Goal: Task Accomplishment & Management: Use online tool/utility

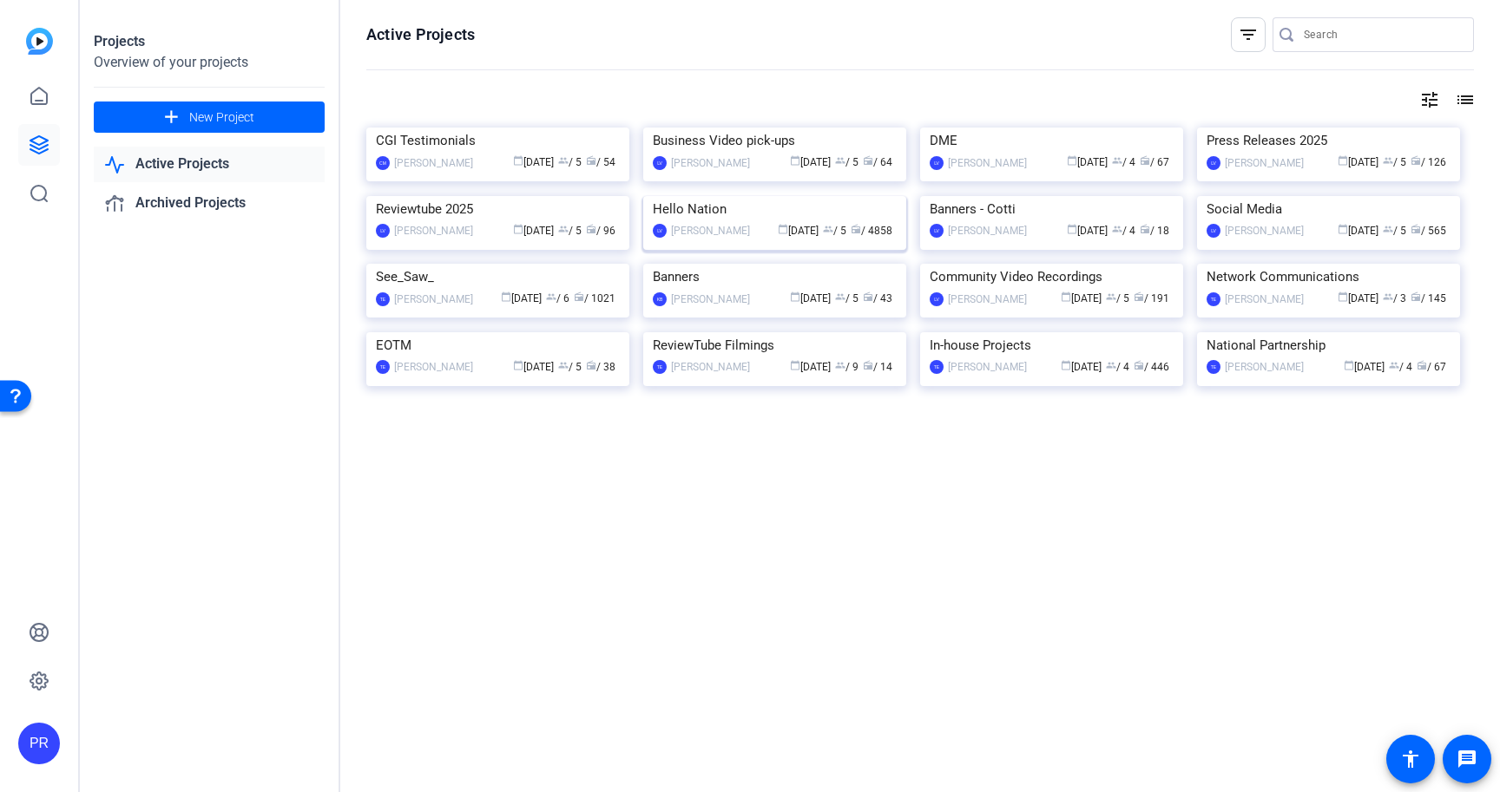
click at [816, 196] on img at bounding box center [774, 196] width 263 height 0
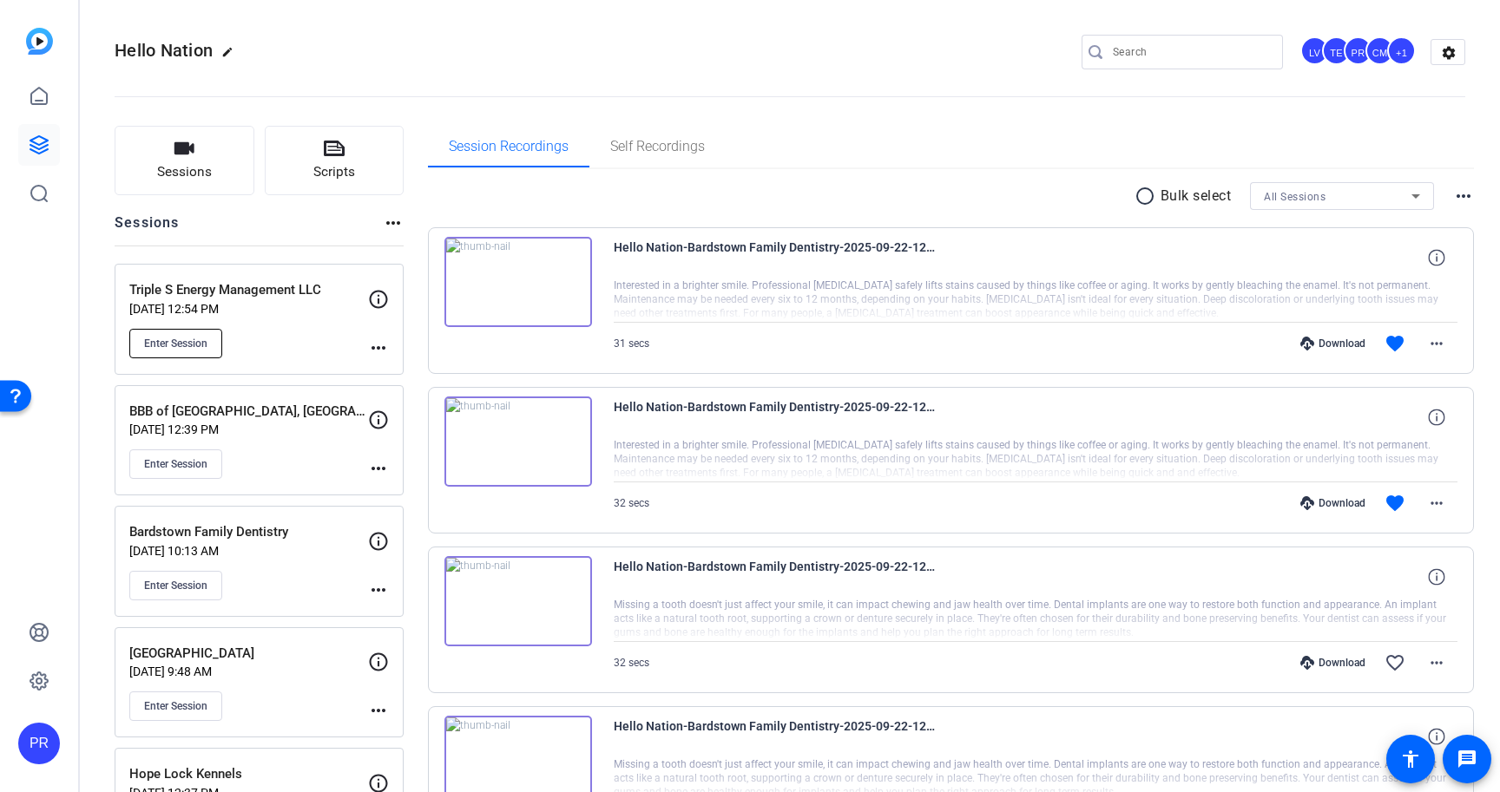
click at [199, 338] on span "Enter Session" at bounding box center [175, 344] width 63 height 14
click at [318, 329] on div "Enter Session" at bounding box center [248, 344] width 239 height 30
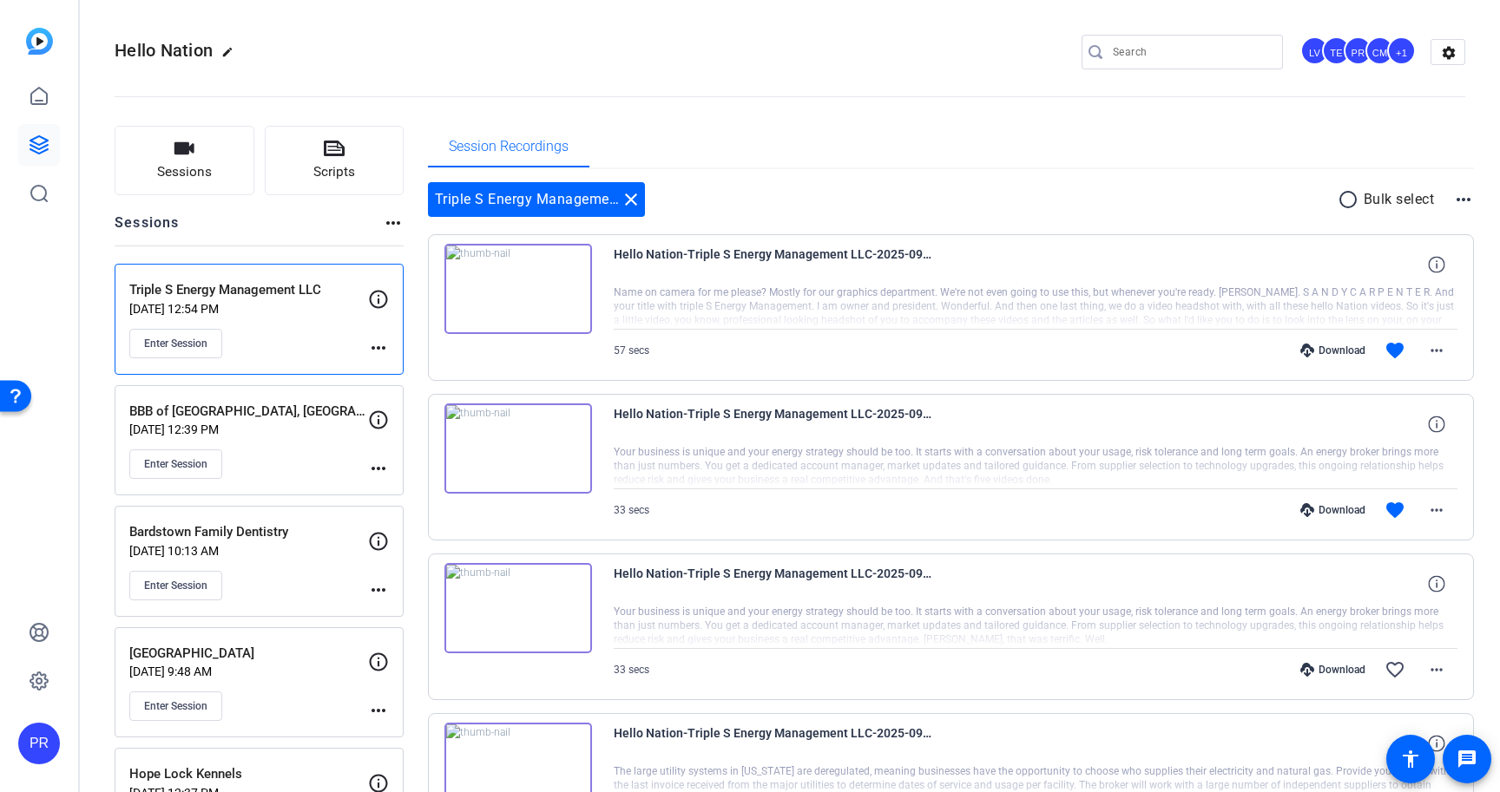
click at [328, 423] on p "Sep 22, 2025 @ 12:39 PM" at bounding box center [248, 430] width 239 height 14
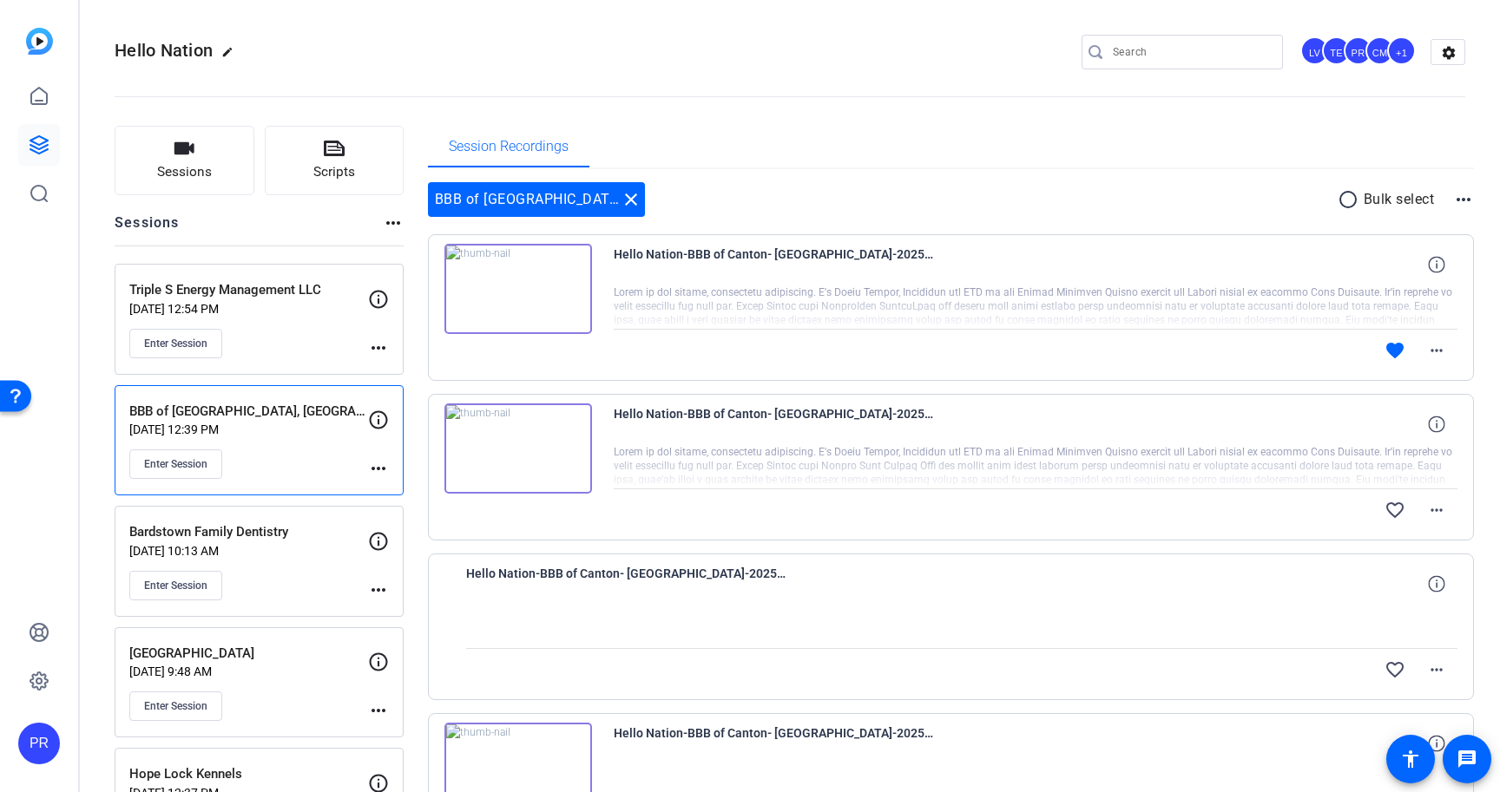
click at [292, 318] on div "Triple S Energy Management LLC Sep 22, 2025 @ 12:54 PM Enter Session" at bounding box center [248, 319] width 239 height 78
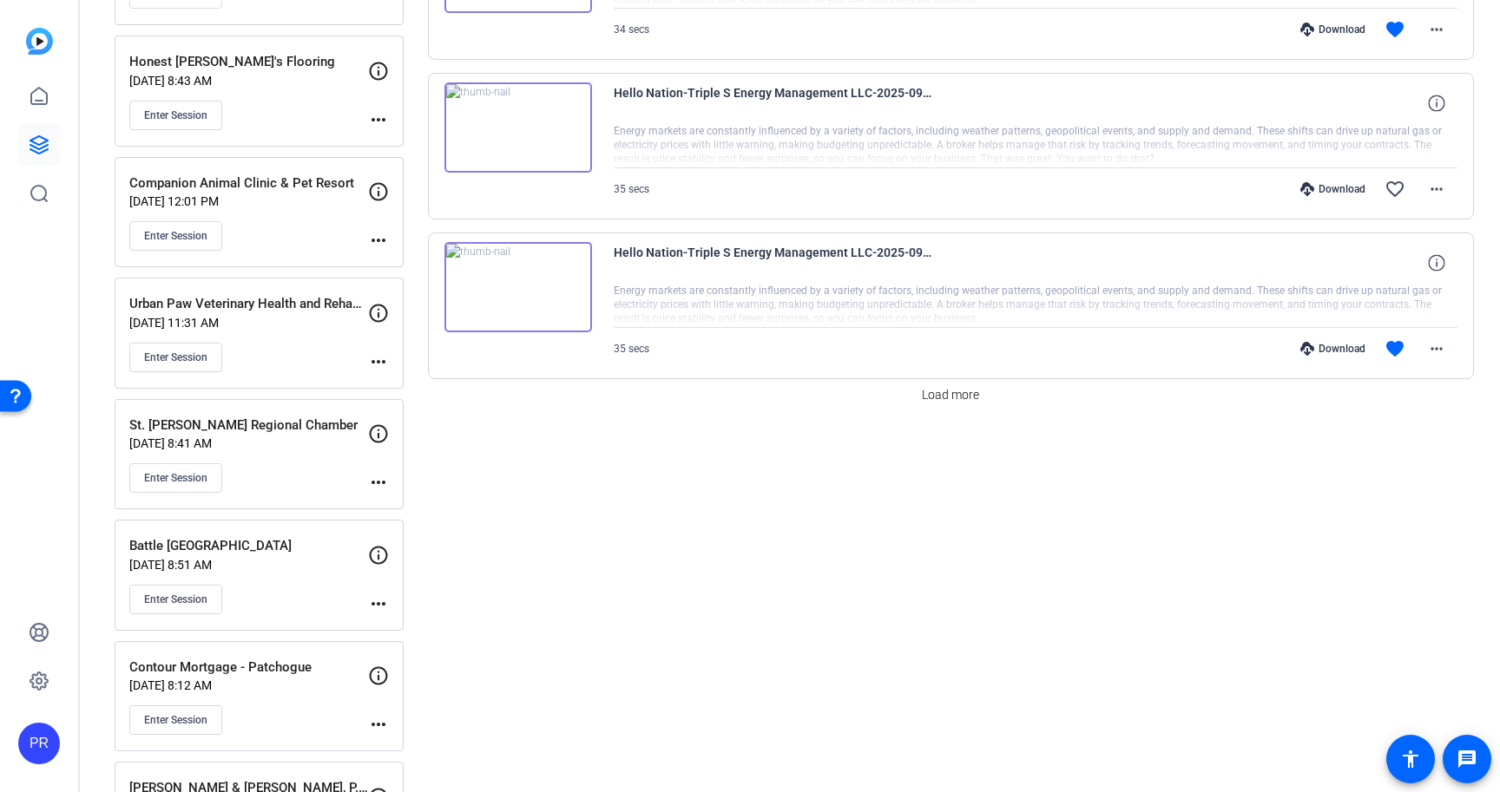
scroll to position [1442, 0]
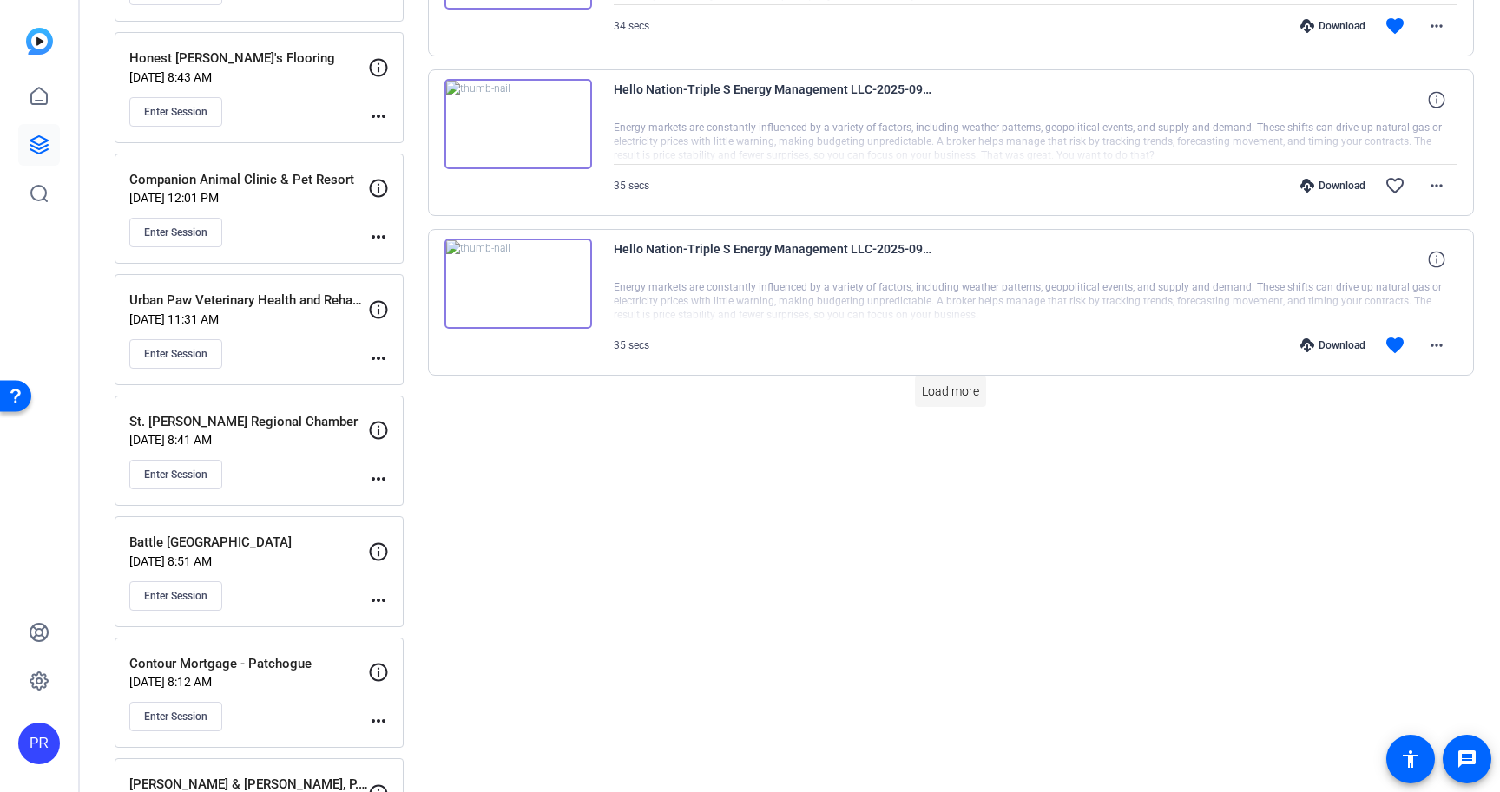
click at [940, 378] on span at bounding box center [950, 392] width 71 height 42
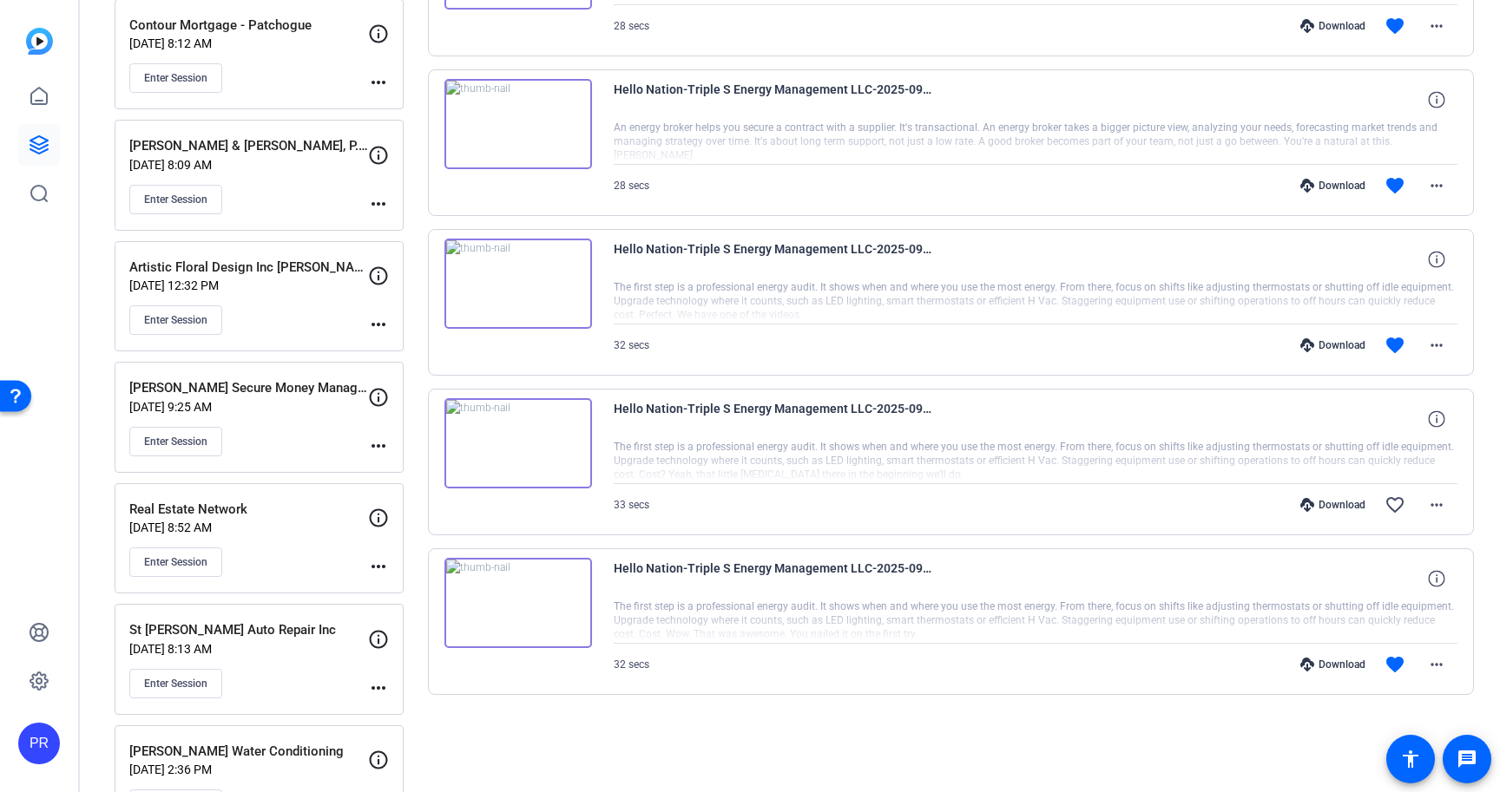
scroll to position [2083, 0]
click at [1440, 668] on mat-icon "more_horiz" at bounding box center [1436, 663] width 21 height 21
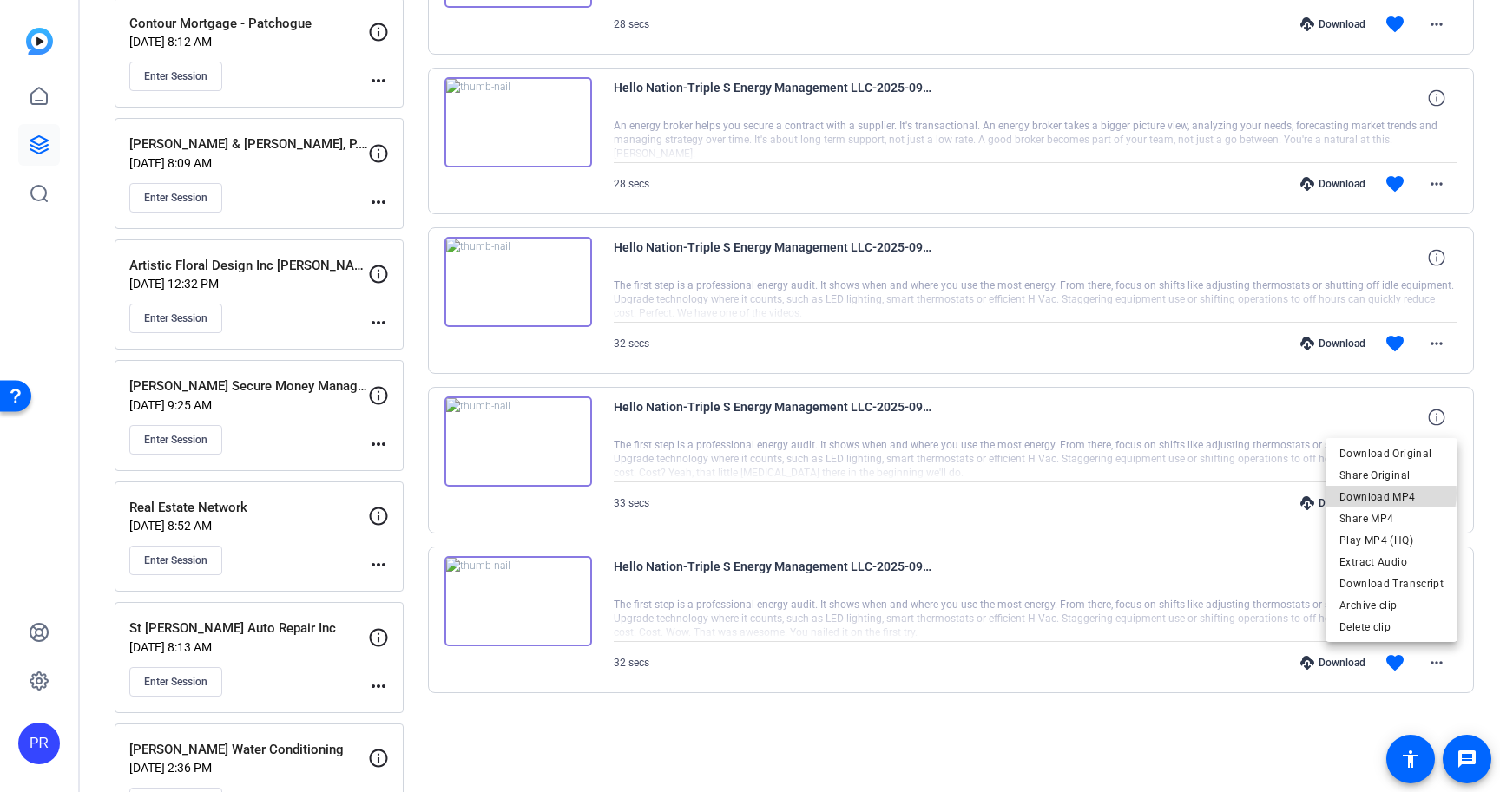
click at [1382, 493] on span "Download MP4" at bounding box center [1391, 497] width 104 height 21
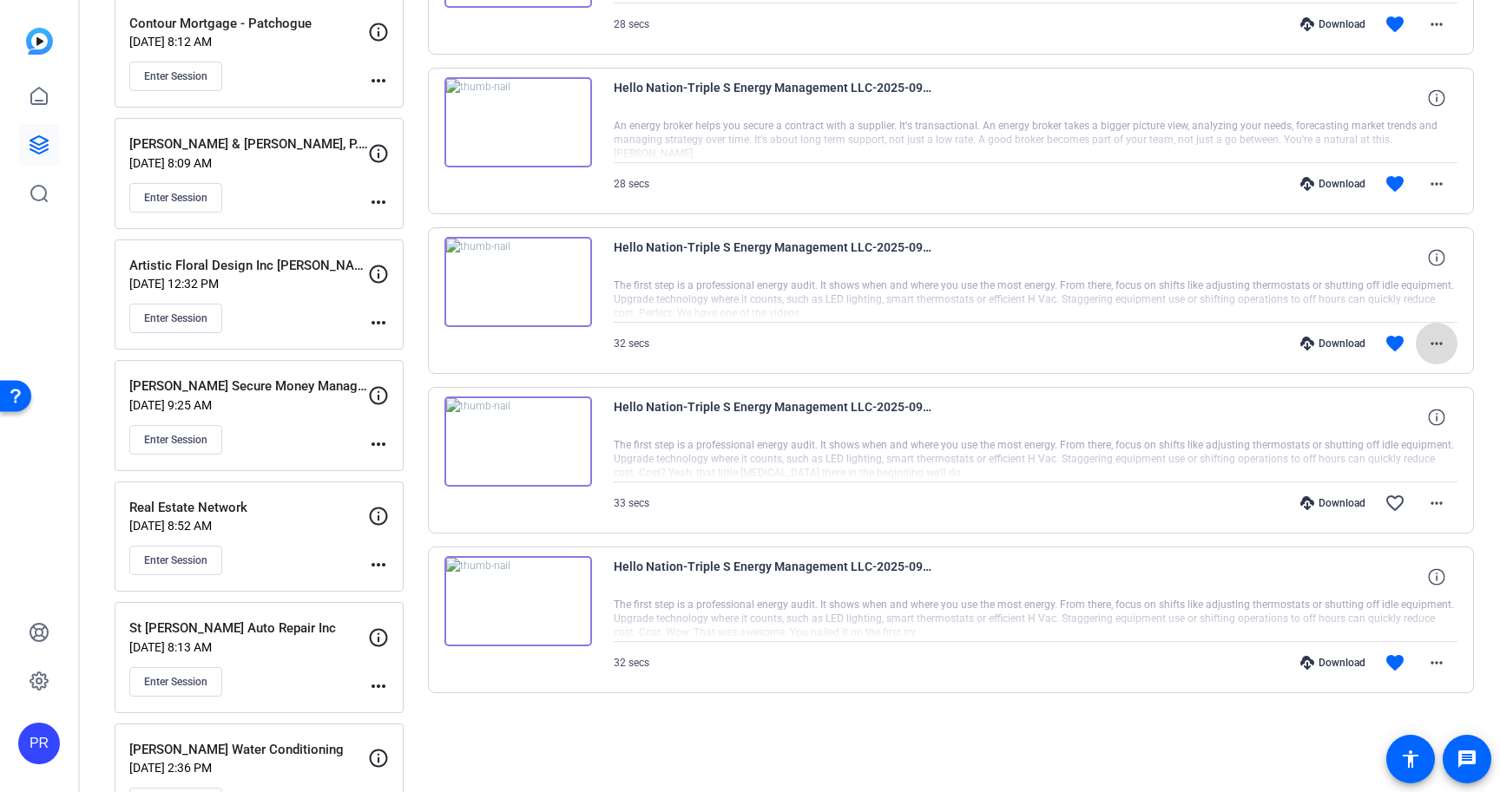
click at [1433, 342] on mat-icon "more_horiz" at bounding box center [1436, 343] width 21 height 21
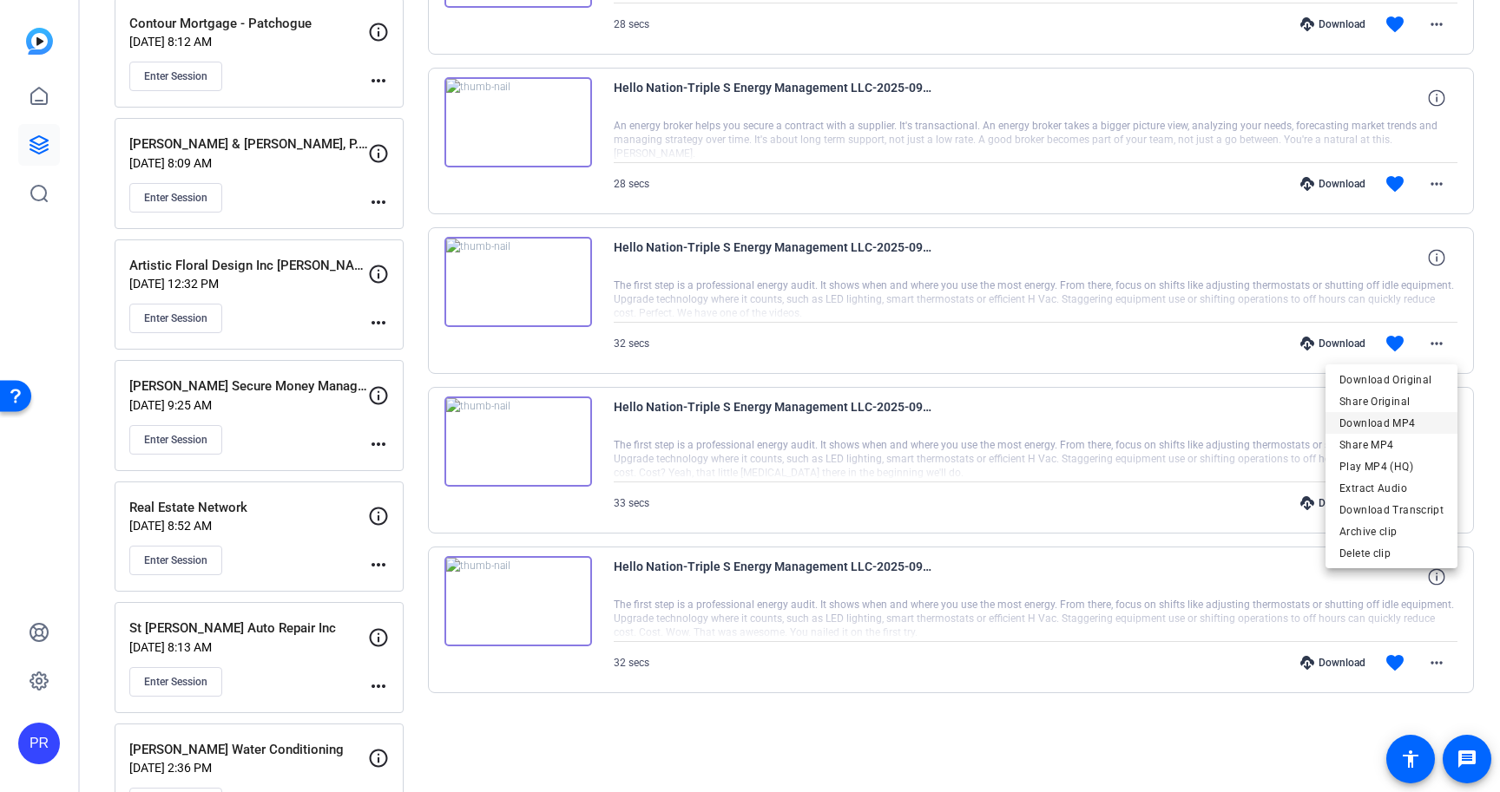
click at [1403, 420] on span "Download MP4" at bounding box center [1391, 423] width 104 height 21
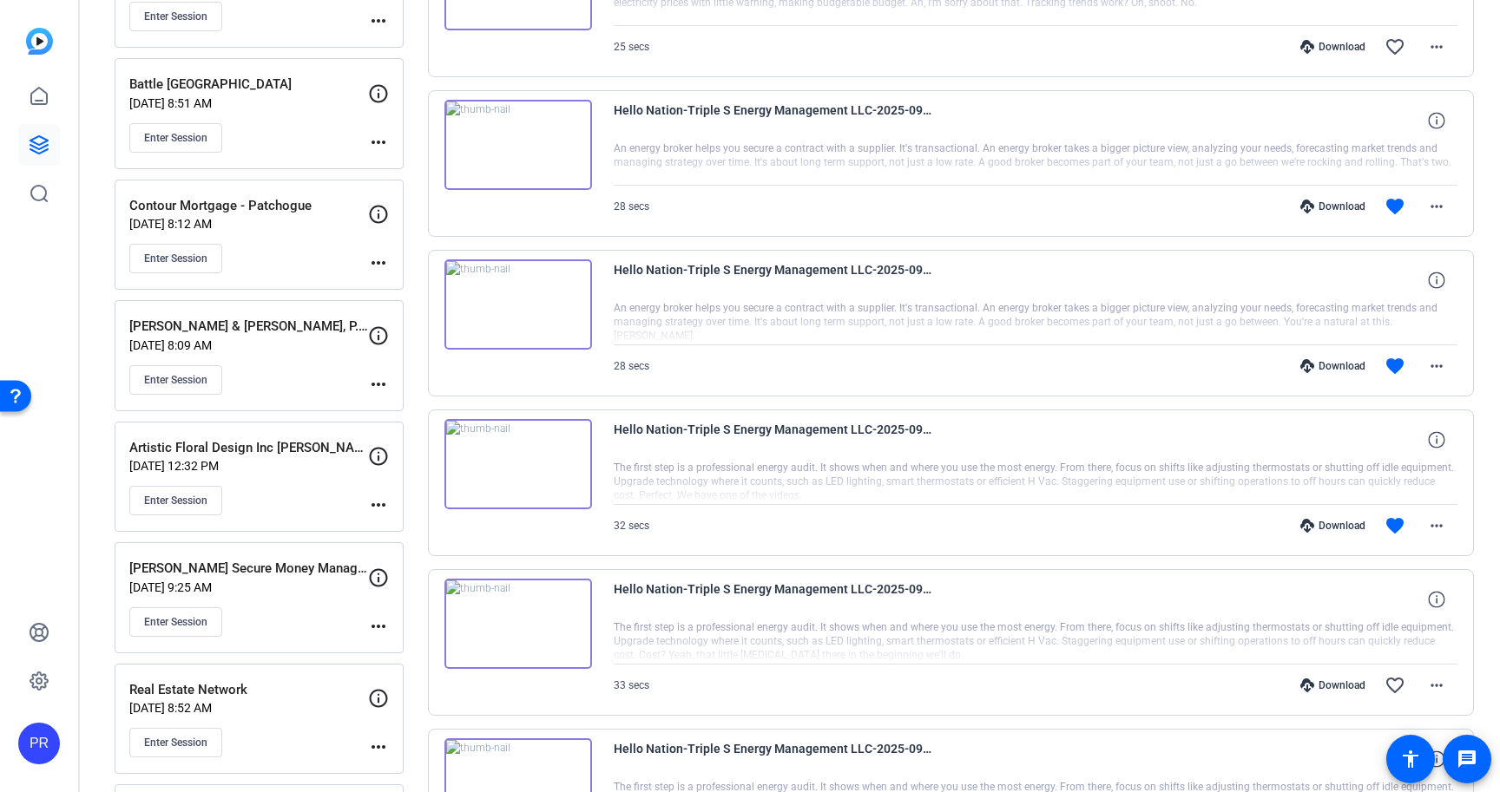
scroll to position [1884, 0]
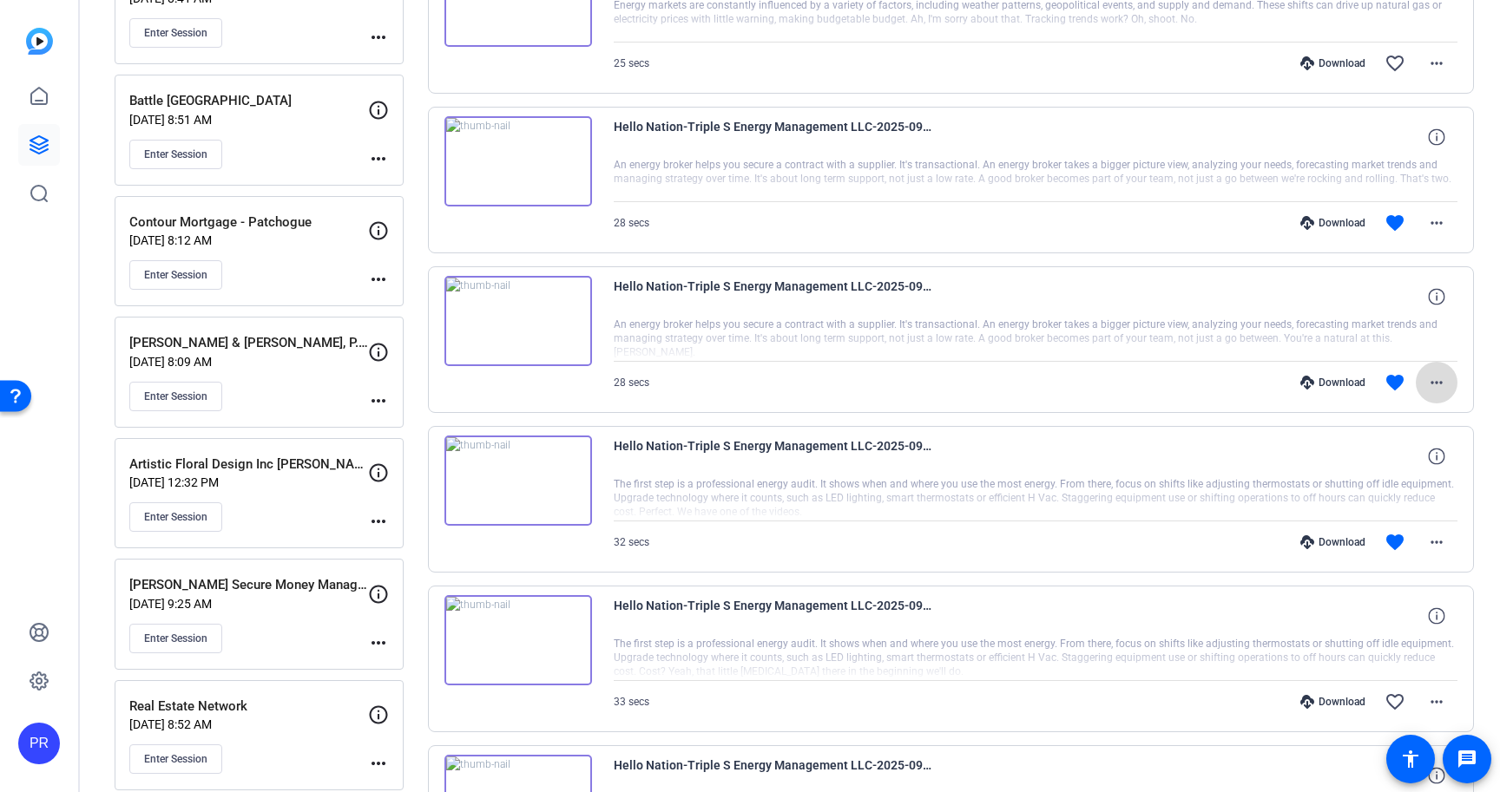
click at [1434, 384] on mat-icon "more_horiz" at bounding box center [1436, 382] width 21 height 21
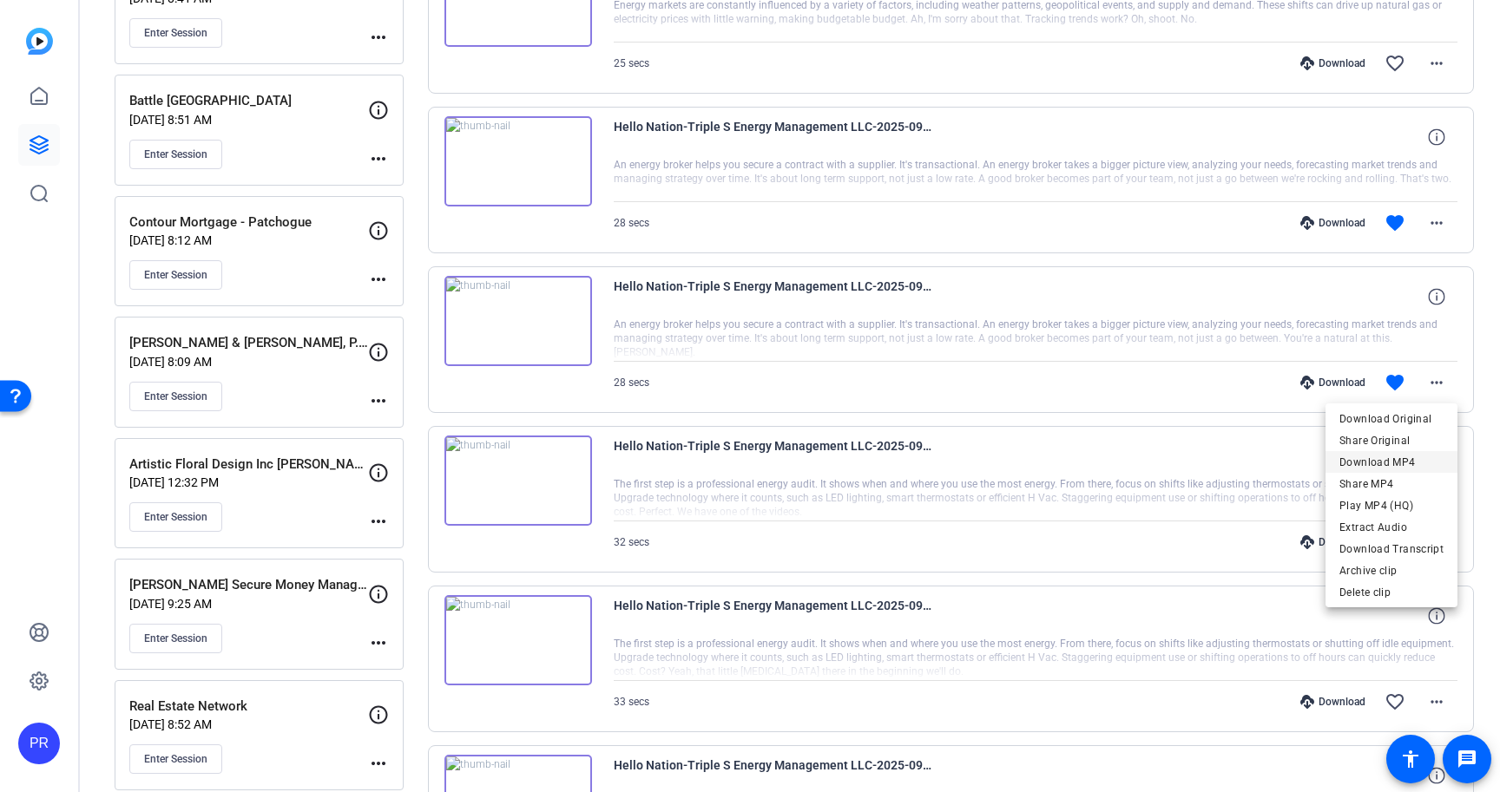
click at [1402, 466] on span "Download MP4" at bounding box center [1391, 462] width 104 height 21
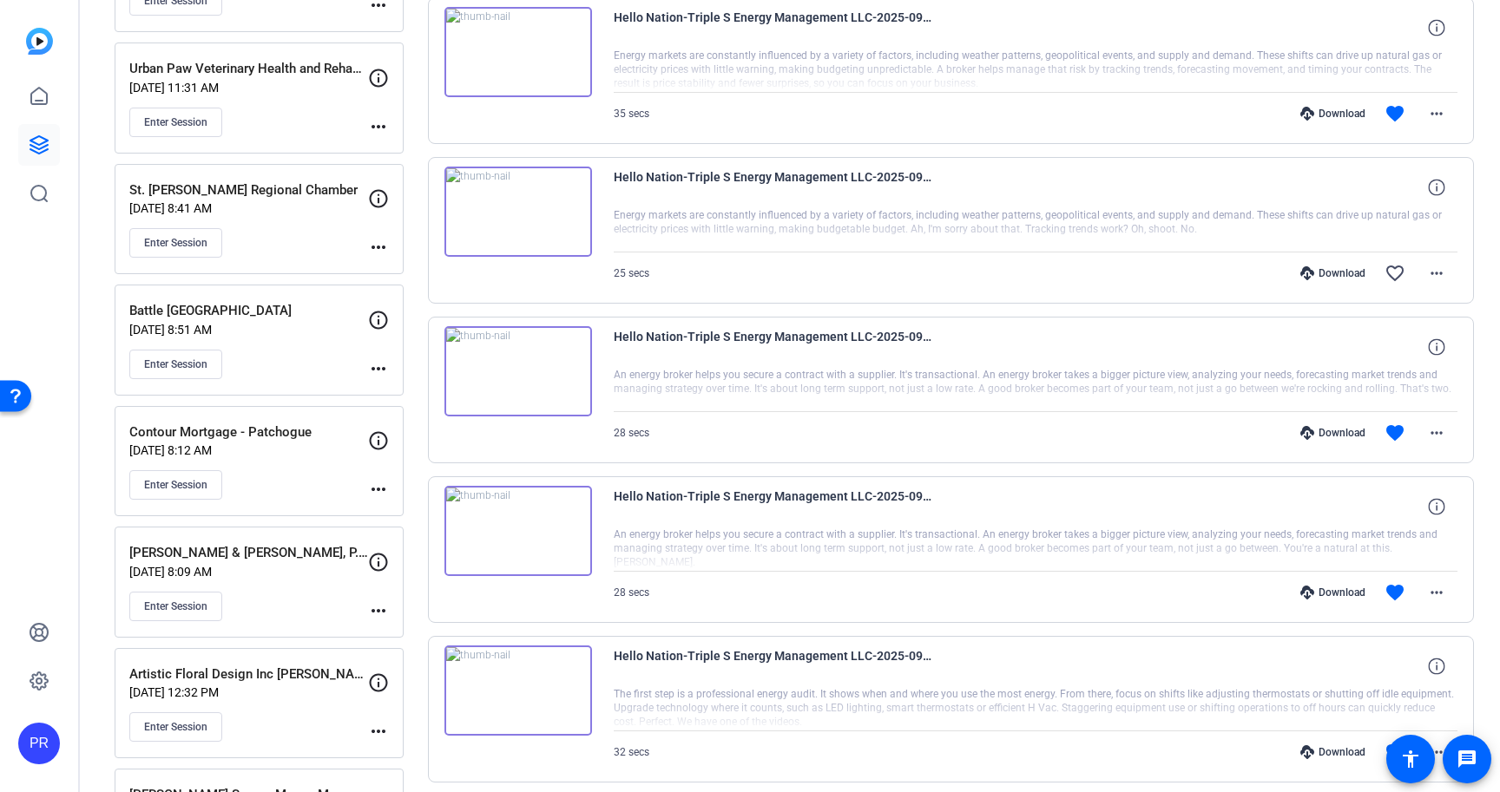
scroll to position [1671, 0]
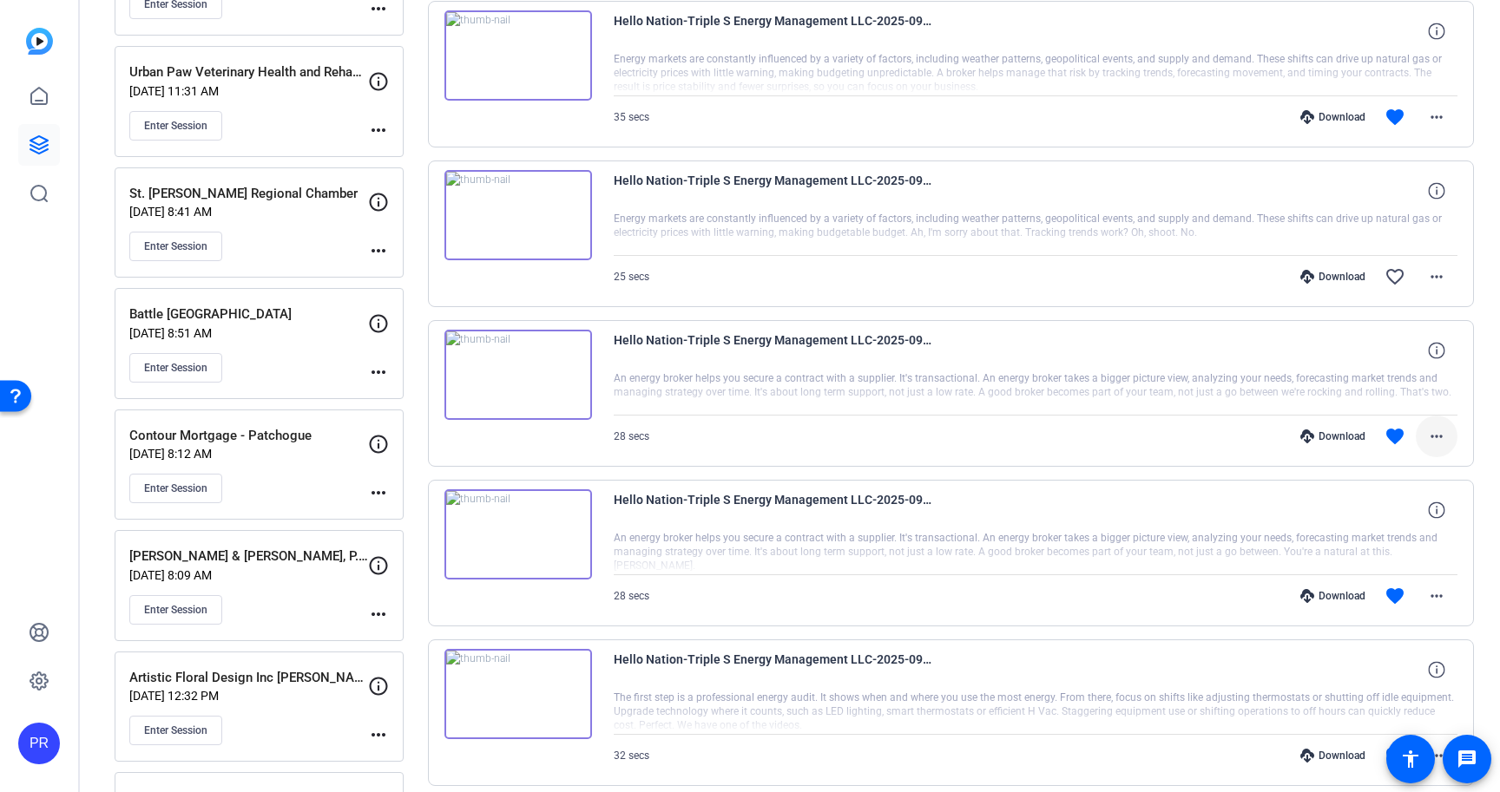
click at [1439, 431] on mat-icon "more_horiz" at bounding box center [1436, 436] width 21 height 21
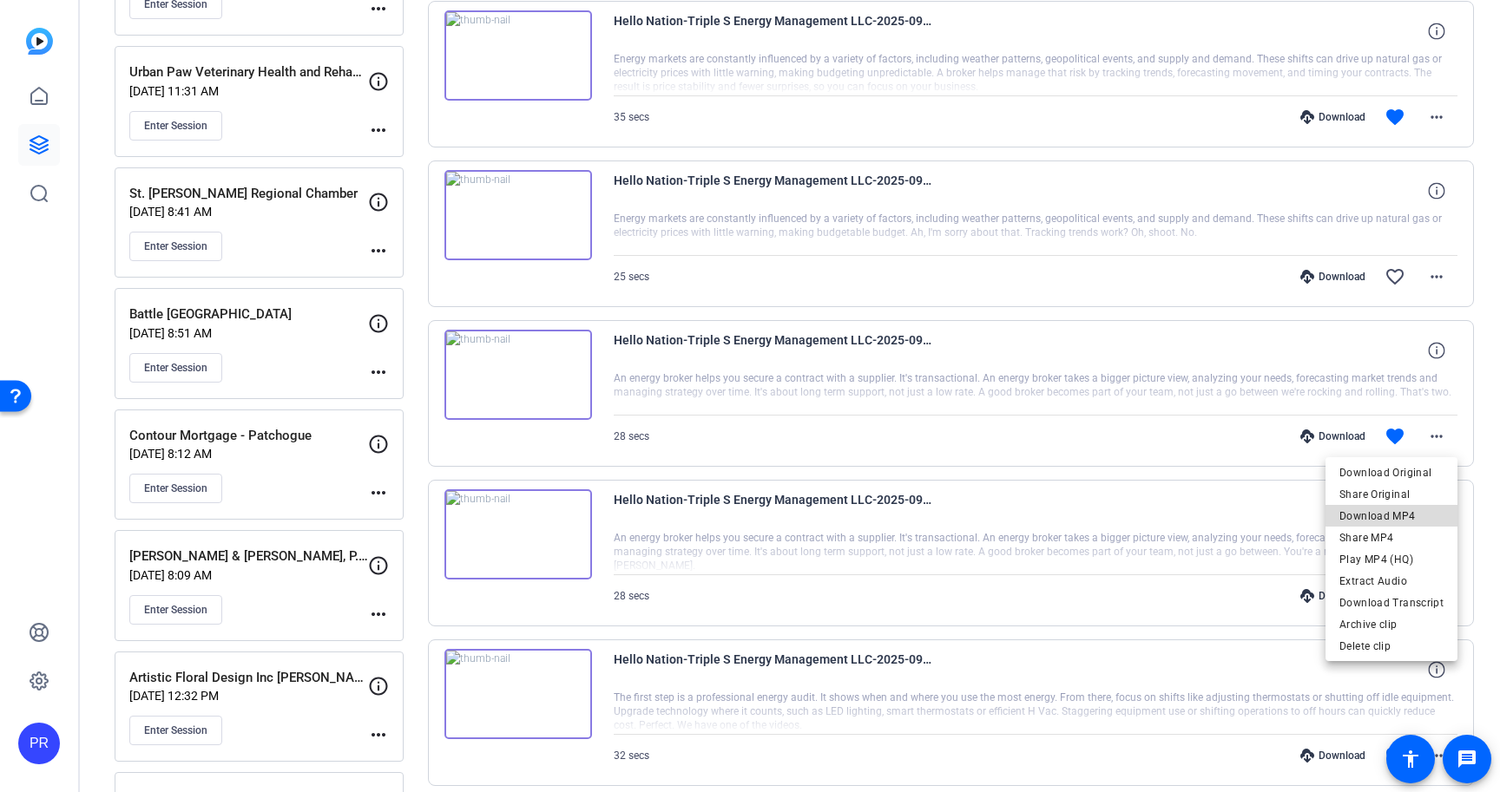
click at [1405, 516] on span "Download MP4" at bounding box center [1391, 516] width 104 height 21
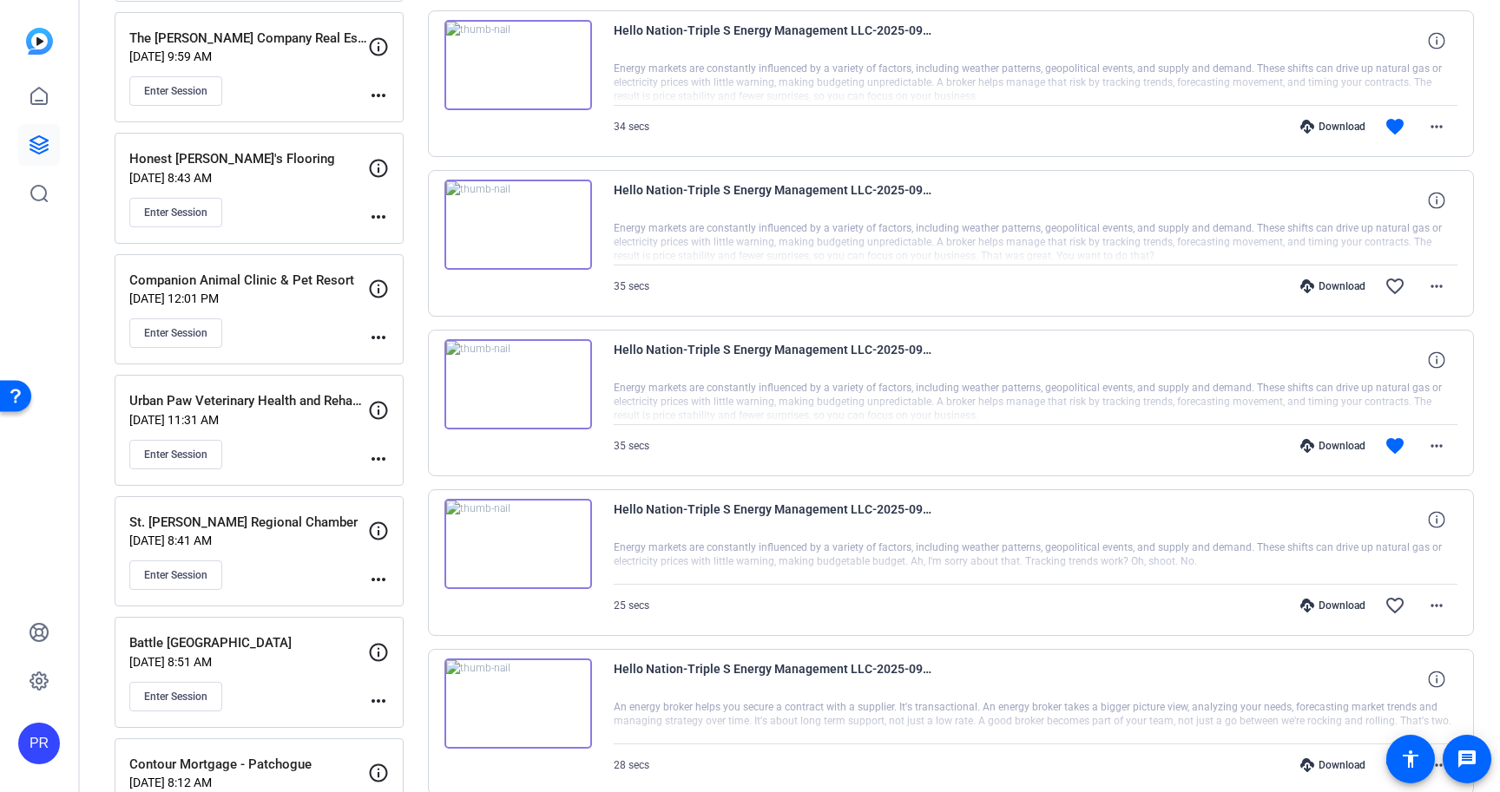
scroll to position [1335, 0]
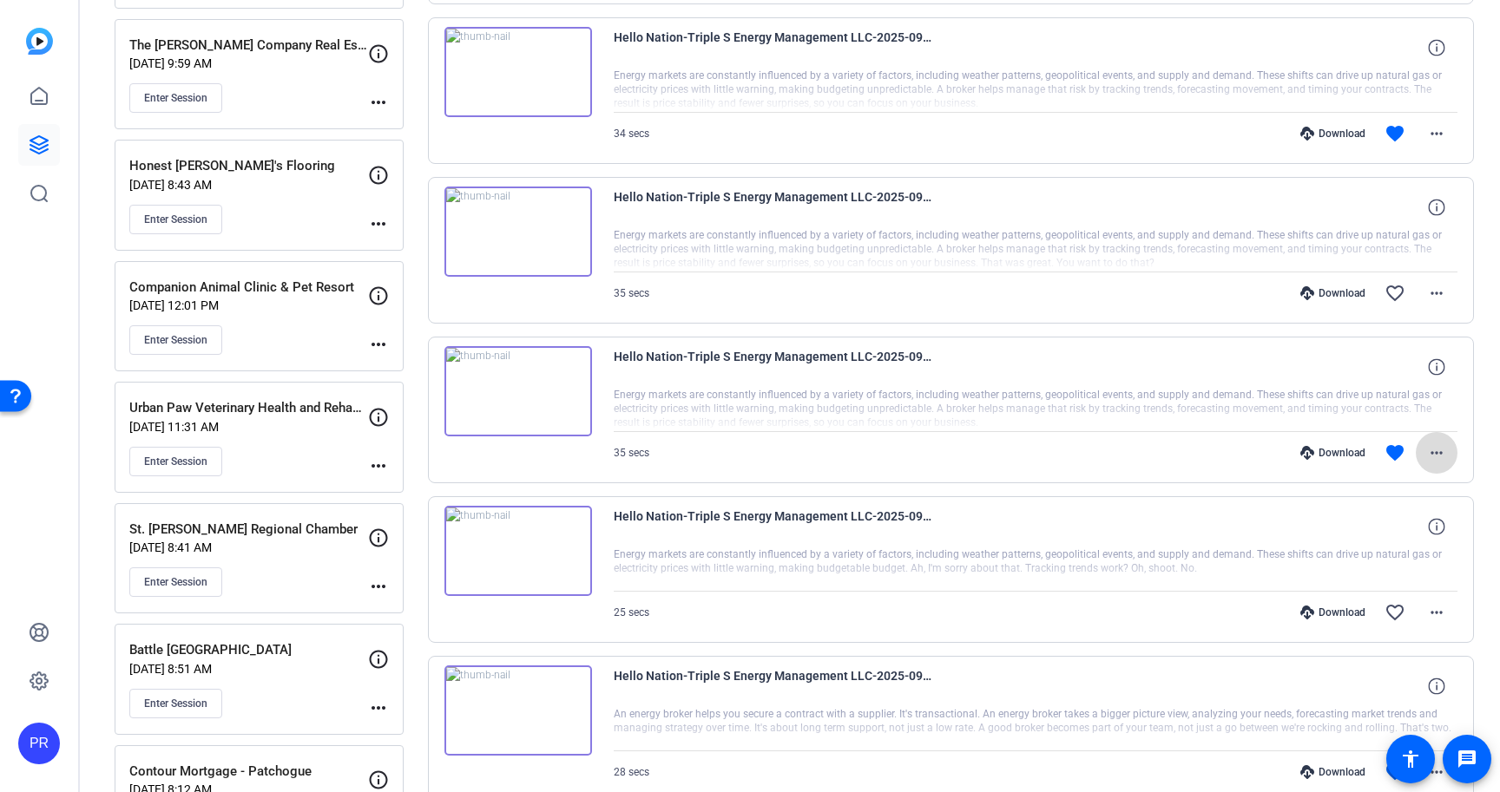
click at [1434, 450] on mat-icon "more_horiz" at bounding box center [1436, 453] width 21 height 21
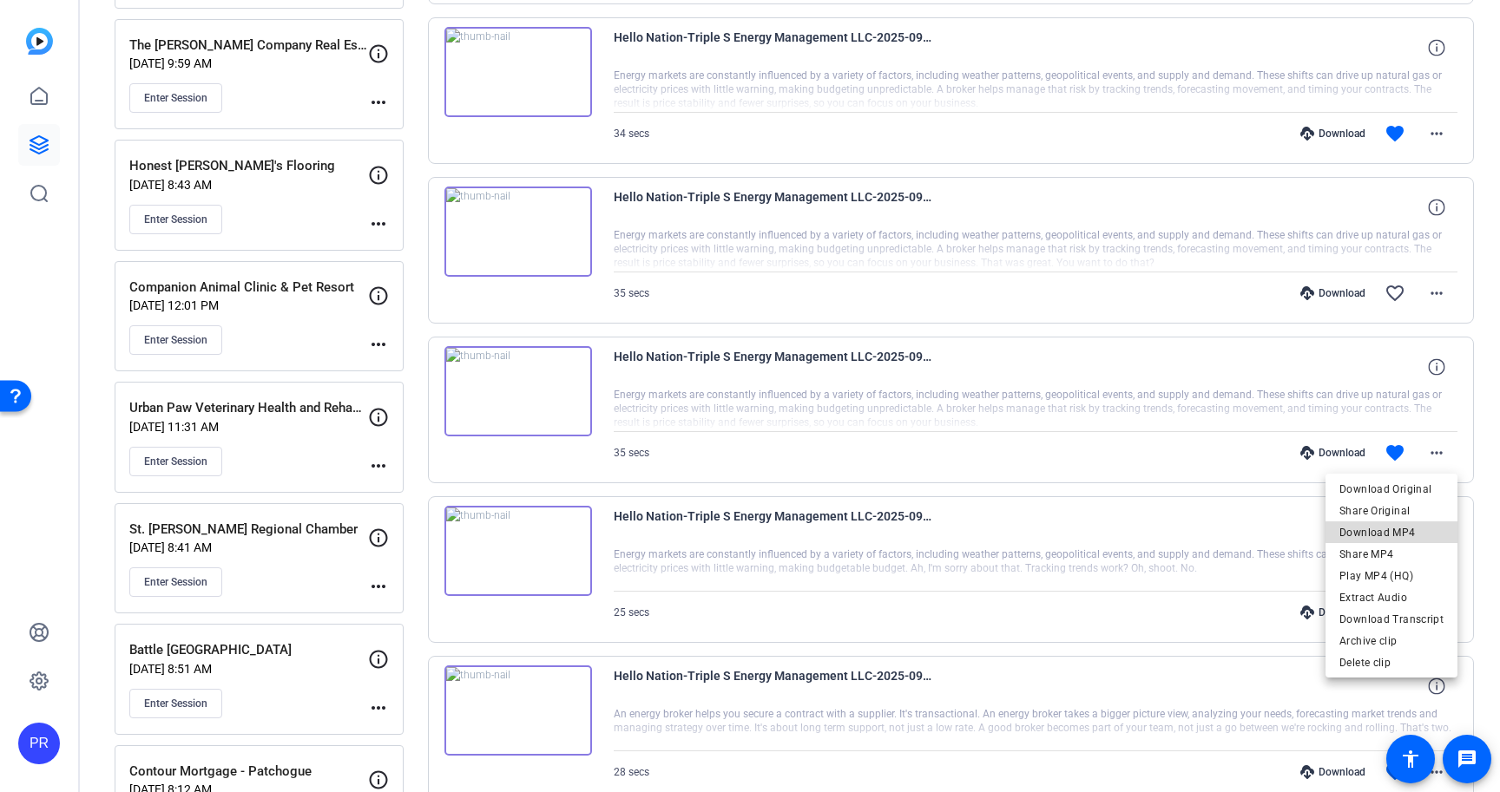
click at [1415, 530] on span "Download MP4" at bounding box center [1391, 532] width 104 height 21
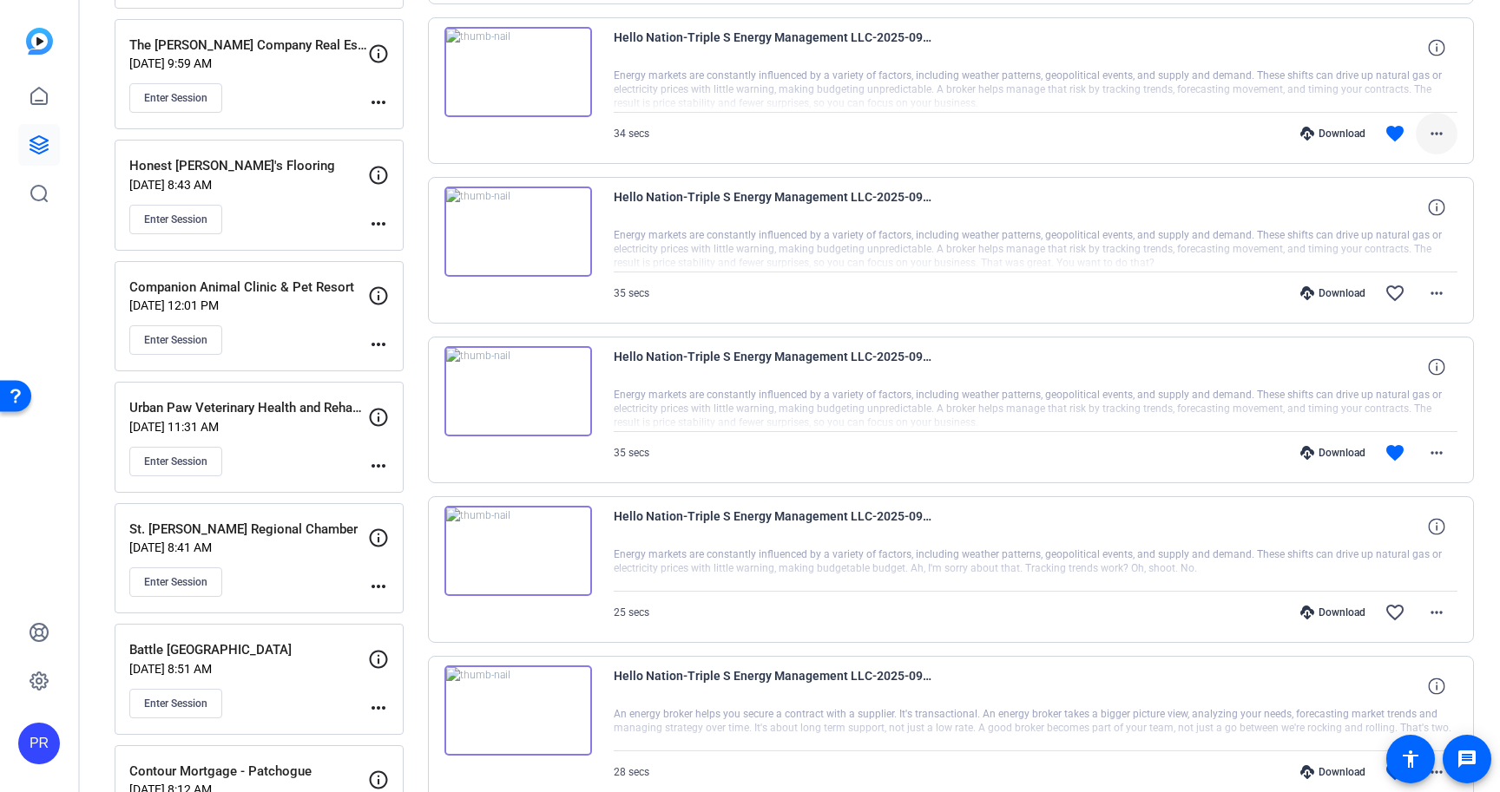
click at [1448, 135] on span at bounding box center [1437, 134] width 42 height 42
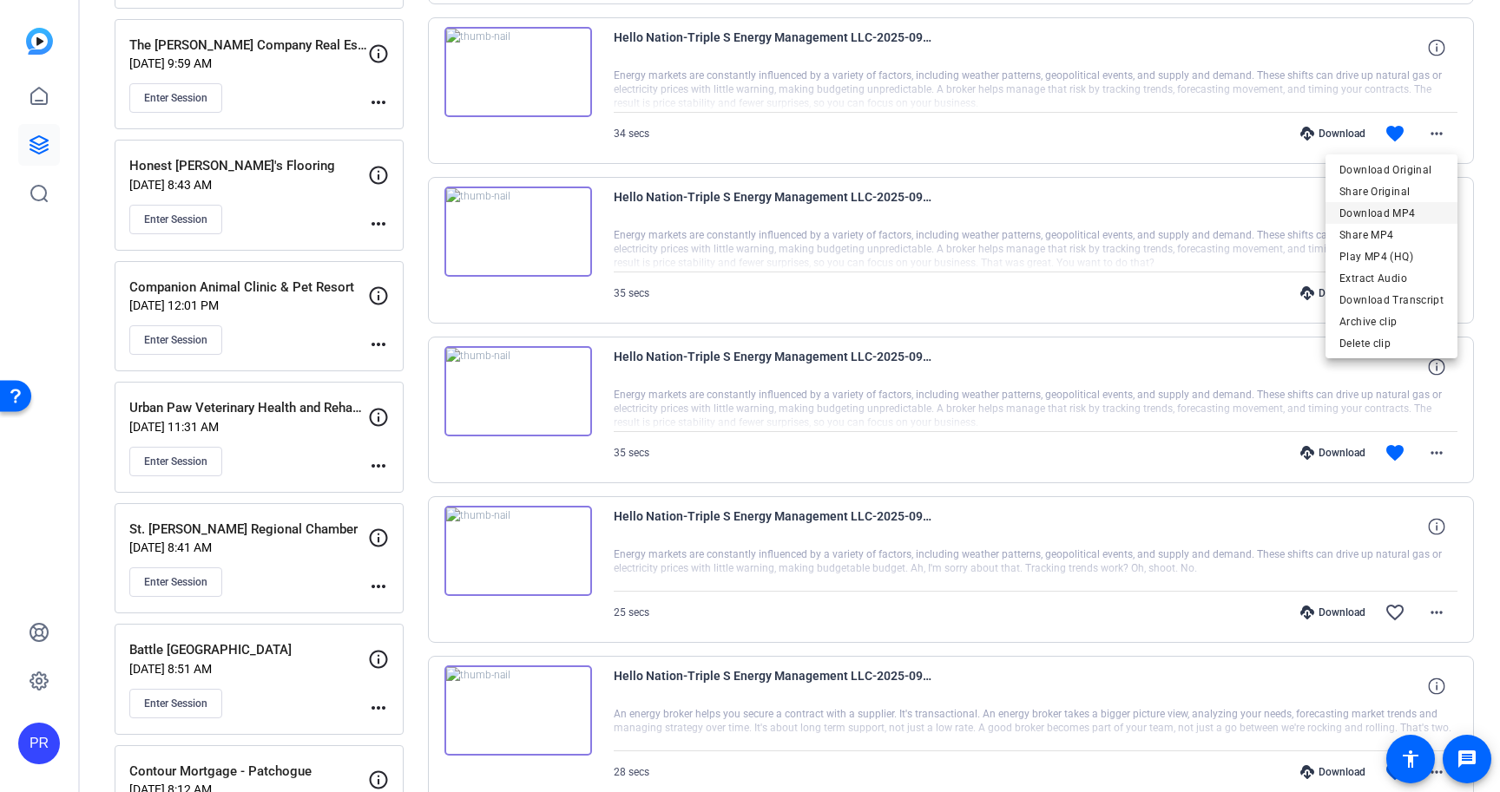
click at [1423, 211] on span "Download MP4" at bounding box center [1391, 213] width 104 height 21
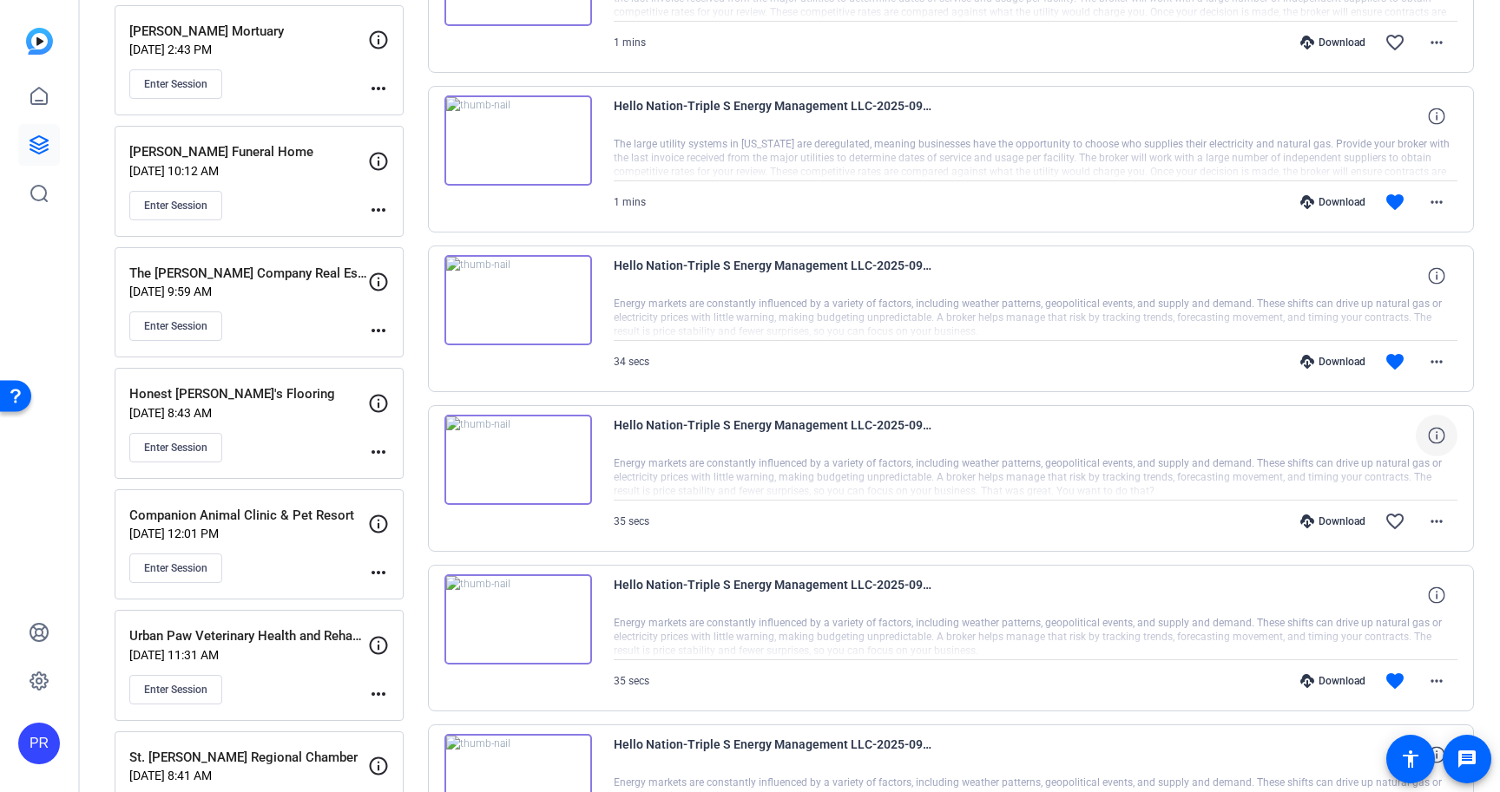
scroll to position [1103, 0]
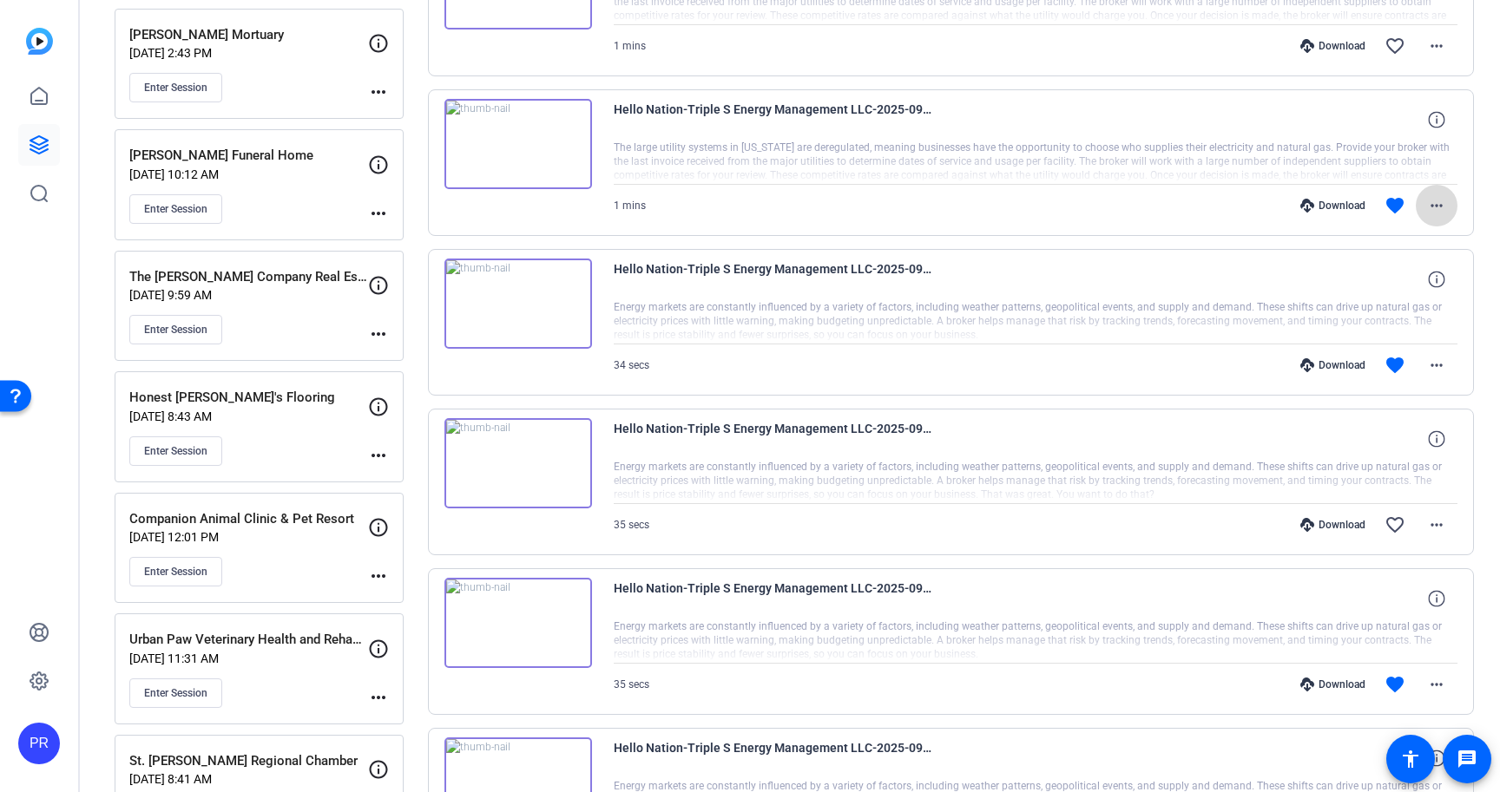
click at [1433, 206] on mat-icon "more_horiz" at bounding box center [1436, 205] width 21 height 21
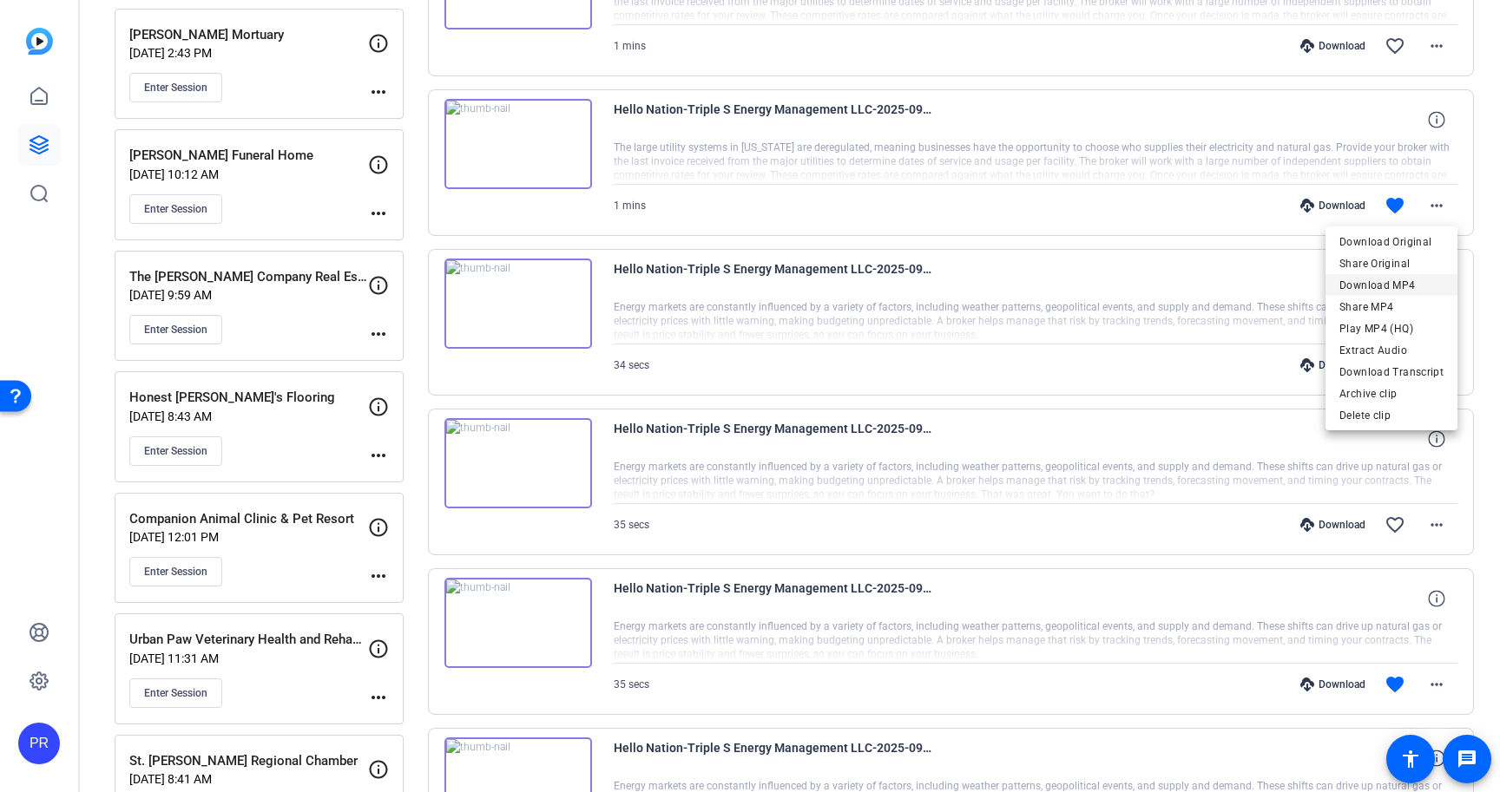
click at [1407, 285] on span "Download MP4" at bounding box center [1391, 285] width 104 height 21
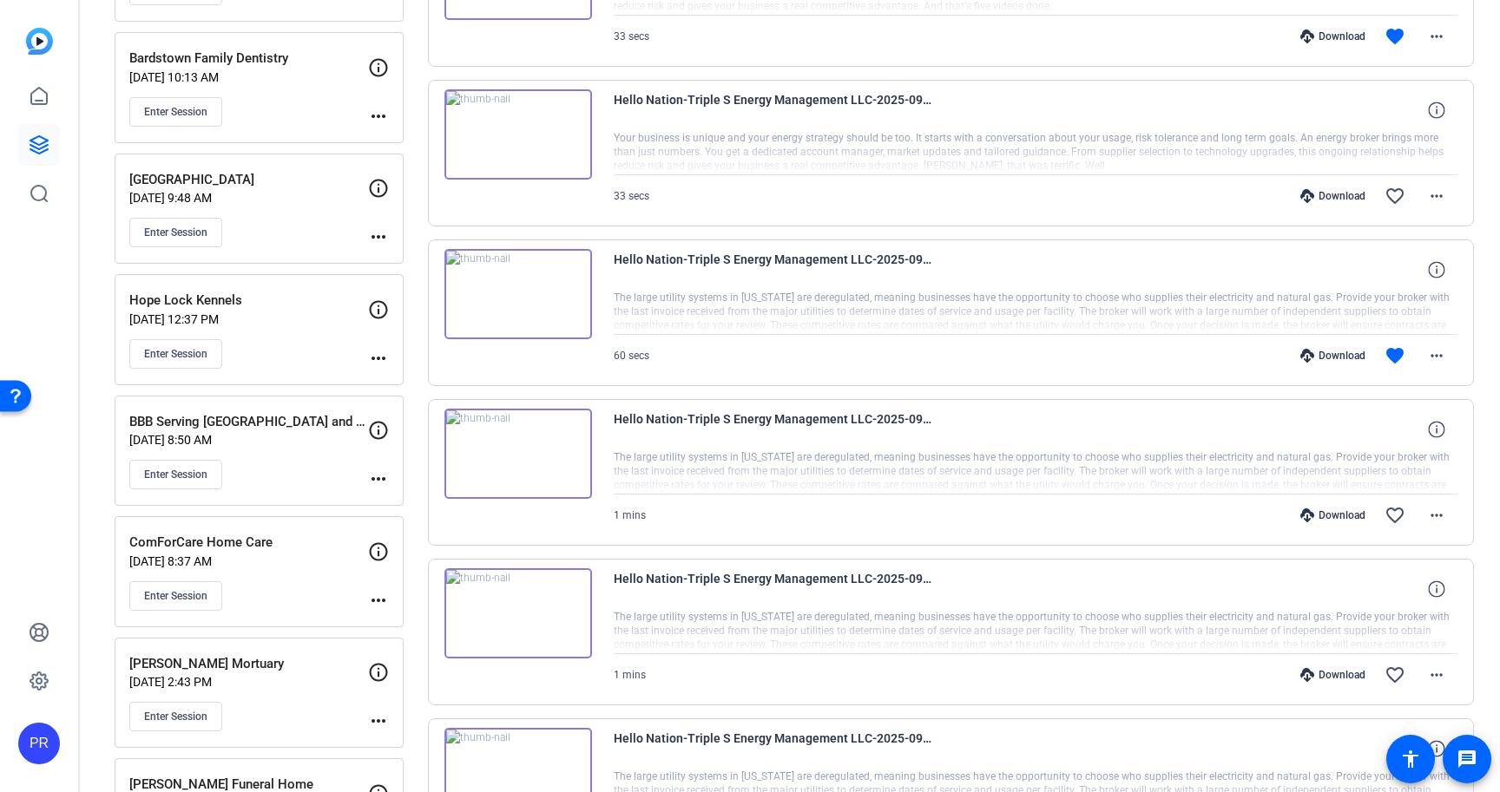
scroll to position [463, 0]
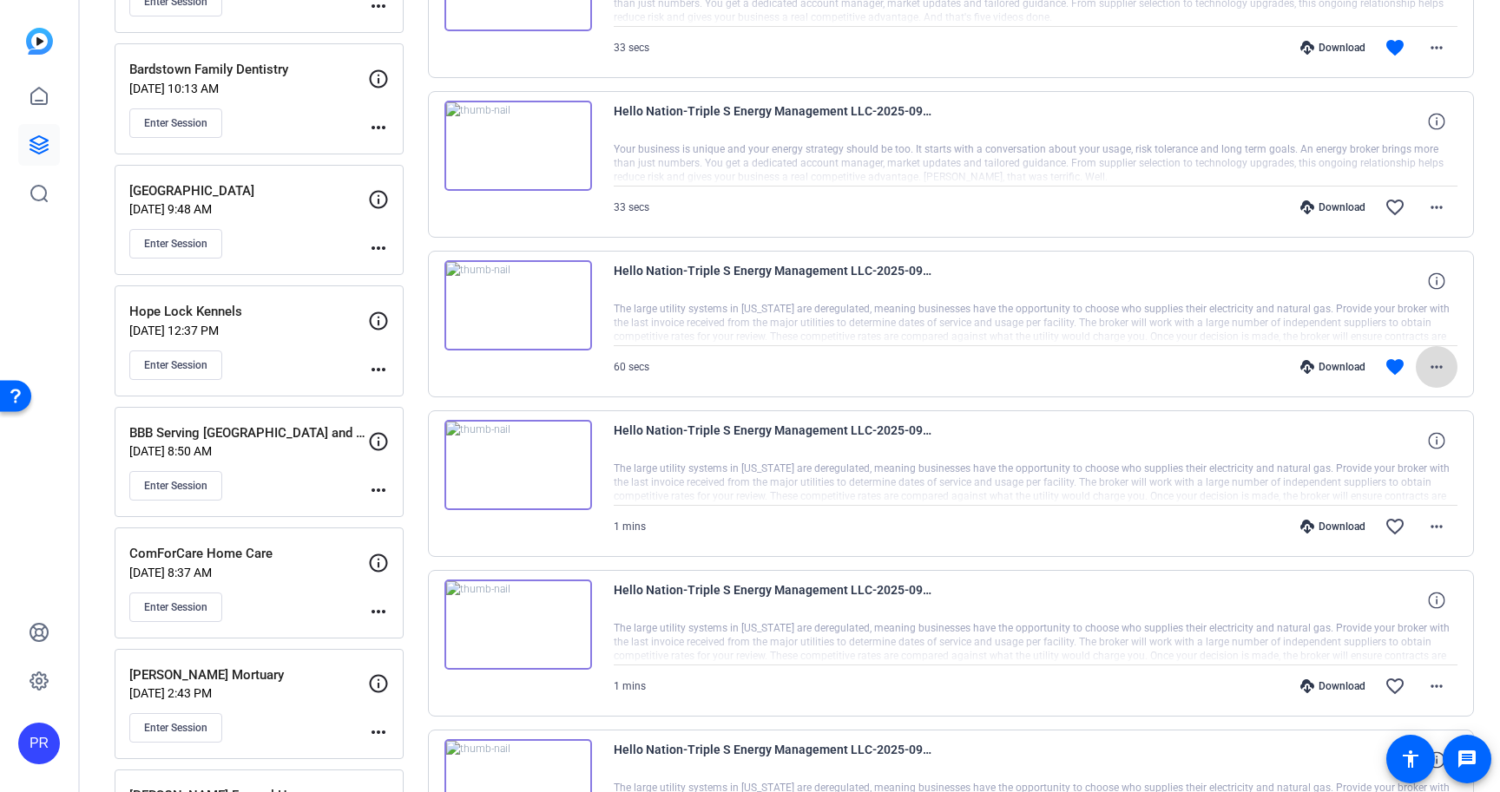
click at [1437, 372] on mat-icon "more_horiz" at bounding box center [1436, 367] width 21 height 21
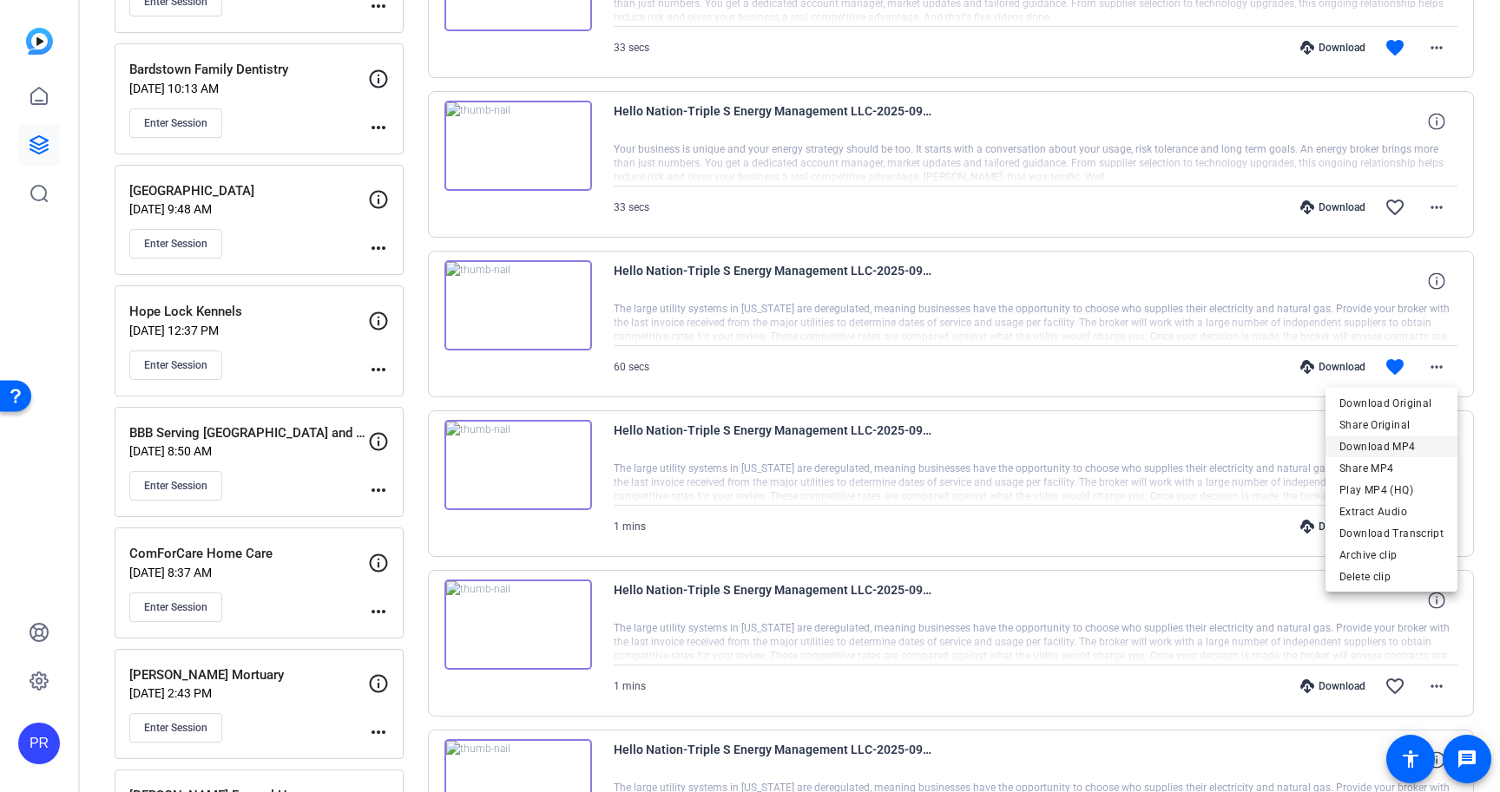
click at [1397, 449] on span "Download MP4" at bounding box center [1391, 447] width 104 height 21
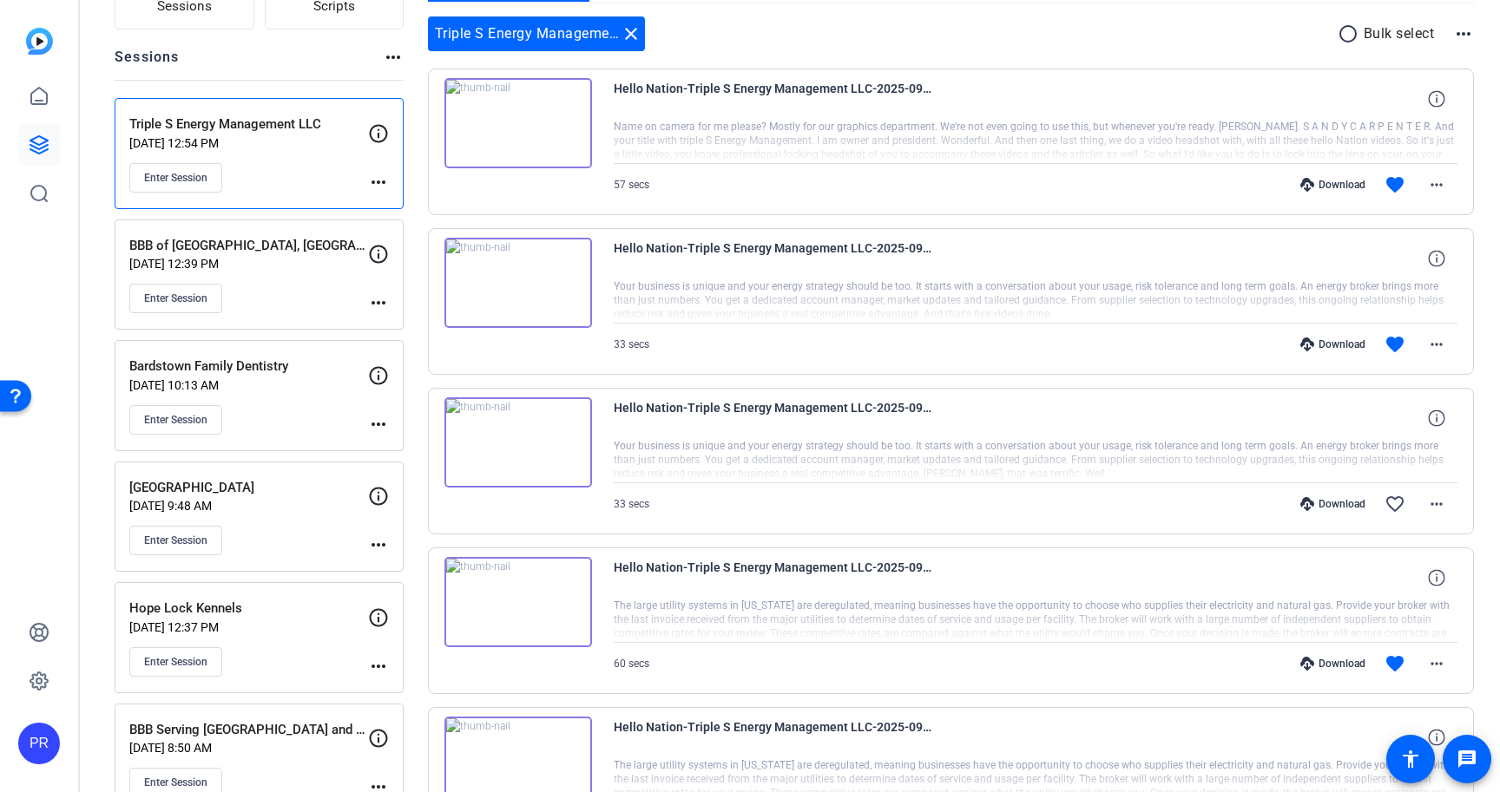
scroll to position [151, 0]
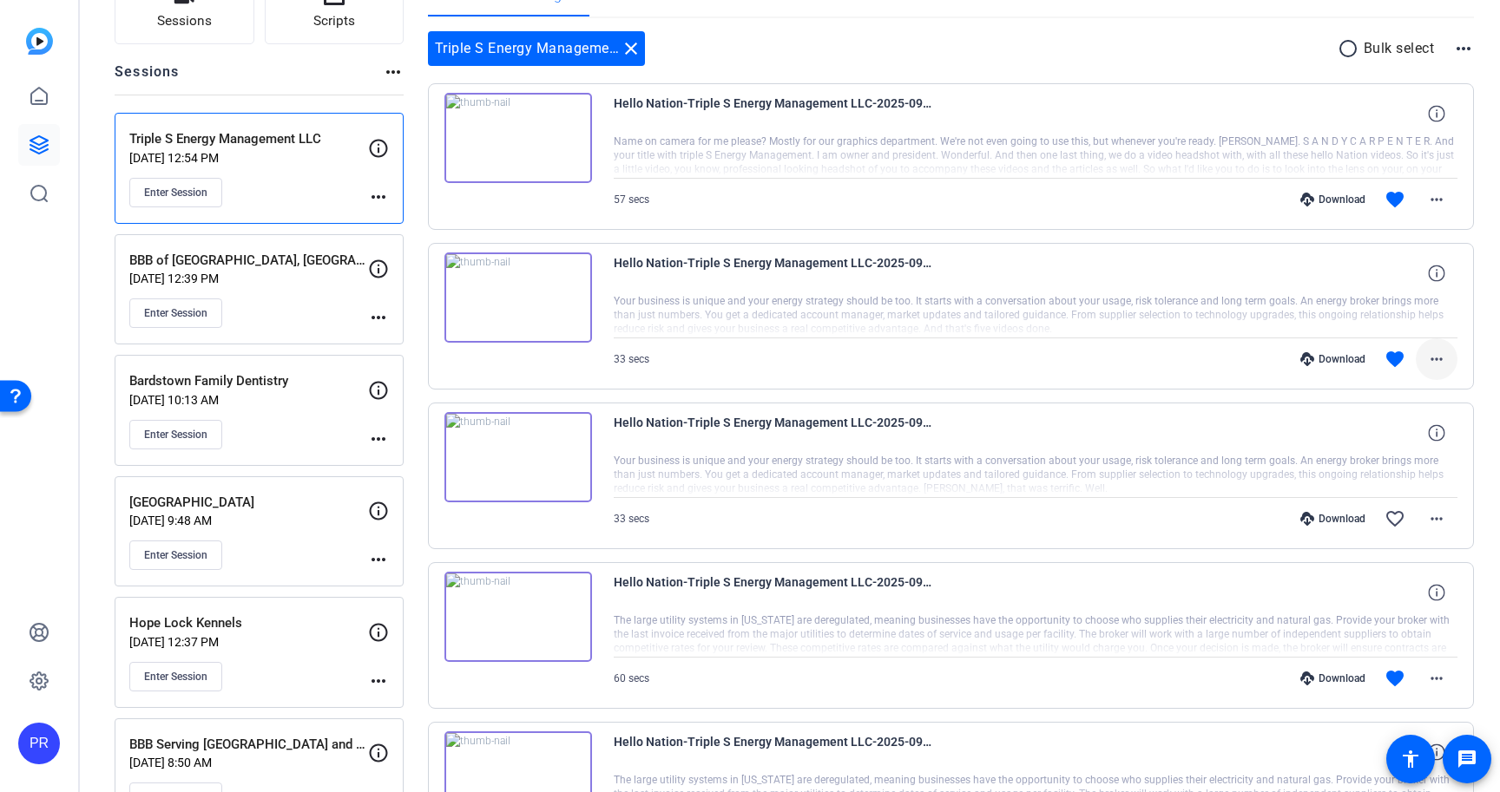
click at [1436, 351] on mat-icon "more_horiz" at bounding box center [1436, 359] width 21 height 21
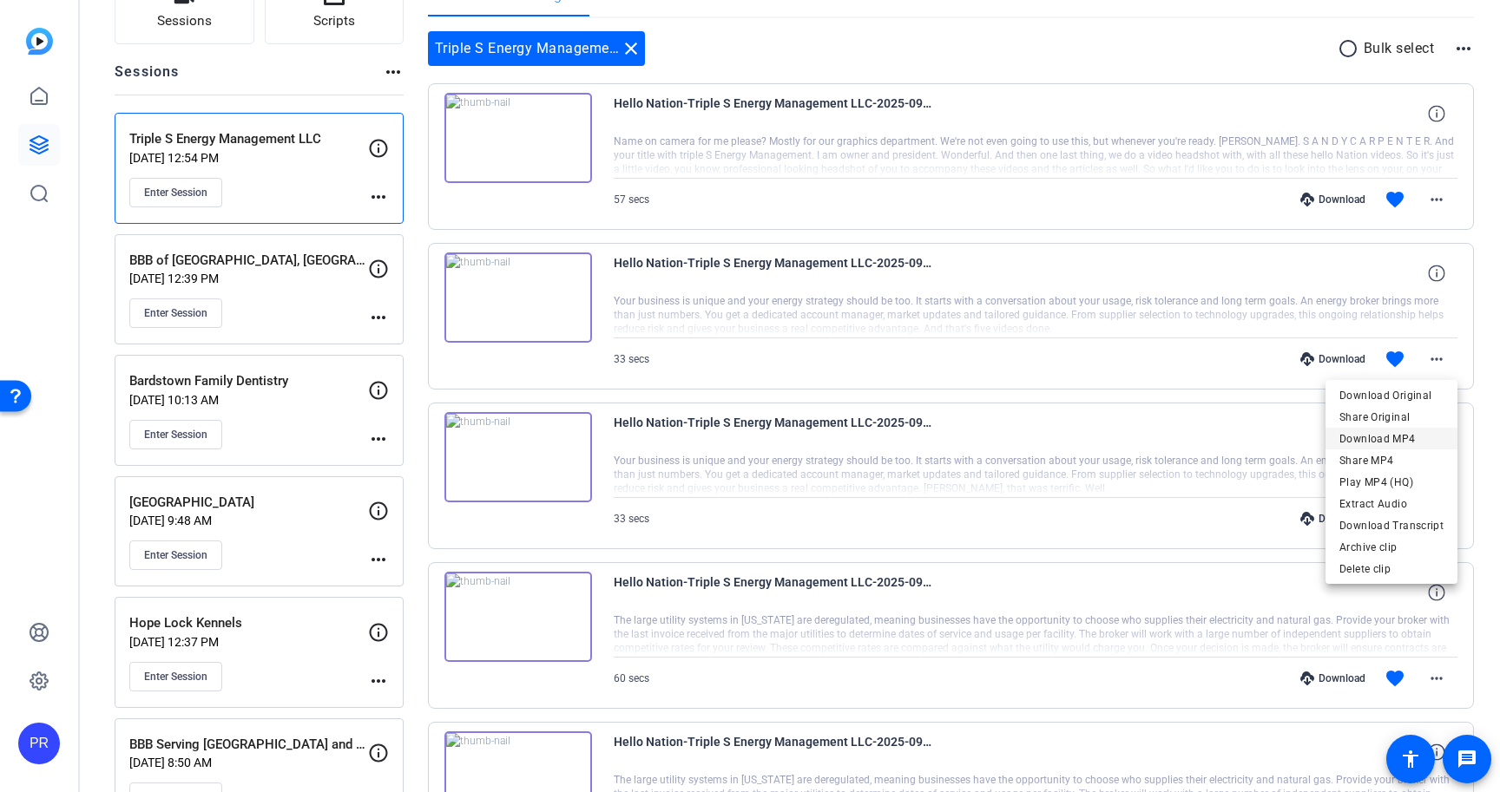
click at [1403, 437] on span "Download MP4" at bounding box center [1391, 439] width 104 height 21
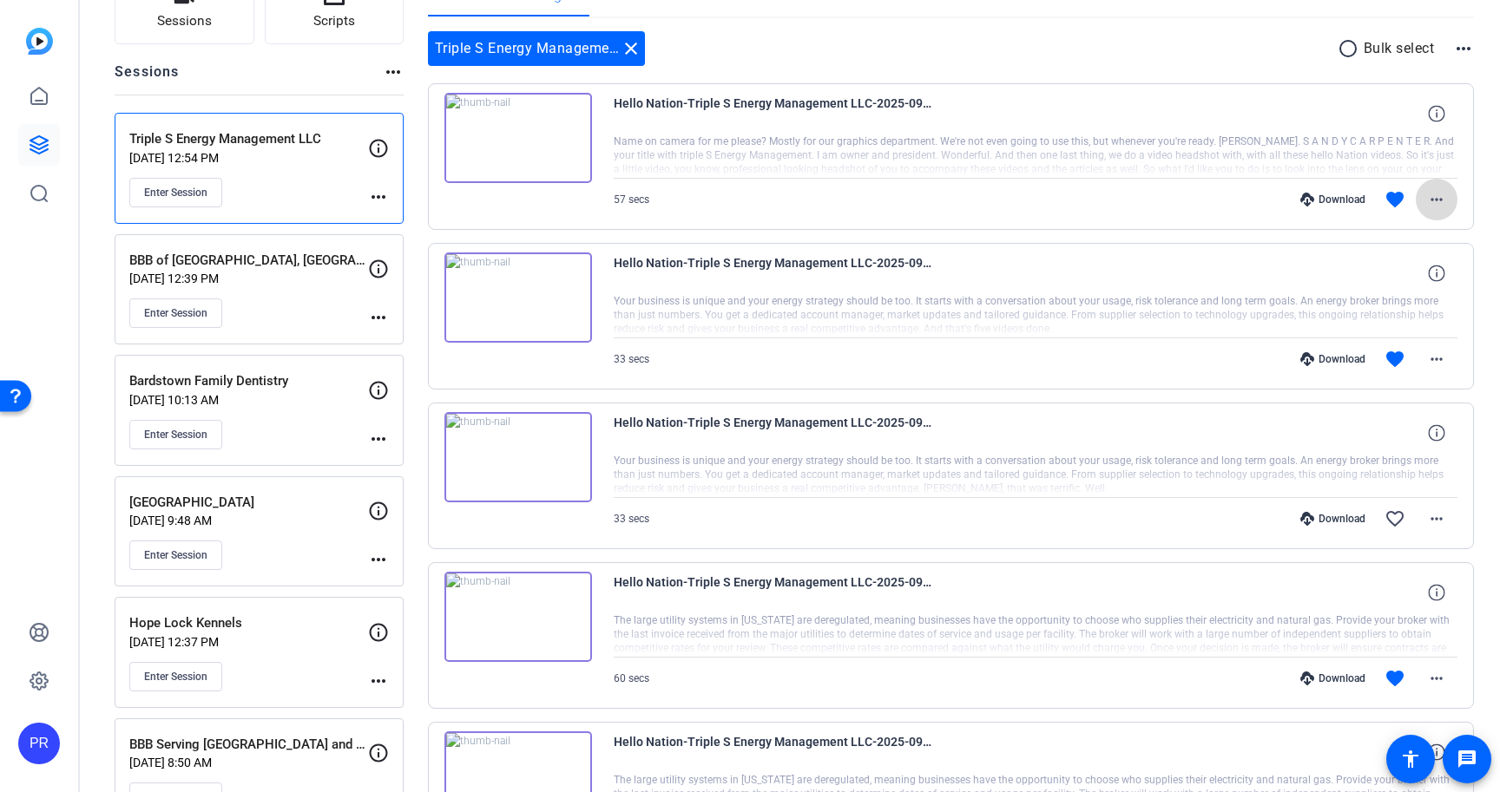
click at [1438, 201] on mat-icon "more_horiz" at bounding box center [1436, 199] width 21 height 21
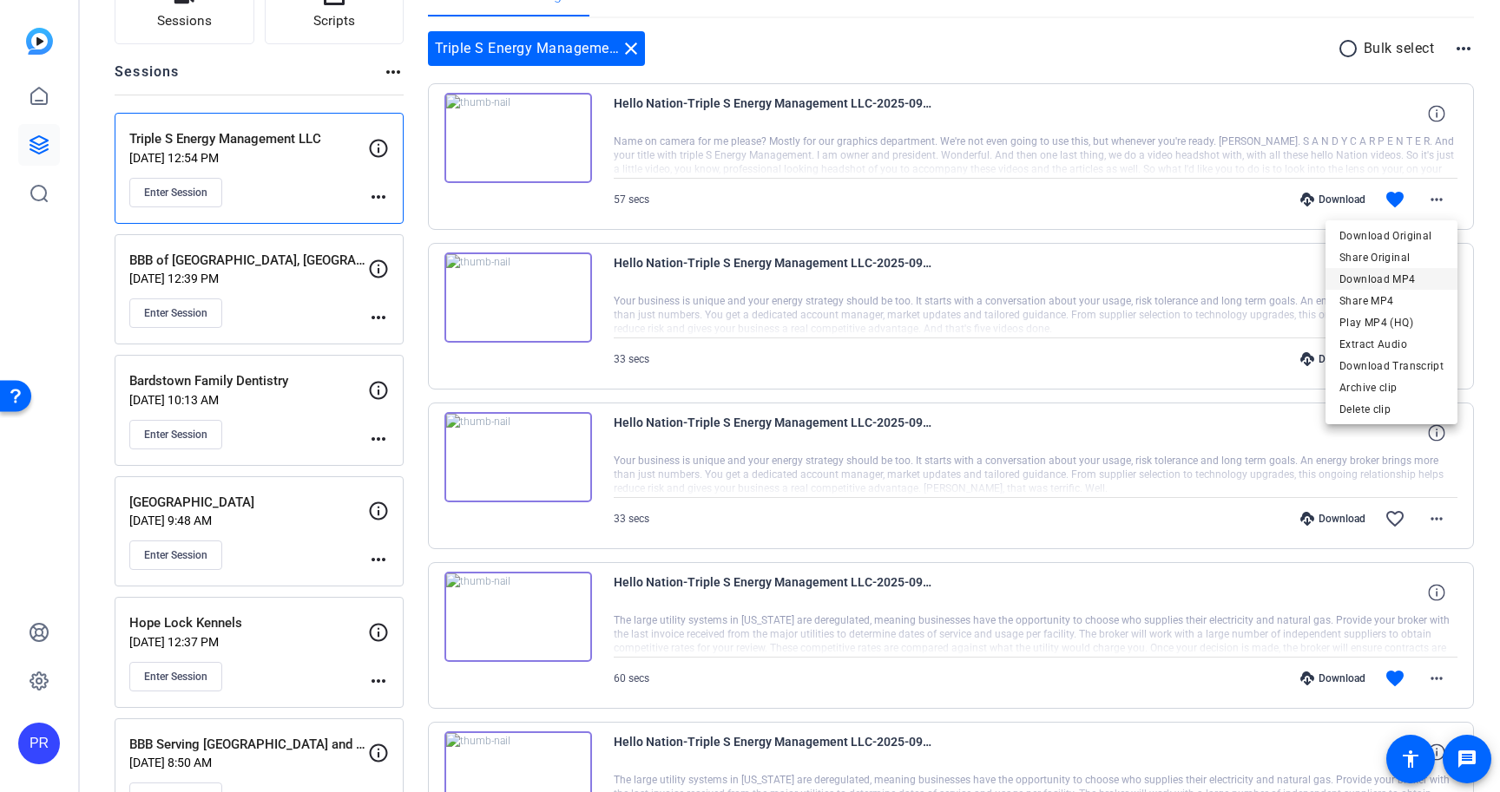
click at [1415, 275] on span "Download MP4" at bounding box center [1391, 279] width 104 height 21
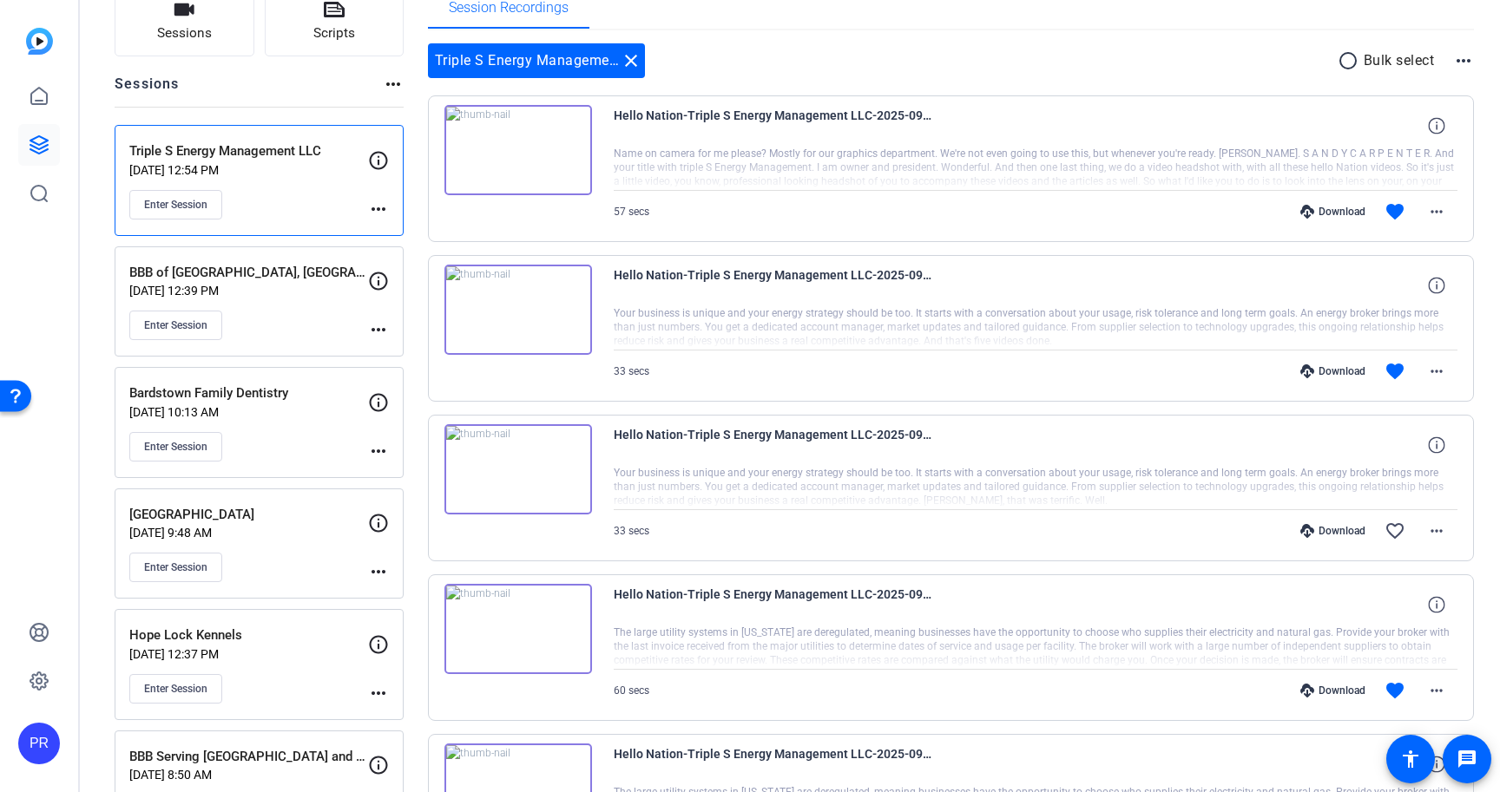
scroll to position [125, 0]
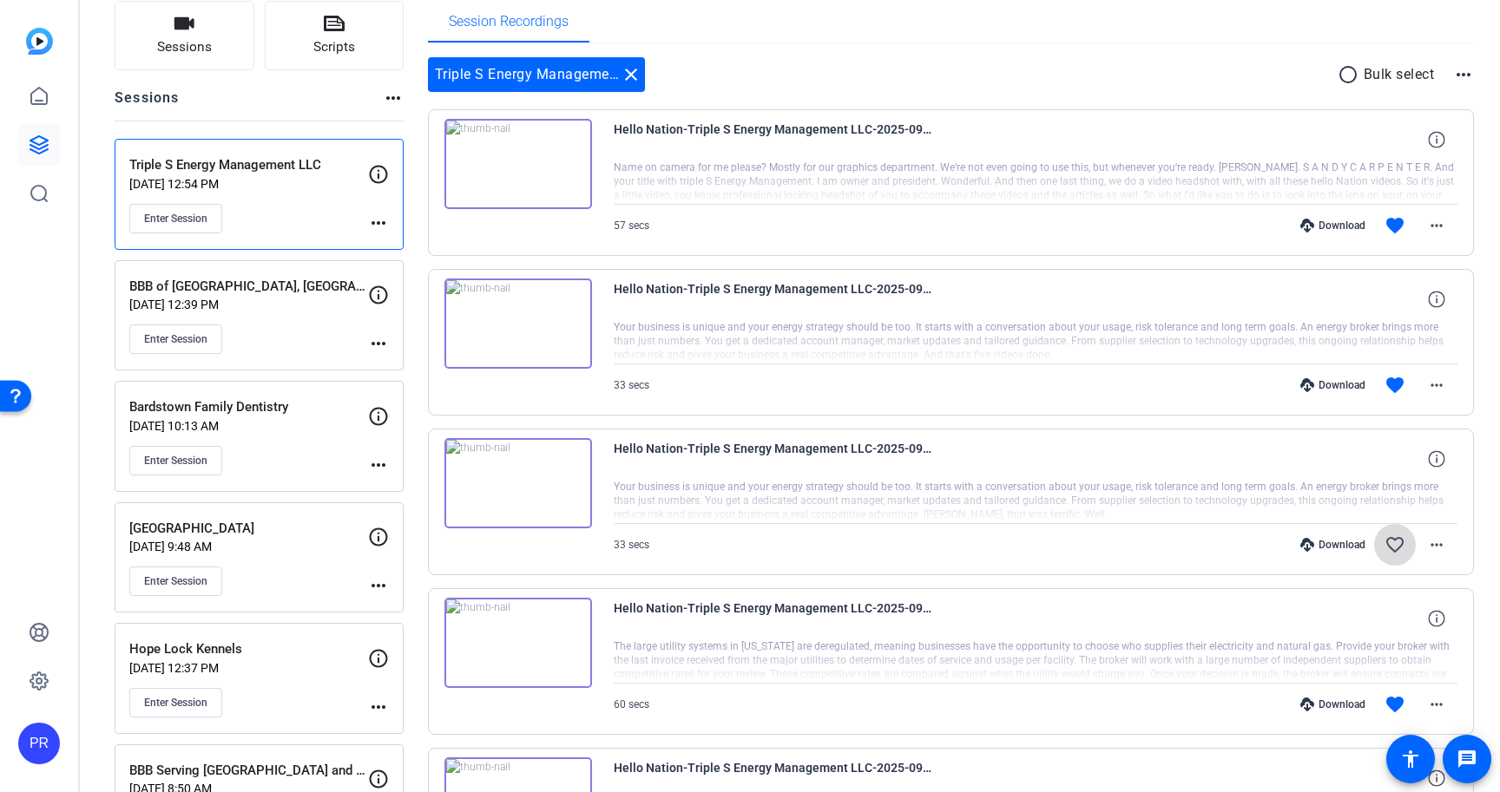
click at [1390, 548] on mat-icon "favorite_border" at bounding box center [1394, 545] width 21 height 21
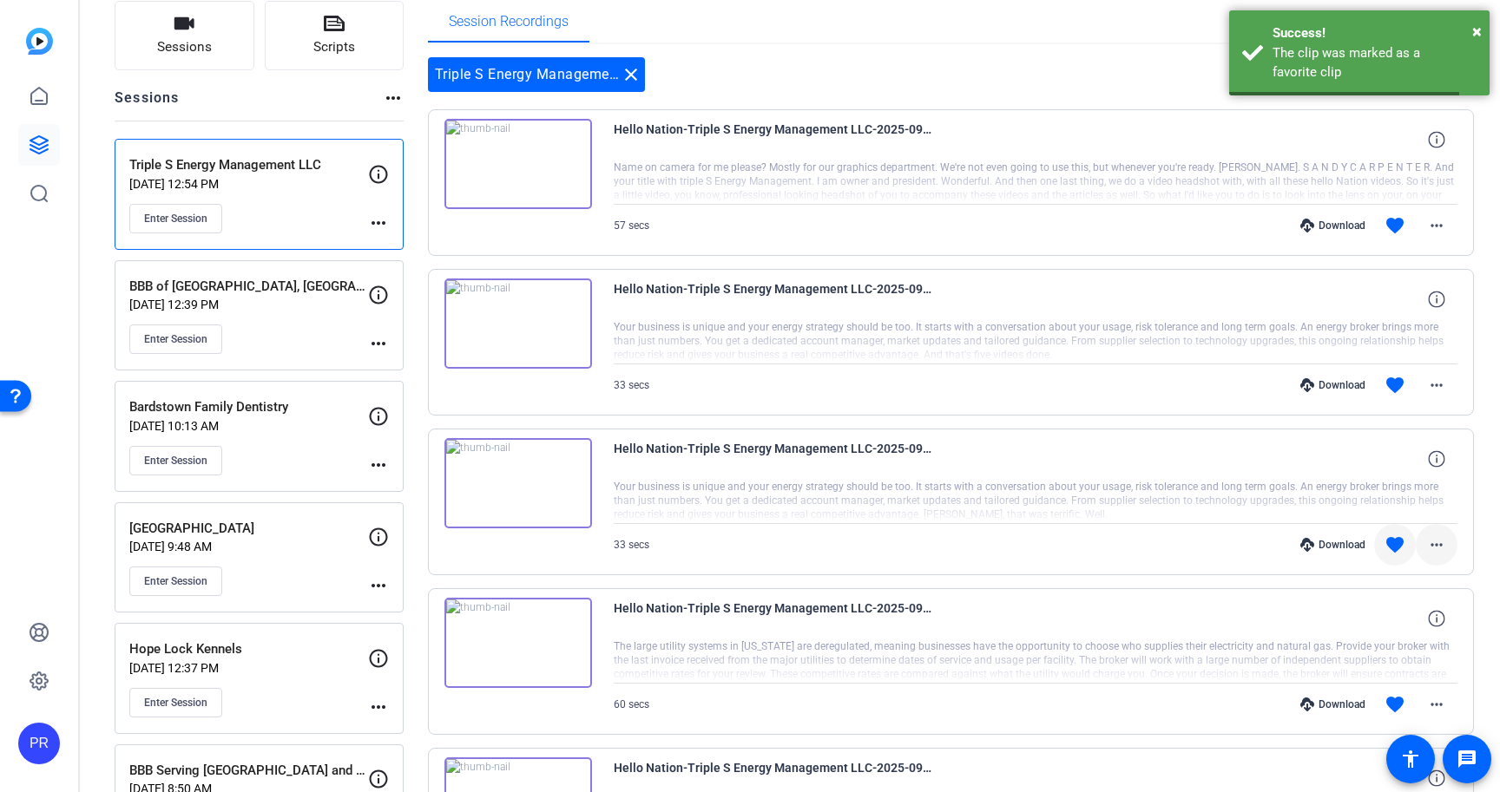
click at [1440, 545] on mat-icon "more_horiz" at bounding box center [1436, 545] width 21 height 21
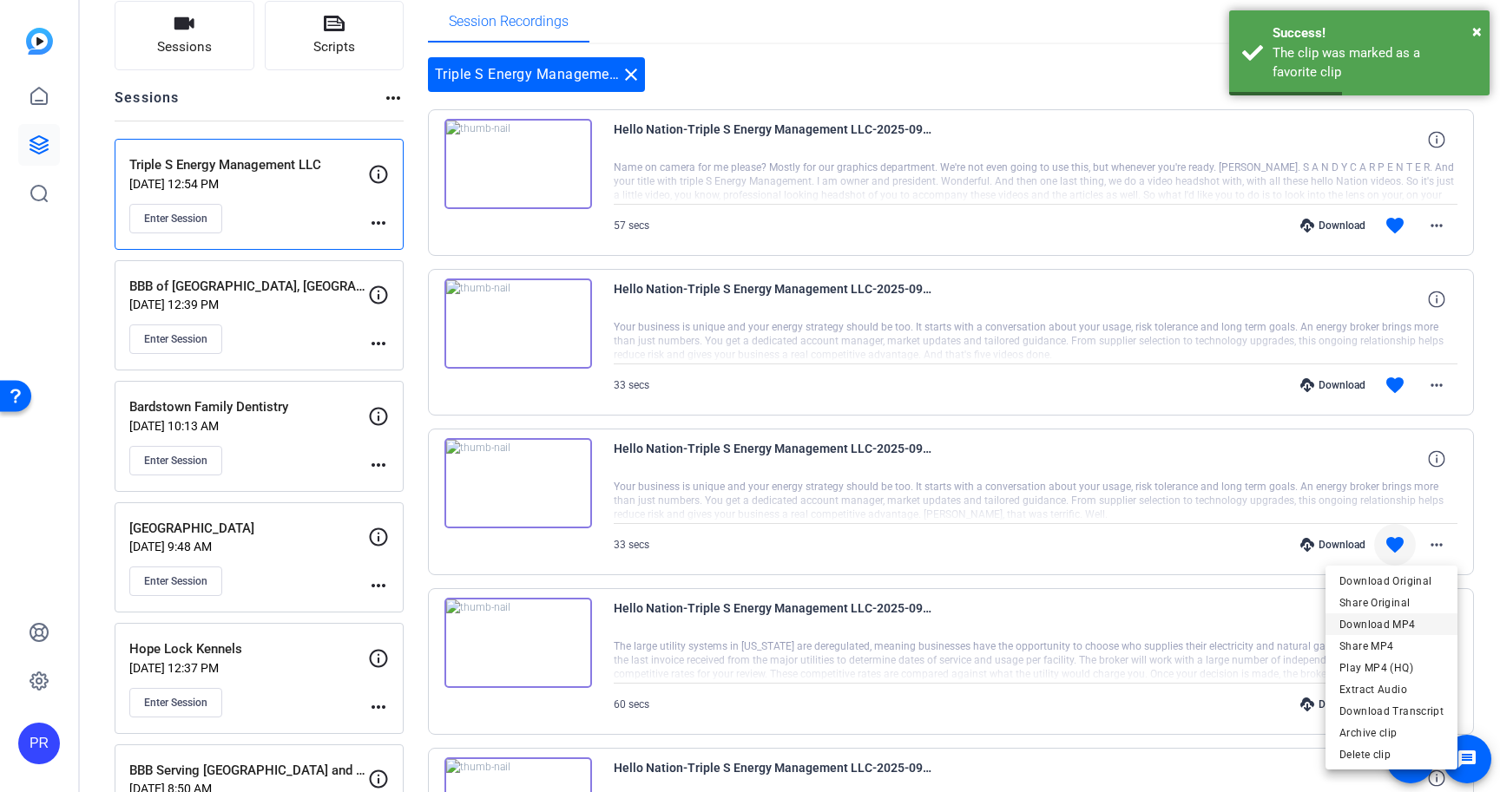
click at [1404, 627] on span "Download MP4" at bounding box center [1391, 624] width 104 height 21
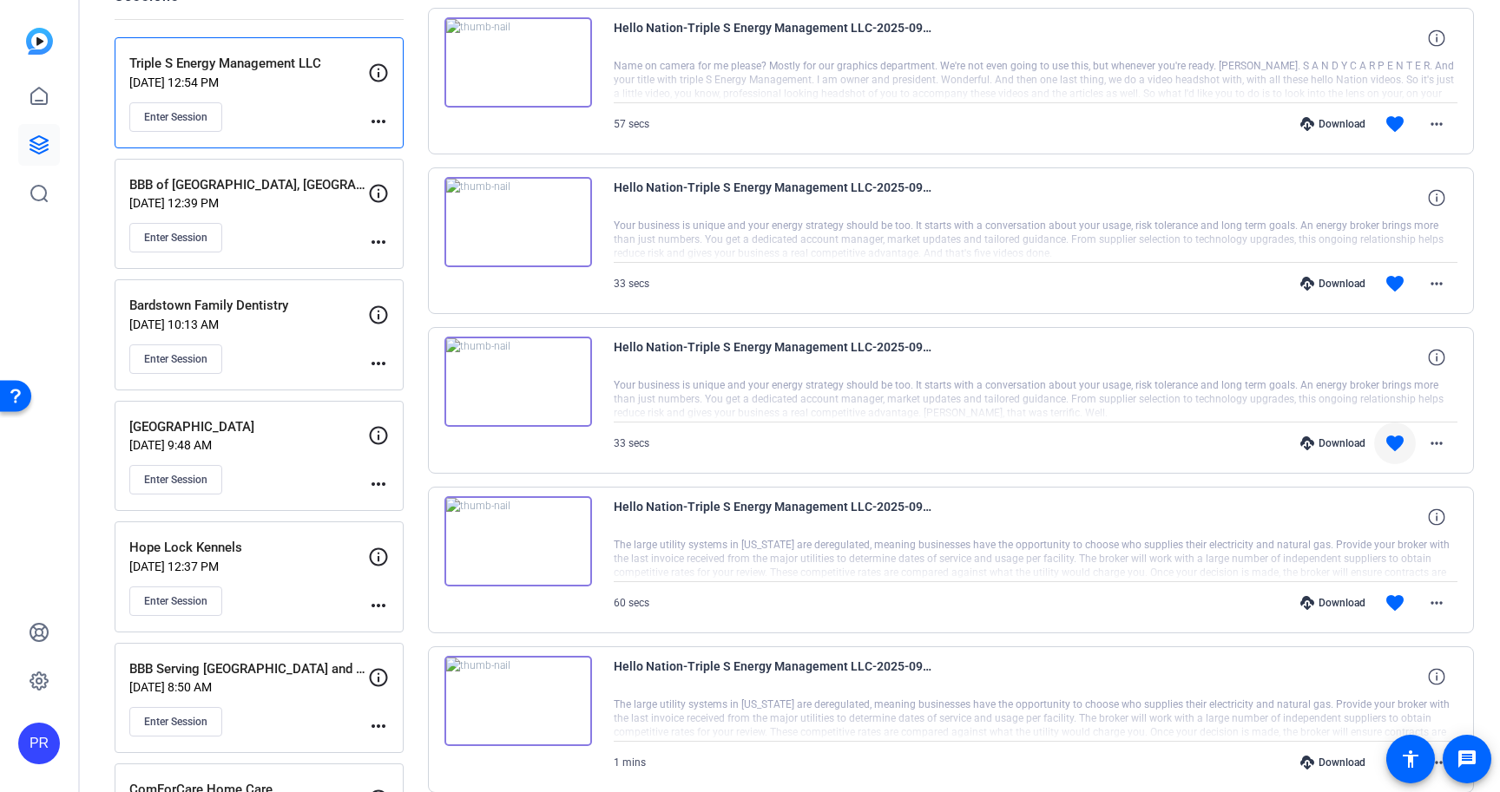
scroll to position [174, 0]
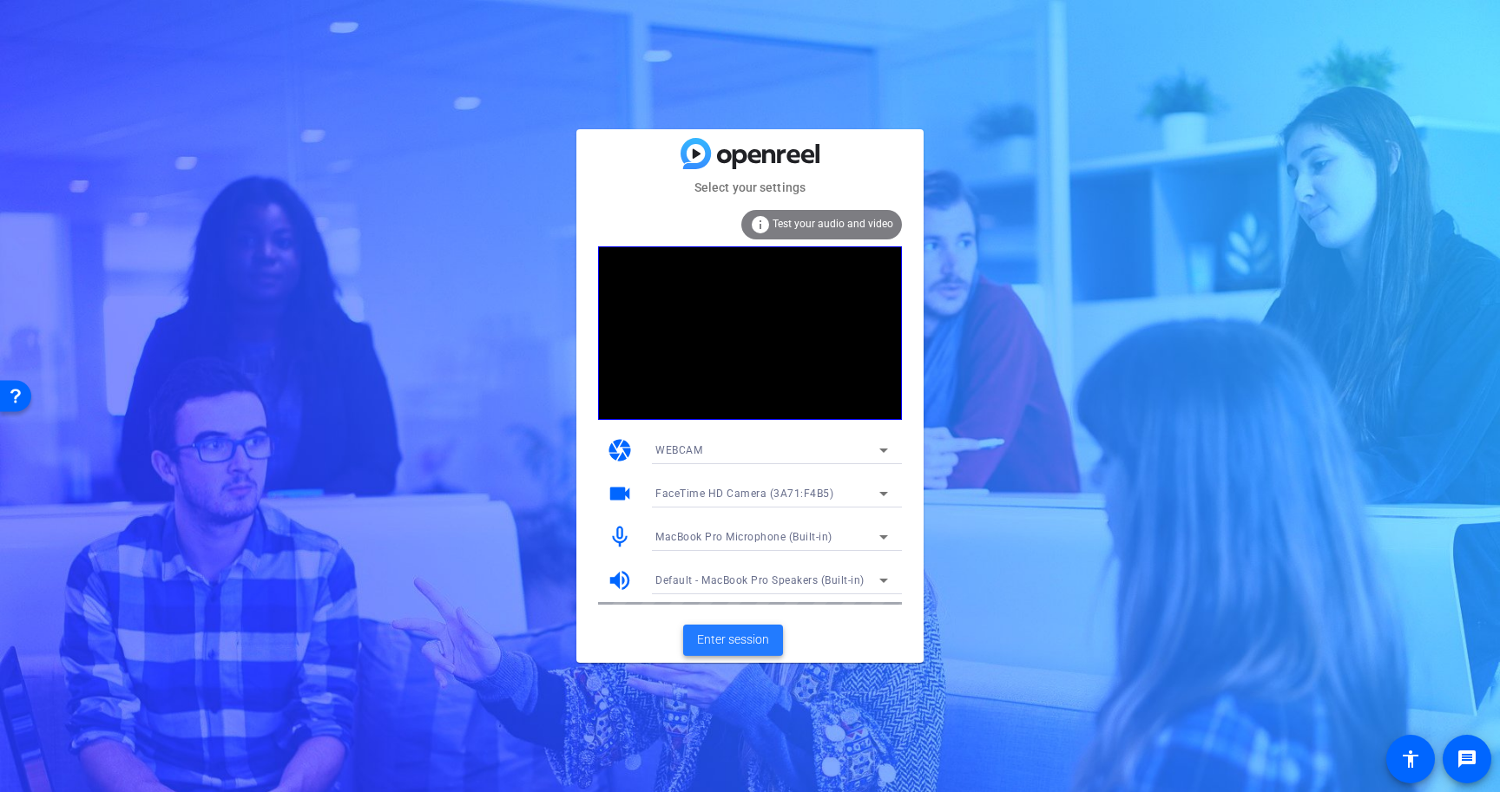
click at [738, 634] on span "Enter session" at bounding box center [733, 640] width 72 height 18
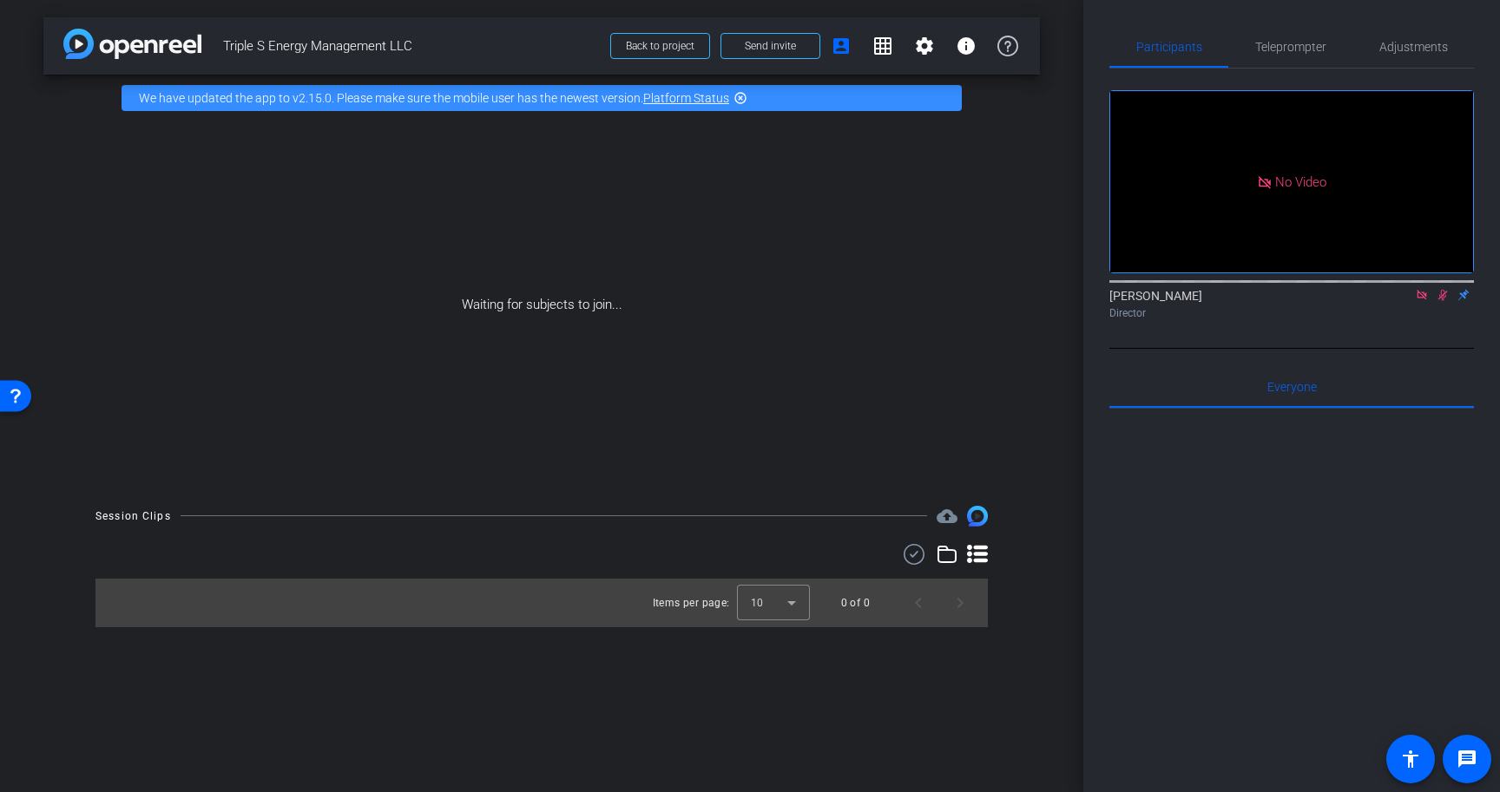
click at [1418, 301] on icon at bounding box center [1422, 295] width 14 height 12
click at [1422, 301] on icon at bounding box center [1422, 295] width 10 height 11
click at [1303, 50] on span "Teleprompter" at bounding box center [1290, 47] width 71 height 12
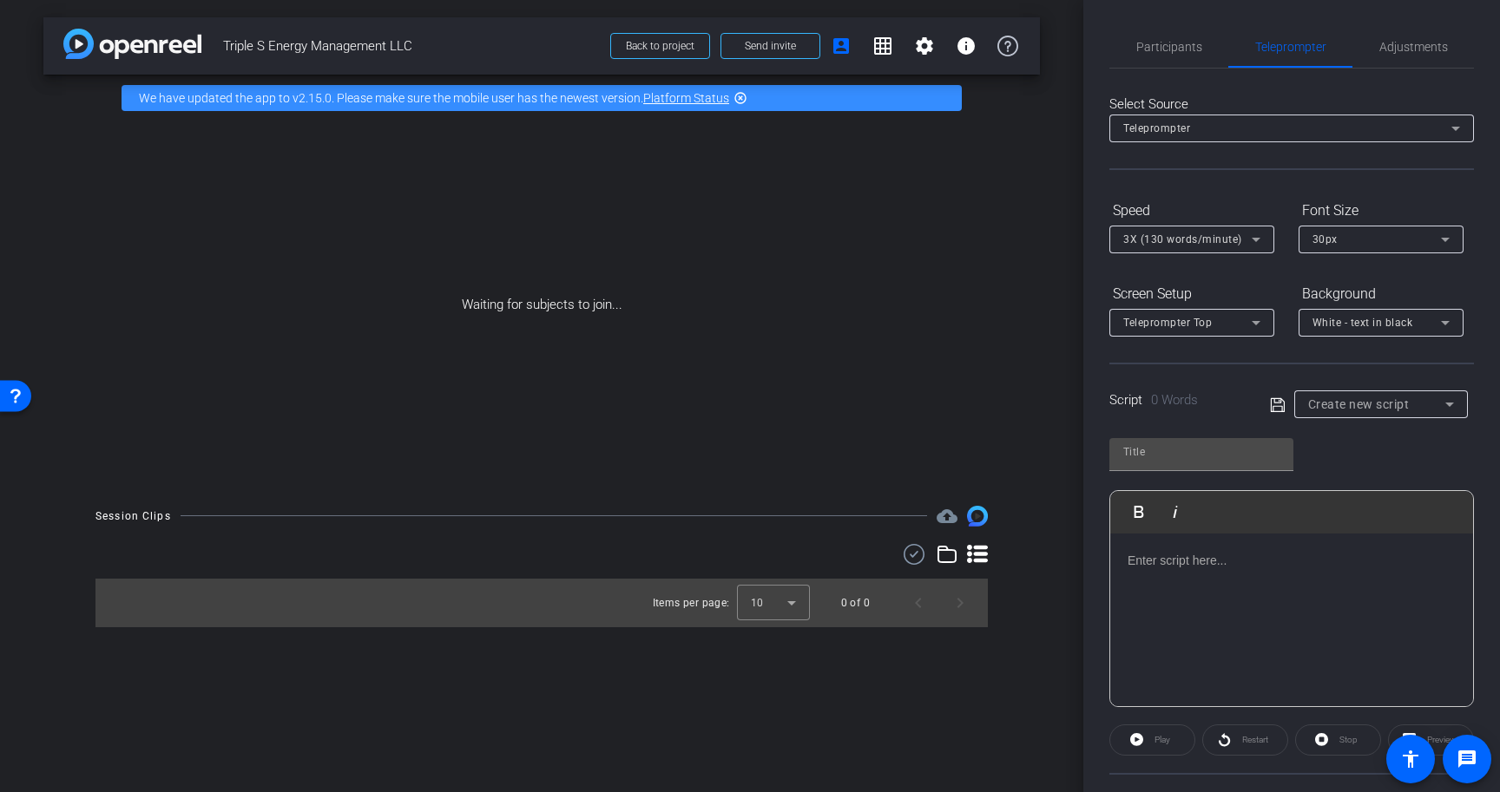
click at [1246, 567] on p at bounding box center [1291, 560] width 328 height 19
click at [283, 47] on span "Triple S Energy Management LLC" at bounding box center [411, 46] width 377 height 35
copy div "Triple S Energy Management LLC Back to project Send invite account_box grid_on …"
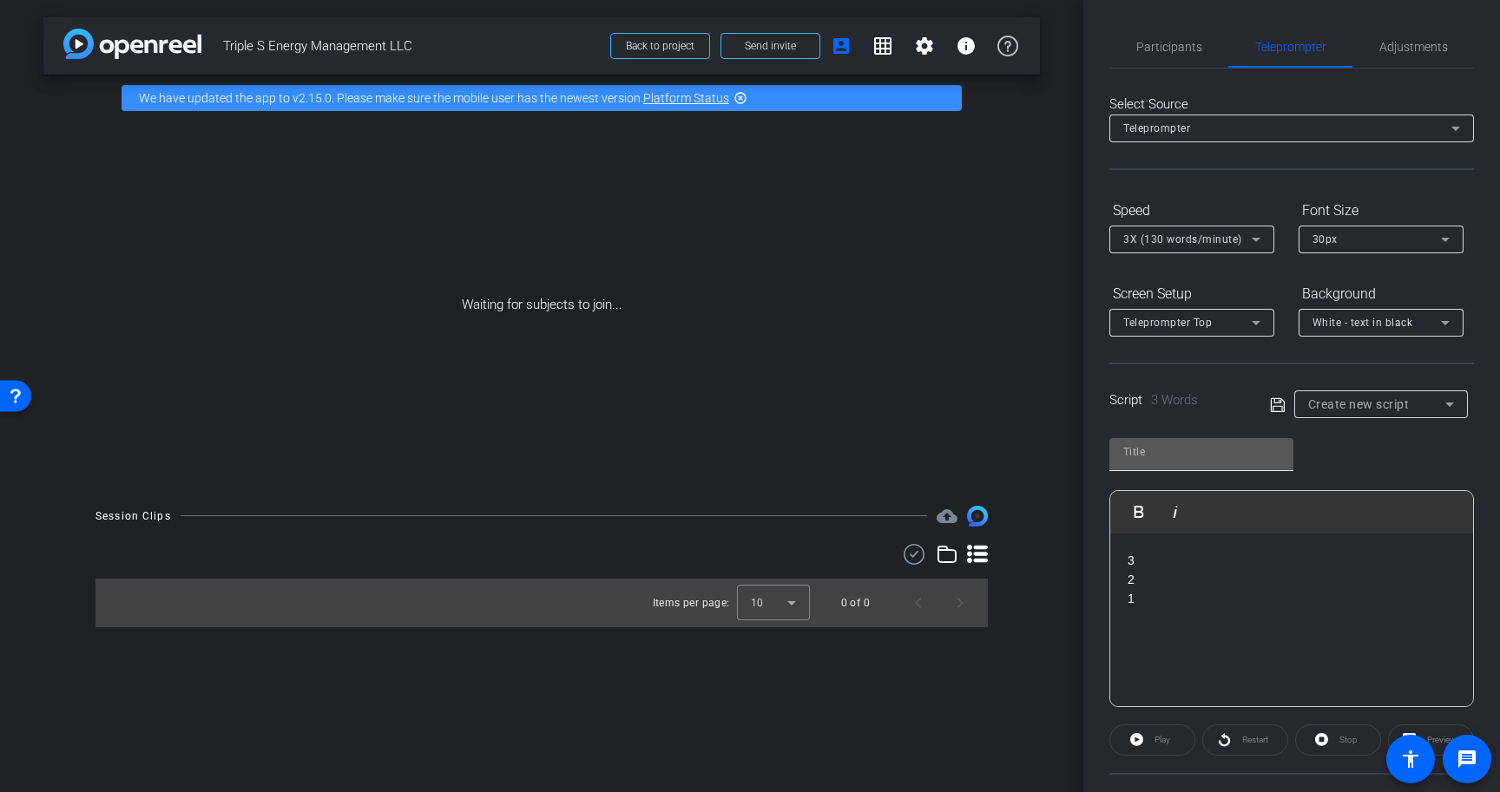
click at [1161, 453] on input "text" at bounding box center [1201, 452] width 156 height 21
paste input "Triple S Energy Management LLC"
type input "Triple S Energy Management LLC"
click at [1212, 246] on div "3X (130 words/minute)" at bounding box center [1187, 239] width 128 height 22
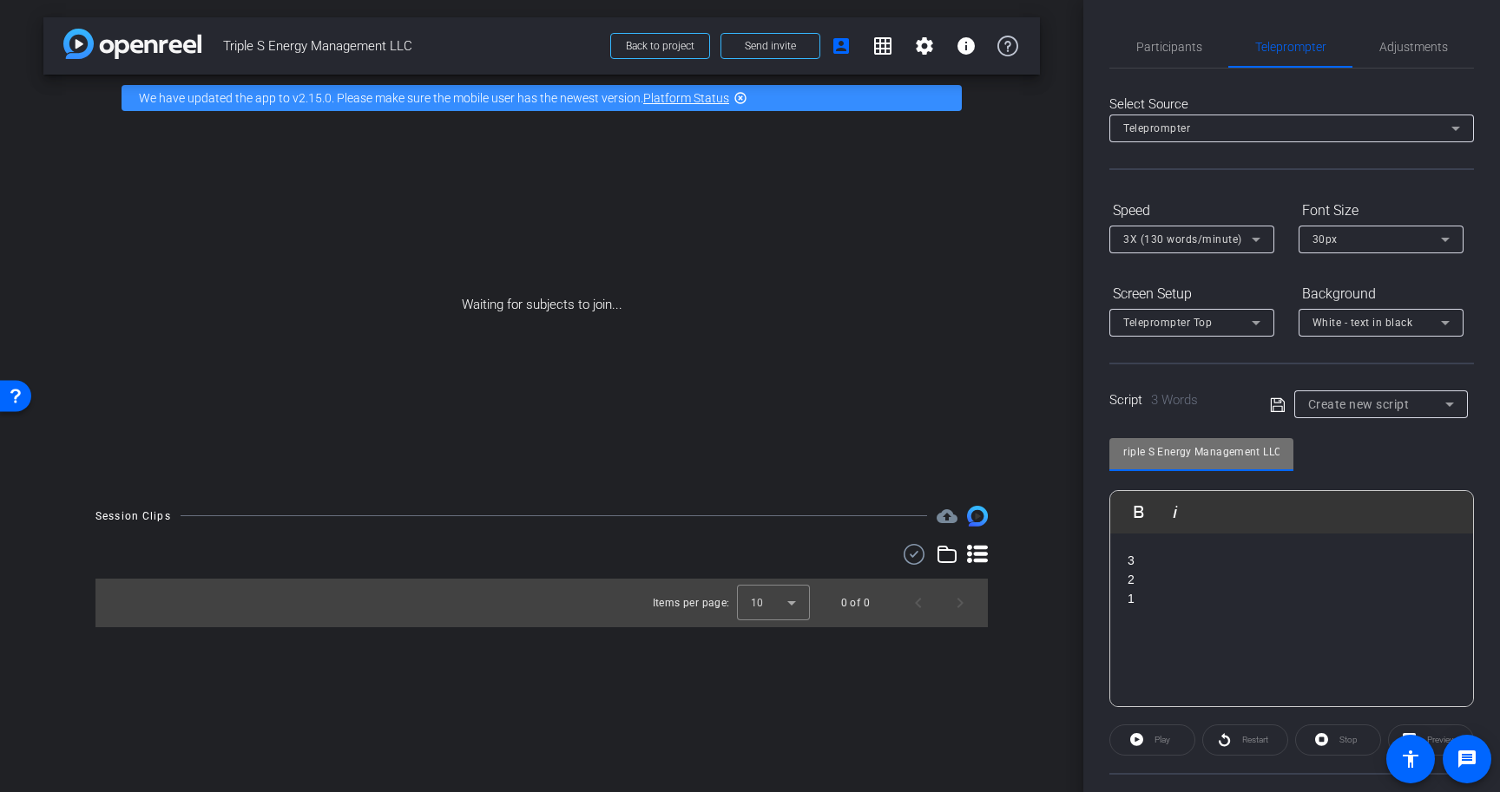
scroll to position [0, 0]
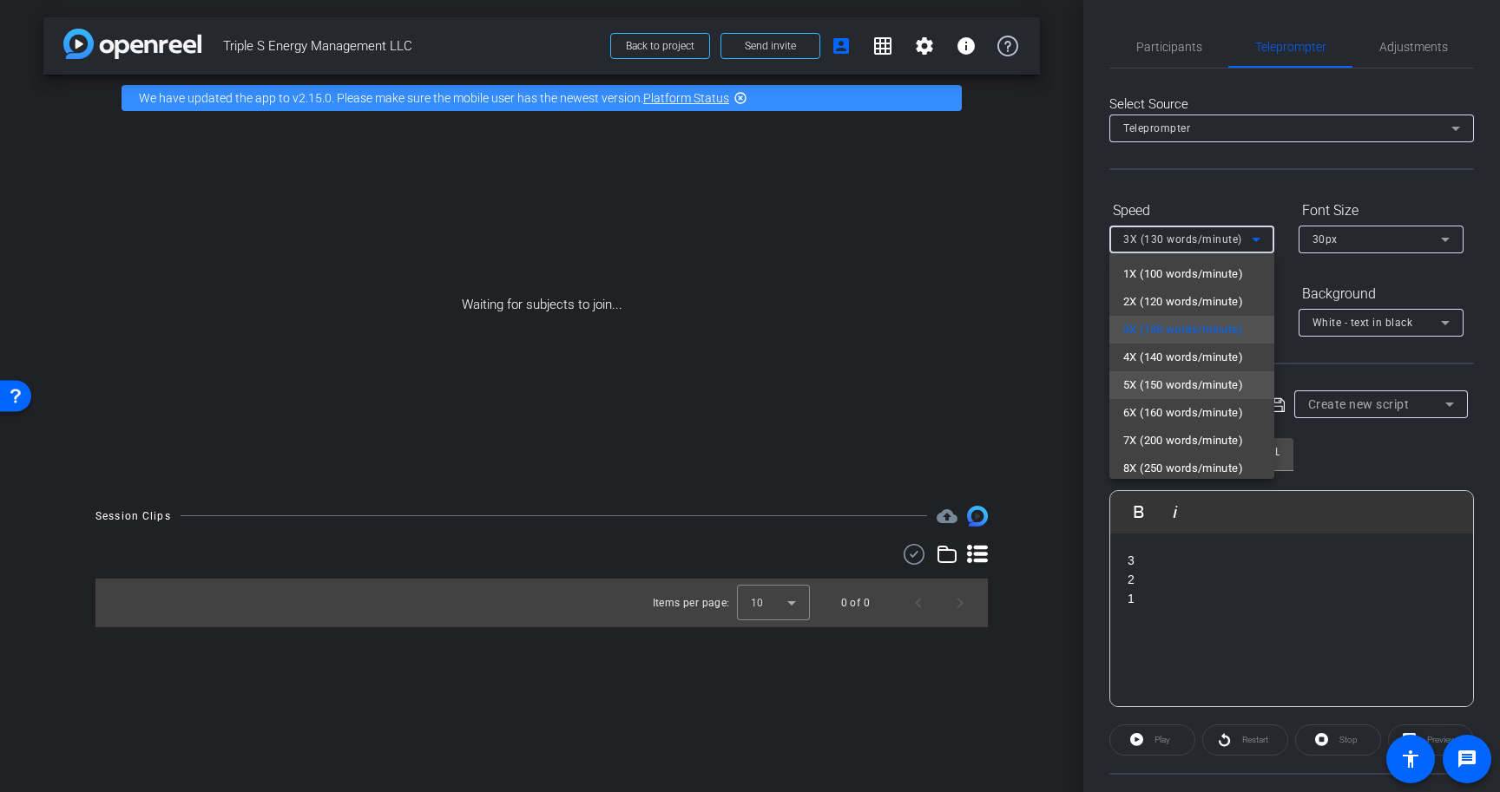
click at [1200, 388] on span "5X (150 words/minute)" at bounding box center [1183, 385] width 120 height 21
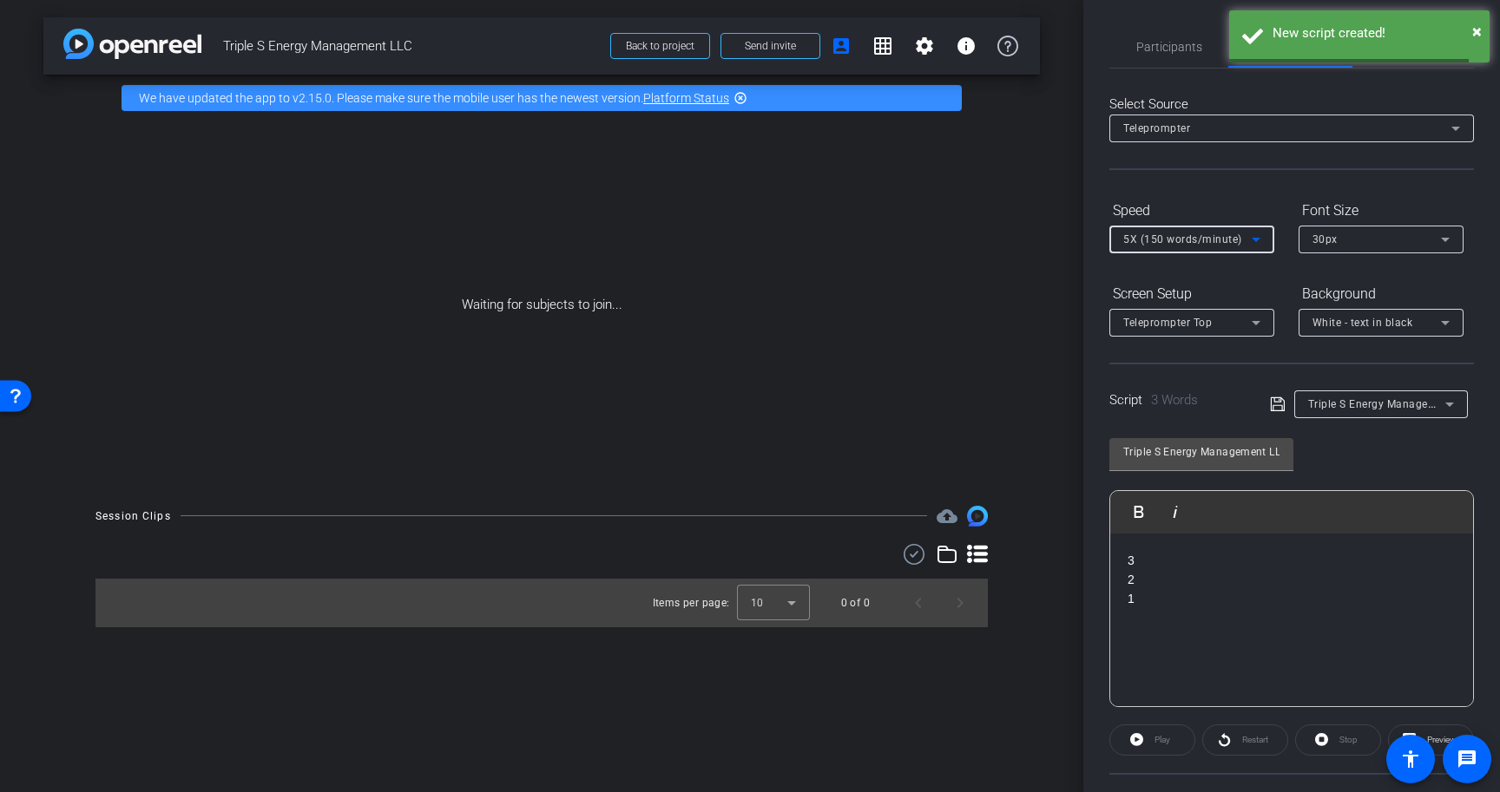
click at [1348, 233] on div "30px" at bounding box center [1376, 239] width 128 height 22
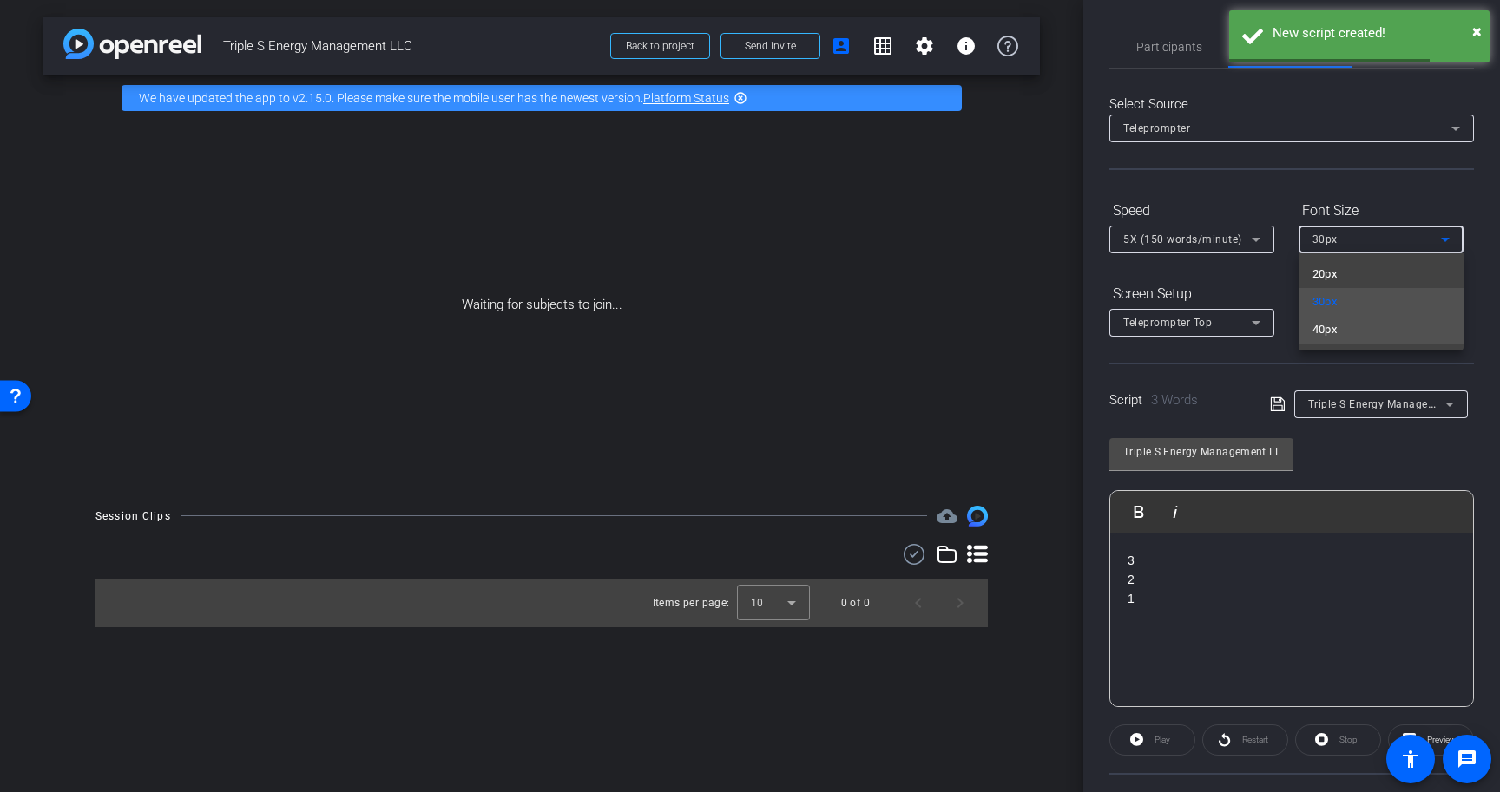
click at [1345, 322] on mat-option "40px" at bounding box center [1380, 330] width 165 height 28
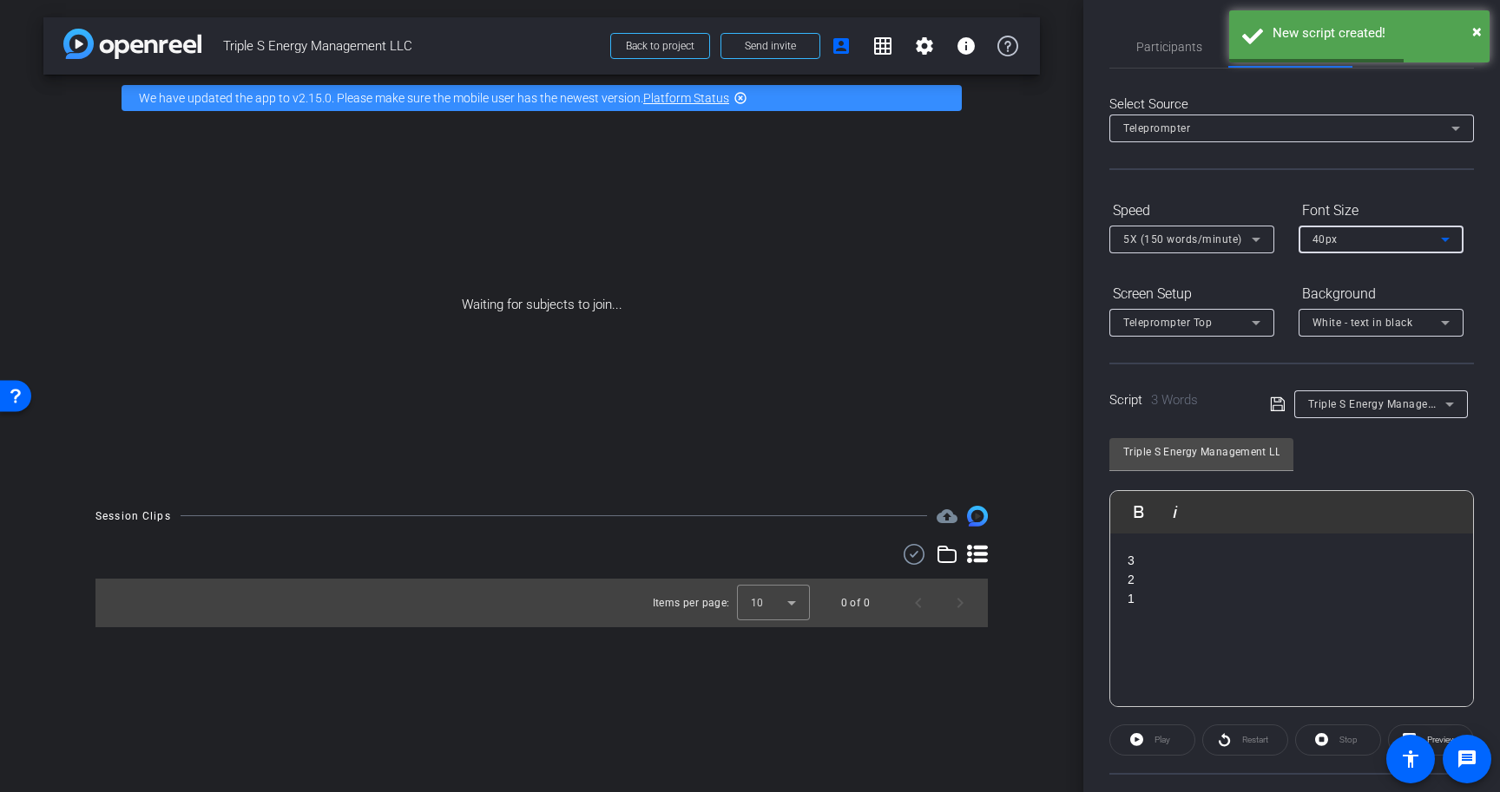
click at [1351, 314] on div "White - text in black" at bounding box center [1376, 323] width 128 height 22
click at [1347, 389] on div "Black - text in white" at bounding box center [1363, 390] width 102 height 21
click at [1247, 319] on icon at bounding box center [1255, 322] width 21 height 21
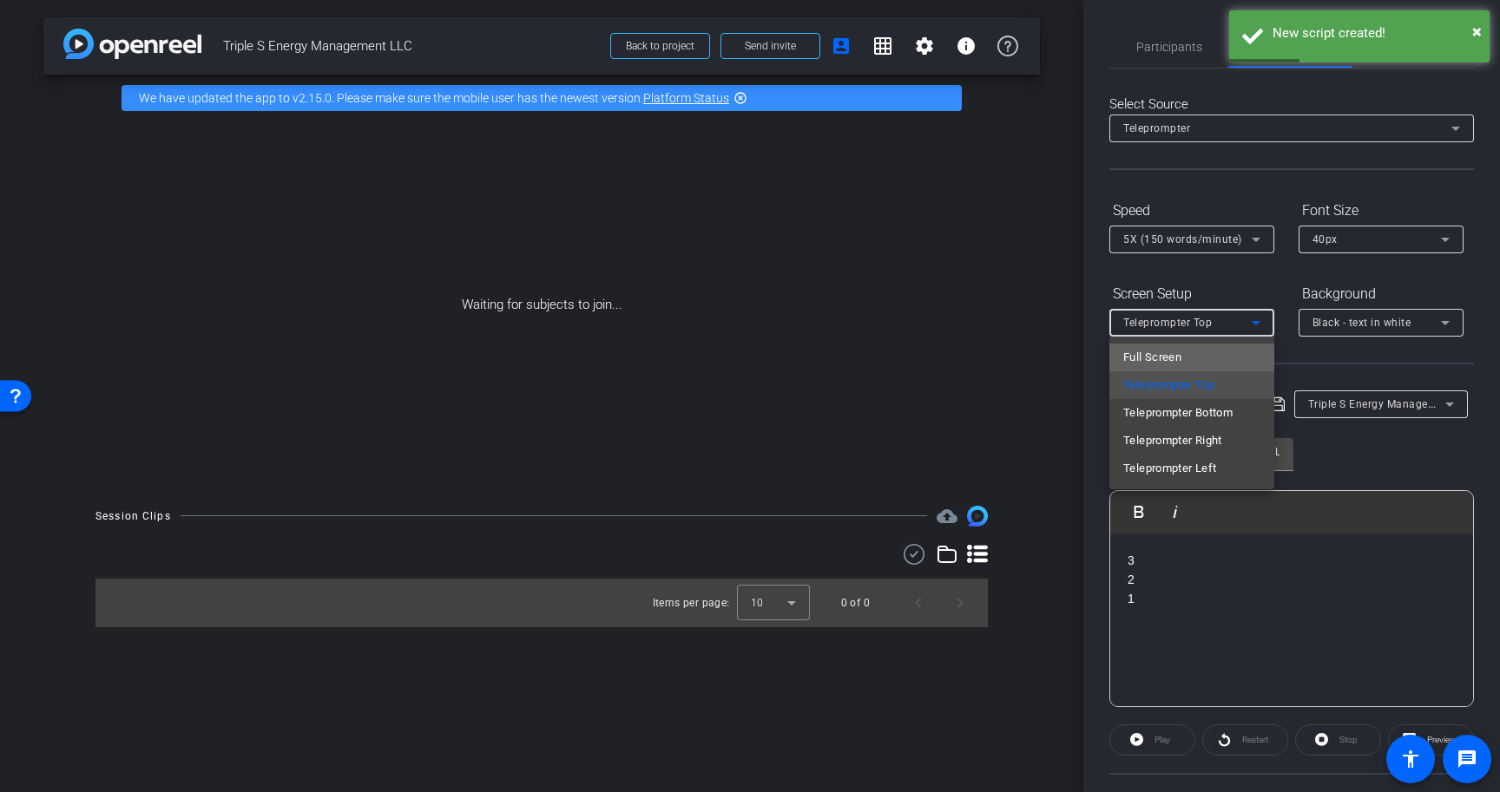
click at [1240, 345] on mat-option "Full Screen" at bounding box center [1191, 358] width 165 height 28
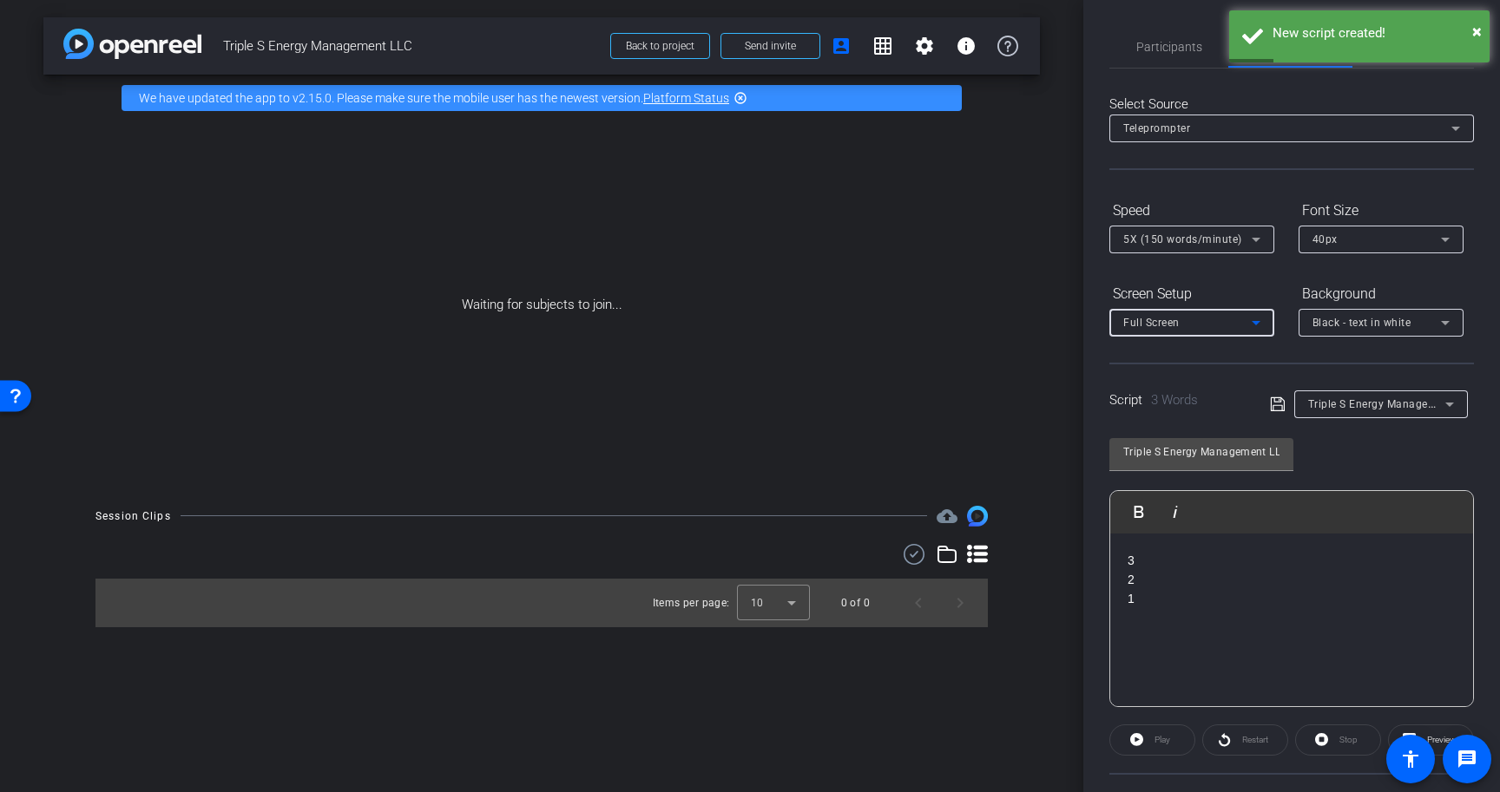
click at [1278, 409] on icon at bounding box center [1278, 404] width 16 height 21
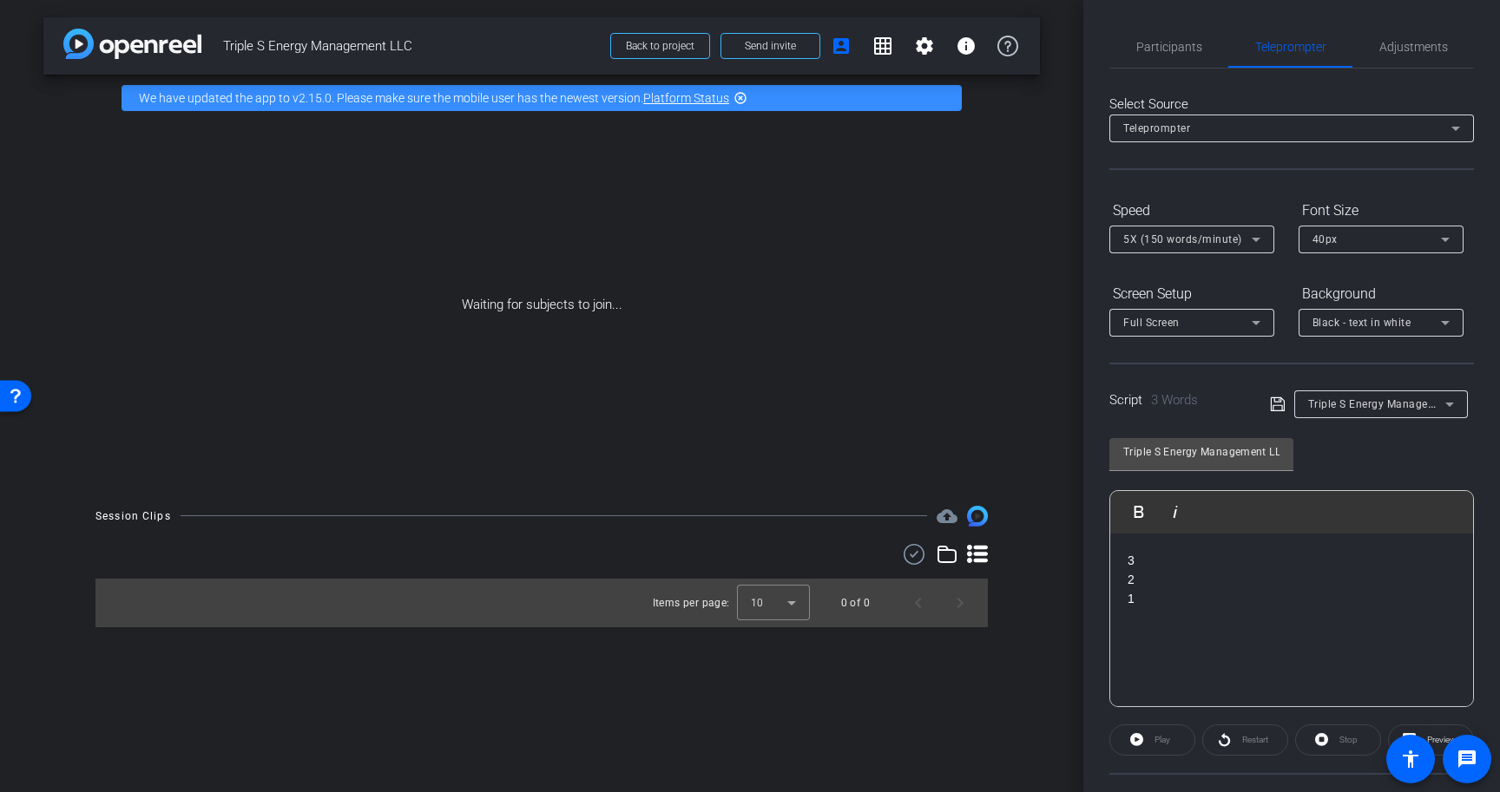
click at [1224, 637] on p at bounding box center [1291, 637] width 328 height 19
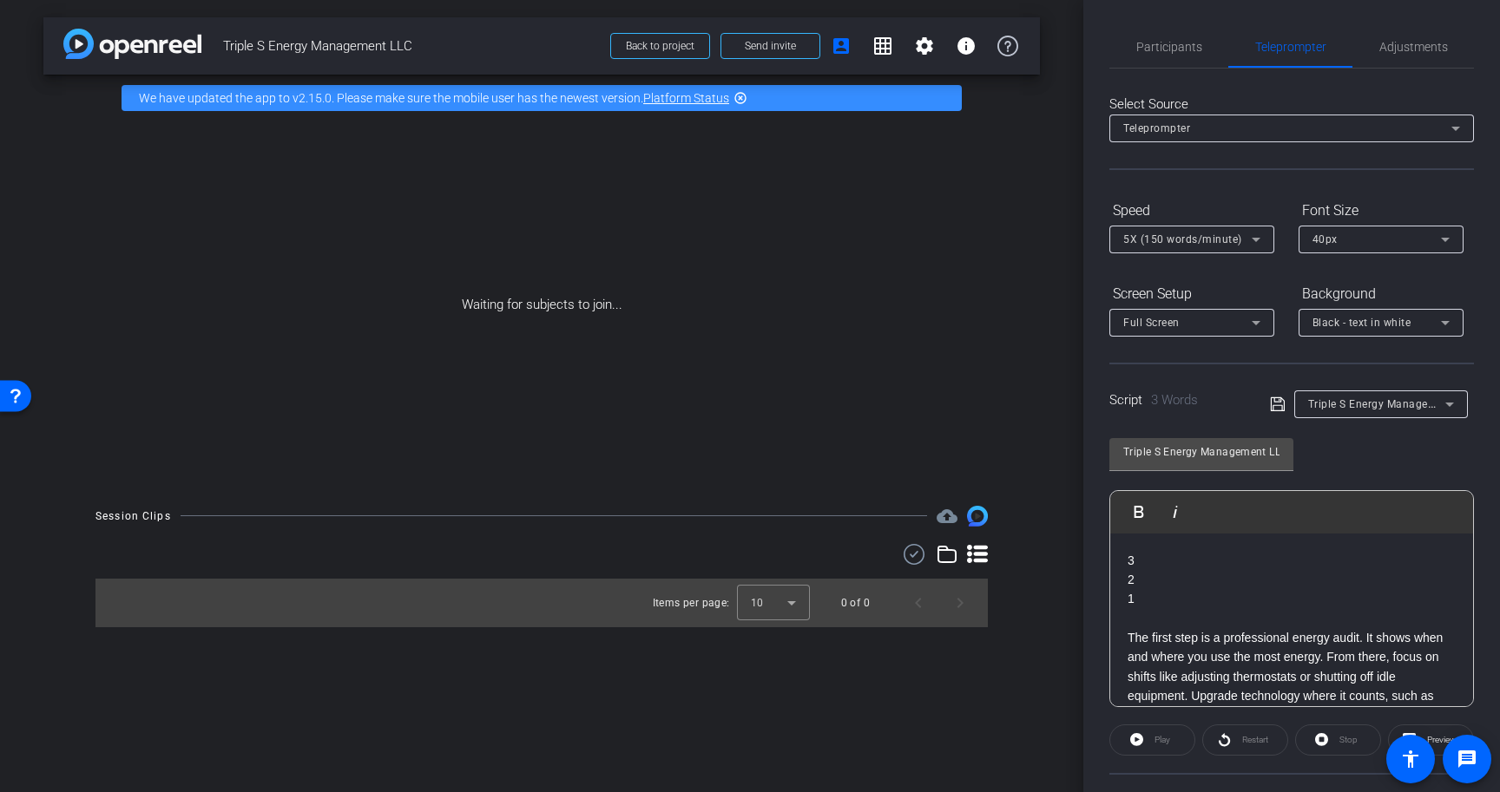
scroll to position [58, 0]
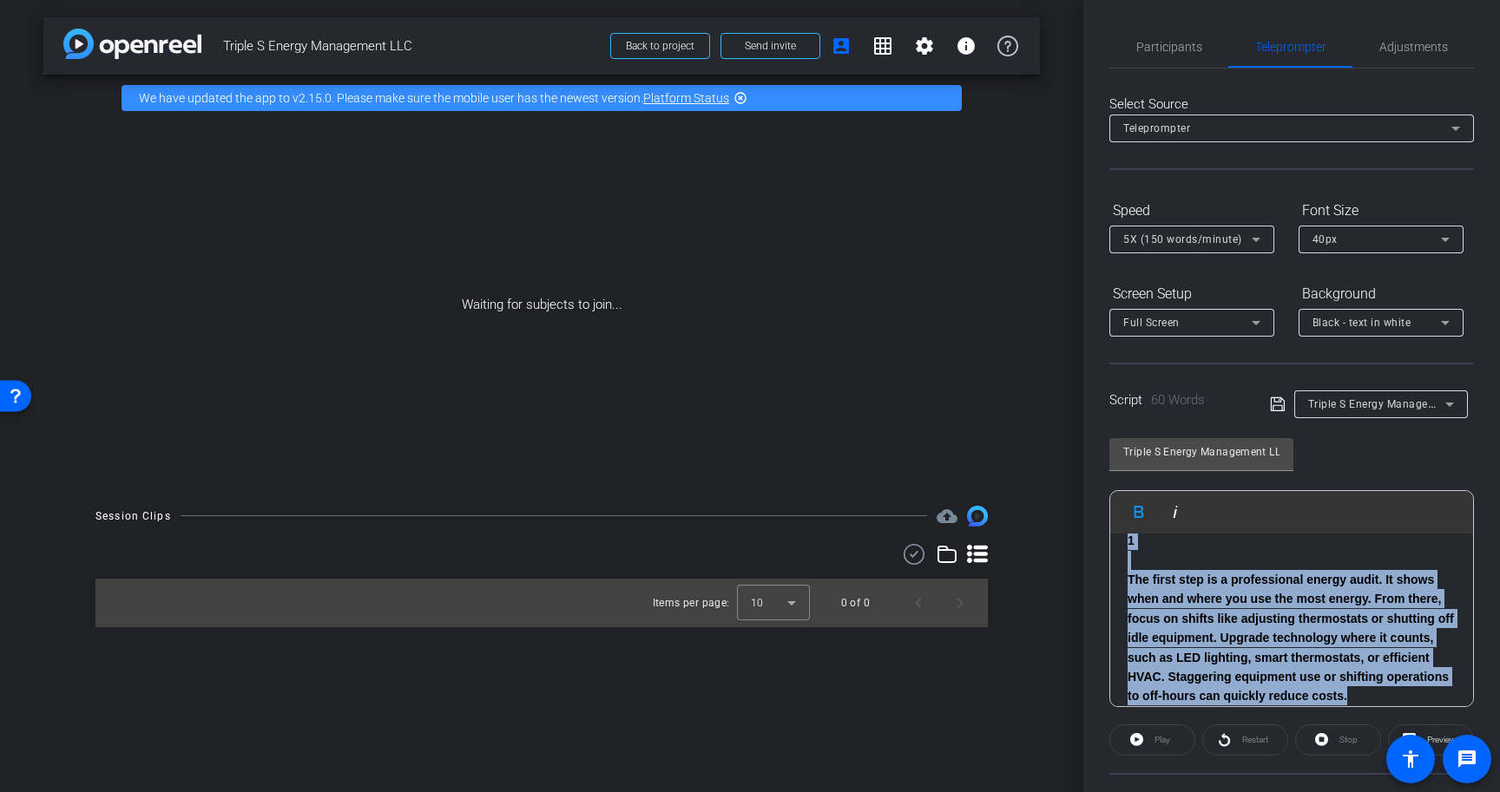
click at [1277, 404] on icon at bounding box center [1278, 404] width 16 height 21
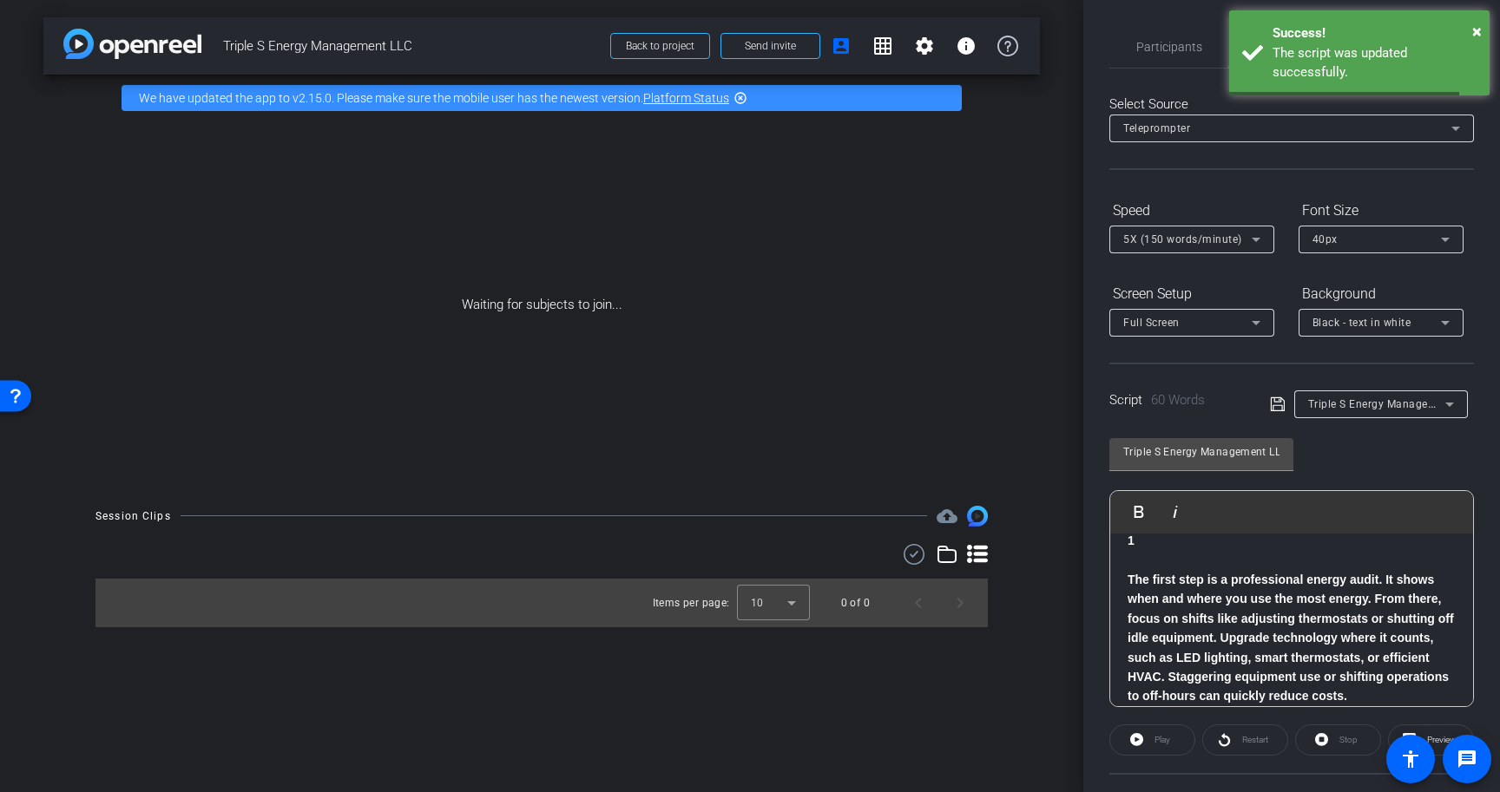
click at [1262, 580] on strong "The first step is a professional energy audit. It shows when and where you use …" at bounding box center [1290, 638] width 326 height 130
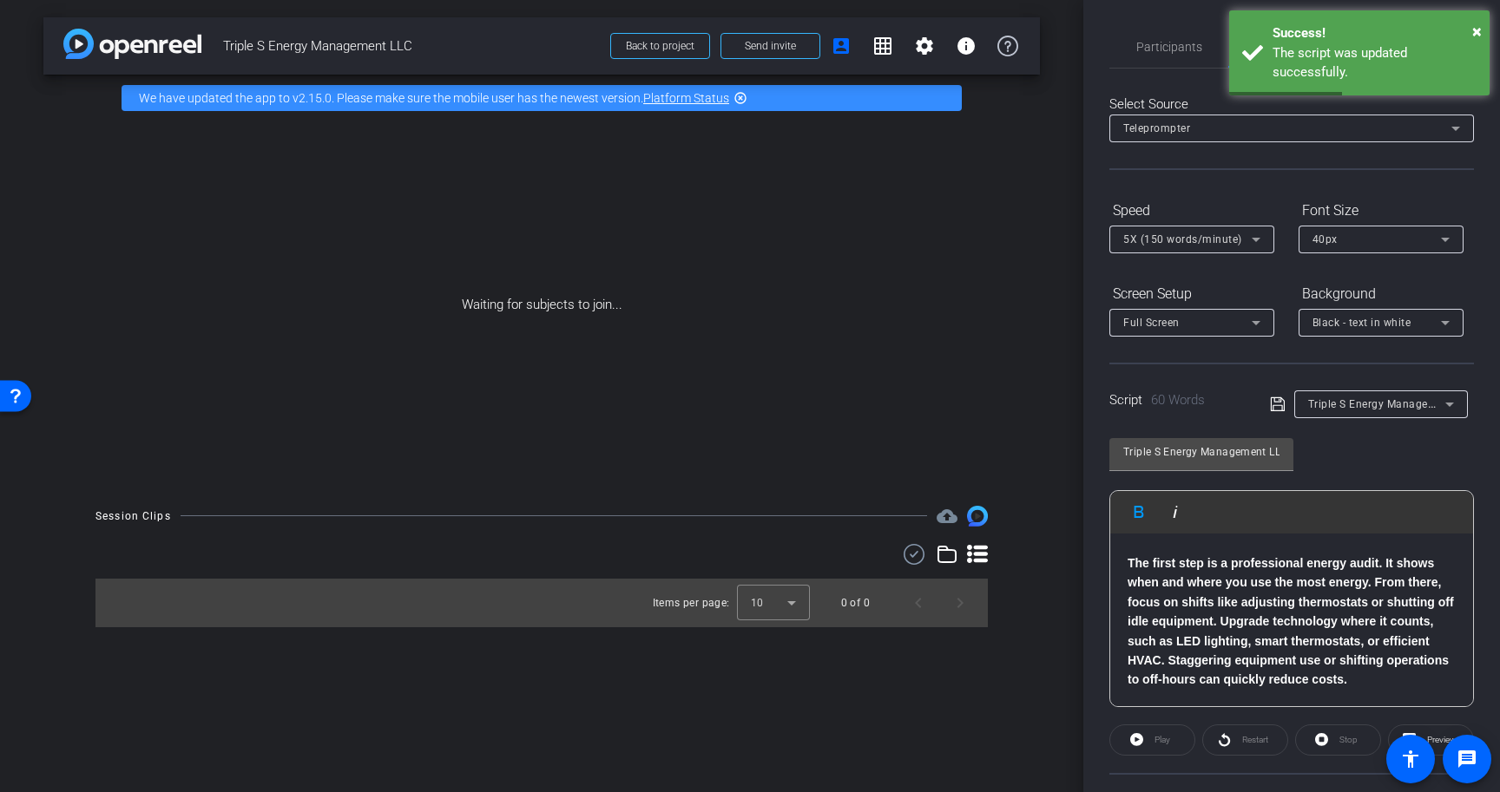
scroll to position [0, 0]
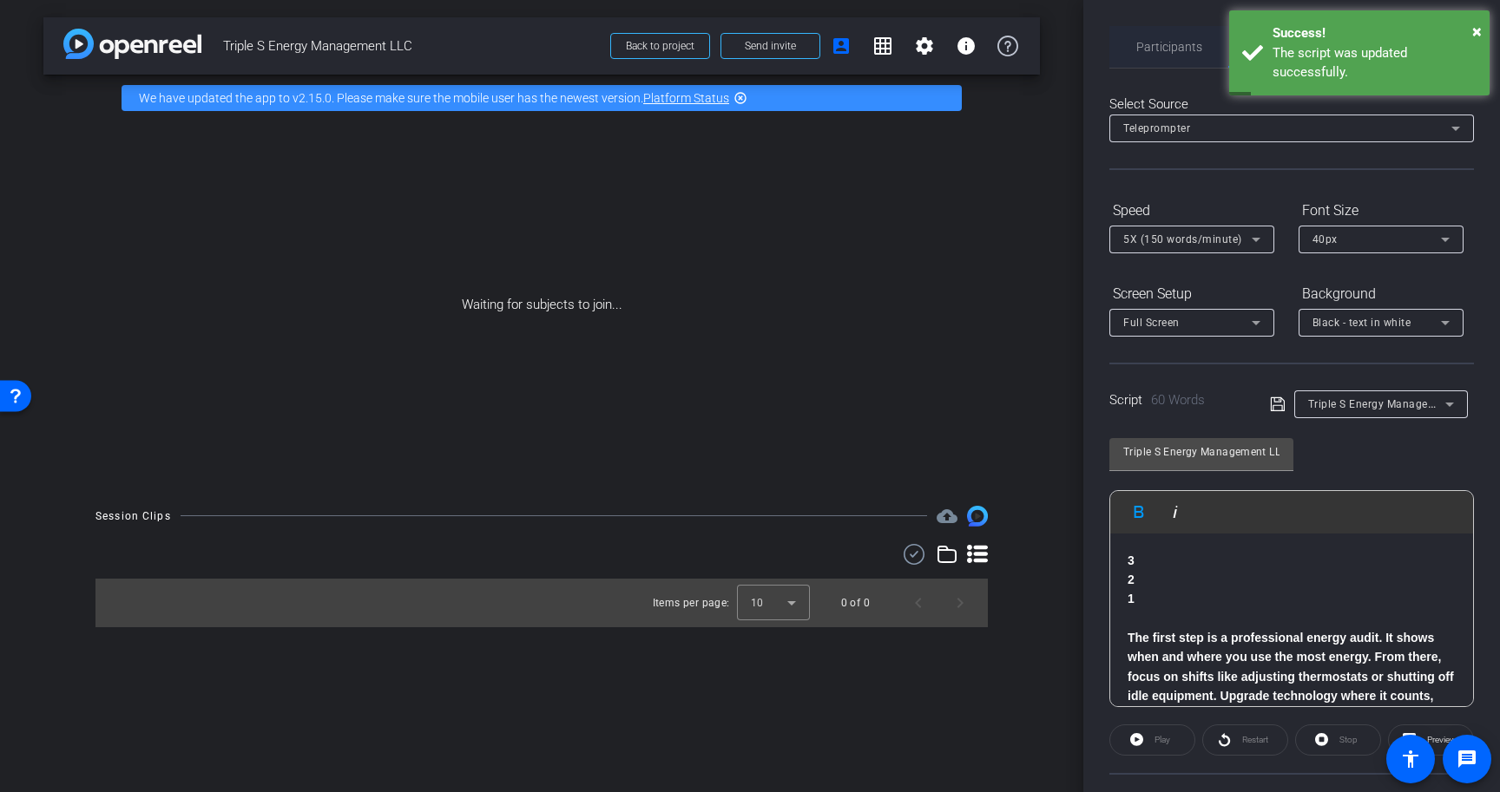
click at [1163, 54] on span "Participants" at bounding box center [1169, 47] width 66 height 42
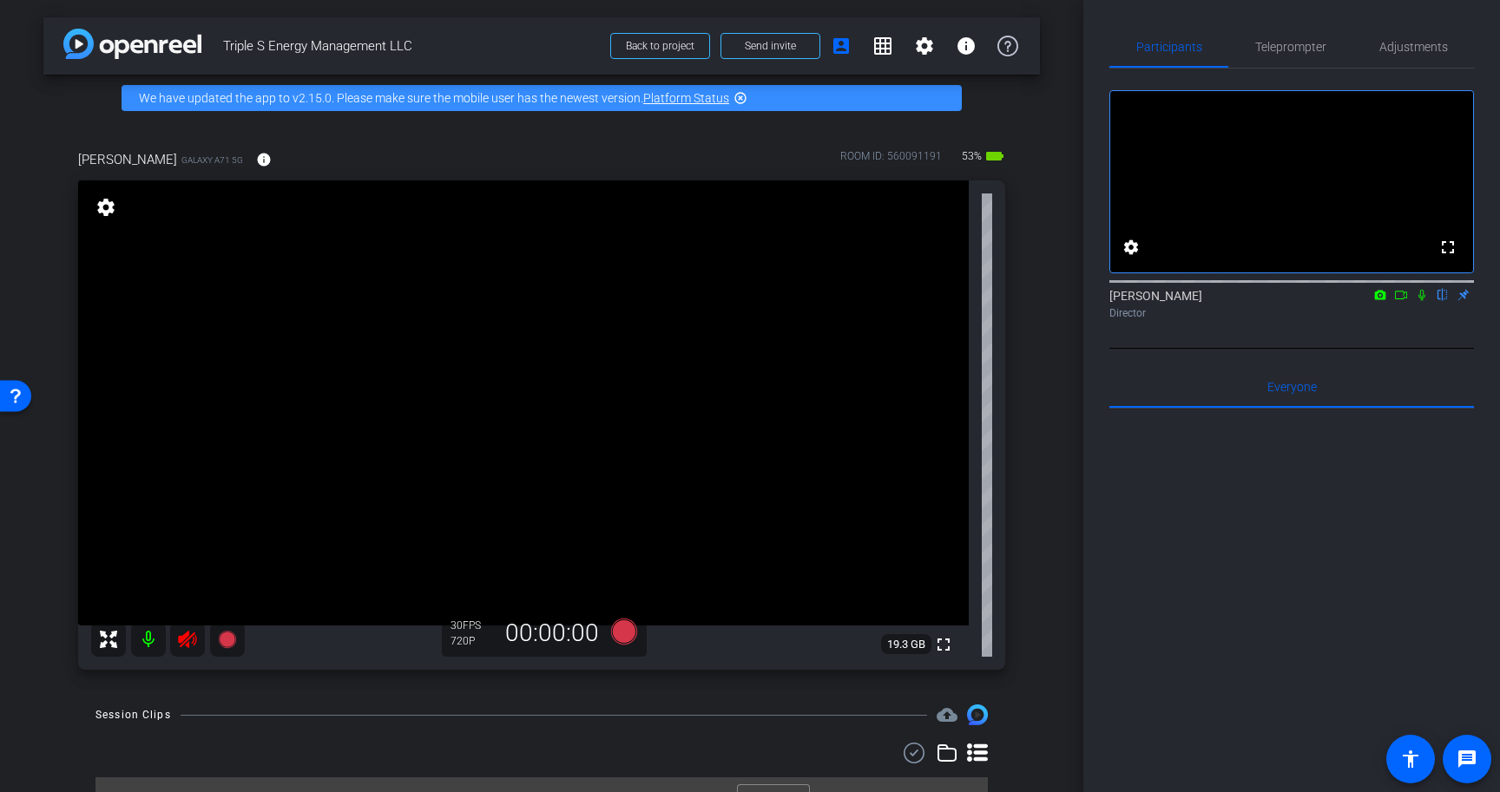
click at [187, 643] on icon at bounding box center [187, 639] width 21 height 21
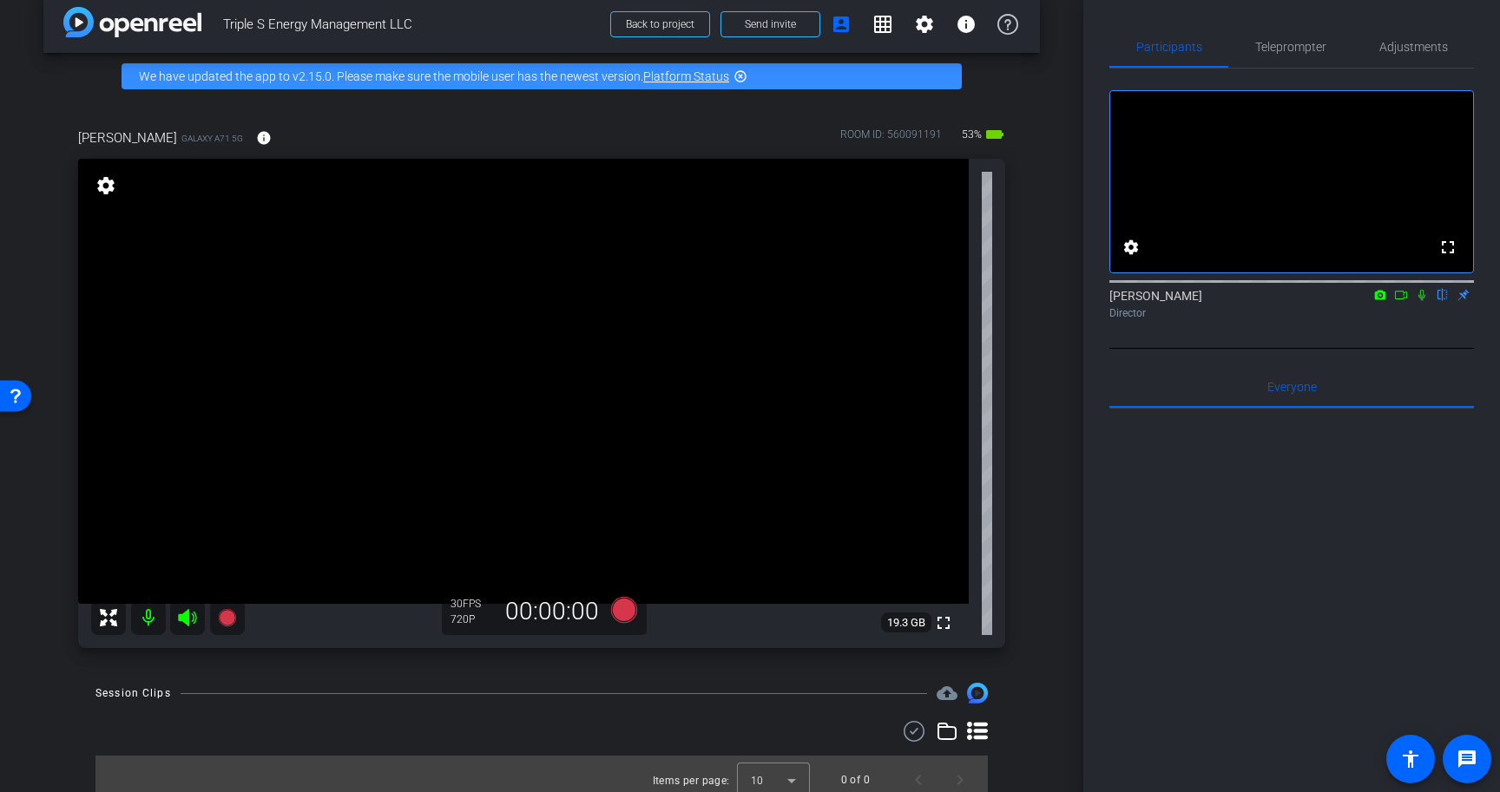
scroll to position [35, 0]
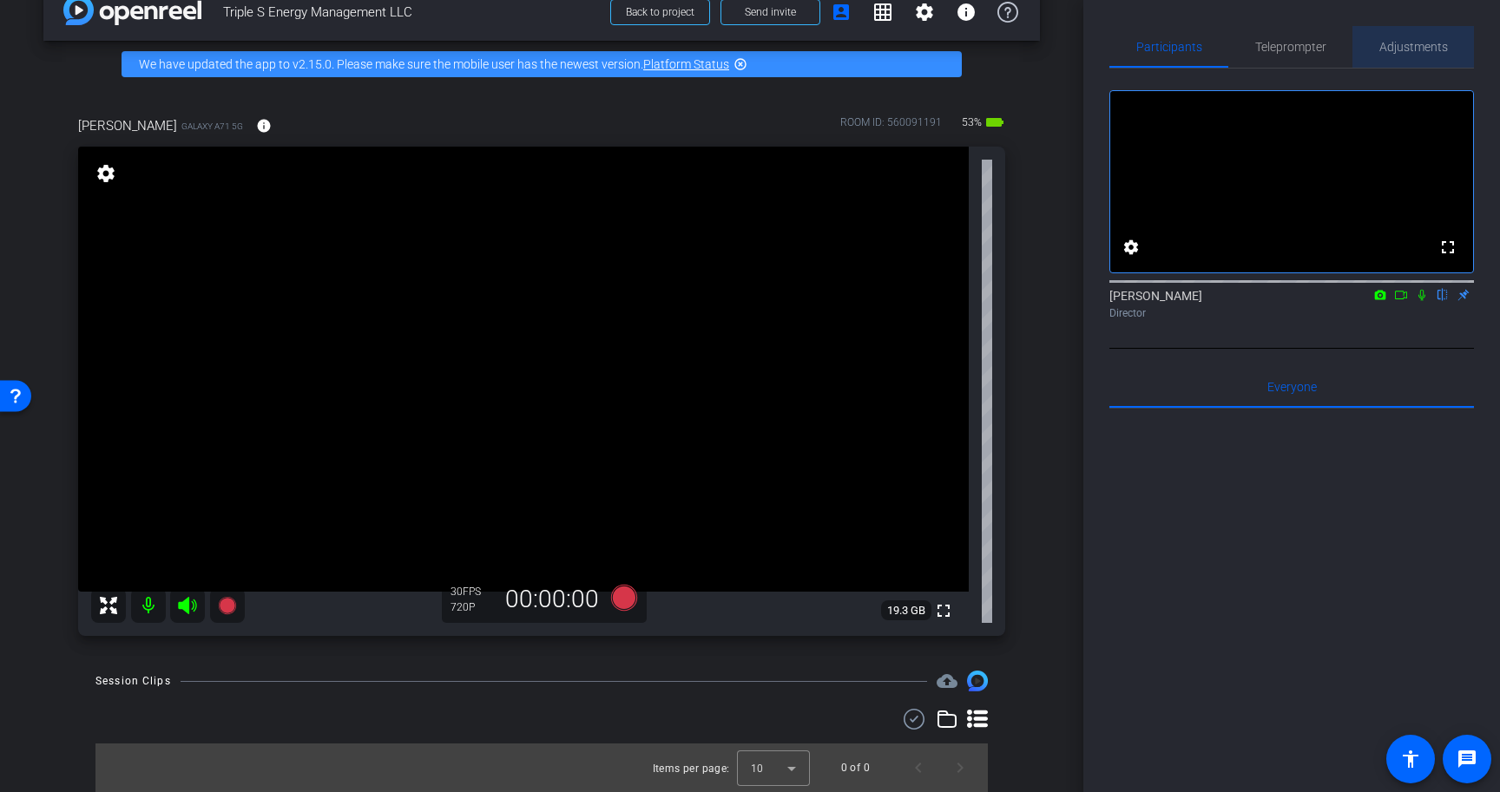
click at [1401, 49] on span "Adjustments" at bounding box center [1413, 47] width 69 height 12
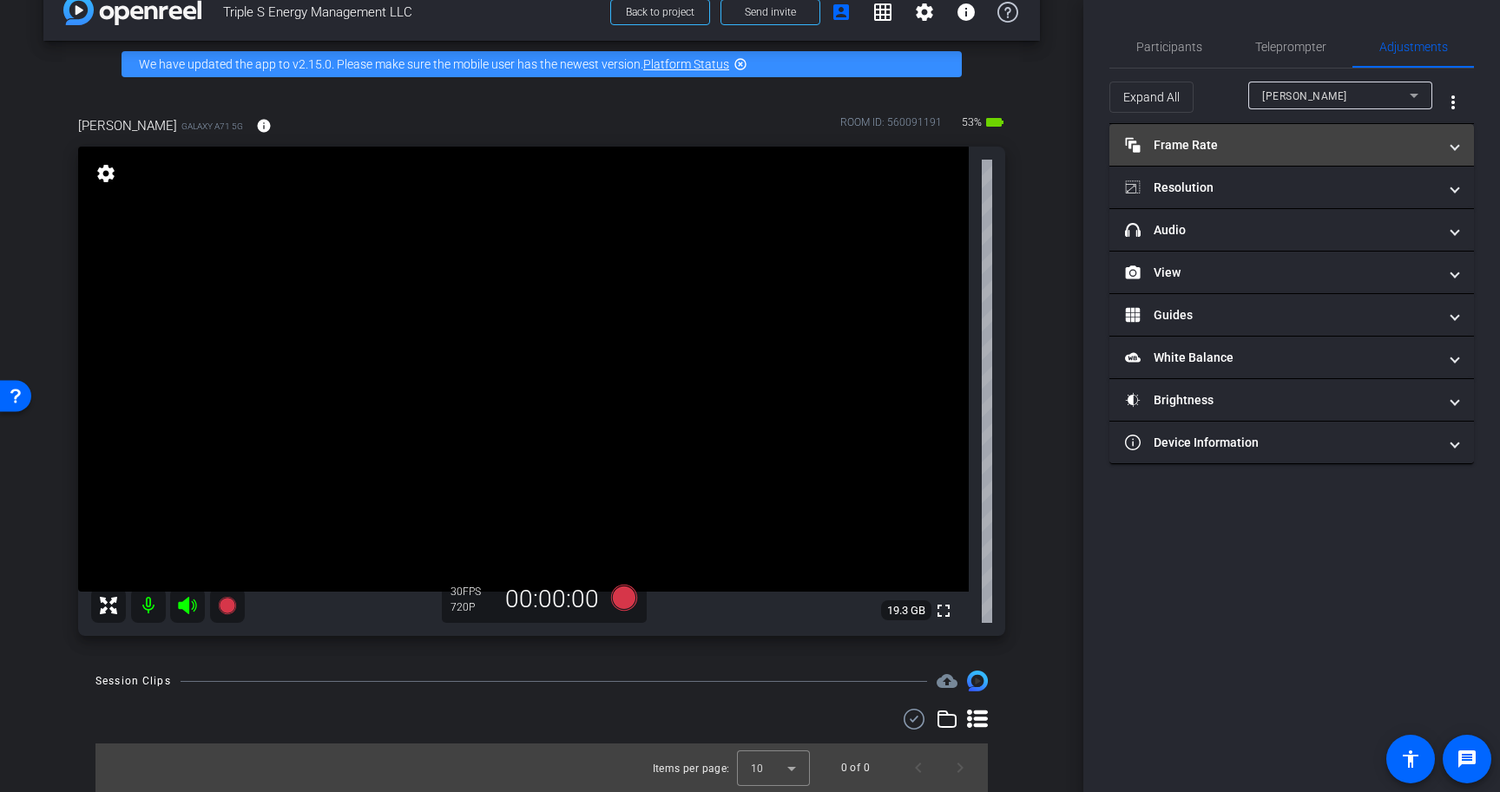
click at [1269, 154] on mat-expansion-panel-header "Frame Rate Frame Rate" at bounding box center [1291, 145] width 365 height 42
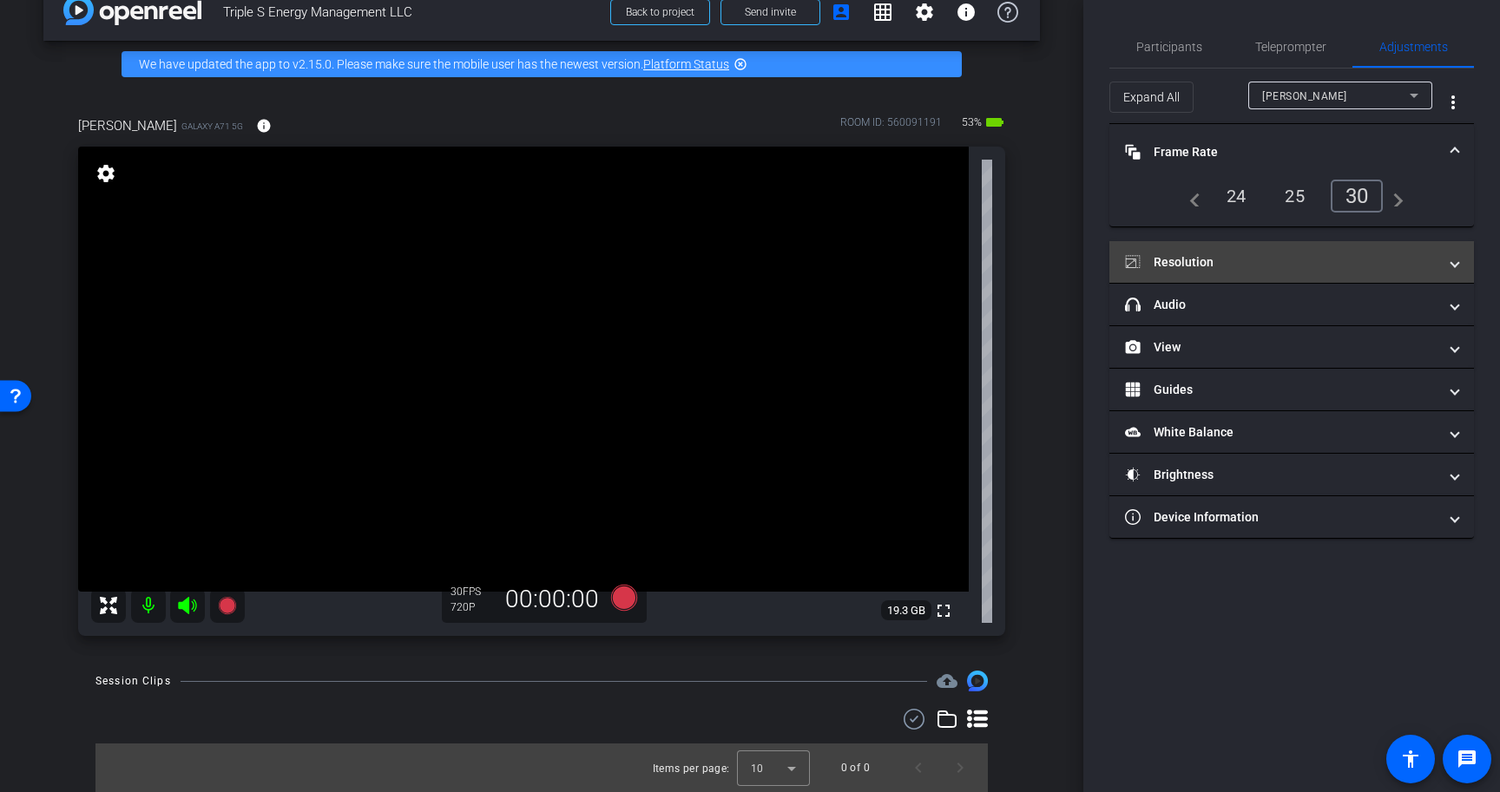
click at [1248, 274] on mat-expansion-panel-header "Resolution" at bounding box center [1291, 262] width 365 height 42
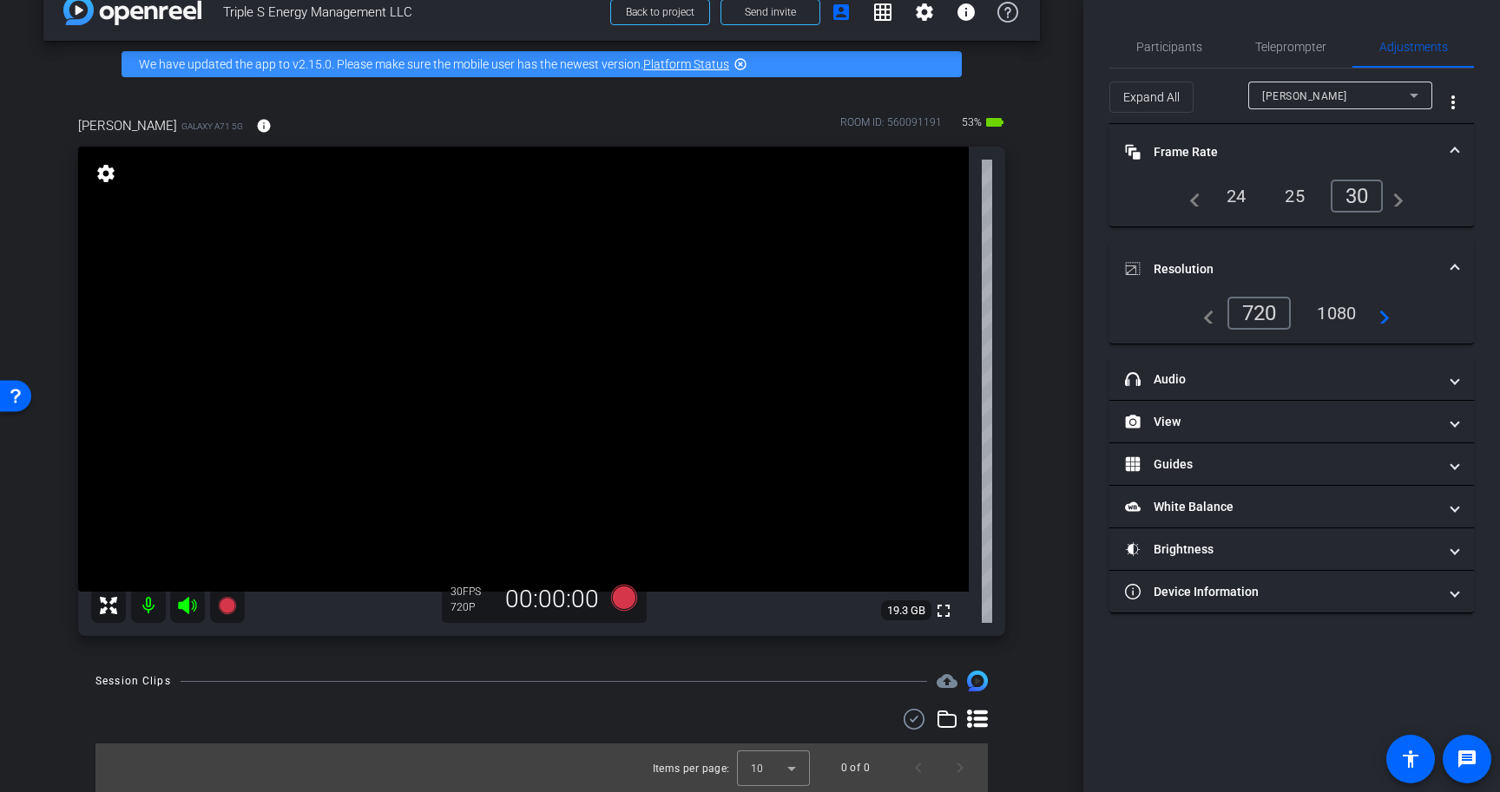
click at [1328, 307] on div "1080" at bounding box center [1336, 314] width 65 height 30
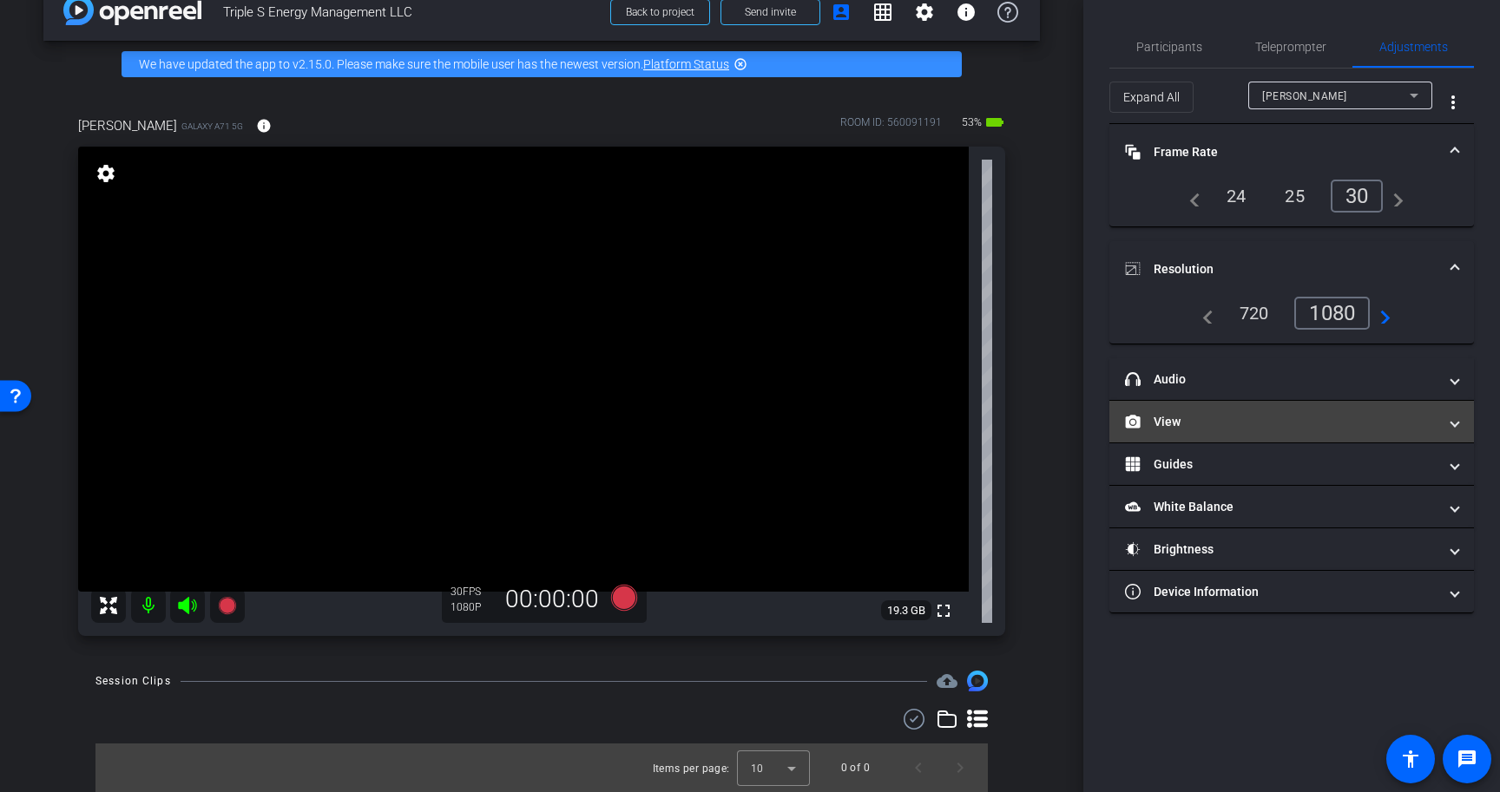
scroll to position [0, 0]
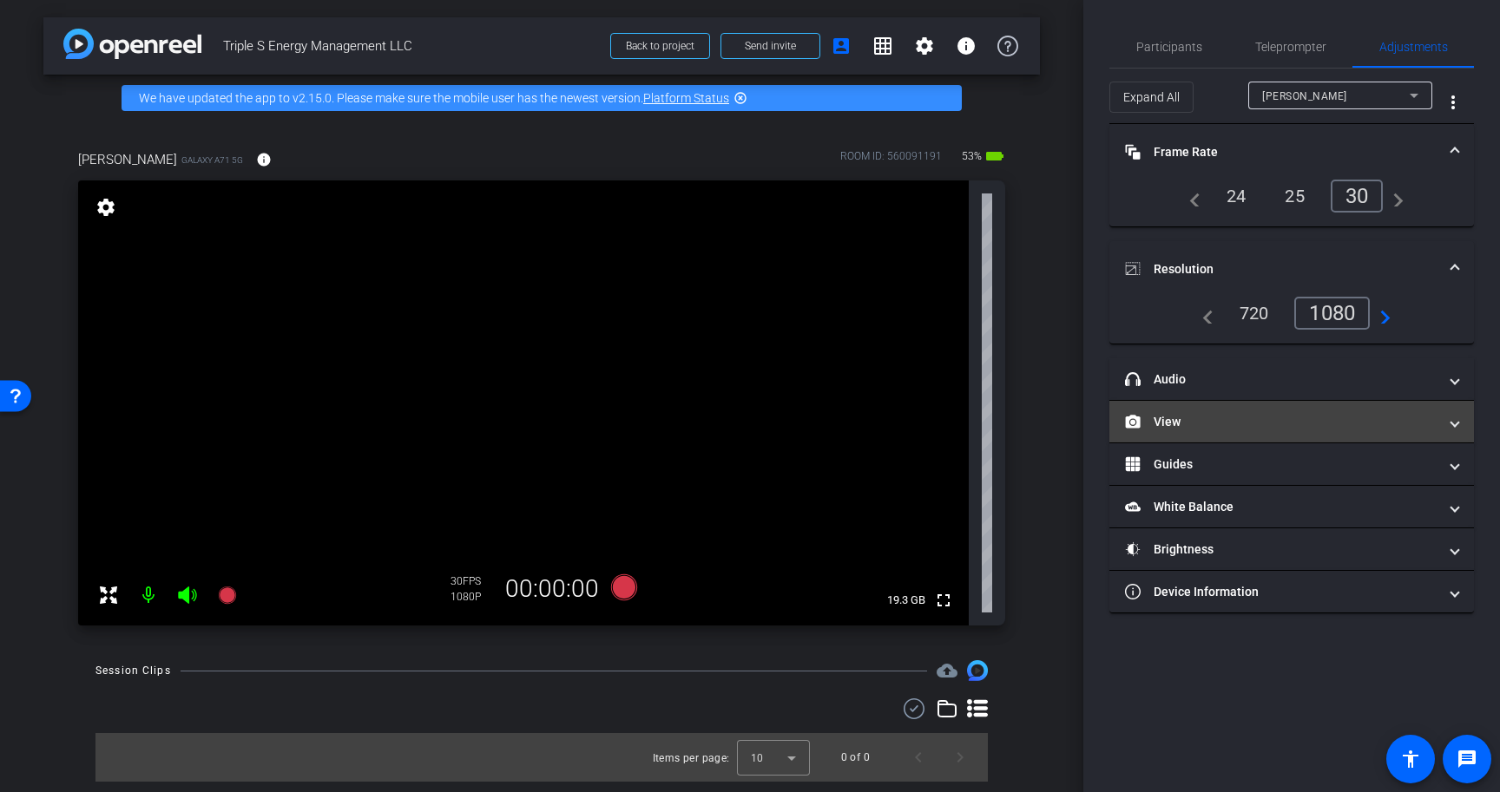
click at [1313, 415] on mat-panel-title "View" at bounding box center [1281, 422] width 312 height 18
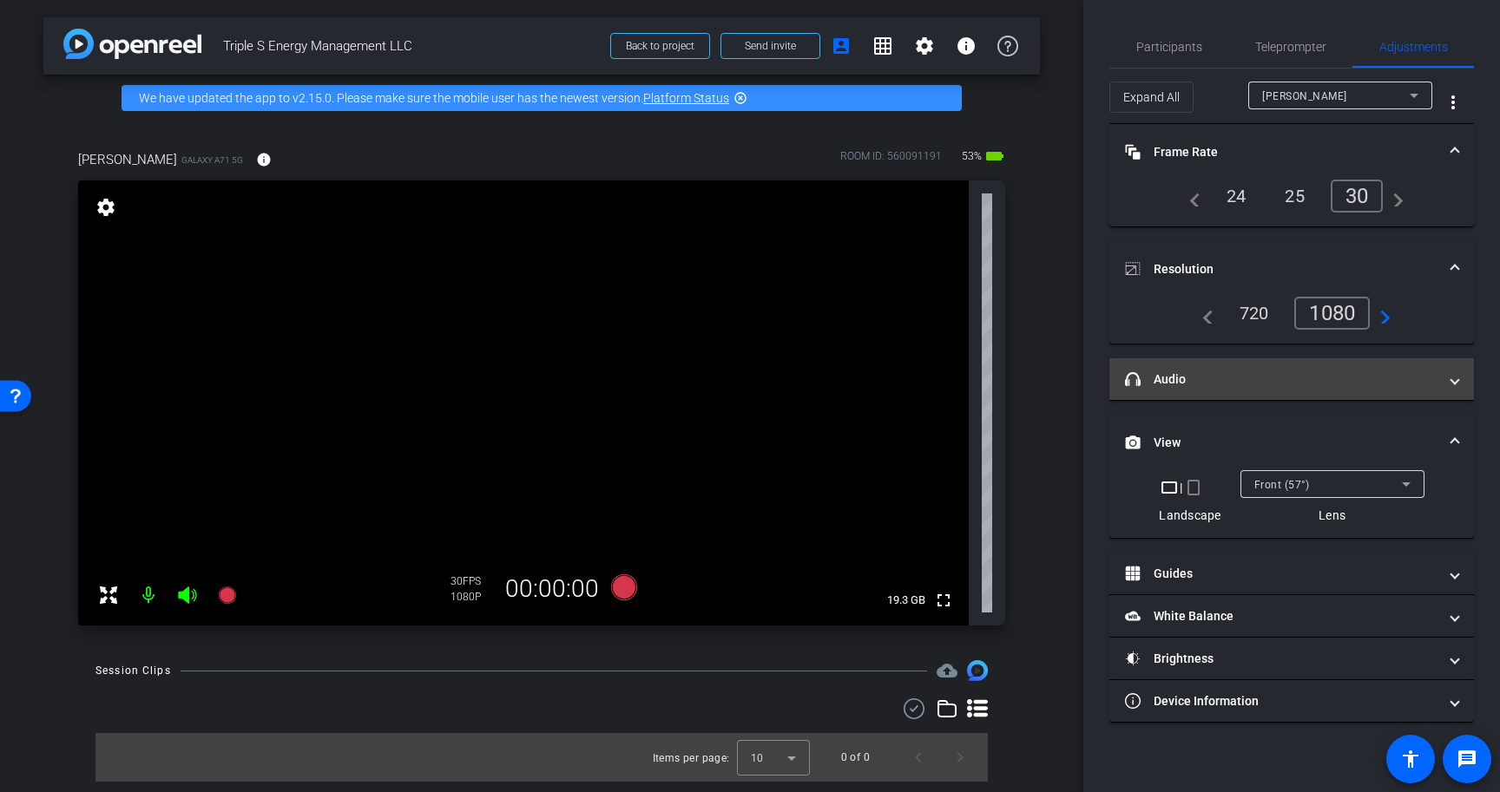
click at [1333, 390] on mat-expansion-panel-header "headphone icon Audio" at bounding box center [1291, 379] width 365 height 42
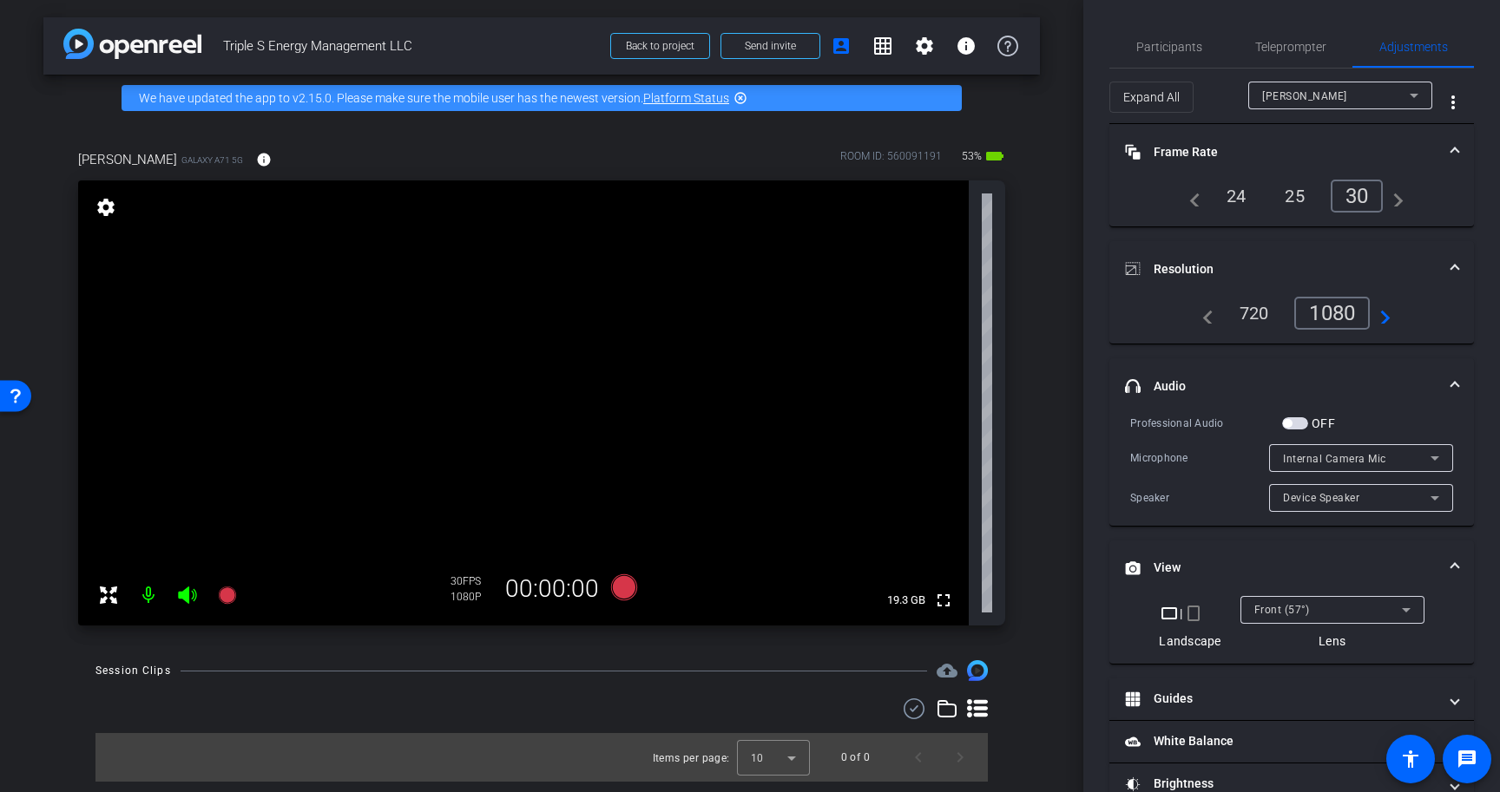
click at [1291, 601] on div "Front (57°)" at bounding box center [1328, 610] width 148 height 22
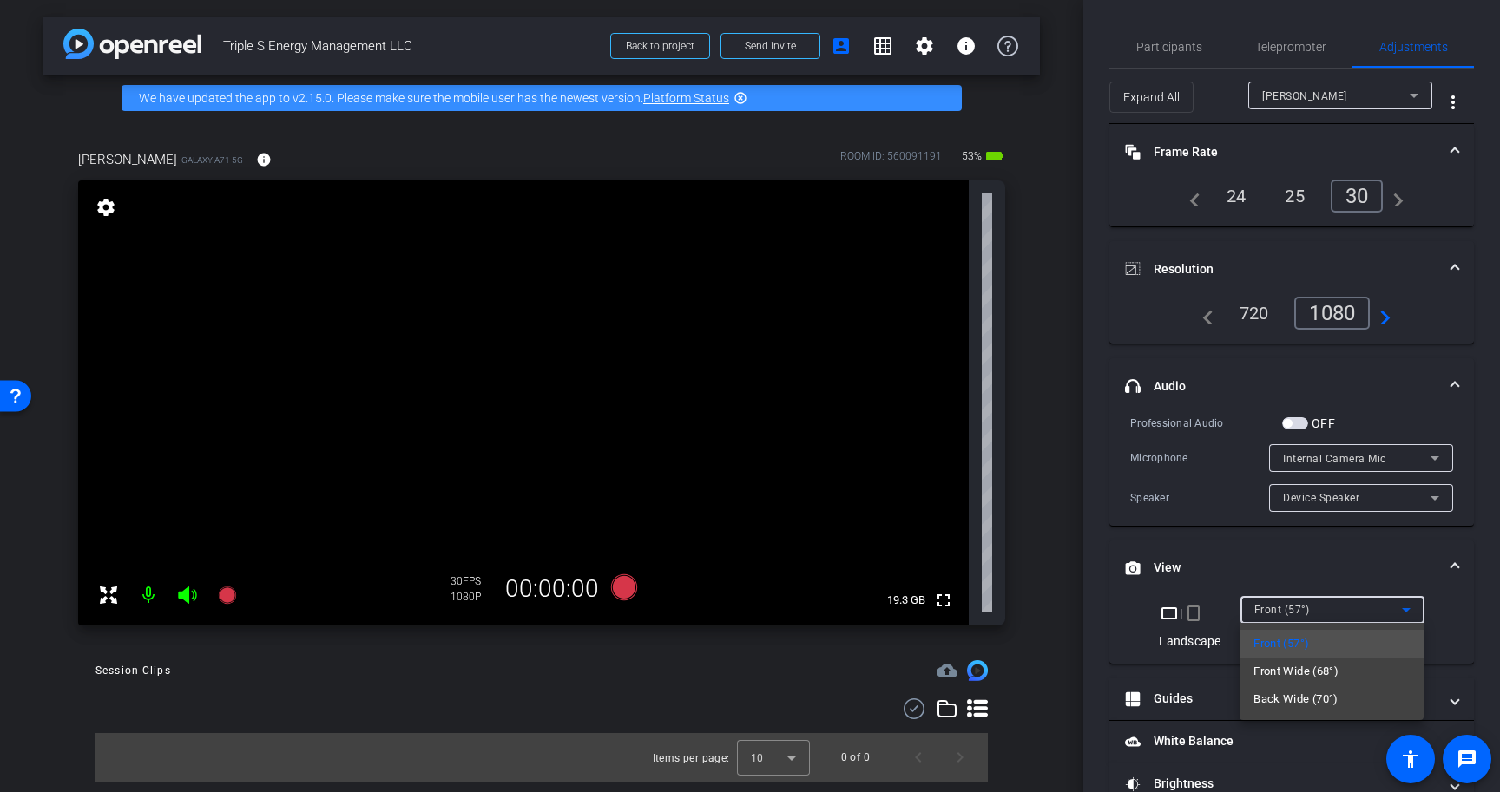
click at [1291, 601] on div at bounding box center [750, 396] width 1500 height 792
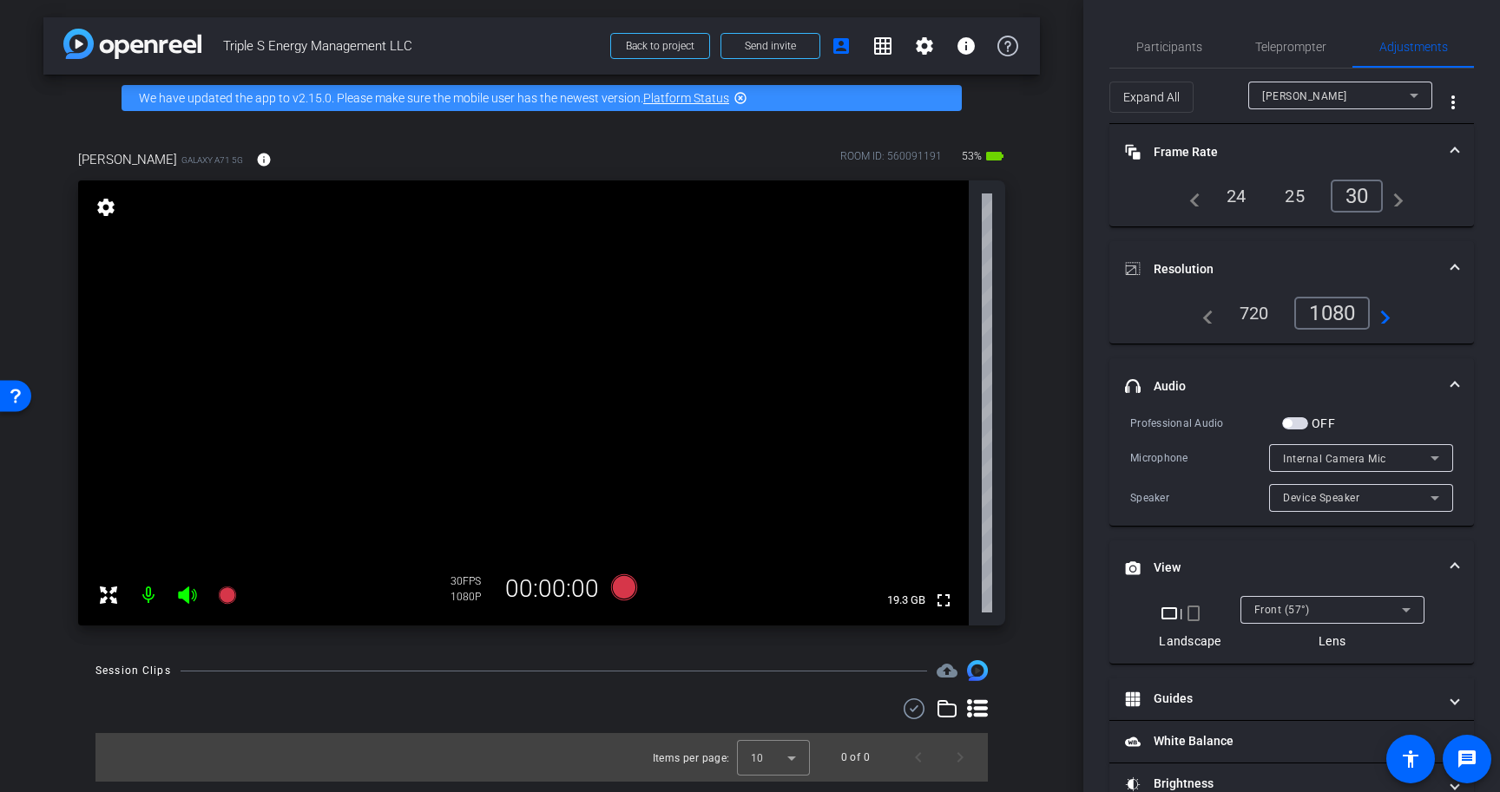
click at [1294, 571] on mat-panel-title "View" at bounding box center [1281, 568] width 312 height 18
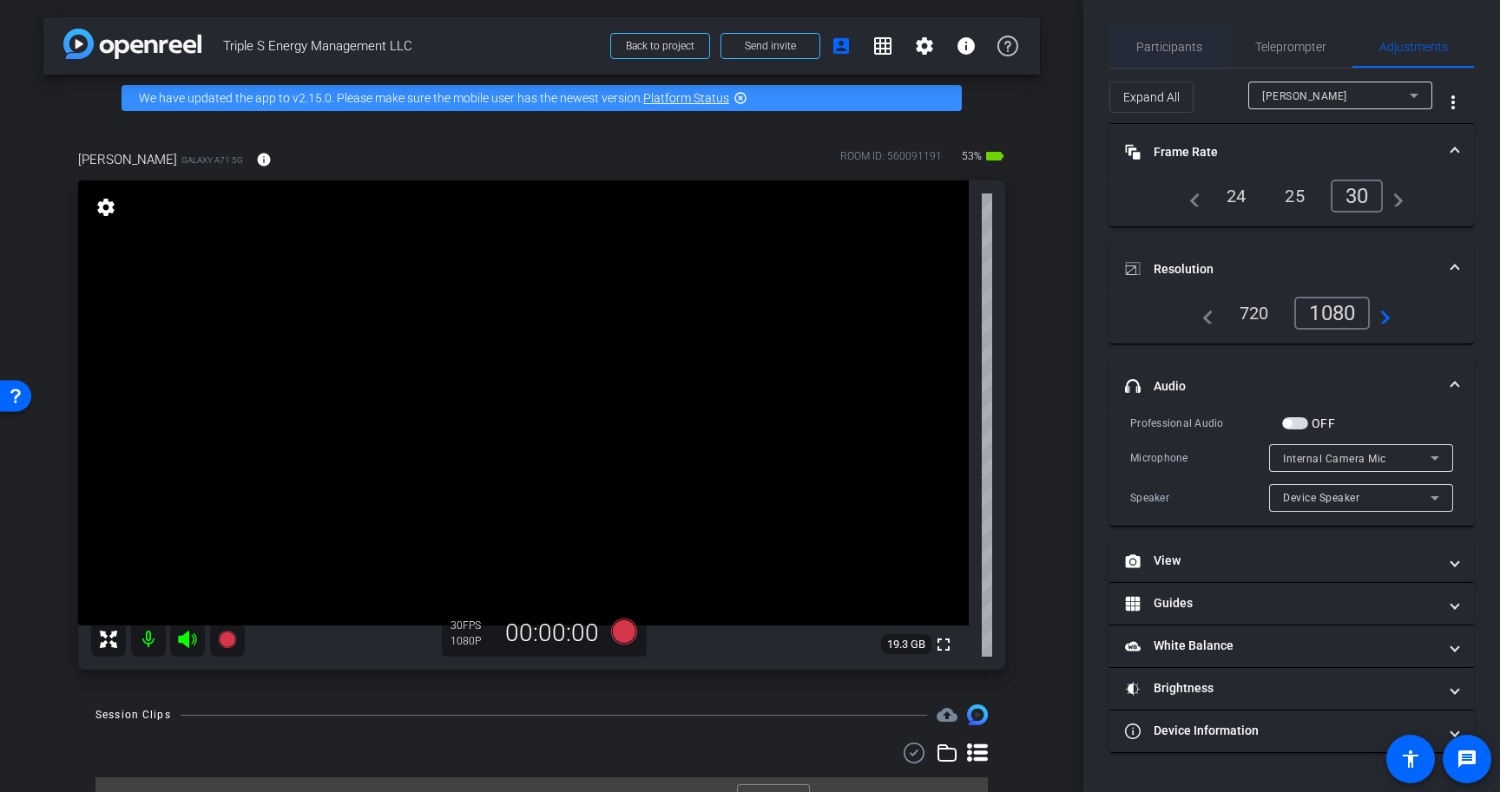
click at [1166, 43] on span "Participants" at bounding box center [1169, 47] width 66 height 12
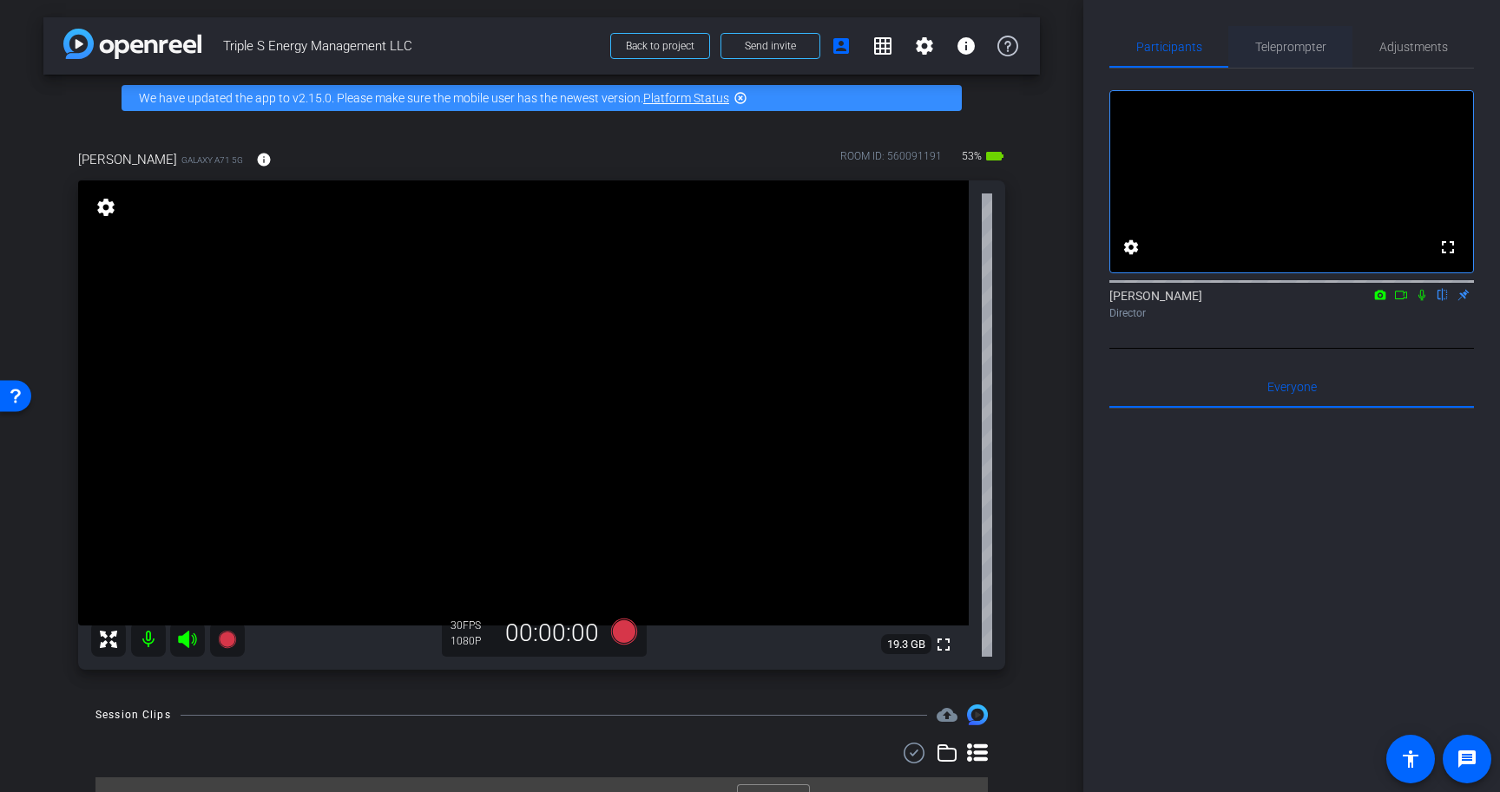
click at [1275, 43] on span "Teleprompter" at bounding box center [1290, 47] width 71 height 12
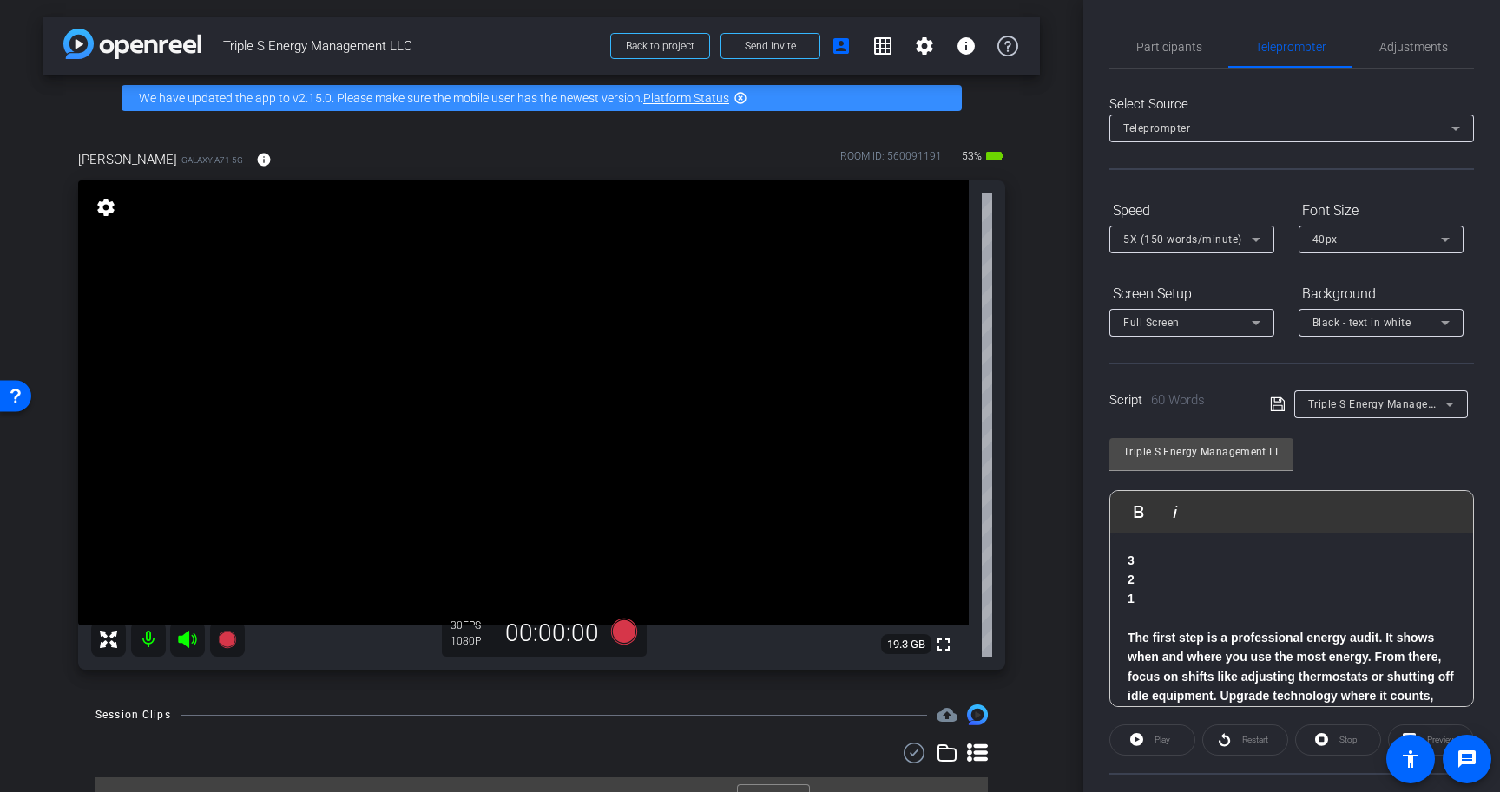
click at [1281, 398] on icon at bounding box center [1277, 405] width 14 height 14
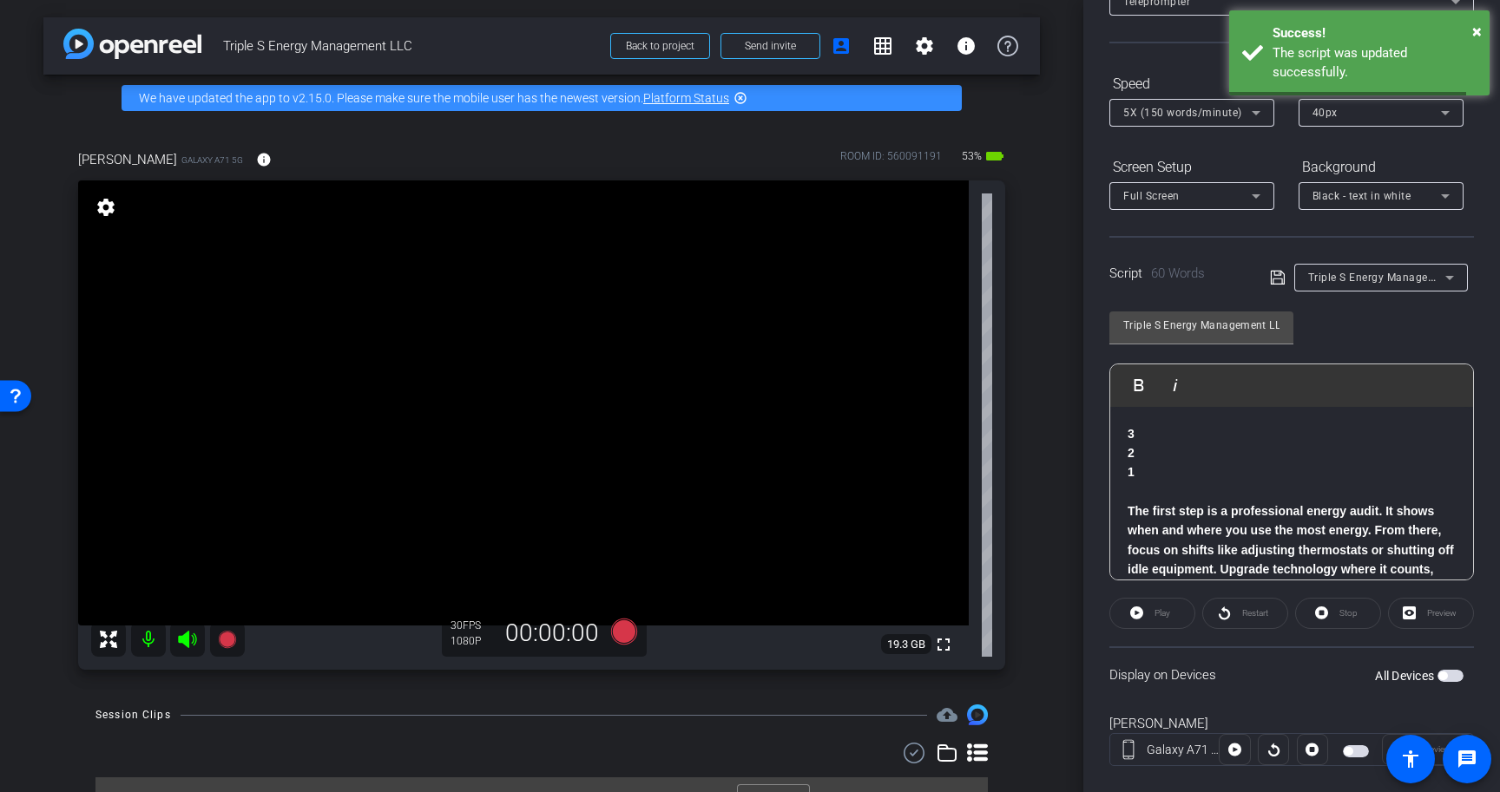
scroll to position [156, 0]
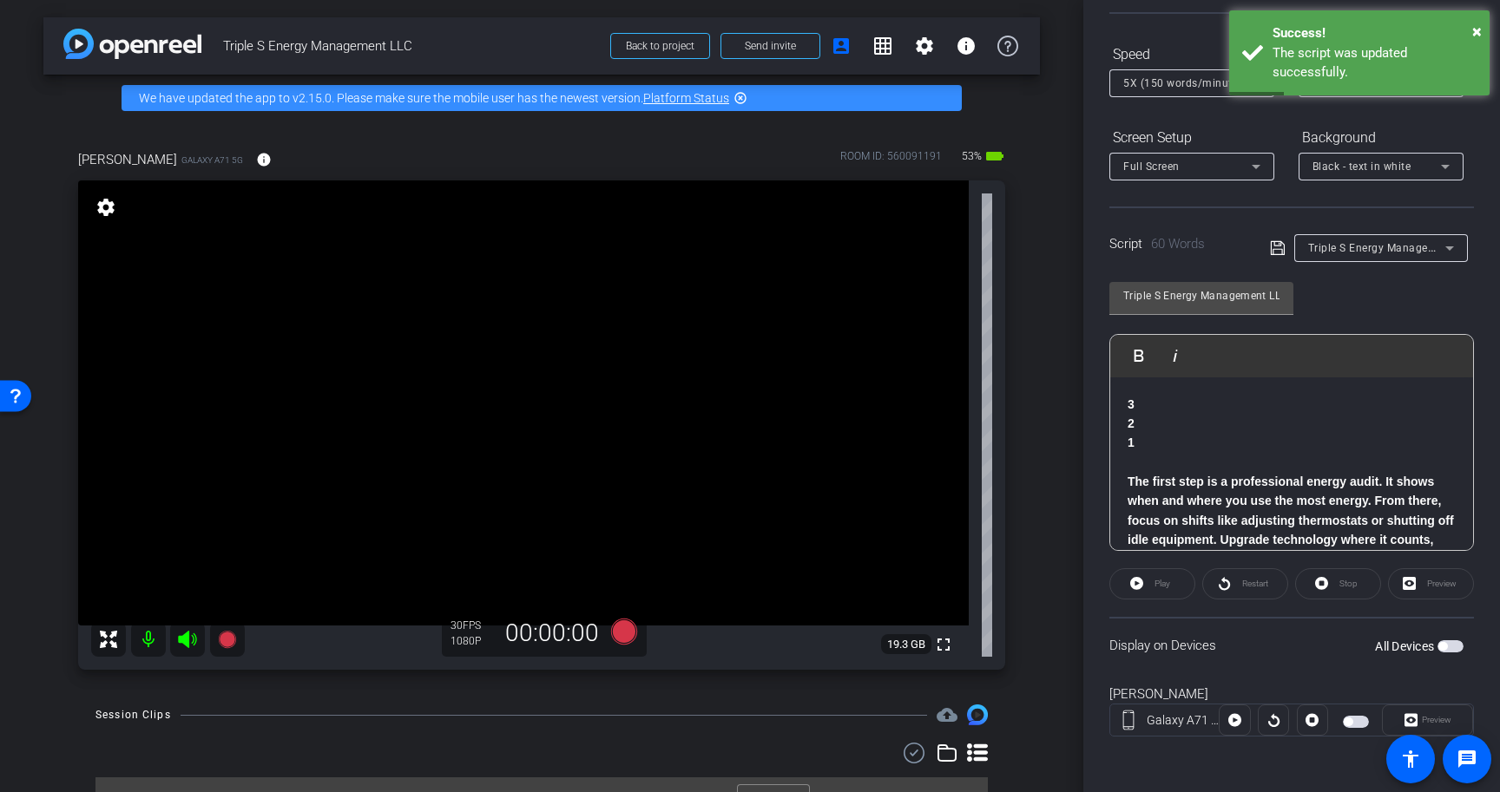
click at [1452, 648] on span "button" at bounding box center [1450, 647] width 26 height 12
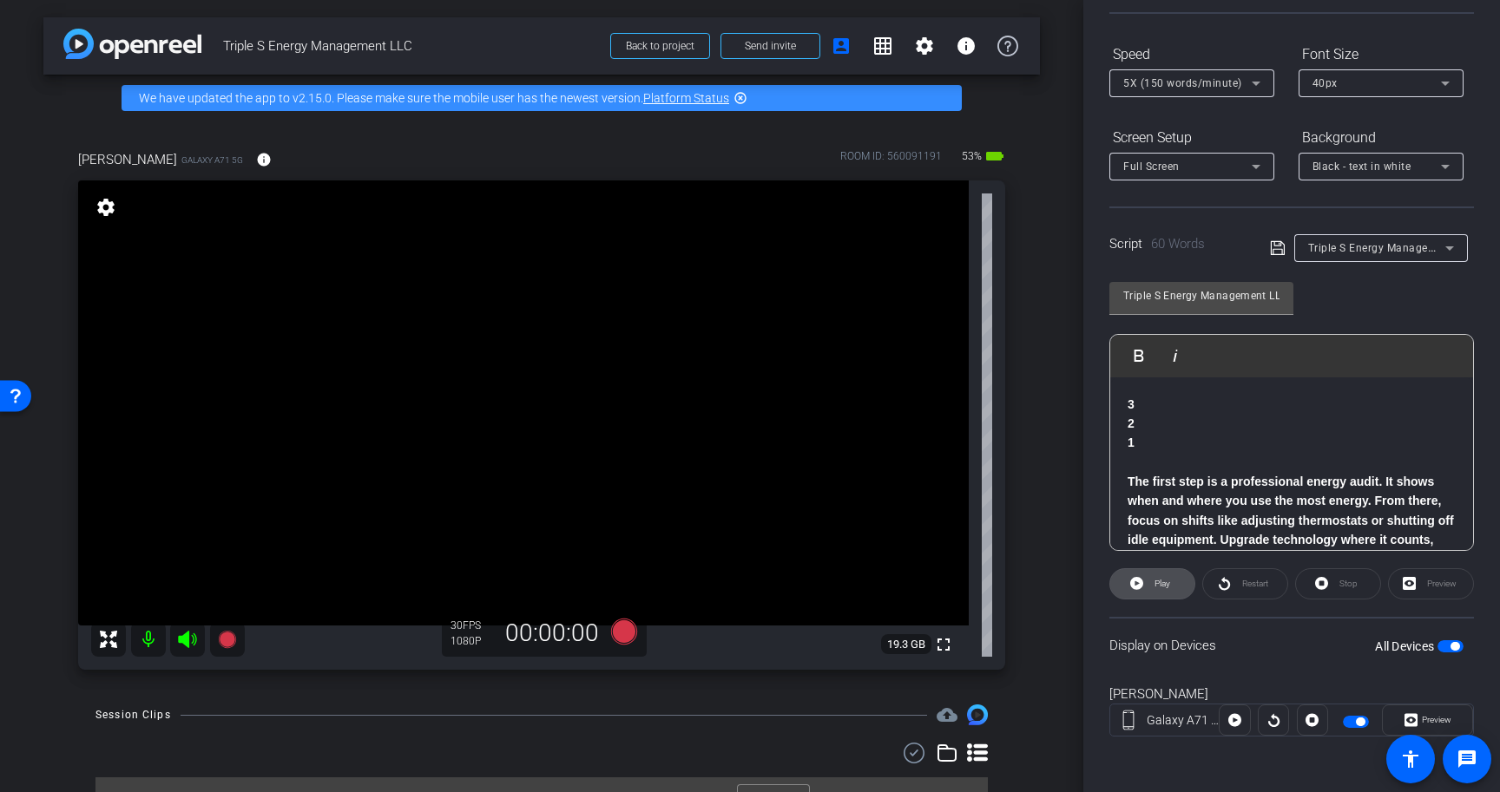
click at [1138, 583] on icon at bounding box center [1136, 584] width 13 height 22
click at [1248, 586] on span "Restart" at bounding box center [1255, 584] width 26 height 10
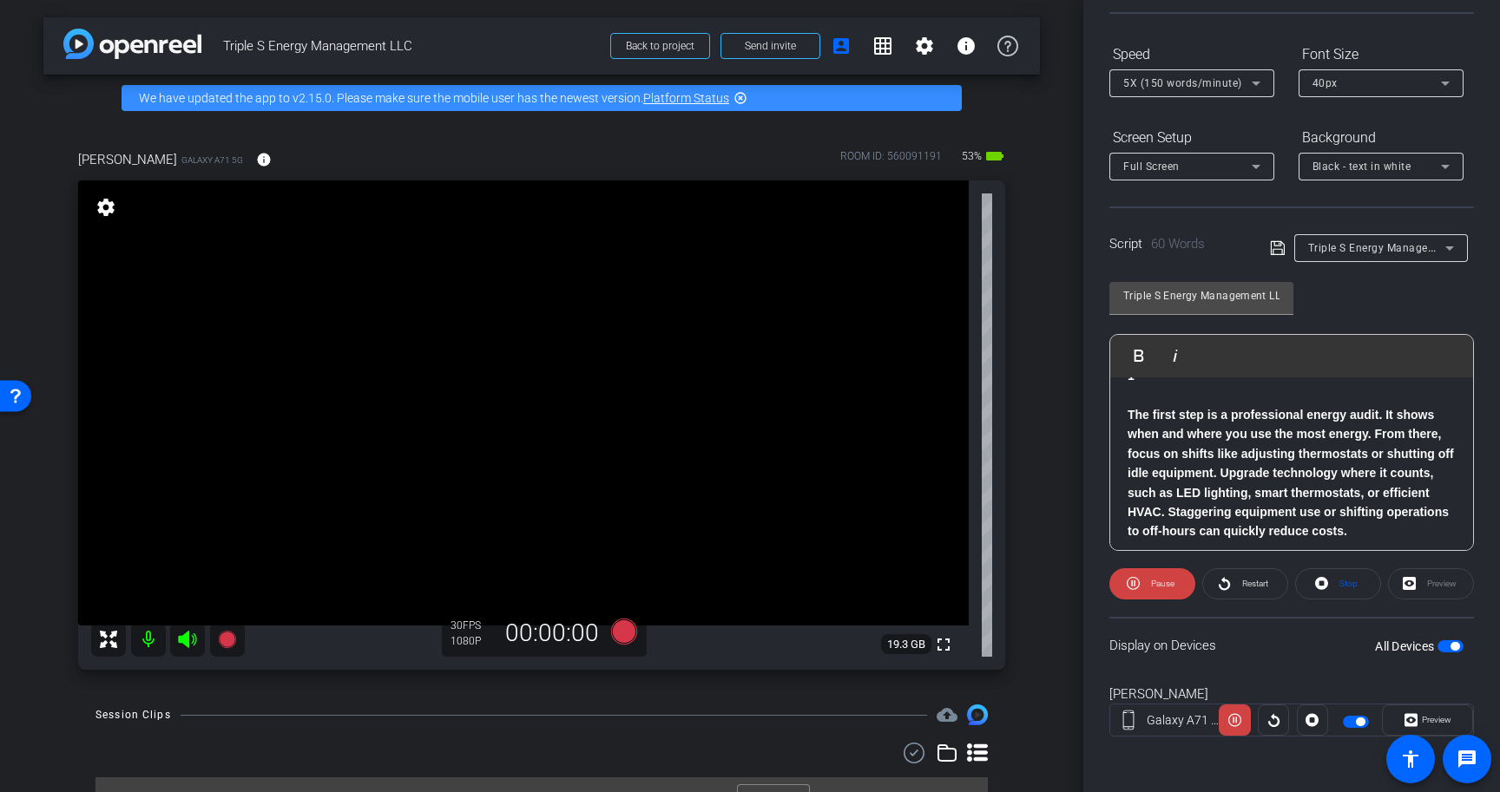
scroll to position [75, 0]
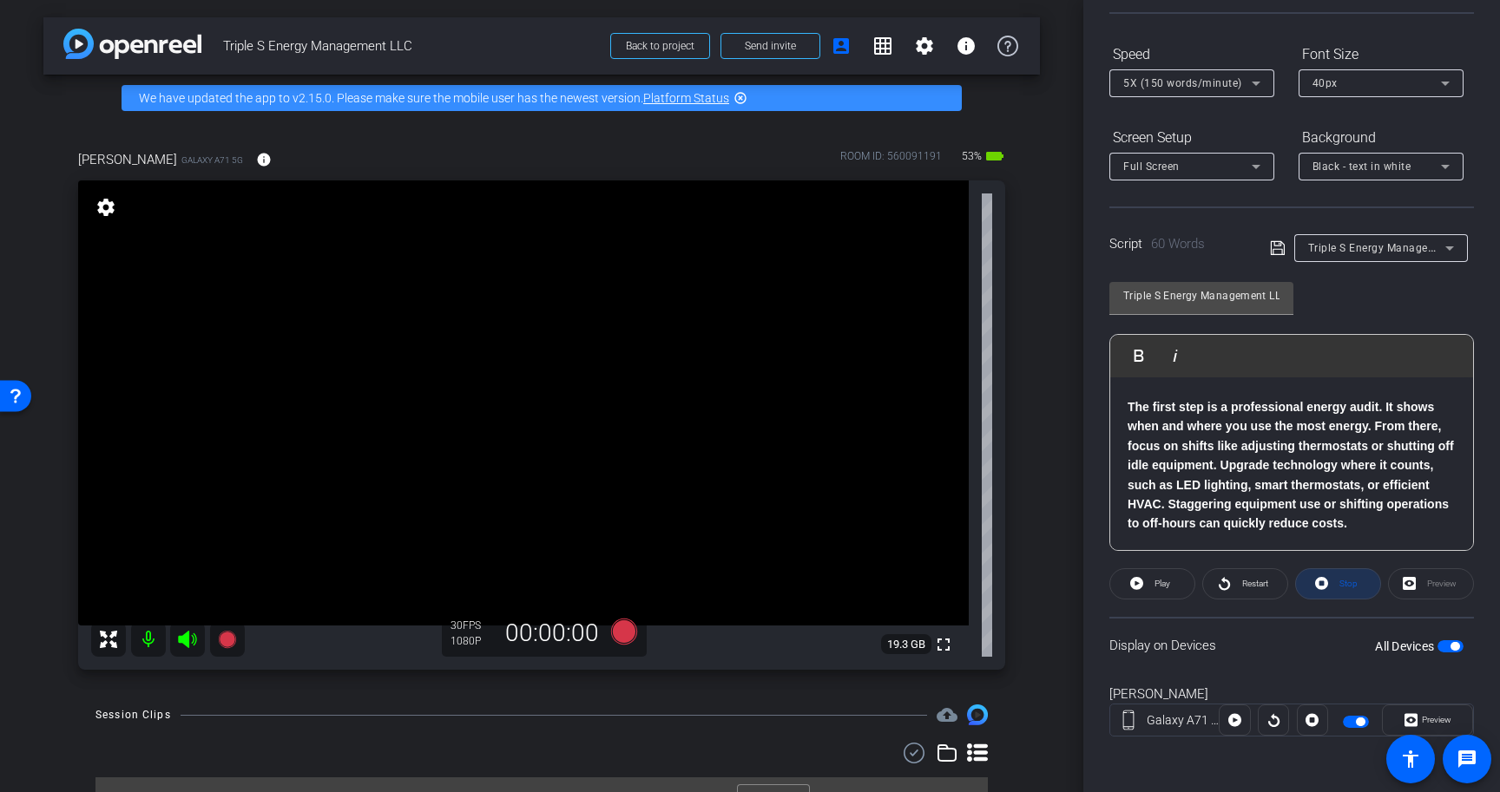
click at [1338, 579] on span "Stop" at bounding box center [1346, 584] width 23 height 24
click at [1251, 82] on icon at bounding box center [1255, 83] width 21 height 21
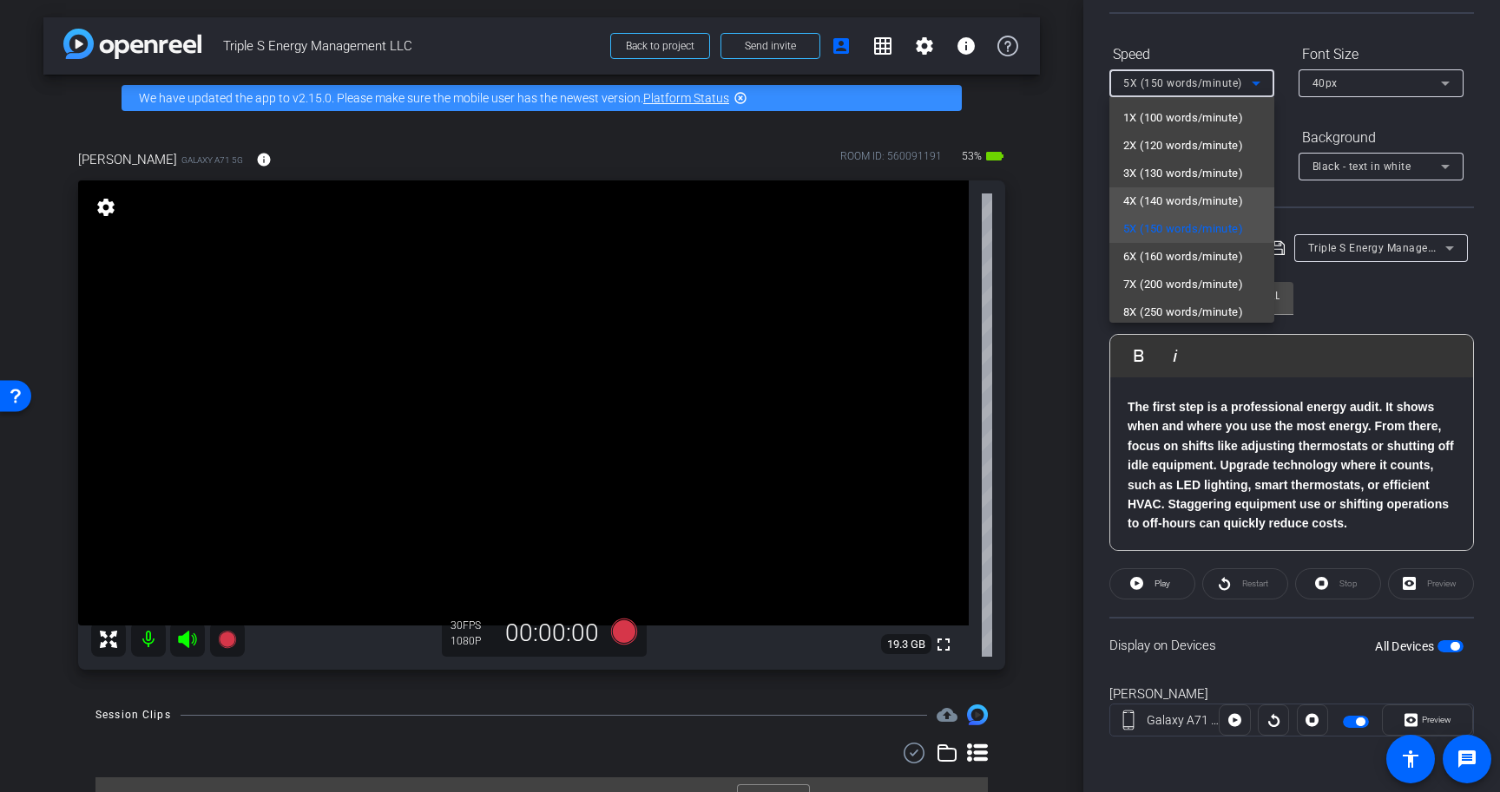
click at [1252, 193] on mat-option "4X (140 words/minute)" at bounding box center [1191, 201] width 165 height 28
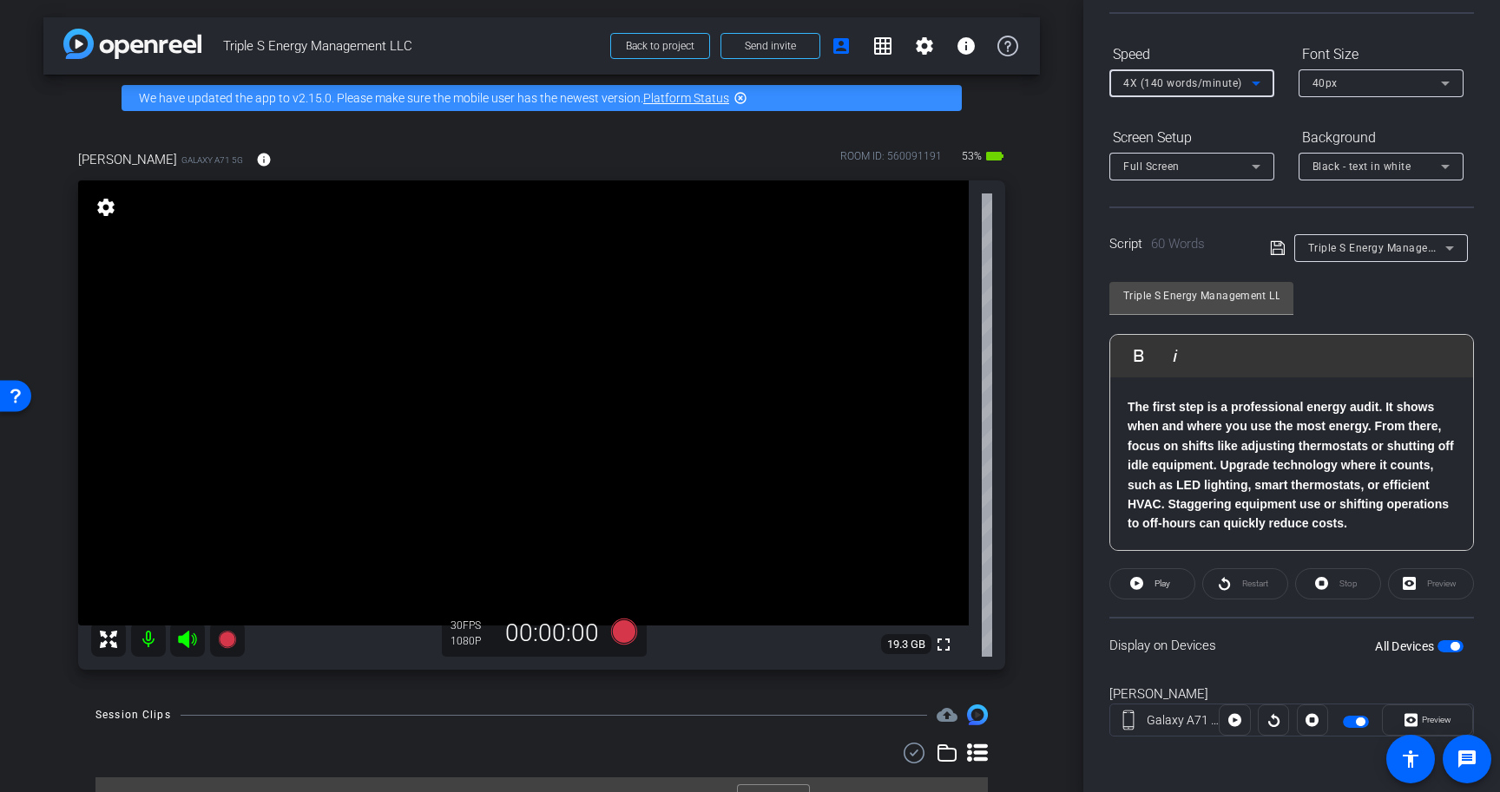
click at [1448, 650] on span "button" at bounding box center [1450, 647] width 26 height 12
click at [1277, 249] on icon at bounding box center [1277, 248] width 14 height 14
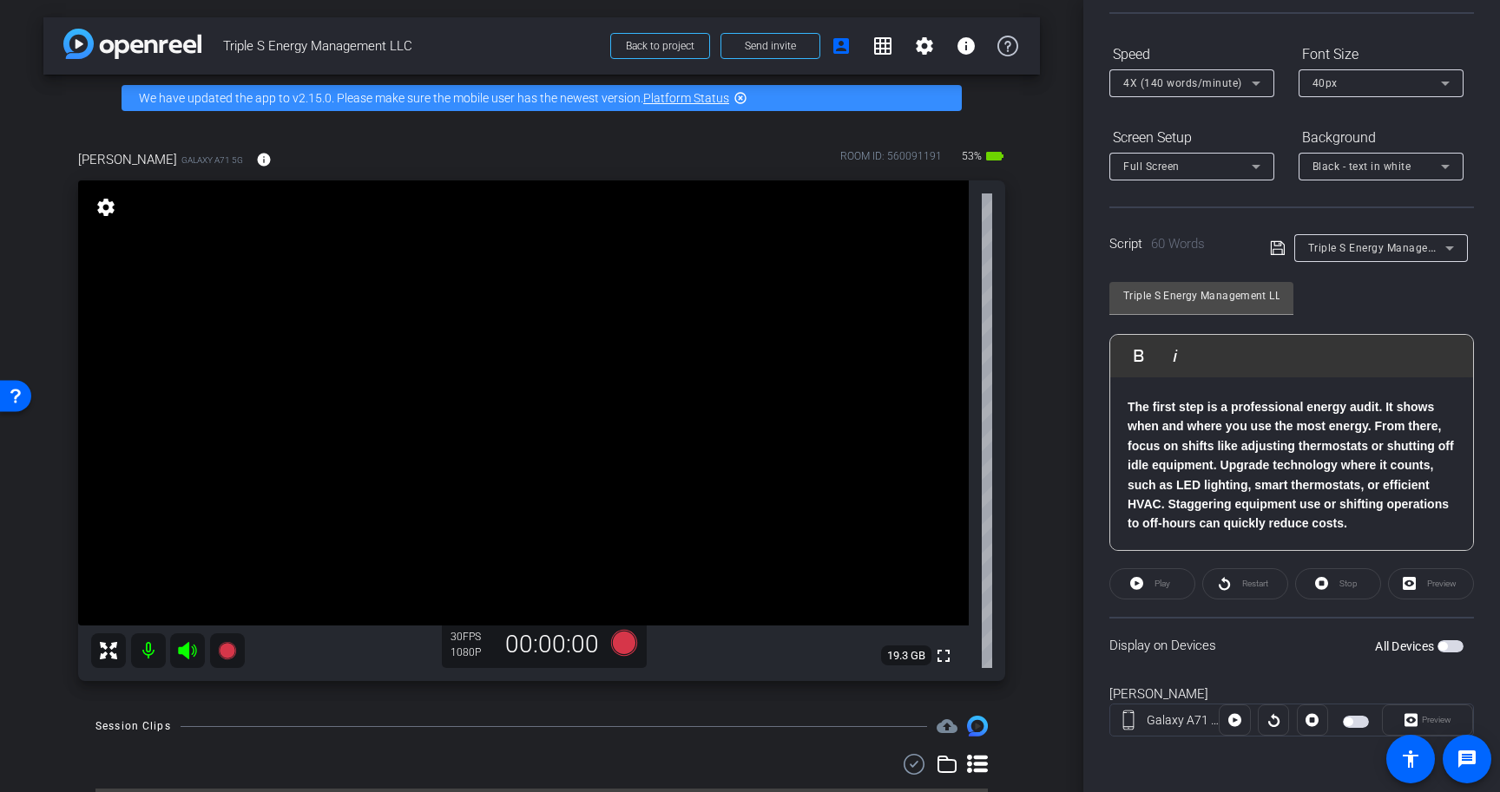
click at [1449, 646] on span "button" at bounding box center [1450, 647] width 26 height 12
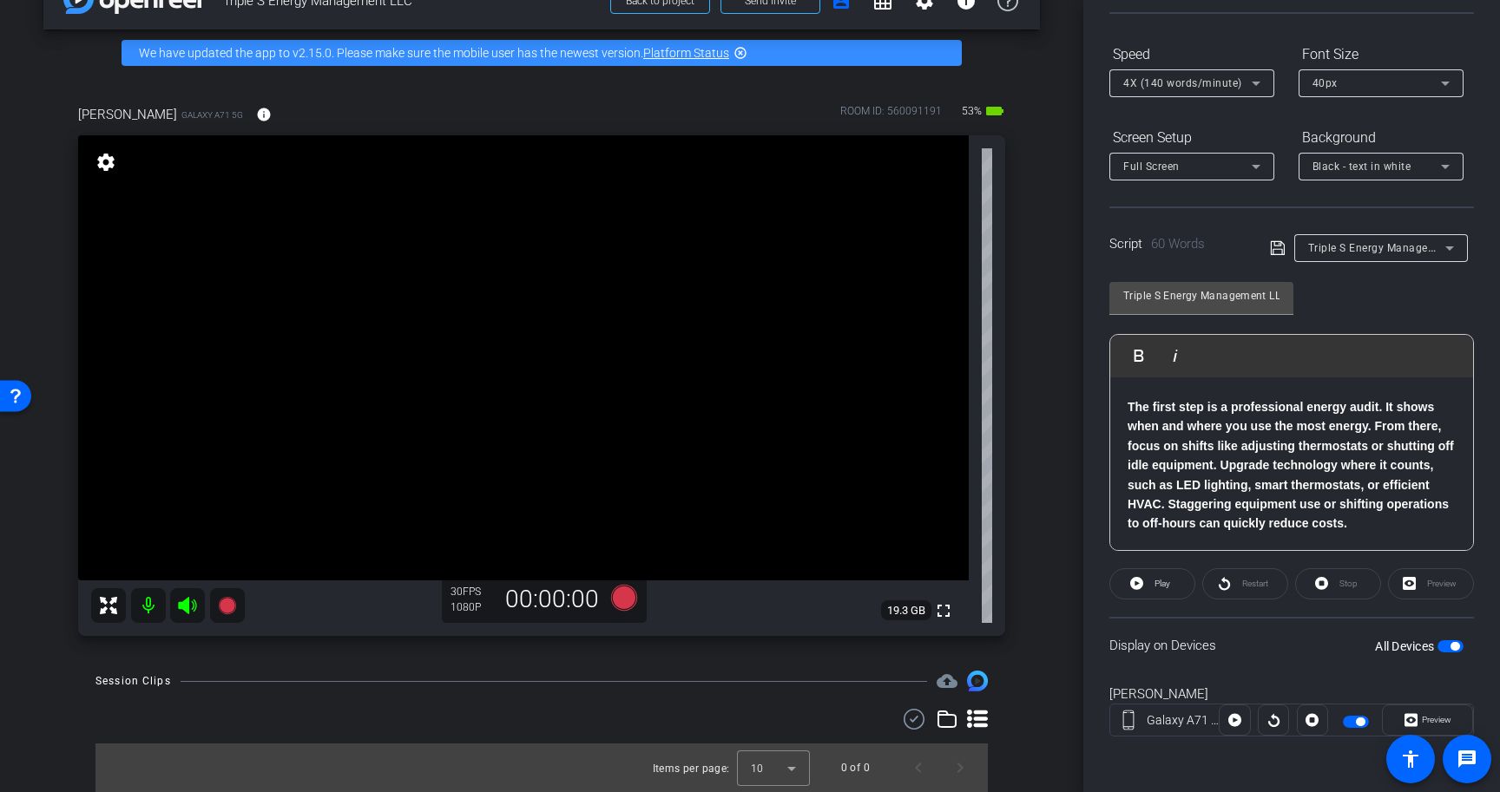
click at [1454, 647] on span "button" at bounding box center [1454, 646] width 9 height 9
click at [1454, 647] on span "button" at bounding box center [1450, 647] width 26 height 12
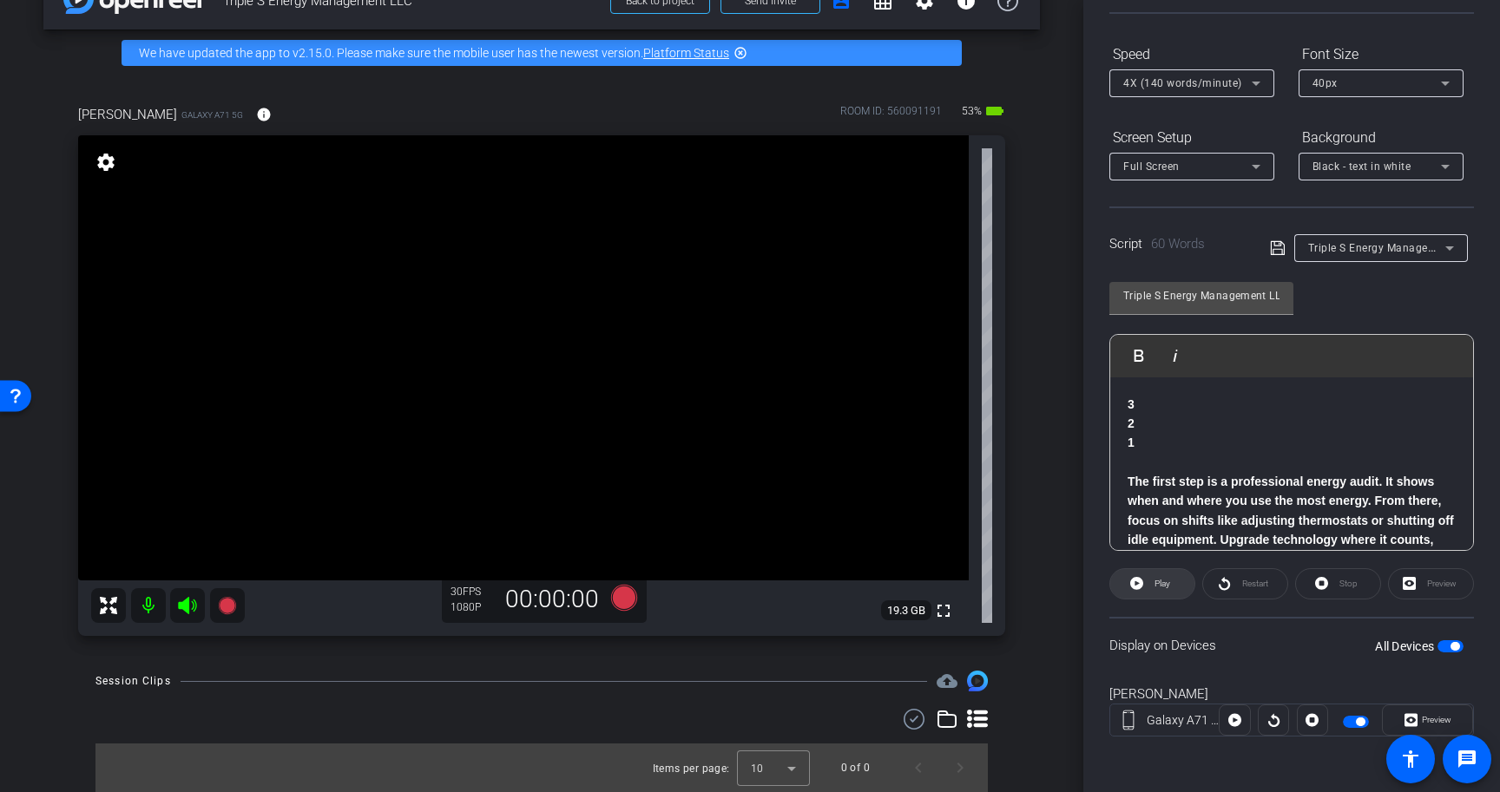
click at [1144, 582] on span at bounding box center [1152, 584] width 84 height 42
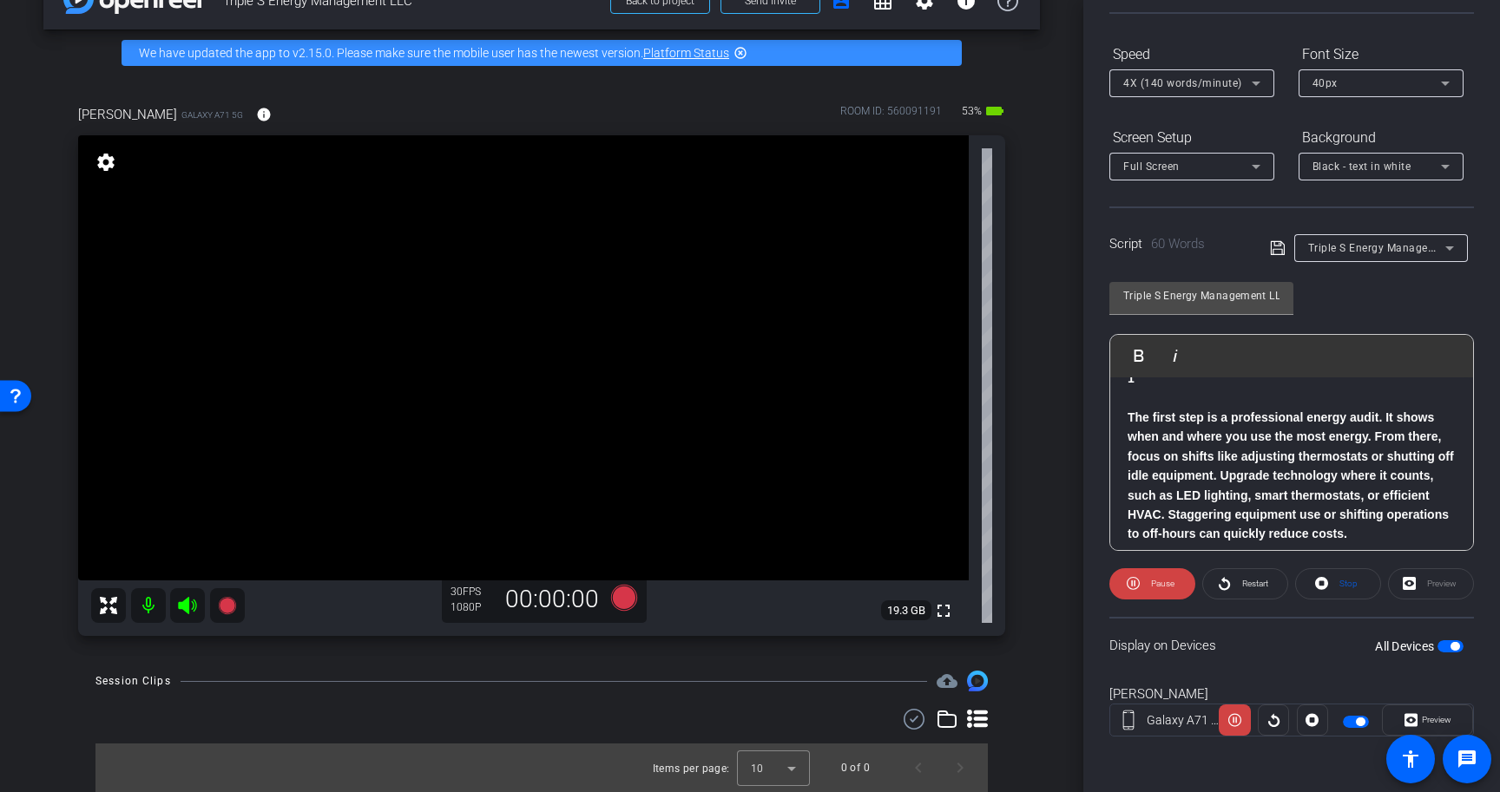
scroll to position [75, 0]
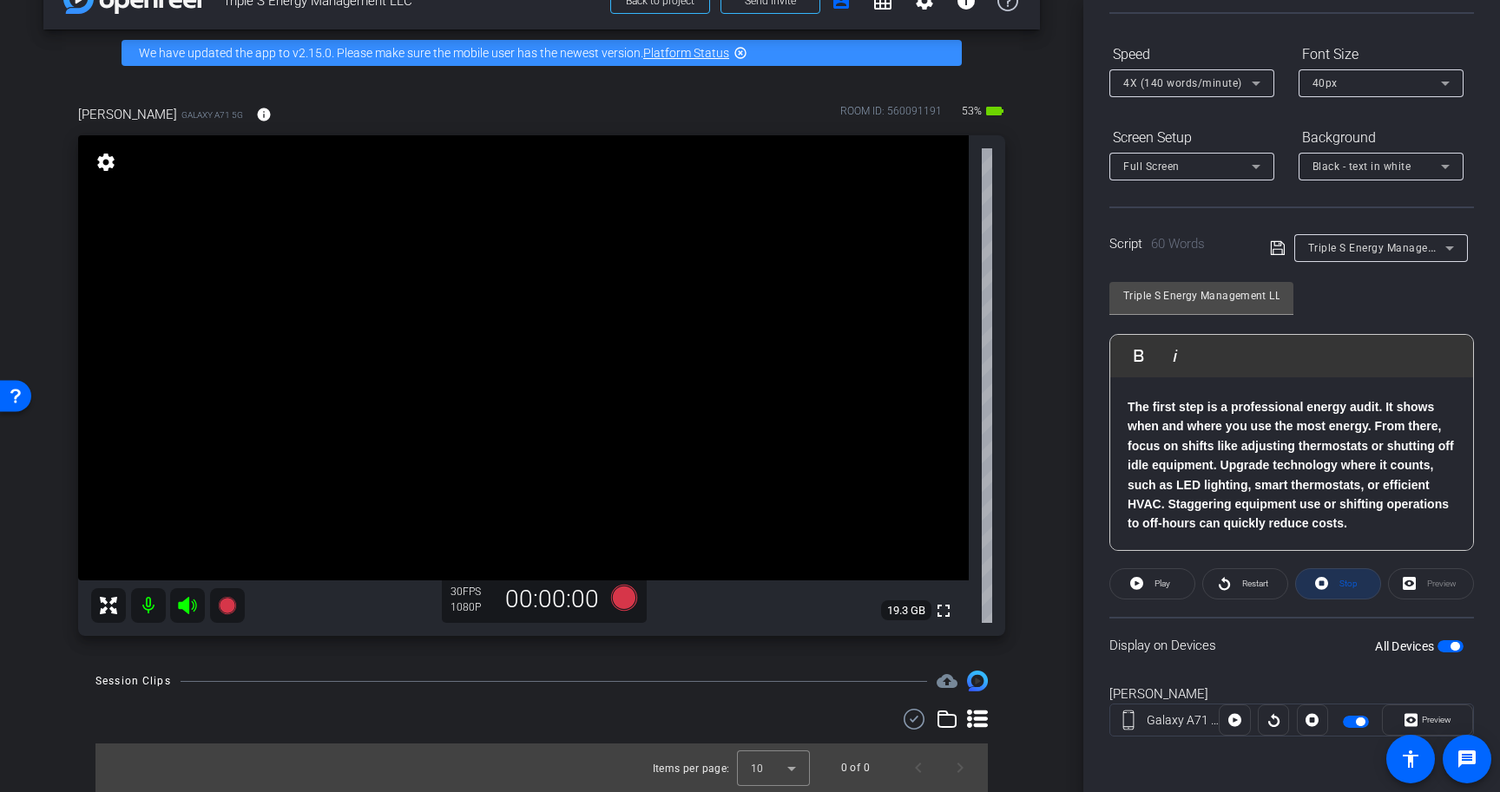
click at [1322, 583] on icon at bounding box center [1321, 584] width 13 height 22
click at [1455, 647] on span "button" at bounding box center [1454, 646] width 9 height 9
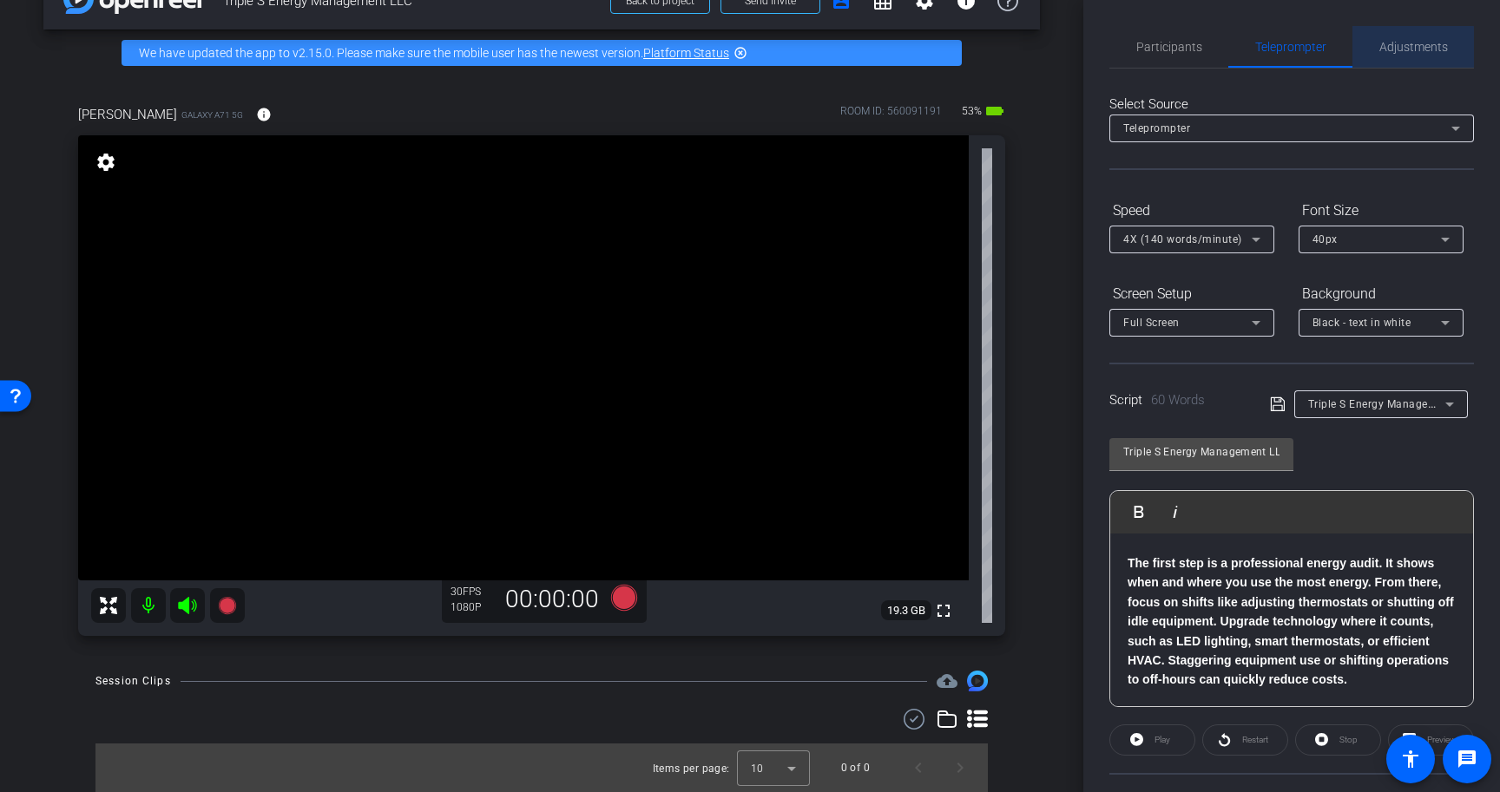
click at [1401, 52] on span "Adjustments" at bounding box center [1413, 47] width 69 height 12
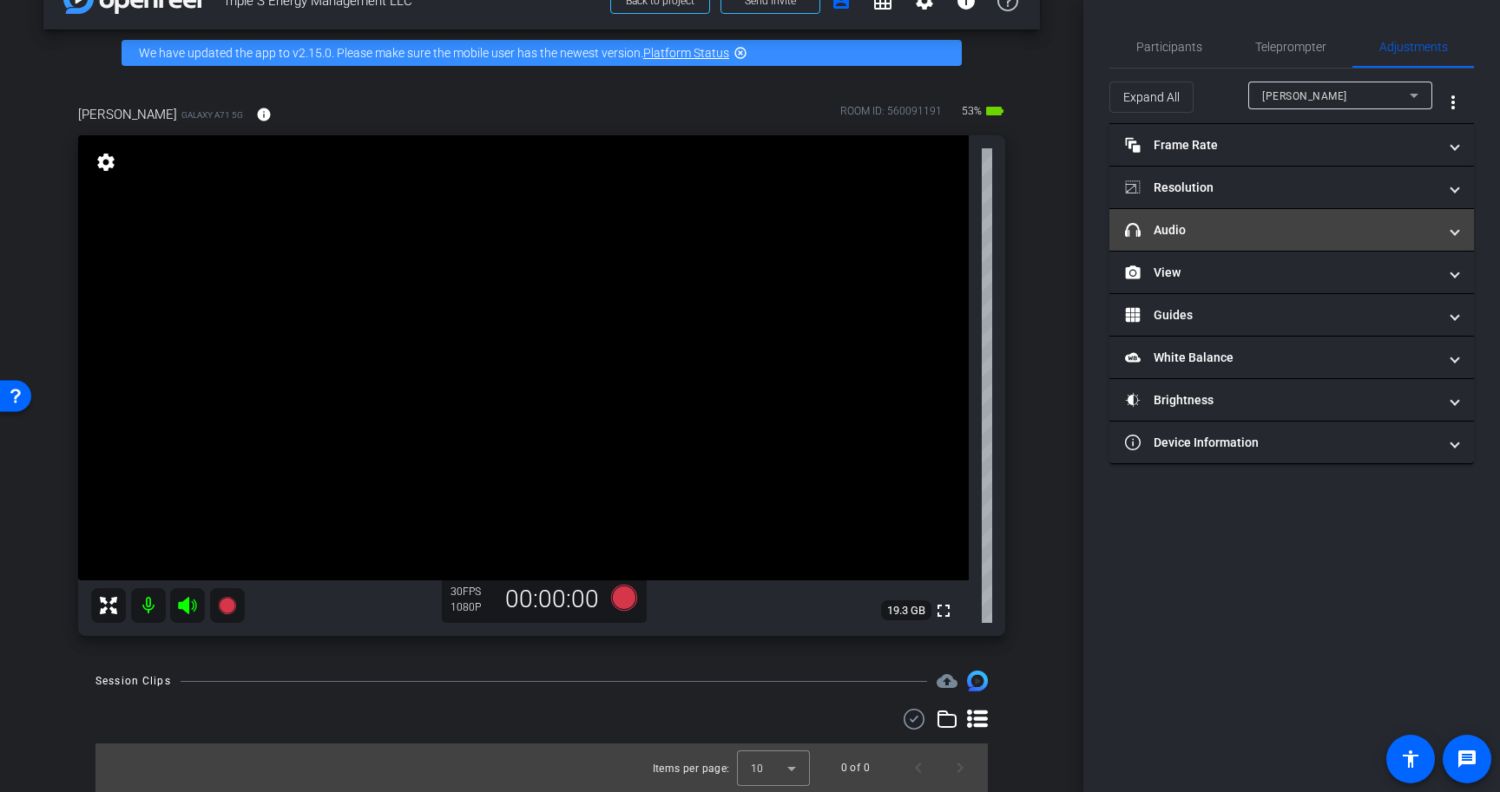
click at [1293, 223] on mat-panel-title "headphone icon Audio" at bounding box center [1281, 230] width 312 height 18
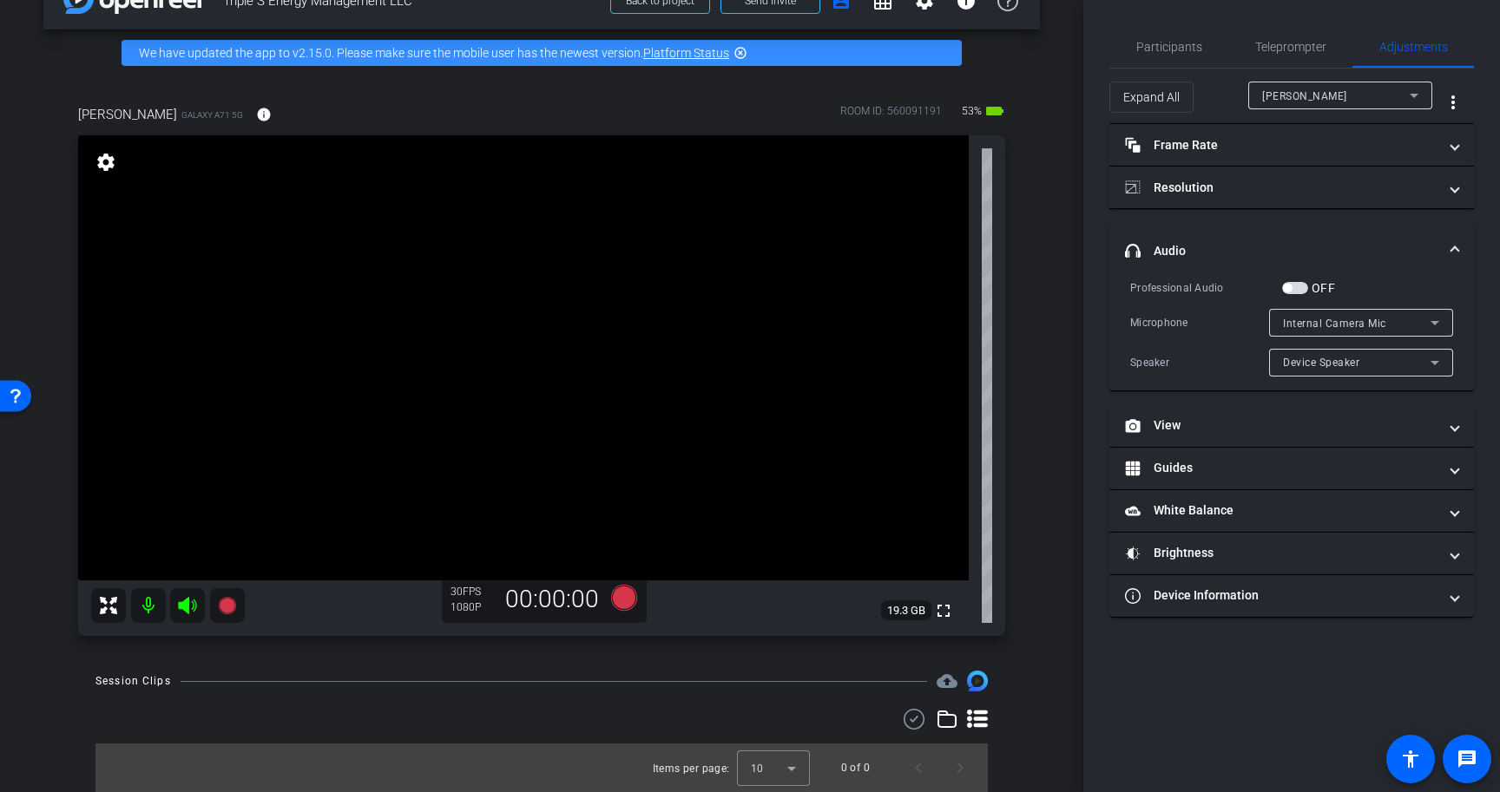
click at [1291, 287] on span "button" at bounding box center [1287, 288] width 9 height 9
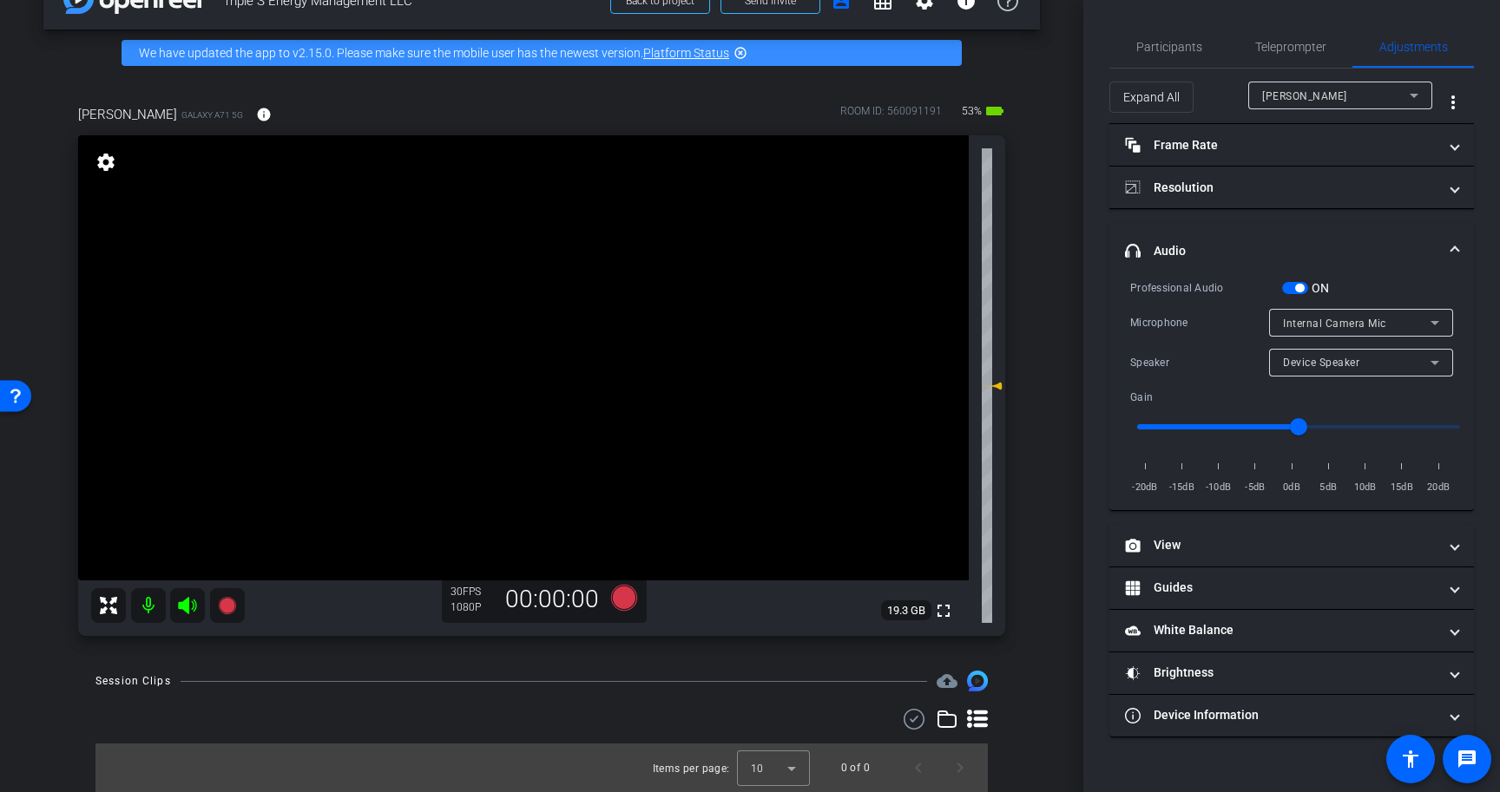
click at [1306, 320] on span "Internal Camera Mic" at bounding box center [1334, 324] width 103 height 12
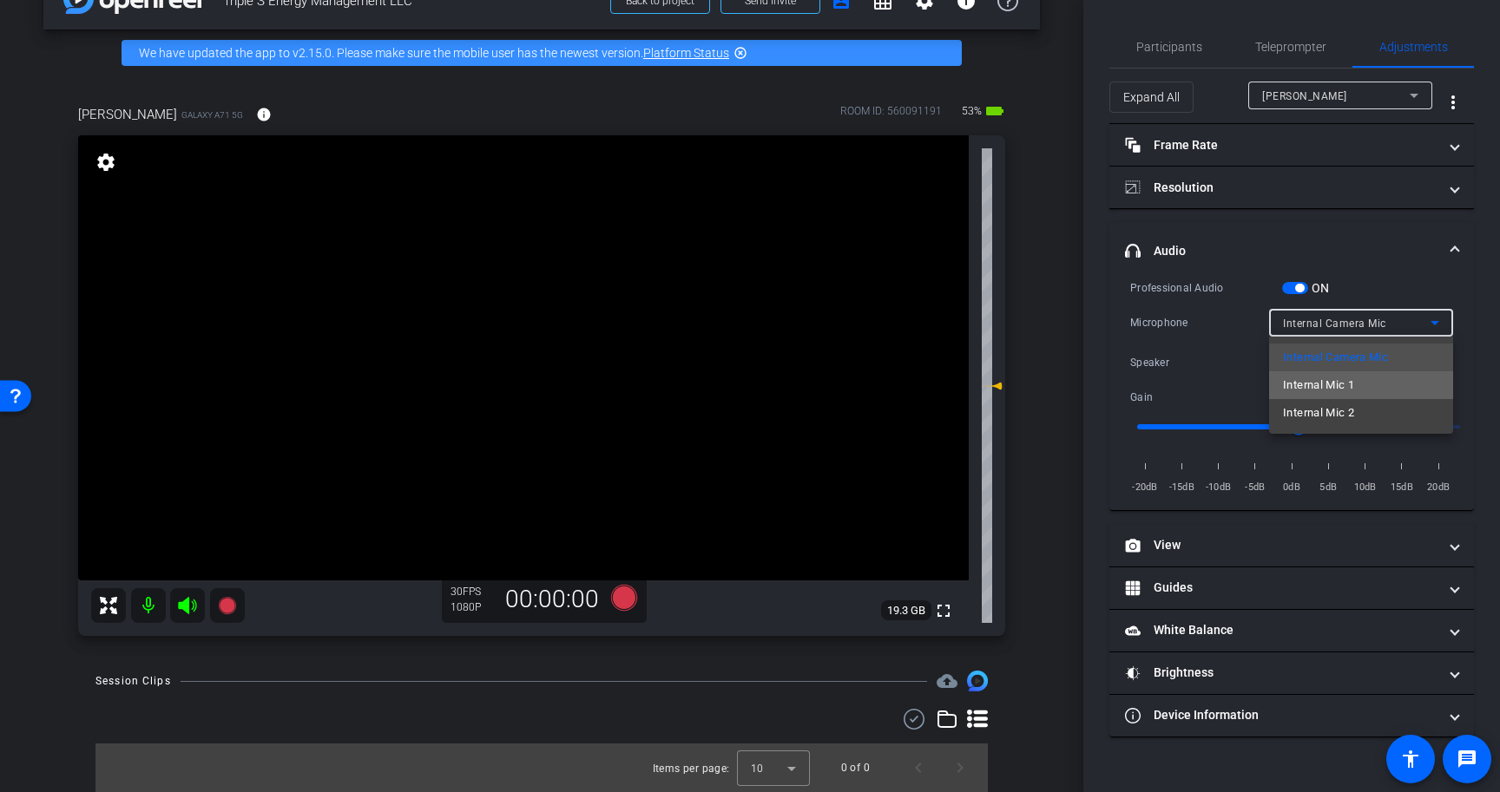
click at [1317, 384] on span "Internal Mic 1" at bounding box center [1318, 385] width 71 height 21
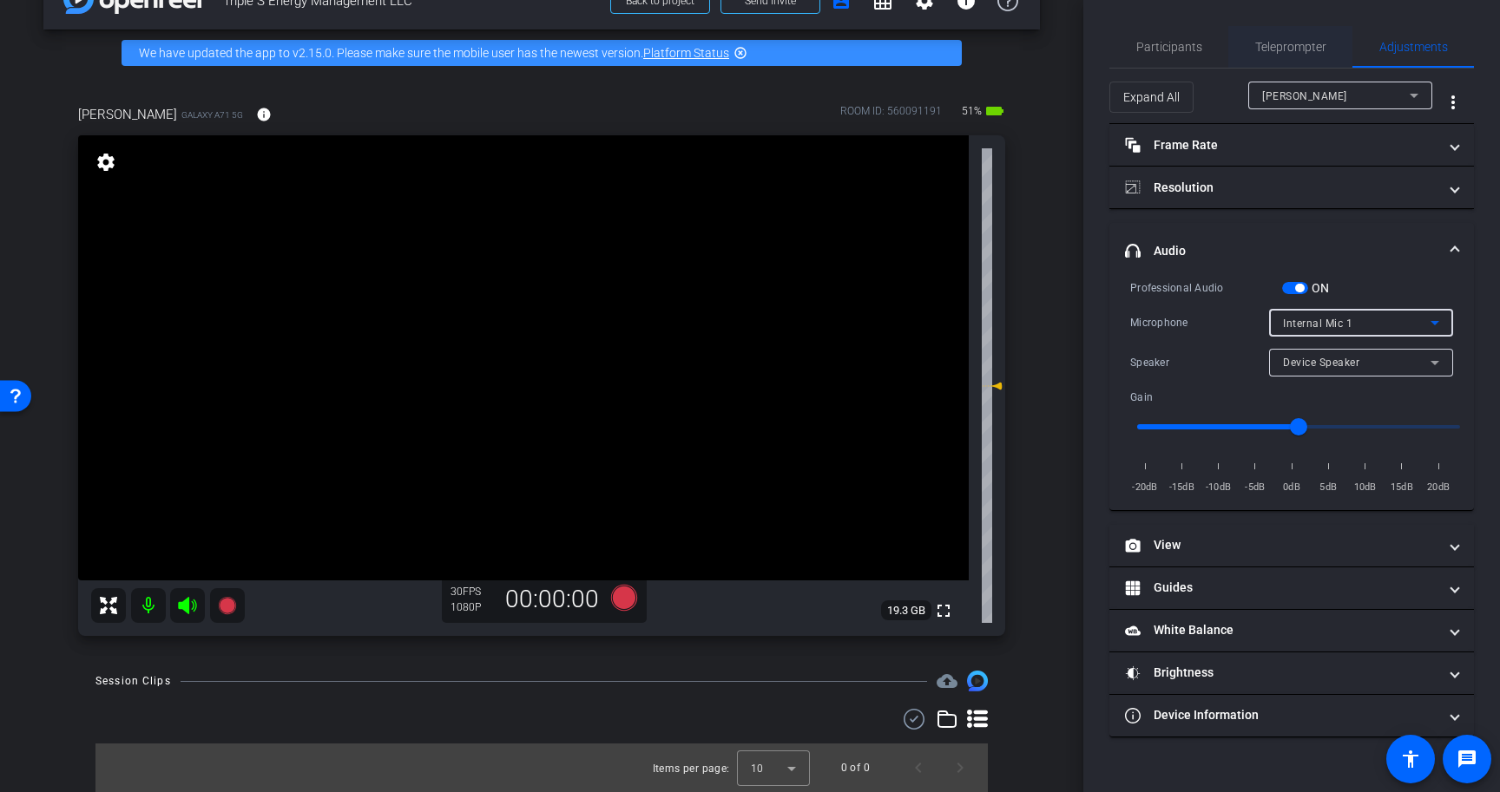
click at [1295, 44] on span "Teleprompter" at bounding box center [1290, 47] width 71 height 12
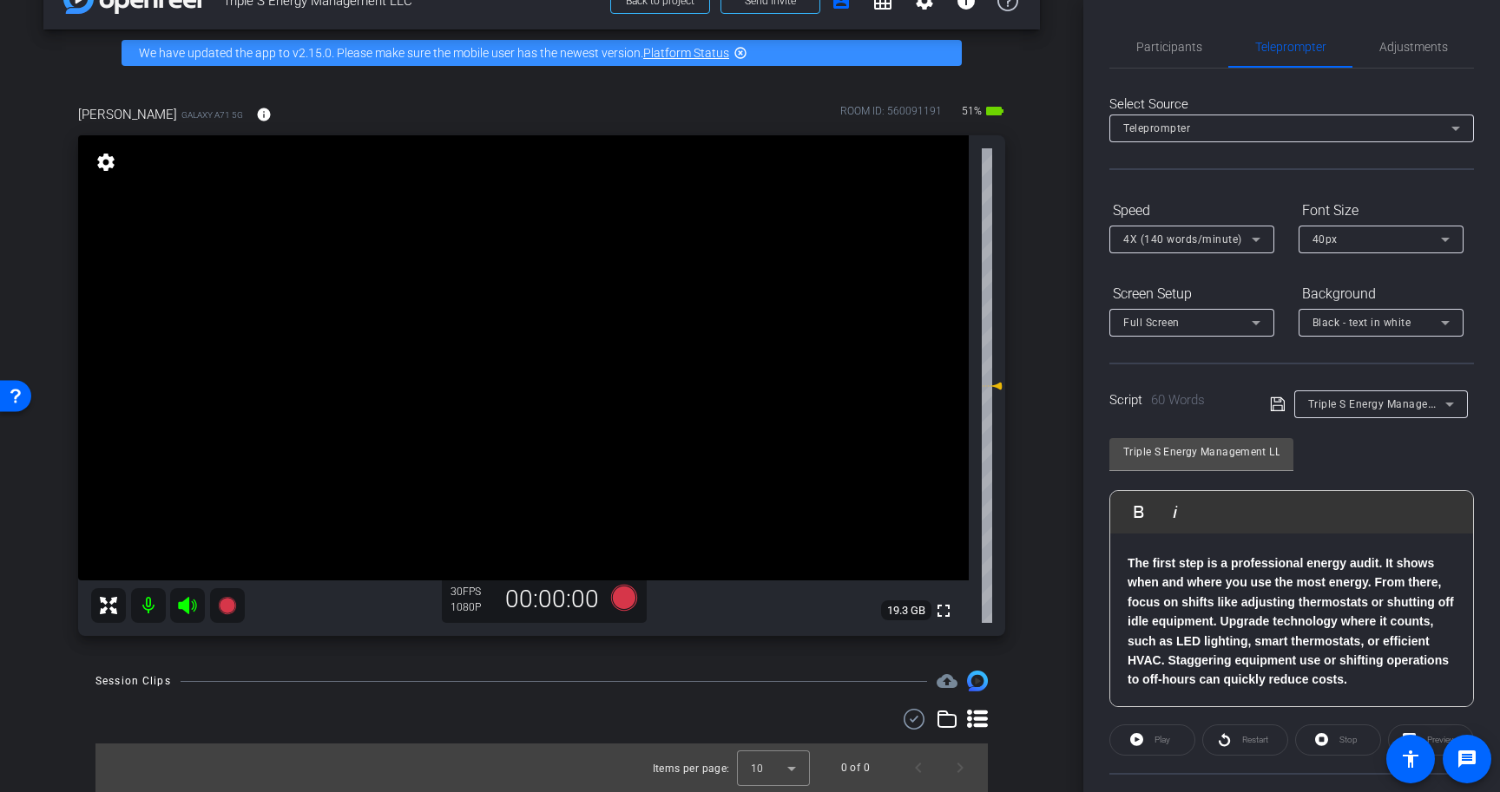
scroll to position [156, 0]
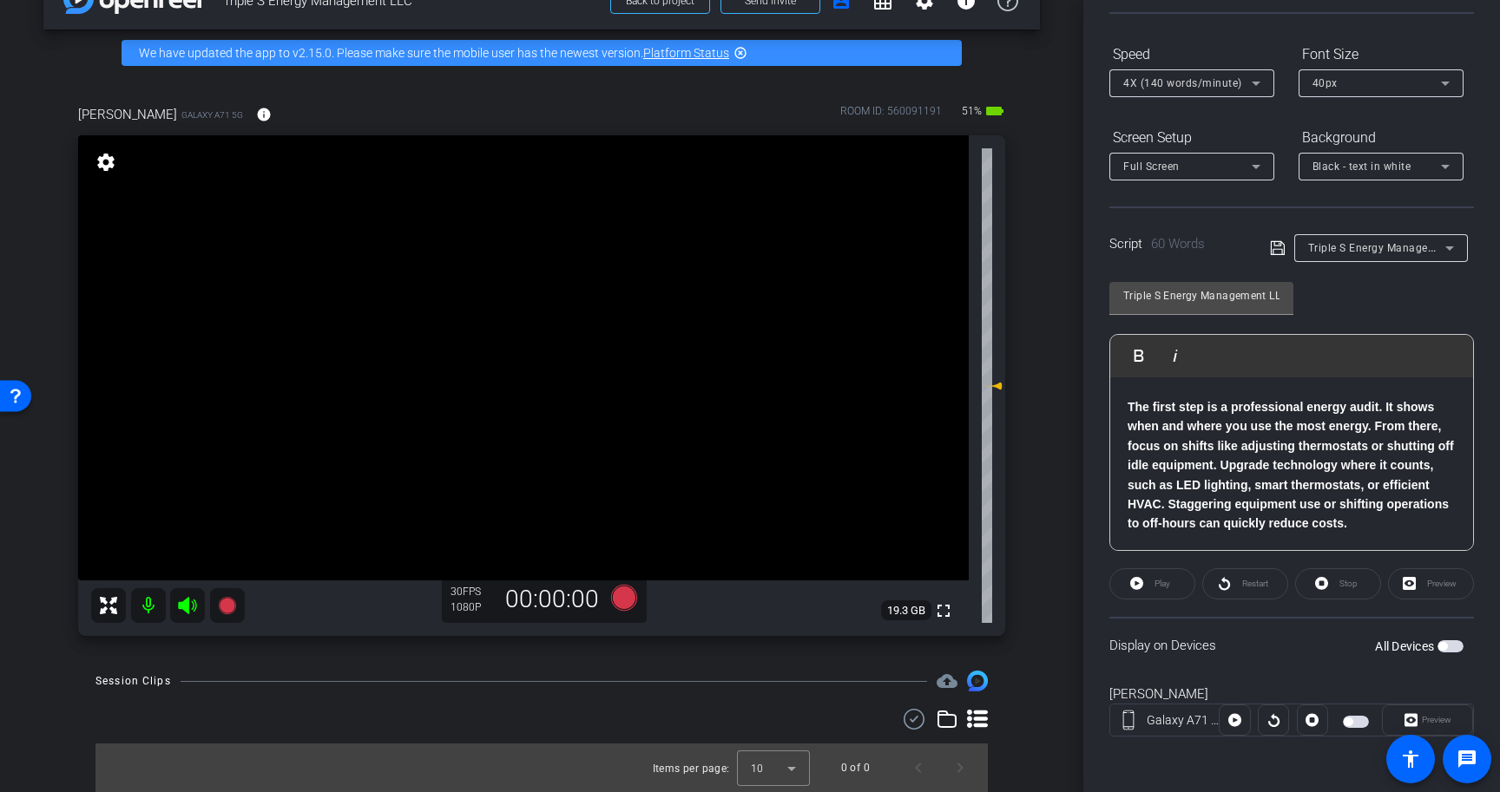
click at [1279, 253] on icon at bounding box center [1278, 248] width 16 height 21
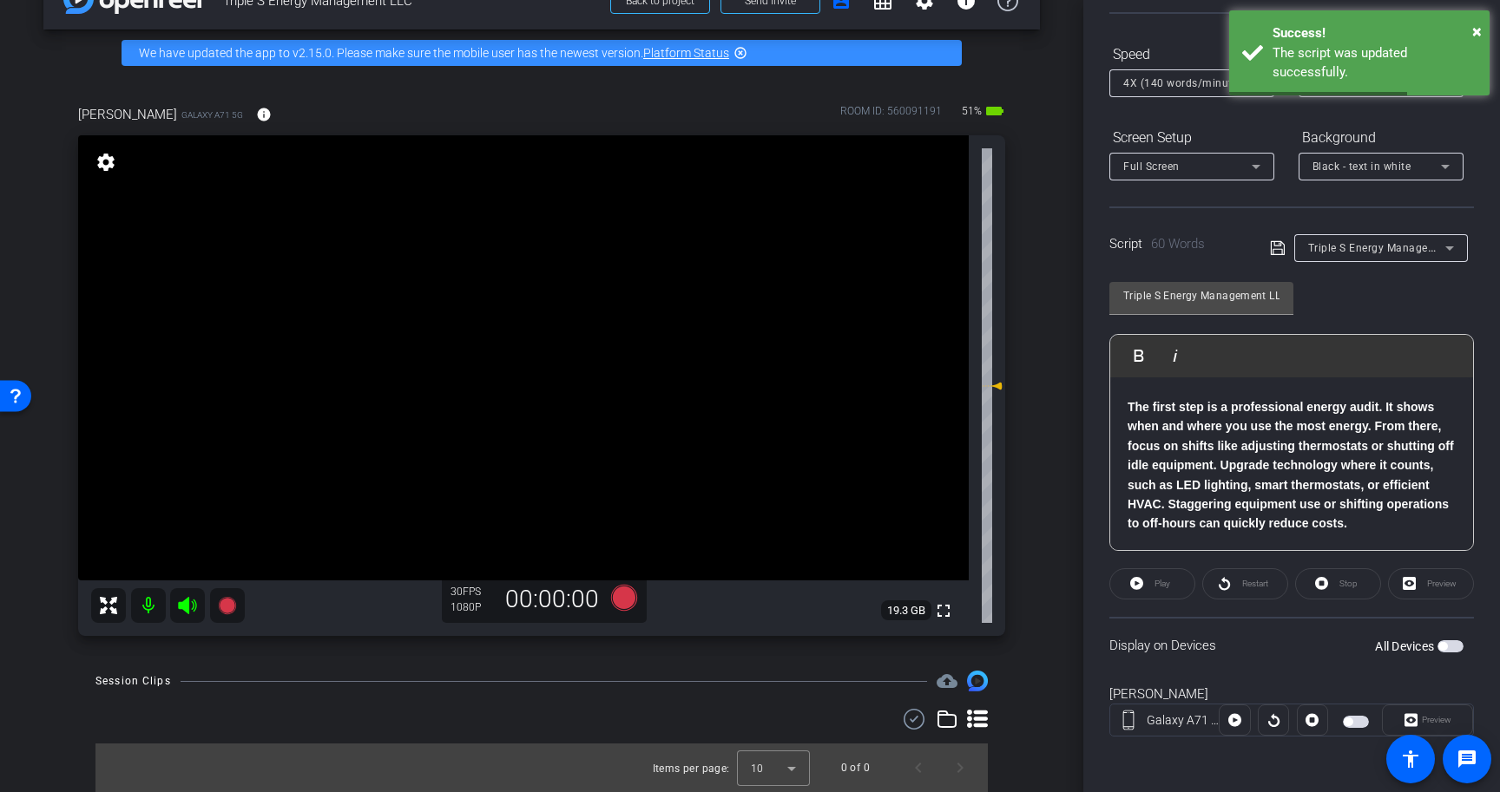
click at [1452, 647] on span "button" at bounding box center [1450, 647] width 26 height 12
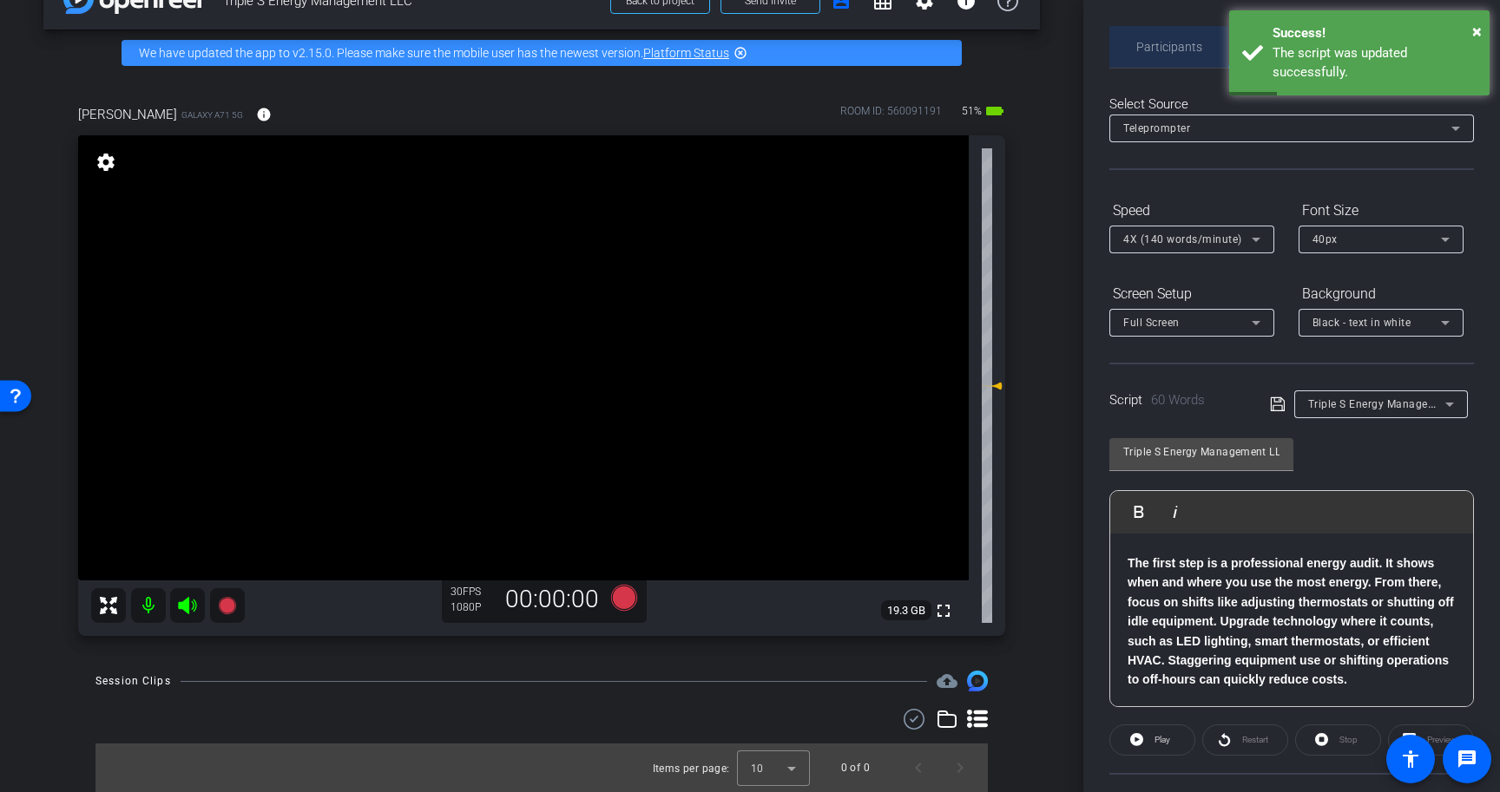
click at [1173, 52] on span "Participants" at bounding box center [1169, 47] width 66 height 12
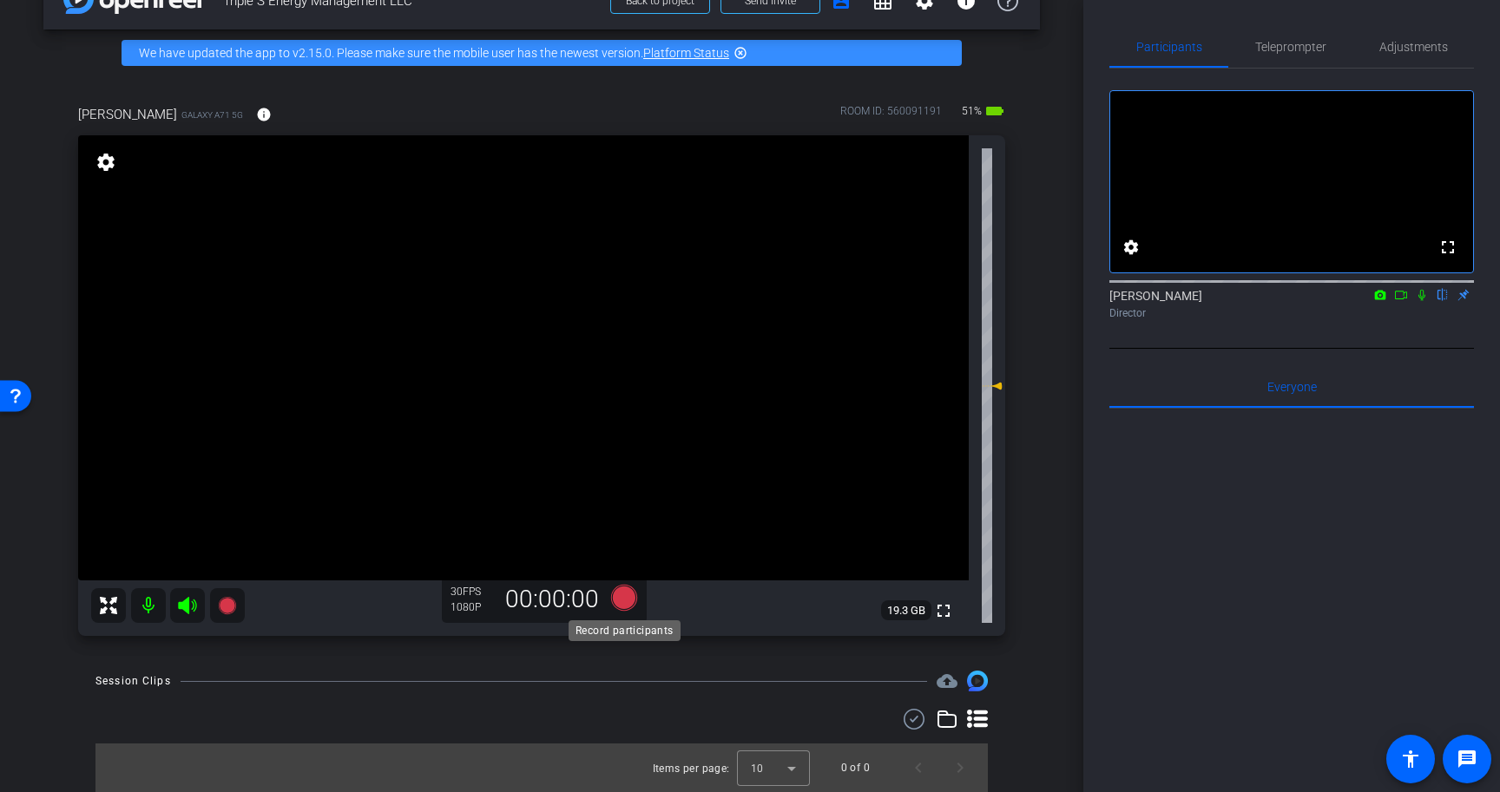
click at [624, 598] on icon at bounding box center [624, 598] width 26 height 26
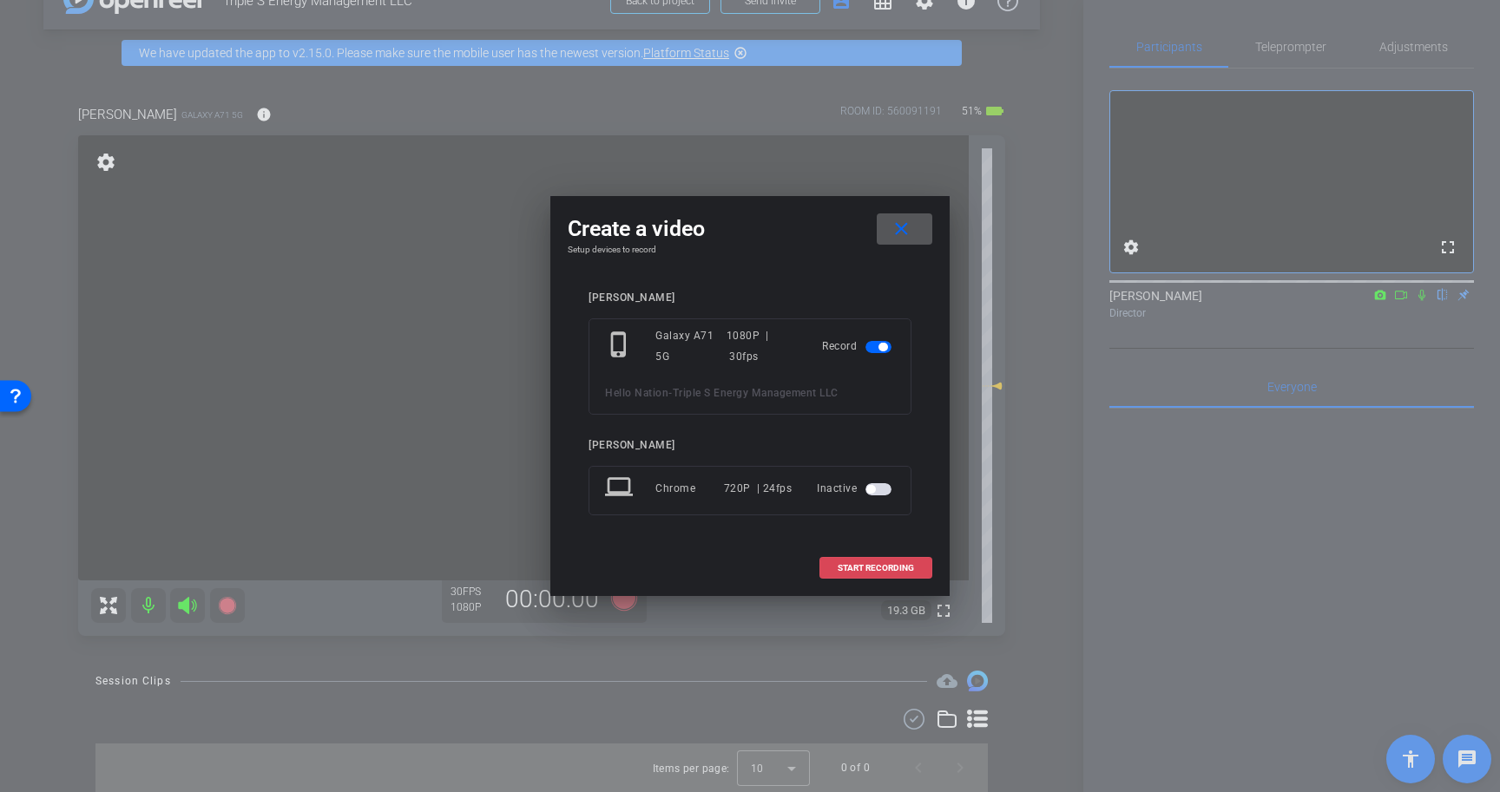
click at [896, 567] on span "START RECORDING" at bounding box center [876, 568] width 76 height 9
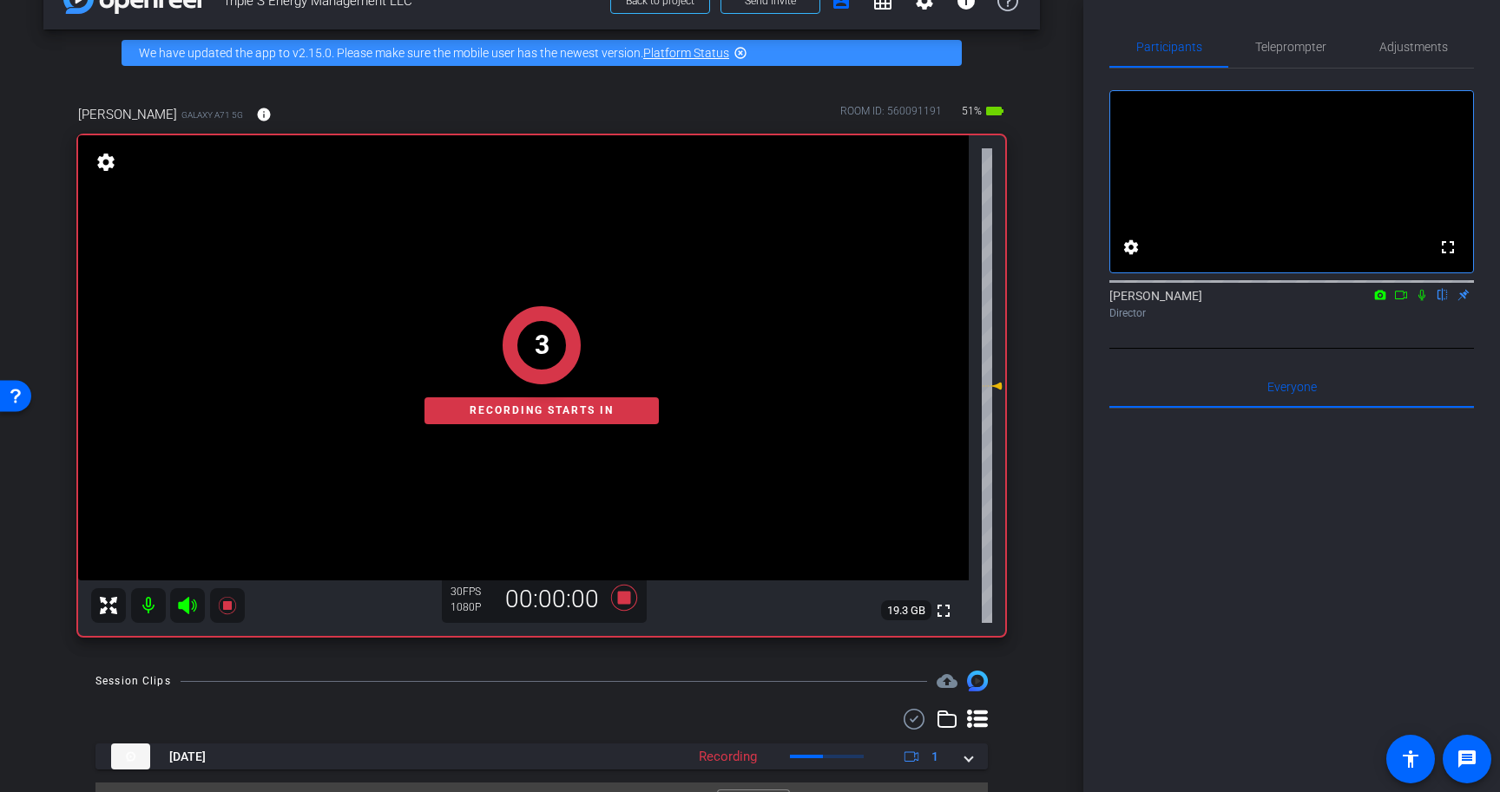
click at [1424, 301] on icon at bounding box center [1421, 295] width 7 height 11
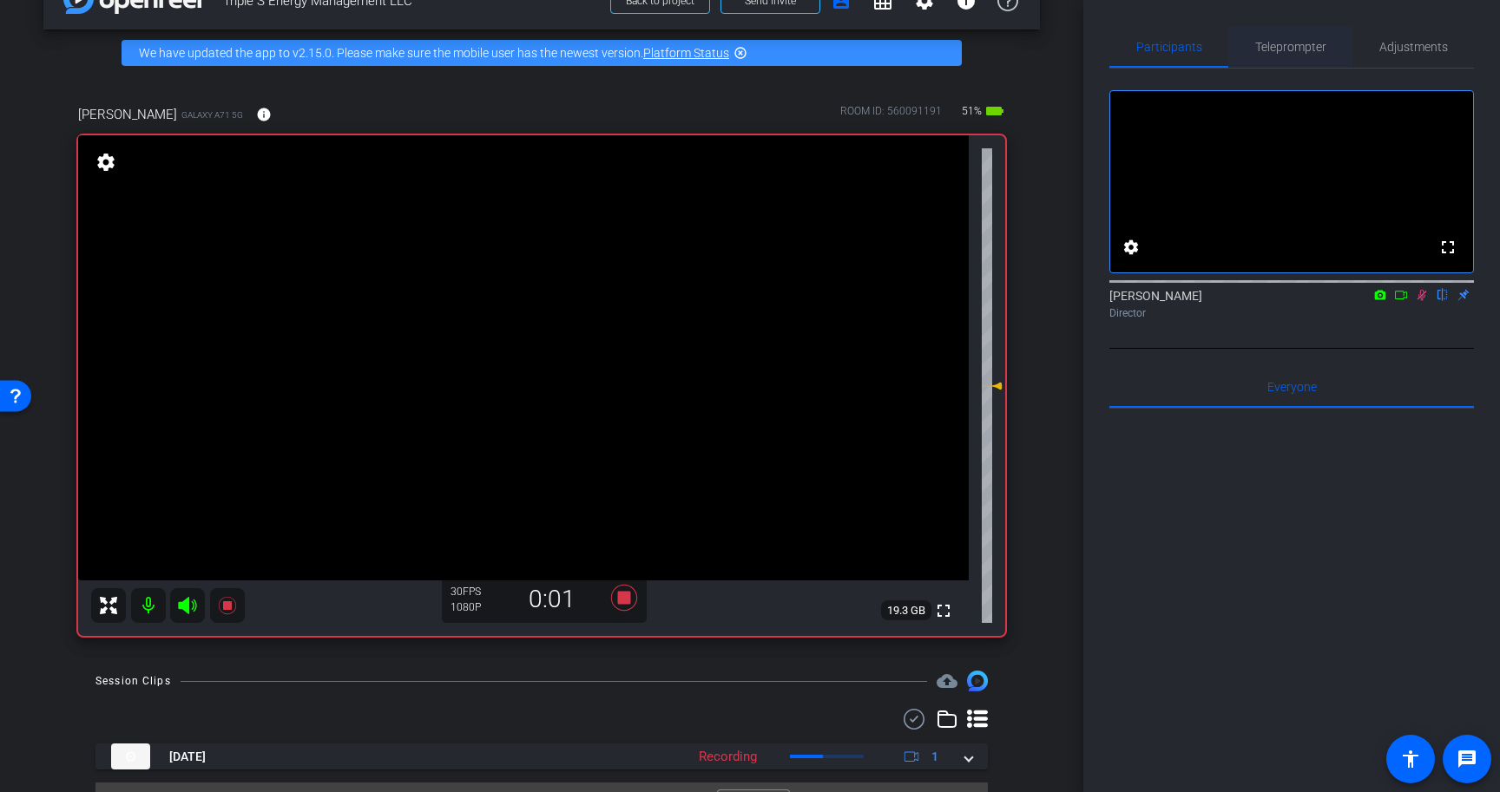
click at [1275, 37] on span "Teleprompter" at bounding box center [1290, 47] width 71 height 42
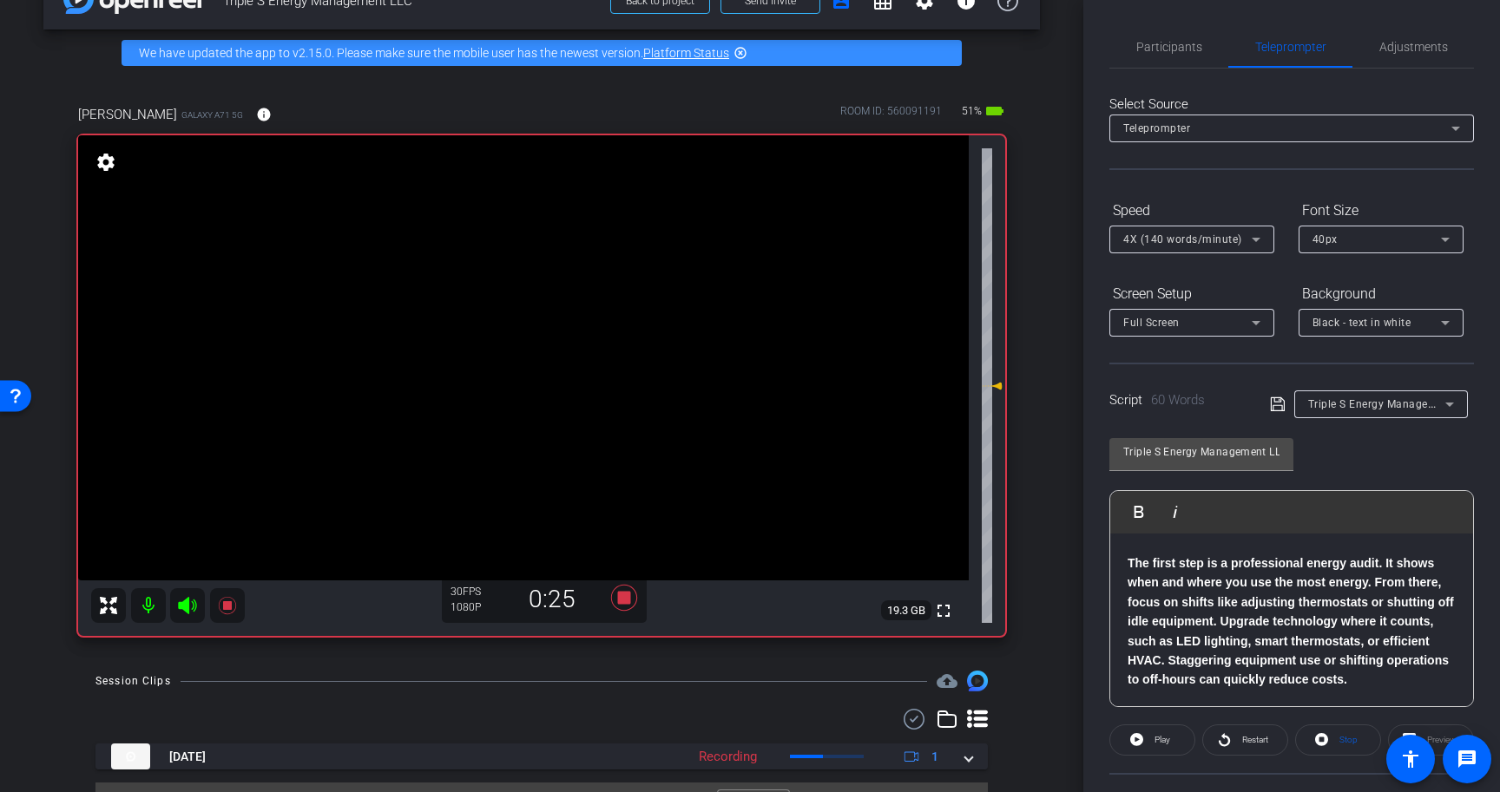
click at [1156, 48] on span "Participants" at bounding box center [1169, 47] width 66 height 12
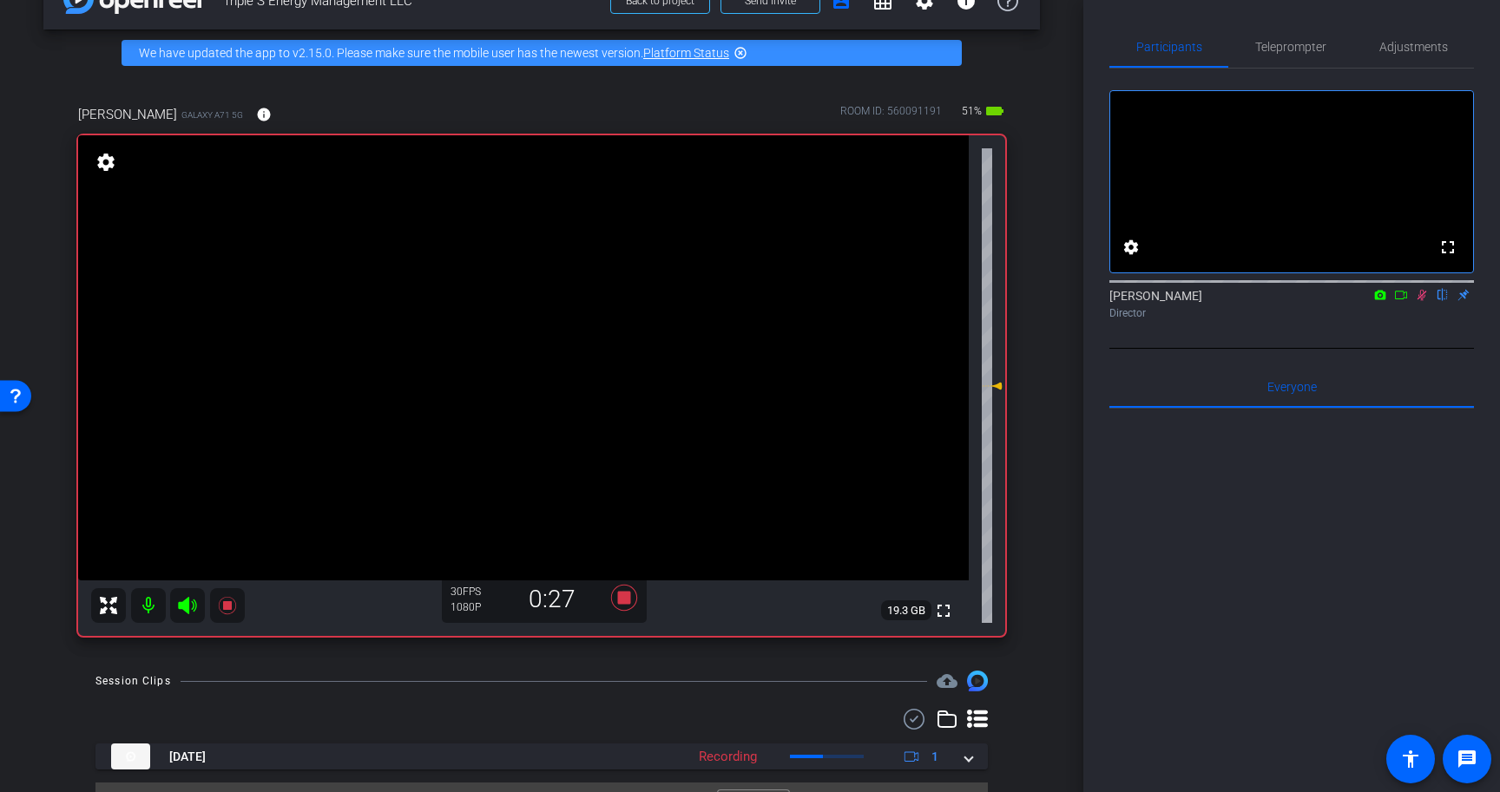
click at [1421, 301] on icon at bounding box center [1422, 295] width 14 height 12
click at [621, 598] on icon at bounding box center [624, 598] width 26 height 26
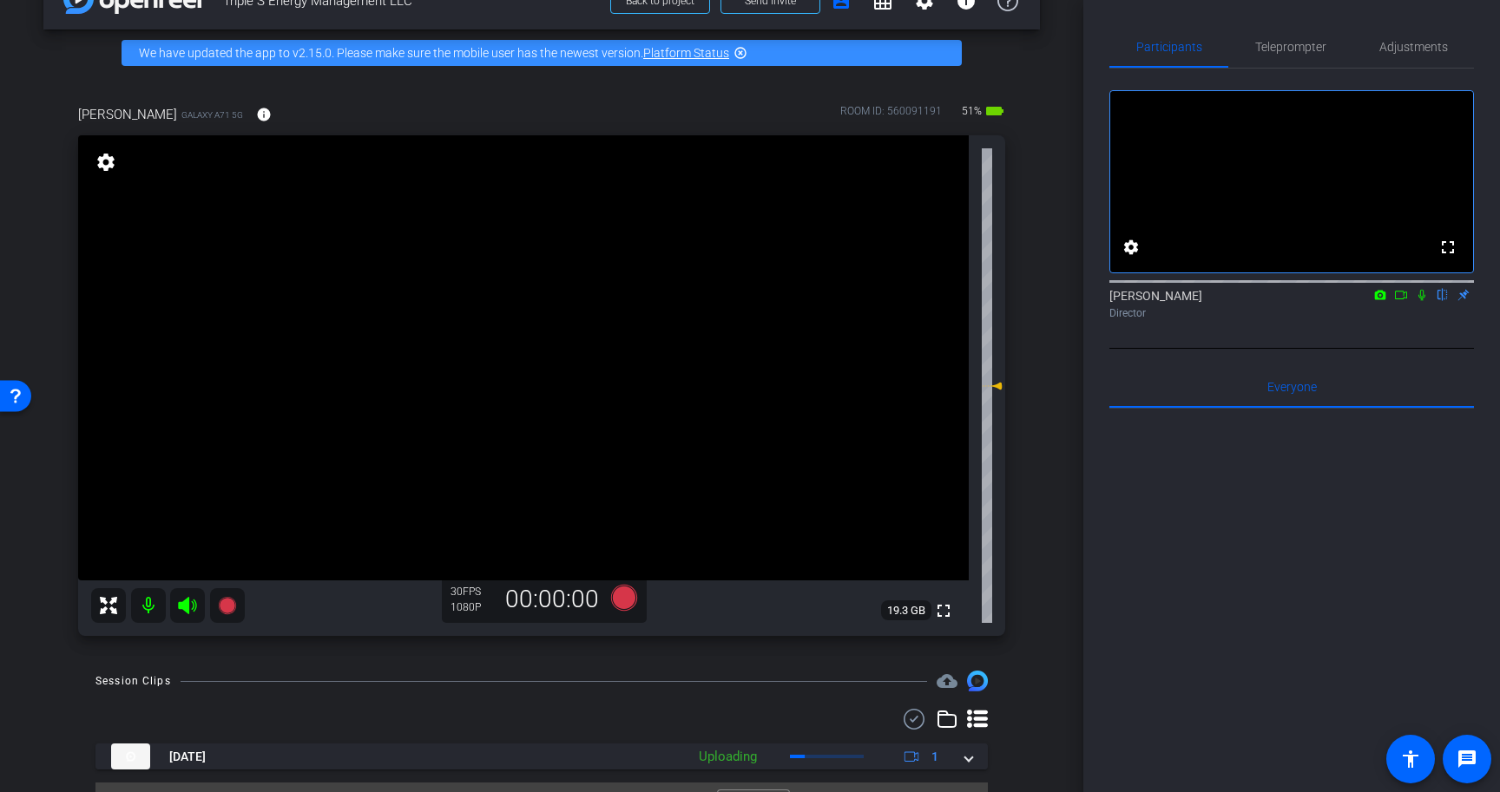
scroll to position [84, 0]
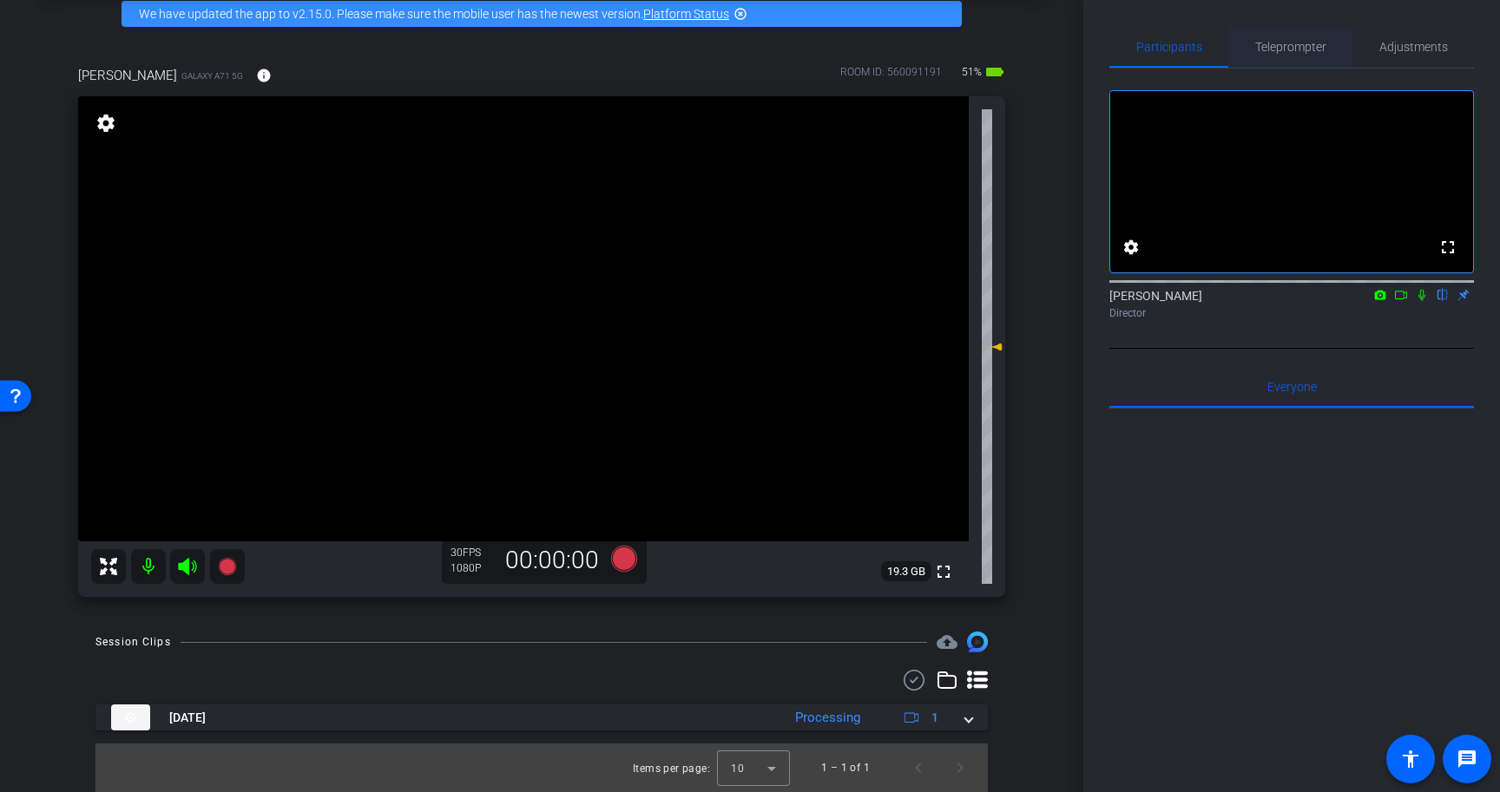
click at [1277, 66] on span "Teleprompter" at bounding box center [1290, 47] width 71 height 42
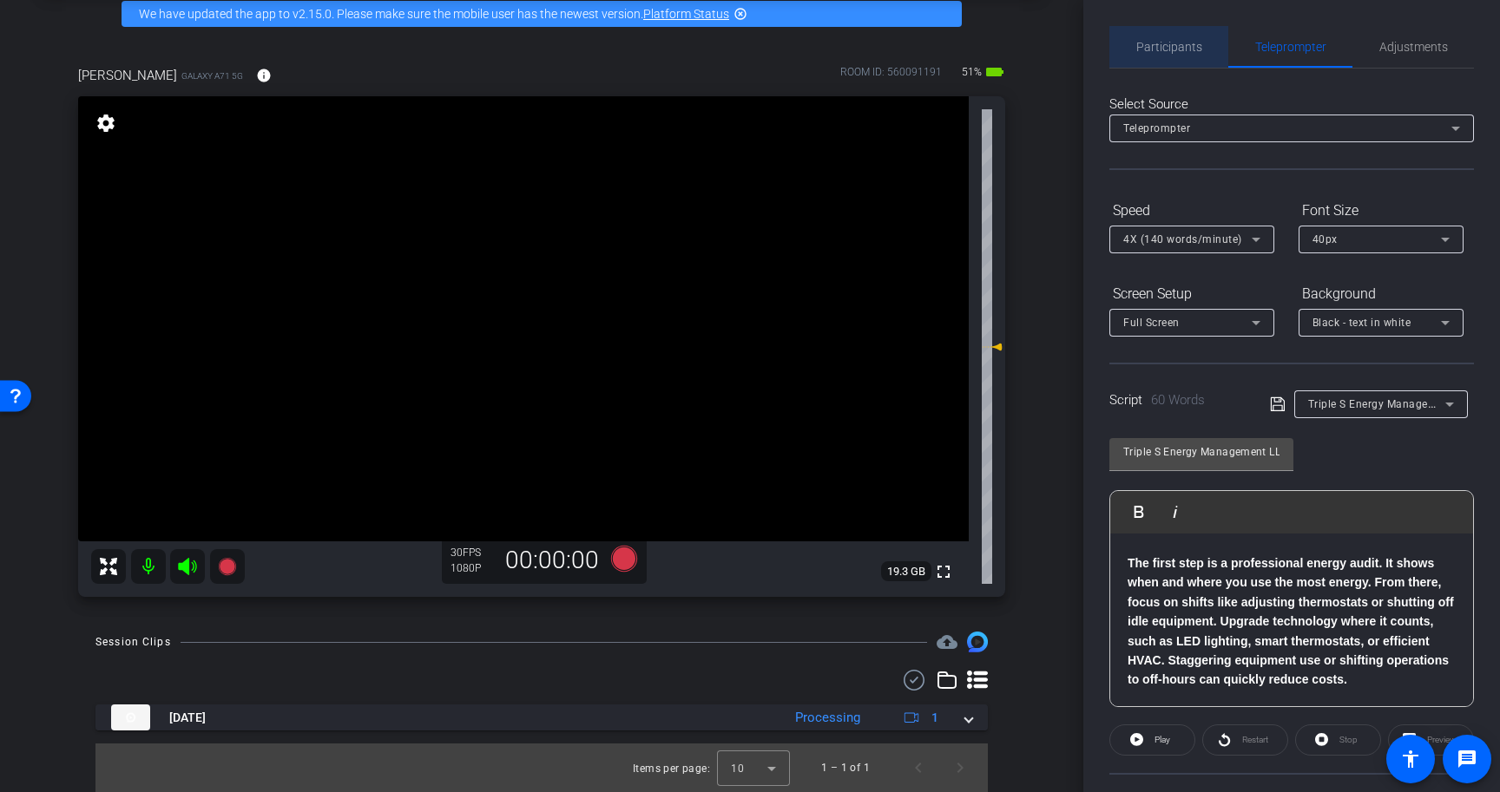
click at [1199, 51] on span "Participants" at bounding box center [1169, 47] width 66 height 12
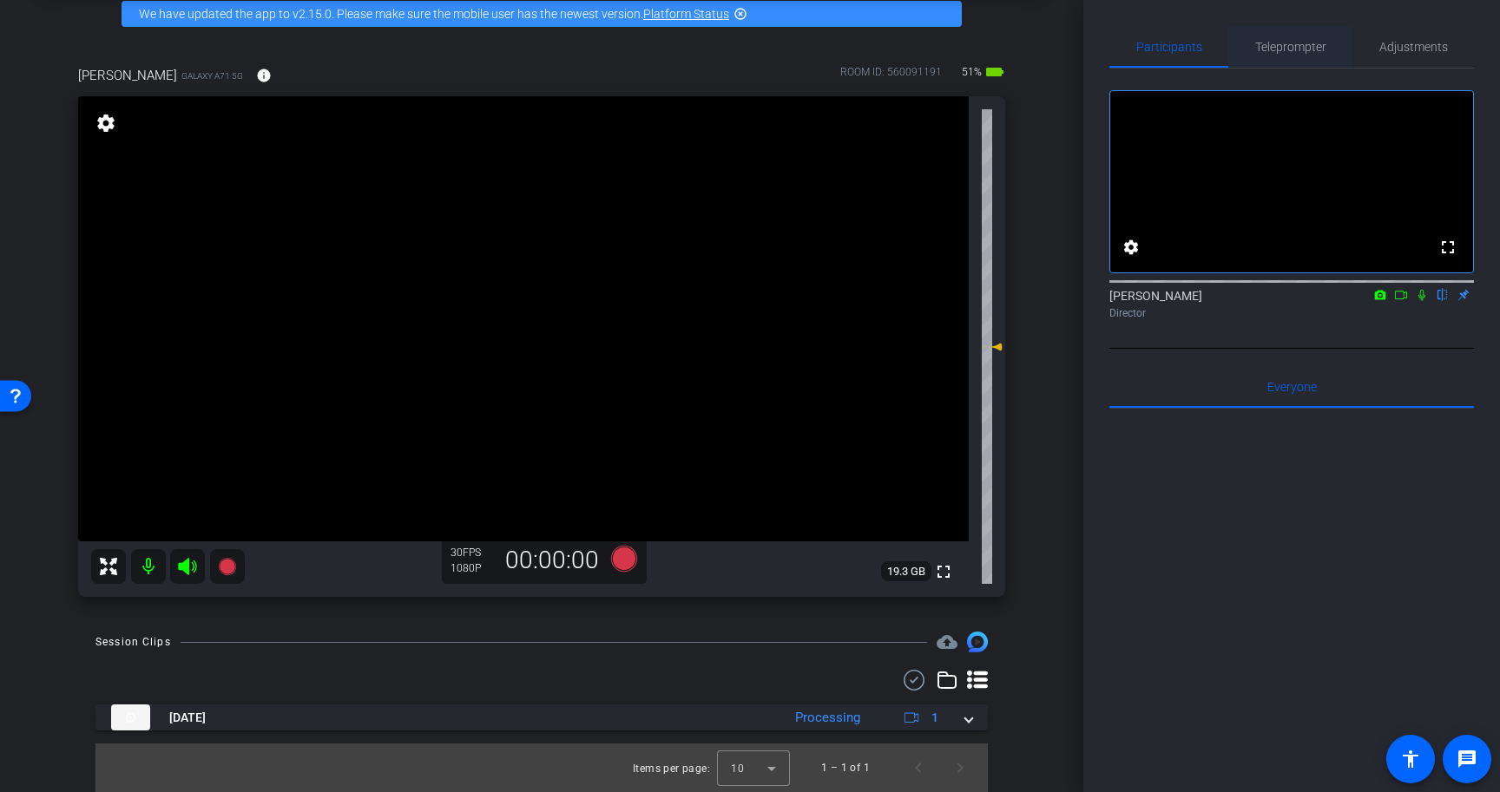
click at [1292, 49] on span "Teleprompter" at bounding box center [1290, 47] width 71 height 12
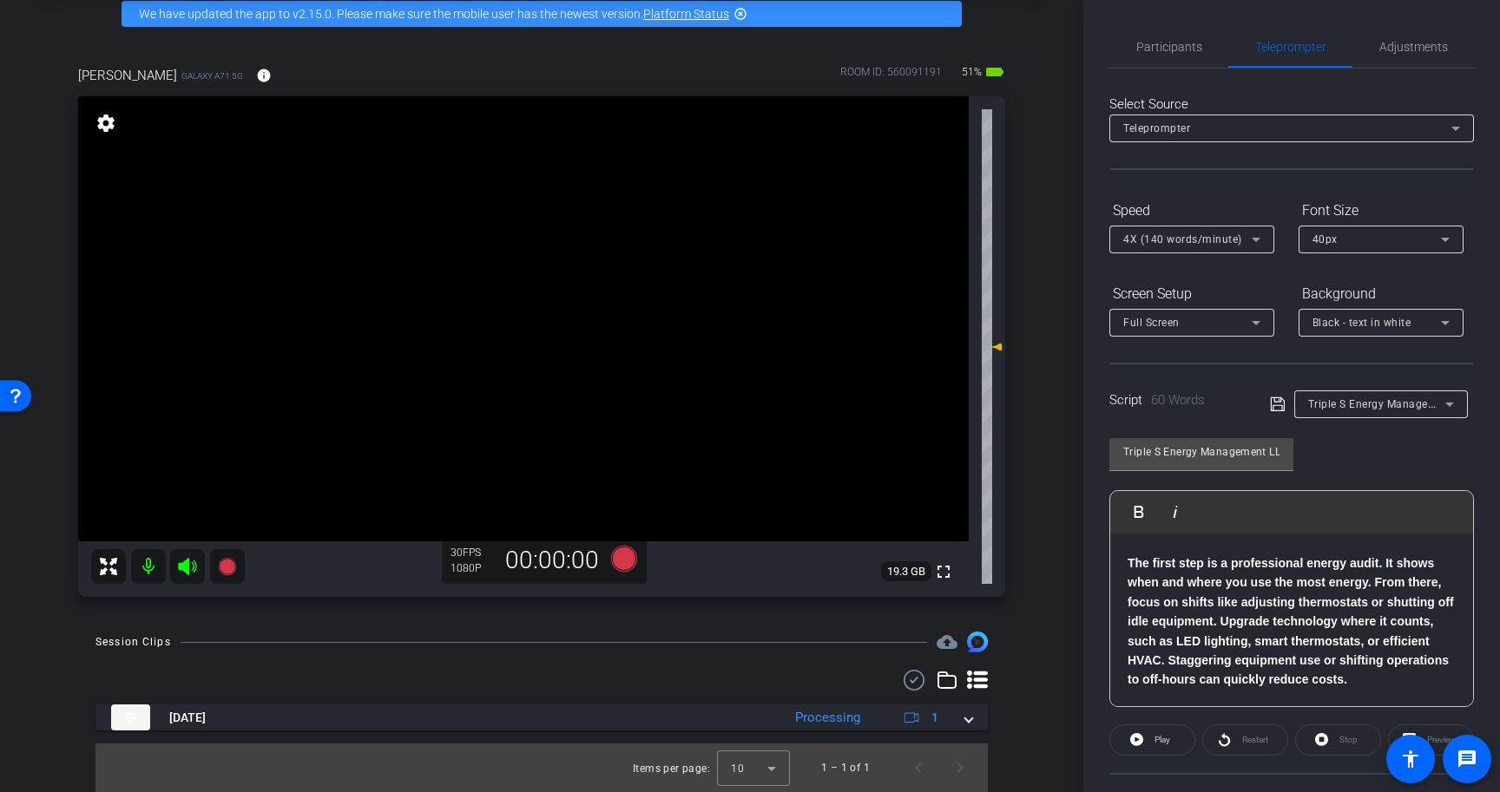
scroll to position [156, 0]
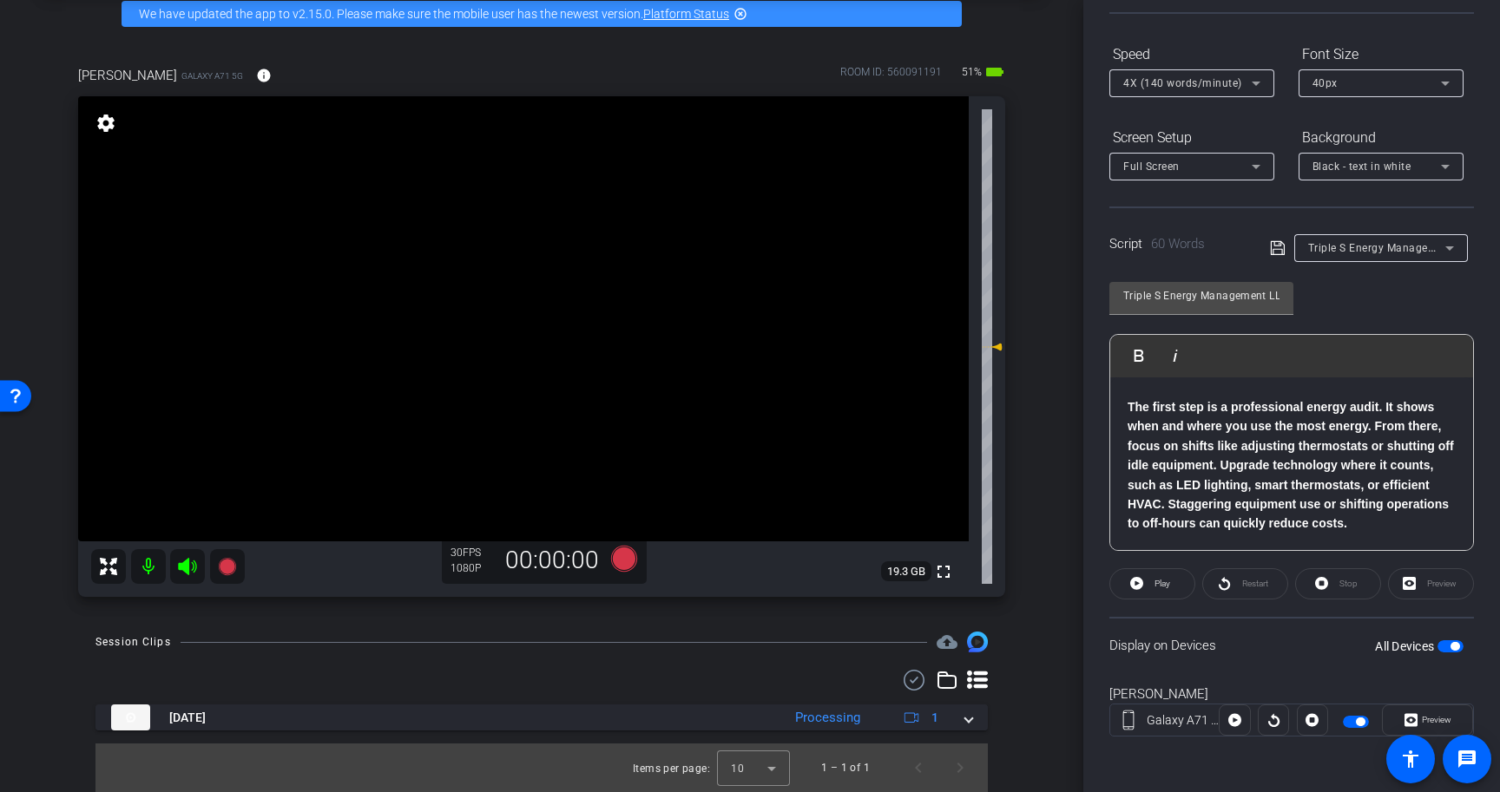
click at [1449, 650] on span "button" at bounding box center [1450, 647] width 26 height 12
click at [1451, 647] on span "button" at bounding box center [1450, 647] width 26 height 12
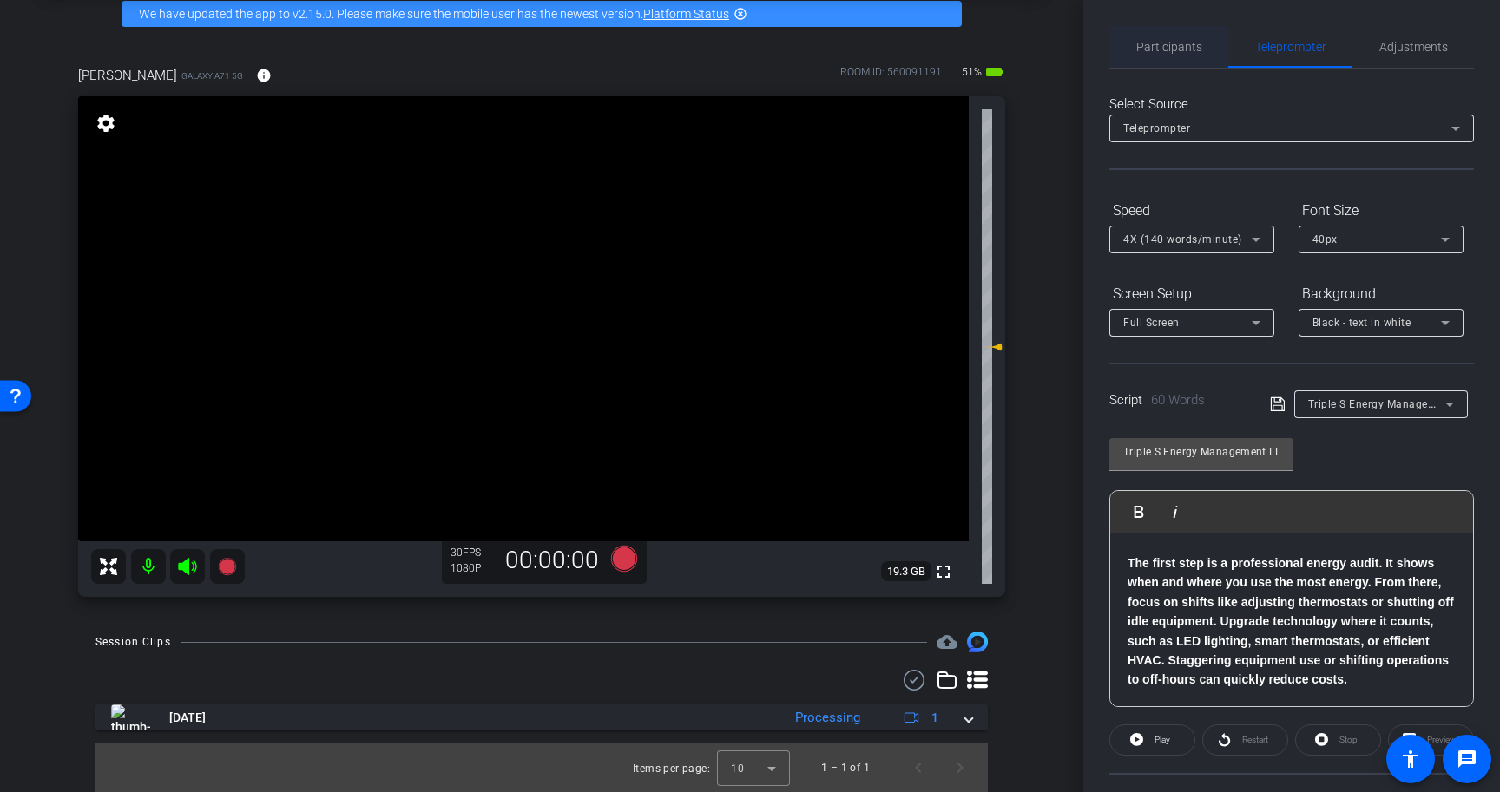
click at [1186, 46] on span "Participants" at bounding box center [1169, 47] width 66 height 12
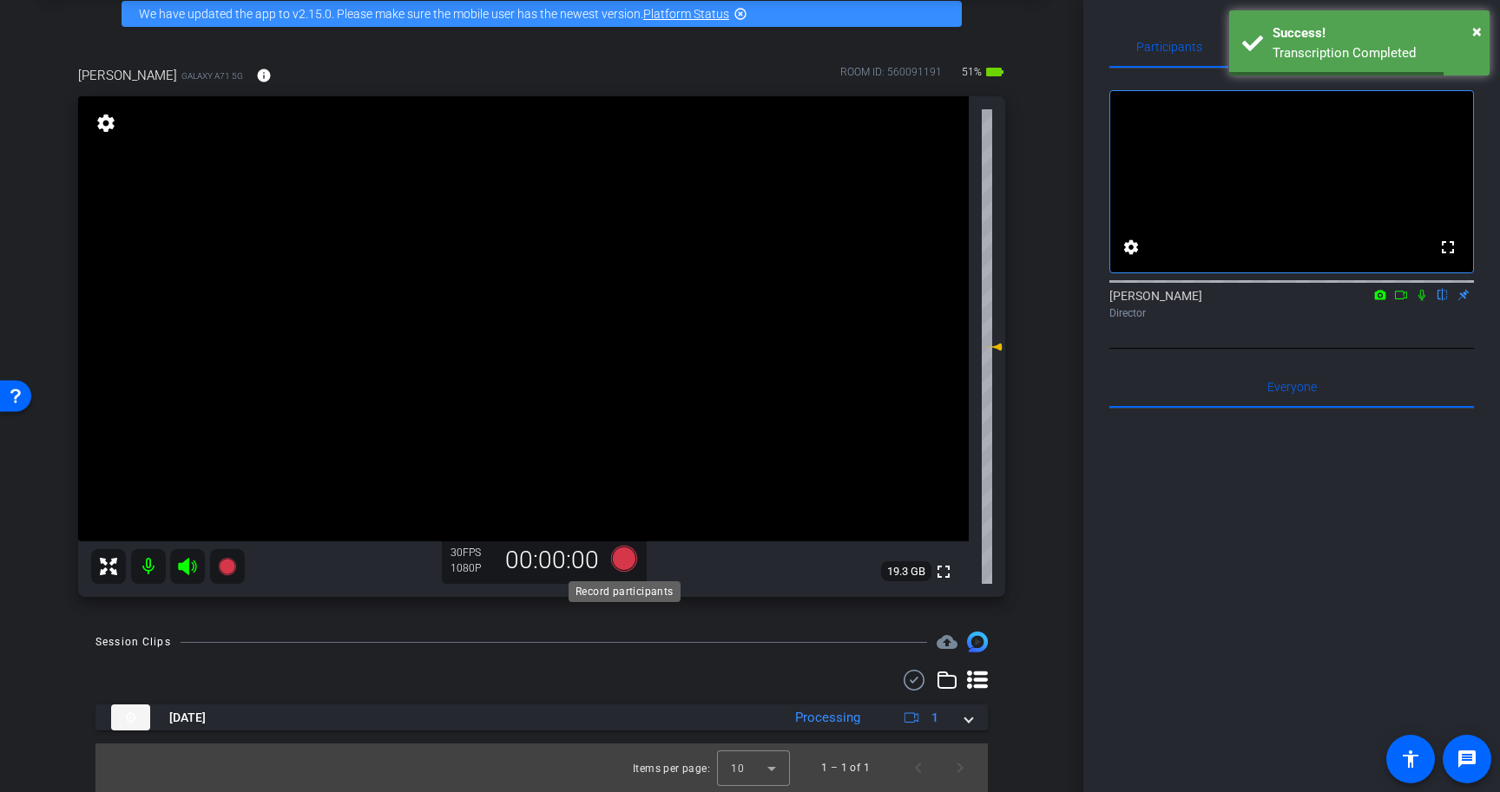
click at [627, 566] on icon at bounding box center [624, 559] width 26 height 26
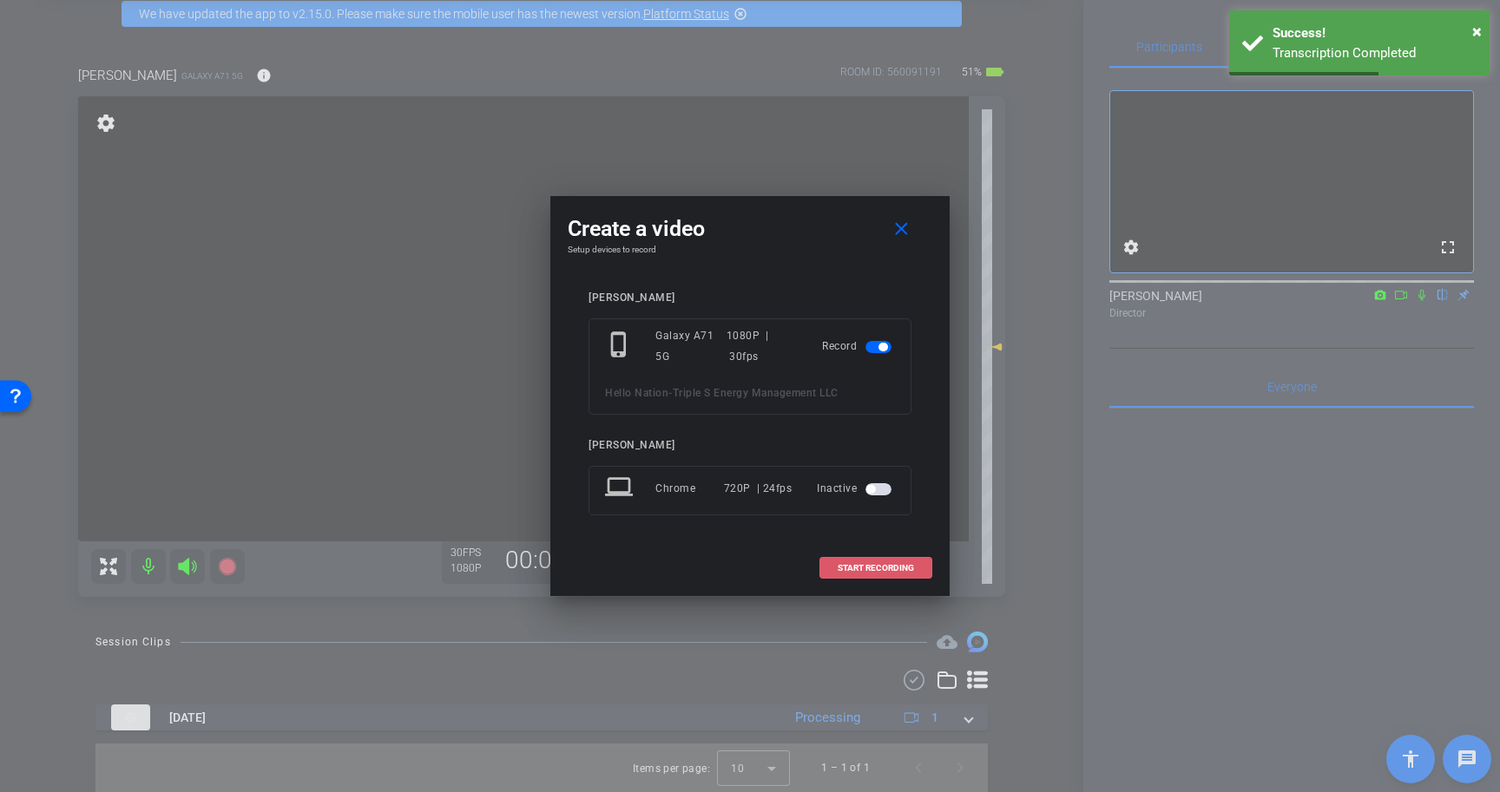
click at [899, 568] on span "START RECORDING" at bounding box center [876, 568] width 76 height 9
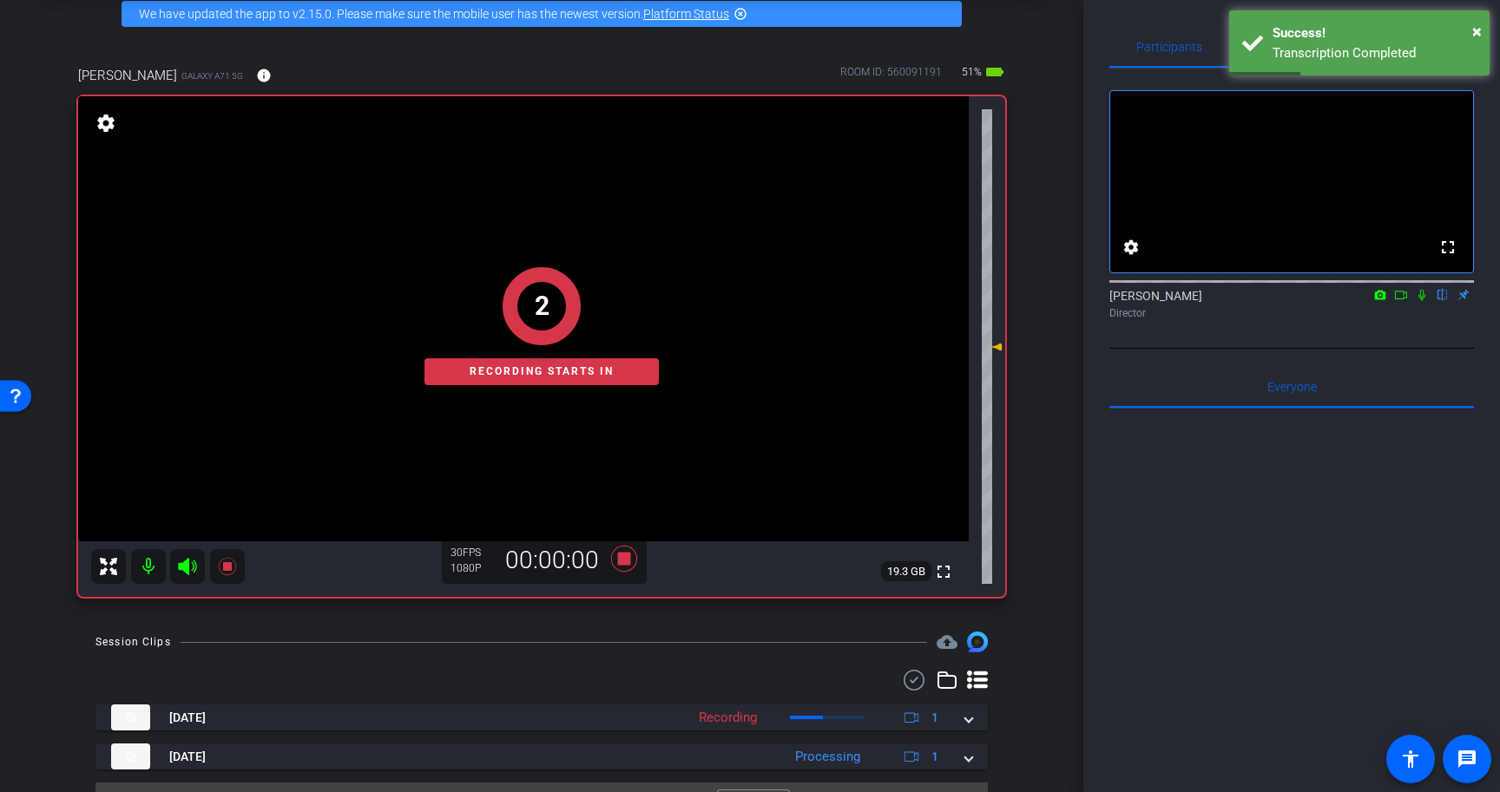
click at [1421, 301] on icon at bounding box center [1422, 295] width 14 height 12
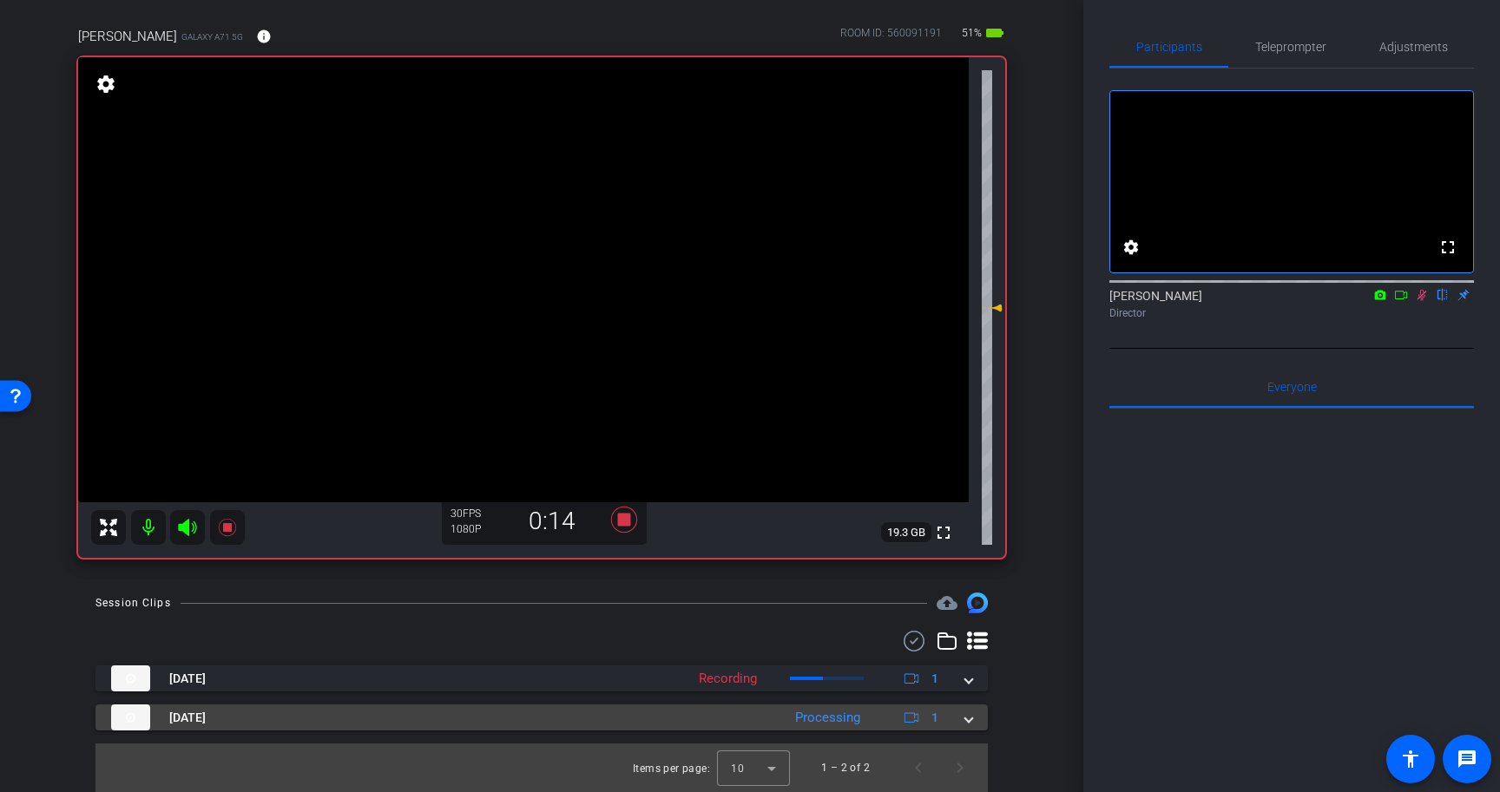
click at [961, 722] on div "[DATE] Processing 1" at bounding box center [538, 718] width 854 height 26
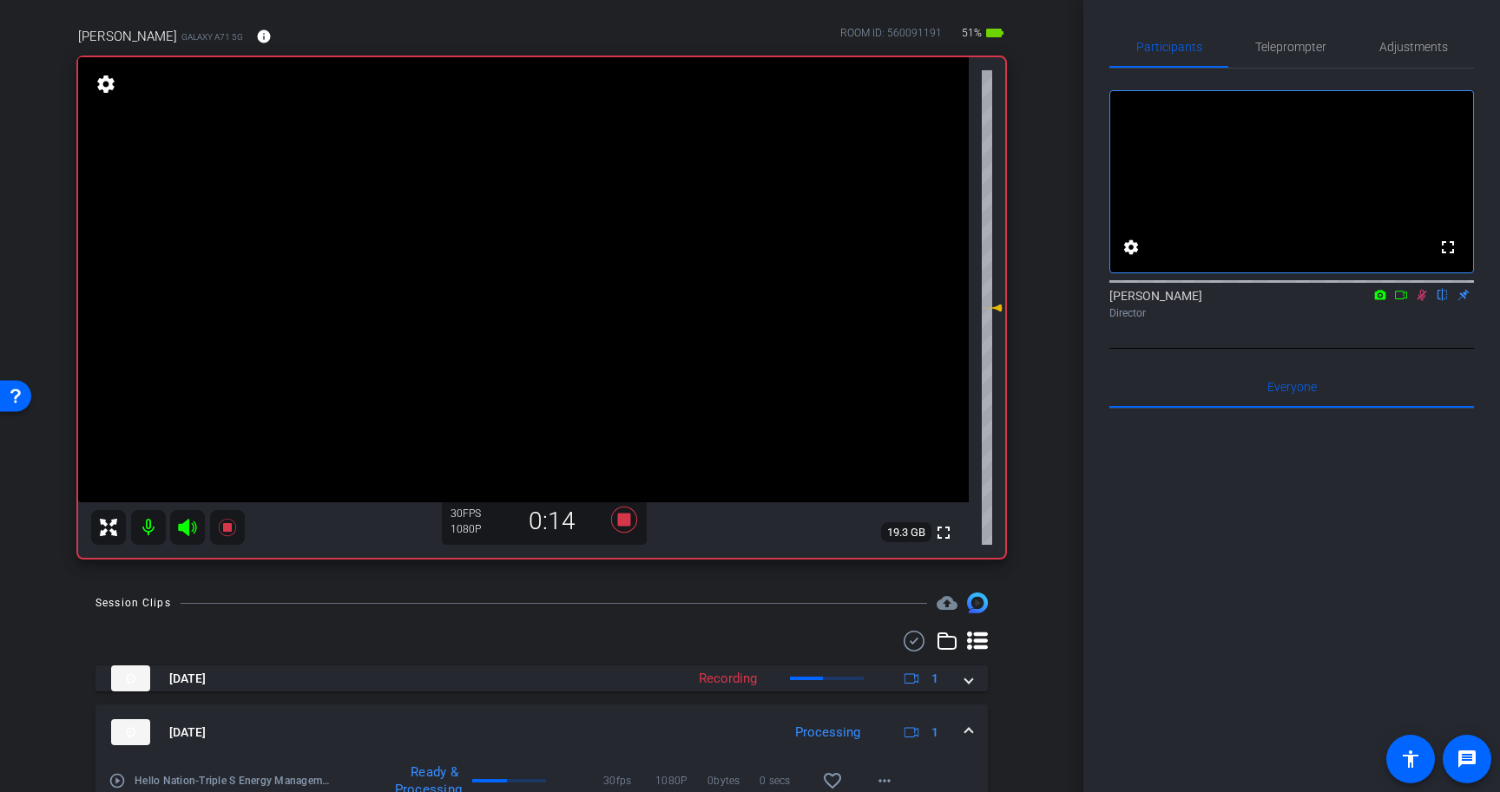
scroll to position [213, 0]
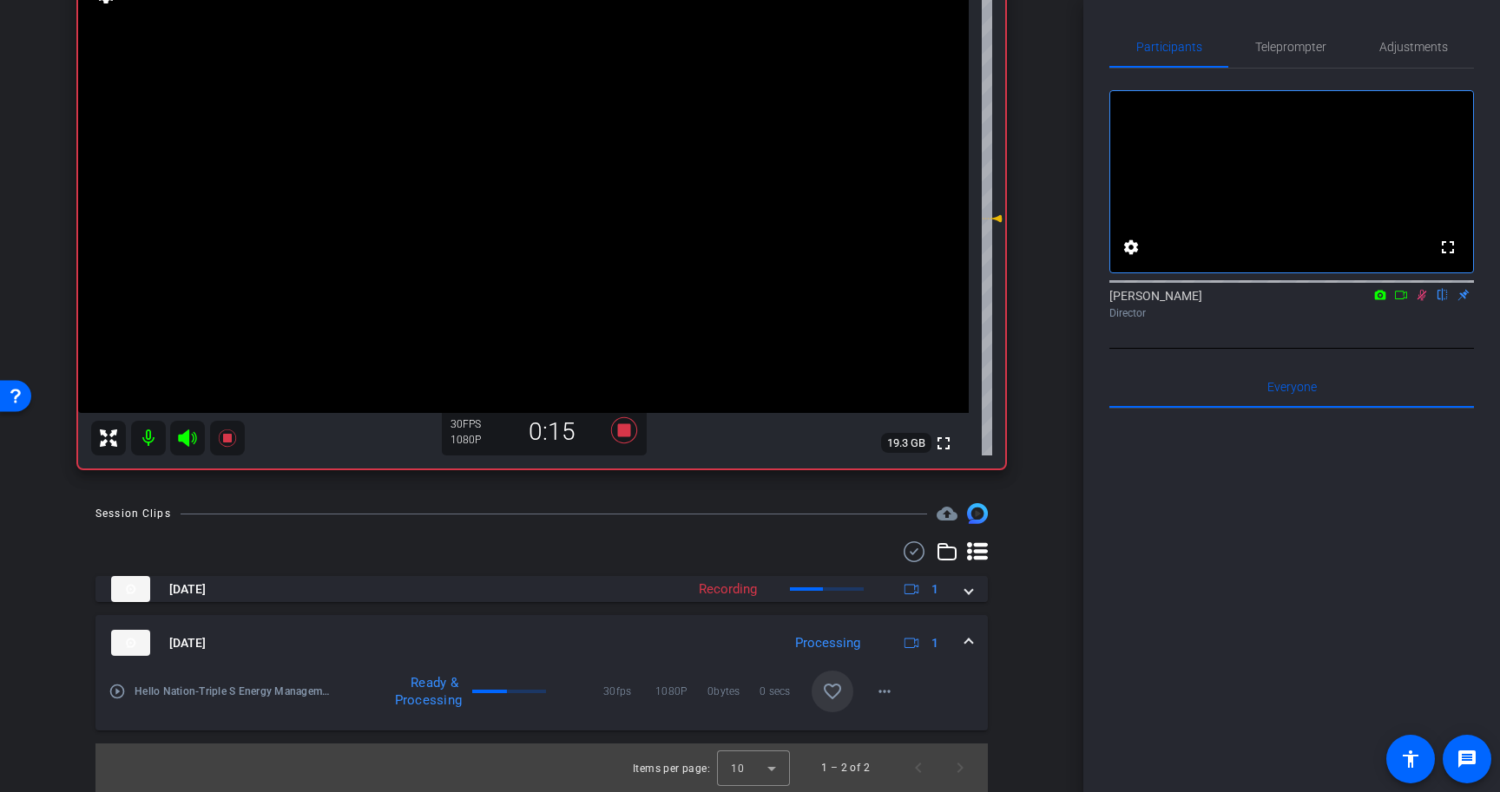
click at [833, 690] on mat-icon "favorite_border" at bounding box center [832, 691] width 21 height 21
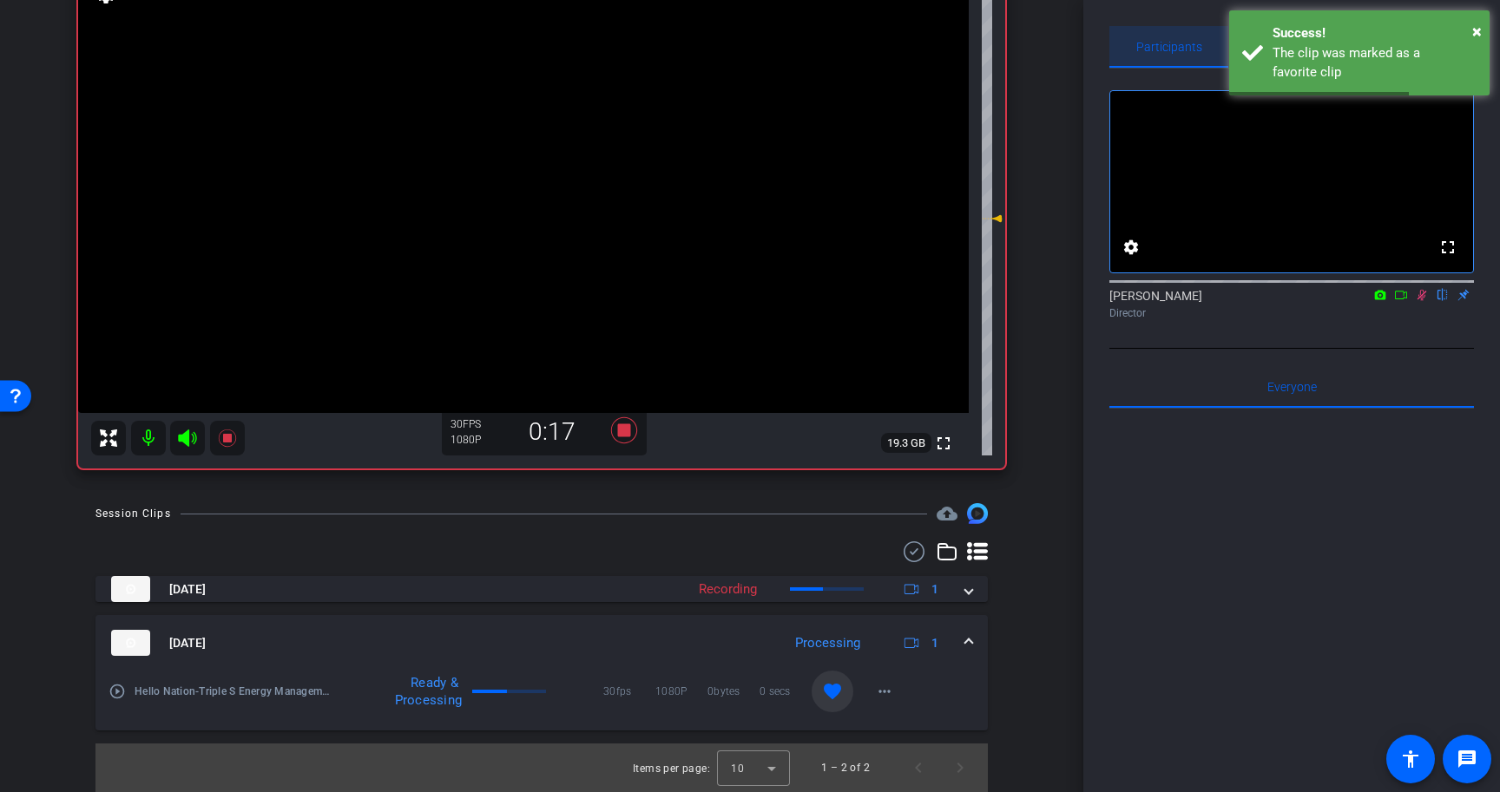
click at [1168, 38] on span "Participants" at bounding box center [1169, 47] width 66 height 42
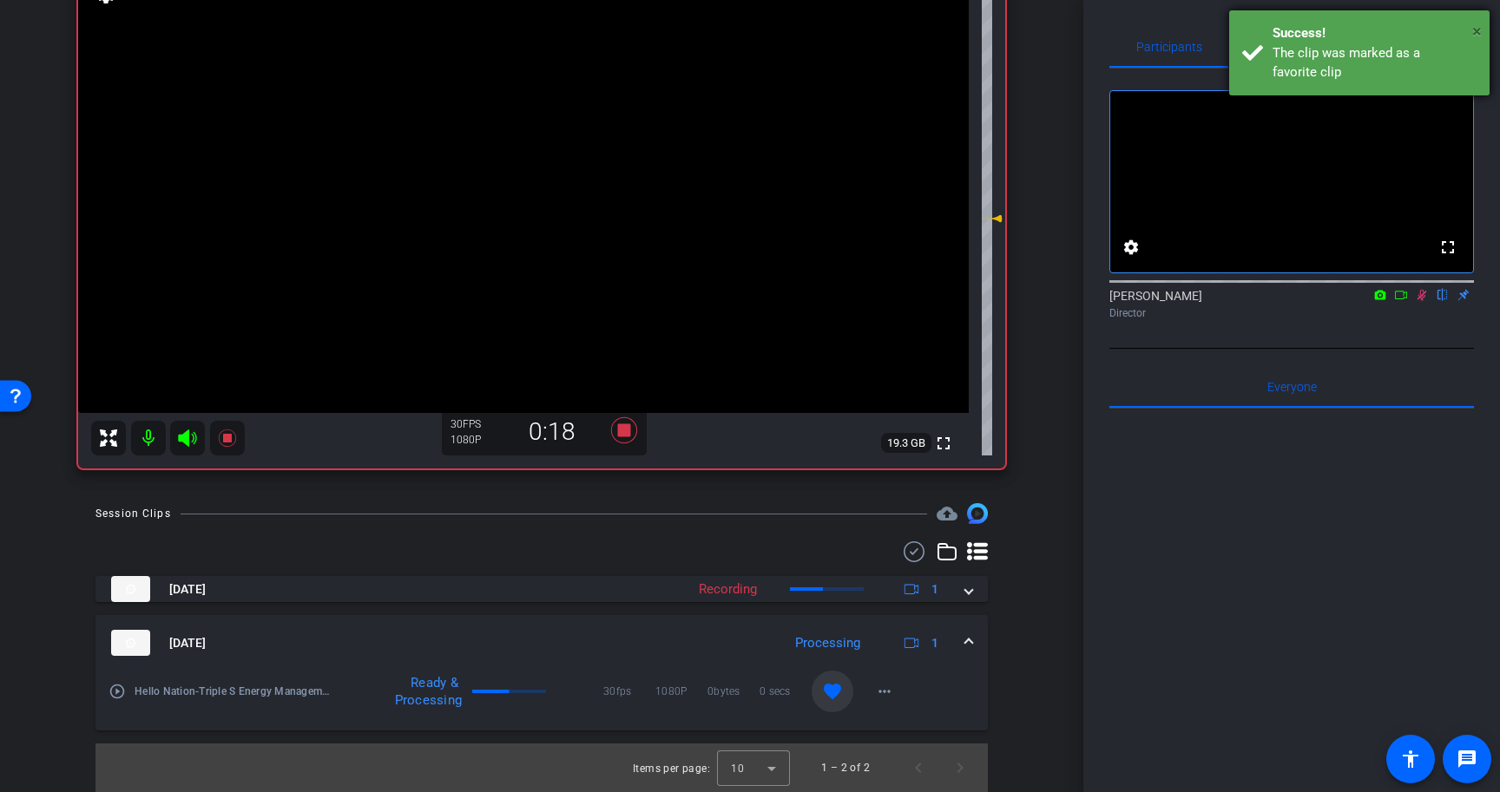
click at [1476, 29] on span "×" at bounding box center [1477, 31] width 10 height 21
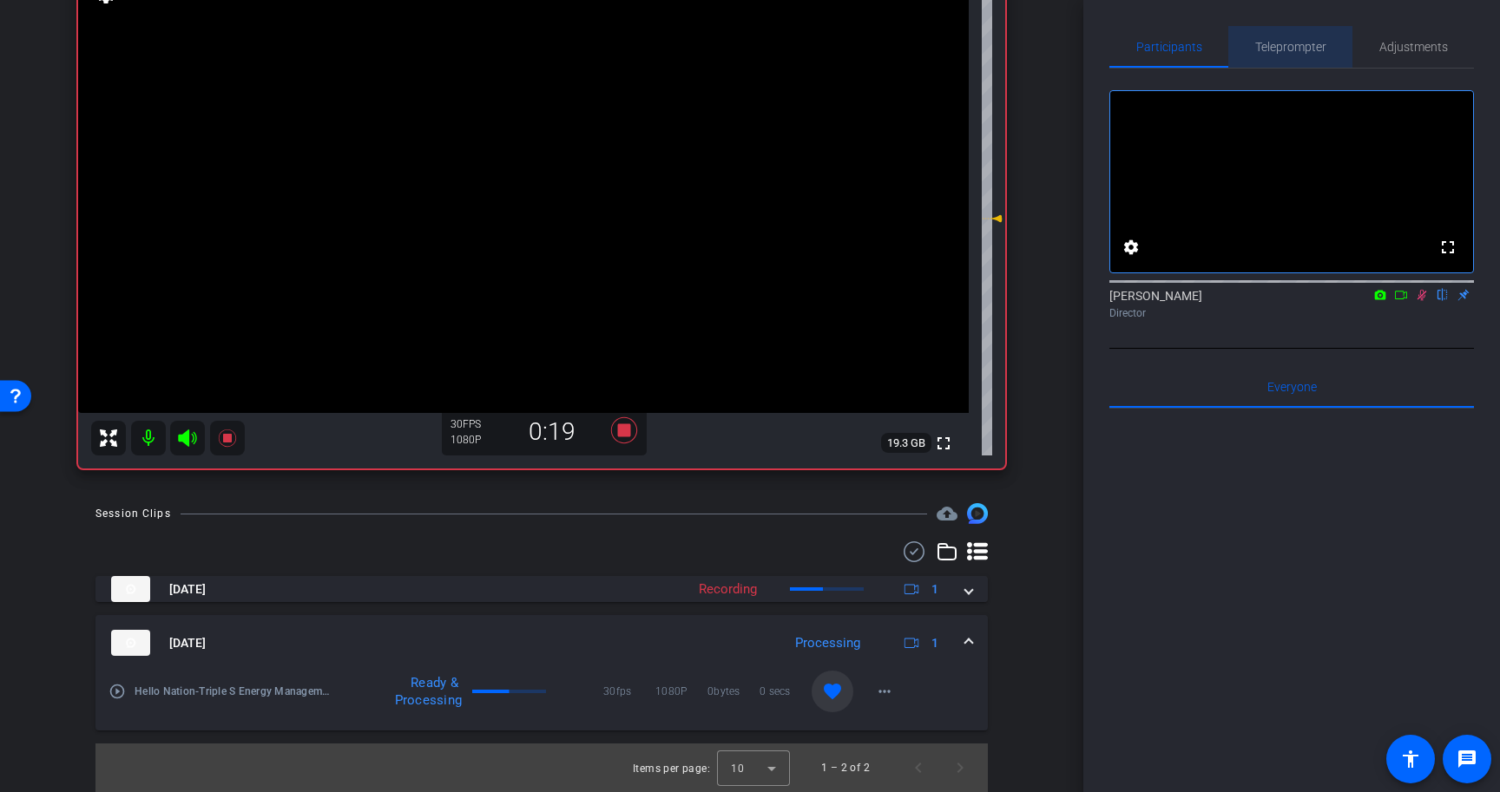
click at [1311, 42] on span "Teleprompter" at bounding box center [1290, 47] width 71 height 12
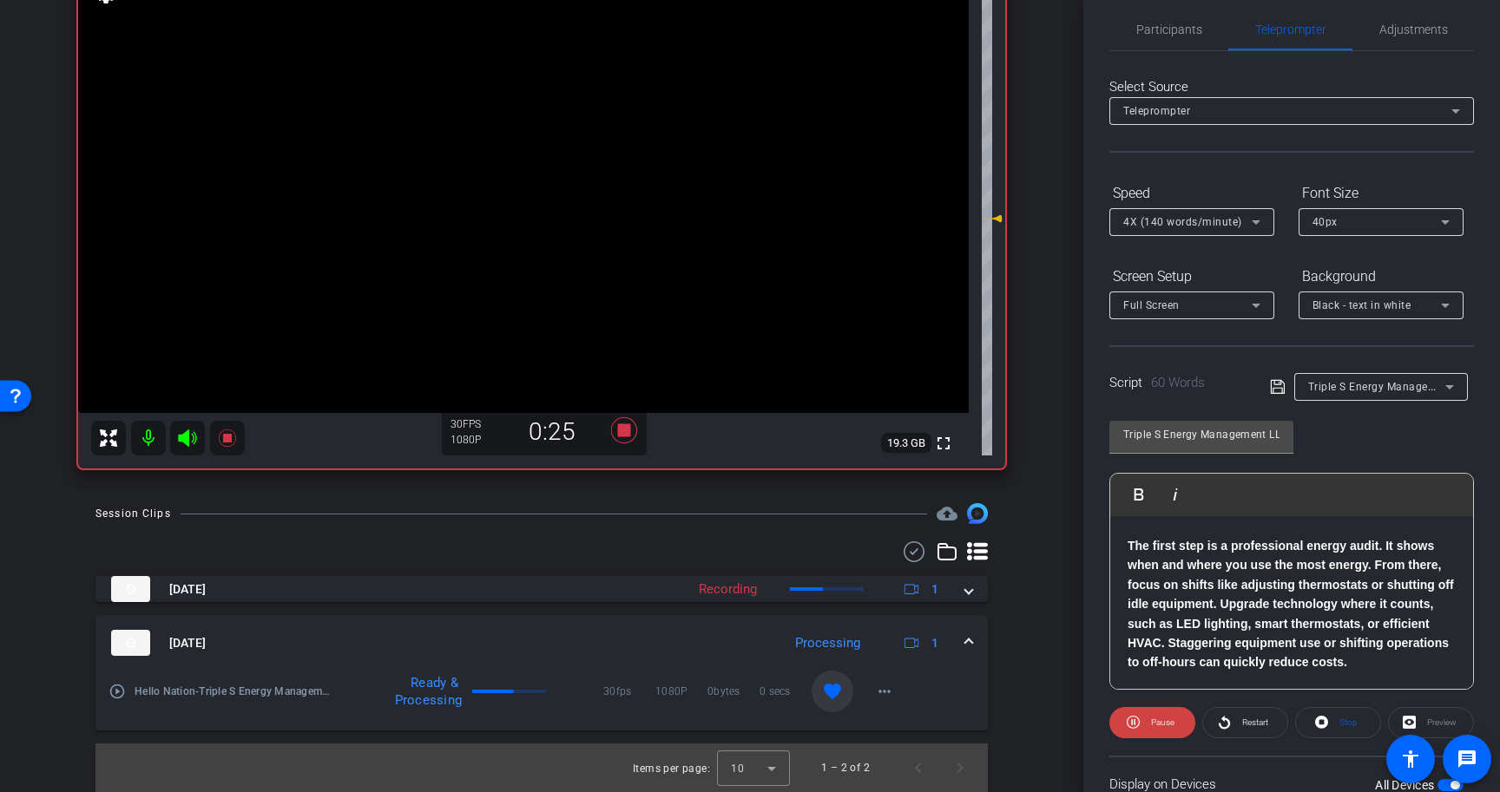
scroll to position [0, 0]
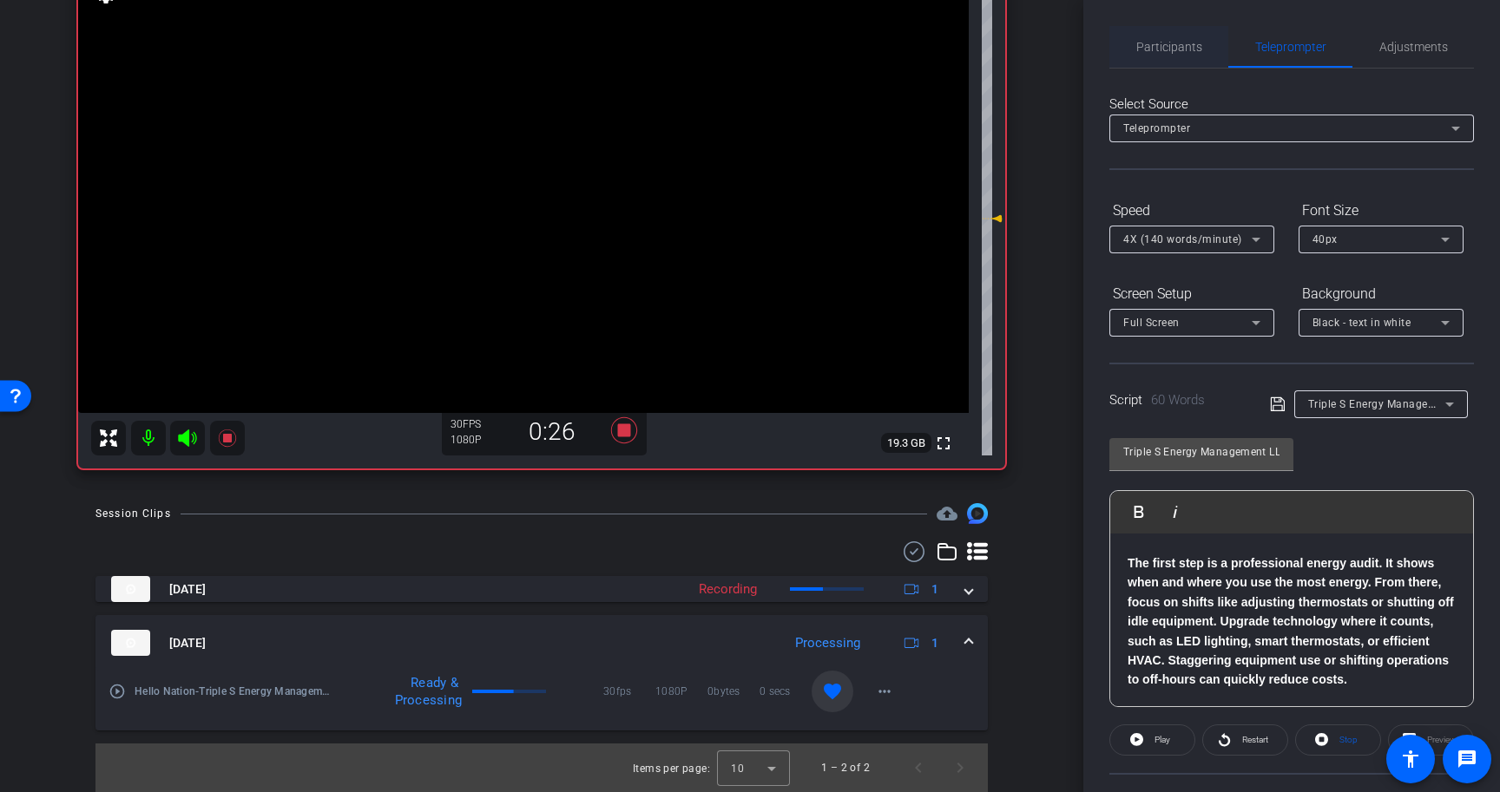
click at [1173, 51] on span "Participants" at bounding box center [1169, 47] width 66 height 12
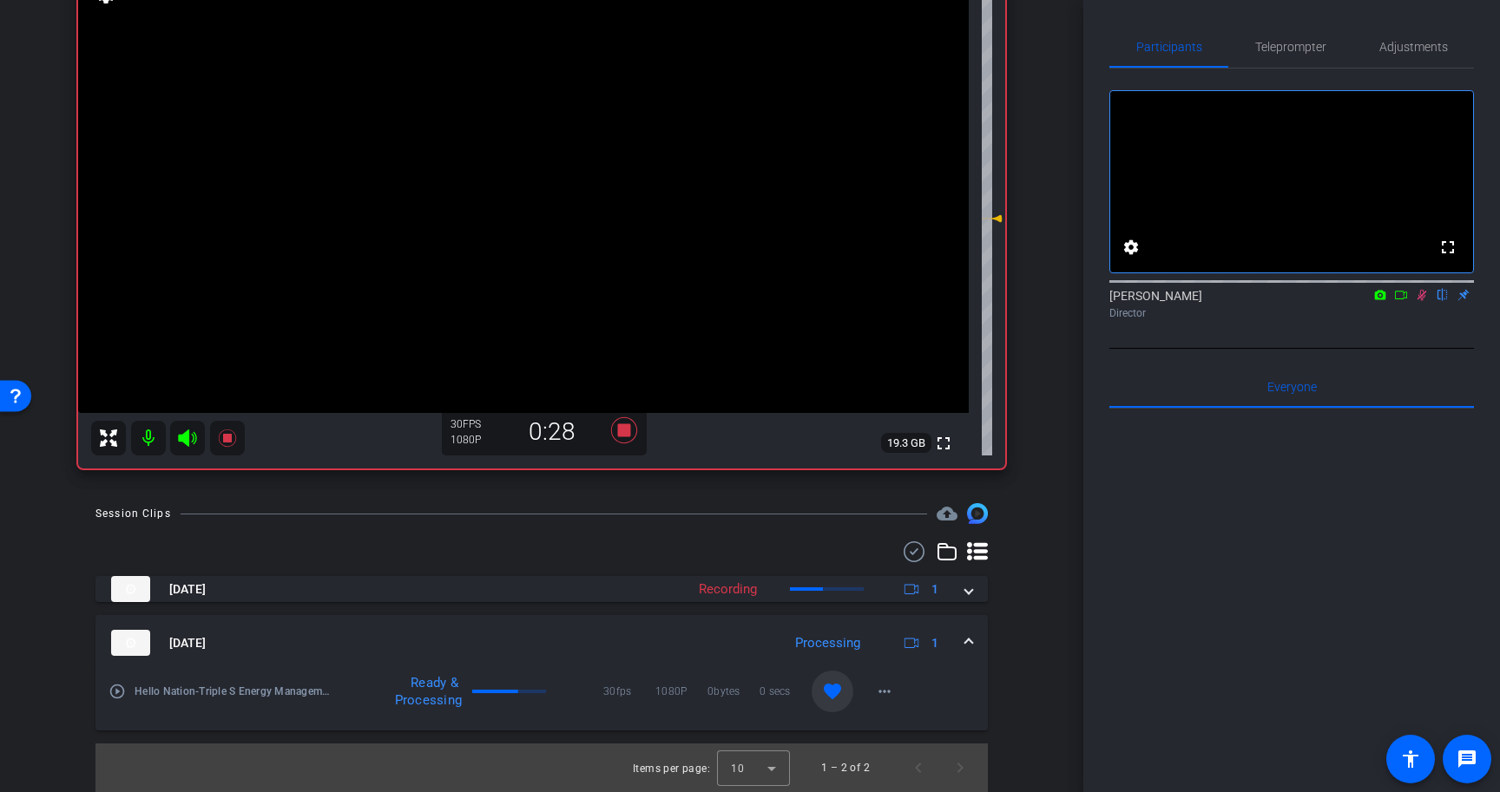
click at [1426, 301] on icon at bounding box center [1422, 295] width 14 height 12
click at [624, 430] on icon at bounding box center [624, 430] width 26 height 26
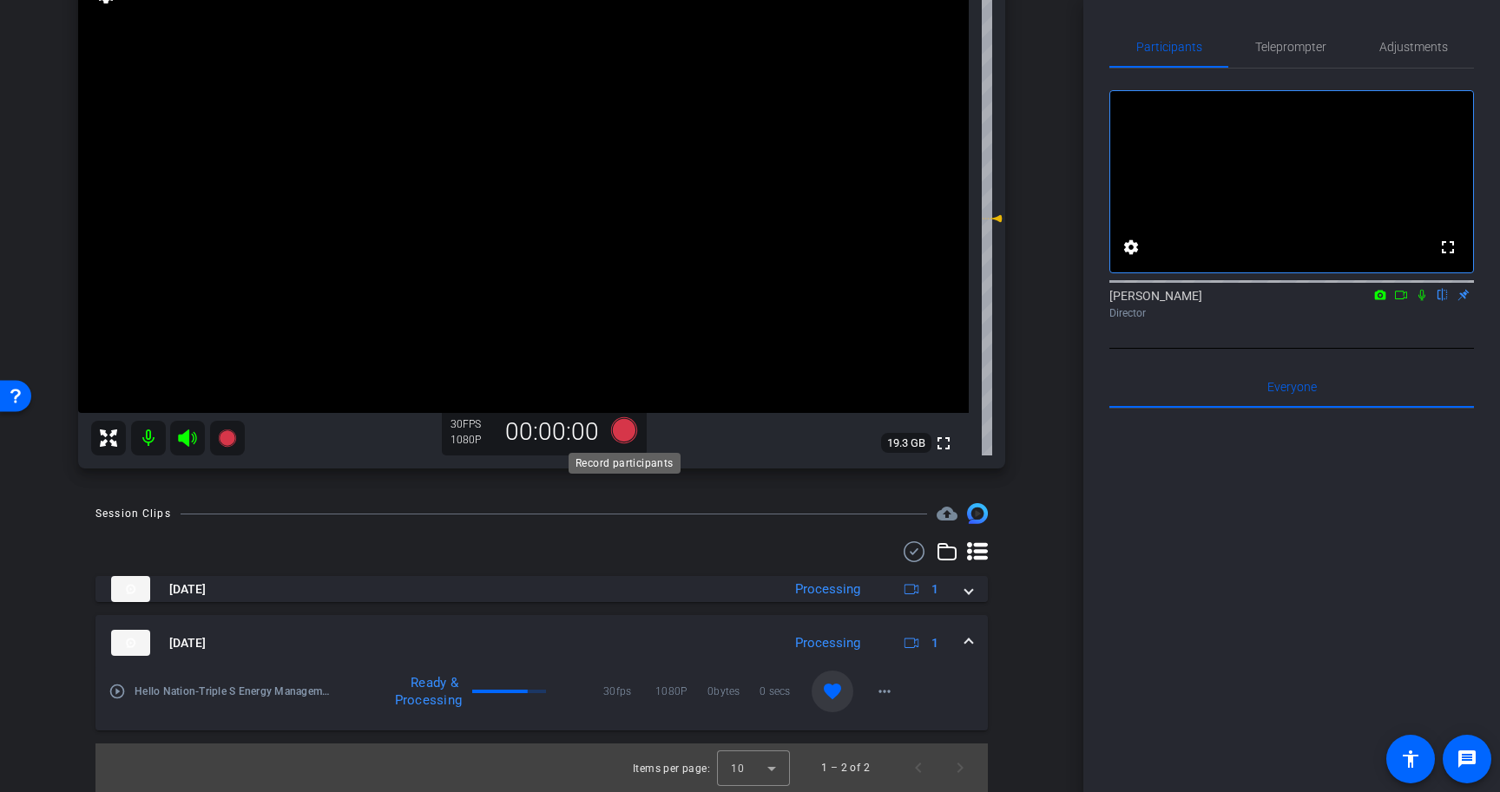
click at [628, 434] on icon at bounding box center [624, 430] width 26 height 26
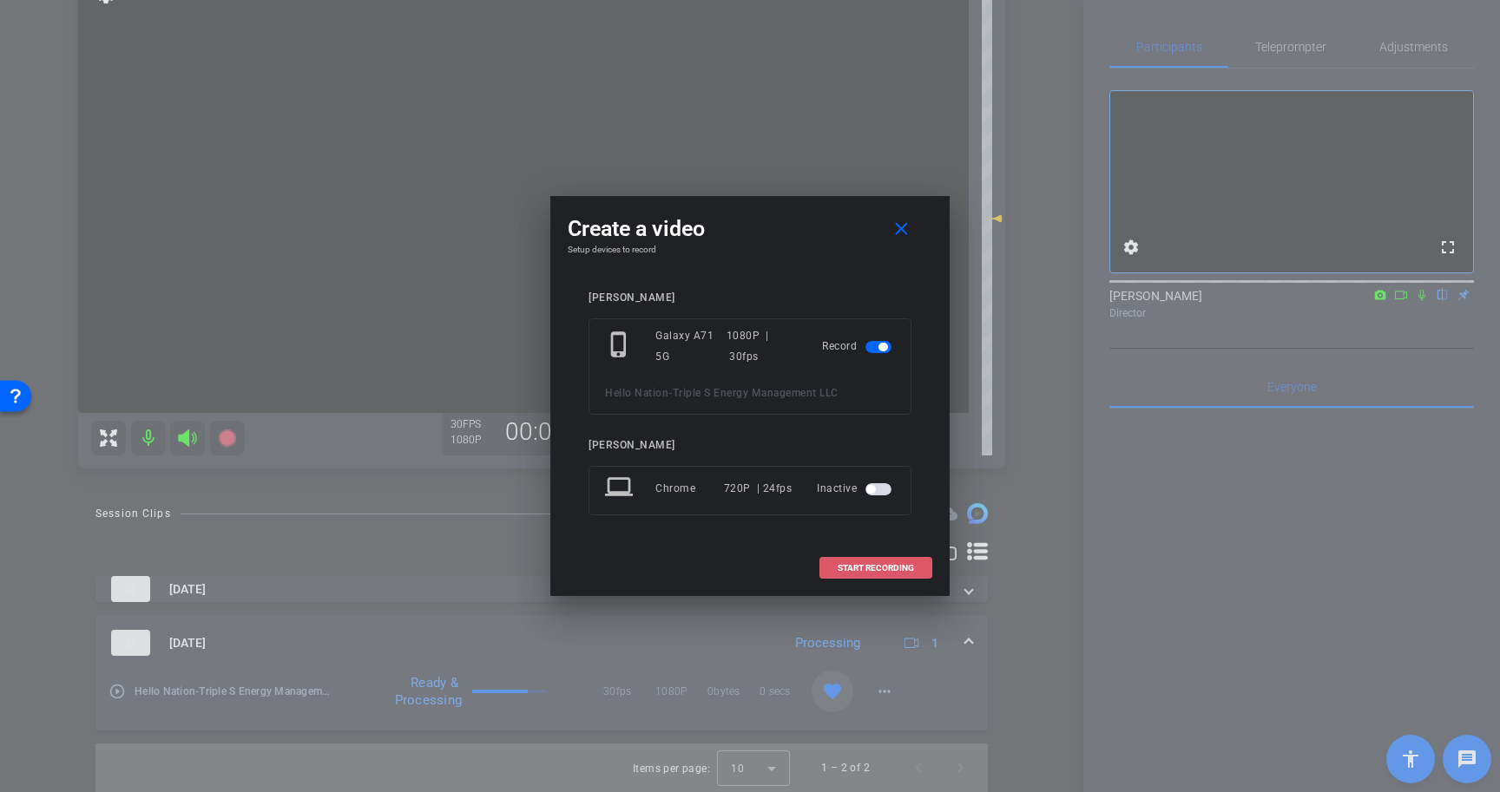
click at [906, 568] on span "START RECORDING" at bounding box center [876, 568] width 76 height 9
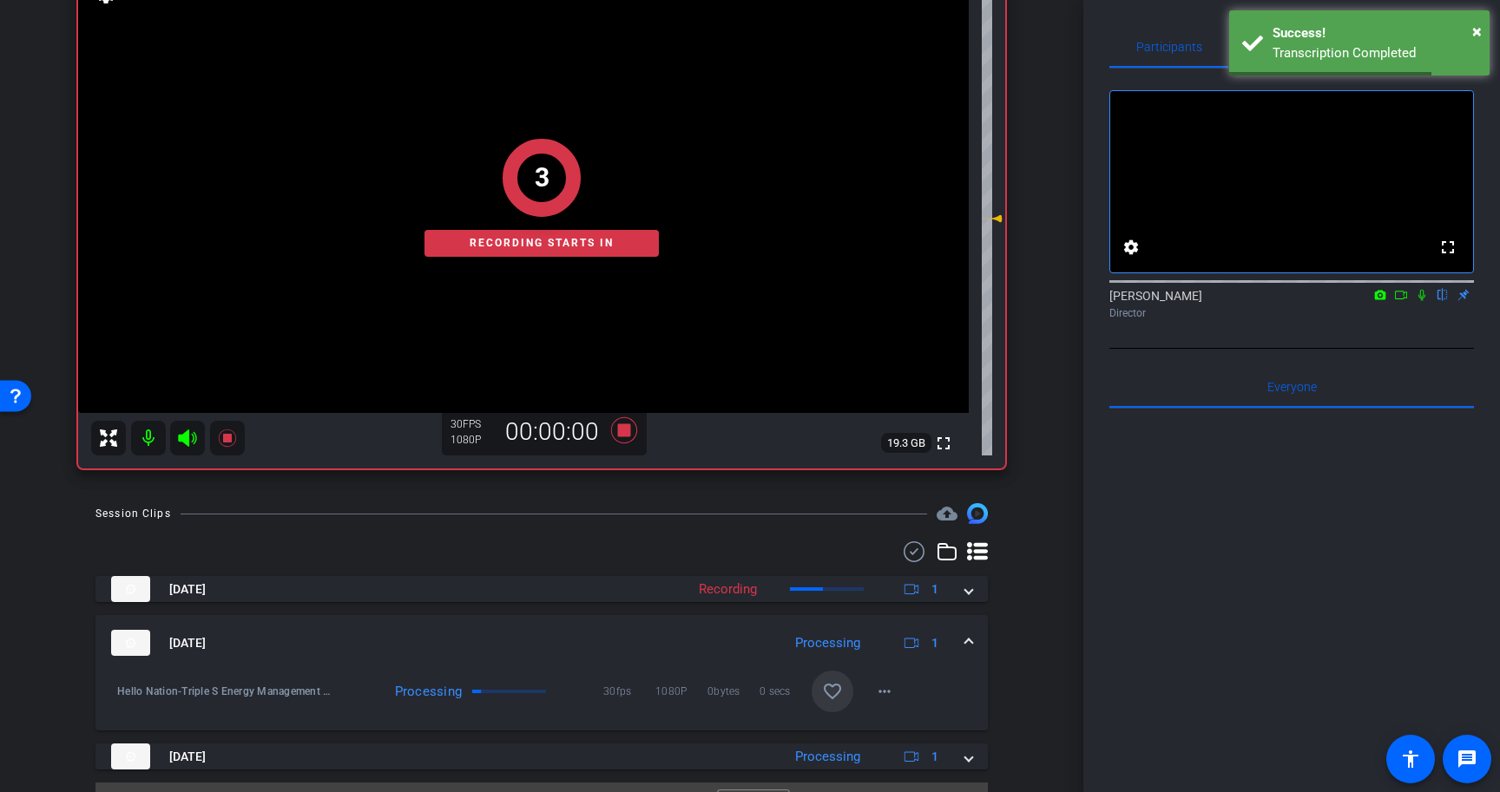
click at [1422, 301] on icon at bounding box center [1422, 295] width 14 height 12
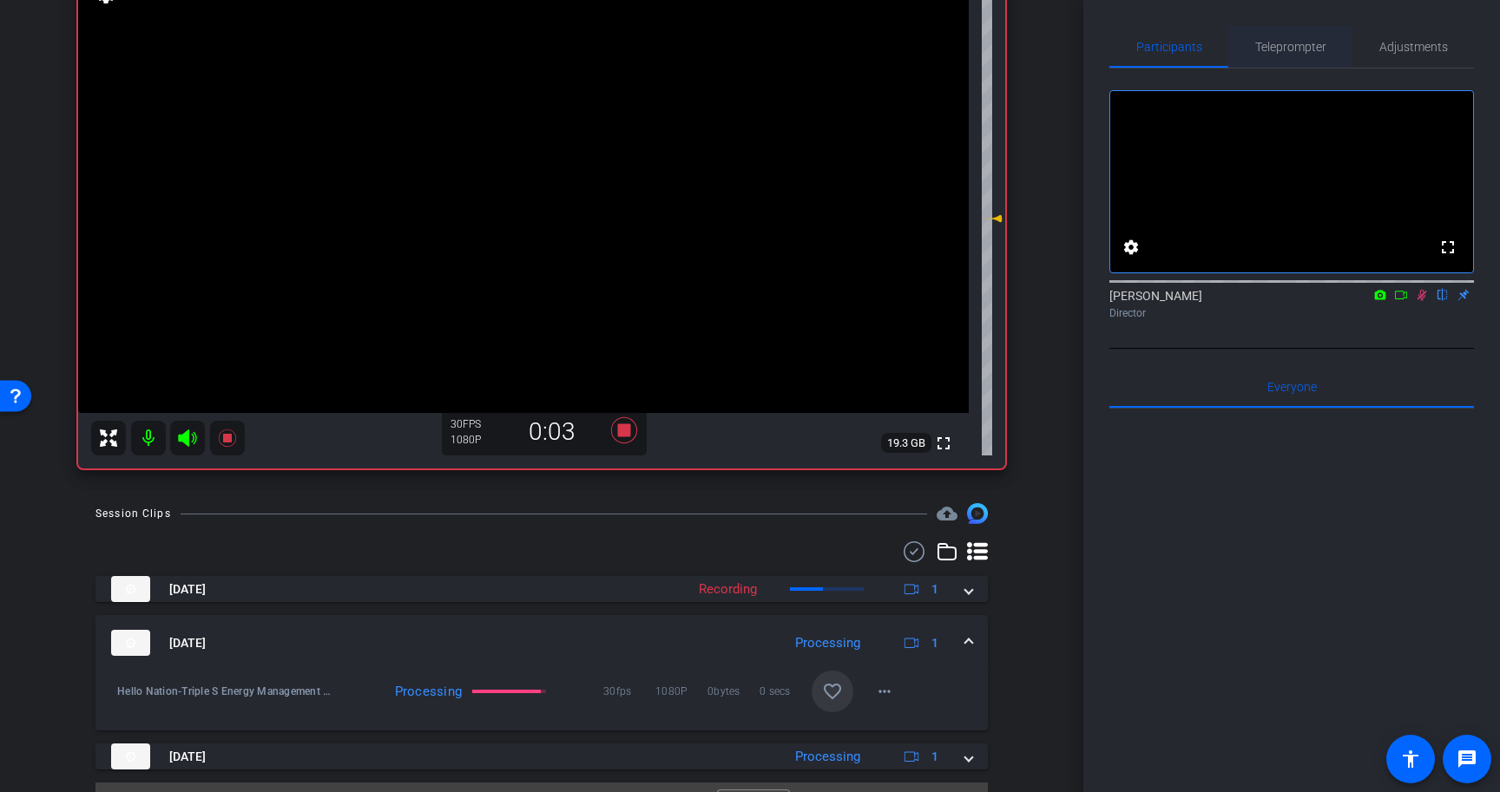
click at [1304, 44] on span "Teleprompter" at bounding box center [1290, 47] width 71 height 12
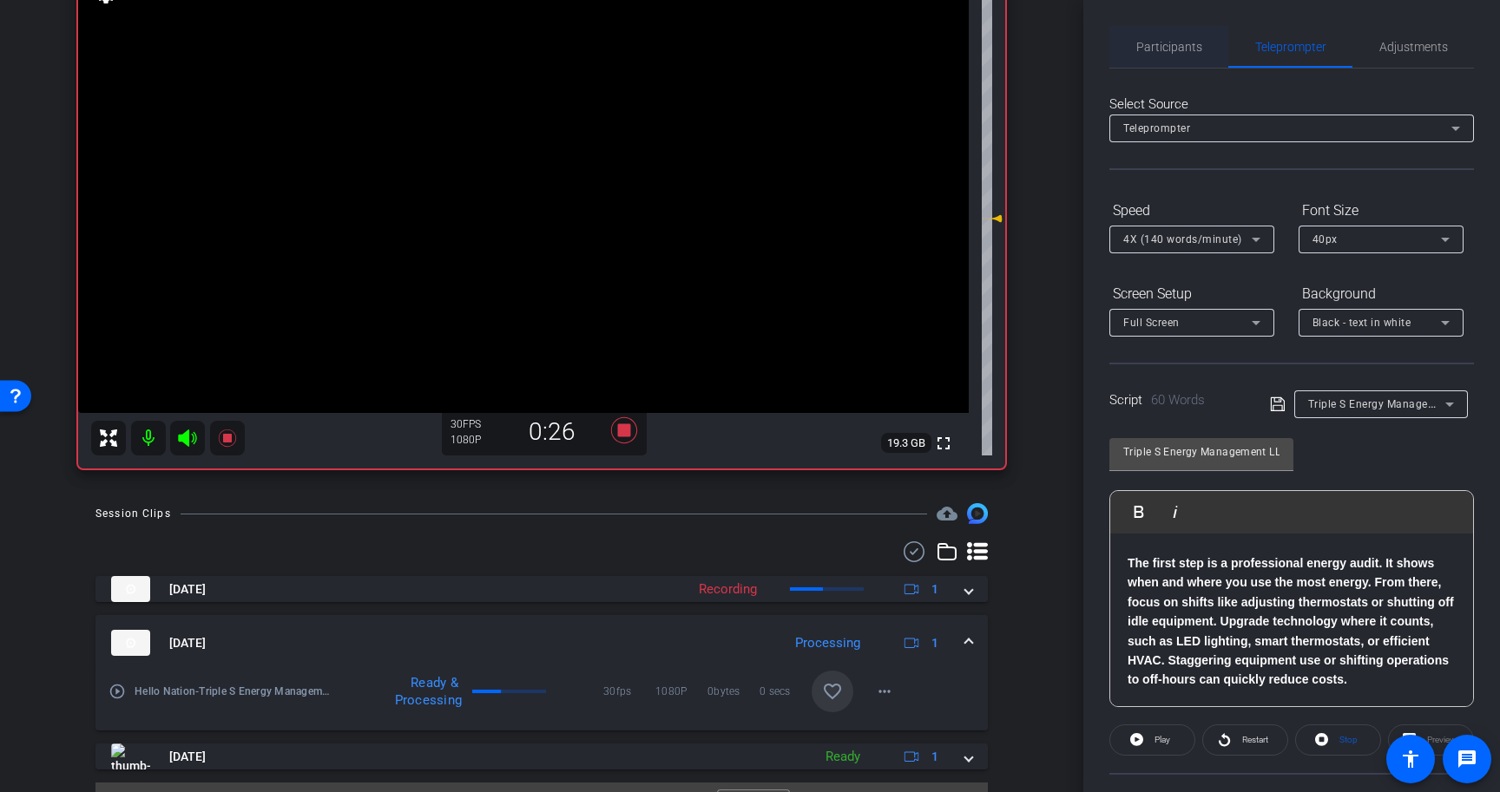
click at [1188, 48] on span "Participants" at bounding box center [1169, 47] width 66 height 12
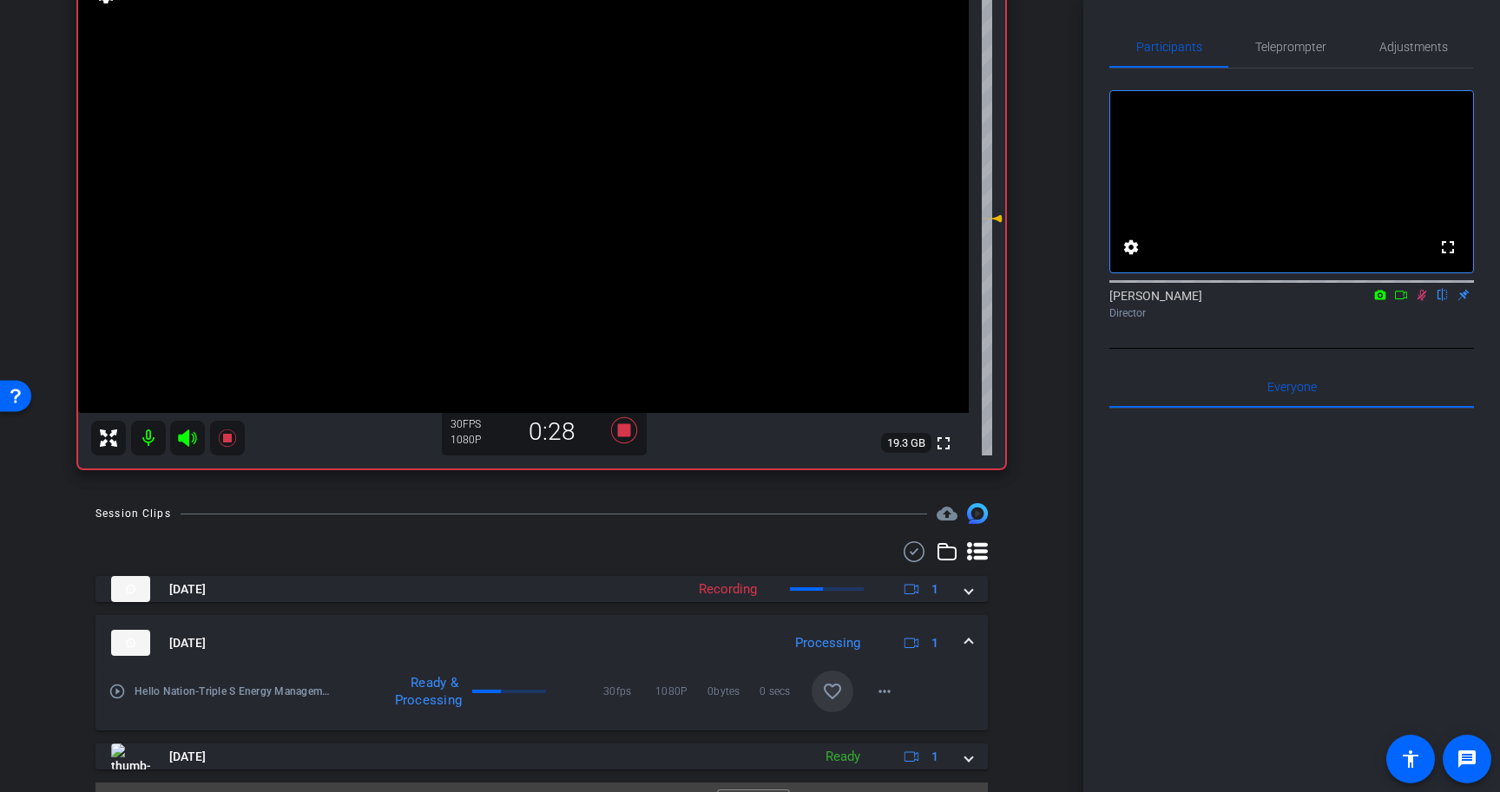
click at [1422, 301] on icon at bounding box center [1422, 295] width 14 height 12
click at [628, 428] on icon at bounding box center [624, 430] width 26 height 26
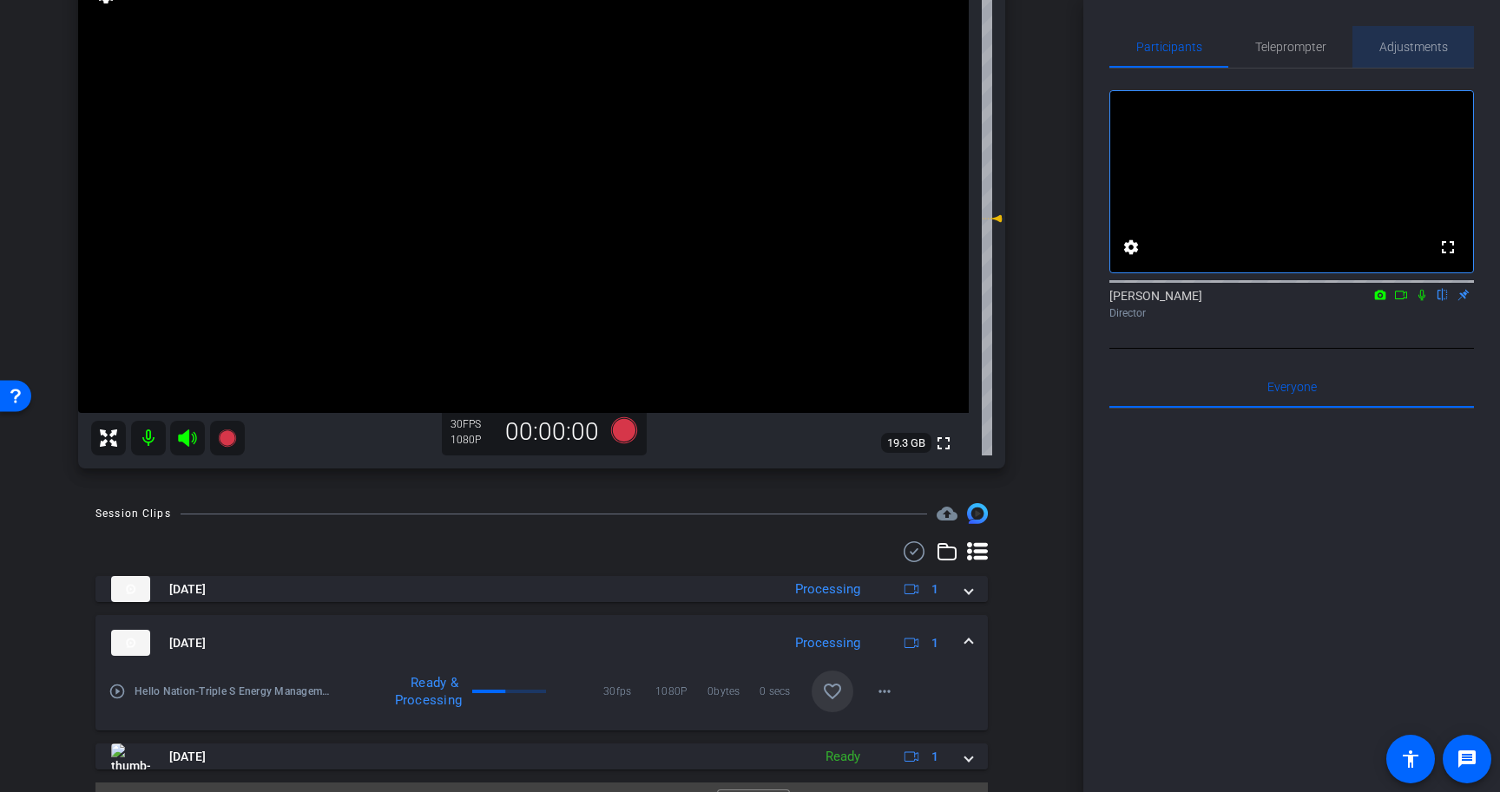
click at [1396, 52] on span "Adjustments" at bounding box center [1413, 47] width 69 height 12
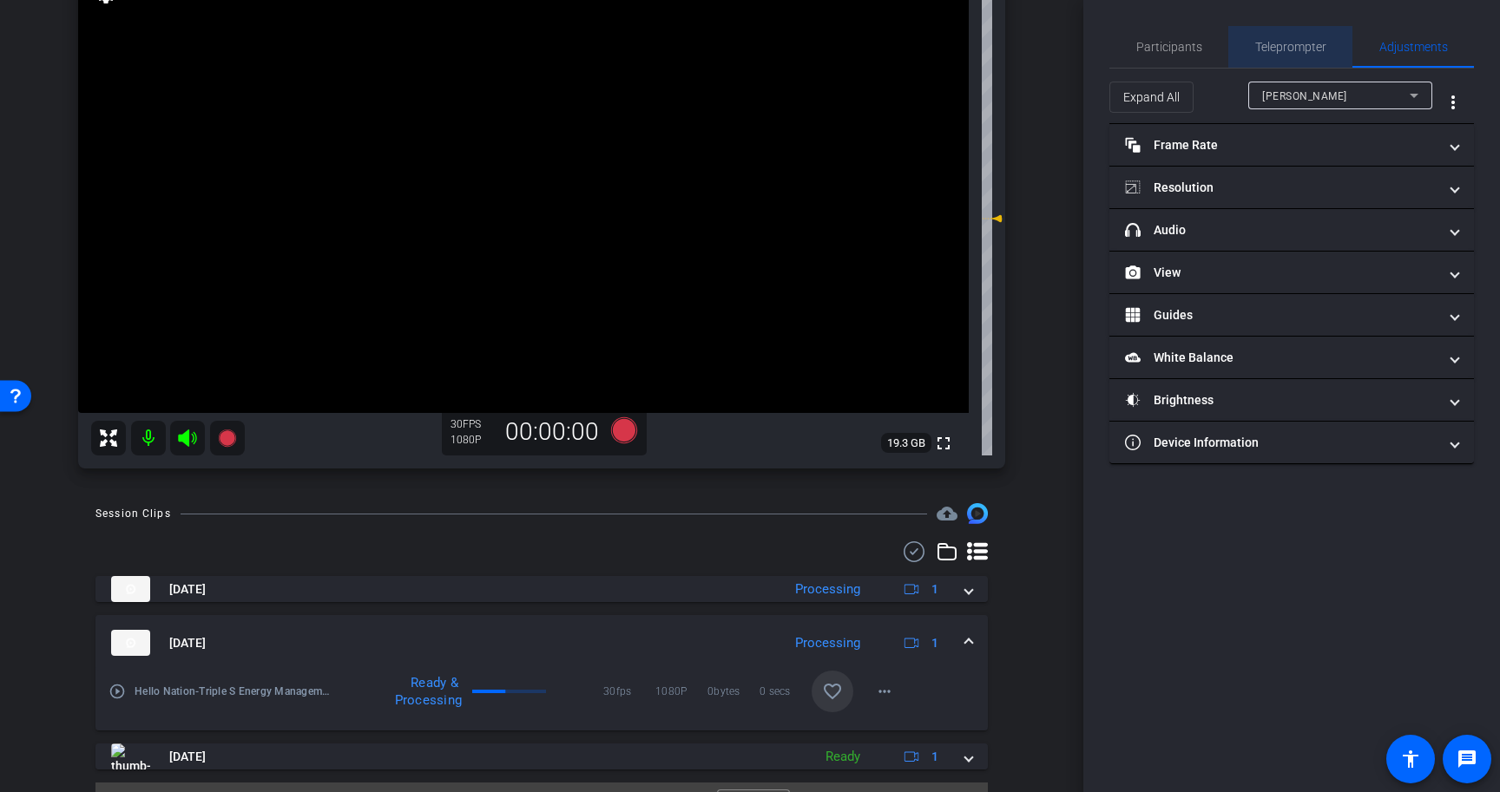
click at [1286, 49] on span "Teleprompter" at bounding box center [1290, 47] width 71 height 12
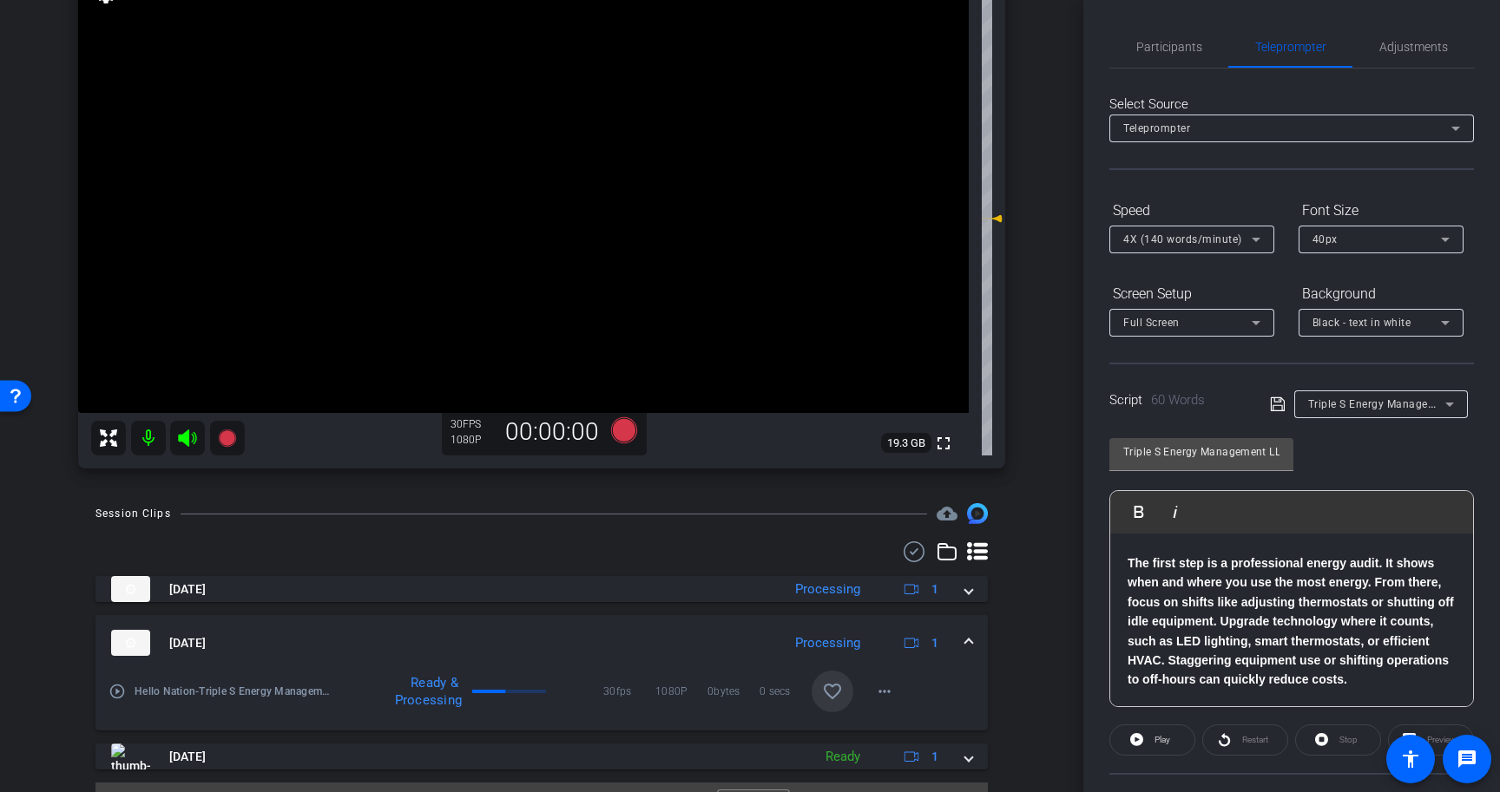
scroll to position [156, 0]
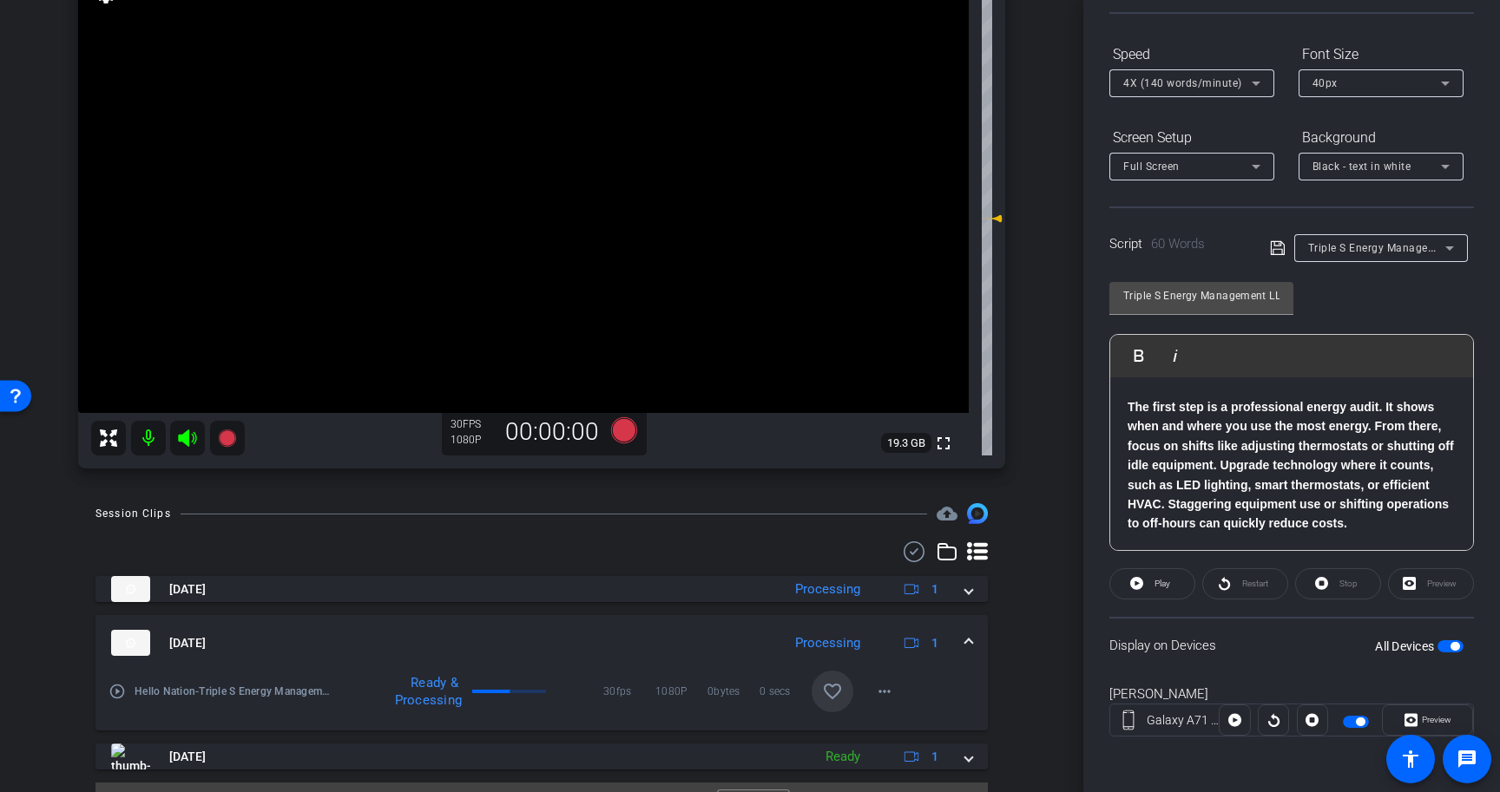
click at [1452, 650] on span "button" at bounding box center [1454, 646] width 9 height 9
click at [1248, 436] on p "The first step is a professional energy audit. It shows when and where you use …" at bounding box center [1291, 466] width 328 height 136
click at [1371, 528] on p "The first step is a professional energy audit. It shows when and where you use …" at bounding box center [1291, 466] width 328 height 136
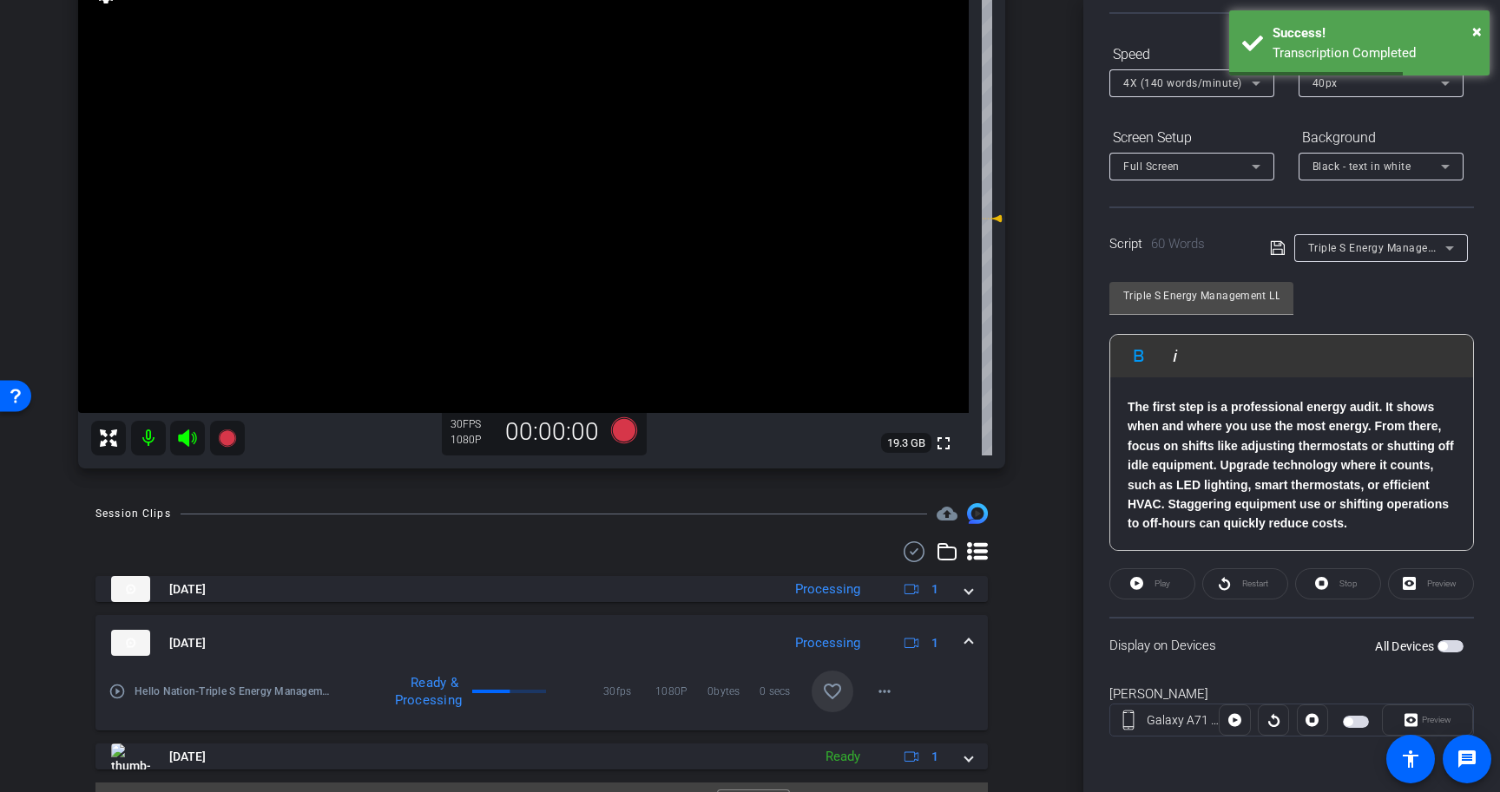
scroll to position [38, 0]
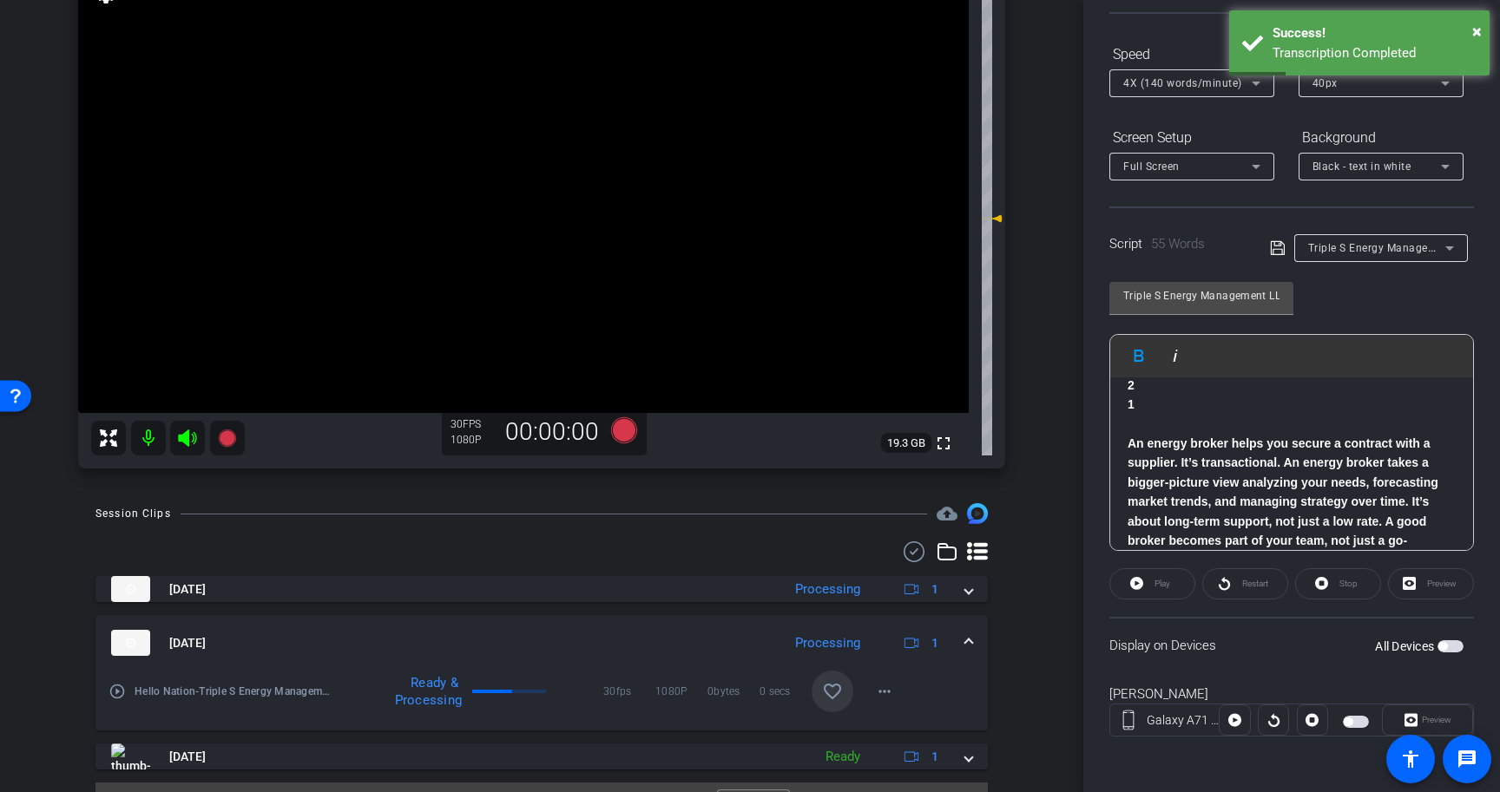
click at [1278, 254] on icon at bounding box center [1277, 248] width 14 height 14
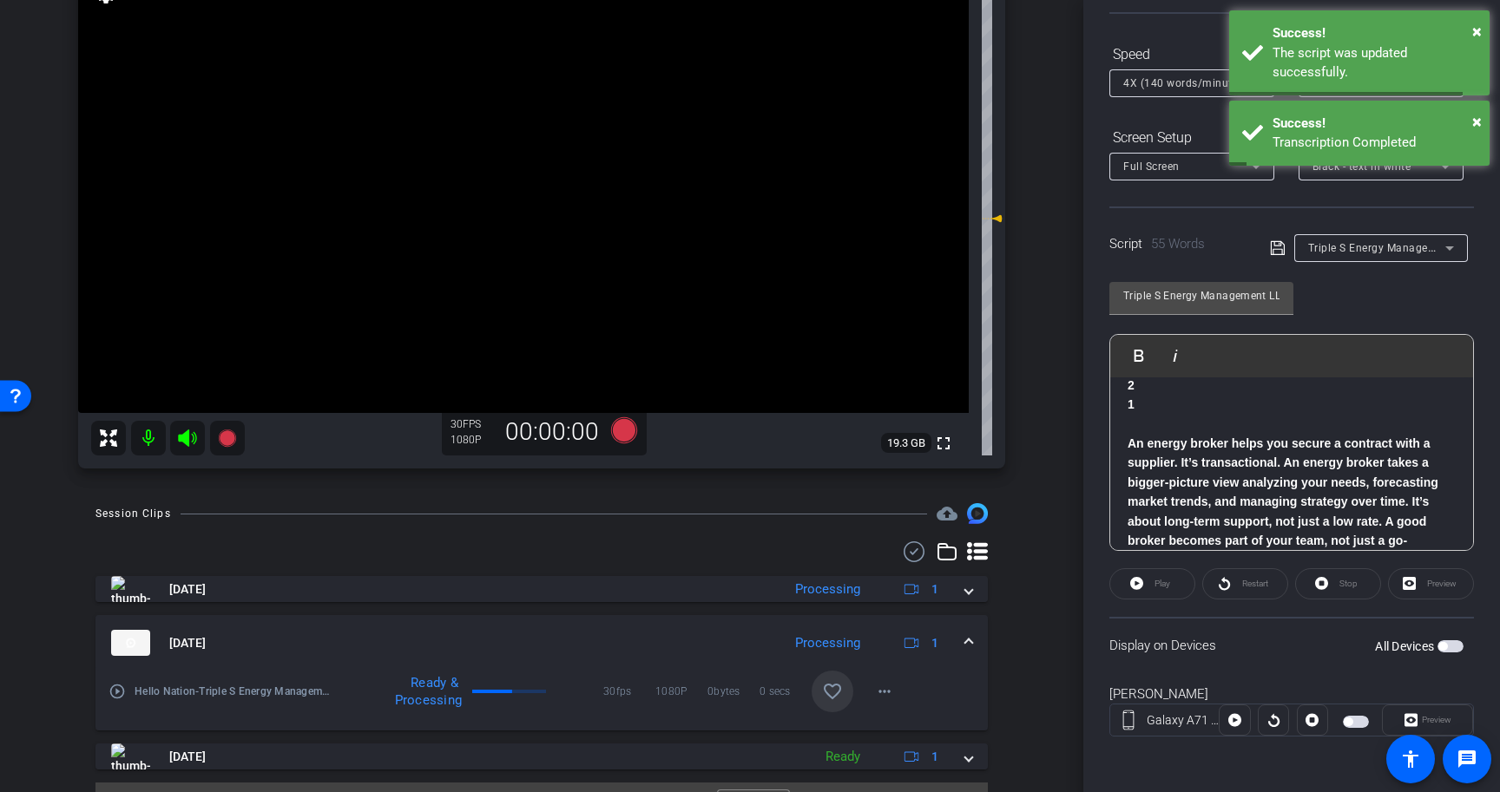
click at [1370, 423] on p at bounding box center [1291, 424] width 328 height 19
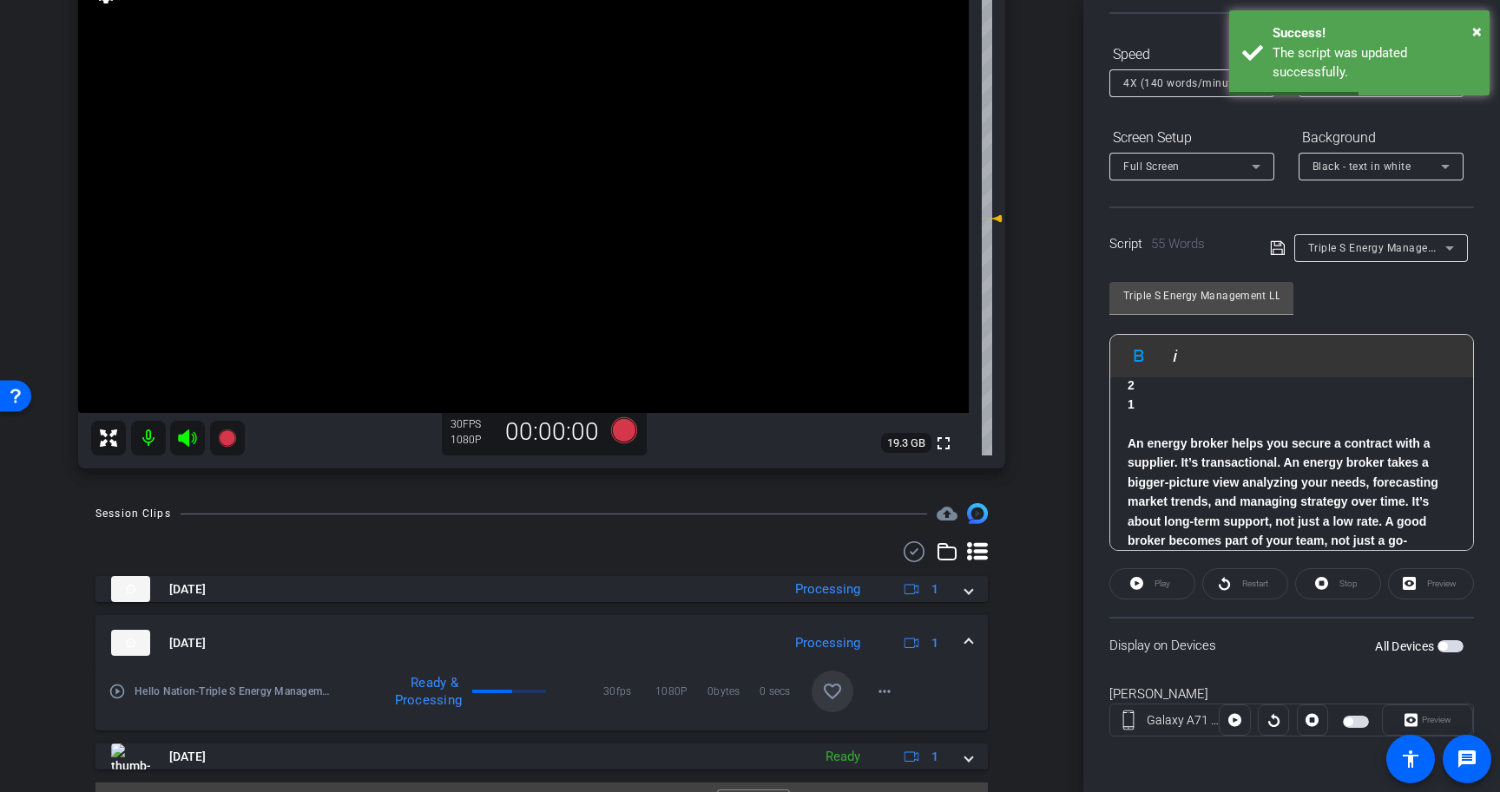
click at [1451, 647] on span "button" at bounding box center [1450, 647] width 26 height 12
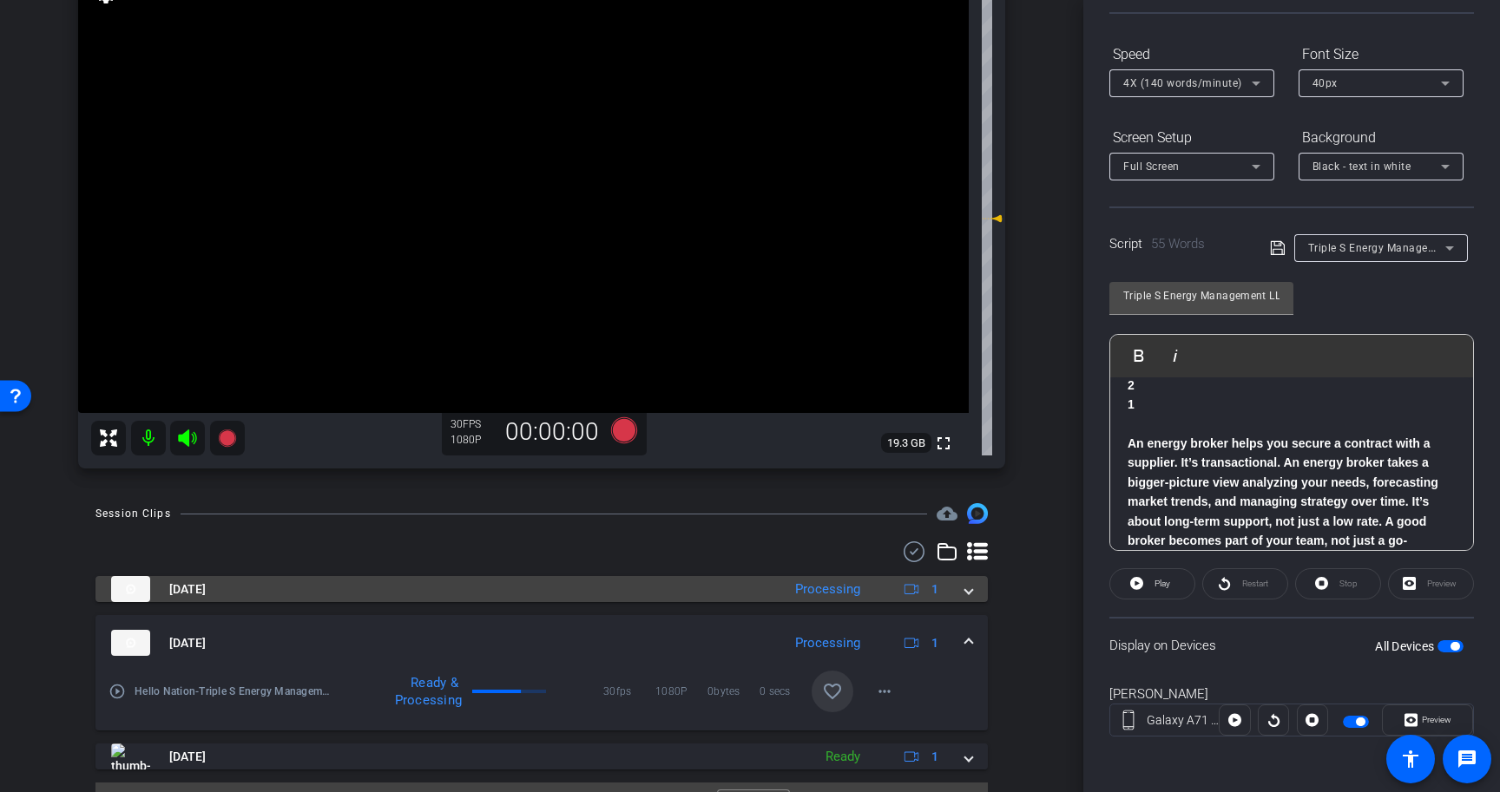
click at [976, 588] on mat-expansion-panel-header "[DATE] Processing 1" at bounding box center [541, 589] width 892 height 26
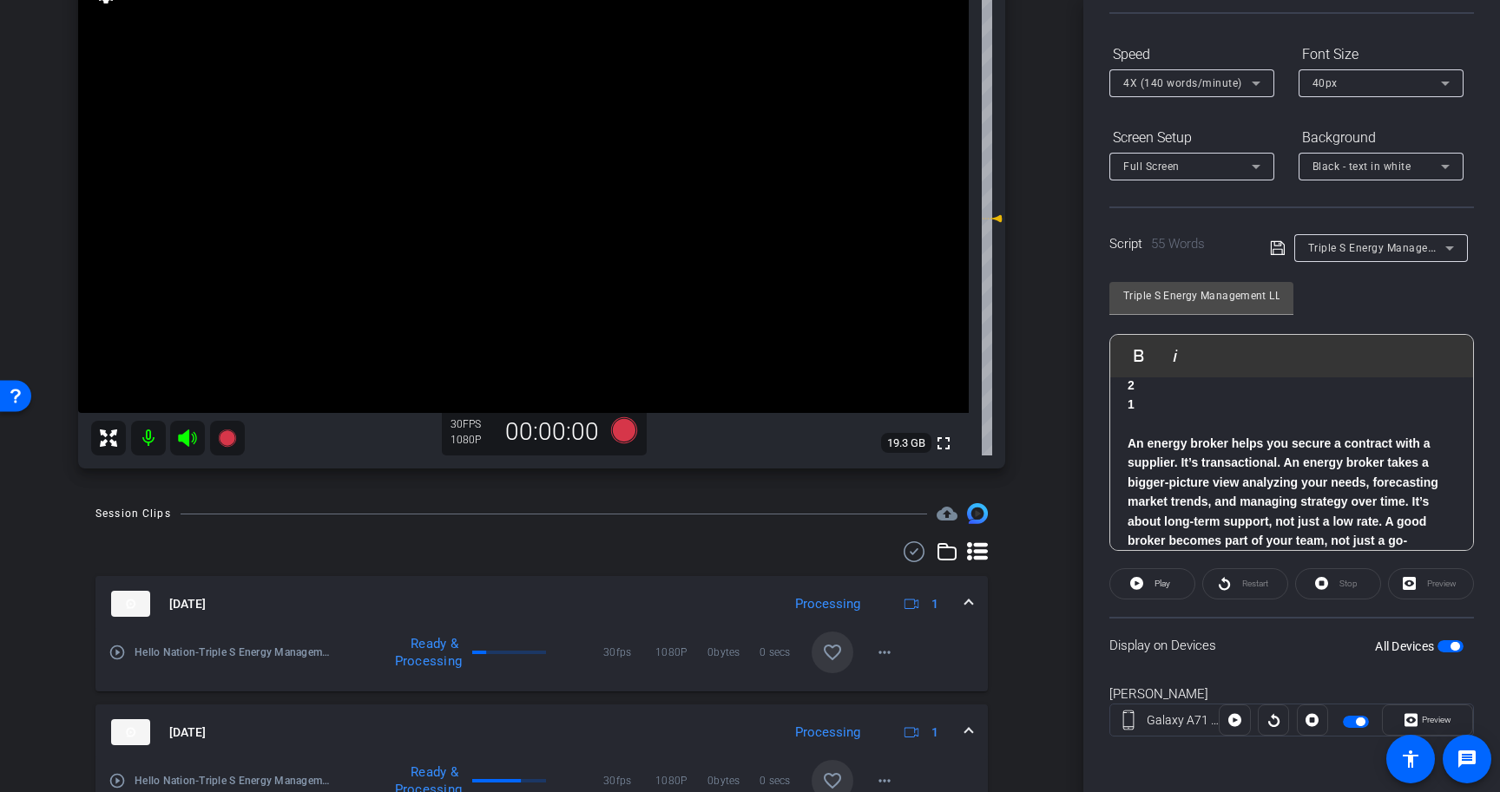
click at [831, 653] on mat-icon "favorite_border" at bounding box center [832, 652] width 21 height 21
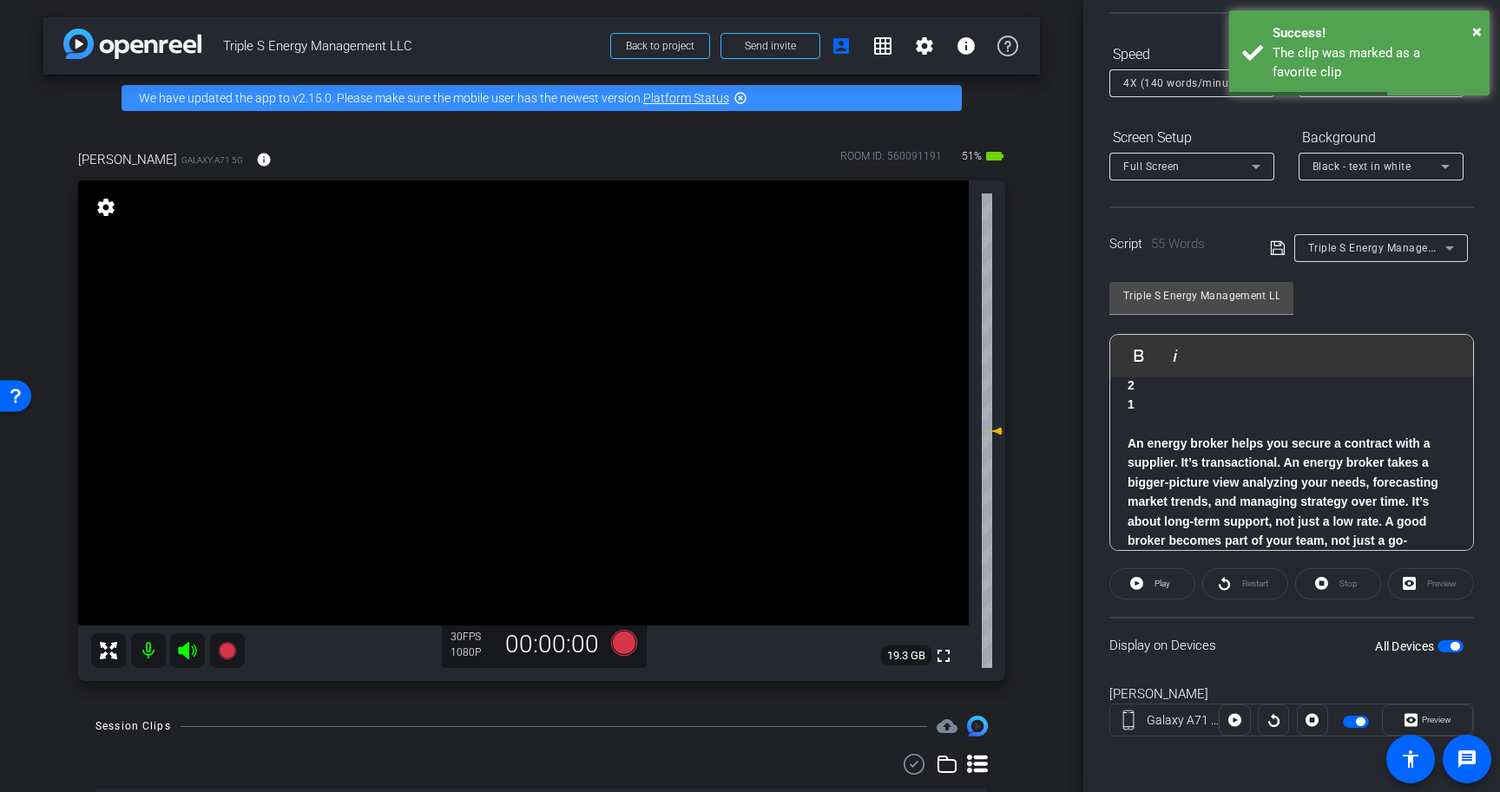
scroll to position [0, 0]
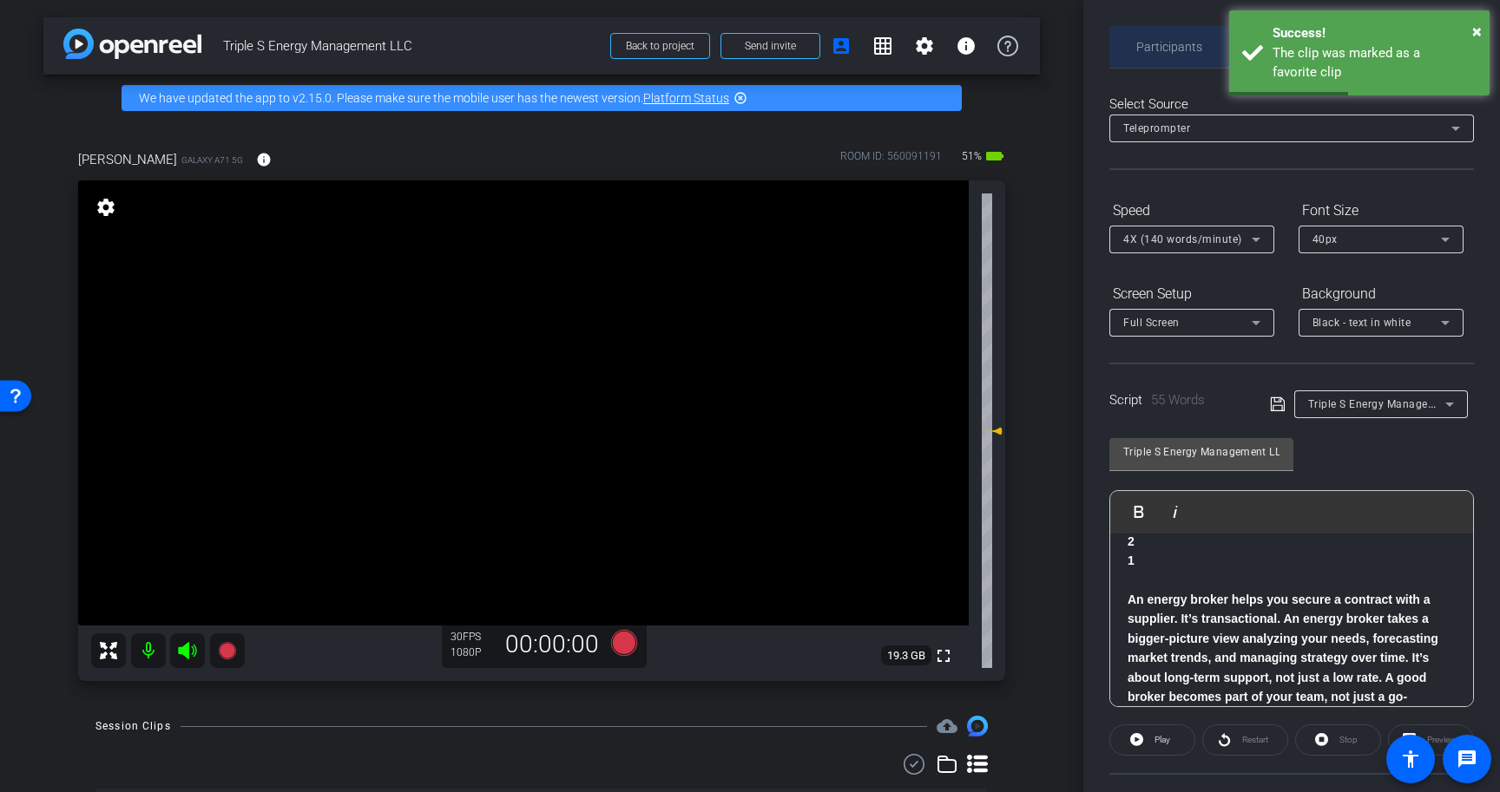
click at [1168, 41] on span "Participants" at bounding box center [1169, 47] width 66 height 12
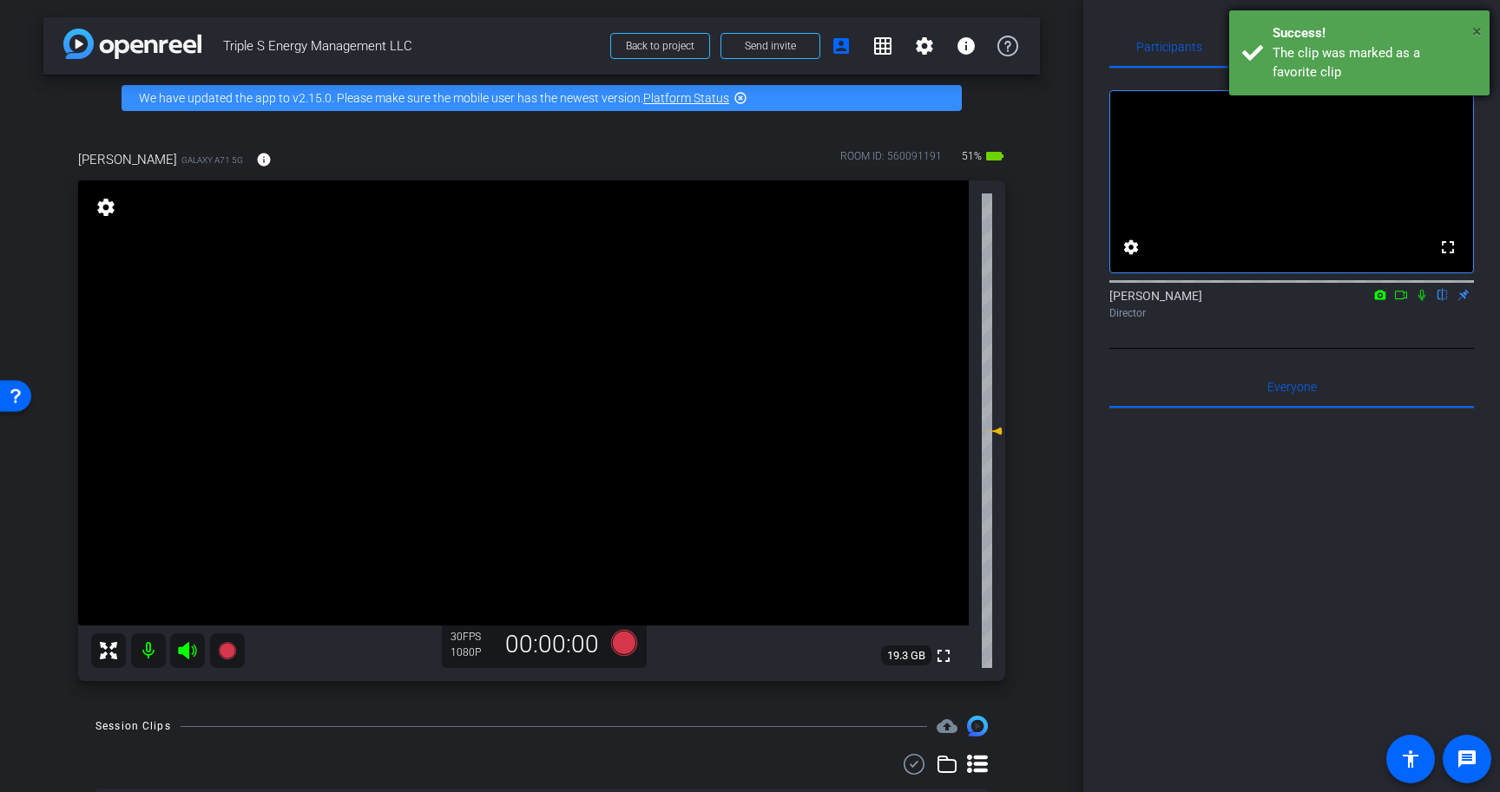
click at [1475, 32] on span "×" at bounding box center [1477, 31] width 10 height 21
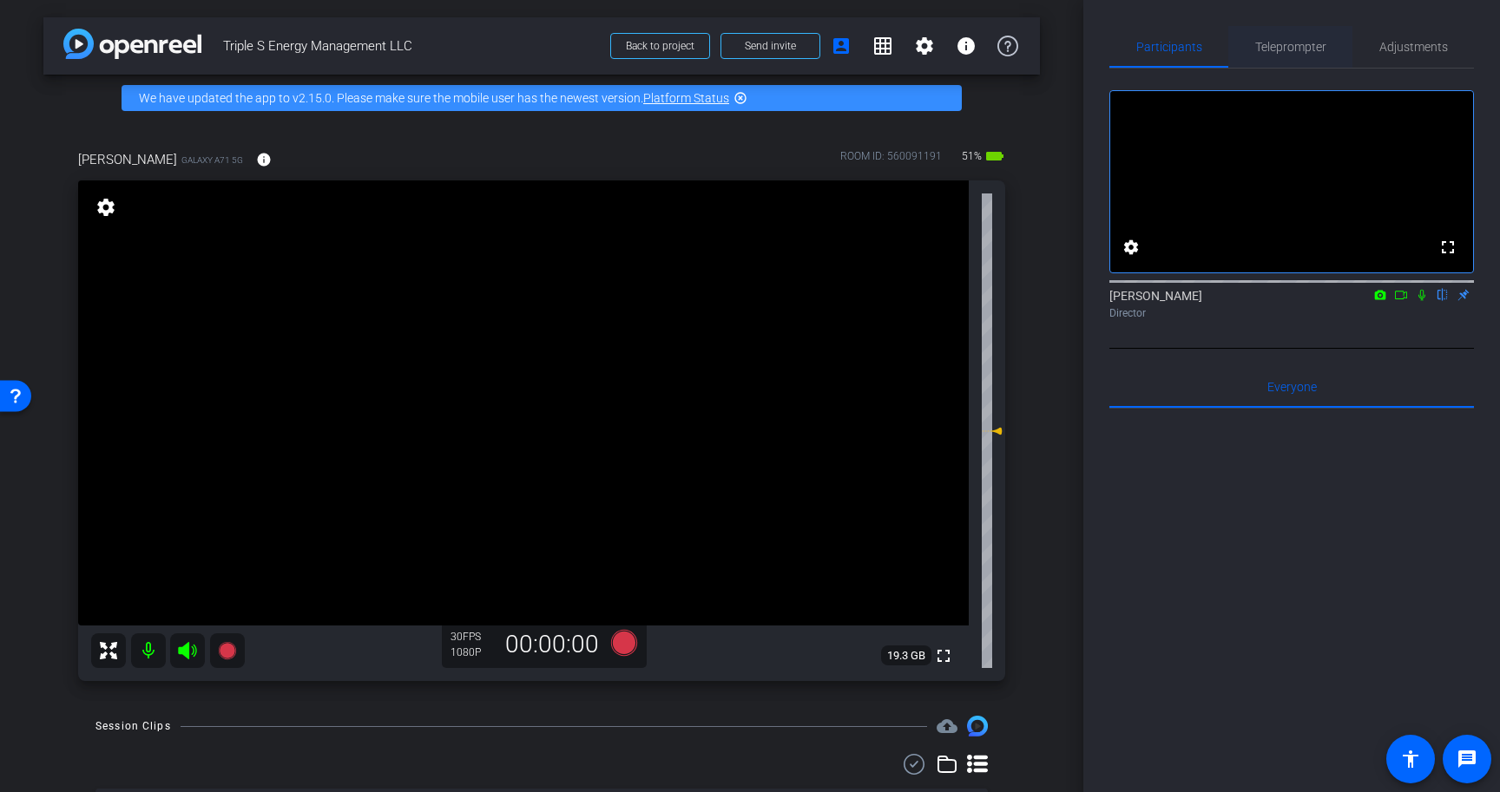
click at [1285, 50] on span "Teleprompter" at bounding box center [1290, 47] width 71 height 12
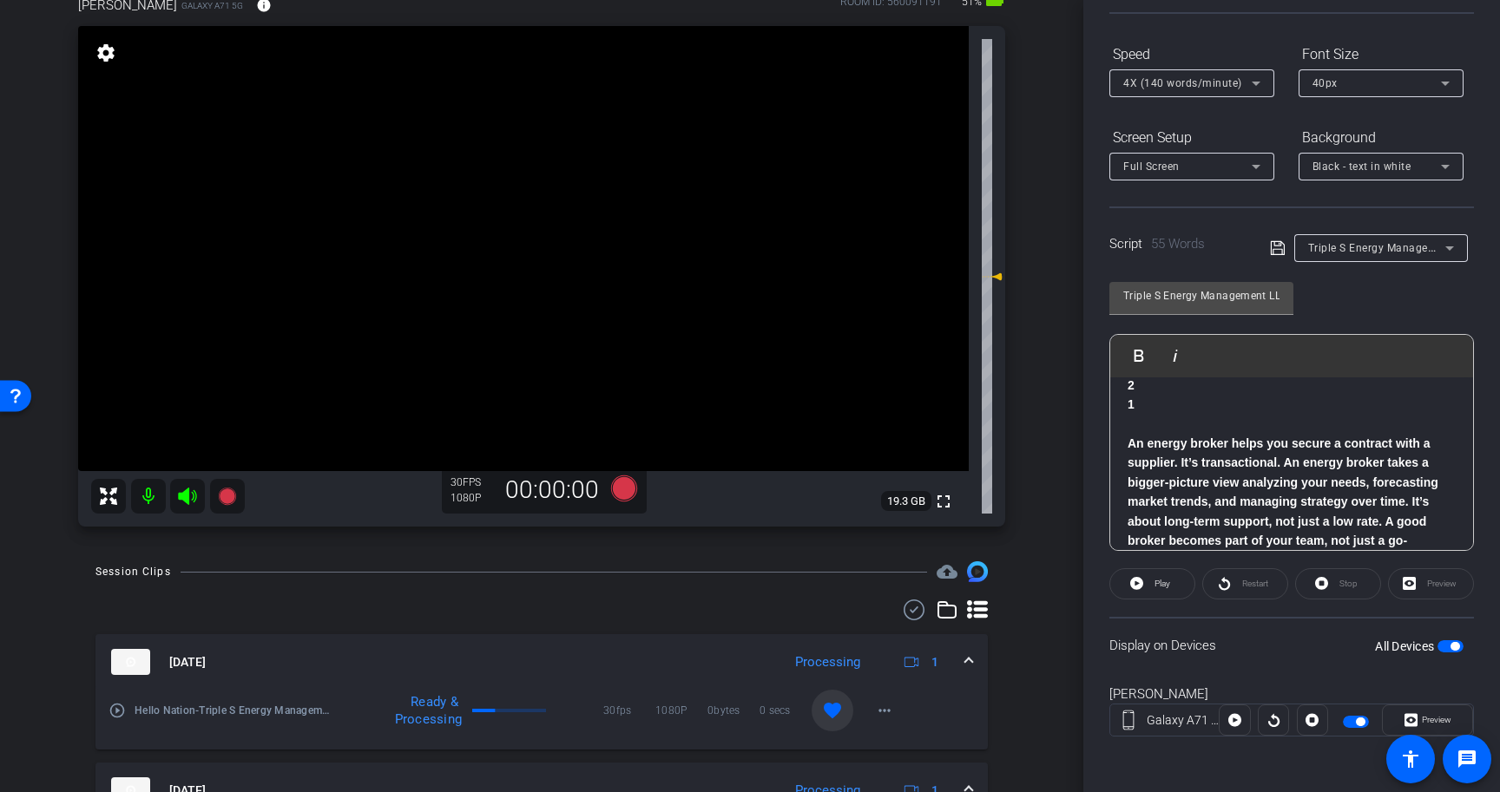
scroll to position [141, 0]
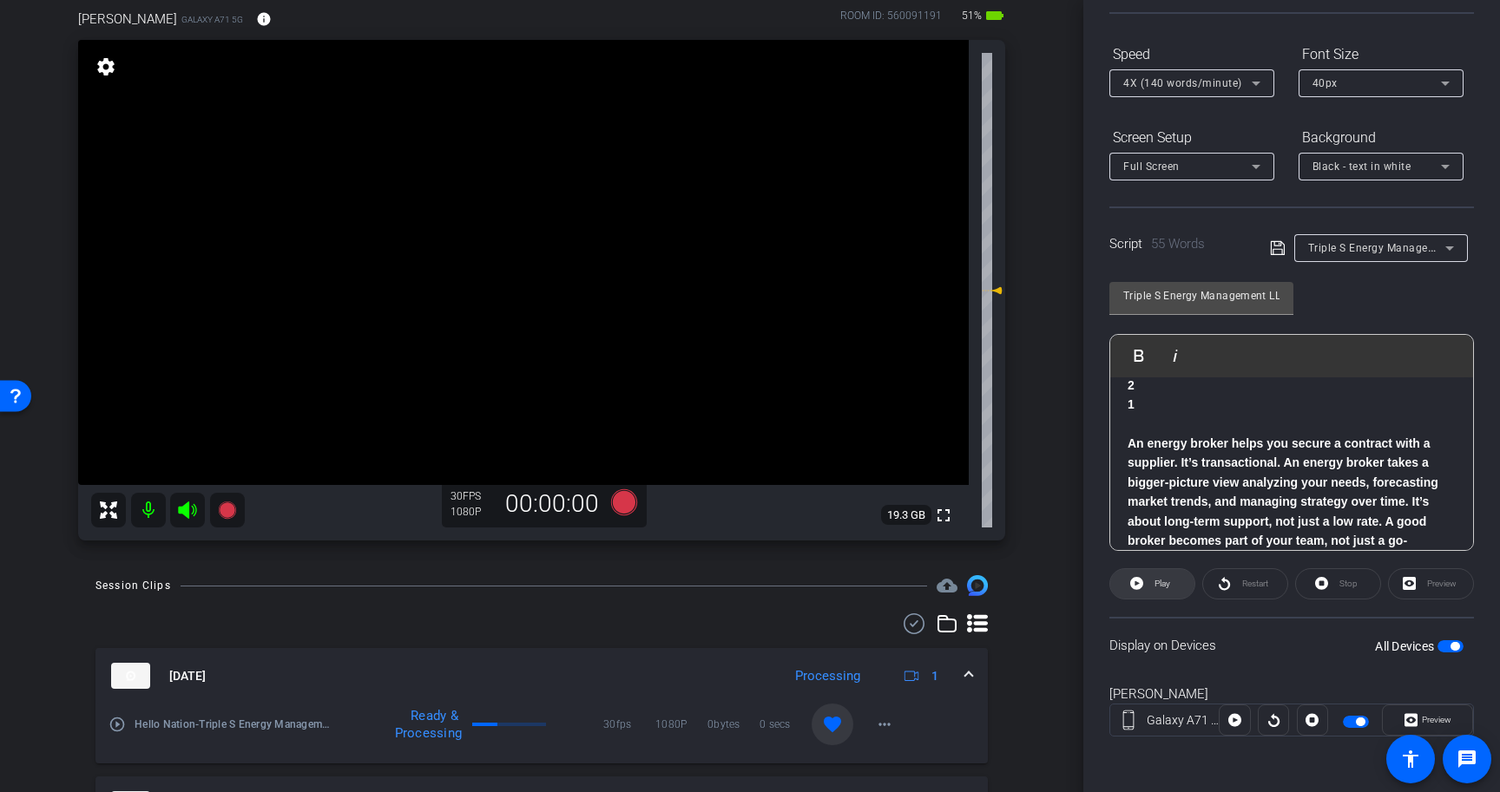
click at [1154, 587] on span "Play" at bounding box center [1162, 584] width 16 height 10
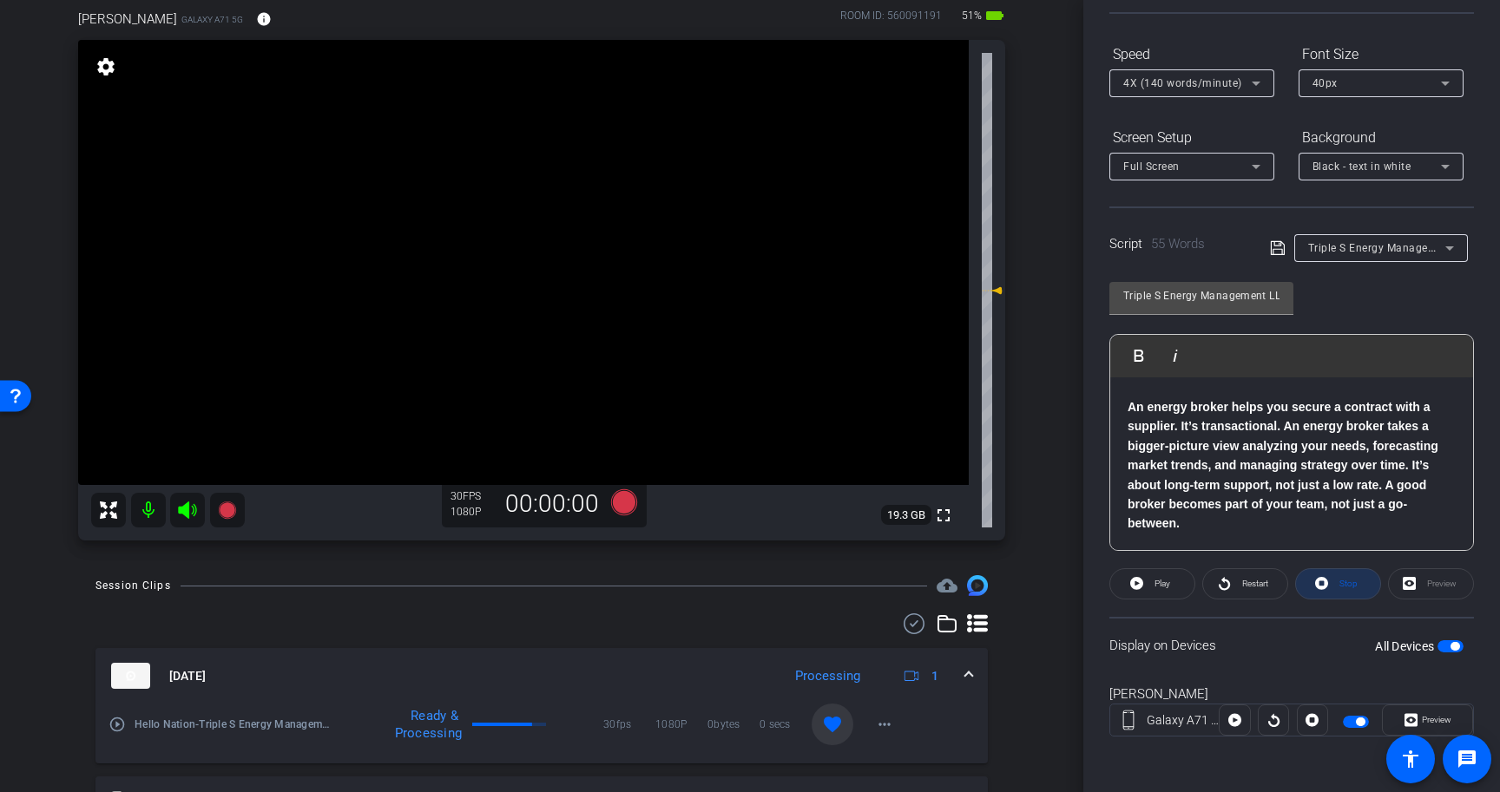
click at [1342, 582] on span "Stop" at bounding box center [1348, 584] width 18 height 10
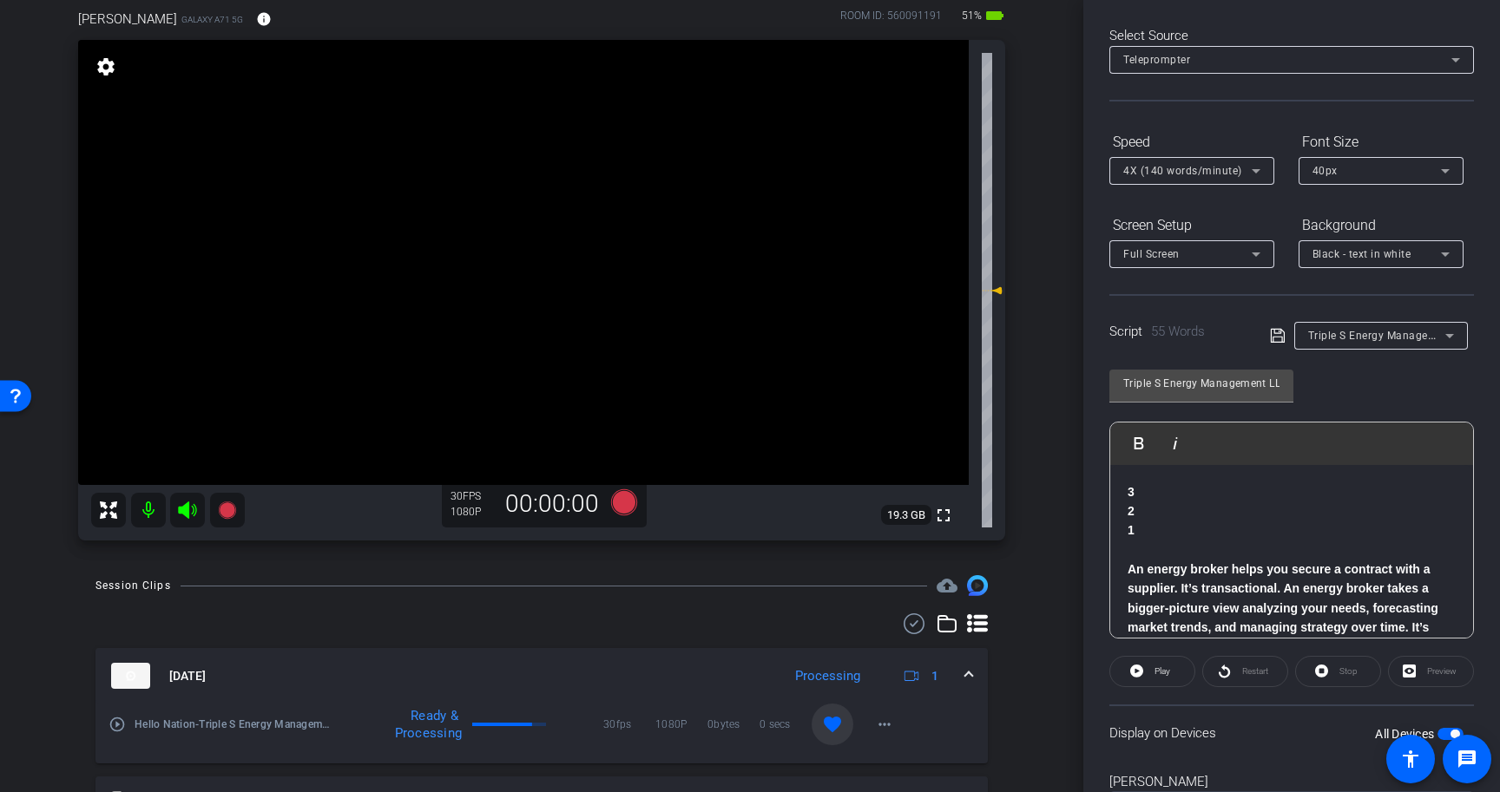
scroll to position [0, 0]
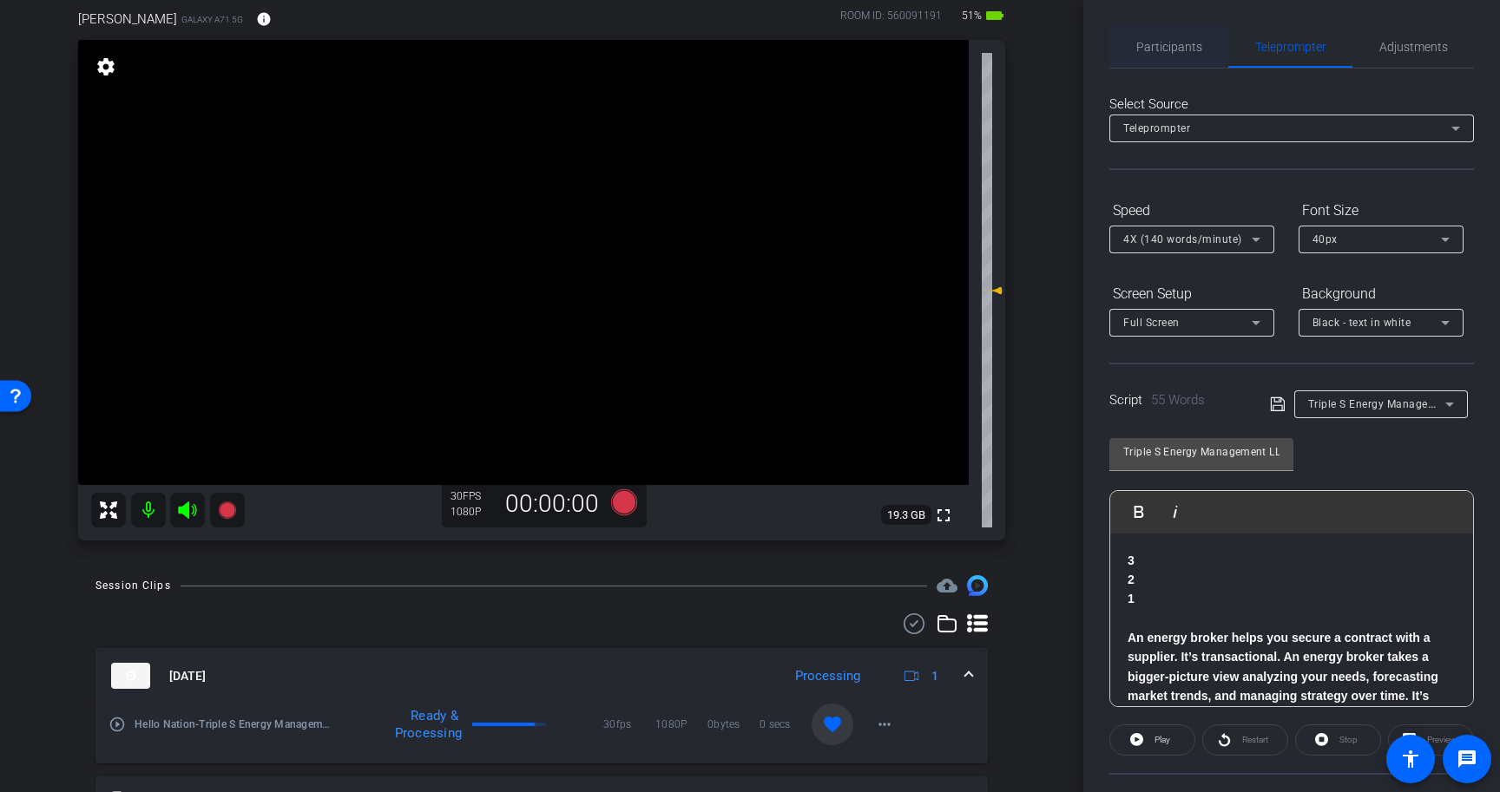
click at [1183, 52] on span "Participants" at bounding box center [1169, 47] width 66 height 12
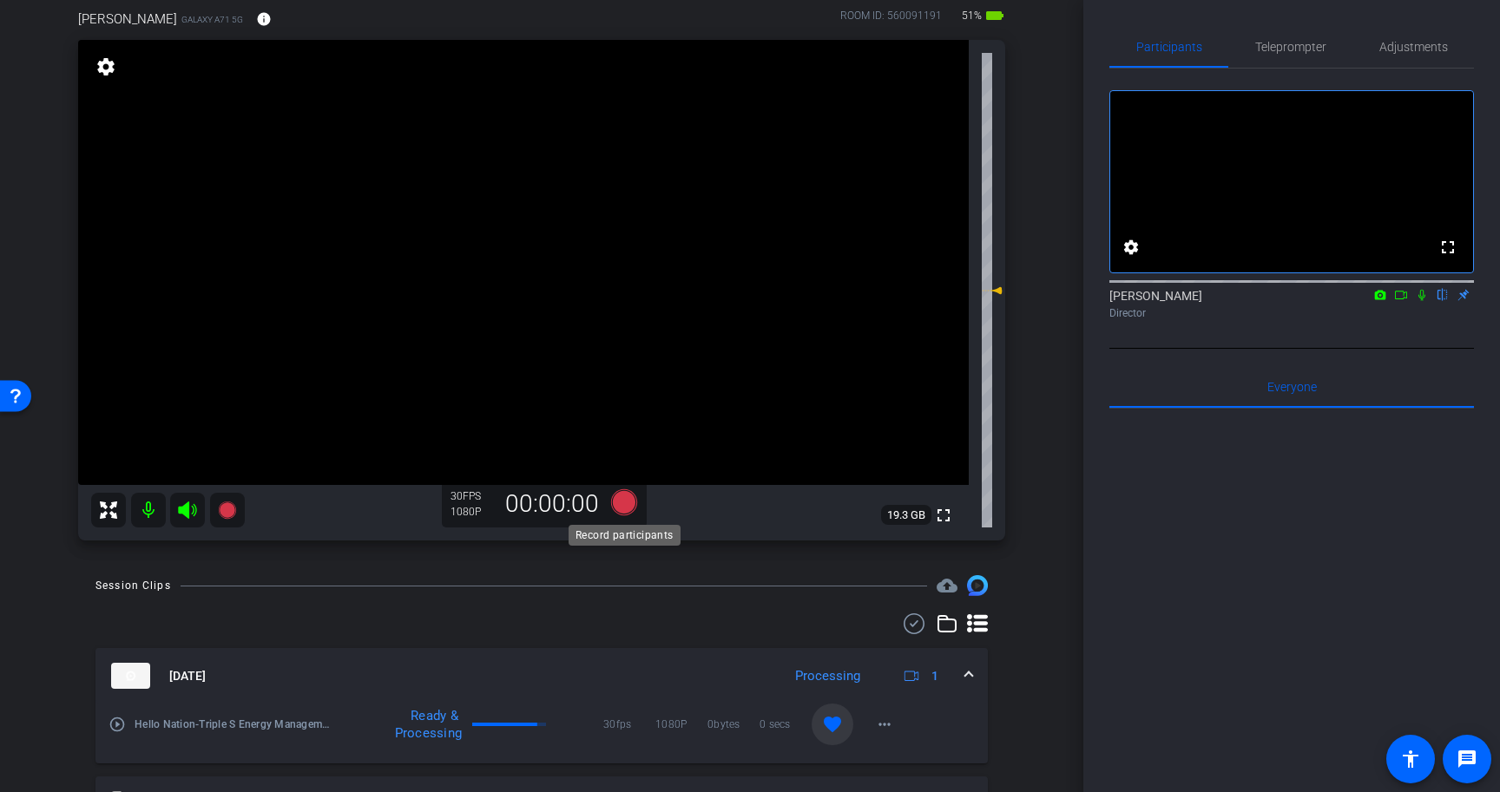
click at [621, 500] on icon at bounding box center [624, 503] width 26 height 26
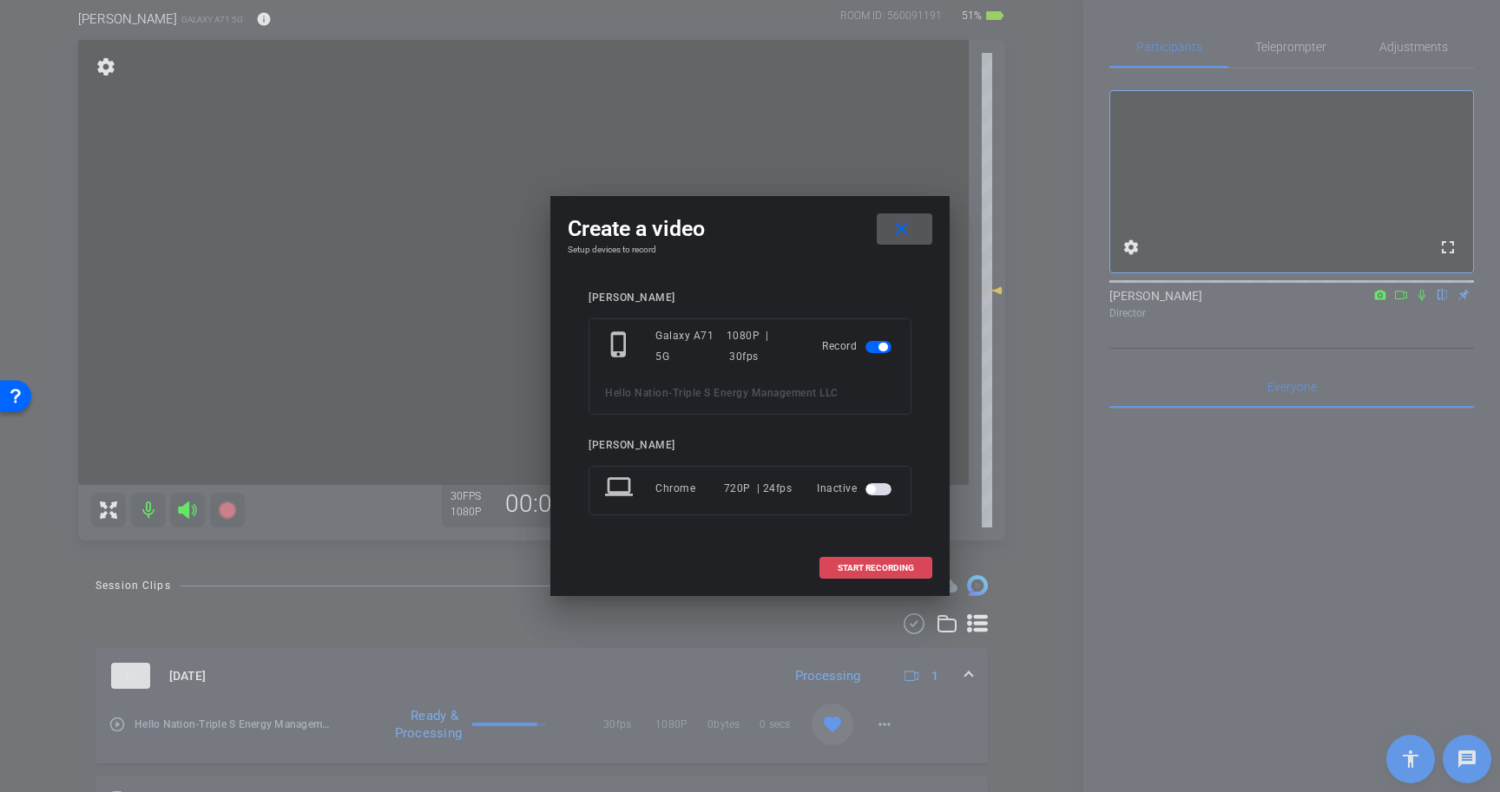
click at [891, 560] on span at bounding box center [875, 569] width 111 height 42
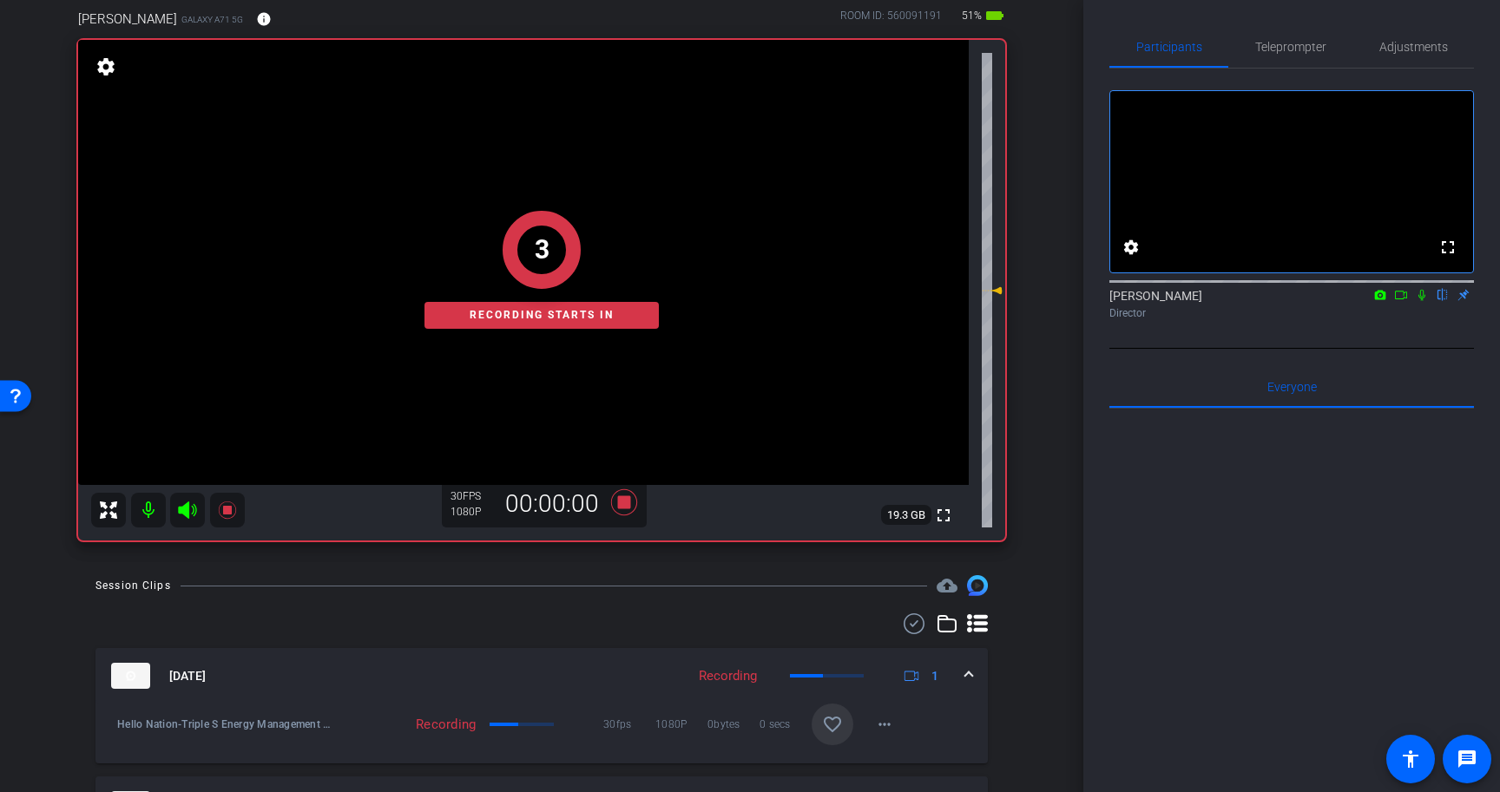
click at [1423, 301] on icon at bounding box center [1422, 295] width 14 height 12
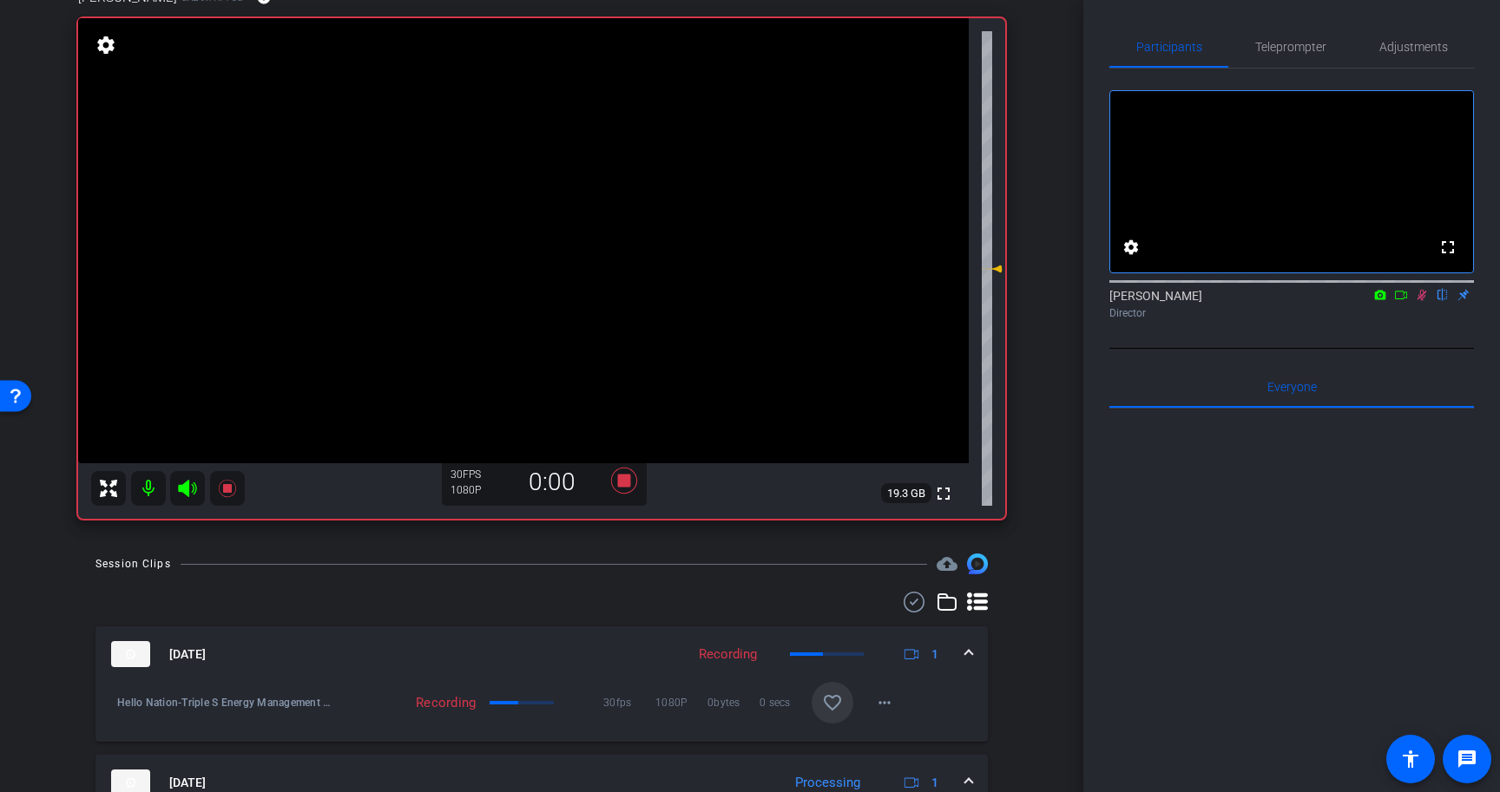
scroll to position [154, 0]
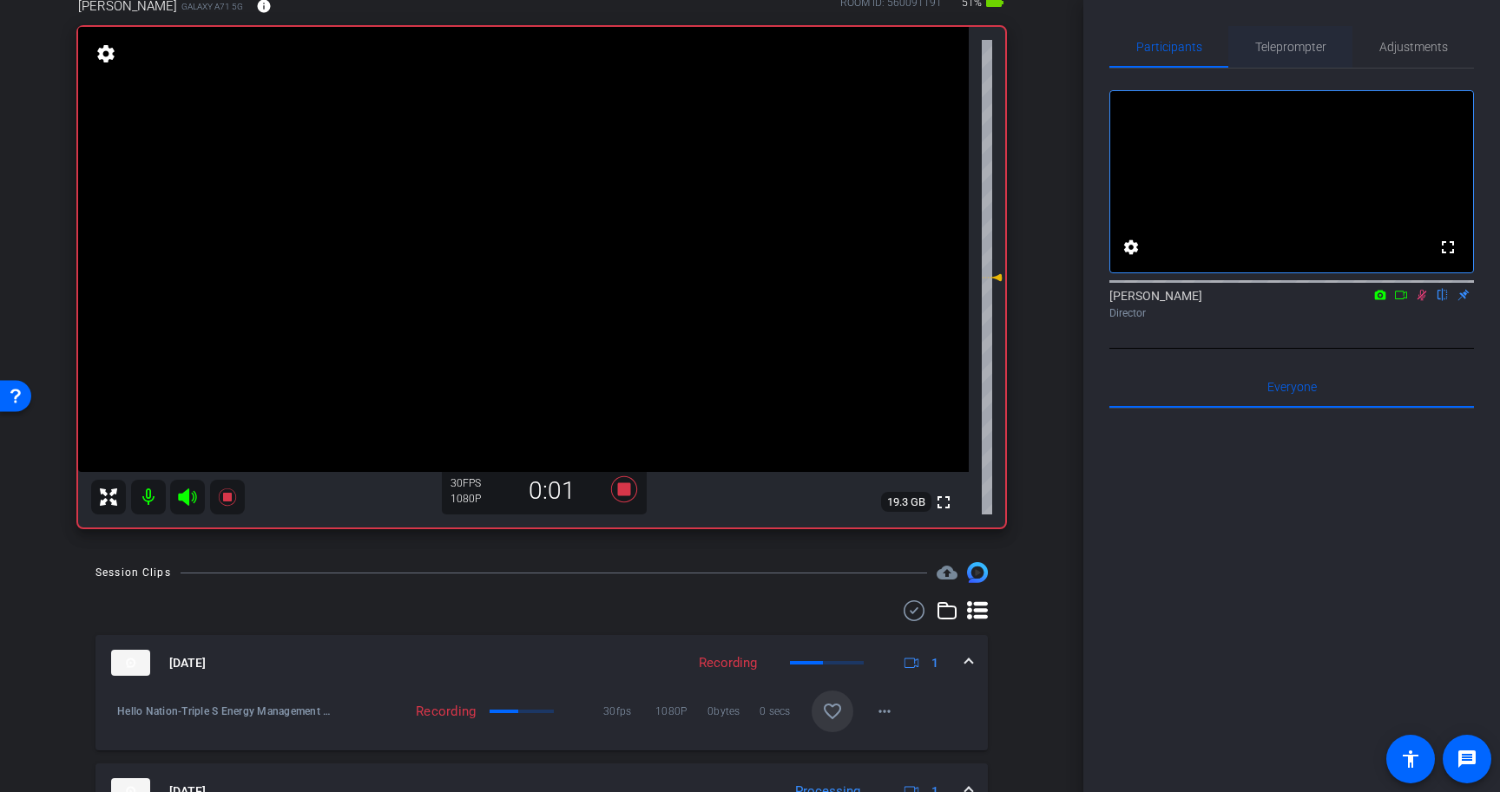
click at [1291, 44] on span "Teleprompter" at bounding box center [1290, 47] width 71 height 12
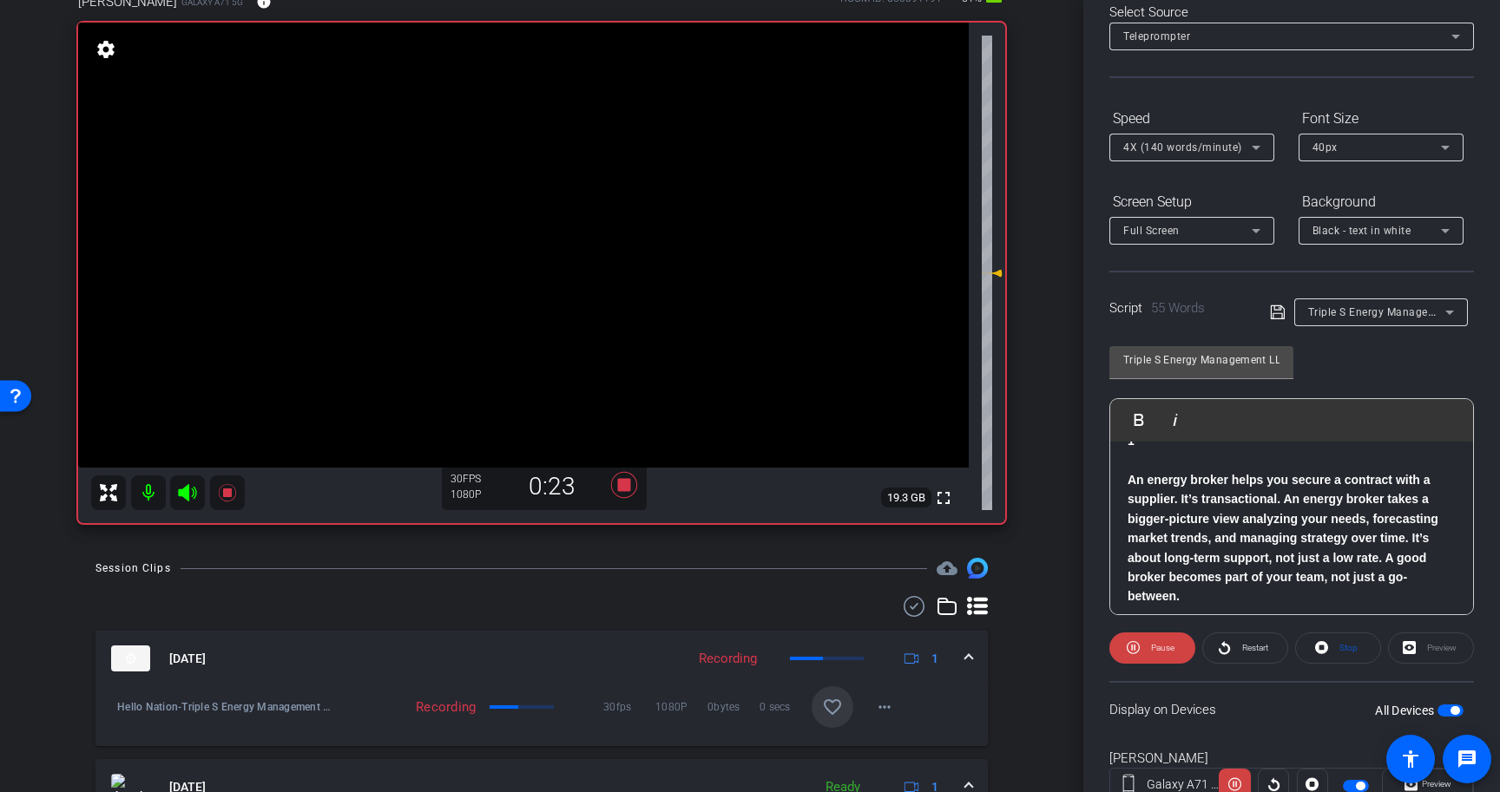
scroll to position [0, 0]
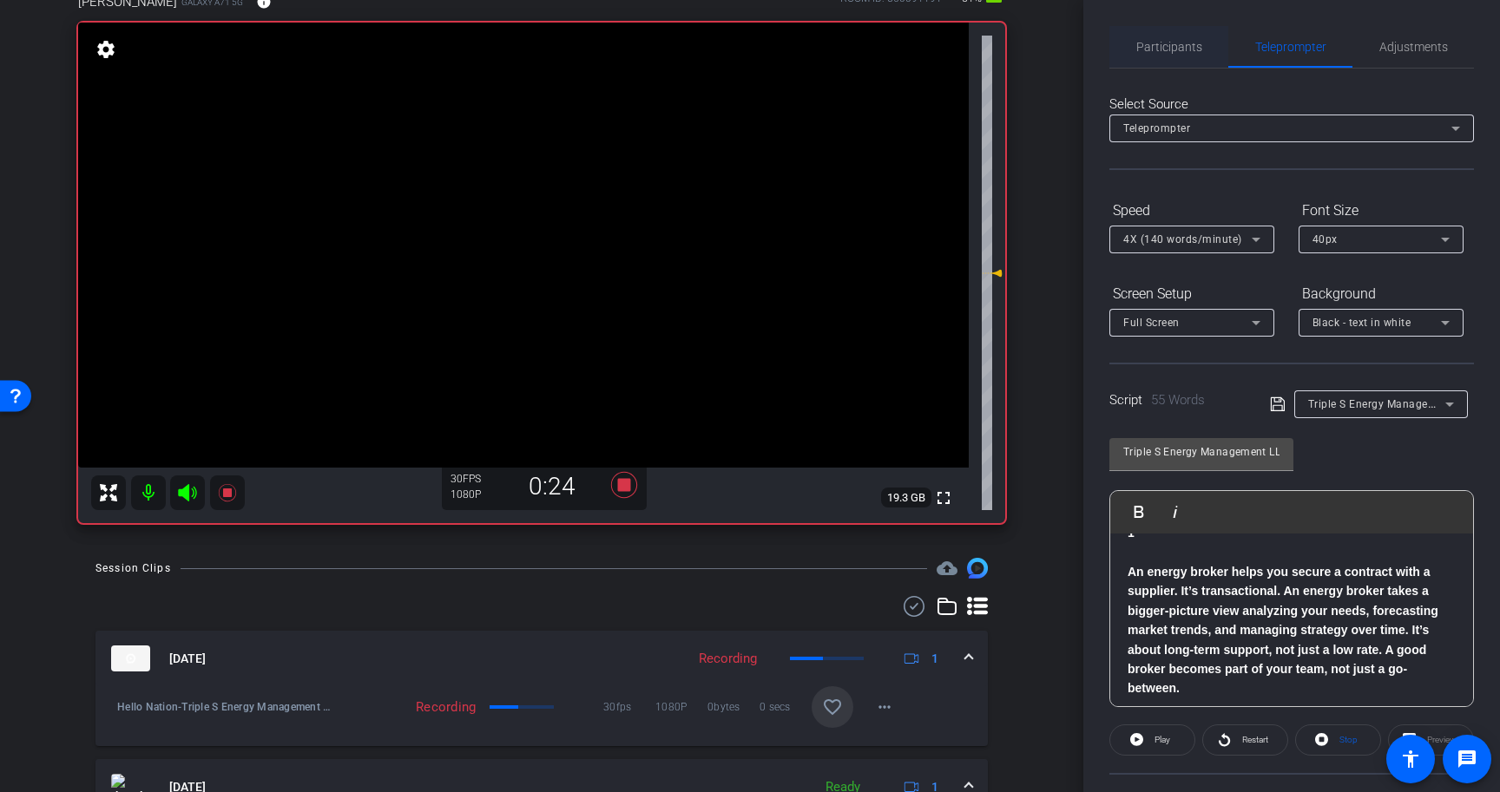
click at [1154, 37] on span "Participants" at bounding box center [1169, 47] width 66 height 42
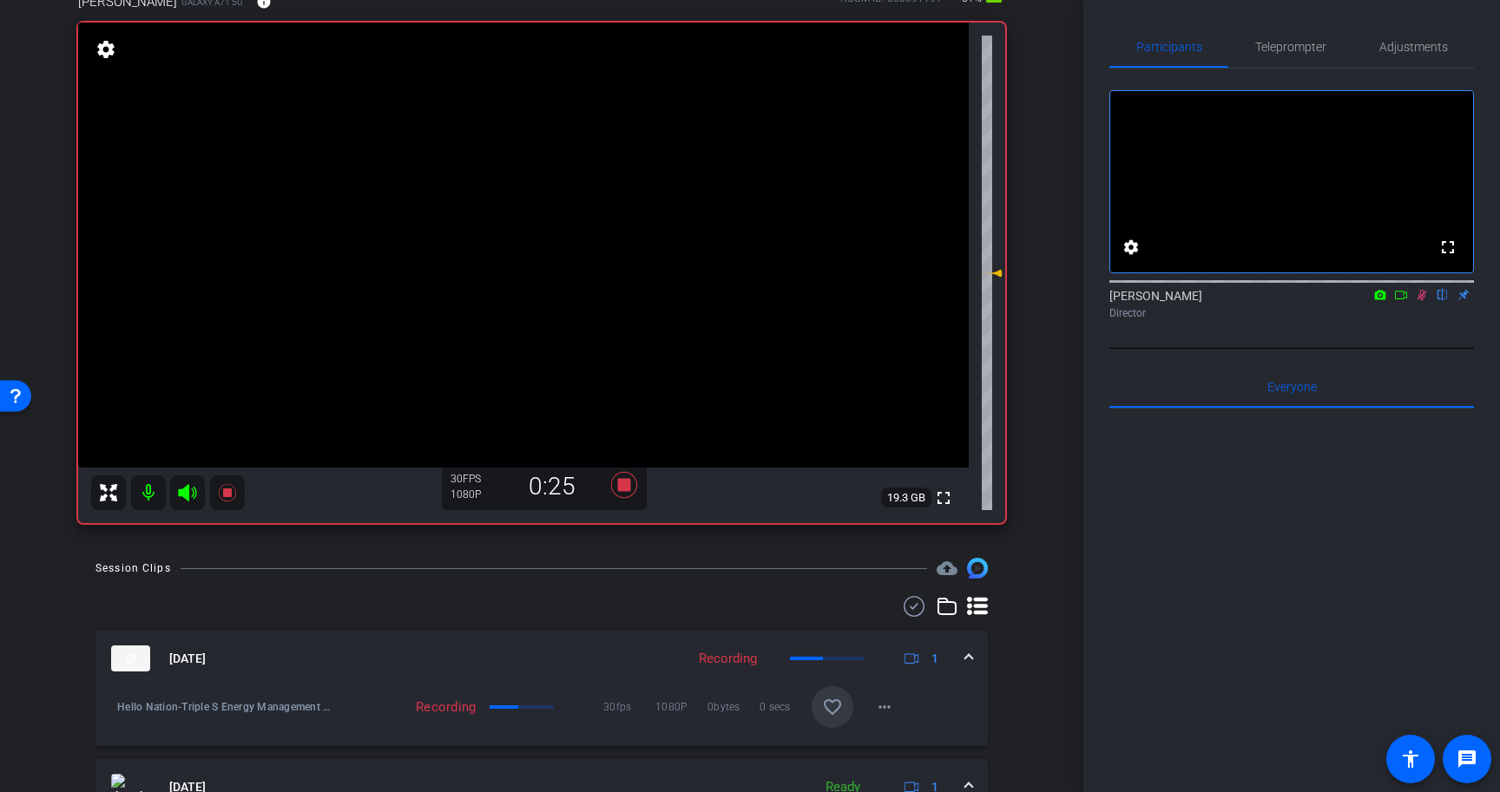
click at [1422, 301] on icon at bounding box center [1422, 295] width 14 height 12
click at [625, 482] on icon at bounding box center [624, 485] width 26 height 26
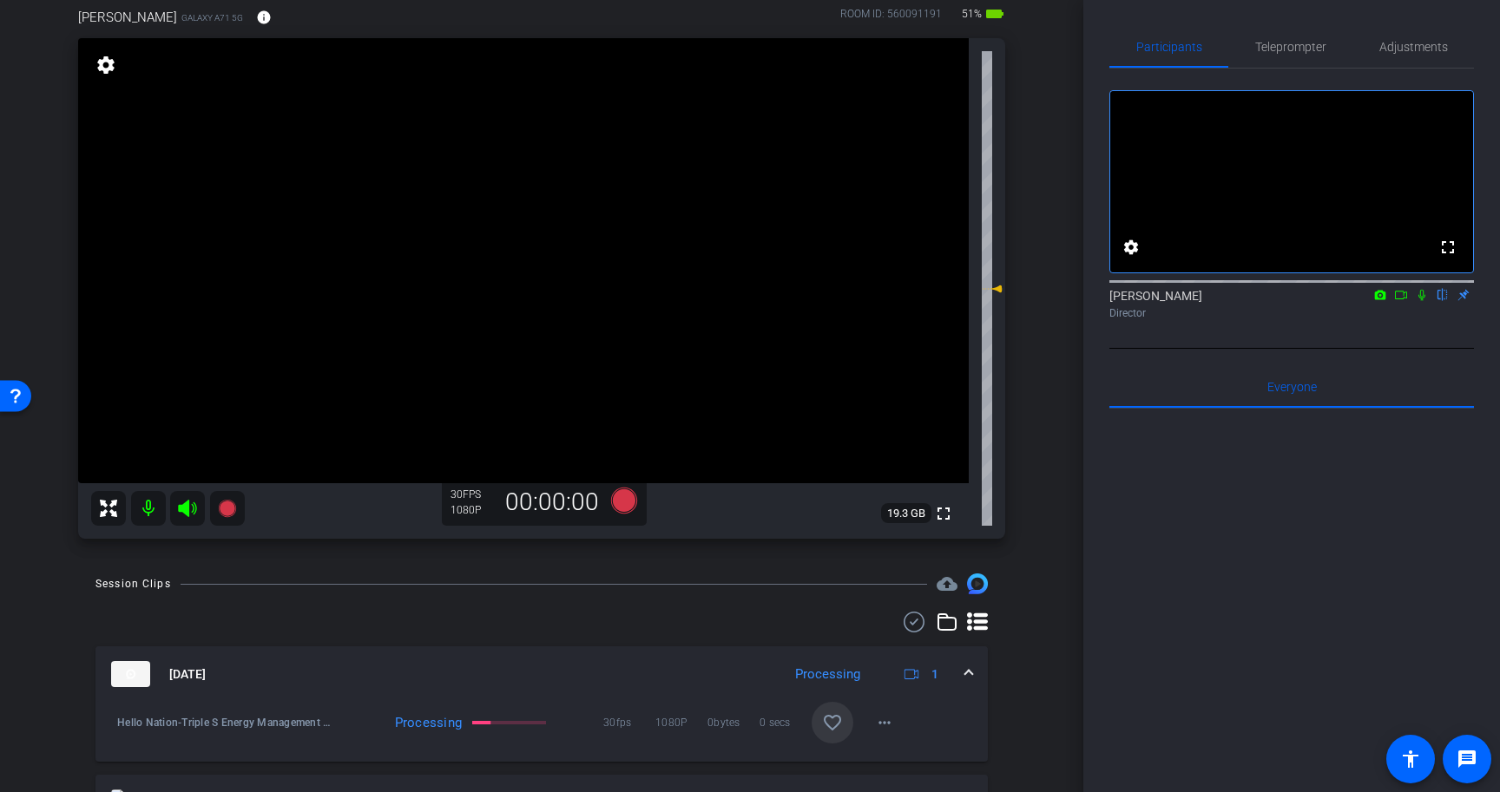
scroll to position [132, 0]
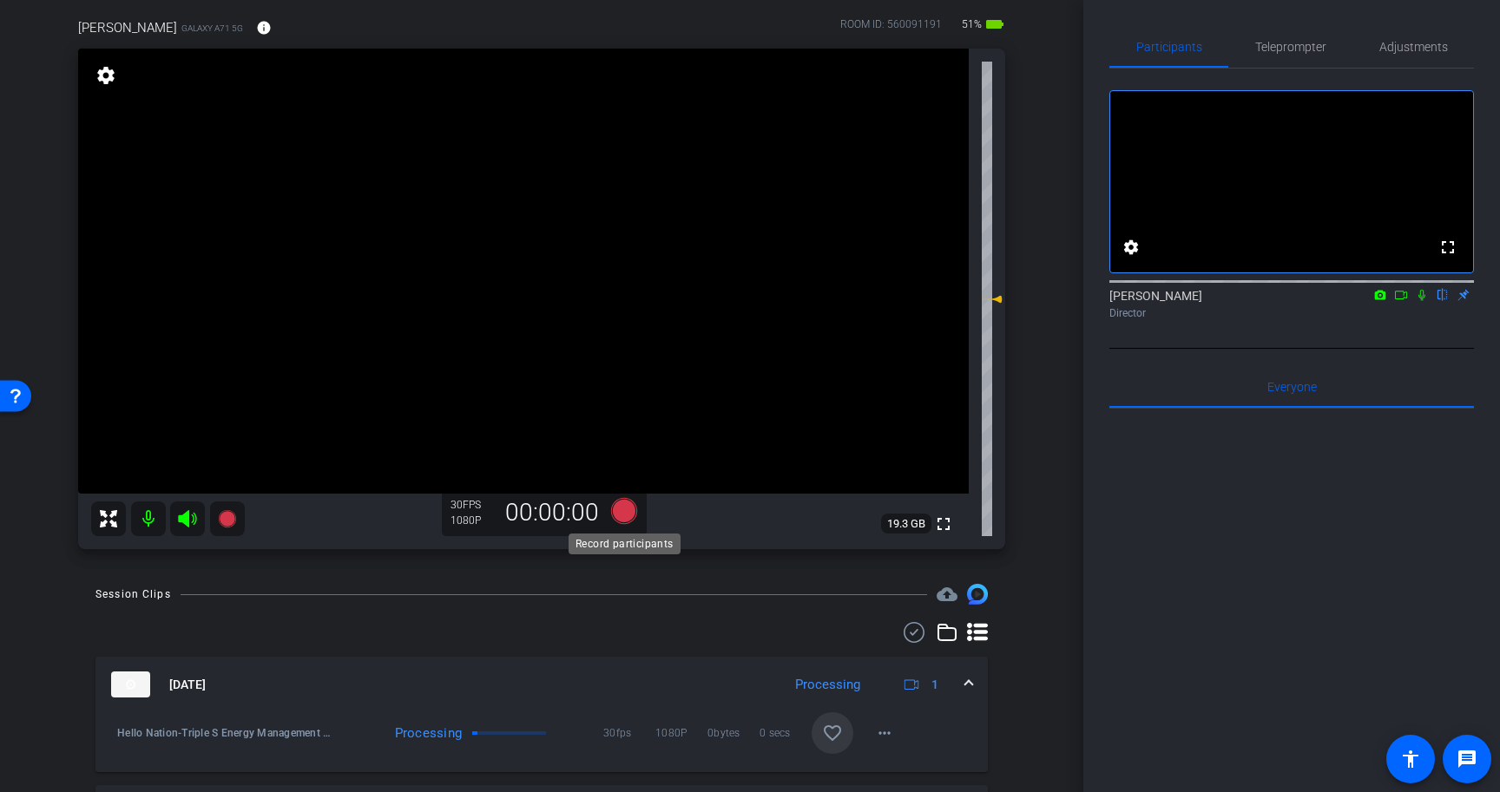
click at [624, 516] on icon at bounding box center [624, 511] width 26 height 26
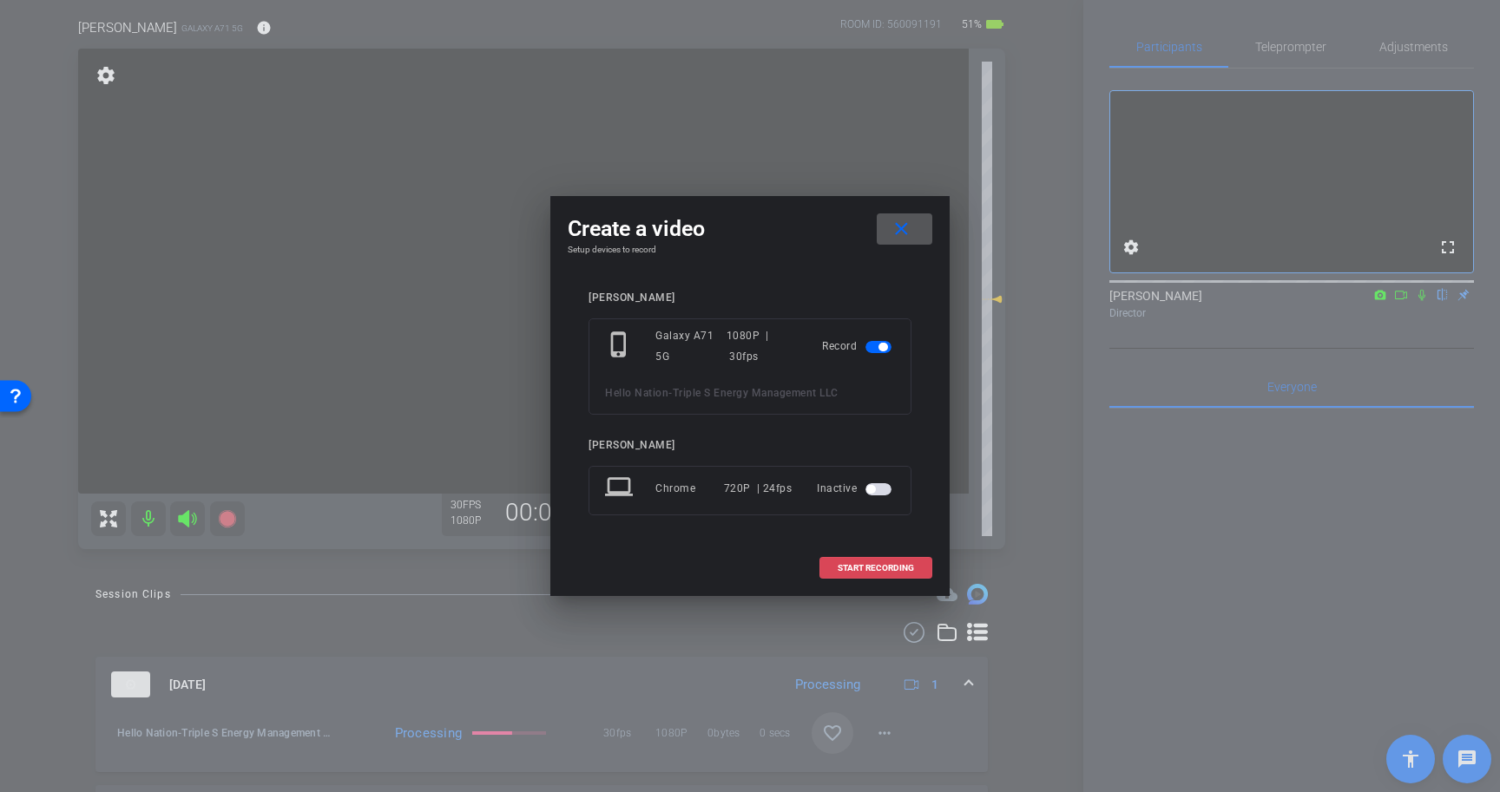
click at [871, 564] on span "START RECORDING" at bounding box center [876, 568] width 76 height 9
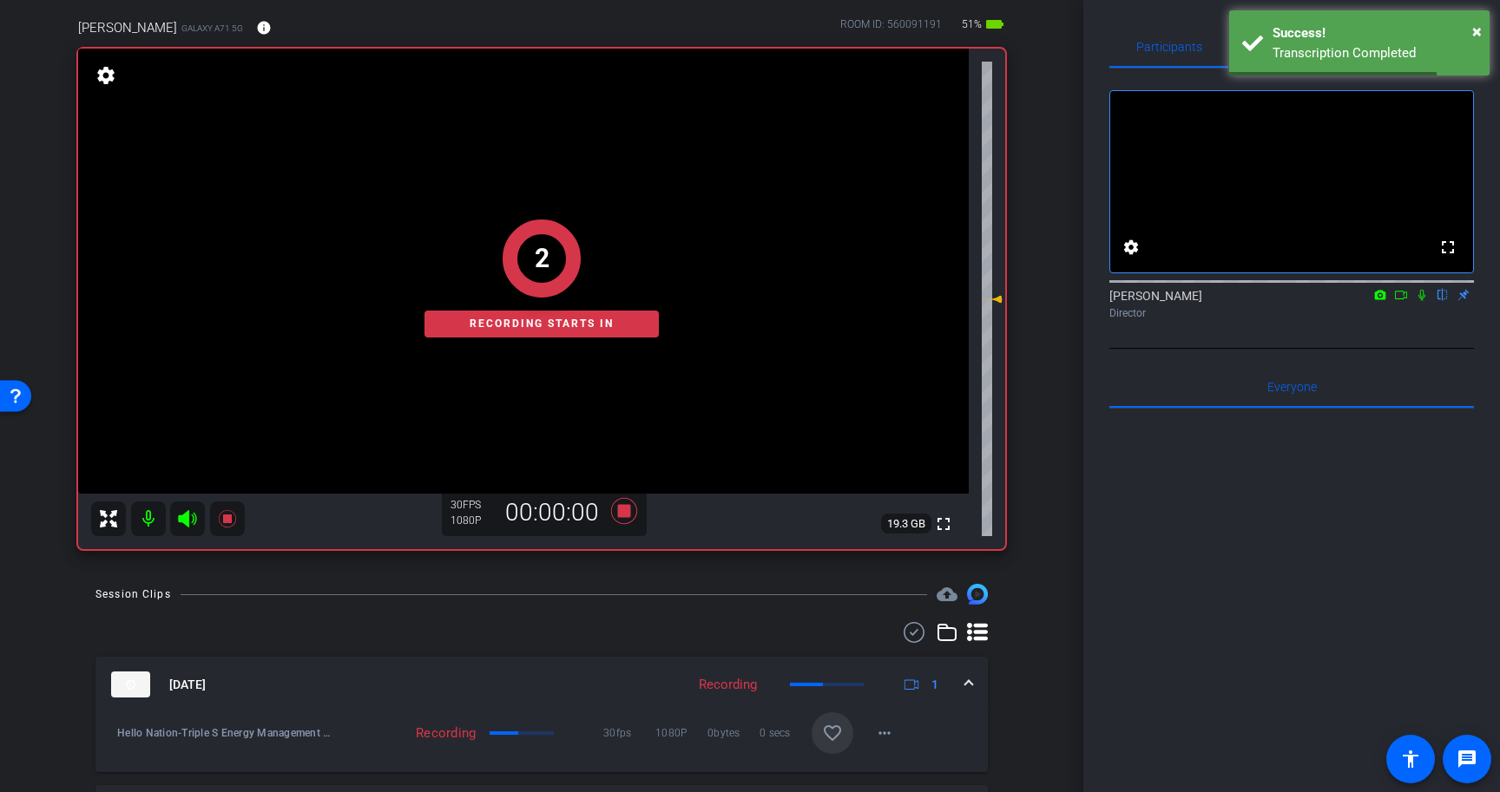
click at [1423, 301] on icon at bounding box center [1422, 295] width 14 height 12
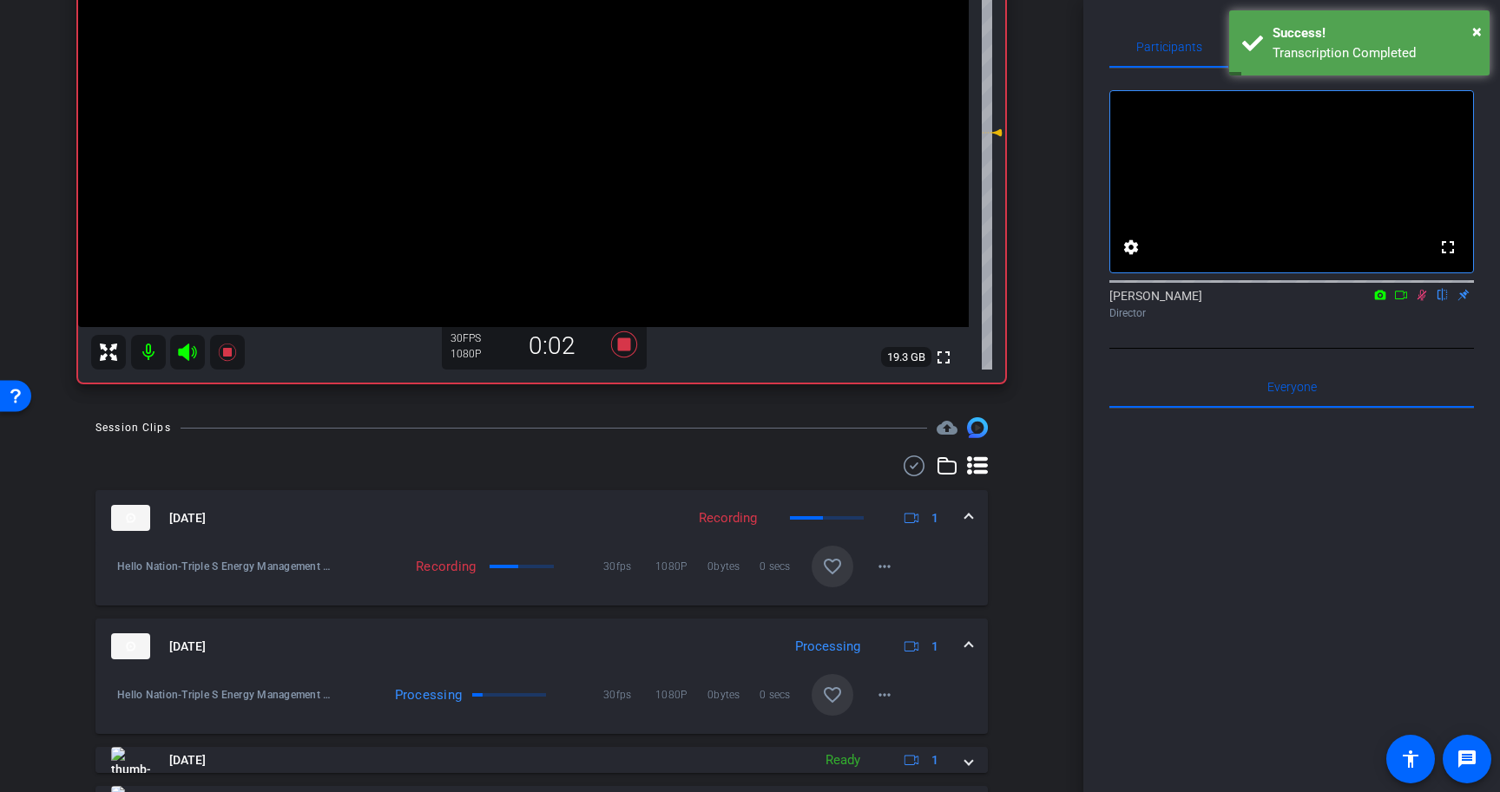
scroll to position [319, 0]
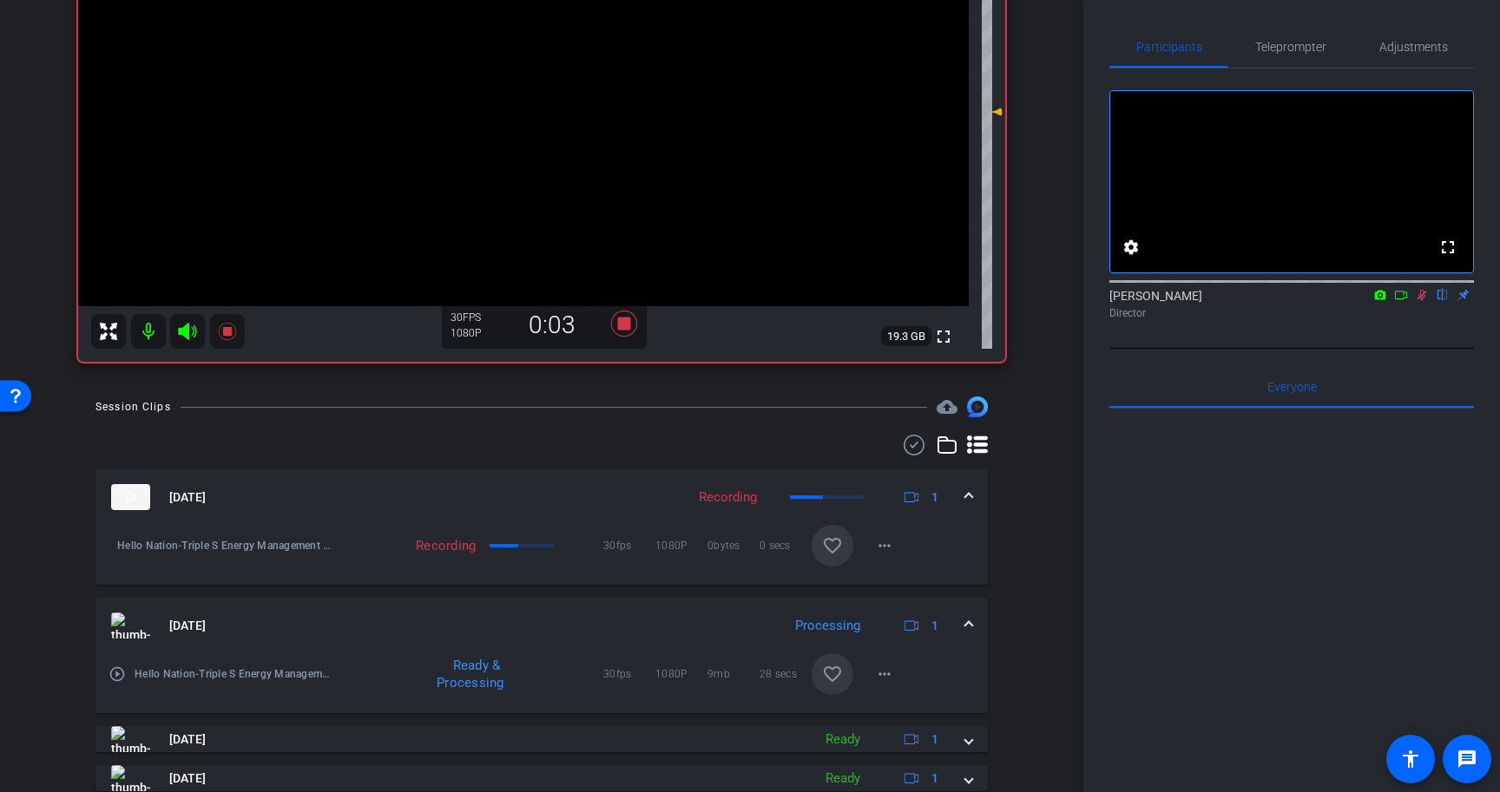
click at [831, 677] on mat-icon "favorite_border" at bounding box center [832, 674] width 21 height 21
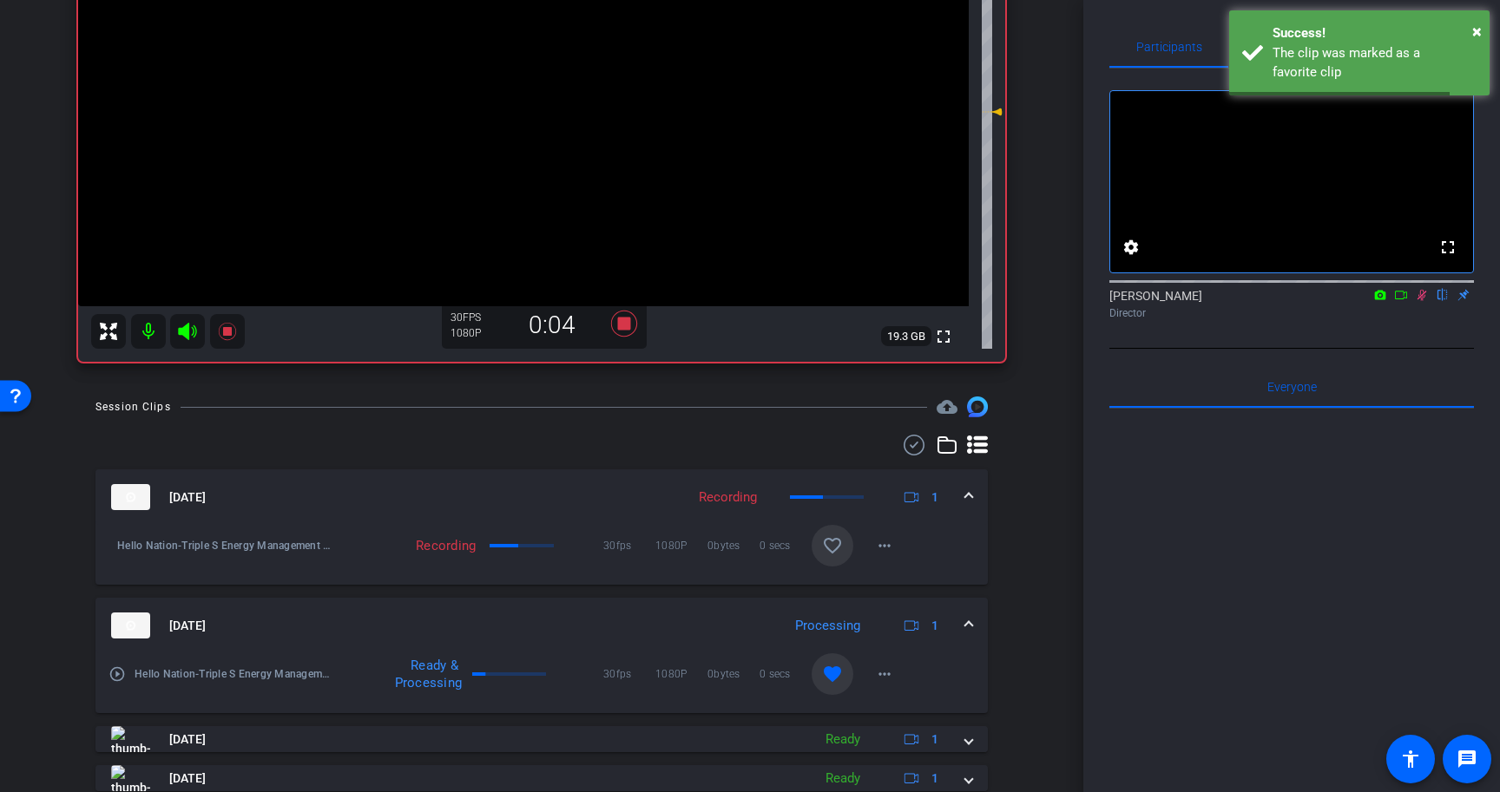
click at [971, 619] on span at bounding box center [968, 626] width 7 height 18
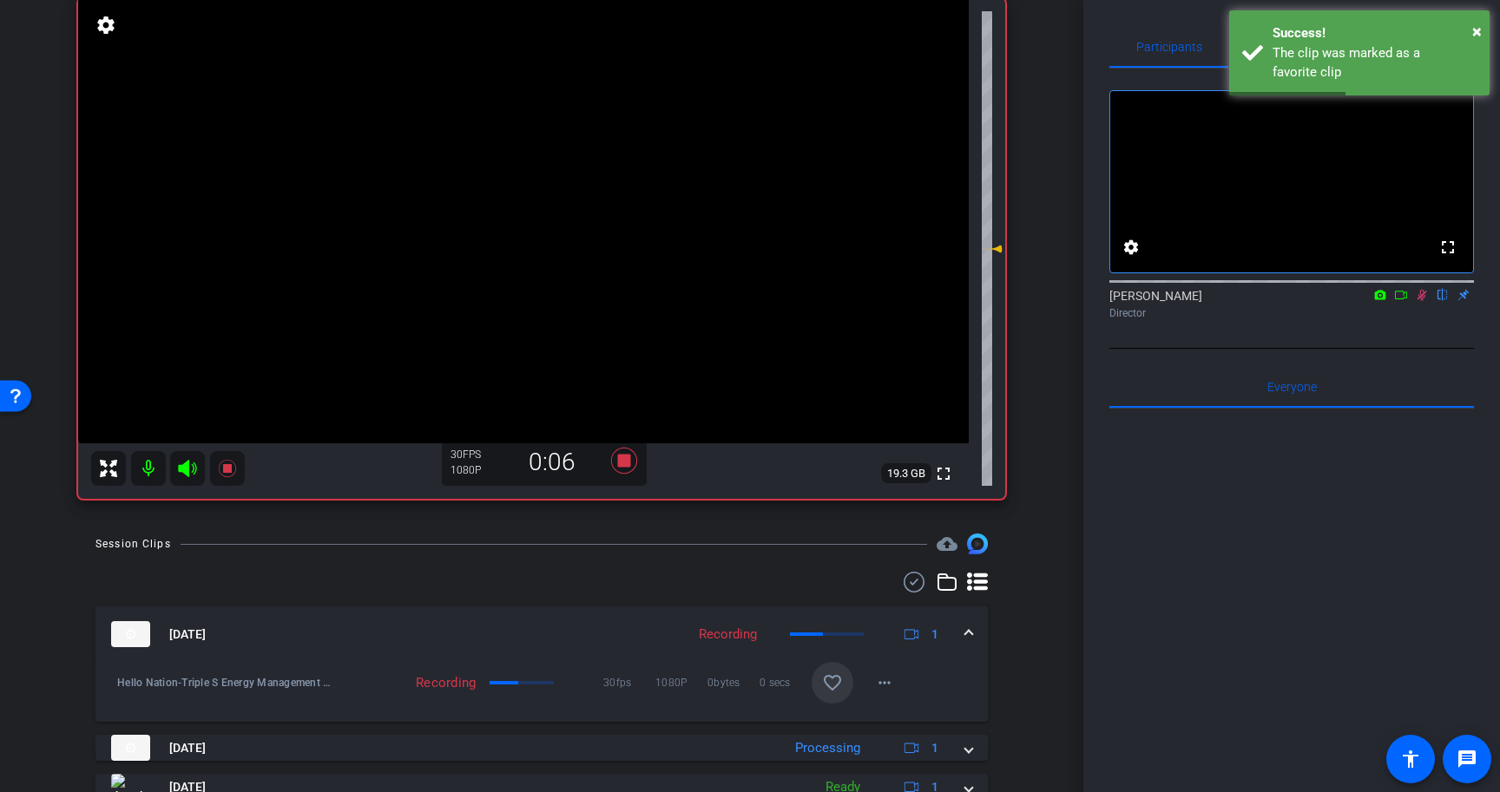
scroll to position [135, 0]
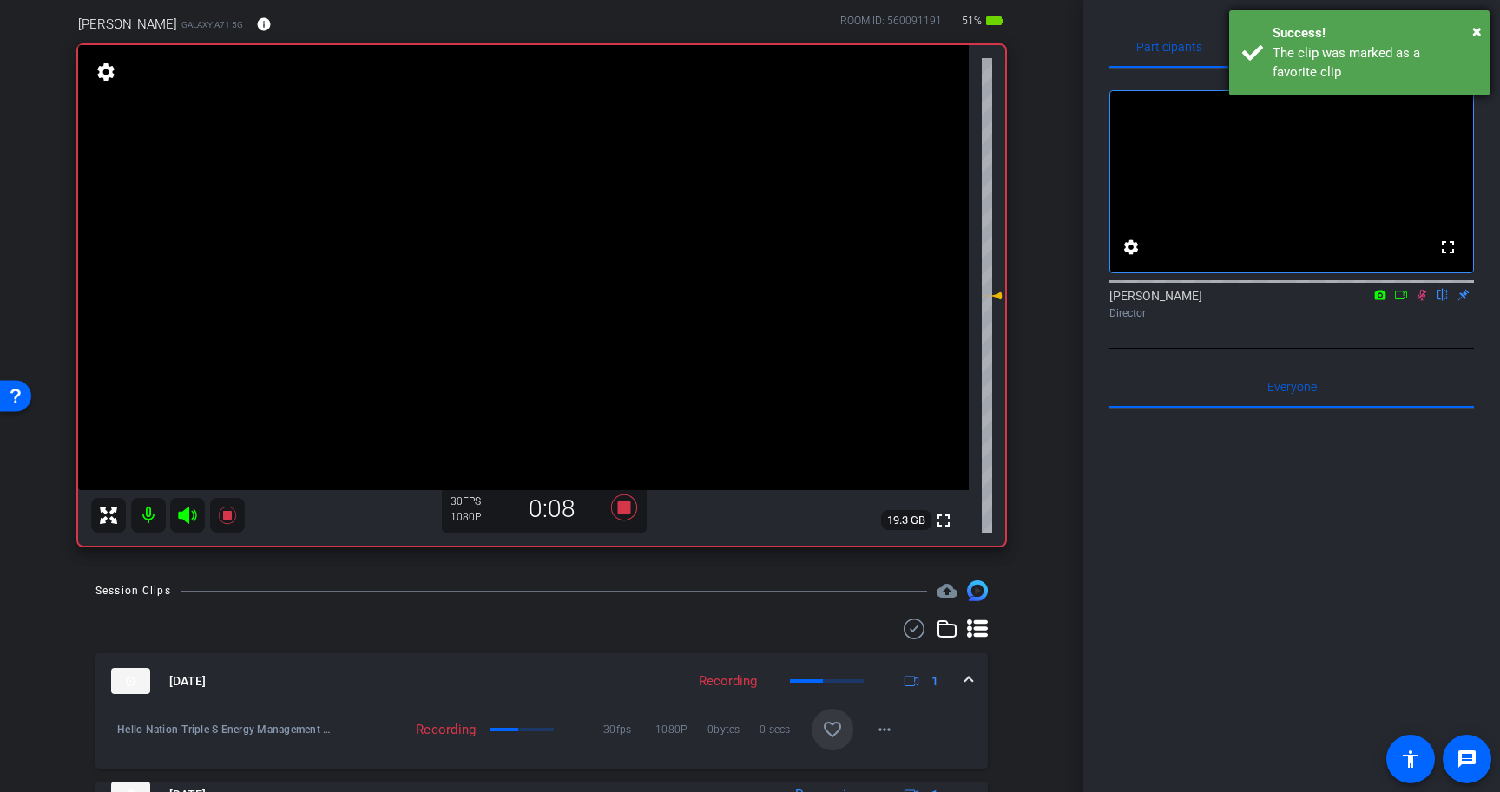
click at [1483, 28] on div "× Success! The clip was marked as a favorite clip" at bounding box center [1359, 52] width 260 height 85
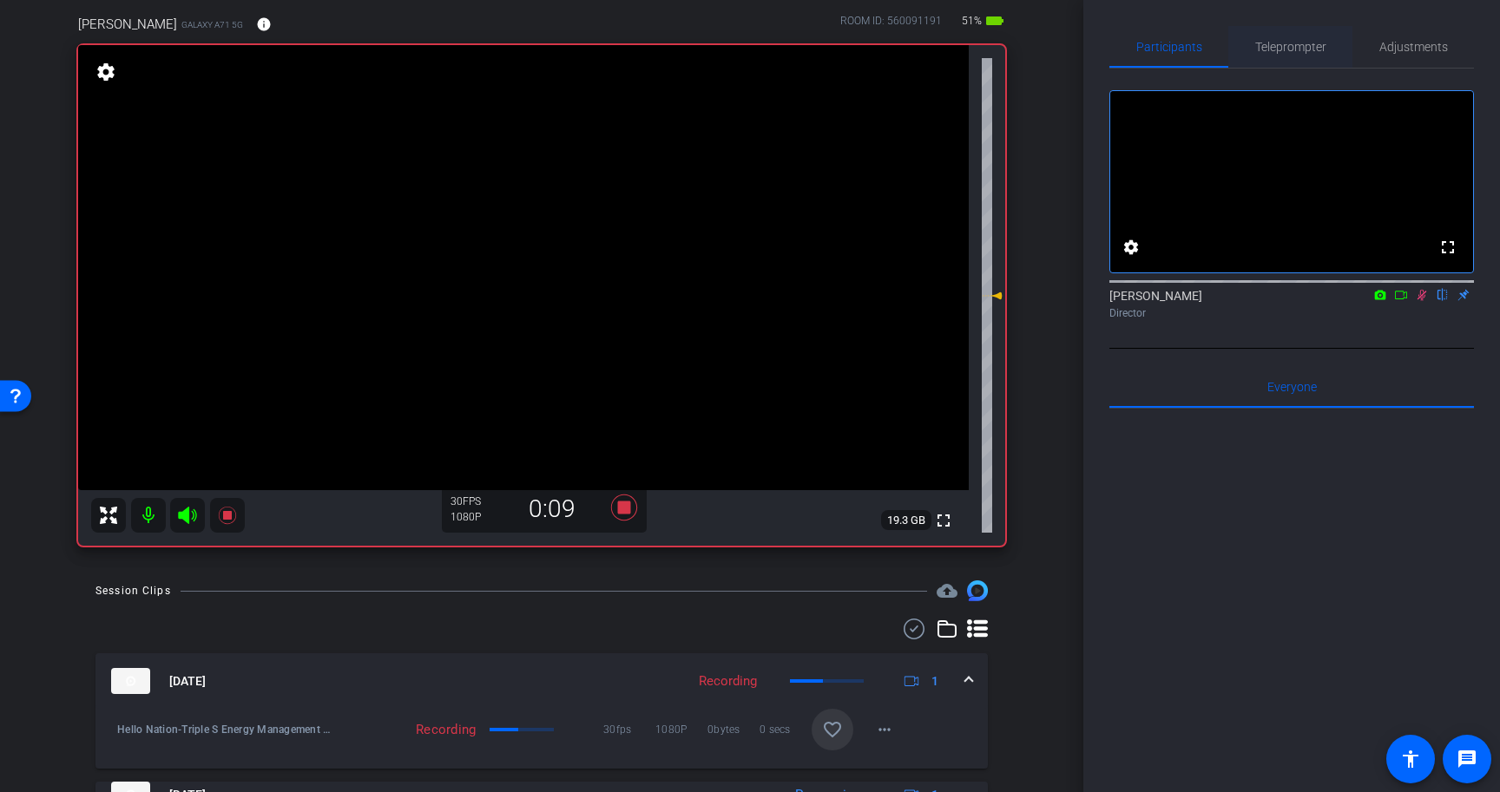
click at [1303, 45] on span "Teleprompter" at bounding box center [1290, 47] width 71 height 12
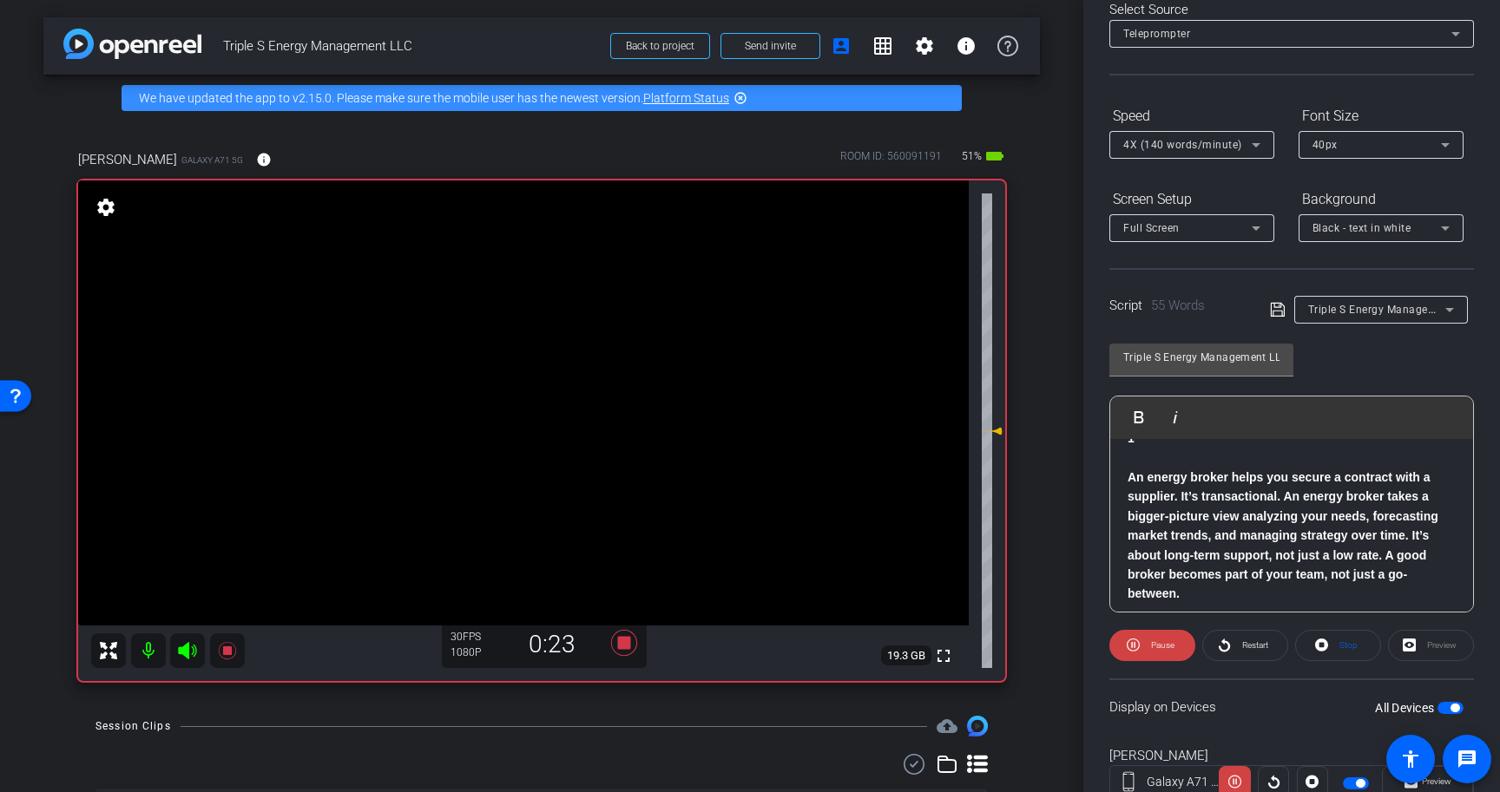
scroll to position [0, 0]
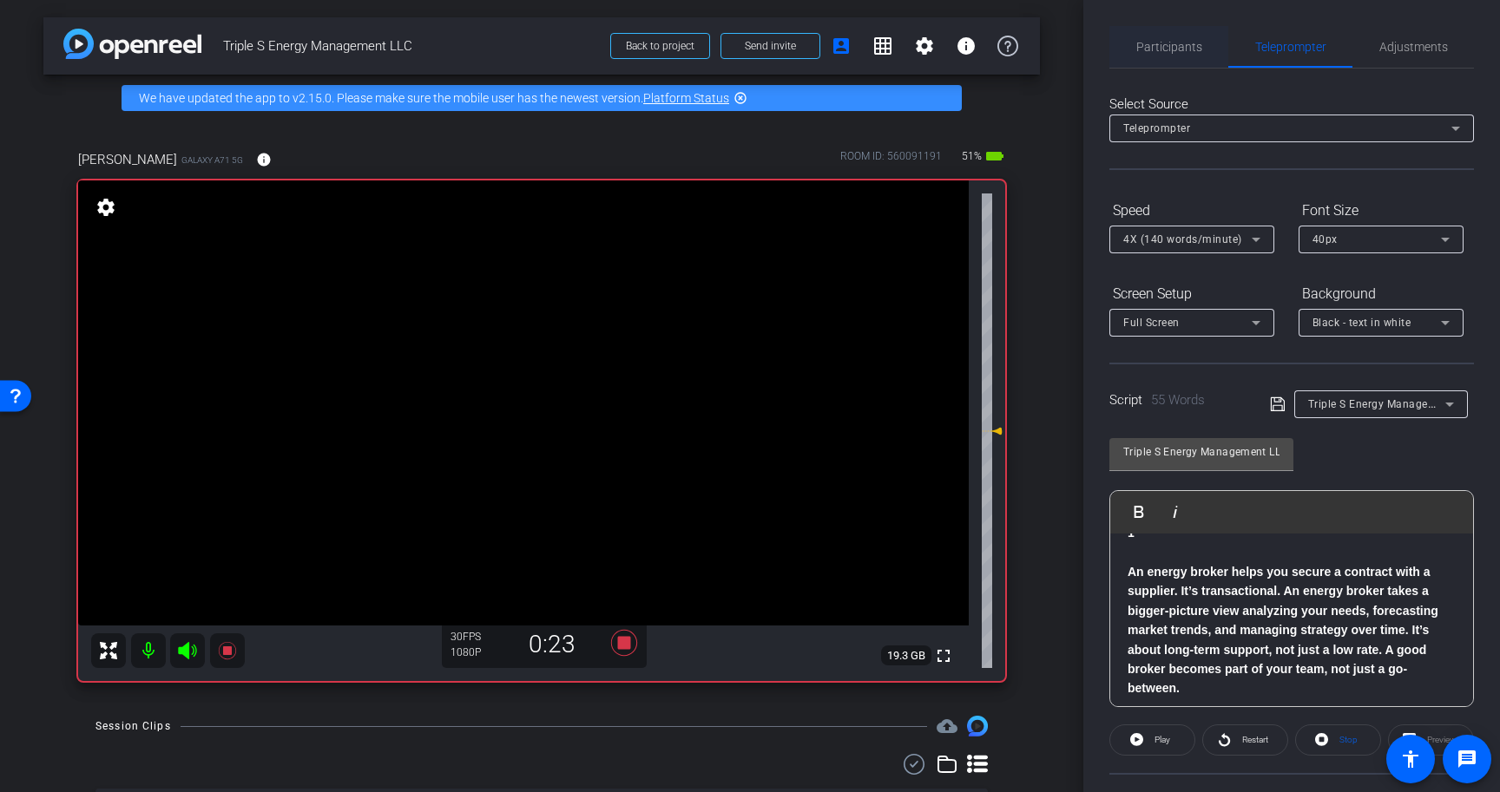
click at [1167, 41] on span "Participants" at bounding box center [1169, 47] width 66 height 12
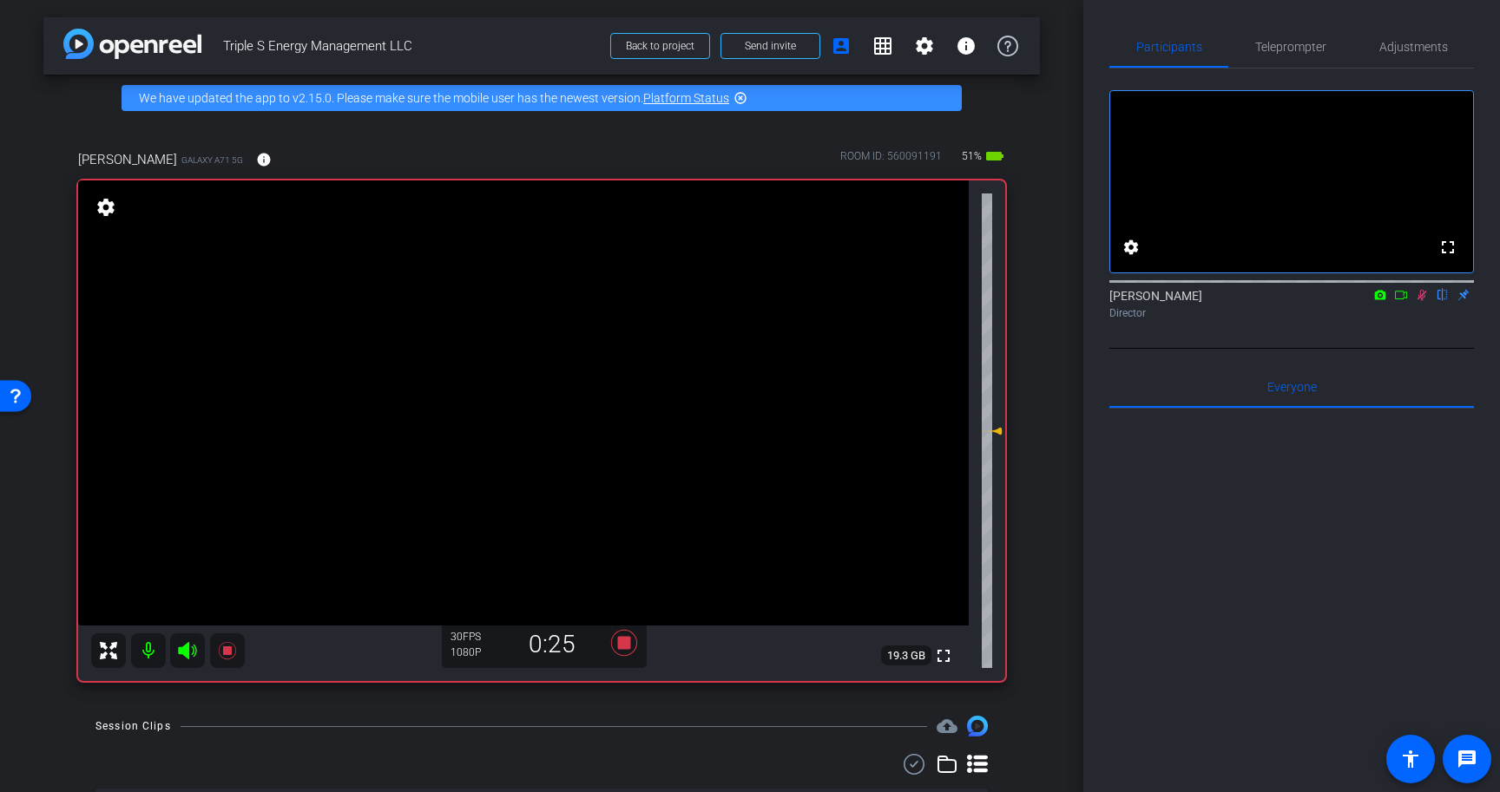
click at [1423, 301] on icon at bounding box center [1422, 295] width 10 height 11
click at [627, 641] on icon at bounding box center [624, 643] width 26 height 26
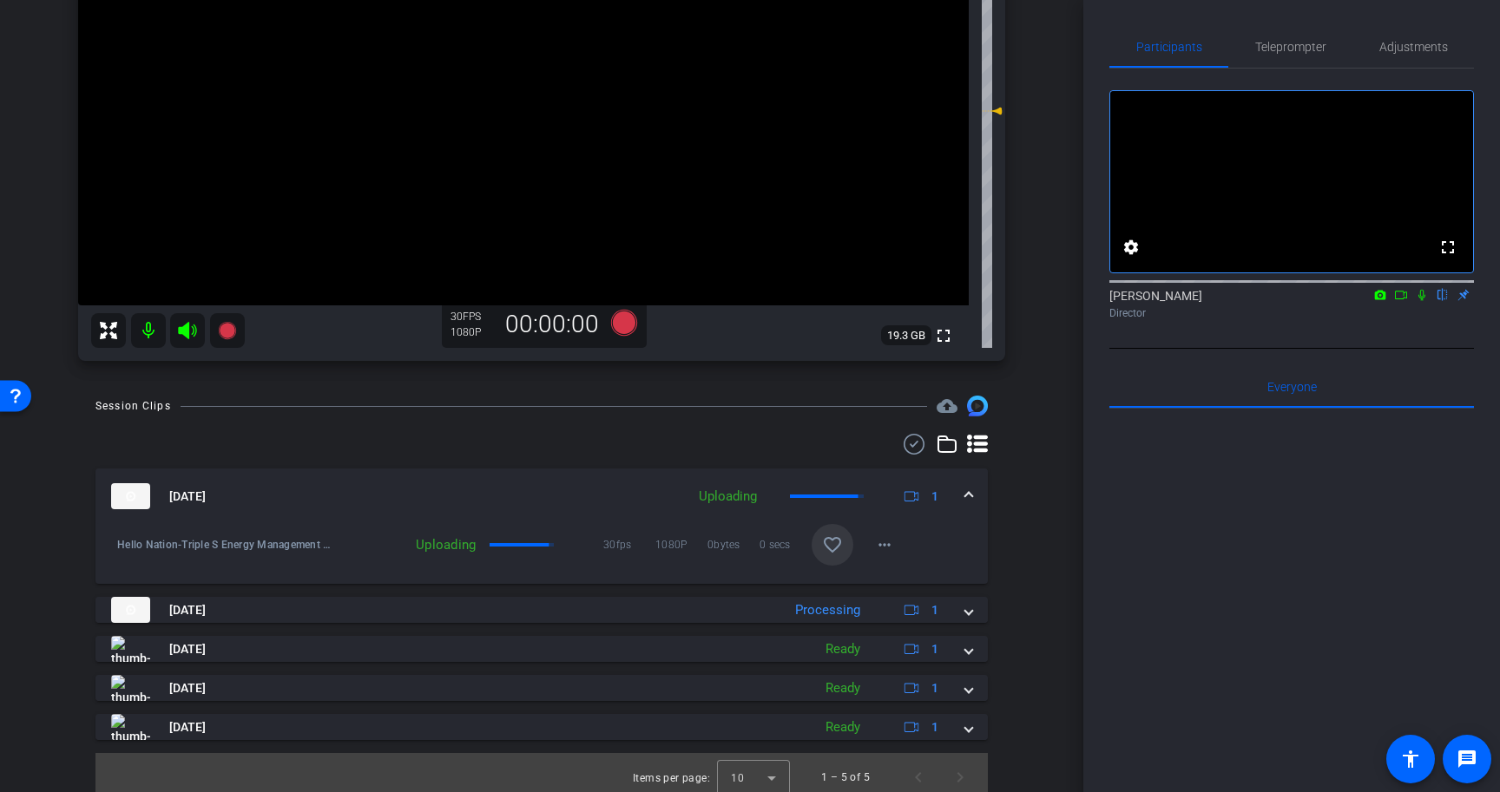
scroll to position [326, 0]
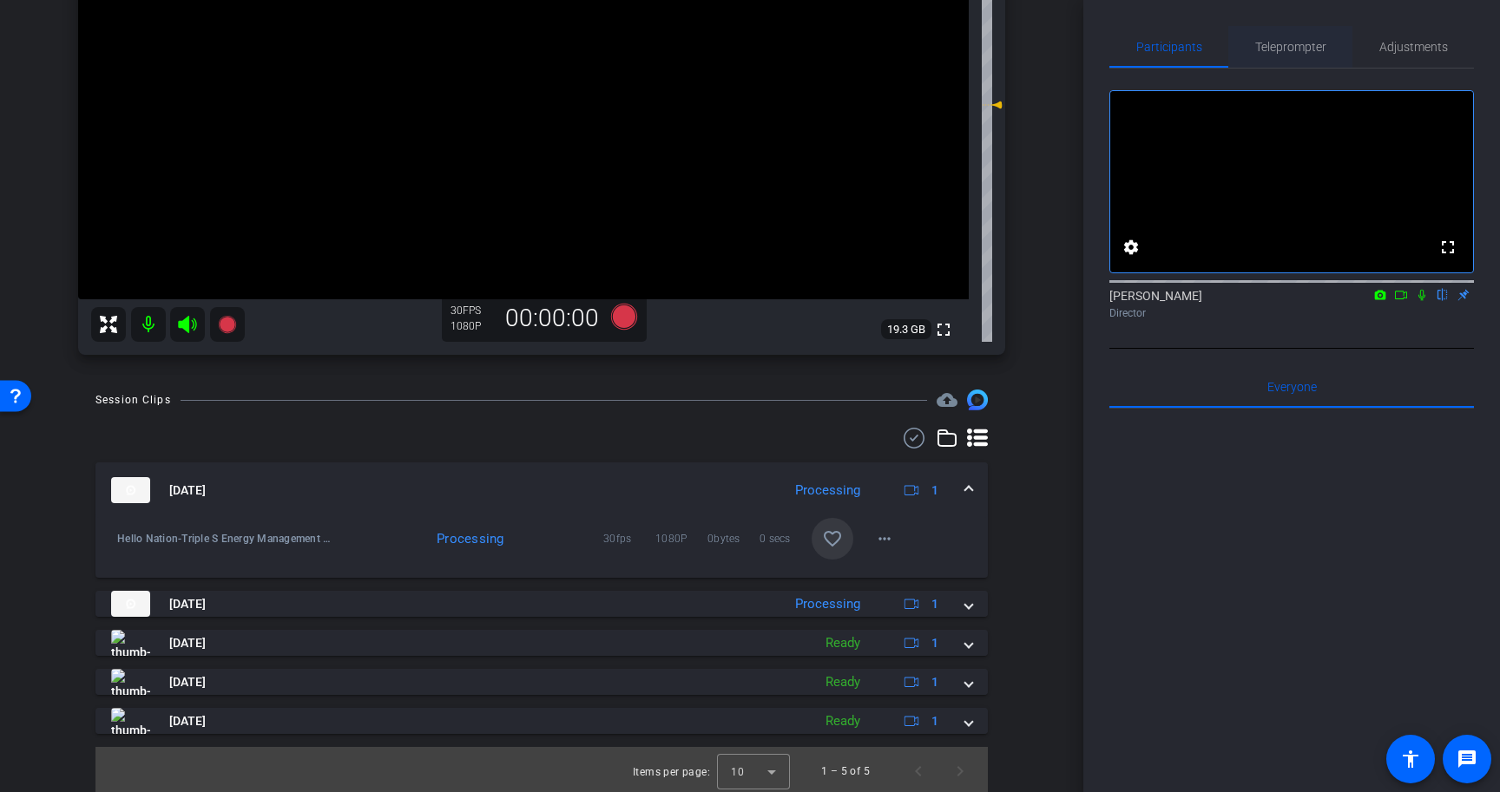
click at [1326, 50] on div "Teleprompter" at bounding box center [1290, 47] width 124 height 42
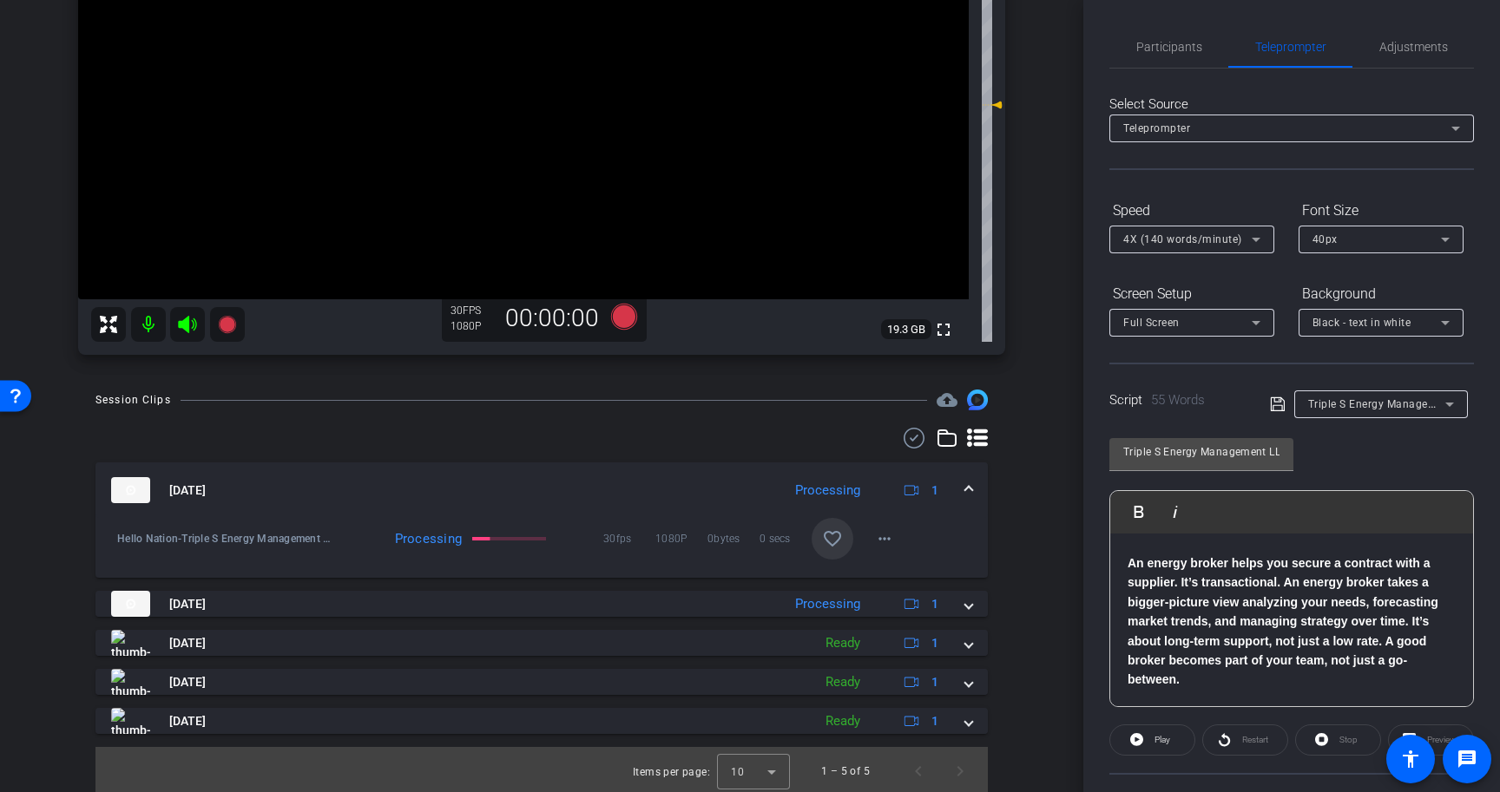
scroll to position [156, 0]
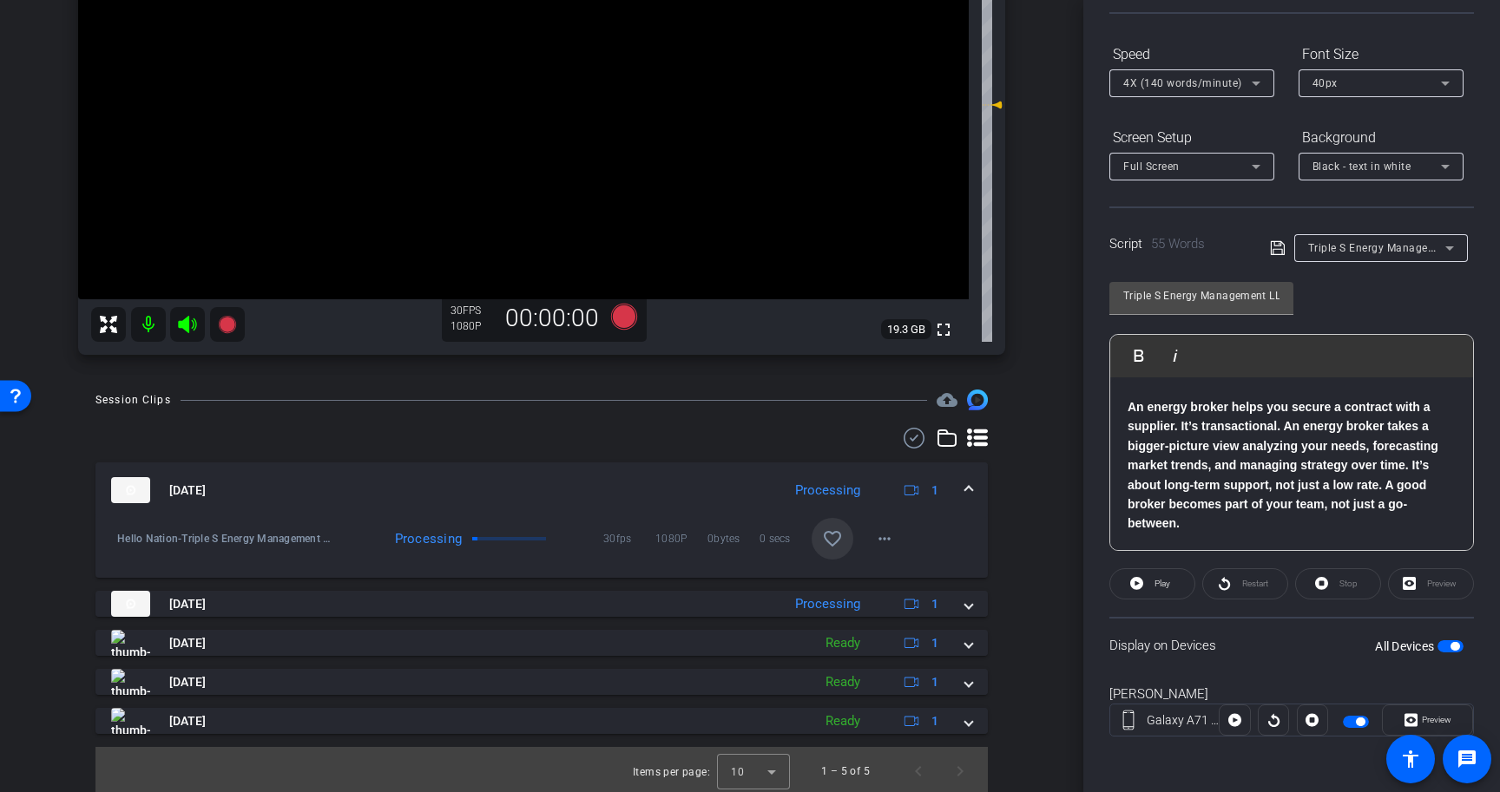
click at [1455, 645] on span "button" at bounding box center [1454, 646] width 9 height 9
click at [838, 544] on mat-icon "favorite_border" at bounding box center [832, 539] width 21 height 21
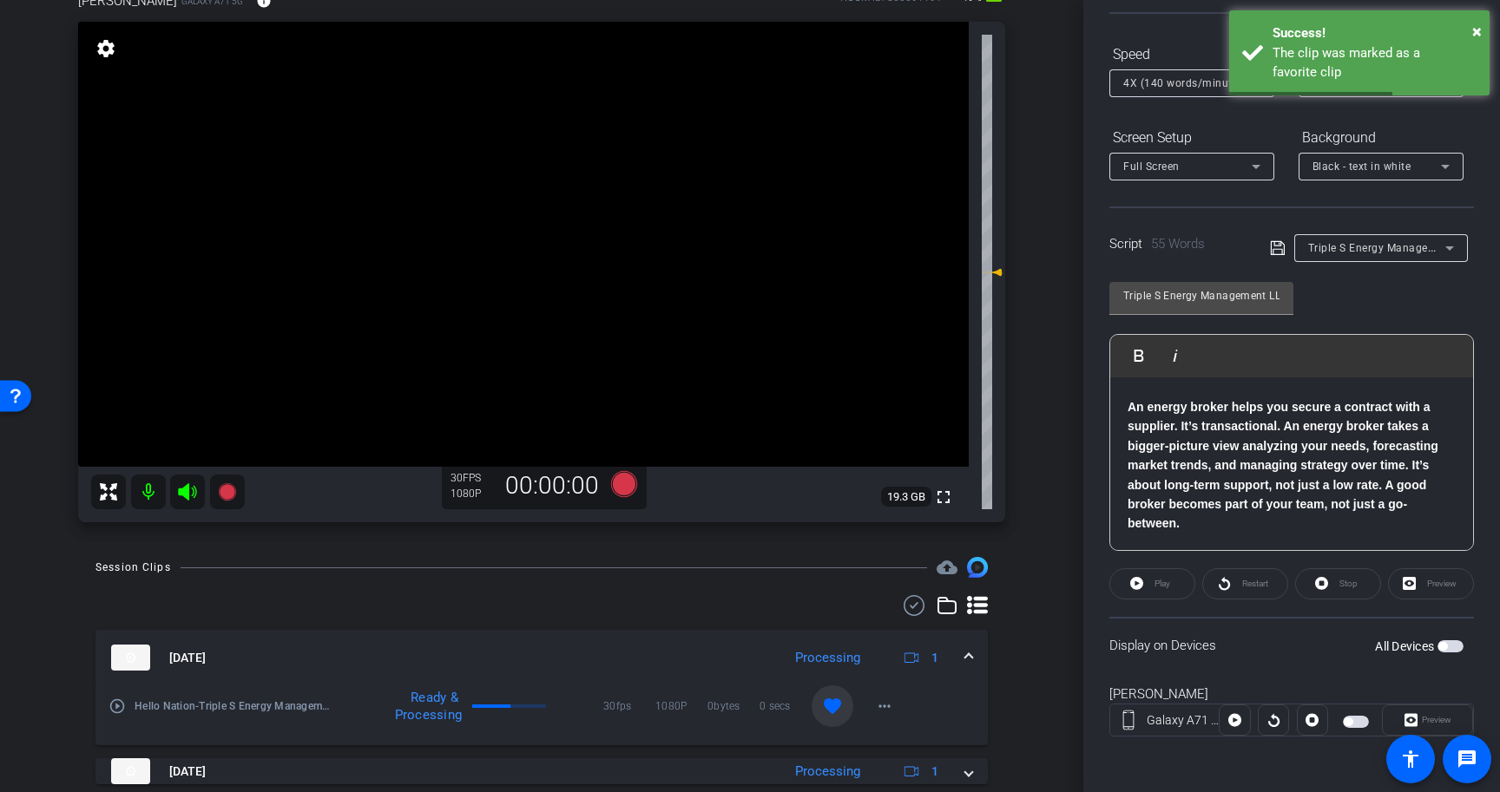
scroll to position [141, 0]
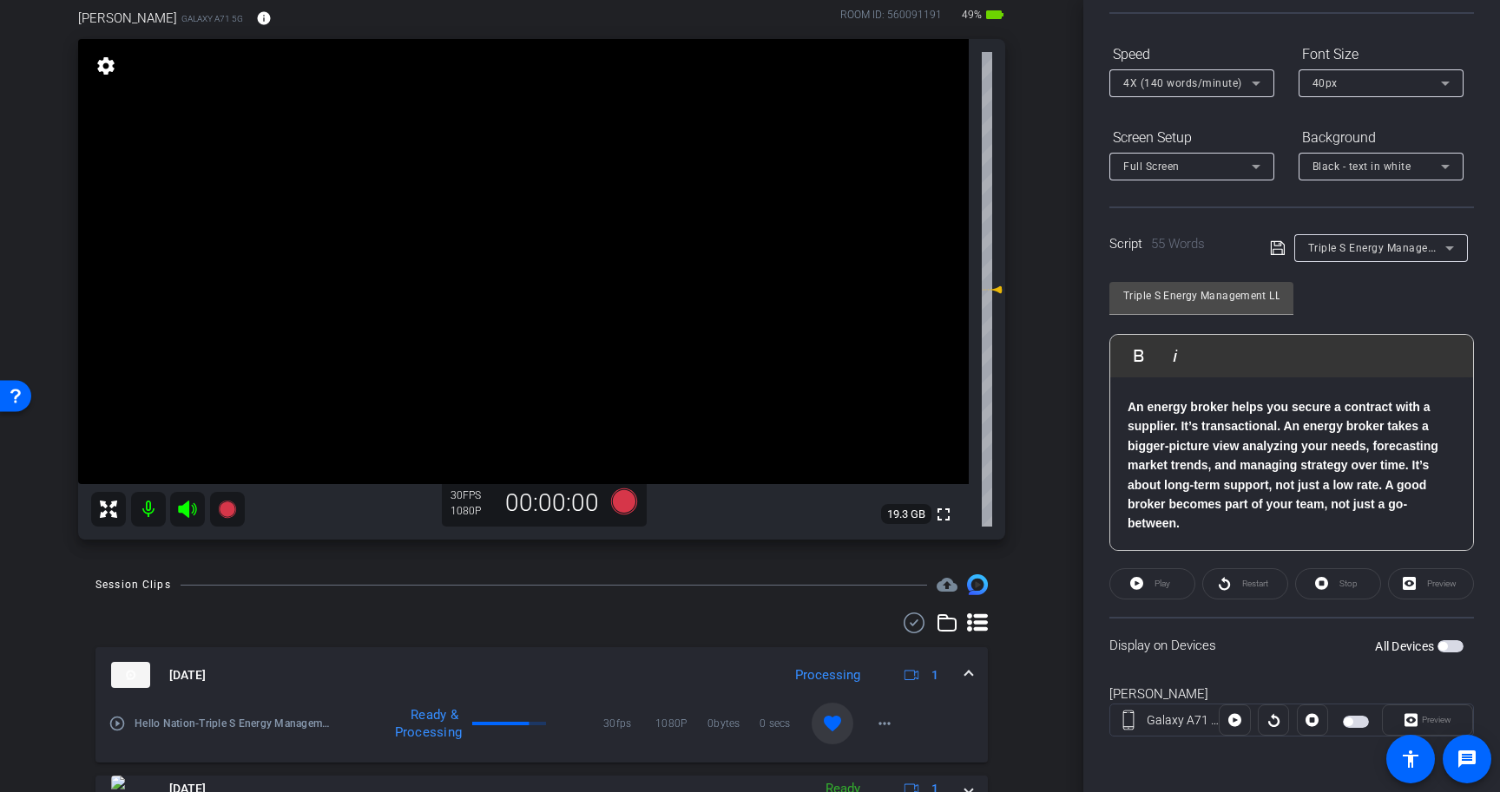
click at [1129, 406] on strong "An energy broker helps you secure a contract with a supplier. It’s transactiona…" at bounding box center [1282, 465] width 311 height 130
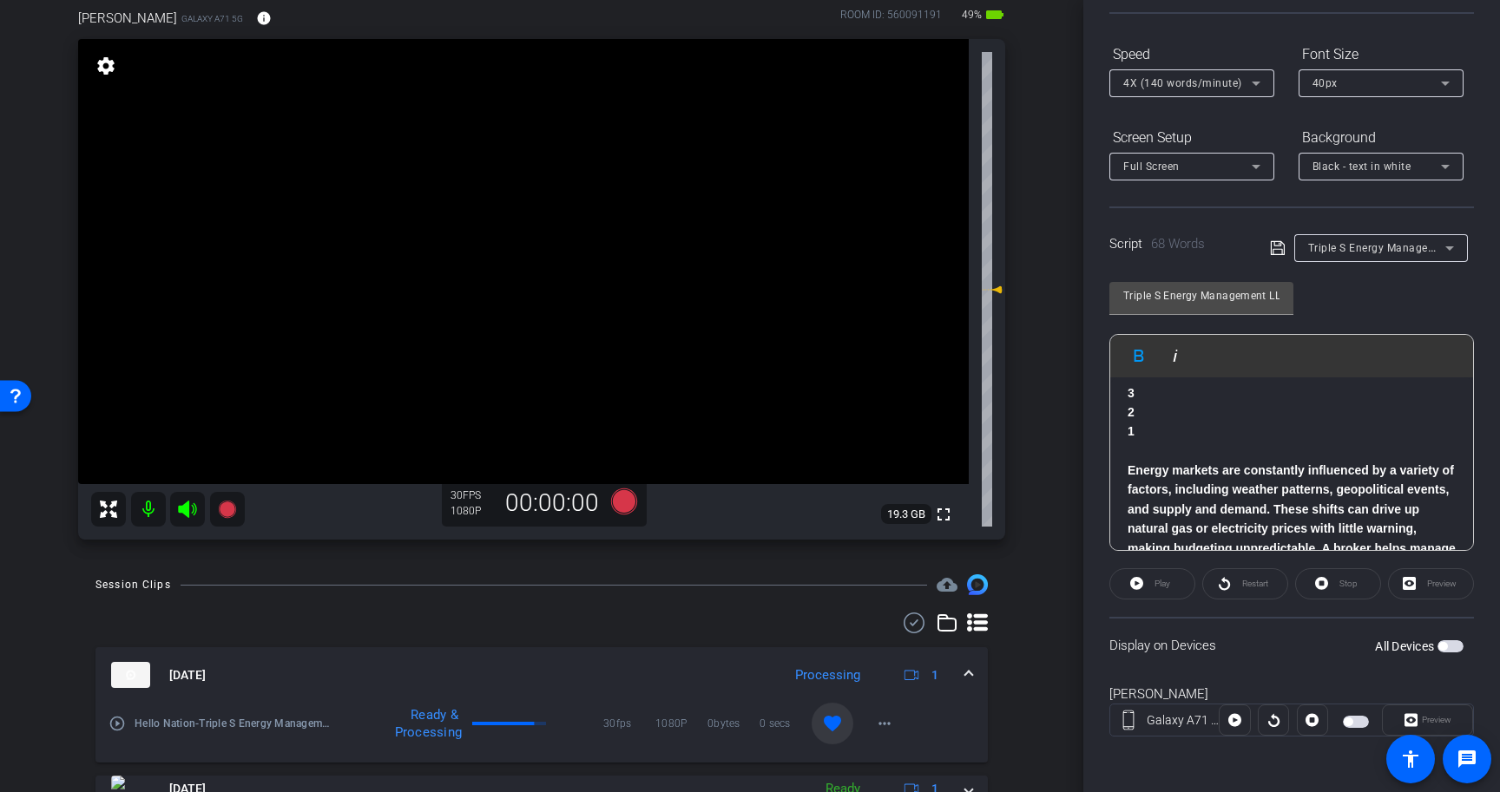
scroll to position [0, 0]
click at [1216, 444] on p "1" at bounding box center [1291, 442] width 328 height 19
click at [1280, 248] on icon at bounding box center [1278, 248] width 16 height 21
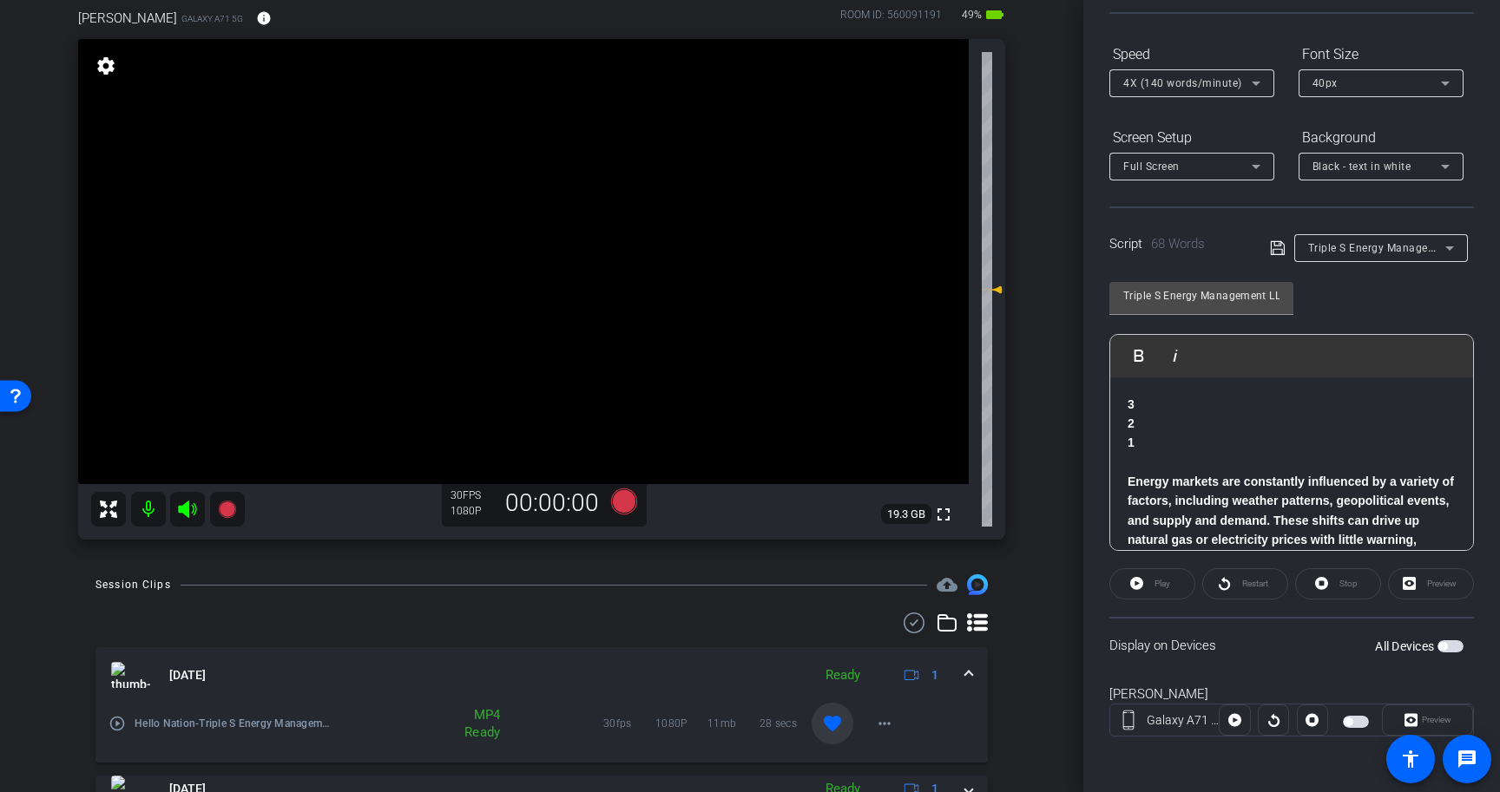
click at [1449, 647] on span "button" at bounding box center [1450, 647] width 26 height 12
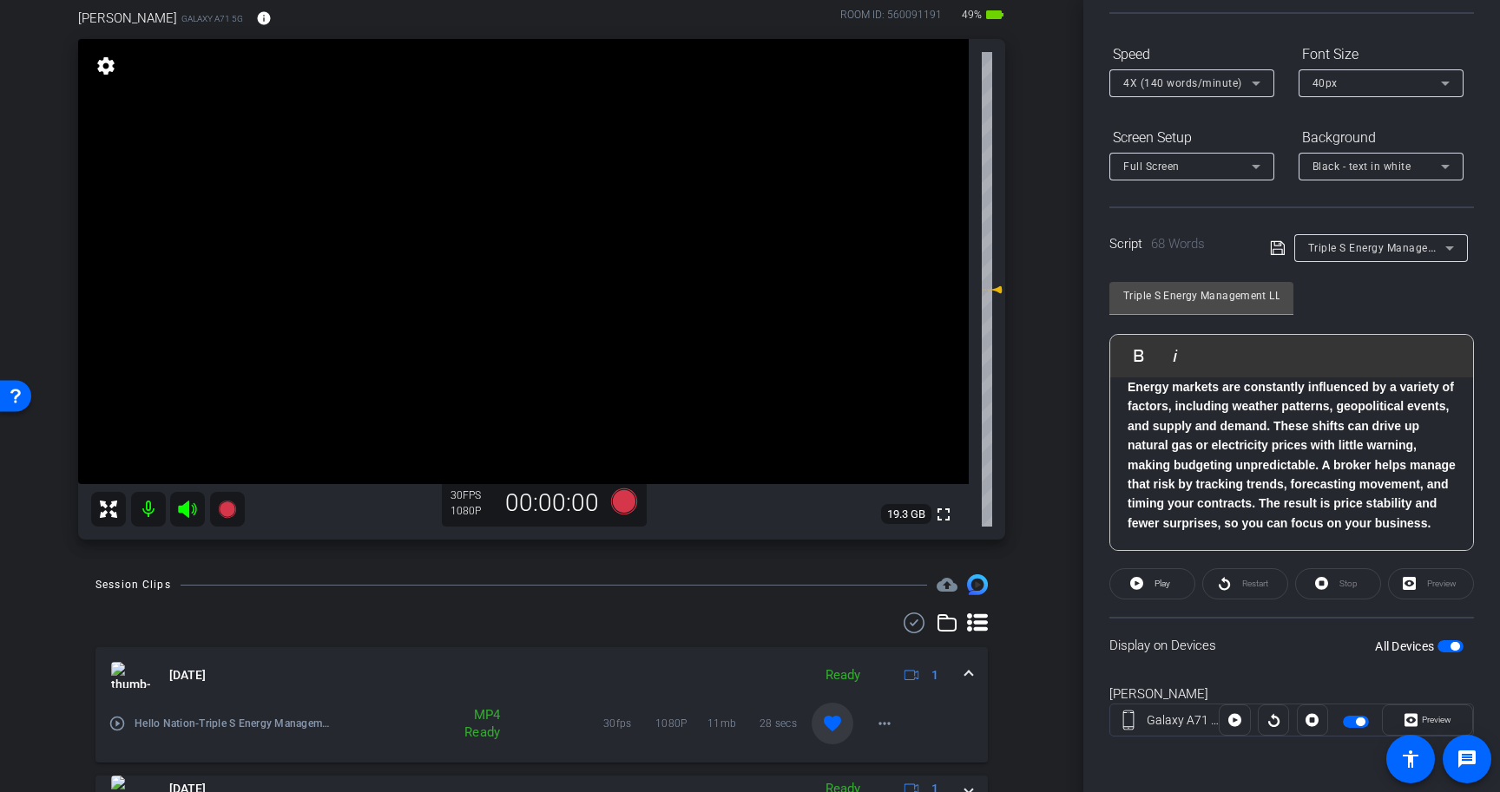
scroll to position [44, 0]
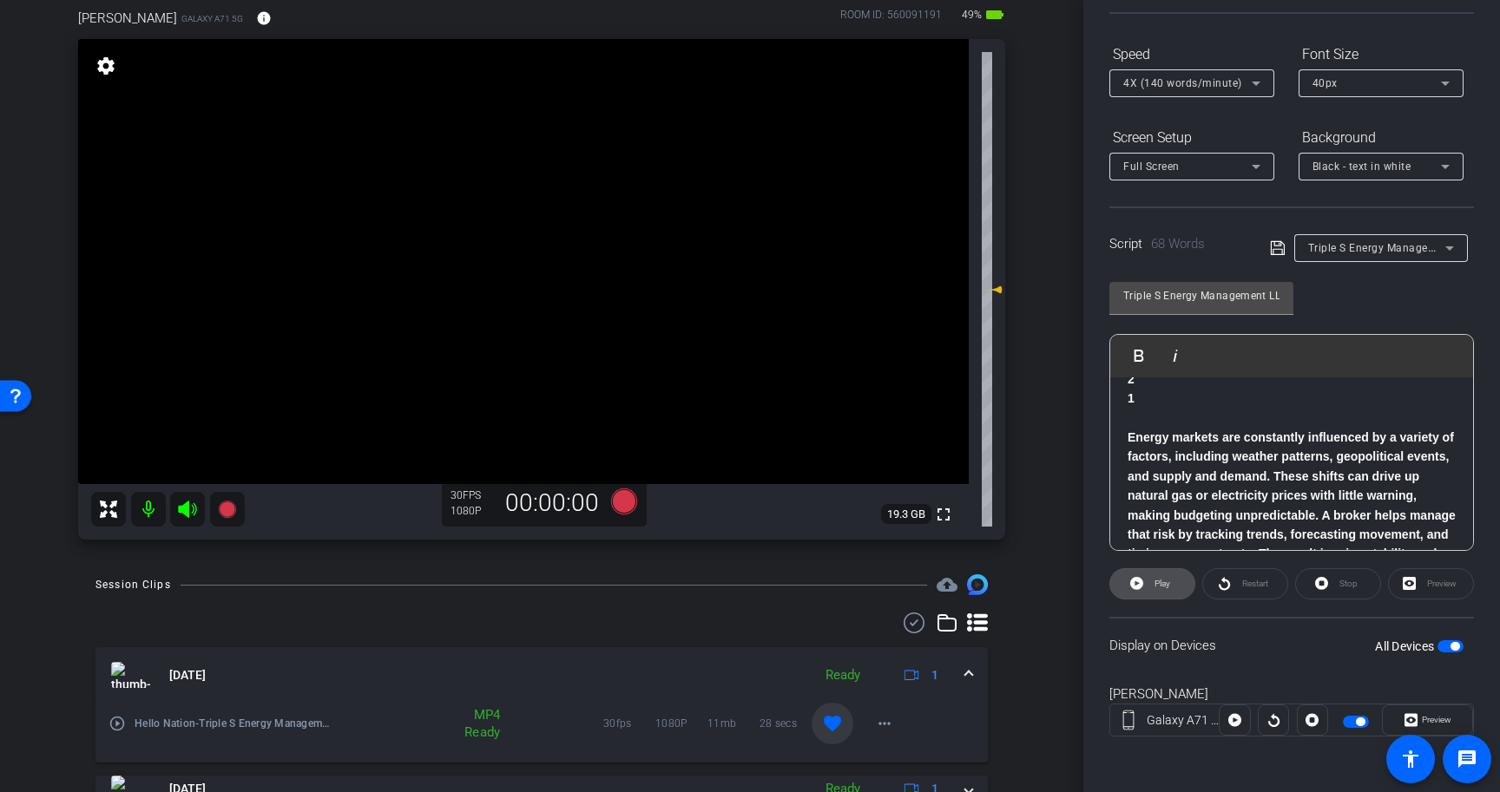
click at [1153, 582] on span "Play" at bounding box center [1160, 584] width 20 height 24
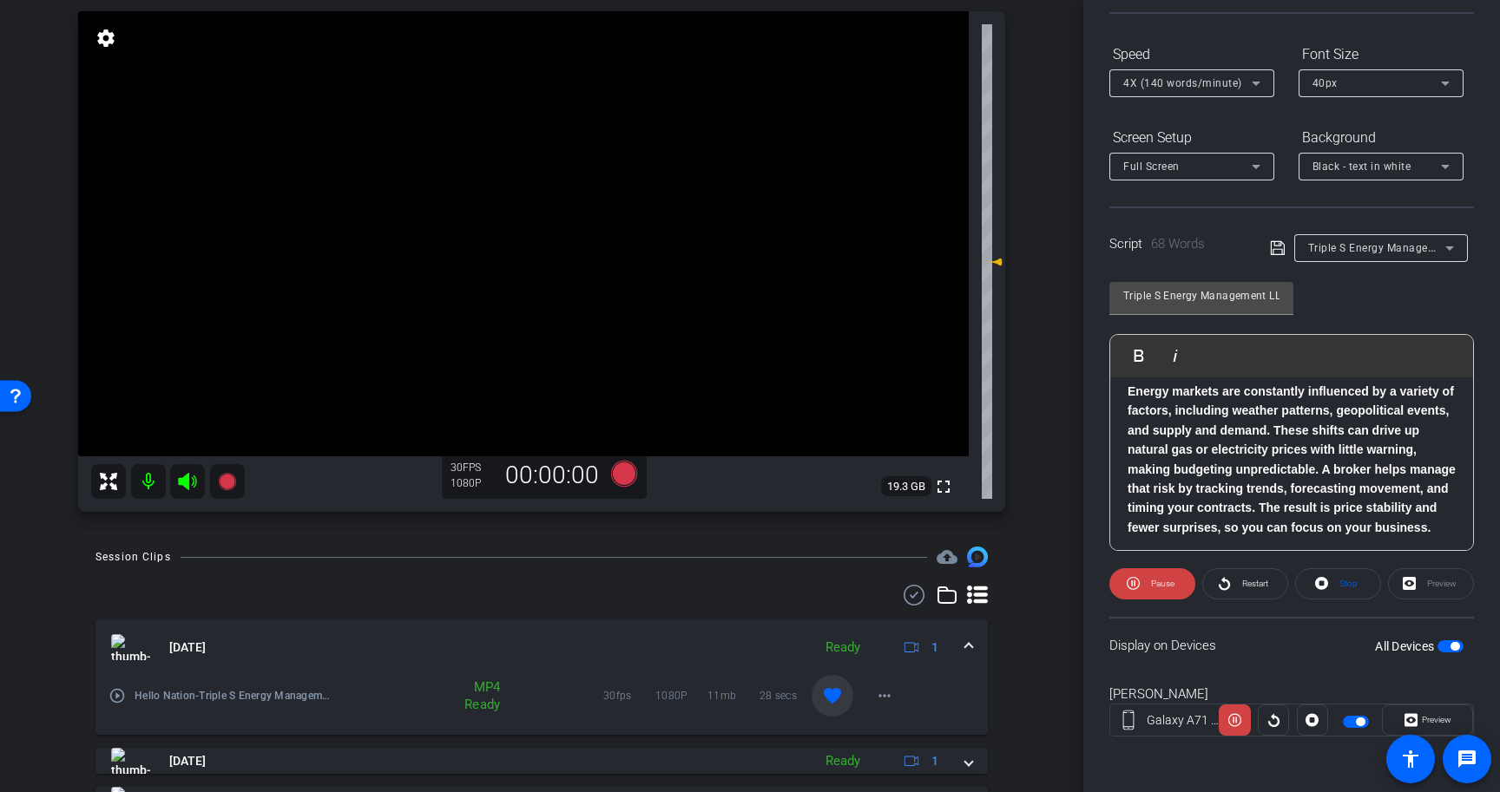
scroll to position [95, 0]
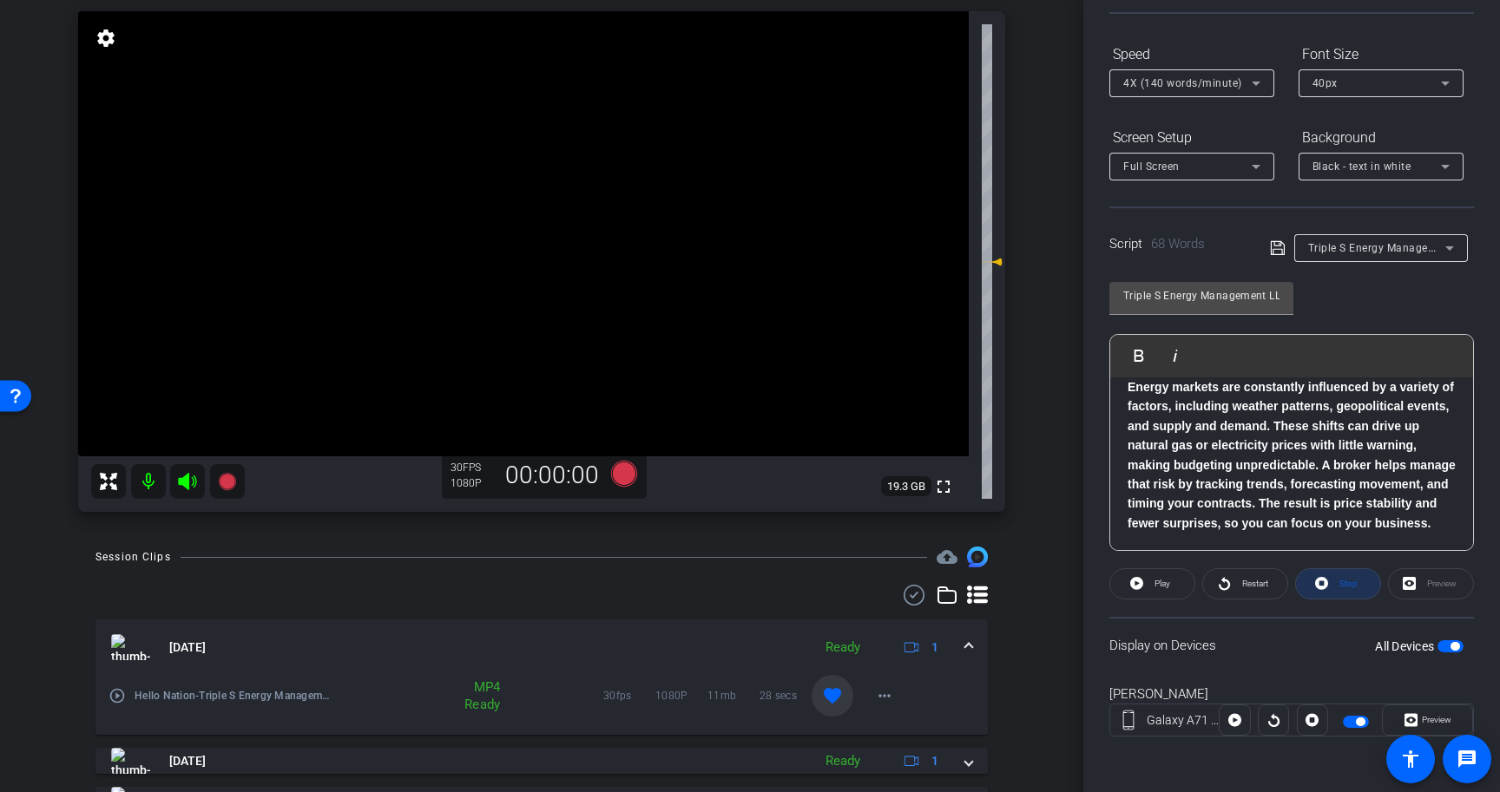
click at [1325, 588] on icon at bounding box center [1321, 584] width 13 height 22
click at [1452, 643] on span "button" at bounding box center [1454, 646] width 9 height 9
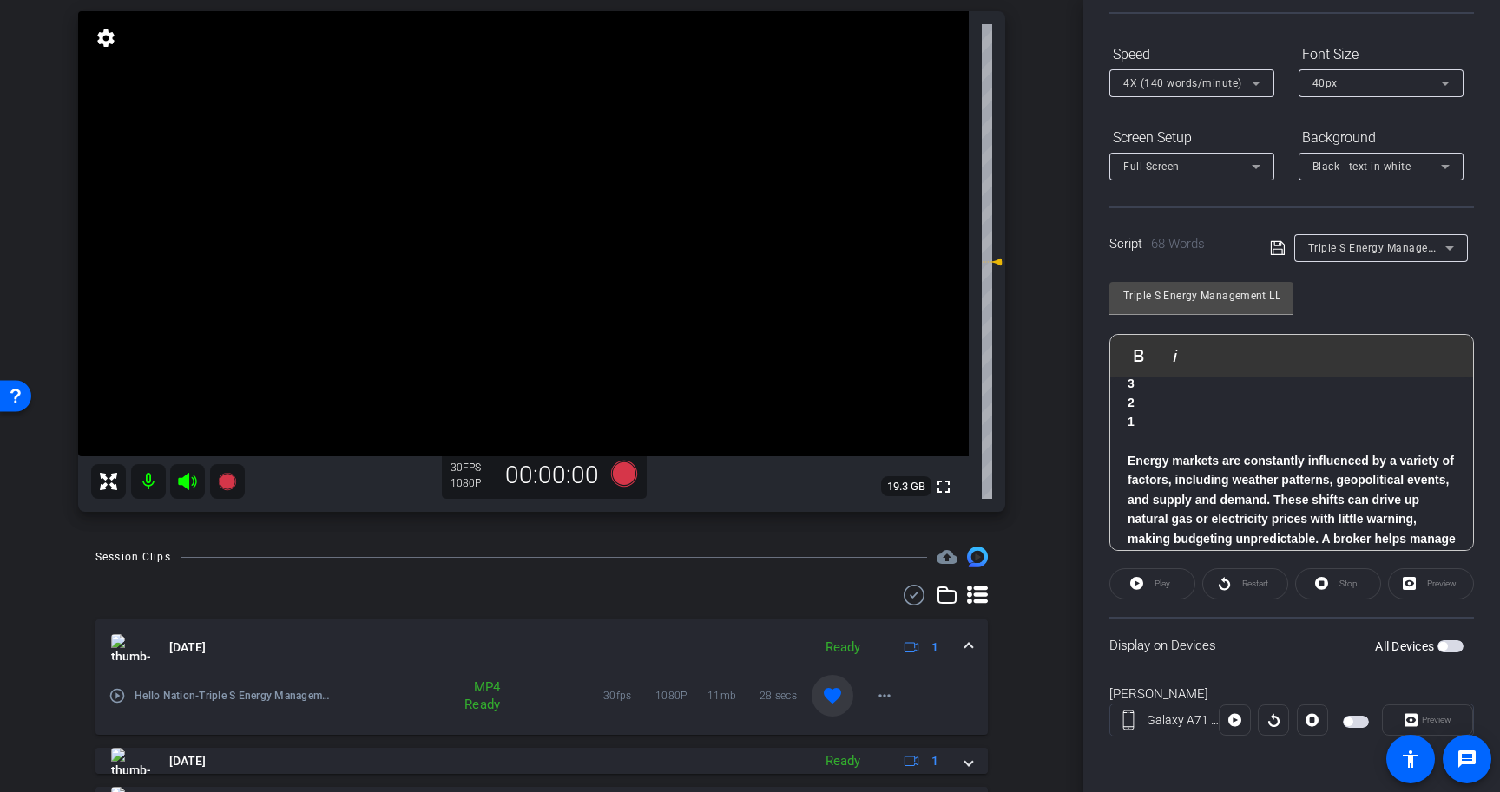
scroll to position [0, 0]
click at [1456, 649] on span "button" at bounding box center [1450, 647] width 26 height 12
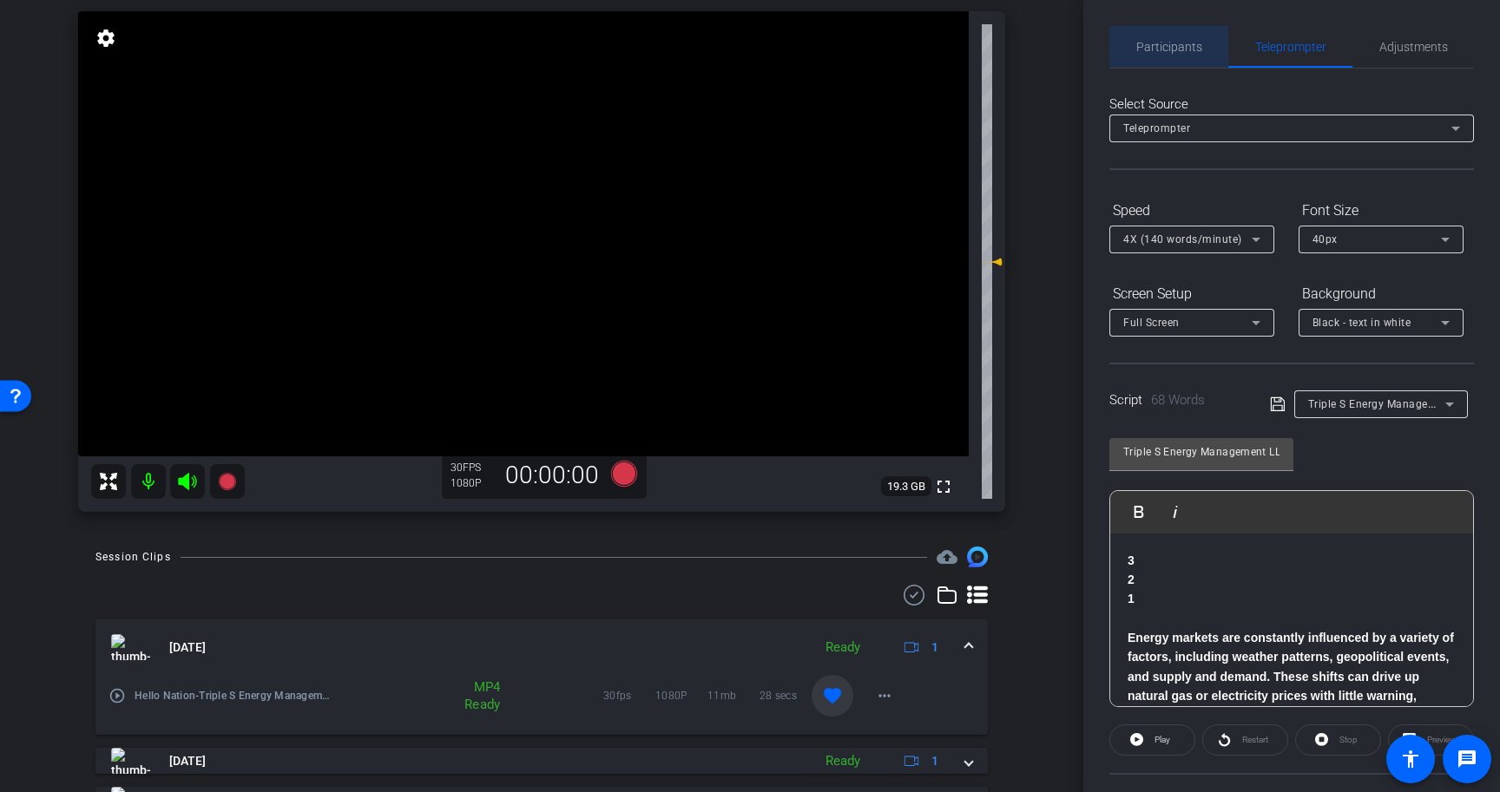
click at [1150, 37] on span "Participants" at bounding box center [1169, 47] width 66 height 42
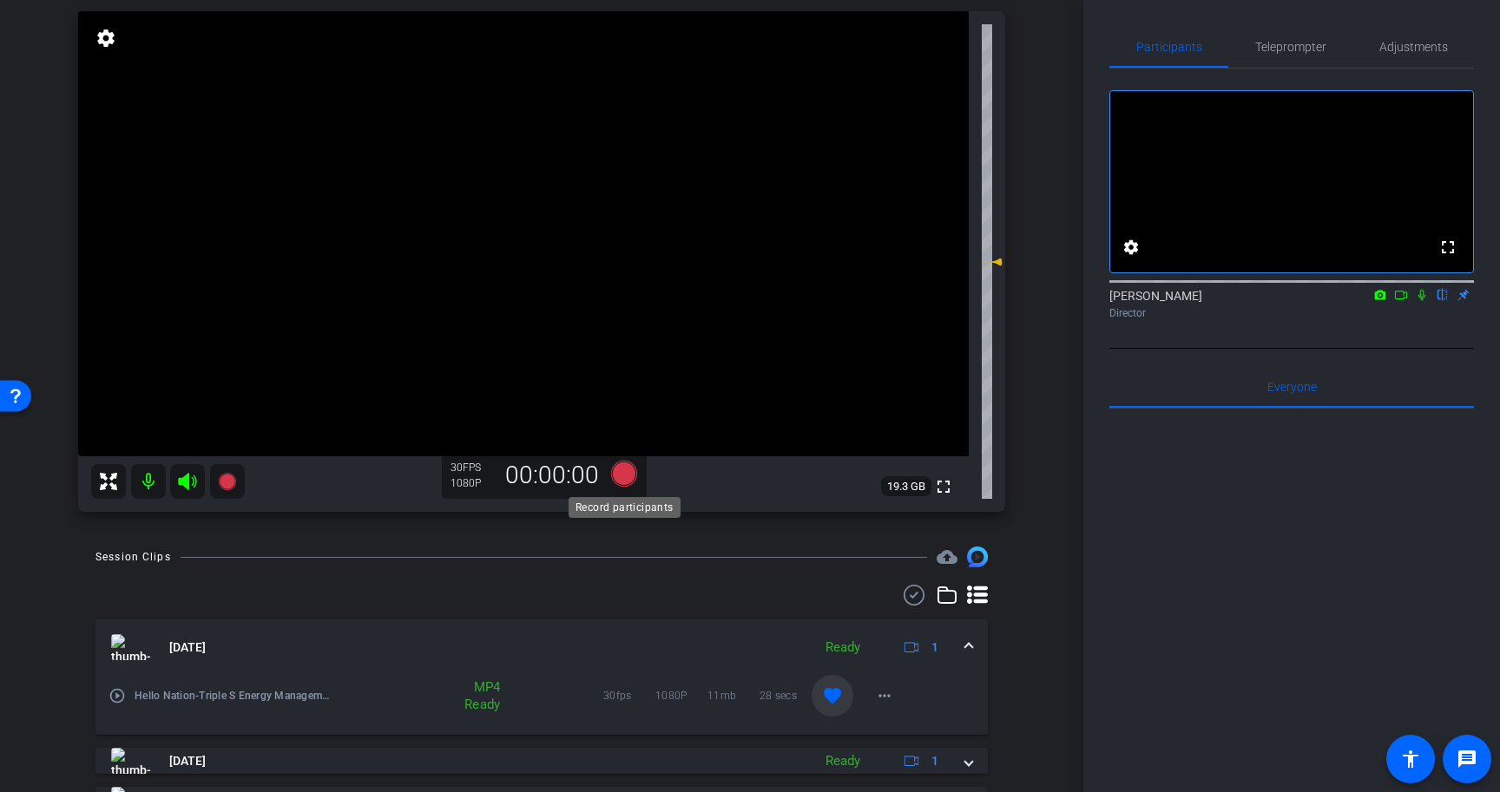
click at [628, 480] on icon at bounding box center [624, 474] width 26 height 26
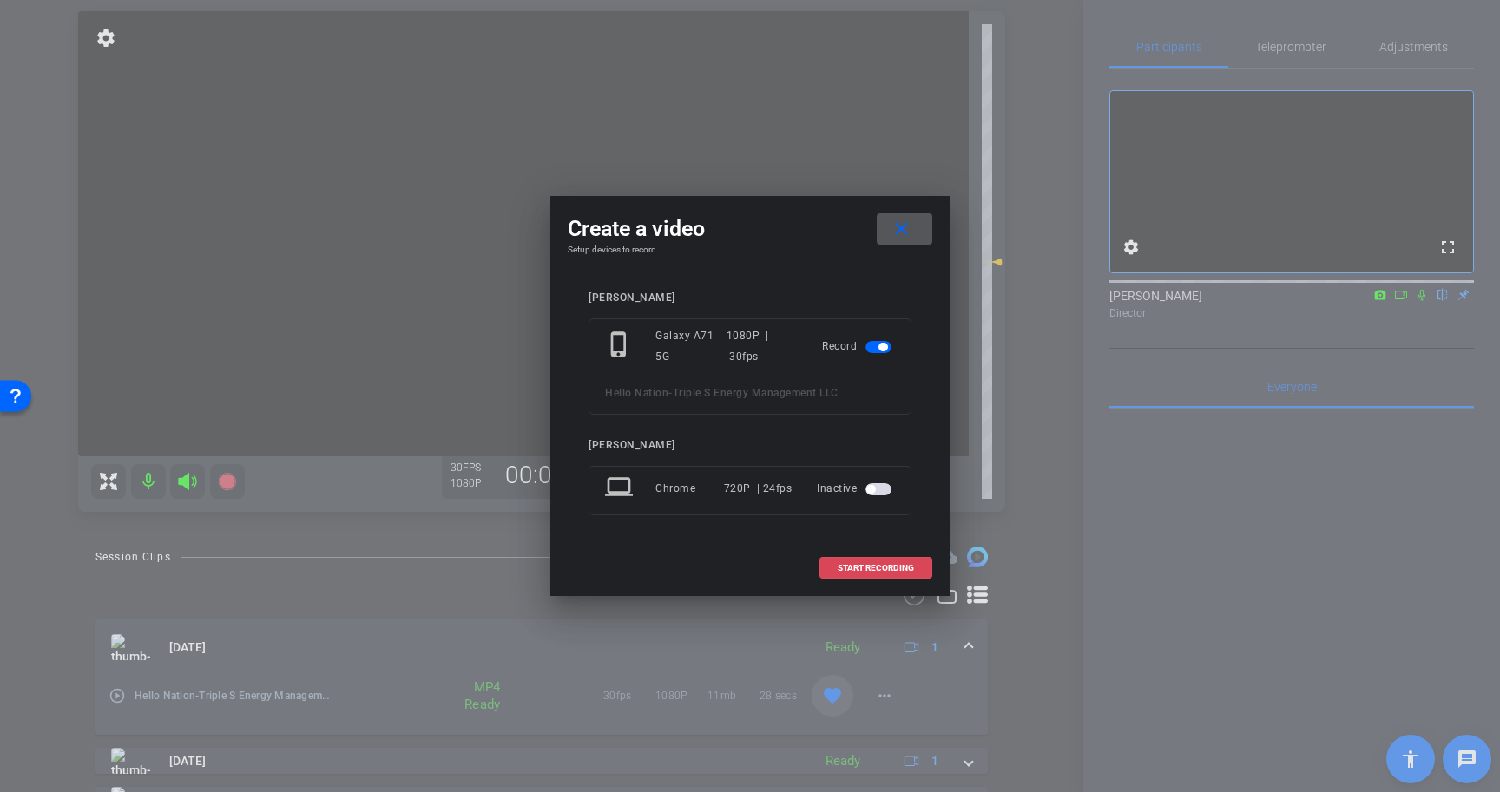
click at [879, 566] on span "START RECORDING" at bounding box center [876, 568] width 76 height 9
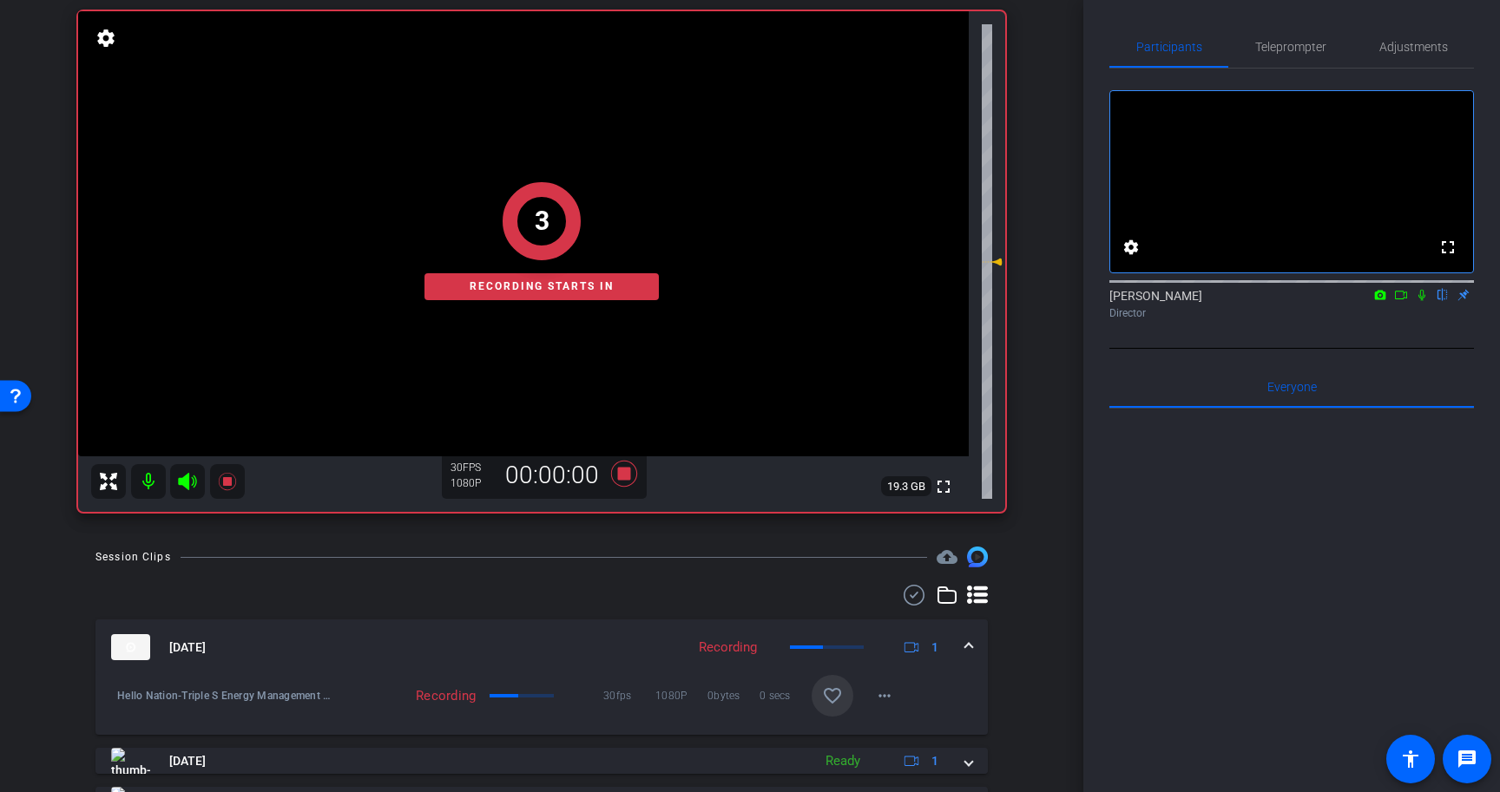
click at [1422, 301] on icon at bounding box center [1422, 295] width 14 height 12
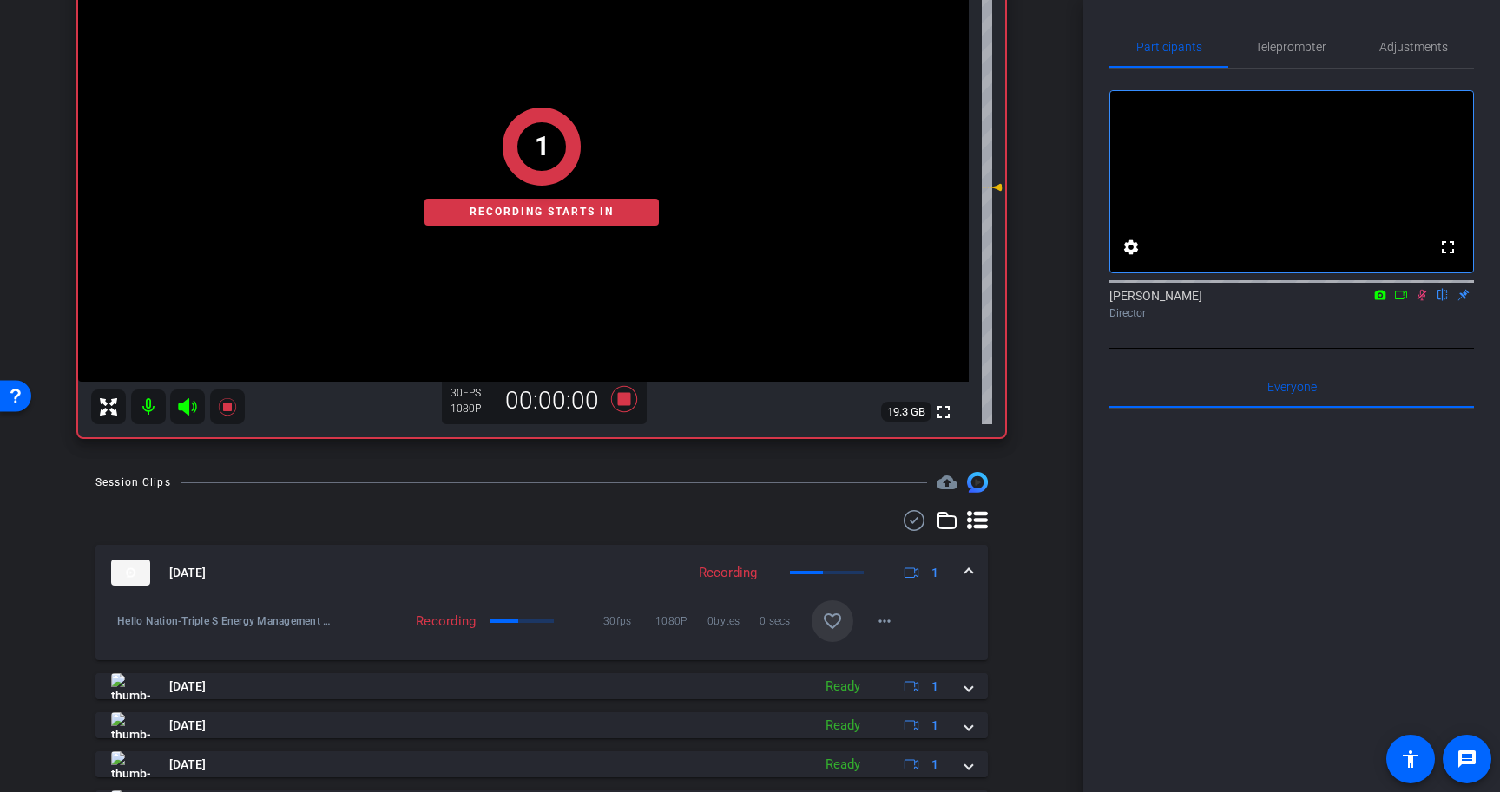
scroll to position [252, 0]
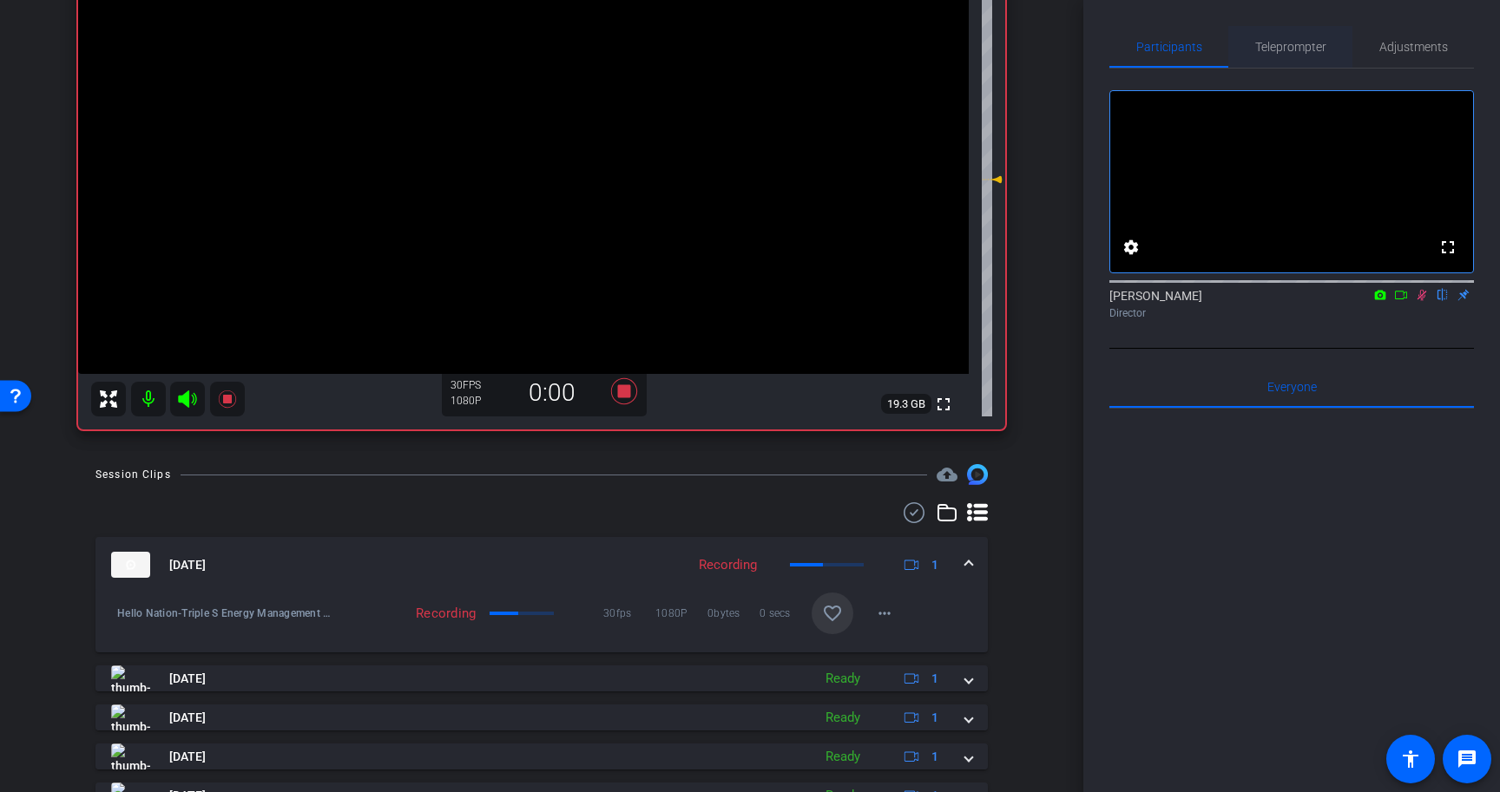
click at [1292, 45] on span "Teleprompter" at bounding box center [1290, 47] width 71 height 12
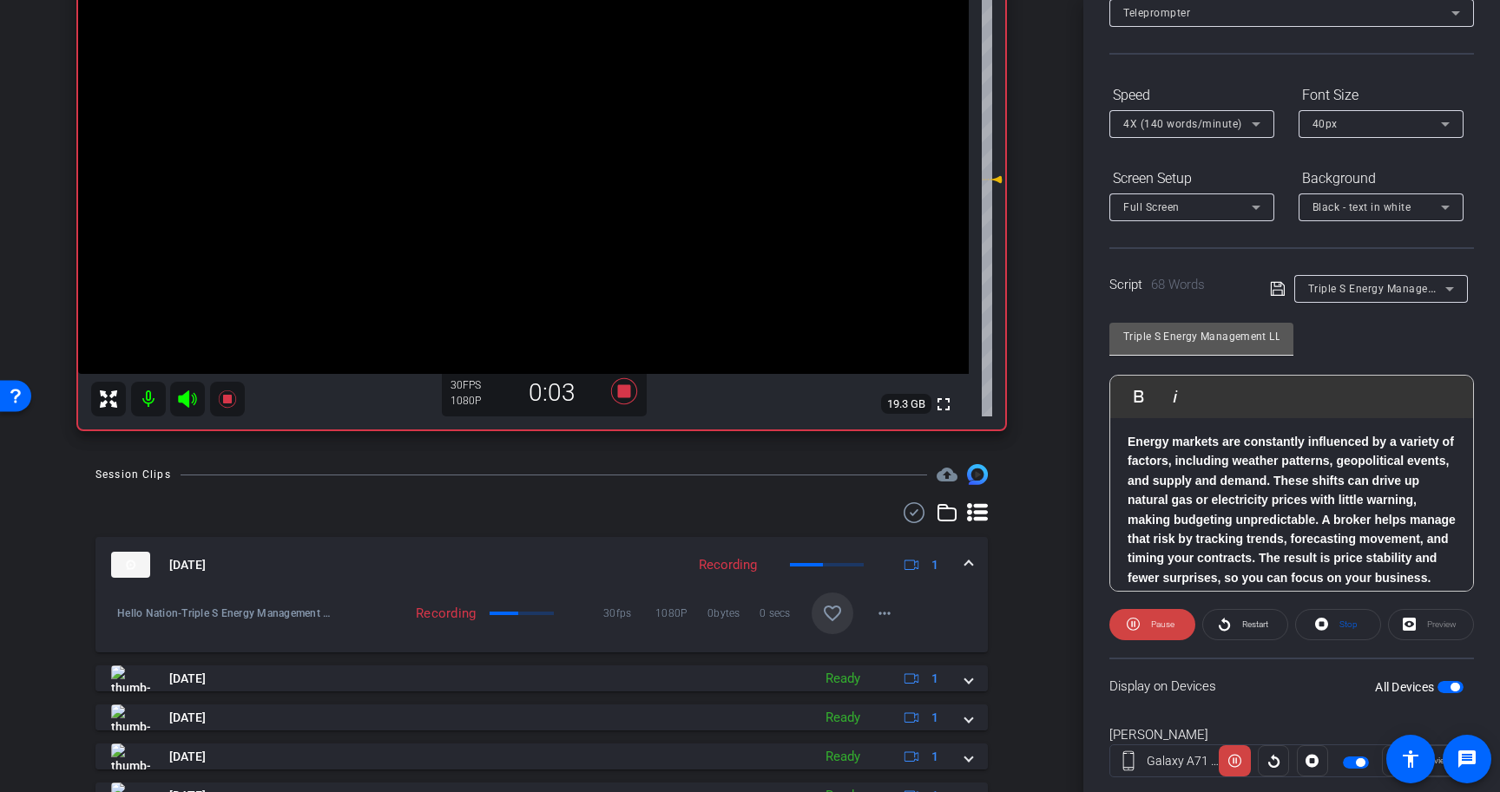
scroll to position [83, 0]
click at [1357, 631] on span "Stop" at bounding box center [1346, 625] width 23 height 24
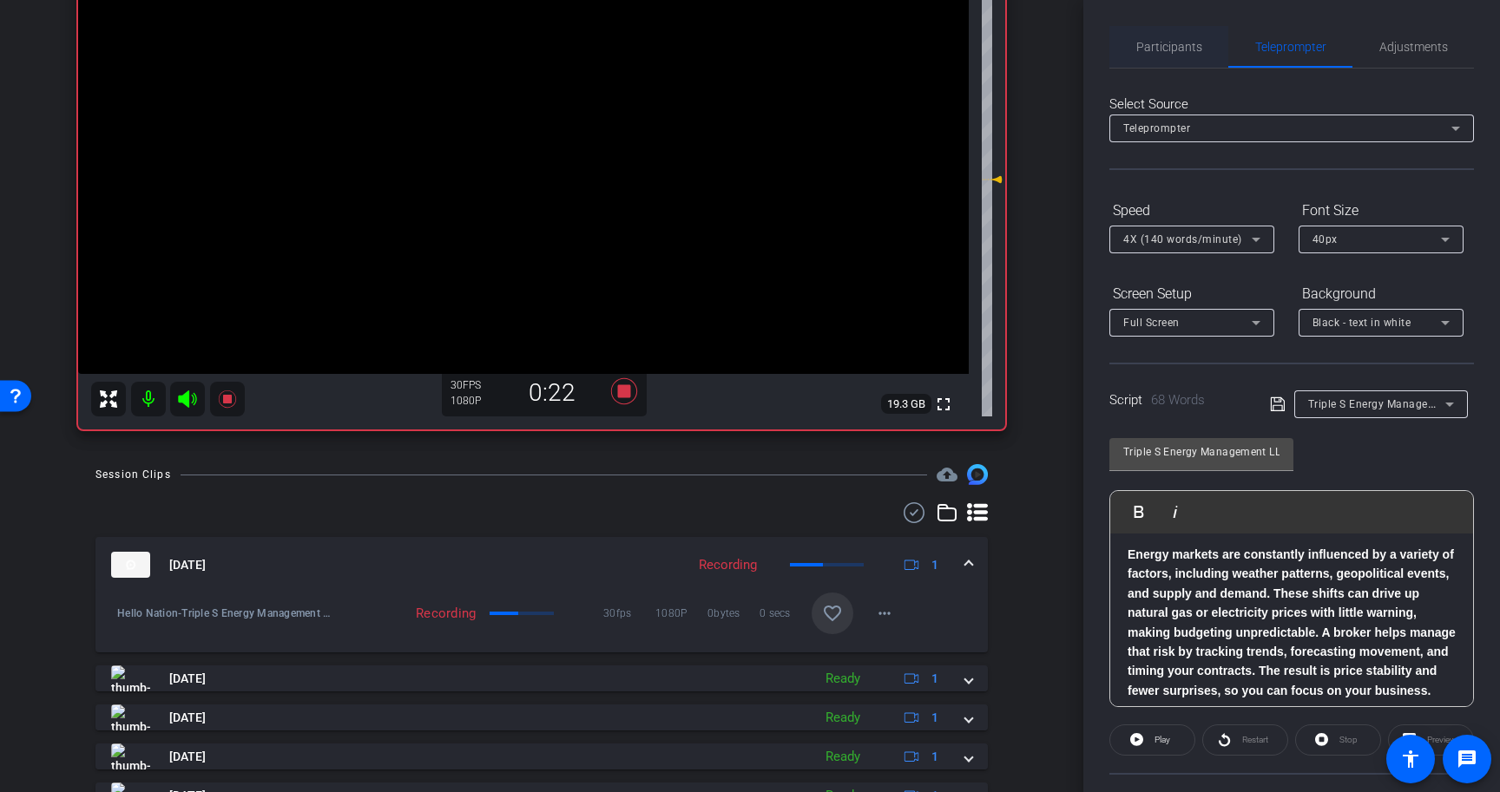
click at [1186, 46] on span "Participants" at bounding box center [1169, 47] width 66 height 12
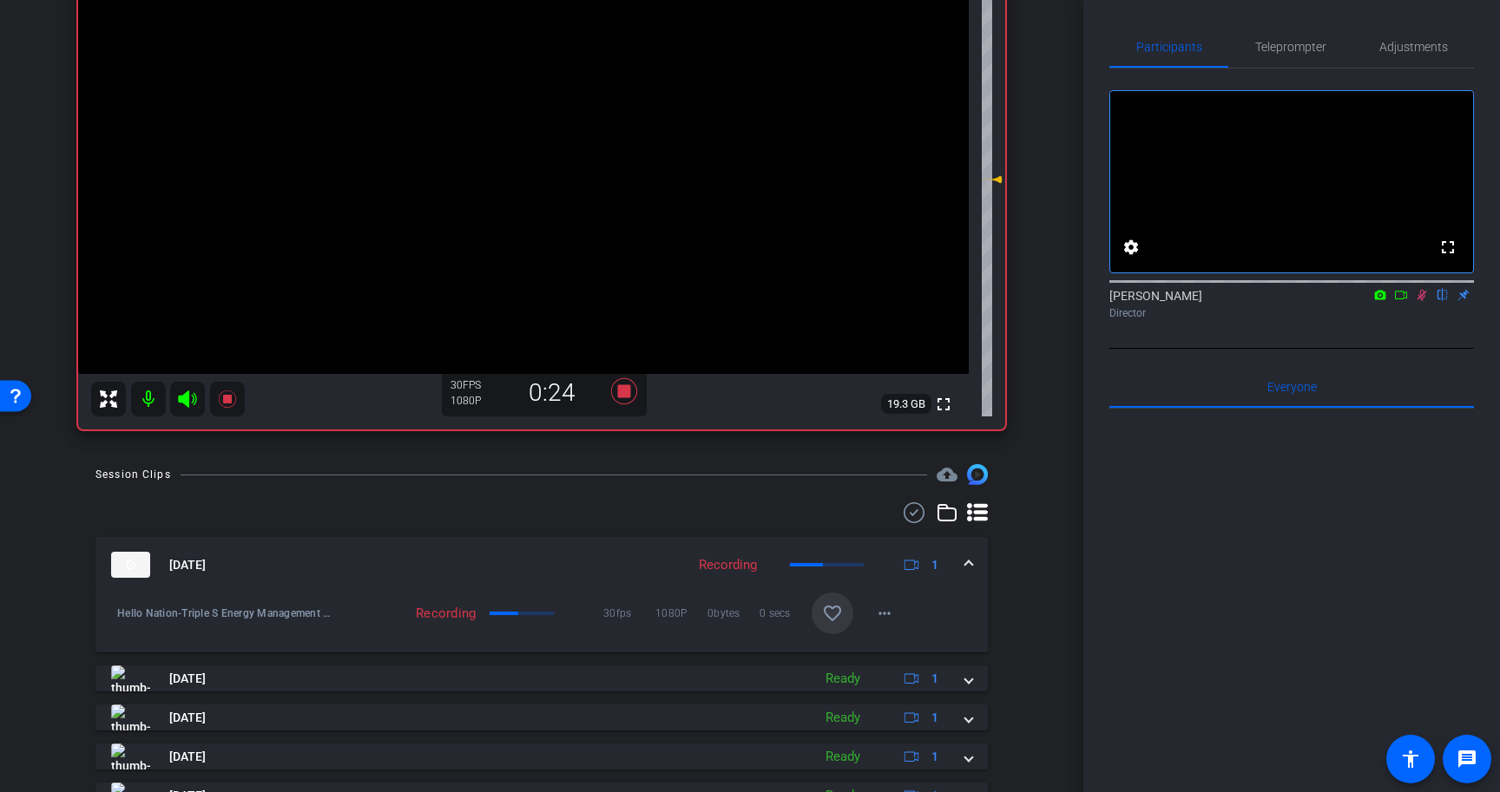
click at [1422, 301] on icon at bounding box center [1422, 295] width 14 height 12
click at [632, 395] on icon at bounding box center [624, 391] width 42 height 31
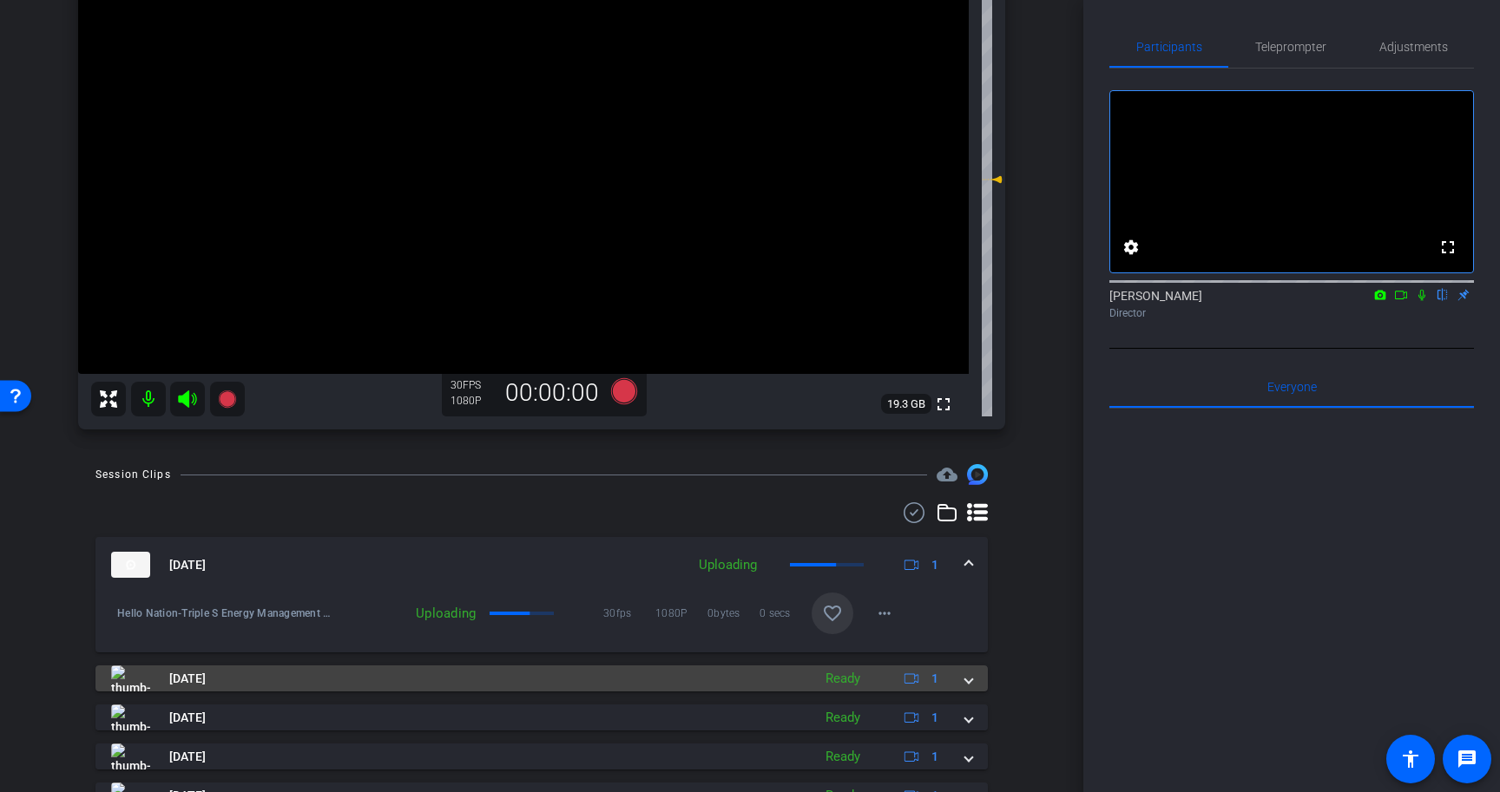
click at [973, 680] on mat-expansion-panel-header "[DATE] Ready 1" at bounding box center [541, 679] width 892 height 26
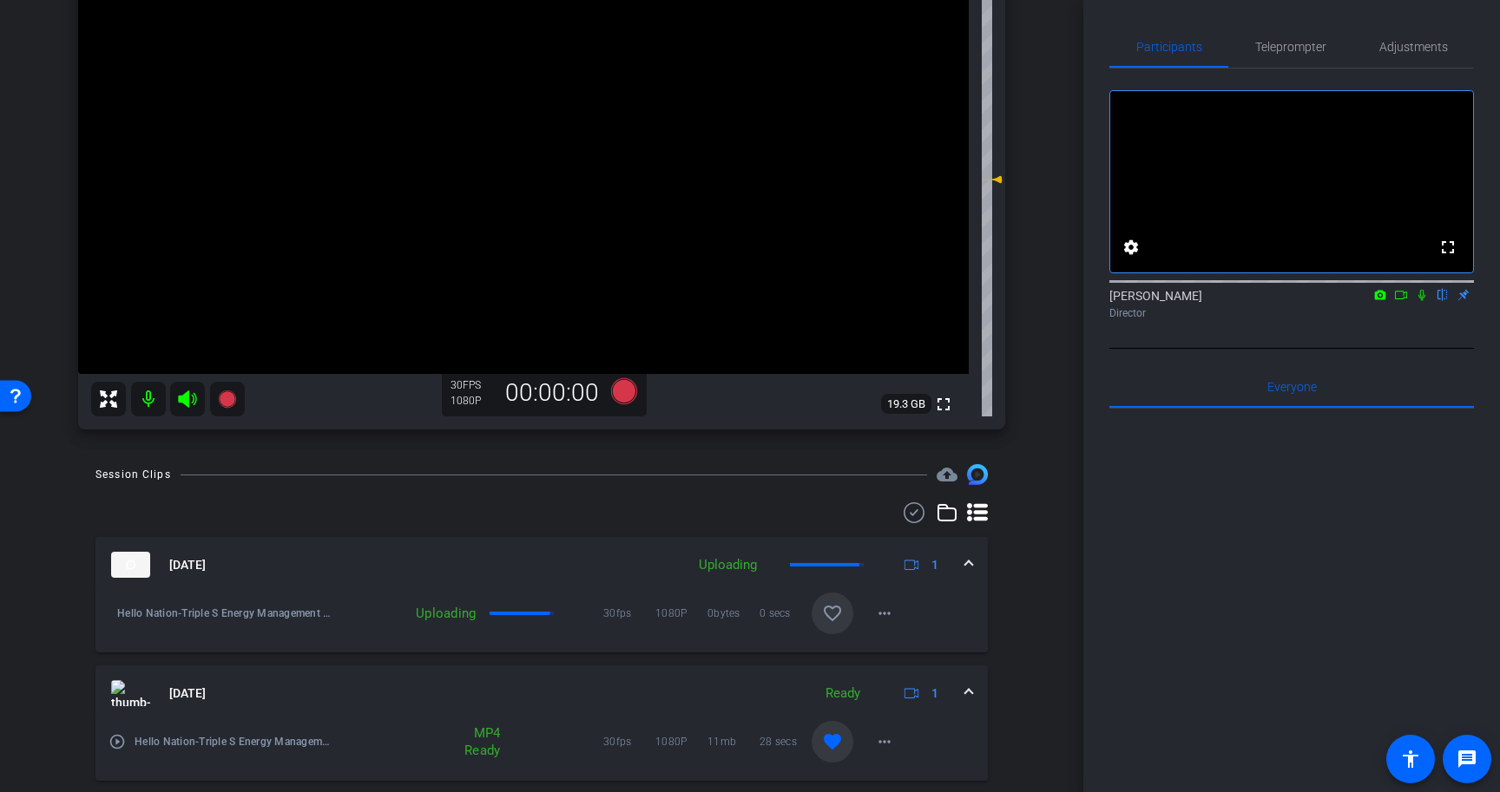
click at [972, 686] on mat-expansion-panel-header "[DATE] Ready 1" at bounding box center [541, 694] width 892 height 56
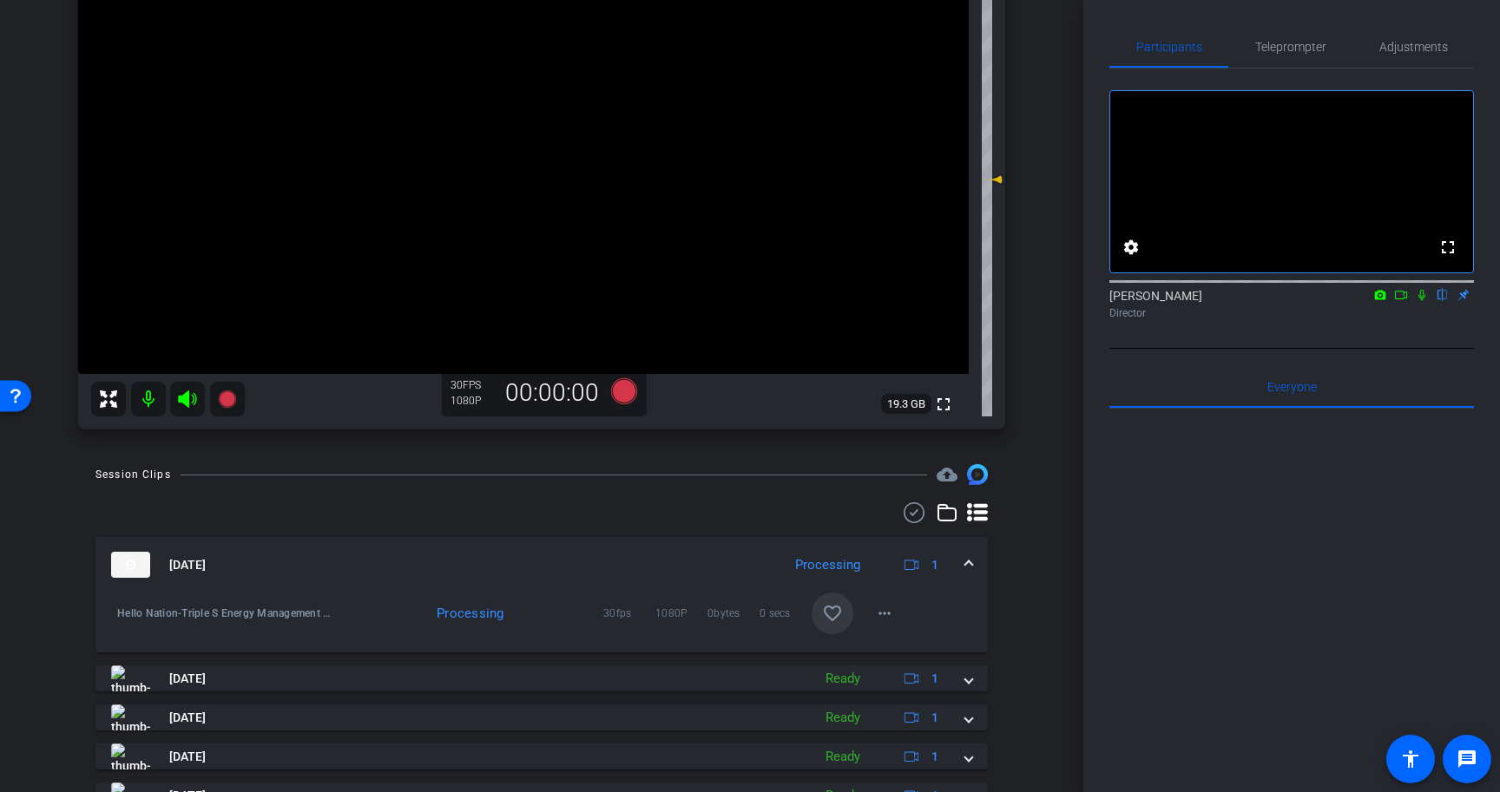
click at [970, 562] on span at bounding box center [968, 565] width 7 height 18
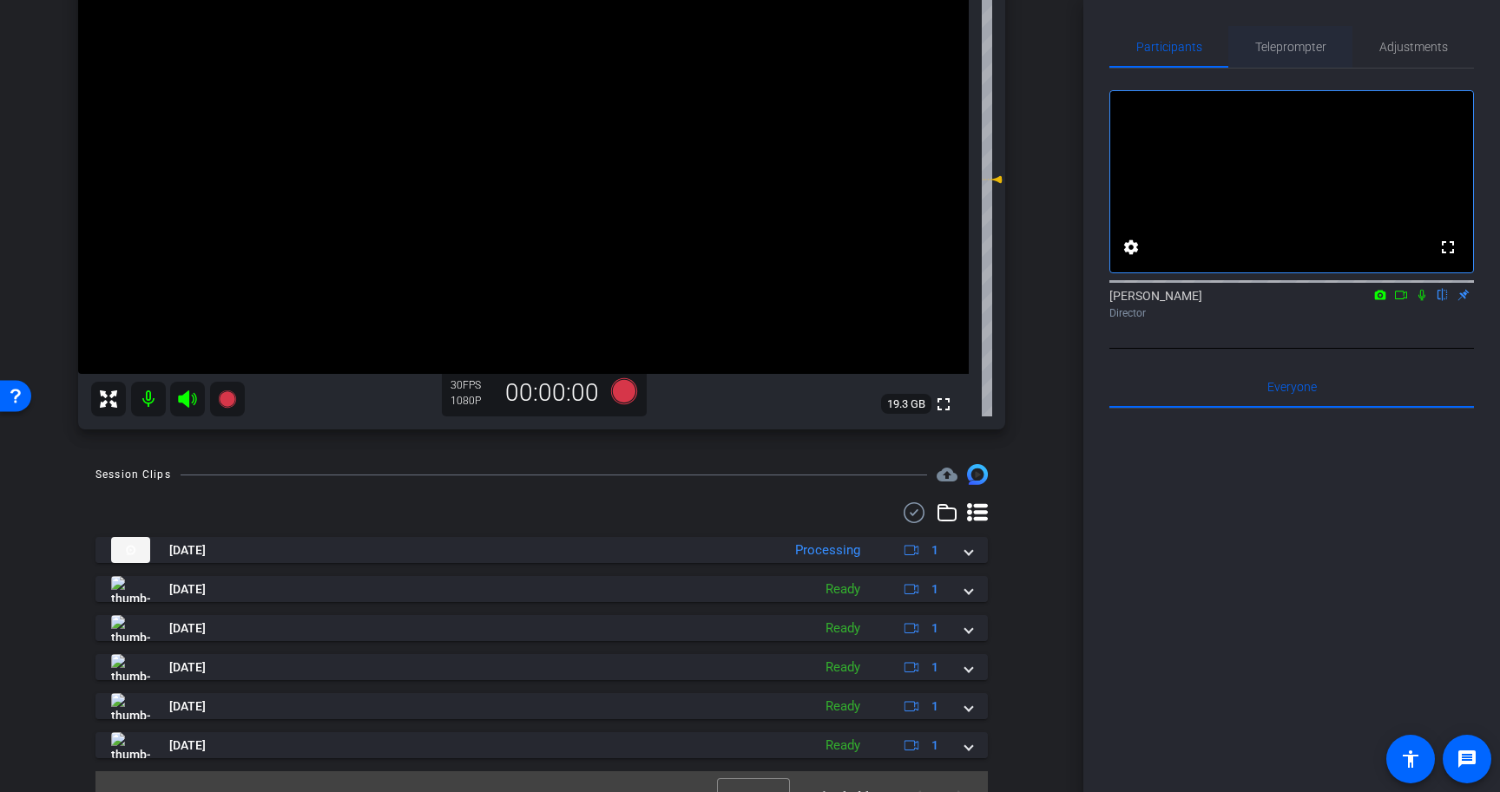
click at [1305, 46] on span "Teleprompter" at bounding box center [1290, 47] width 71 height 12
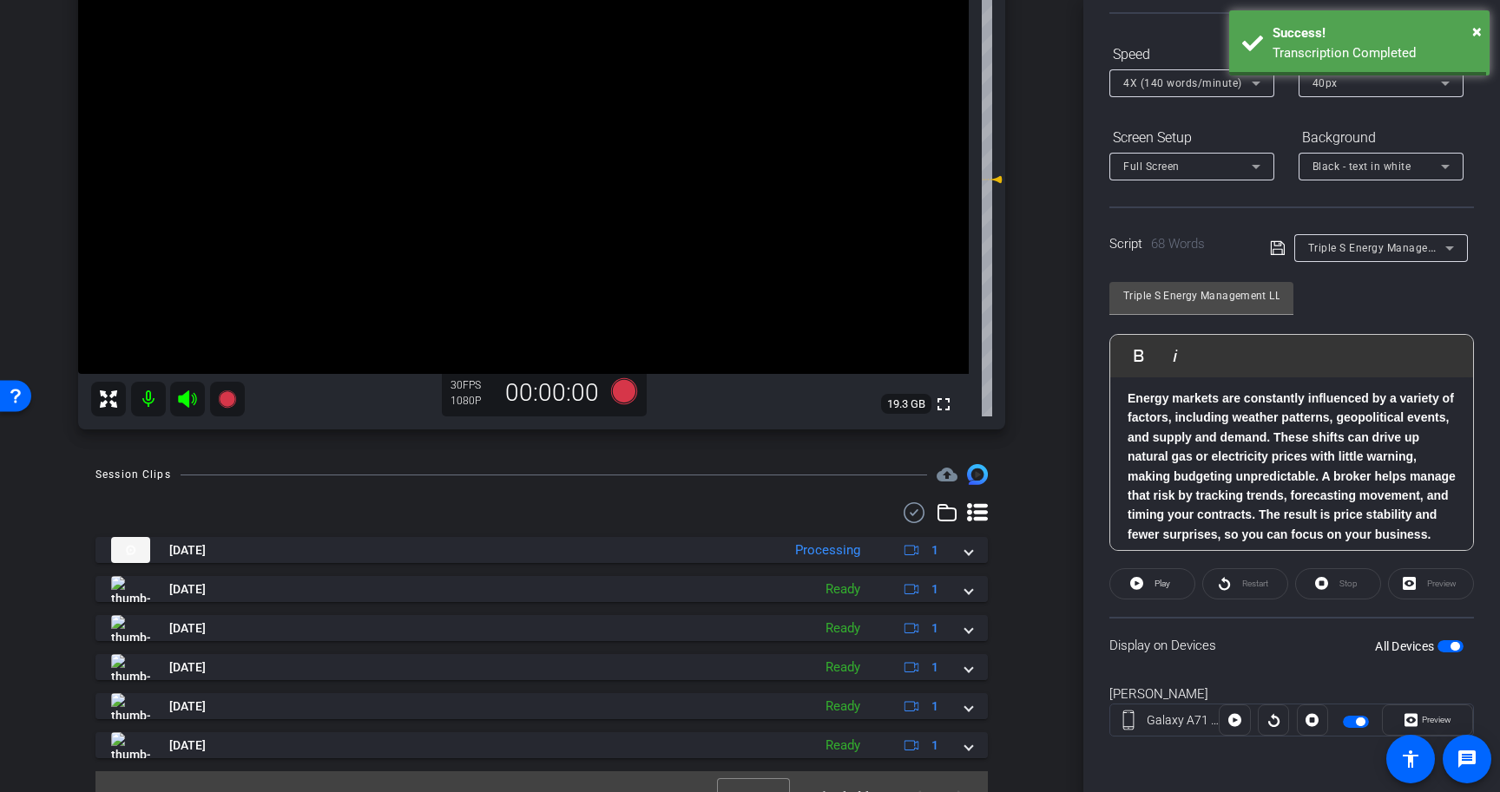
scroll to position [10, 0]
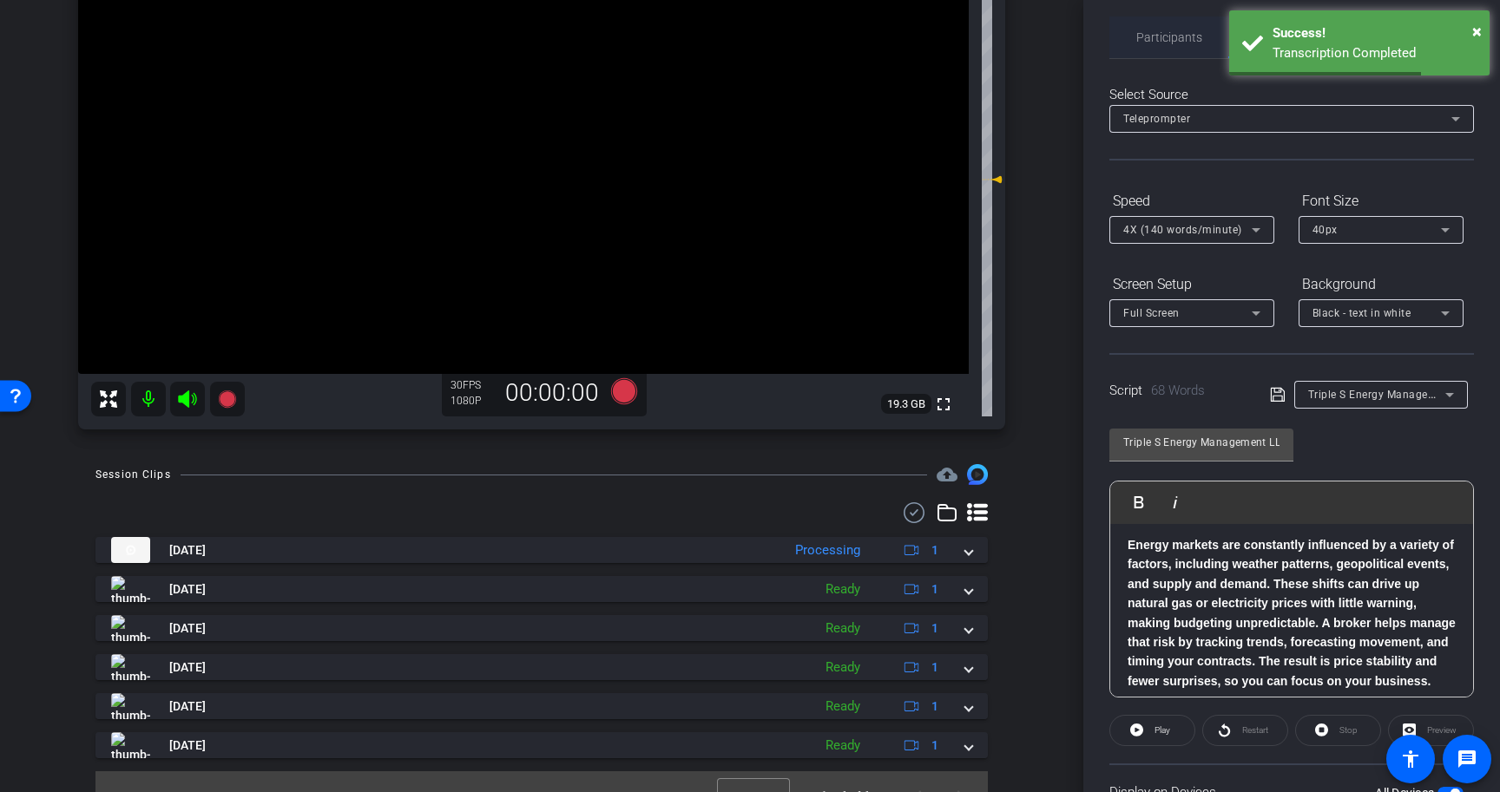
click at [1166, 34] on span "Participants" at bounding box center [1169, 37] width 66 height 12
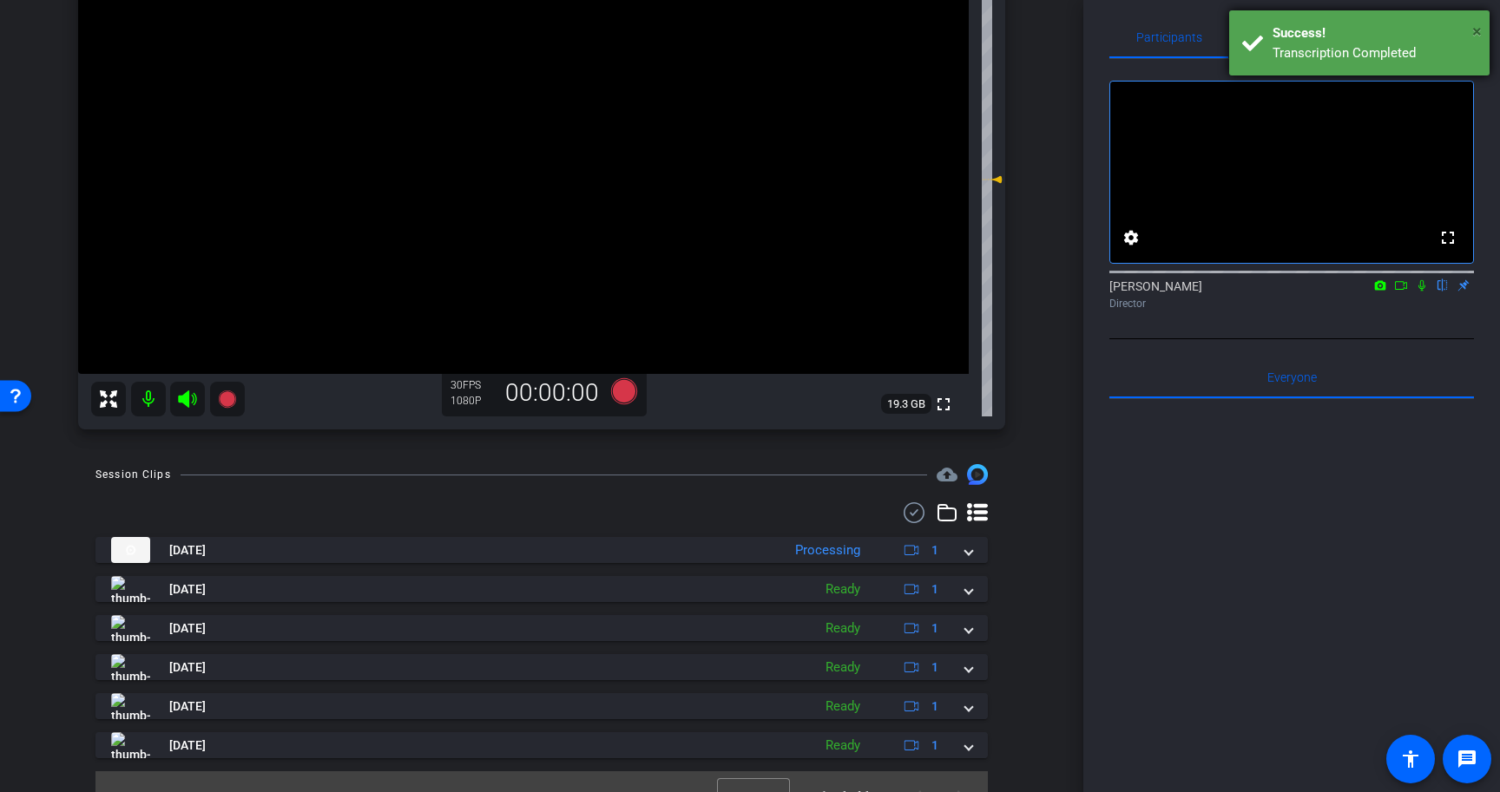
click at [1479, 35] on span "×" at bounding box center [1477, 31] width 10 height 21
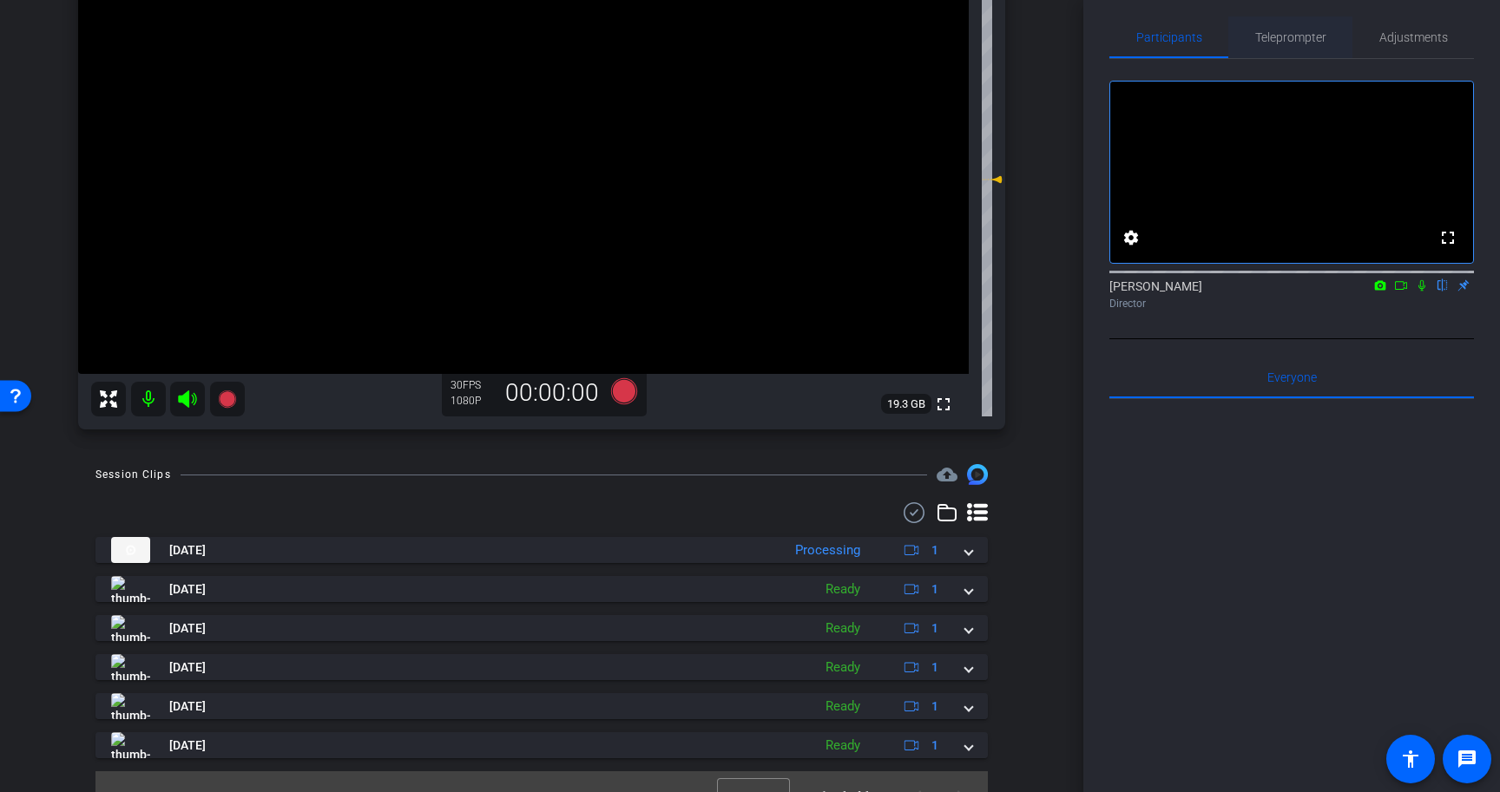
click at [1301, 36] on span "Teleprompter" at bounding box center [1290, 37] width 71 height 12
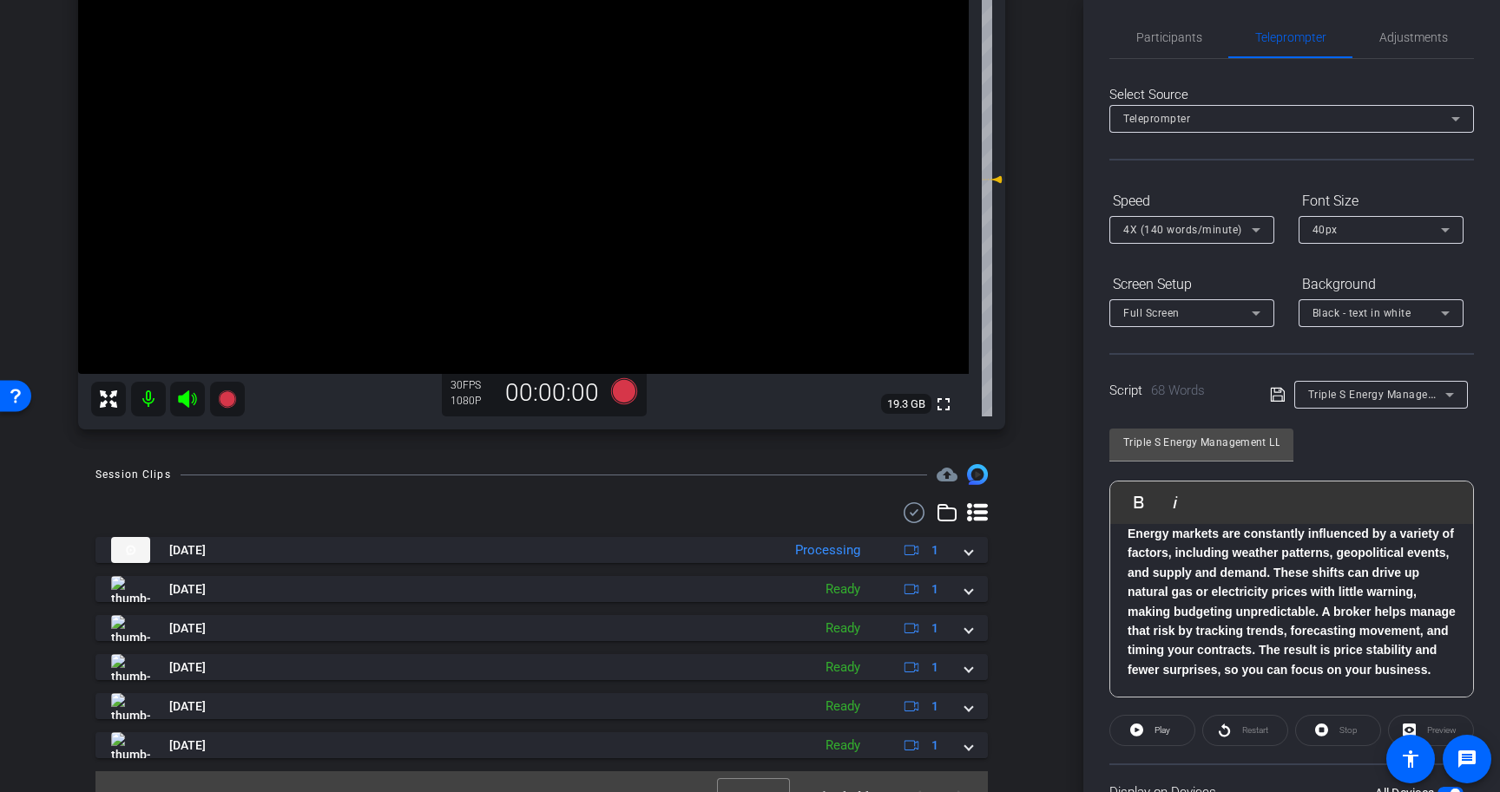
scroll to position [156, 0]
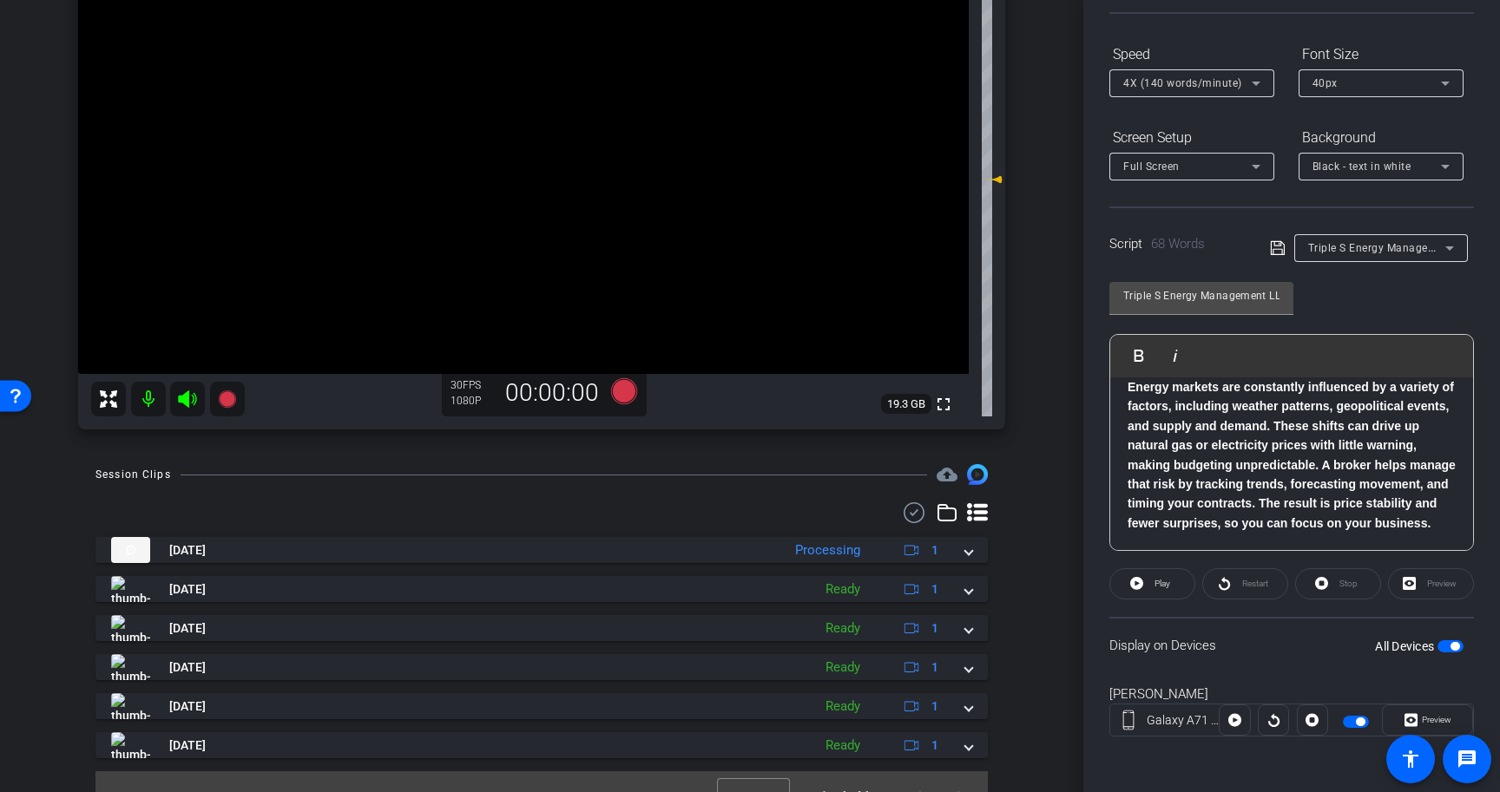
click at [1447, 655] on div "Display on Devices All Devices" at bounding box center [1291, 645] width 365 height 56
click at [1456, 645] on span "button" at bounding box center [1454, 646] width 9 height 9
click at [1456, 645] on span "button" at bounding box center [1450, 647] width 26 height 12
click at [1456, 641] on button "All Devices" at bounding box center [1450, 647] width 26 height 12
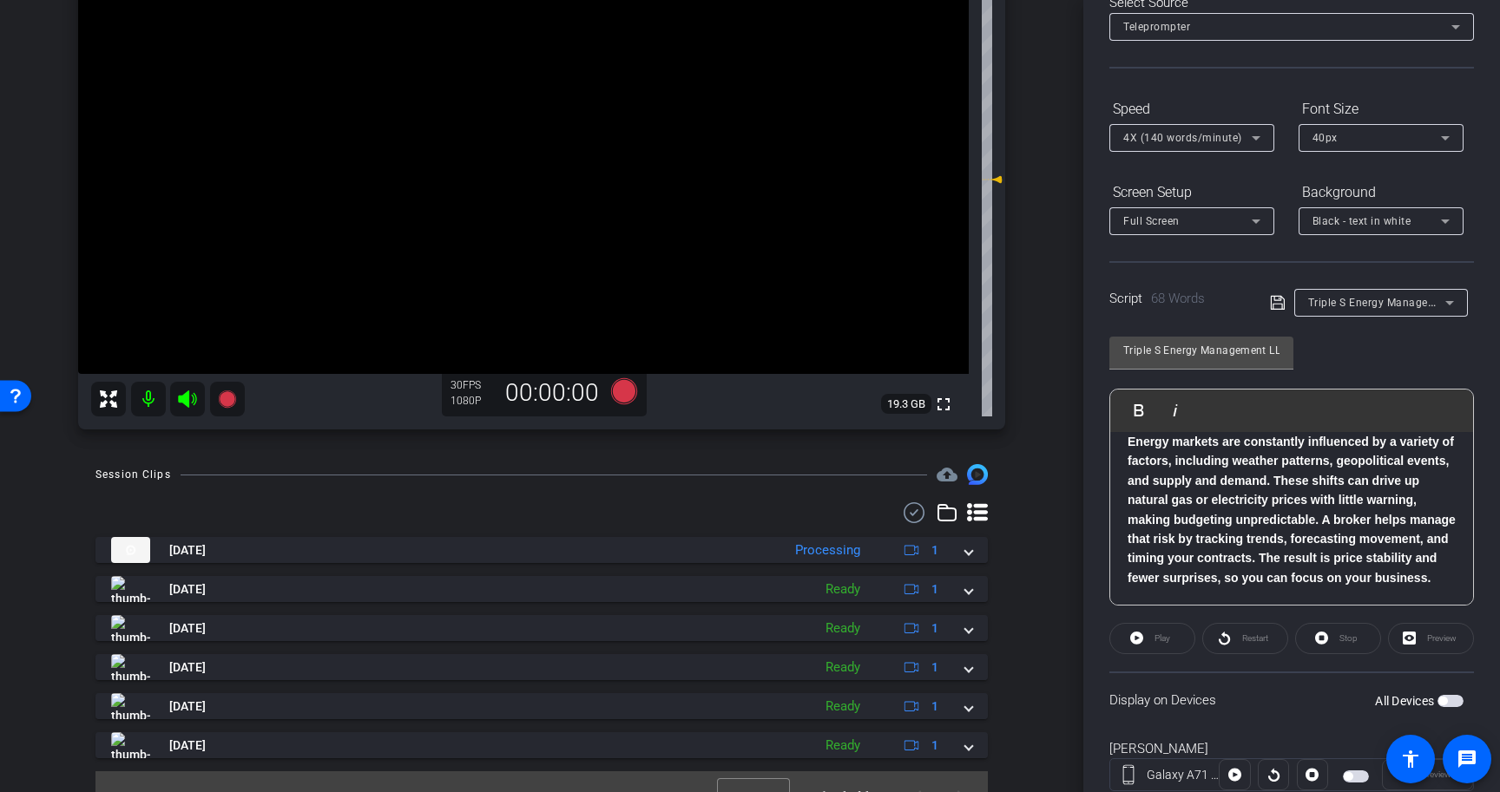
scroll to position [102, 0]
click at [1224, 128] on div "4X (140 words/minute)" at bounding box center [1187, 137] width 128 height 22
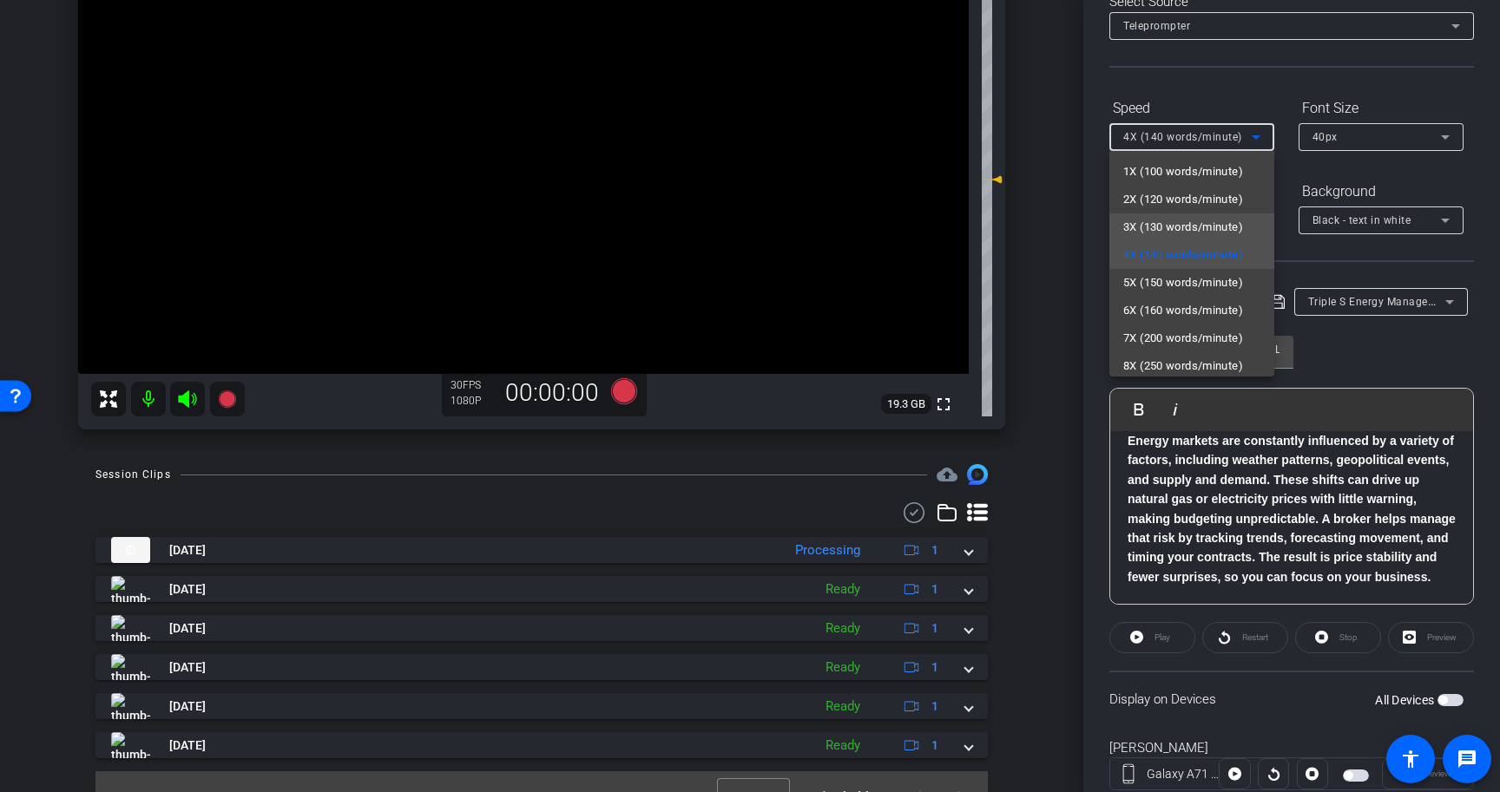
click at [1224, 222] on span "3X (130 words/minute)" at bounding box center [1183, 227] width 120 height 21
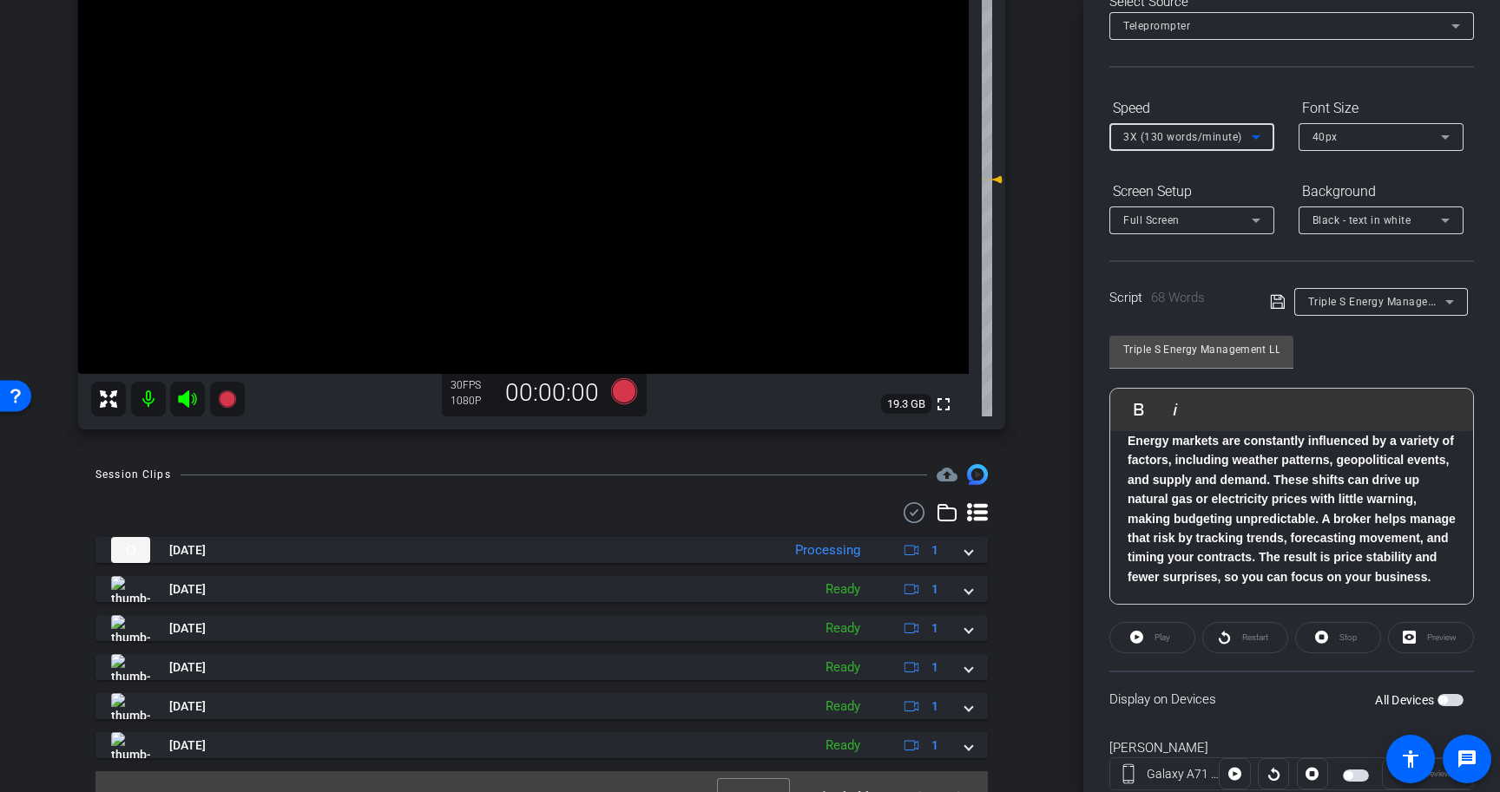
click at [1278, 299] on icon at bounding box center [1277, 302] width 14 height 14
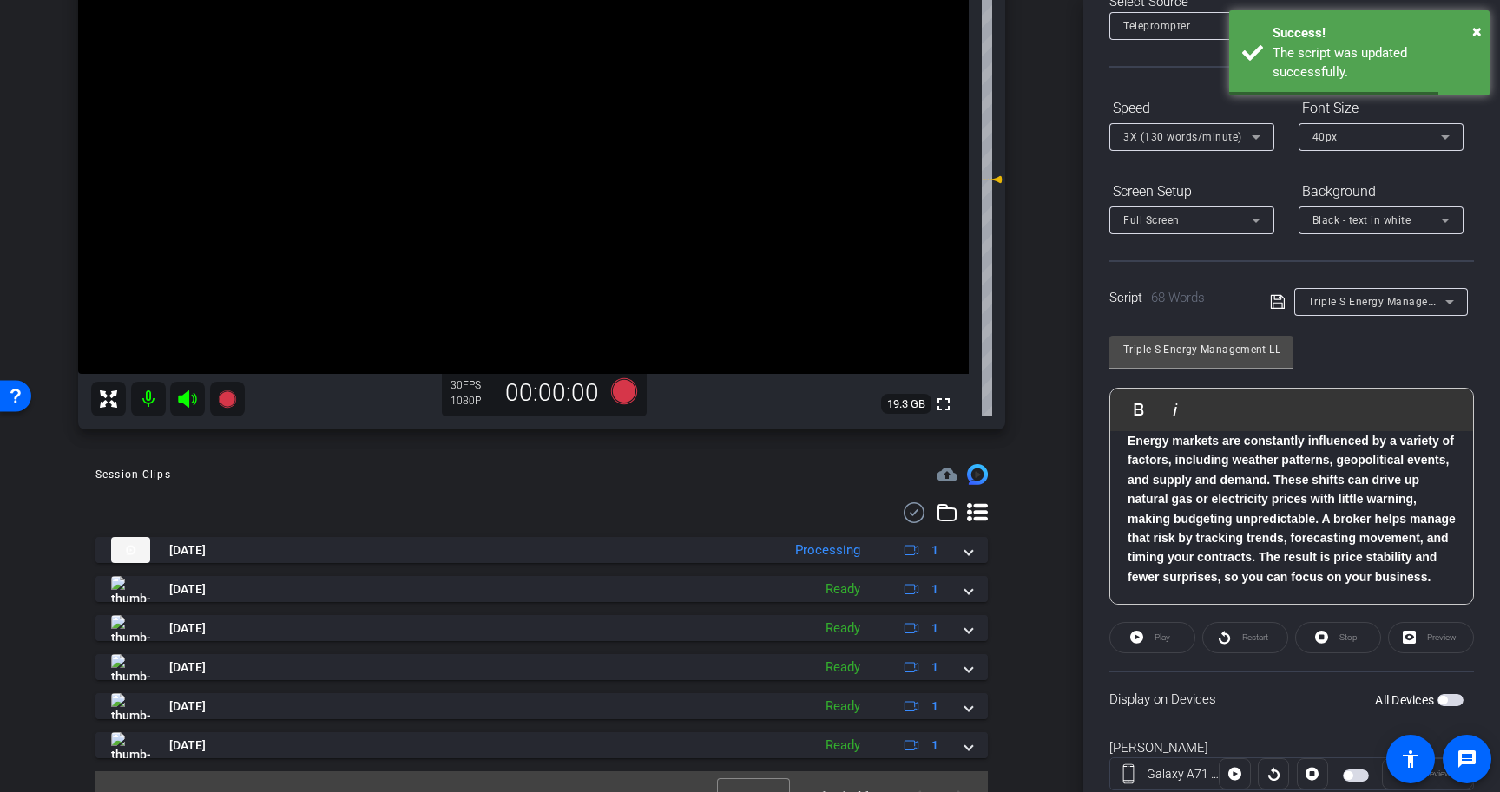
scroll to position [156, 0]
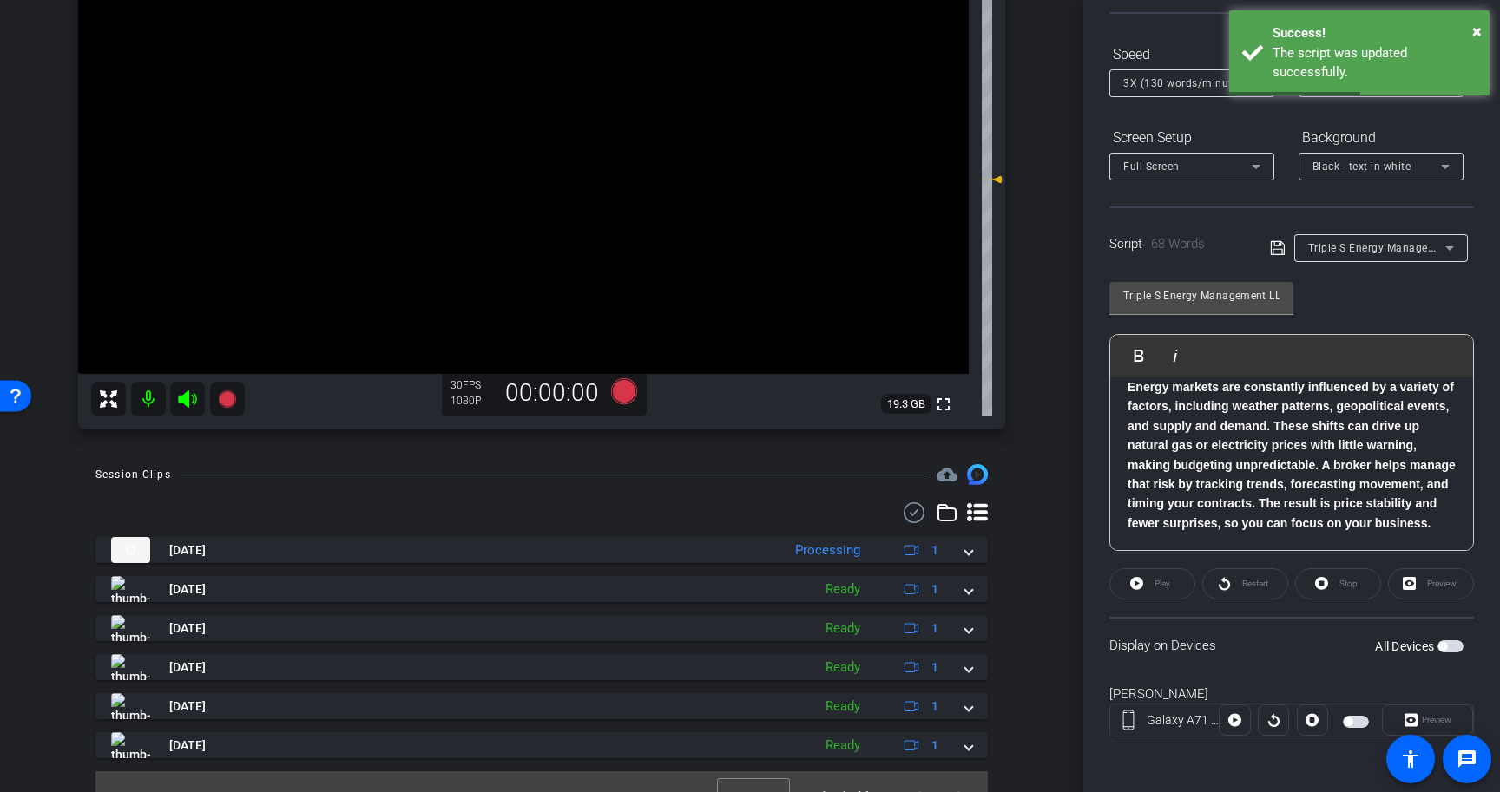
click at [1445, 648] on span "button" at bounding box center [1442, 646] width 9 height 9
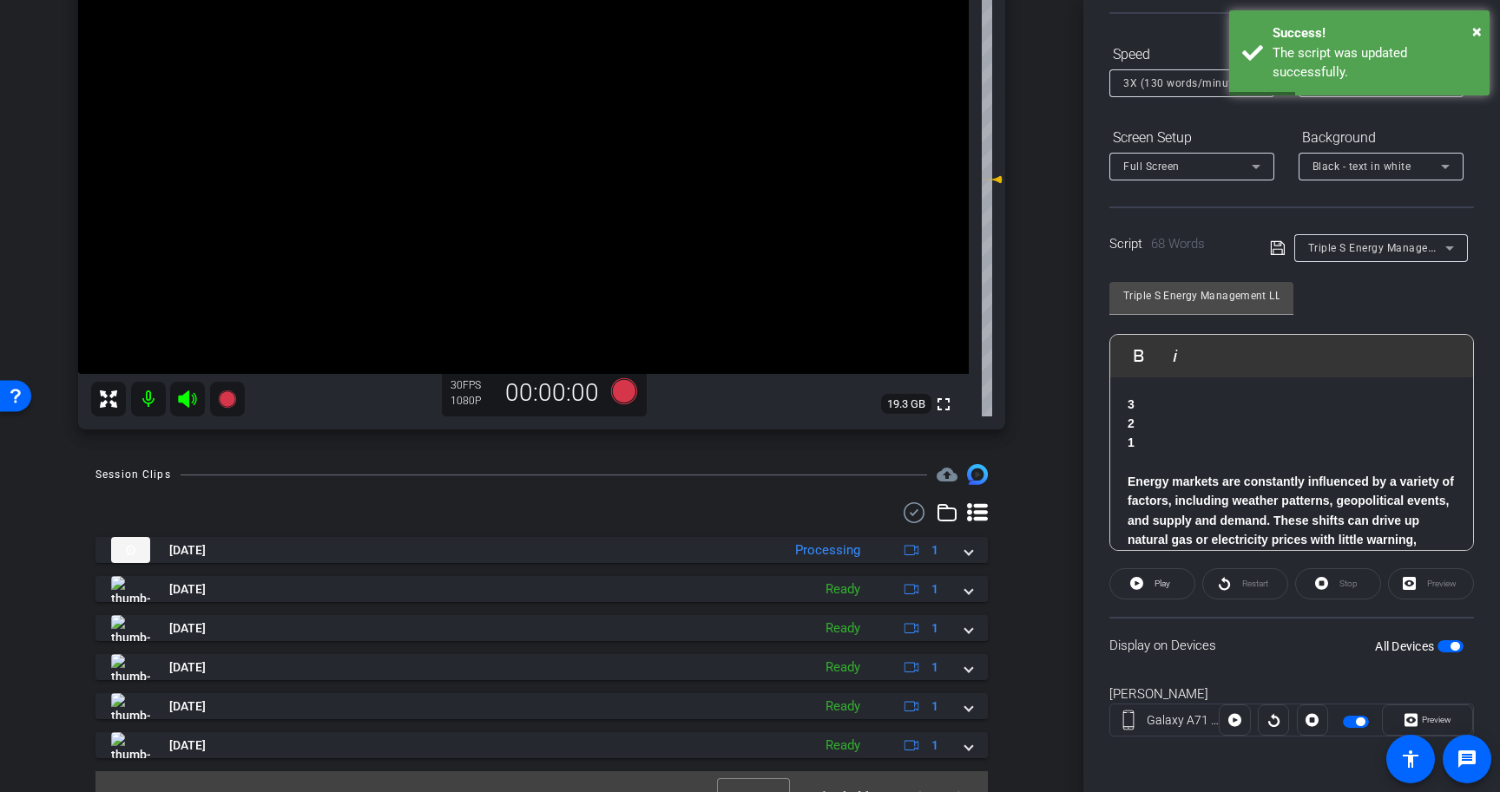
scroll to position [0, 0]
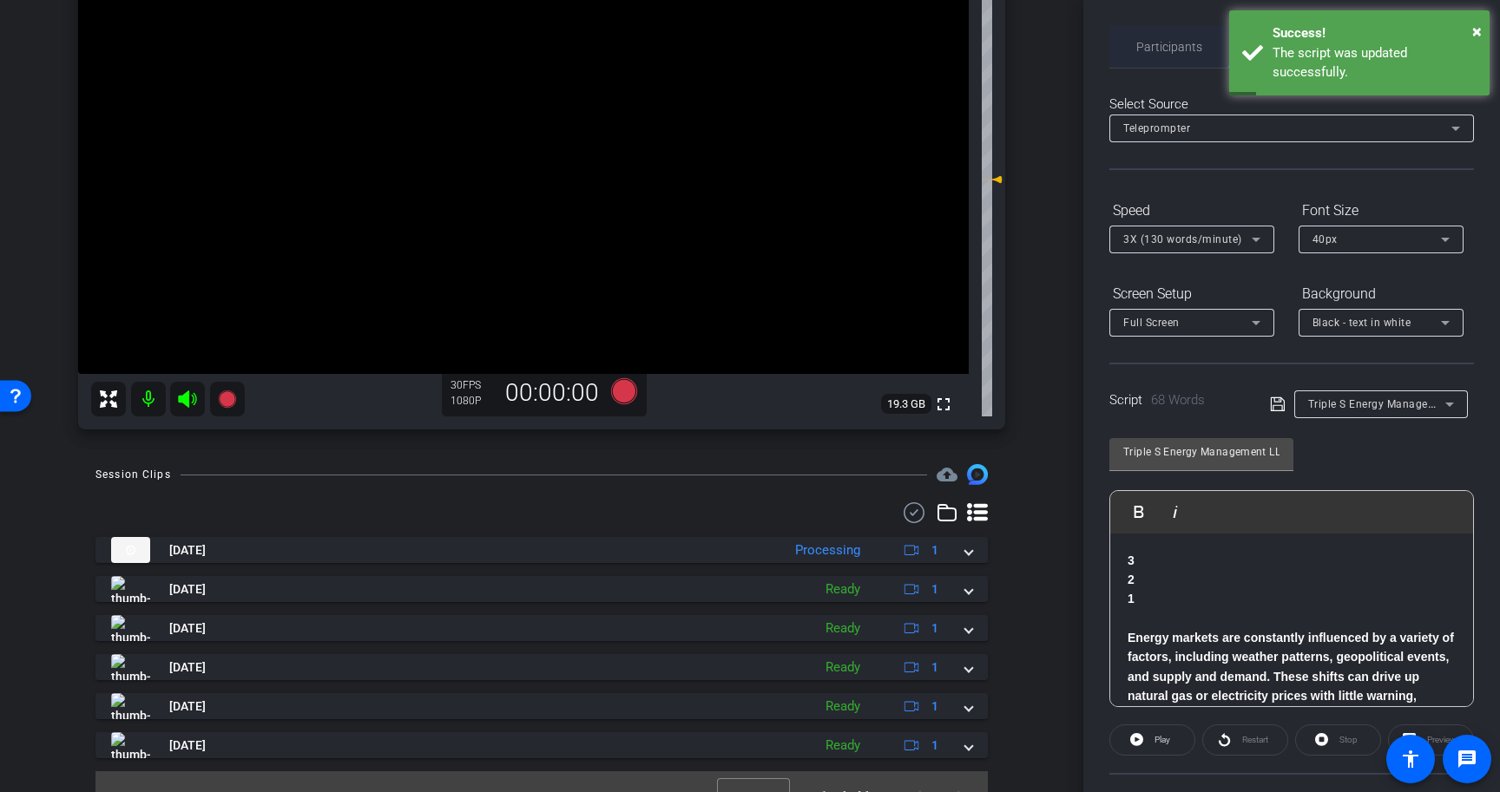
click at [1173, 49] on span "Participants" at bounding box center [1169, 47] width 66 height 12
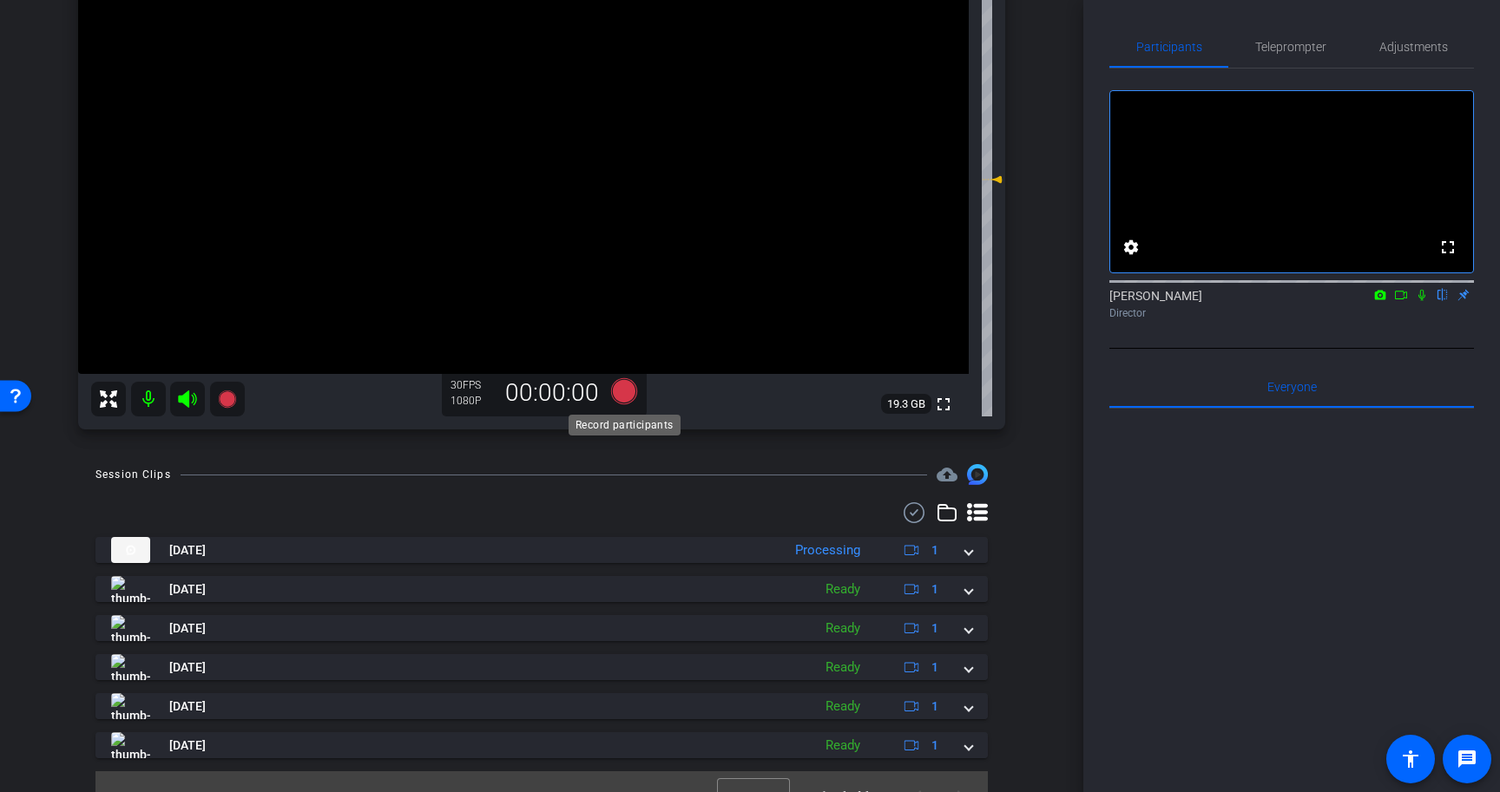
click at [628, 392] on icon at bounding box center [624, 391] width 26 height 26
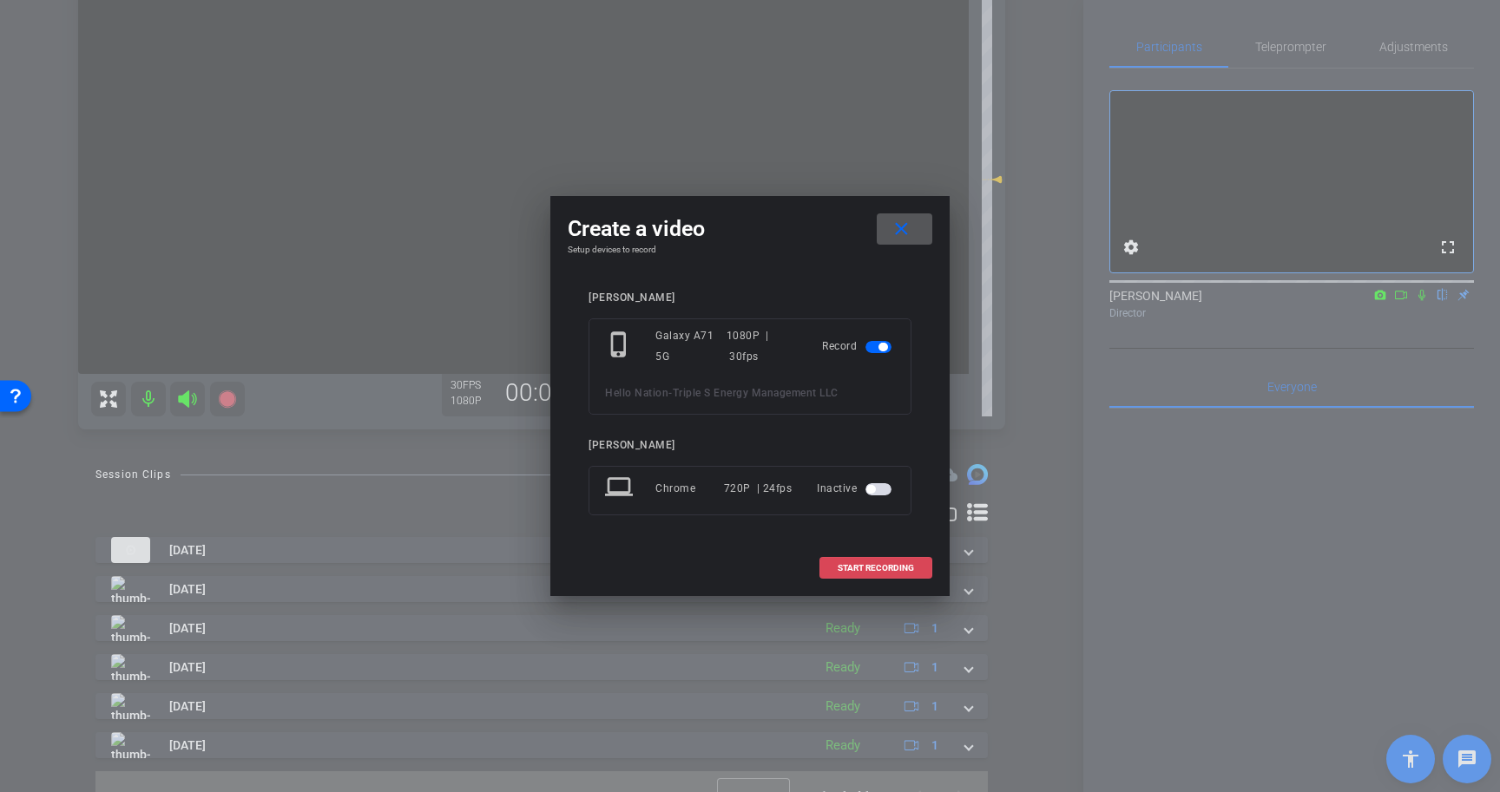
click at [899, 565] on span "START RECORDING" at bounding box center [876, 568] width 76 height 9
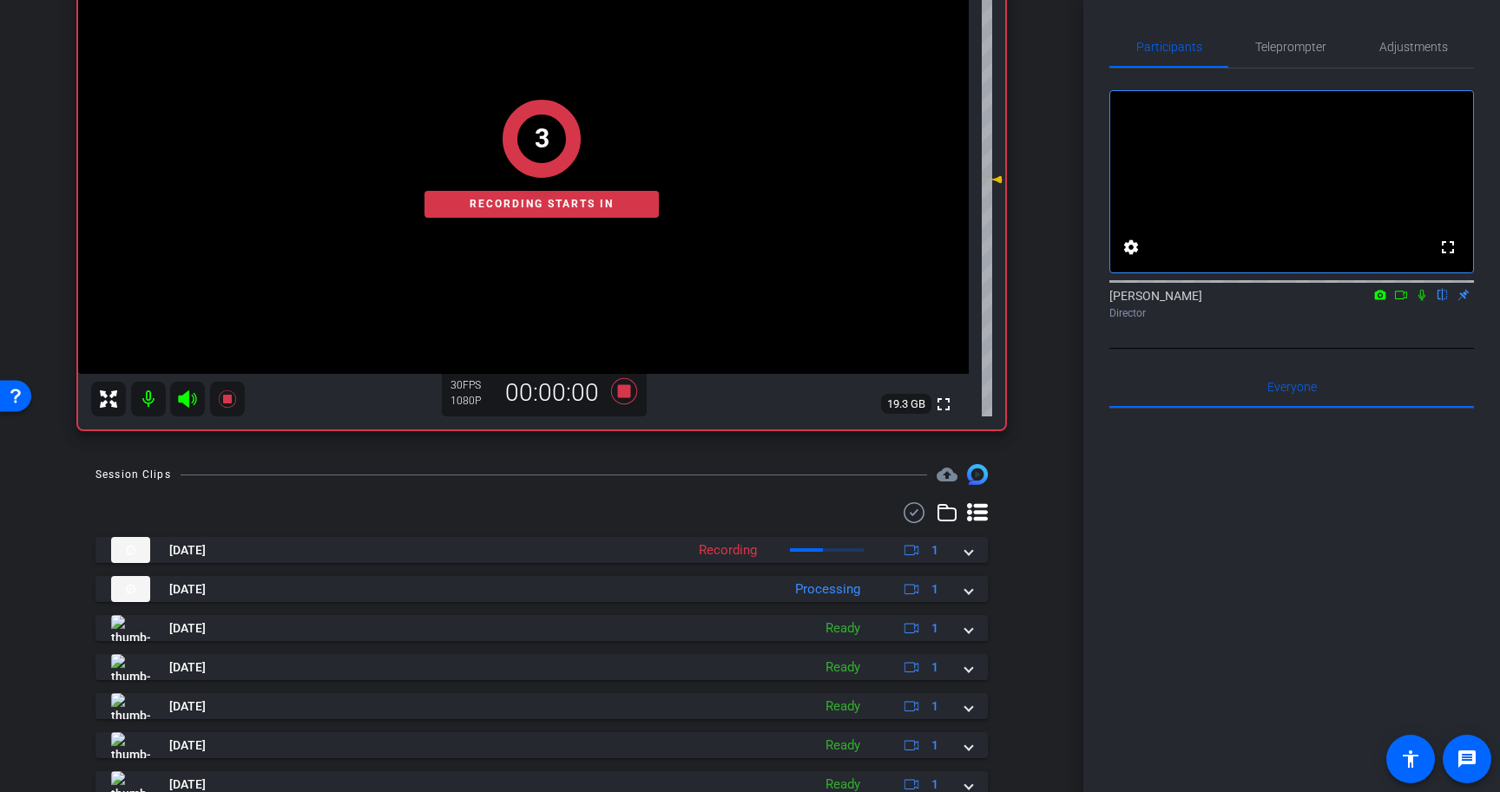
click at [1423, 301] on icon at bounding box center [1422, 295] width 14 height 12
click at [1293, 46] on span "Teleprompter" at bounding box center [1290, 47] width 71 height 12
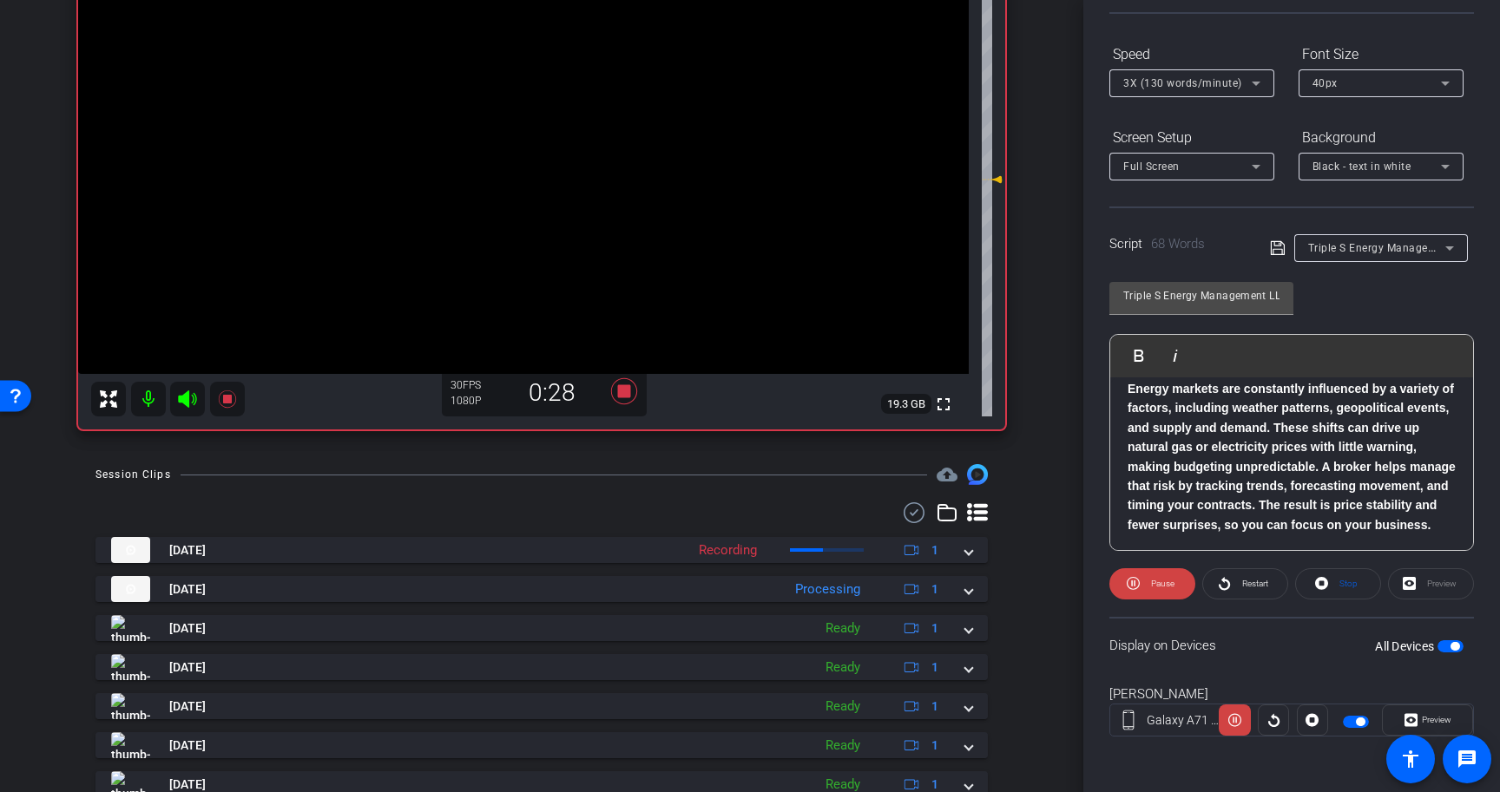
scroll to position [95, 0]
click at [628, 393] on icon at bounding box center [624, 391] width 26 height 26
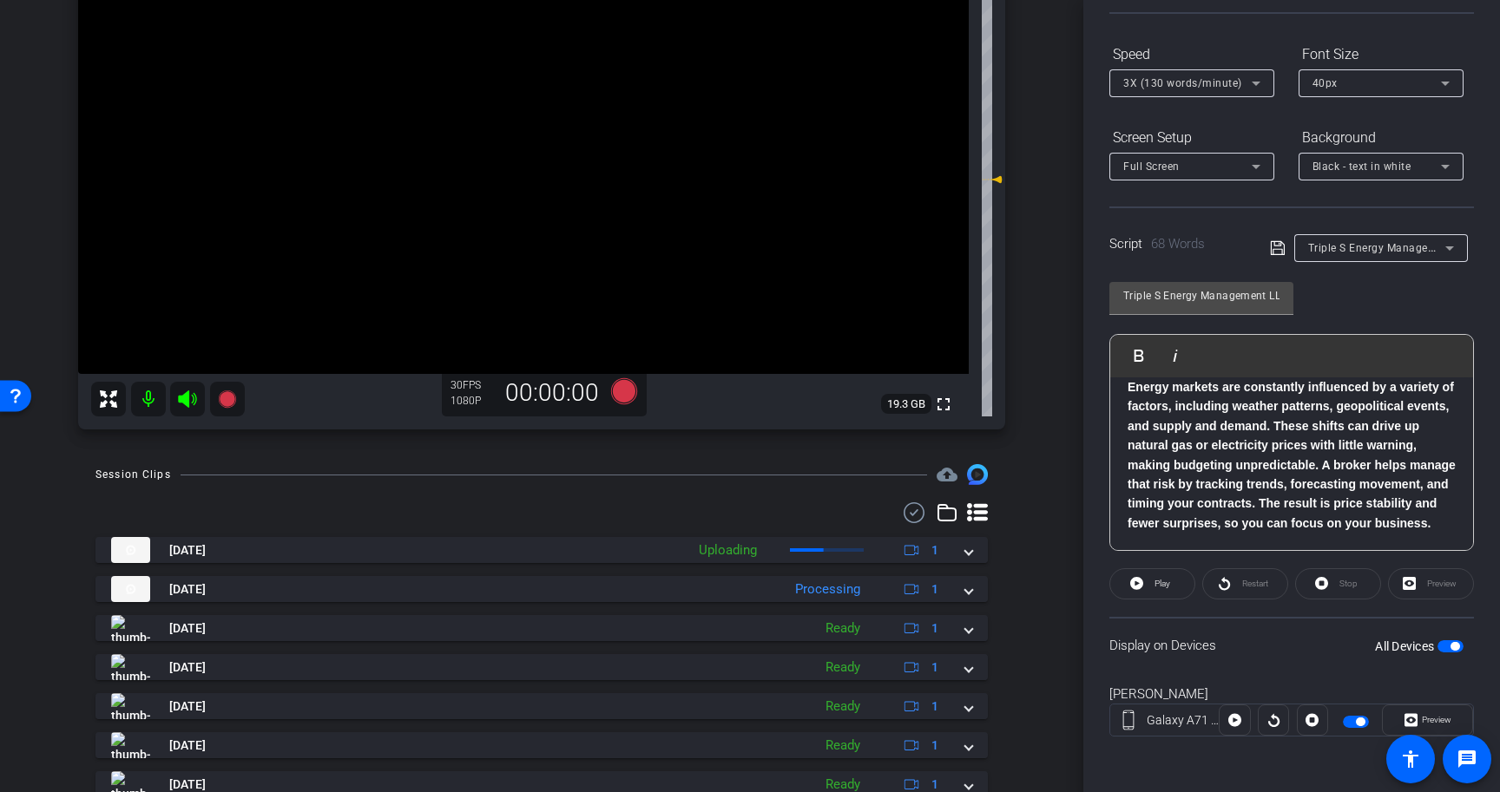
scroll to position [0, 0]
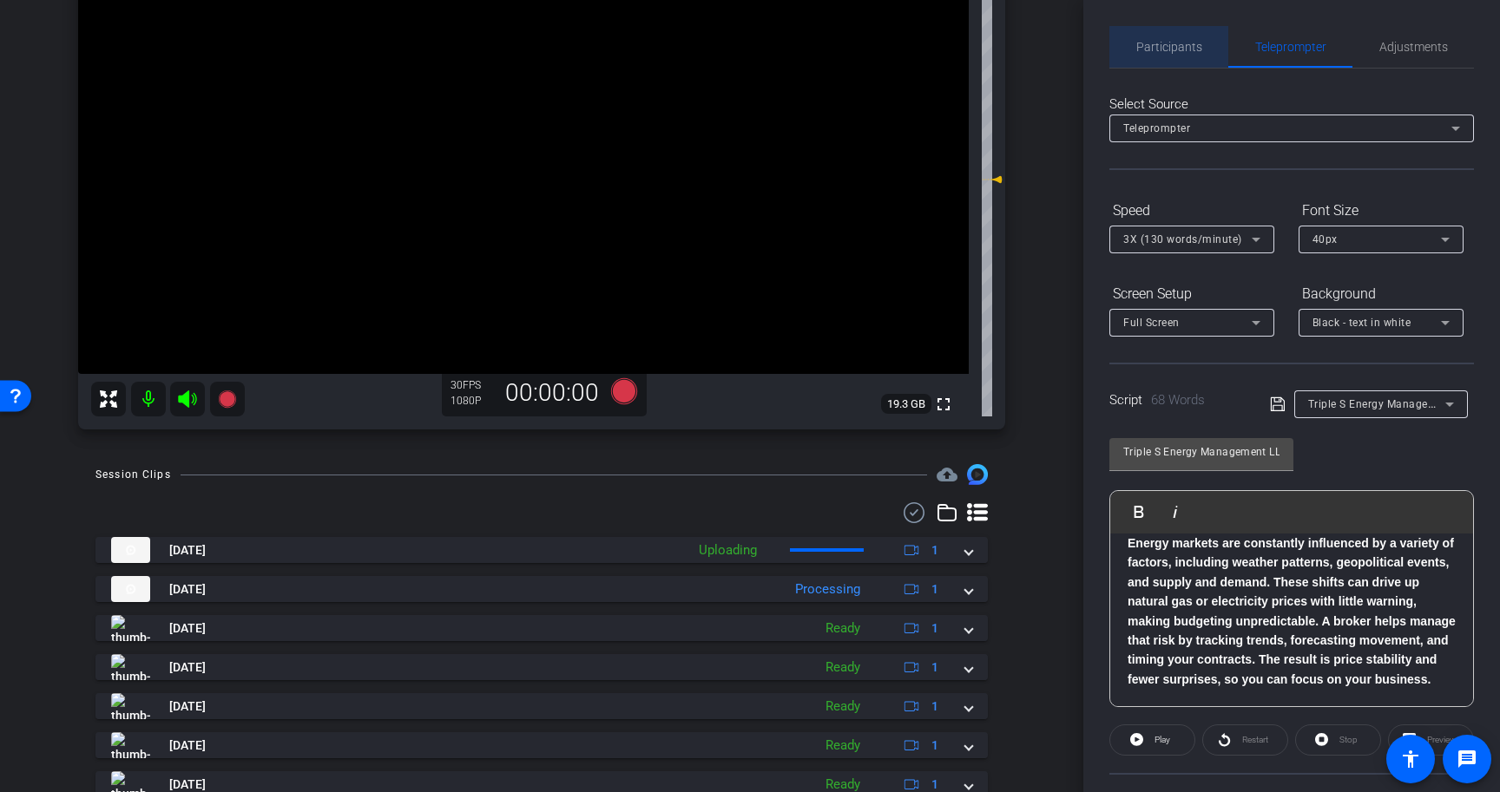
click at [1200, 40] on div "Participants" at bounding box center [1168, 47] width 119 height 42
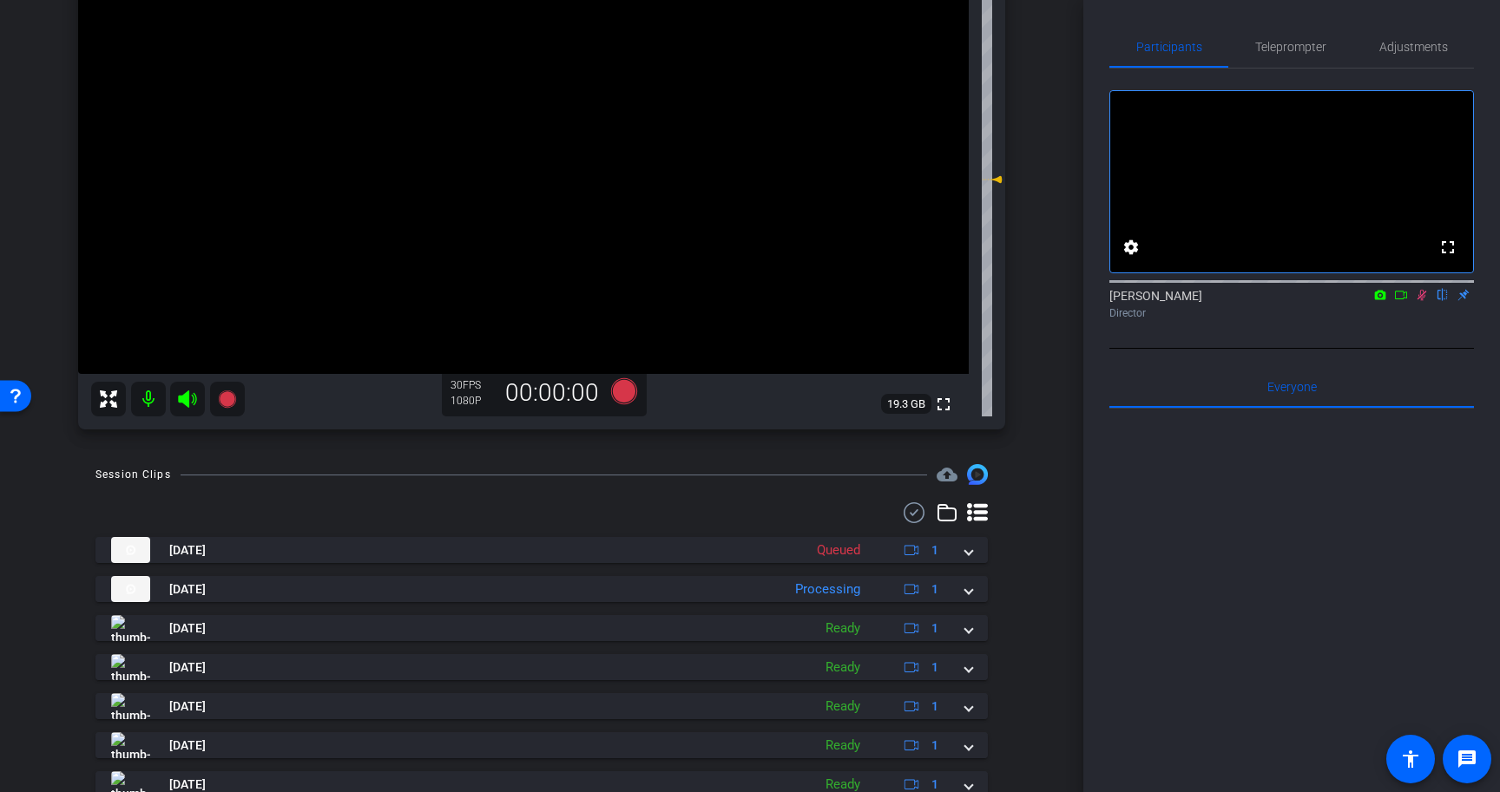
click at [1427, 301] on icon at bounding box center [1422, 295] width 14 height 12
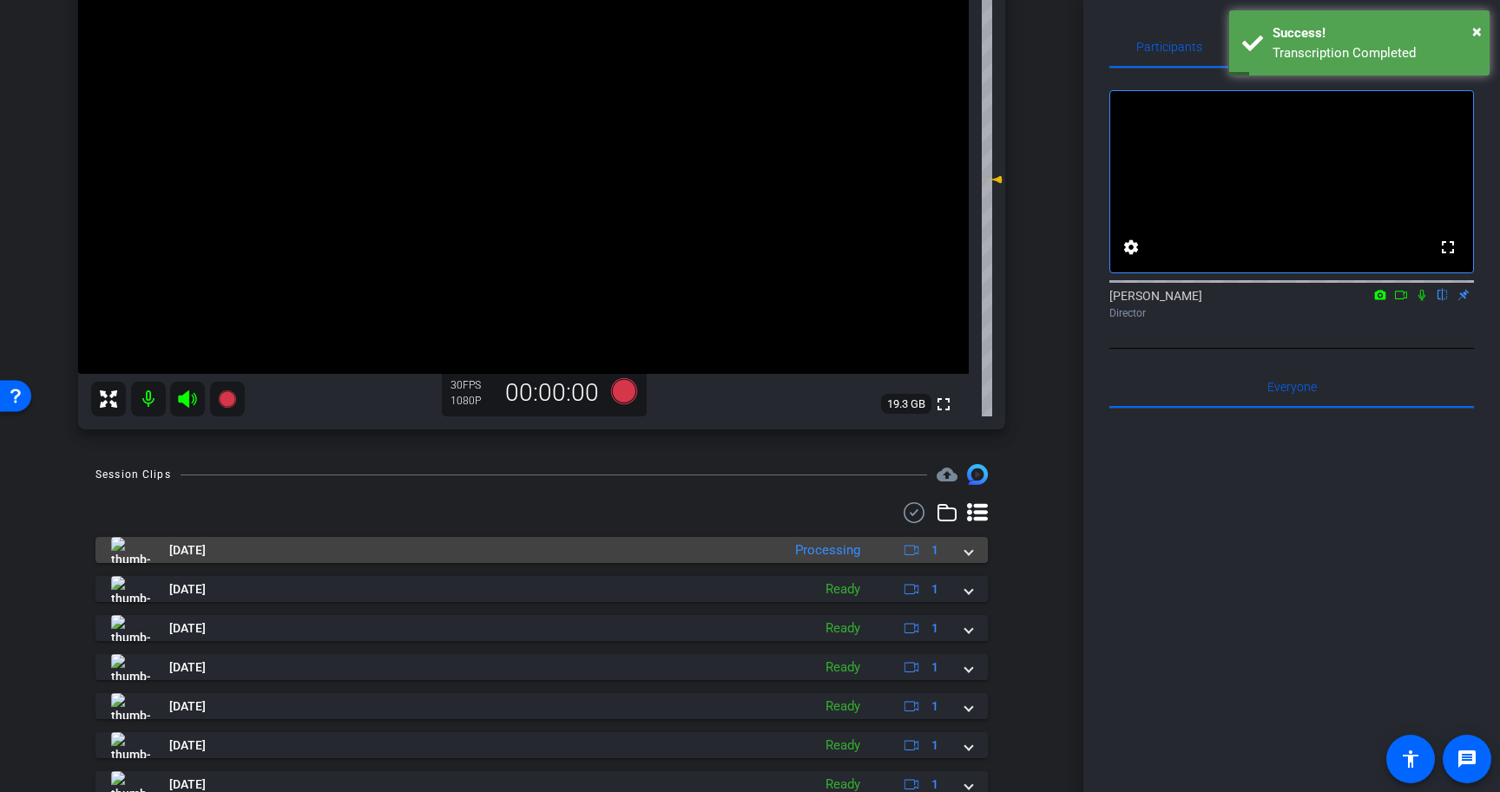
click at [974, 549] on mat-expansion-panel-header "[DATE] Processing 1" at bounding box center [541, 550] width 892 height 26
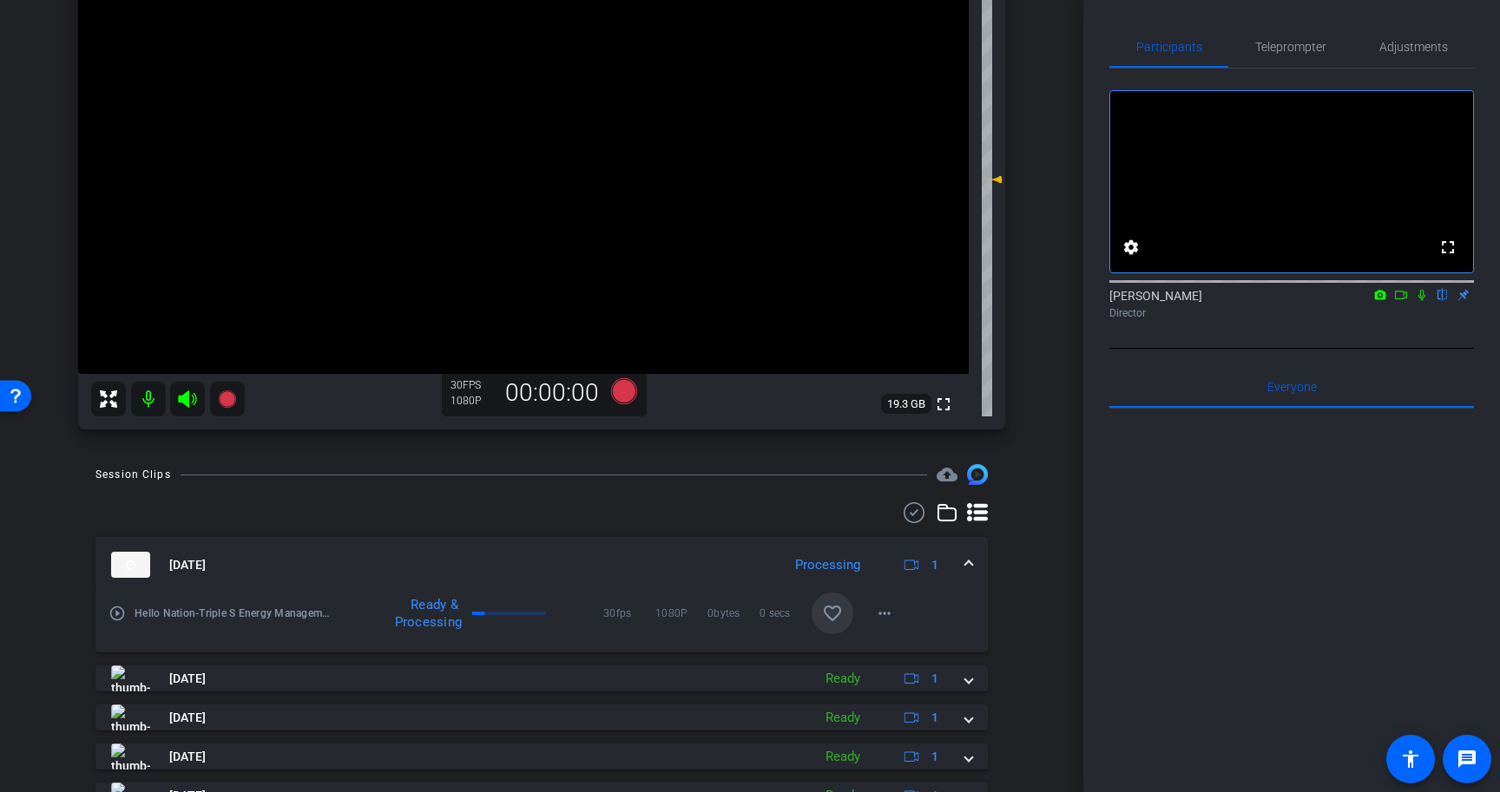
click at [838, 608] on mat-icon "favorite_border" at bounding box center [832, 613] width 21 height 21
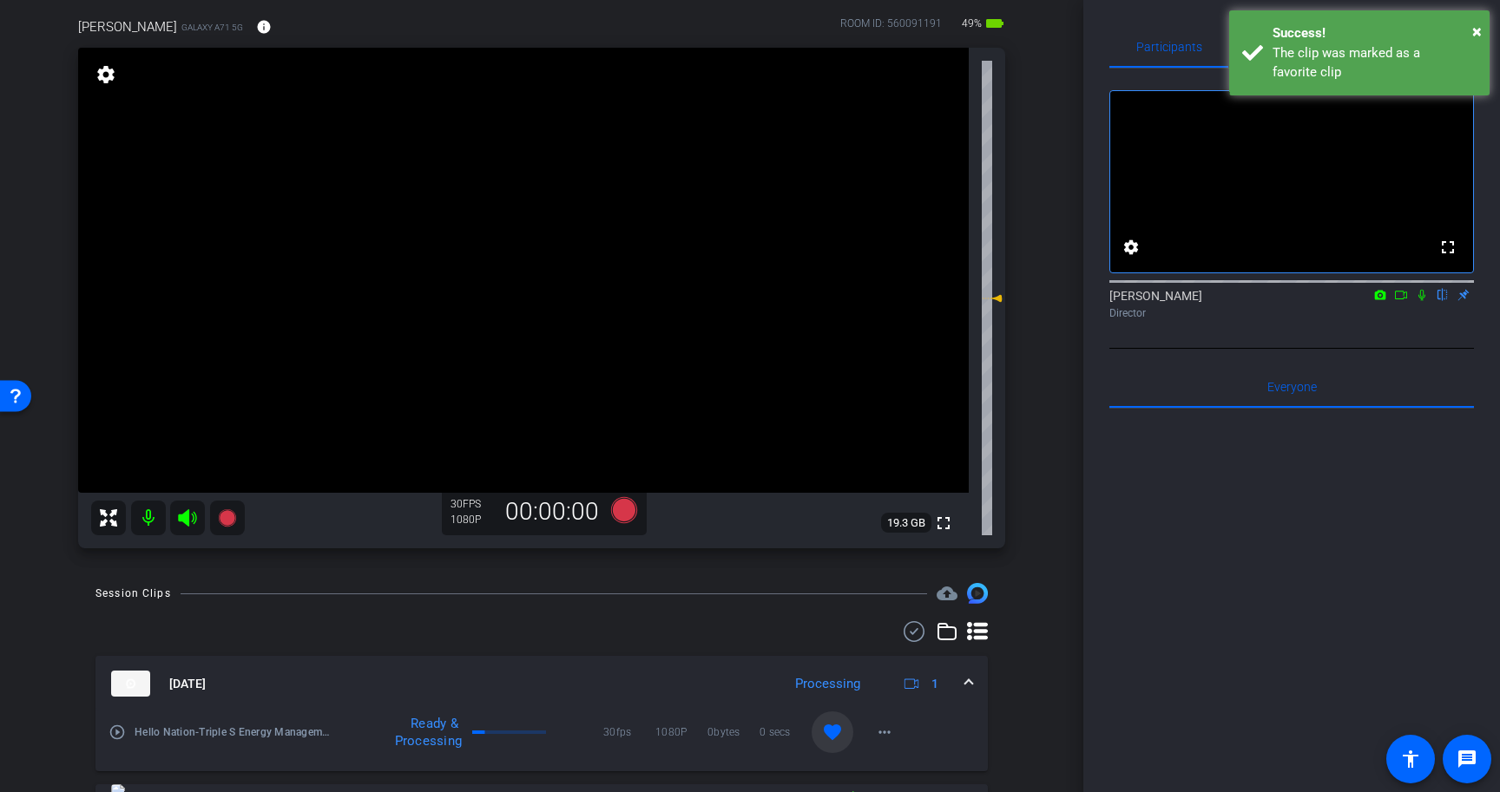
scroll to position [132, 0]
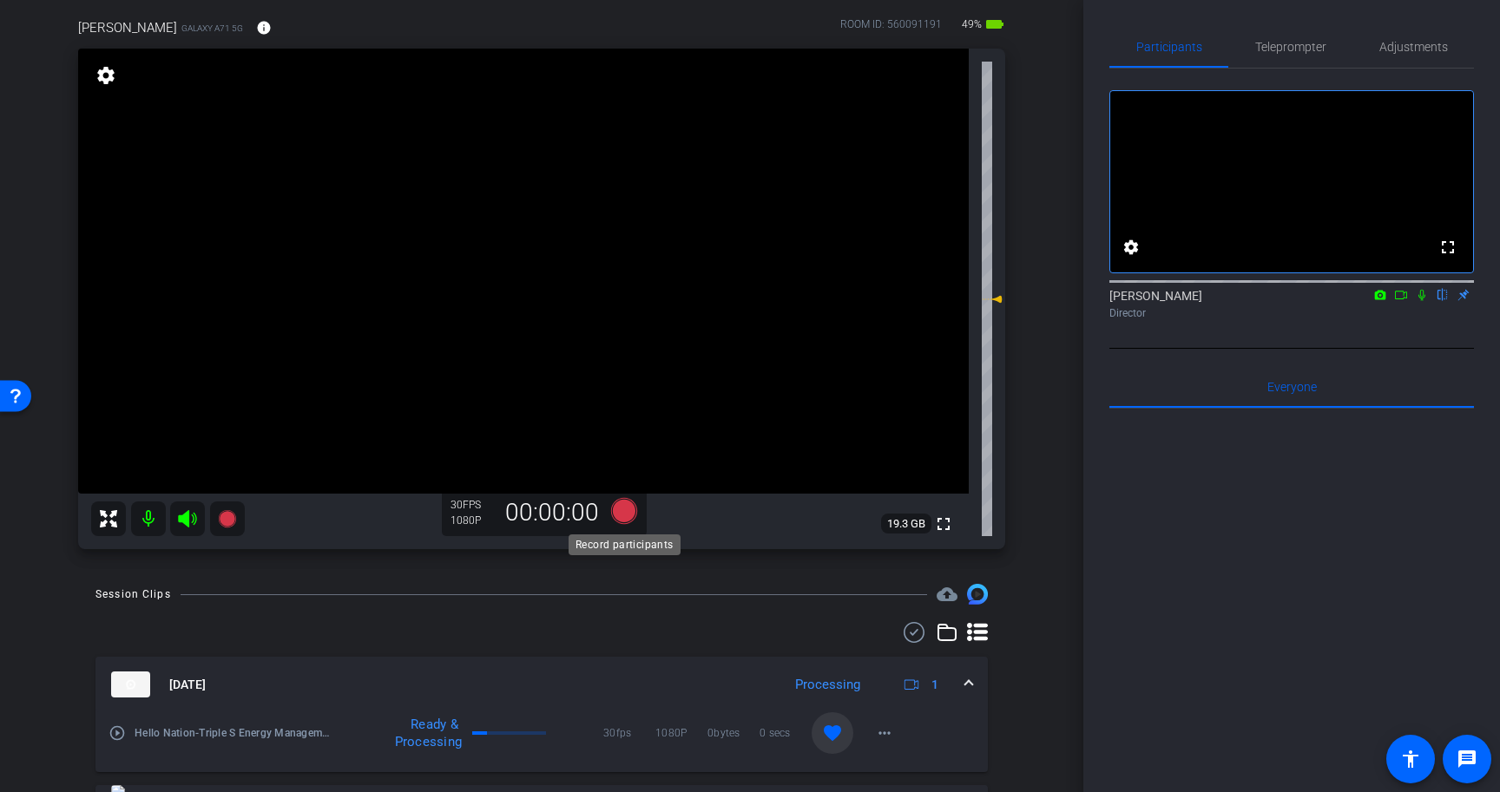
click at [628, 515] on icon at bounding box center [624, 511] width 26 height 26
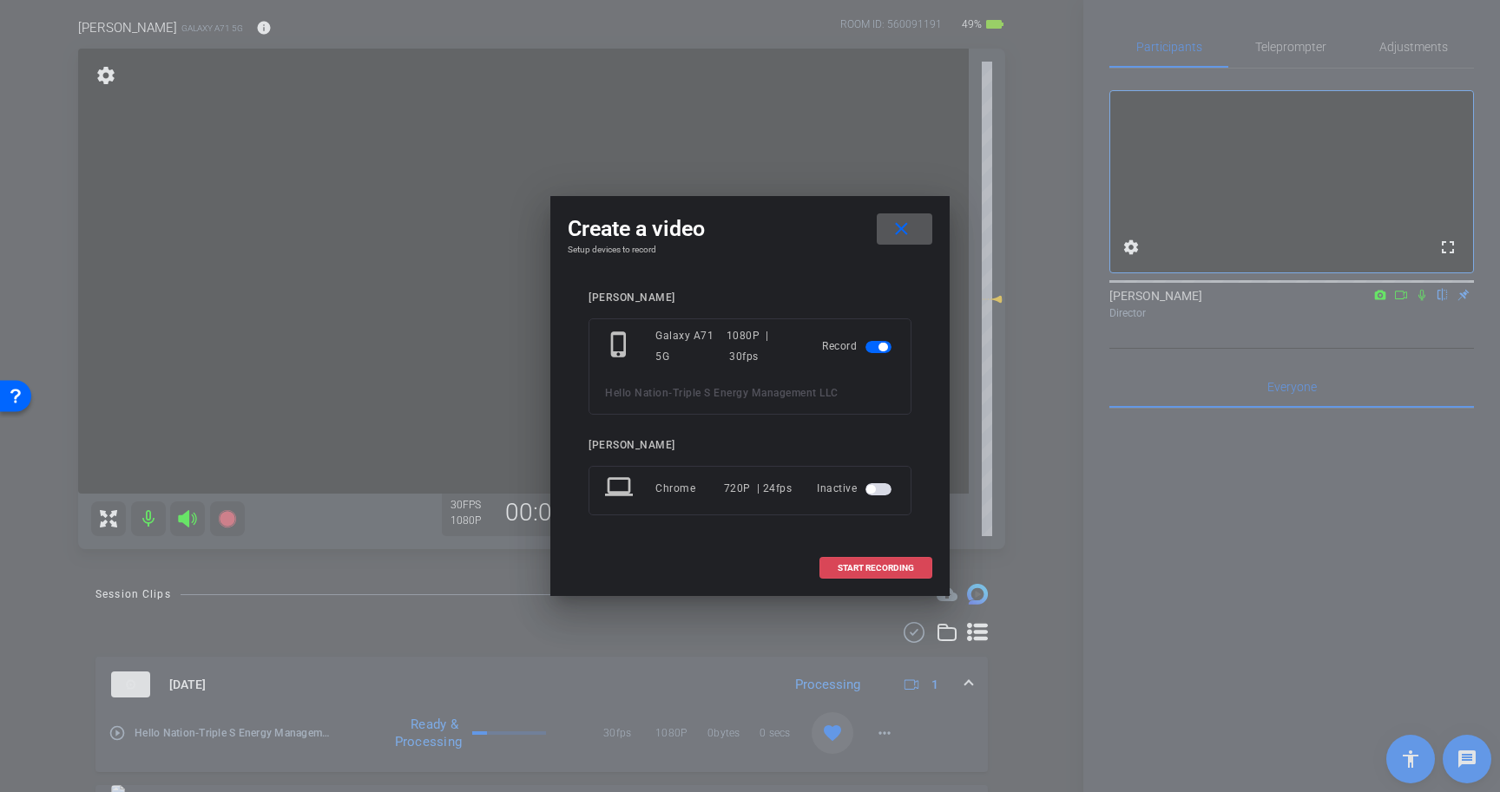
click at [885, 564] on span "START RECORDING" at bounding box center [876, 568] width 76 height 9
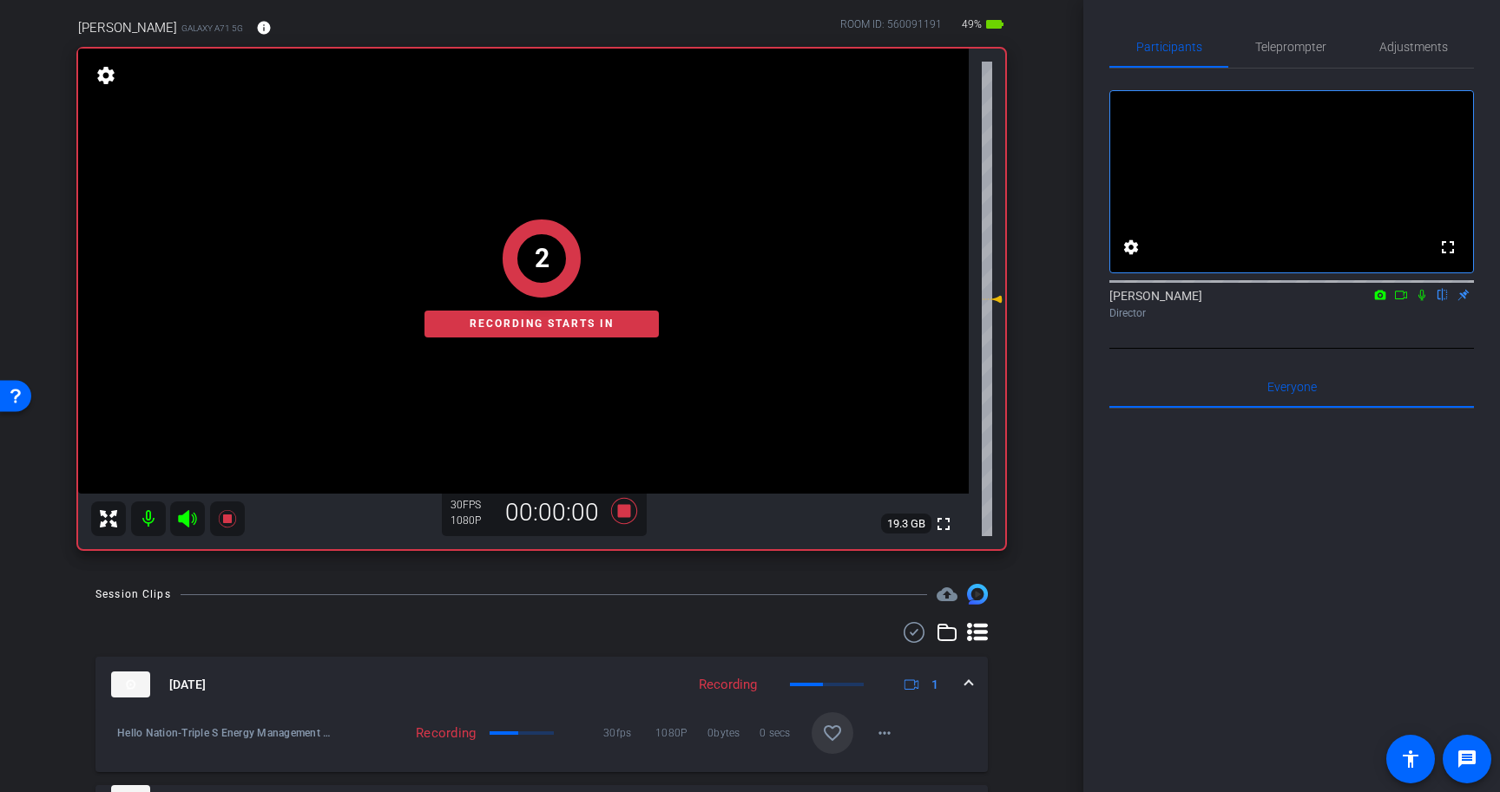
click at [1425, 301] on icon at bounding box center [1422, 295] width 14 height 12
click at [1321, 48] on span "Teleprompter" at bounding box center [1290, 47] width 71 height 12
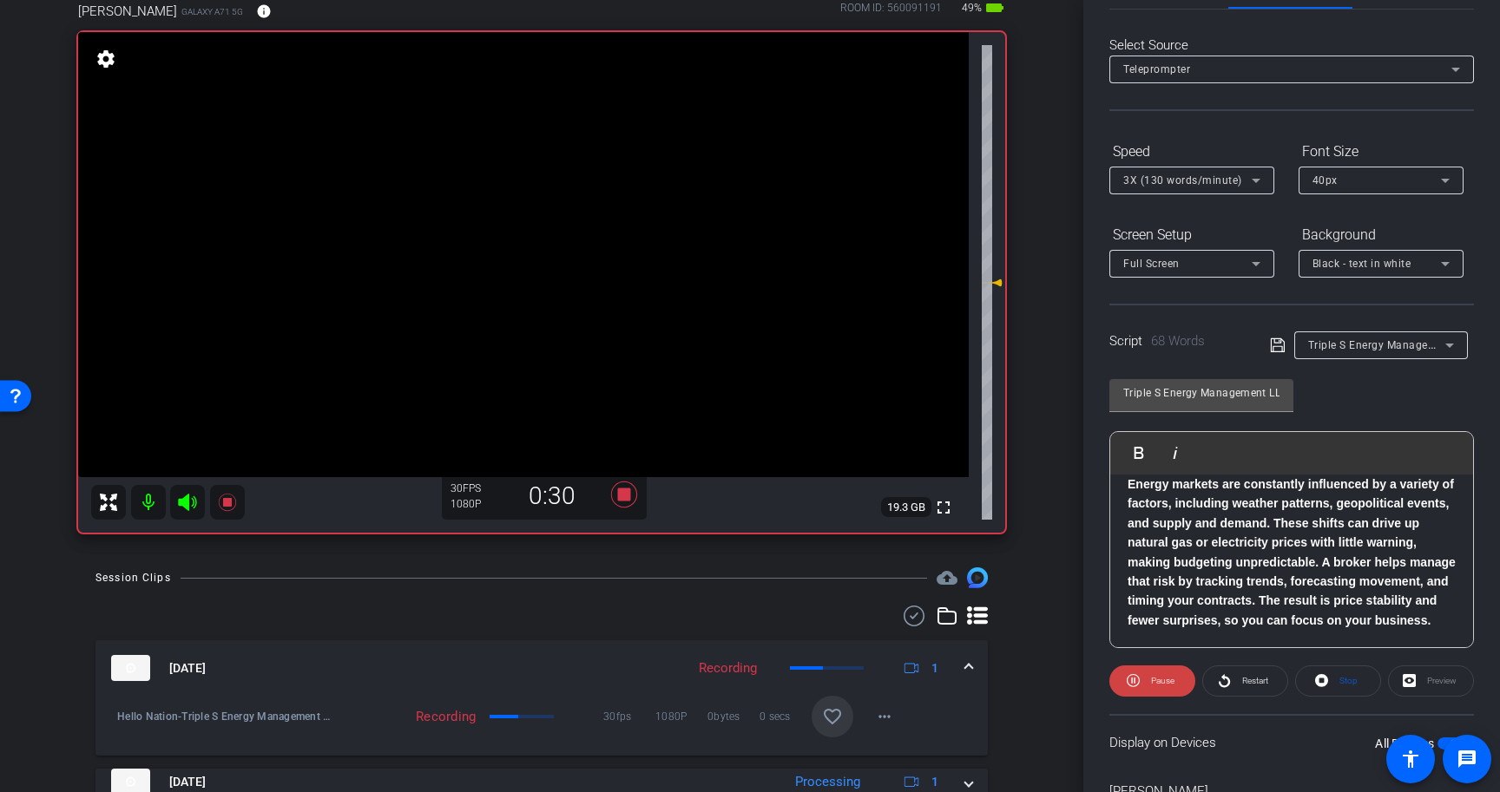
scroll to position [0, 0]
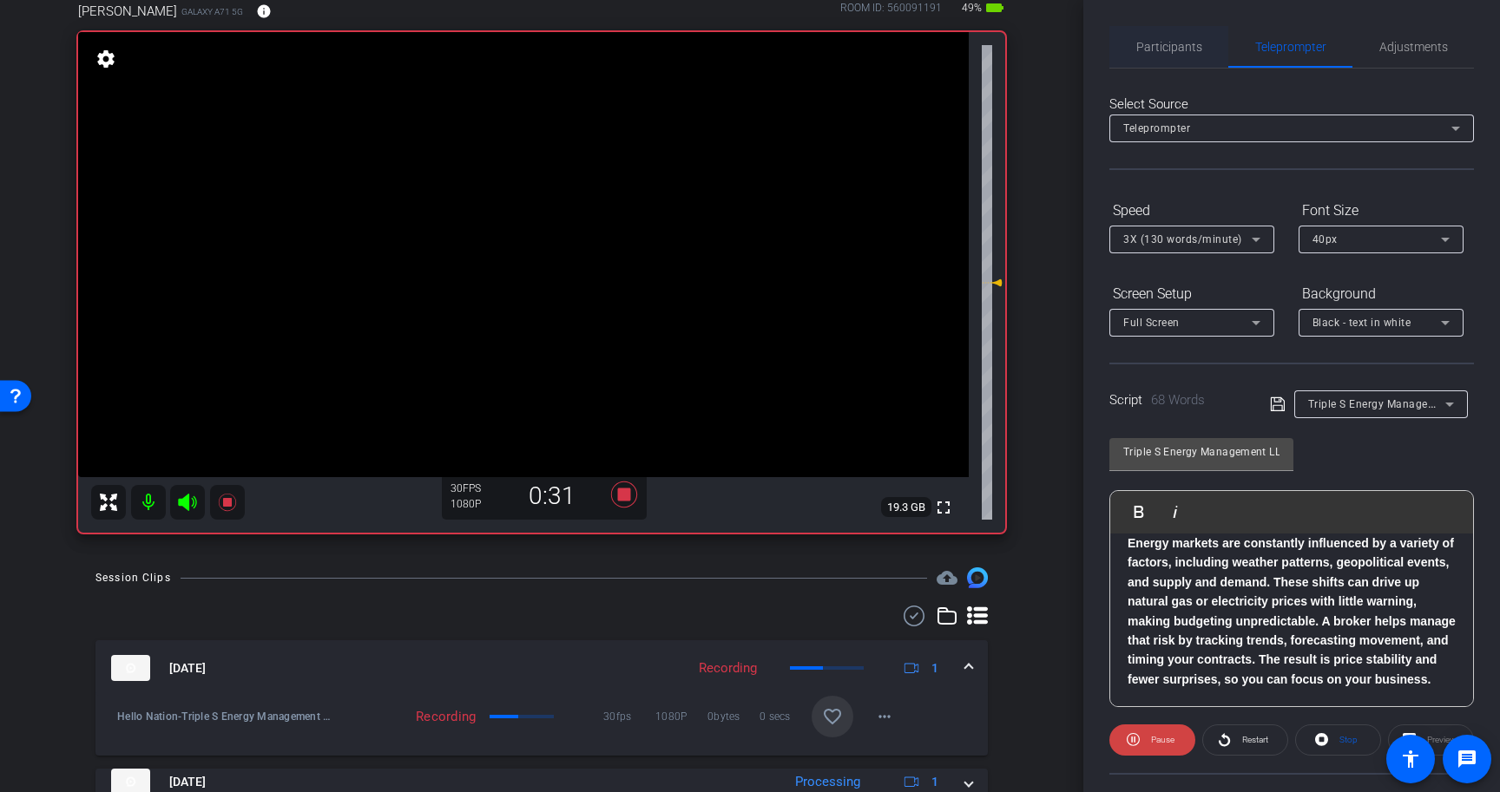
click at [1153, 56] on span "Participants" at bounding box center [1169, 47] width 66 height 42
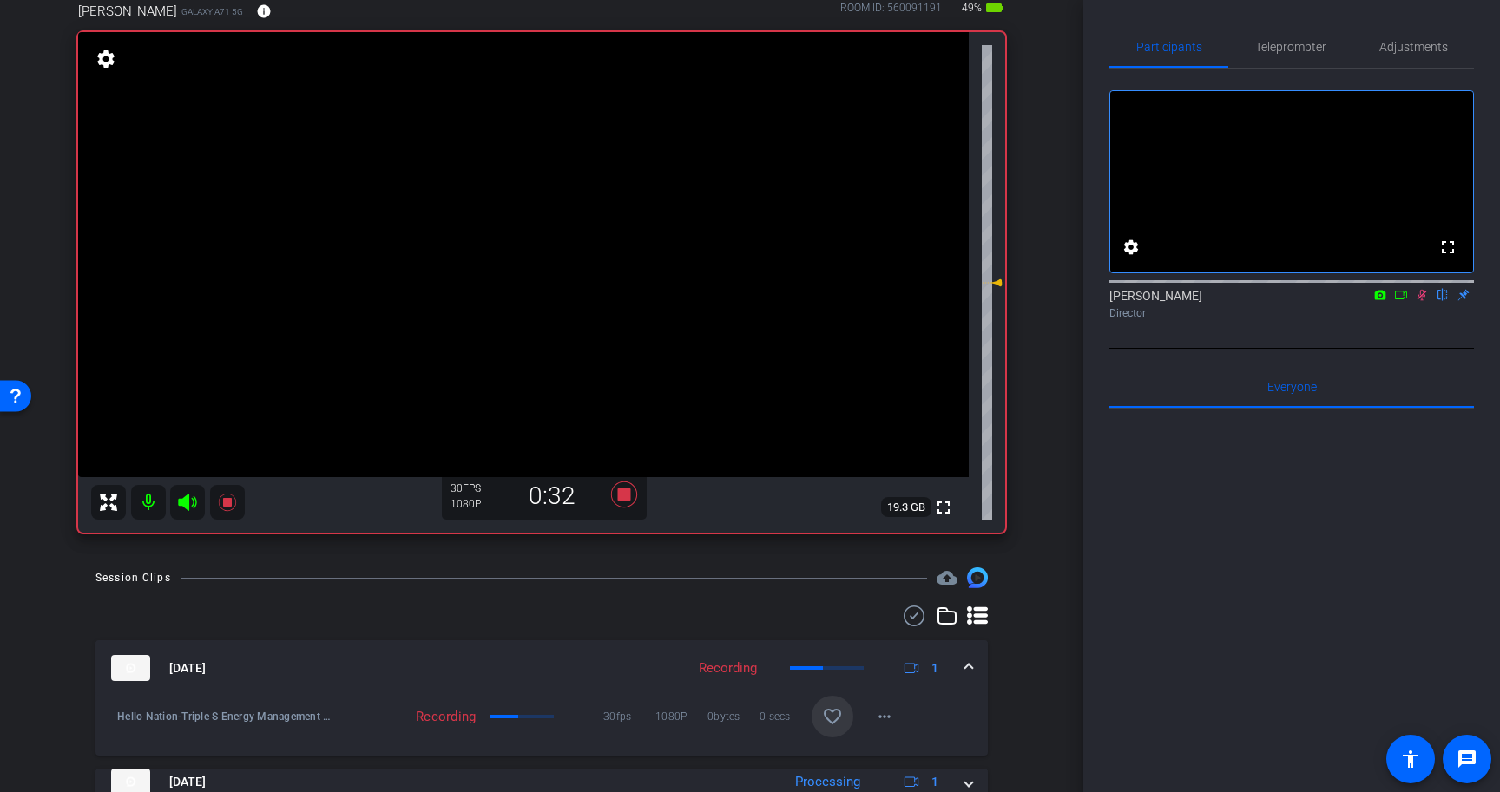
click at [1423, 301] on icon at bounding box center [1422, 295] width 10 height 11
click at [628, 495] on icon at bounding box center [624, 495] width 26 height 26
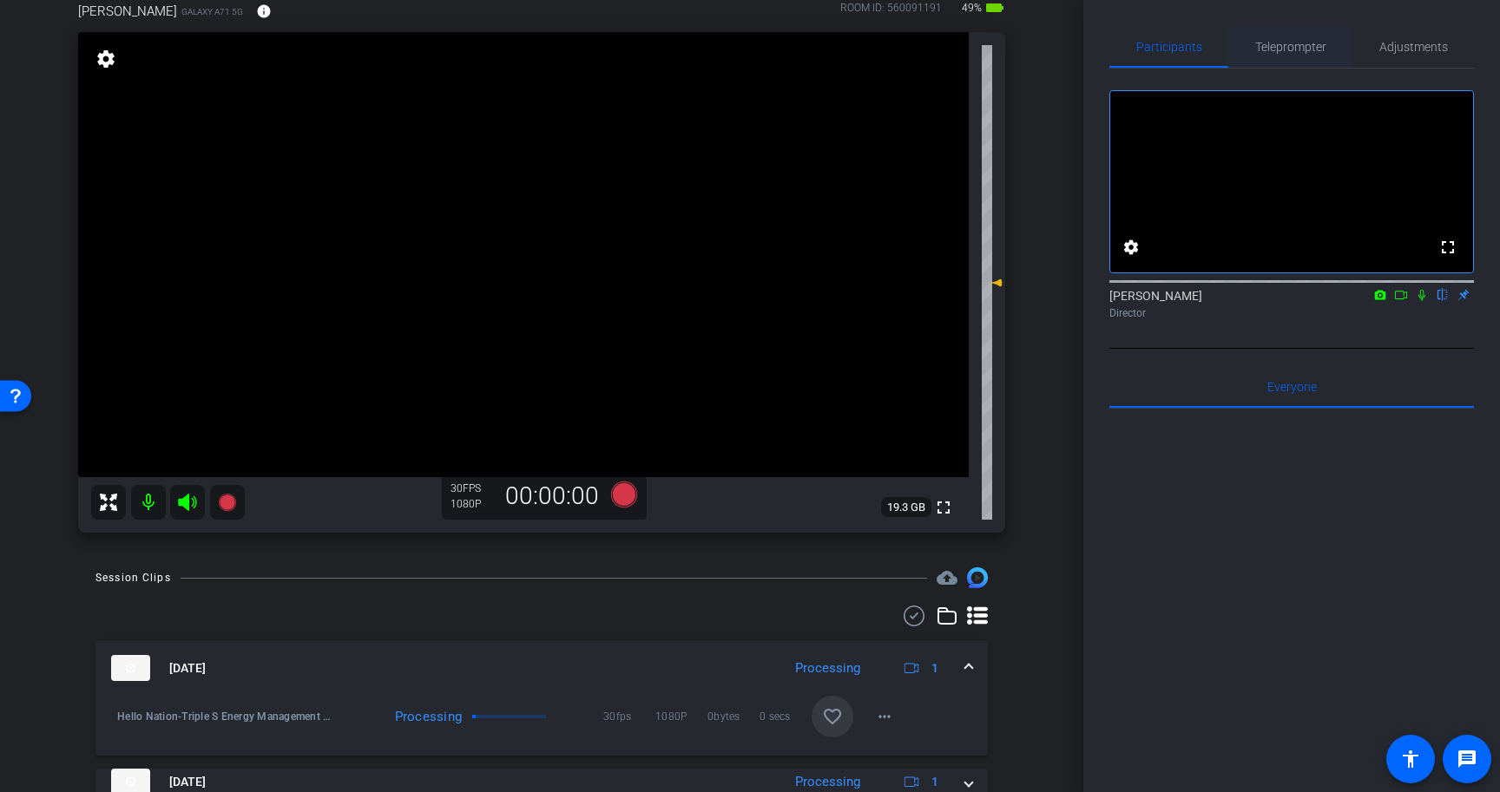
click at [1299, 48] on span "Teleprompter" at bounding box center [1290, 47] width 71 height 12
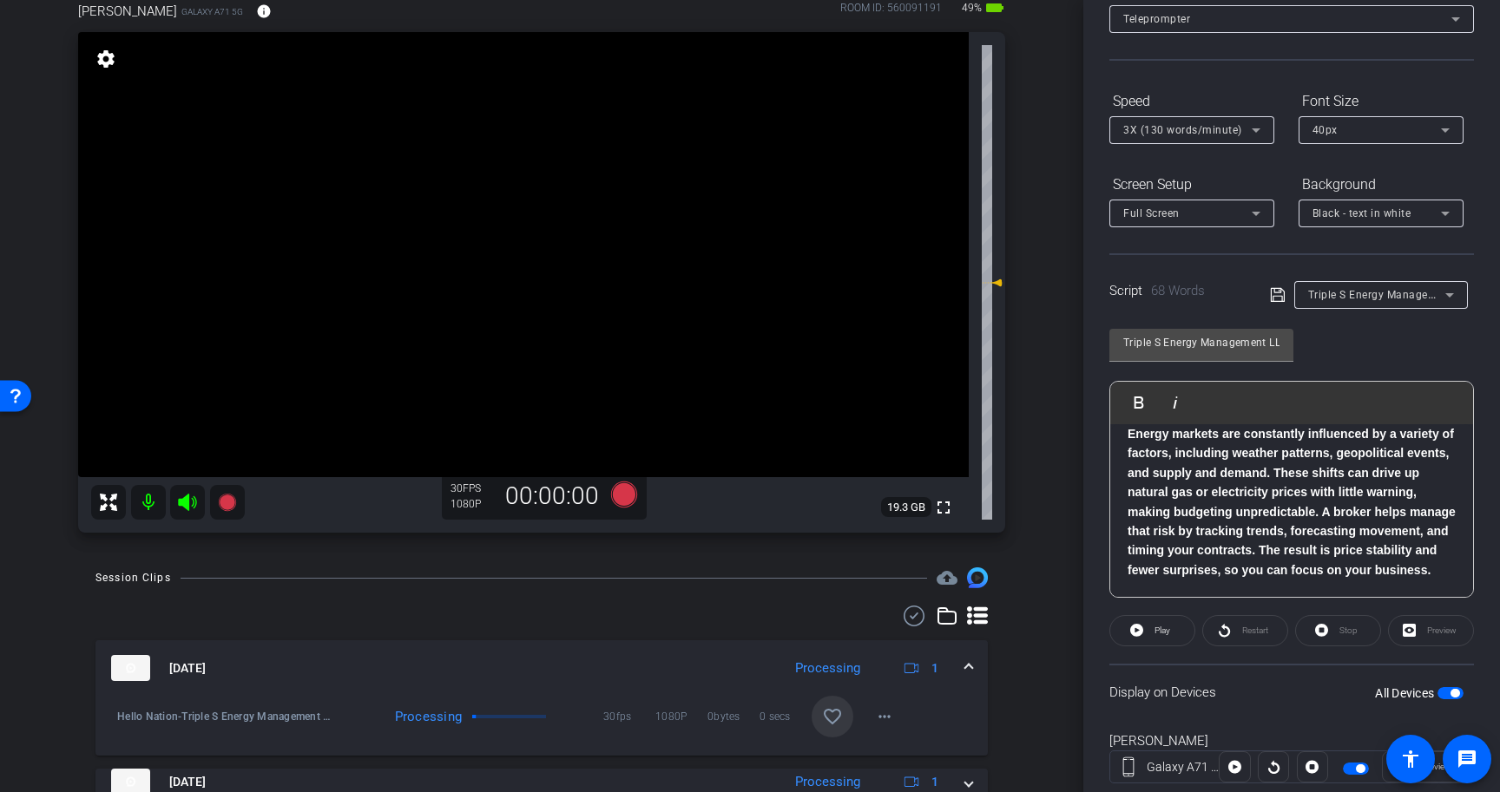
scroll to position [156, 0]
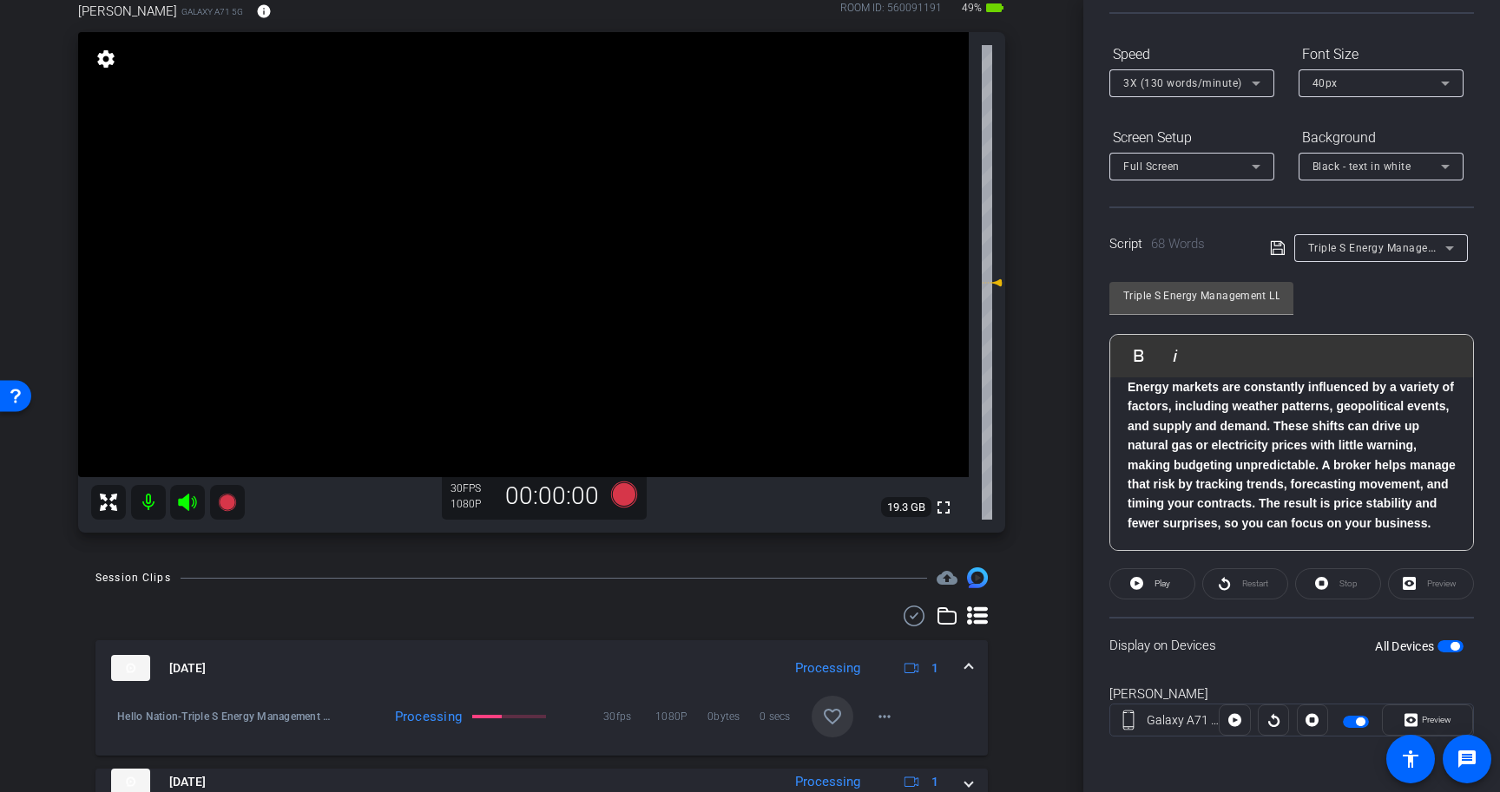
click at [1455, 649] on span "button" at bounding box center [1454, 646] width 9 height 9
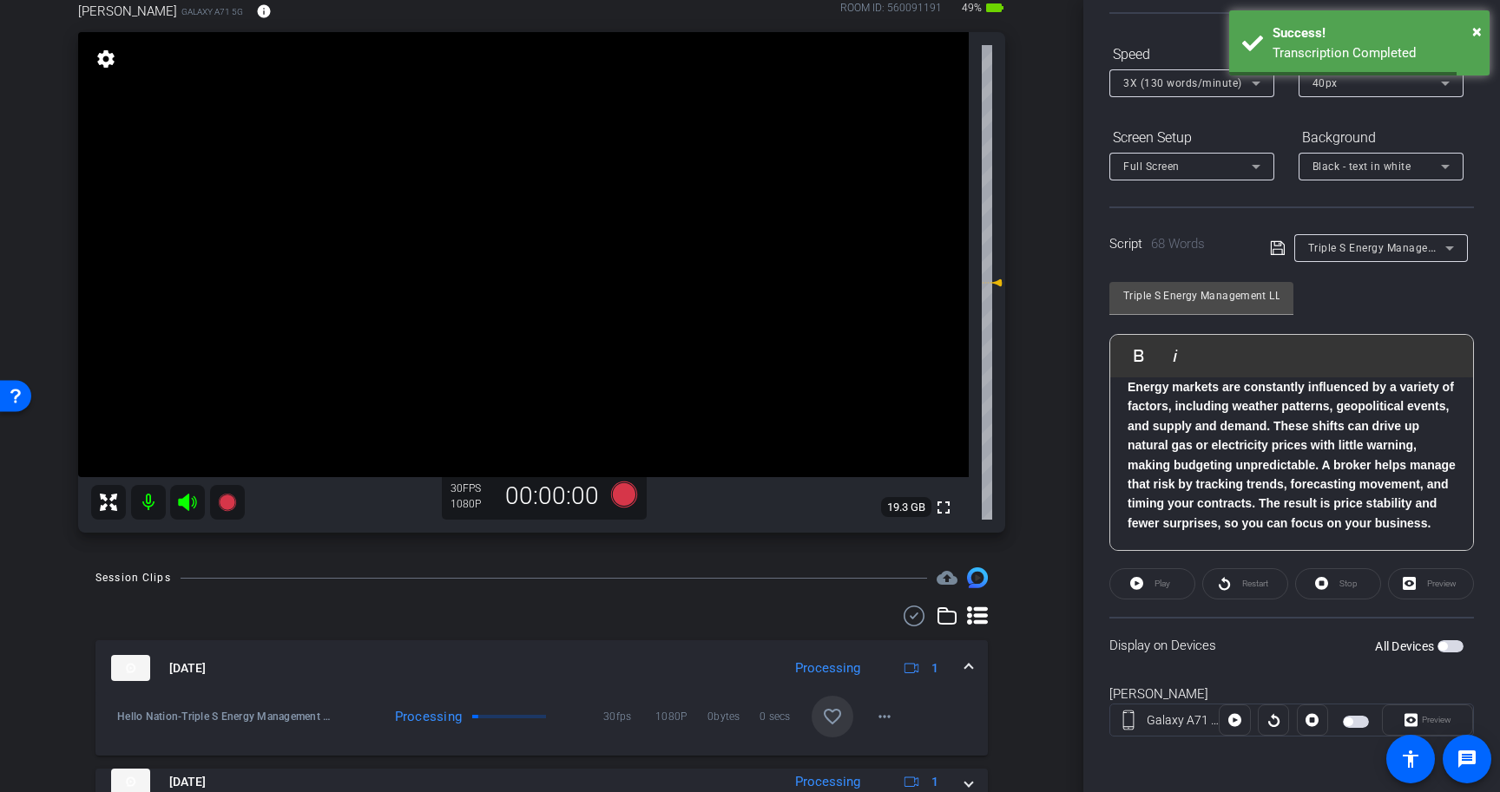
scroll to position [0, 0]
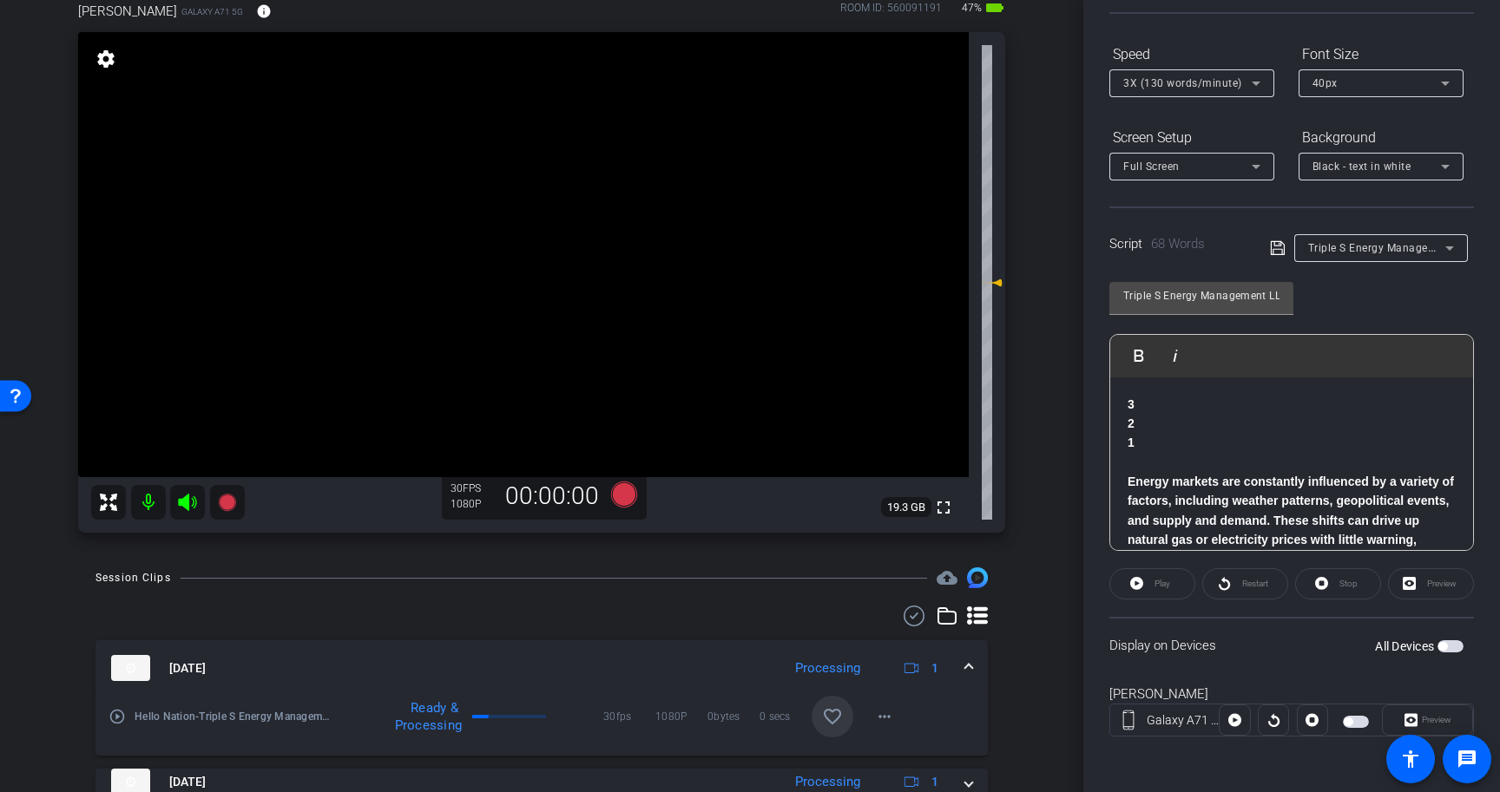
click at [1449, 648] on span "button" at bounding box center [1450, 647] width 26 height 12
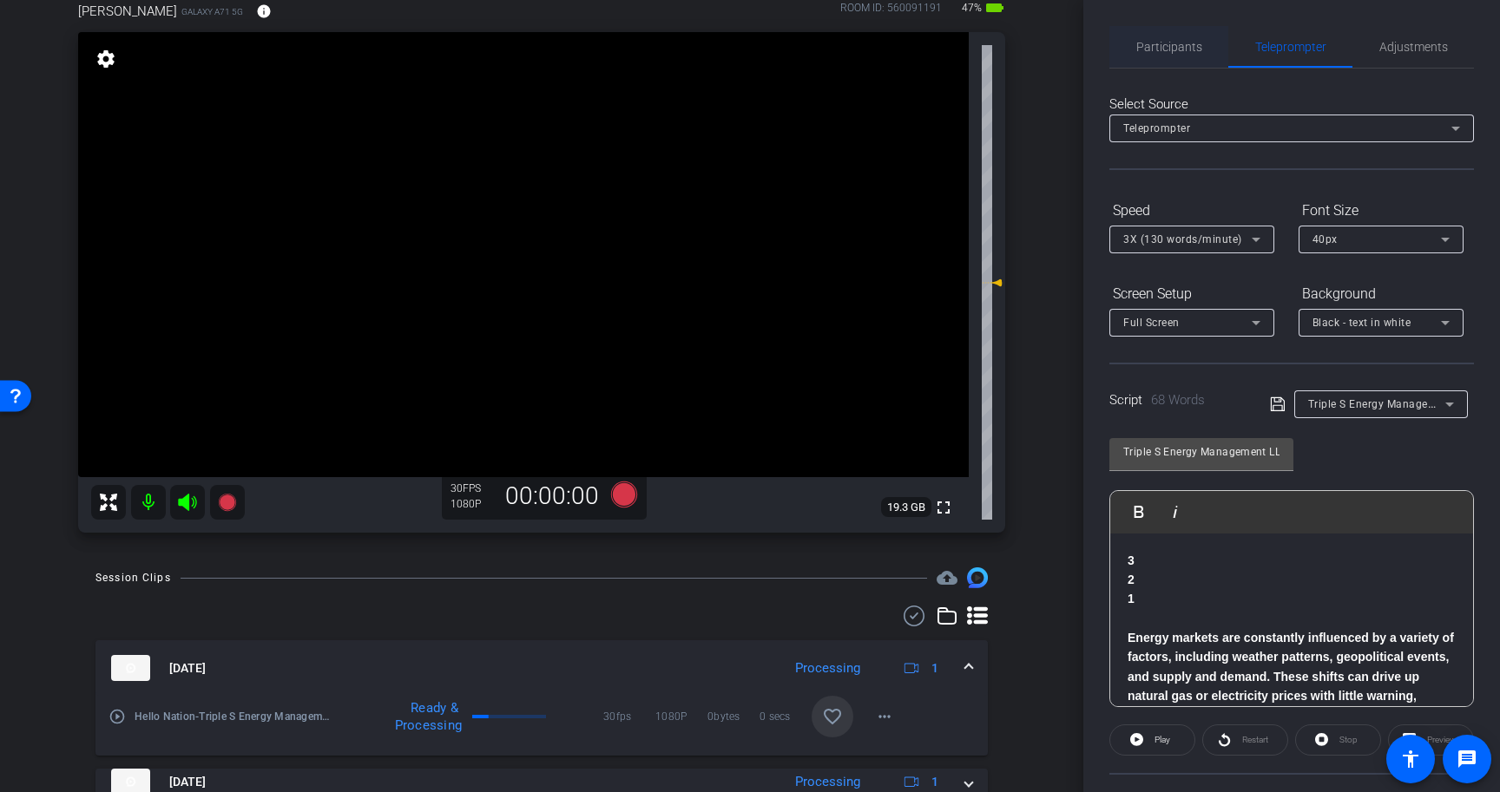
click at [1168, 41] on span "Participants" at bounding box center [1169, 47] width 66 height 12
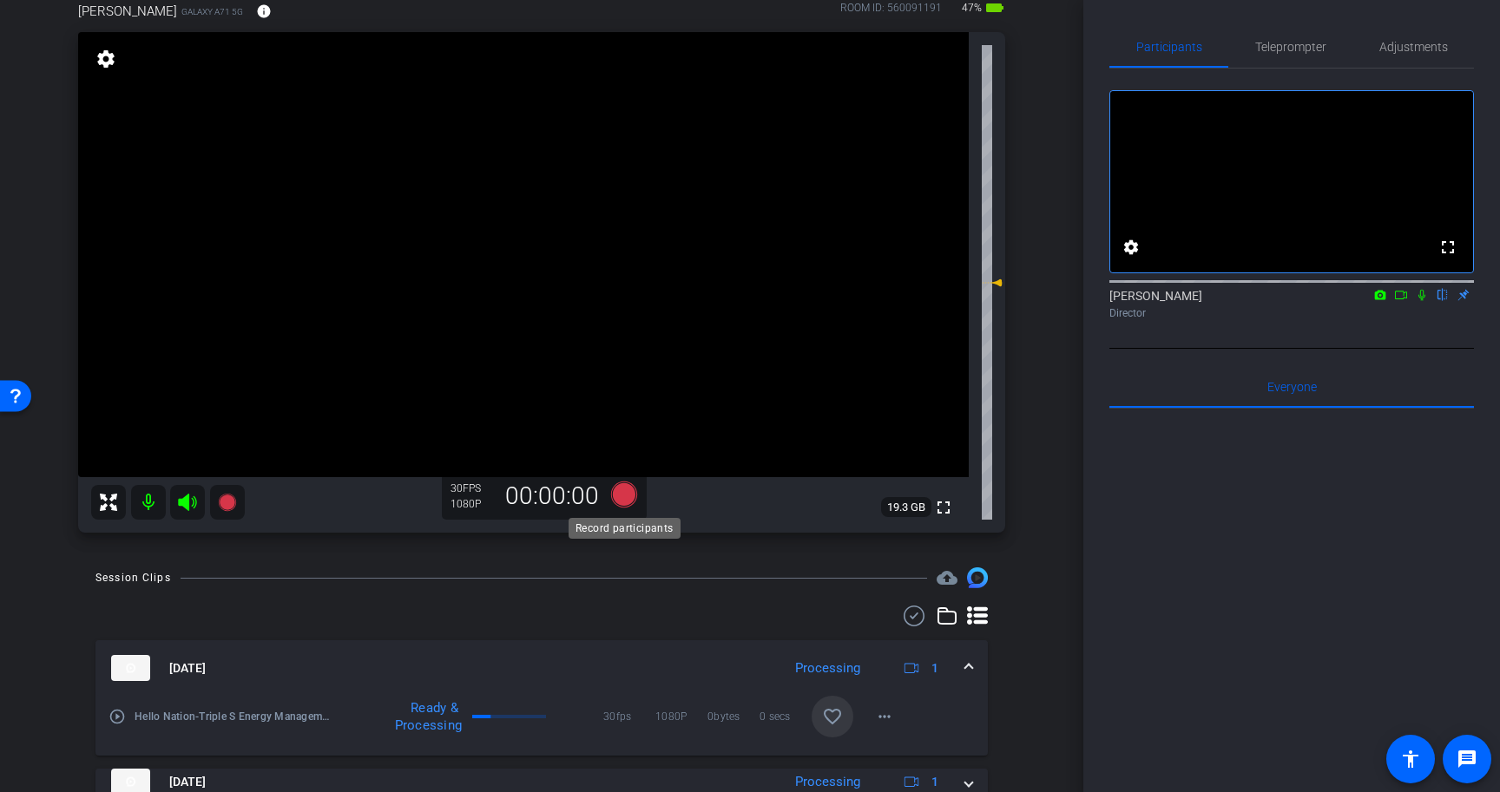
click at [622, 497] on icon at bounding box center [624, 495] width 26 height 26
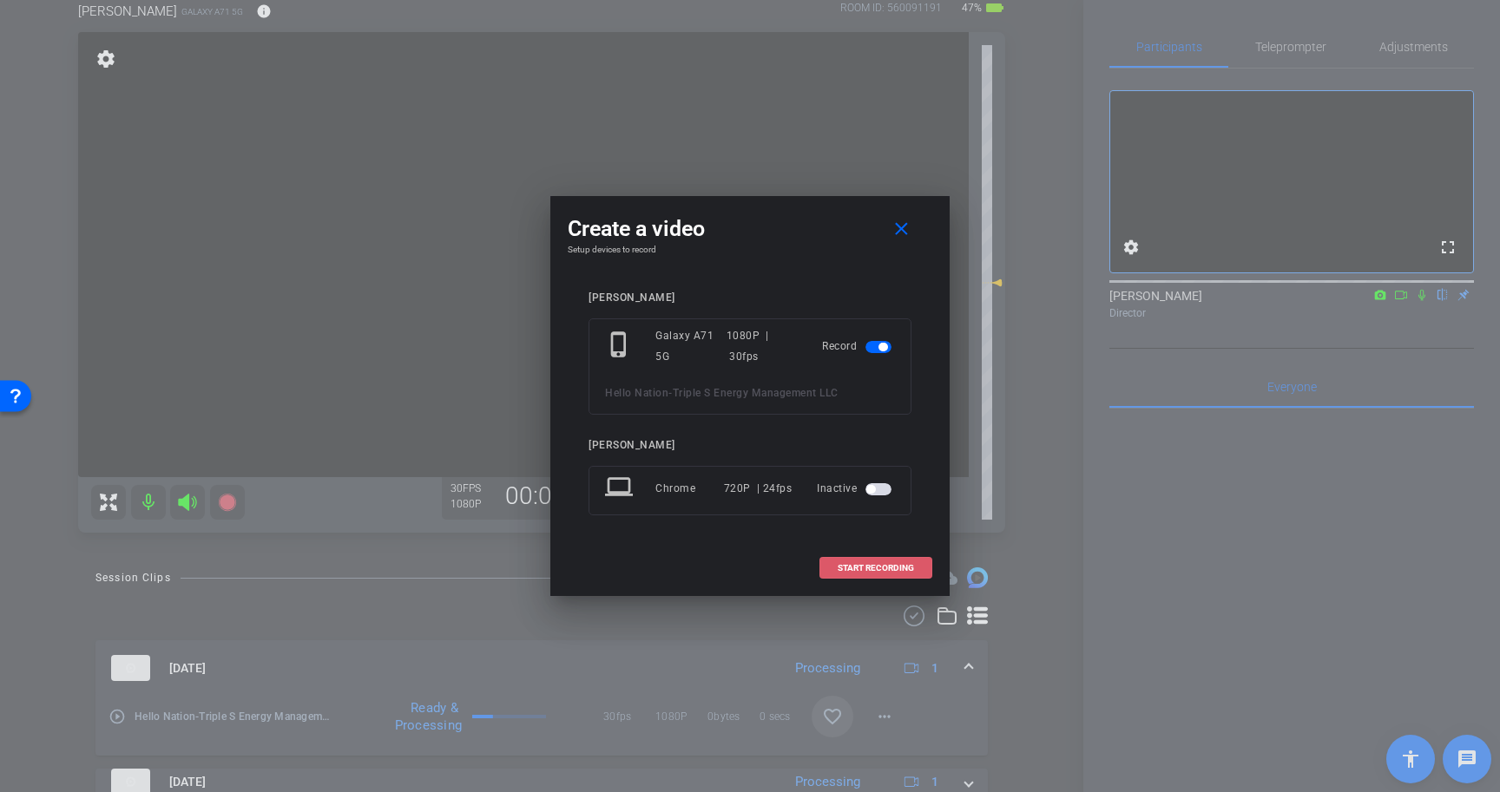
click at [889, 568] on span "START RECORDING" at bounding box center [876, 568] width 76 height 9
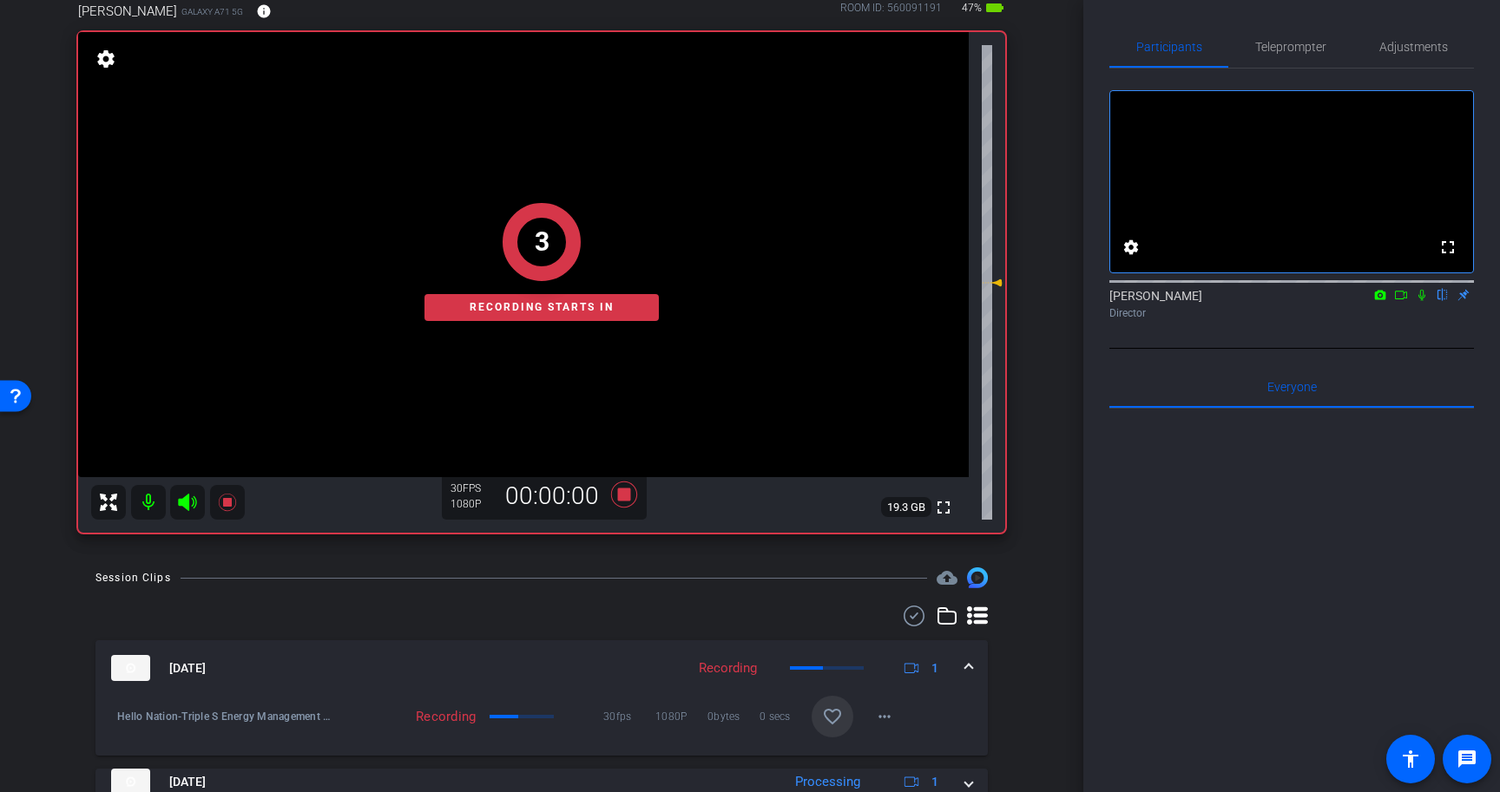
click at [1422, 301] on icon at bounding box center [1422, 295] width 14 height 12
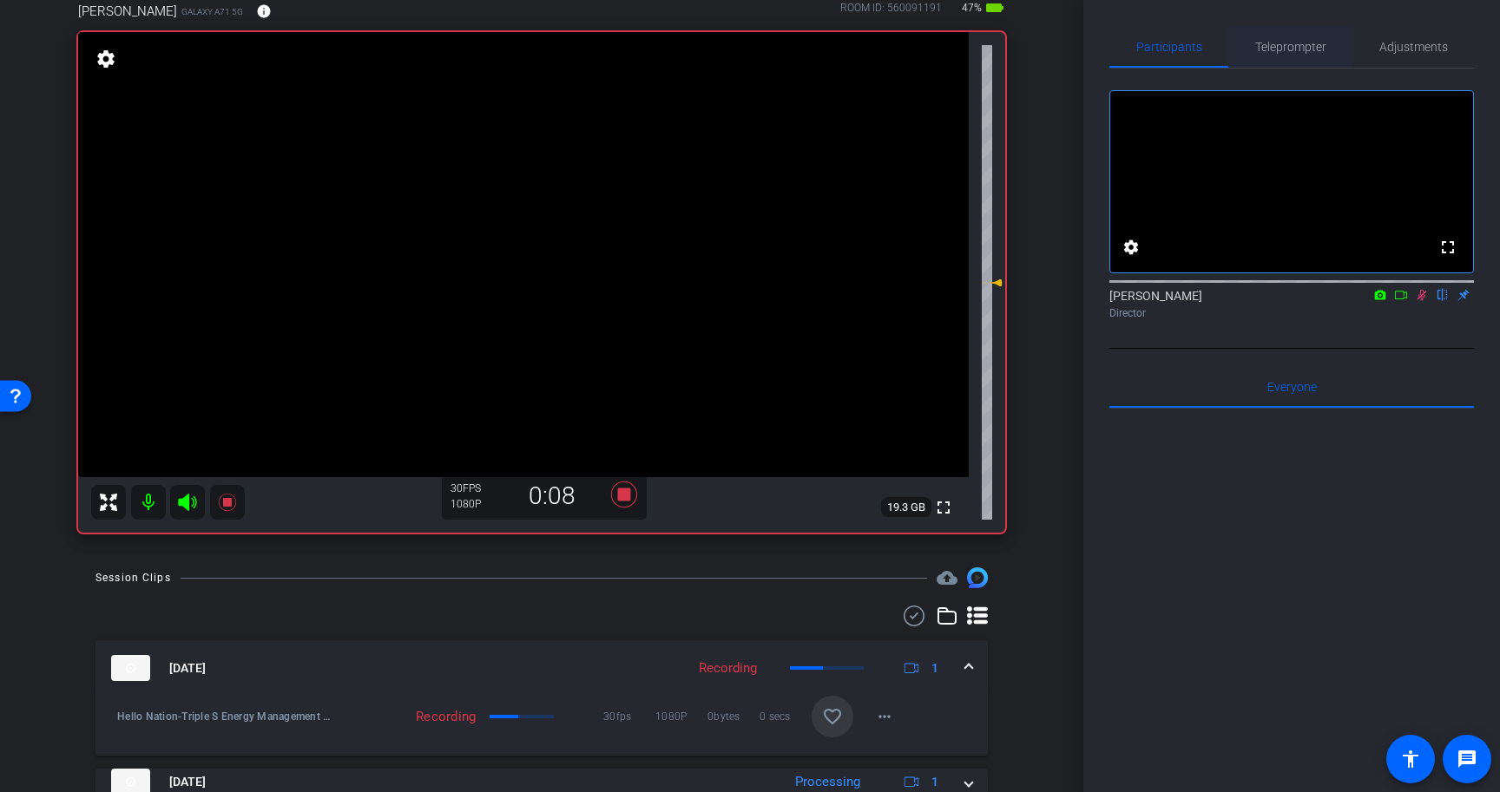
click at [1291, 55] on span "Teleprompter" at bounding box center [1290, 47] width 71 height 42
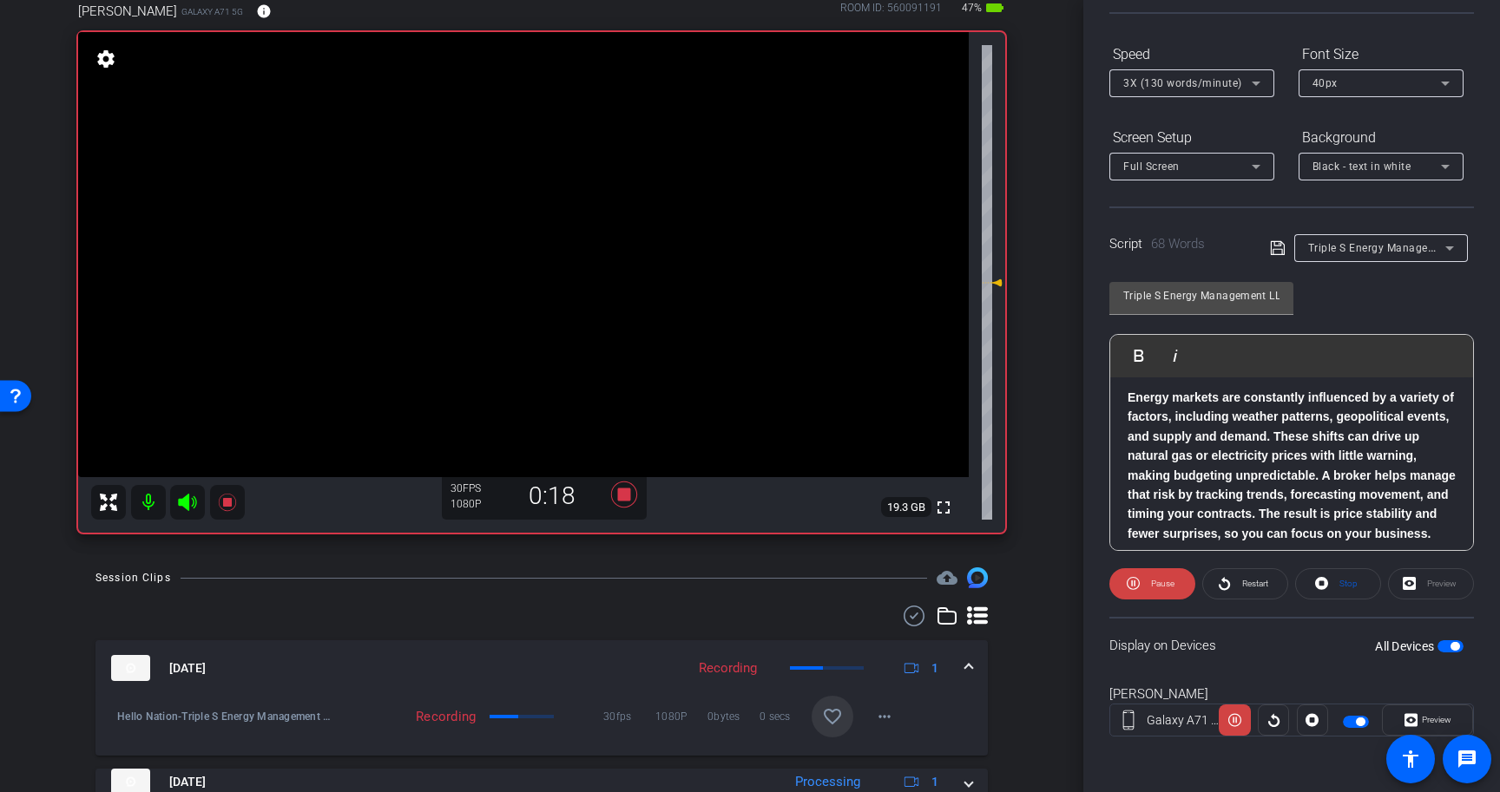
scroll to position [95, 0]
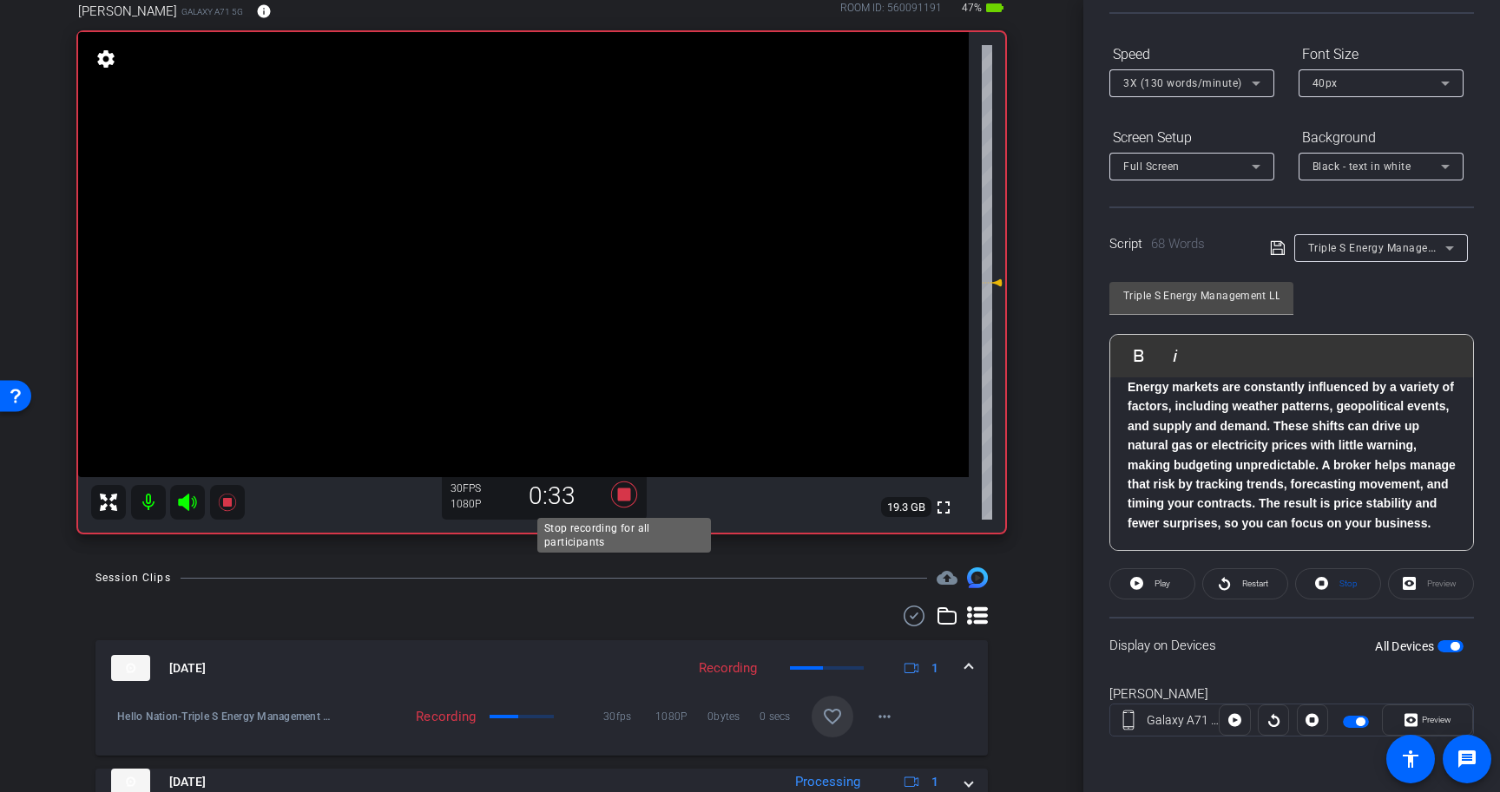
click at [629, 498] on icon at bounding box center [624, 495] width 26 height 26
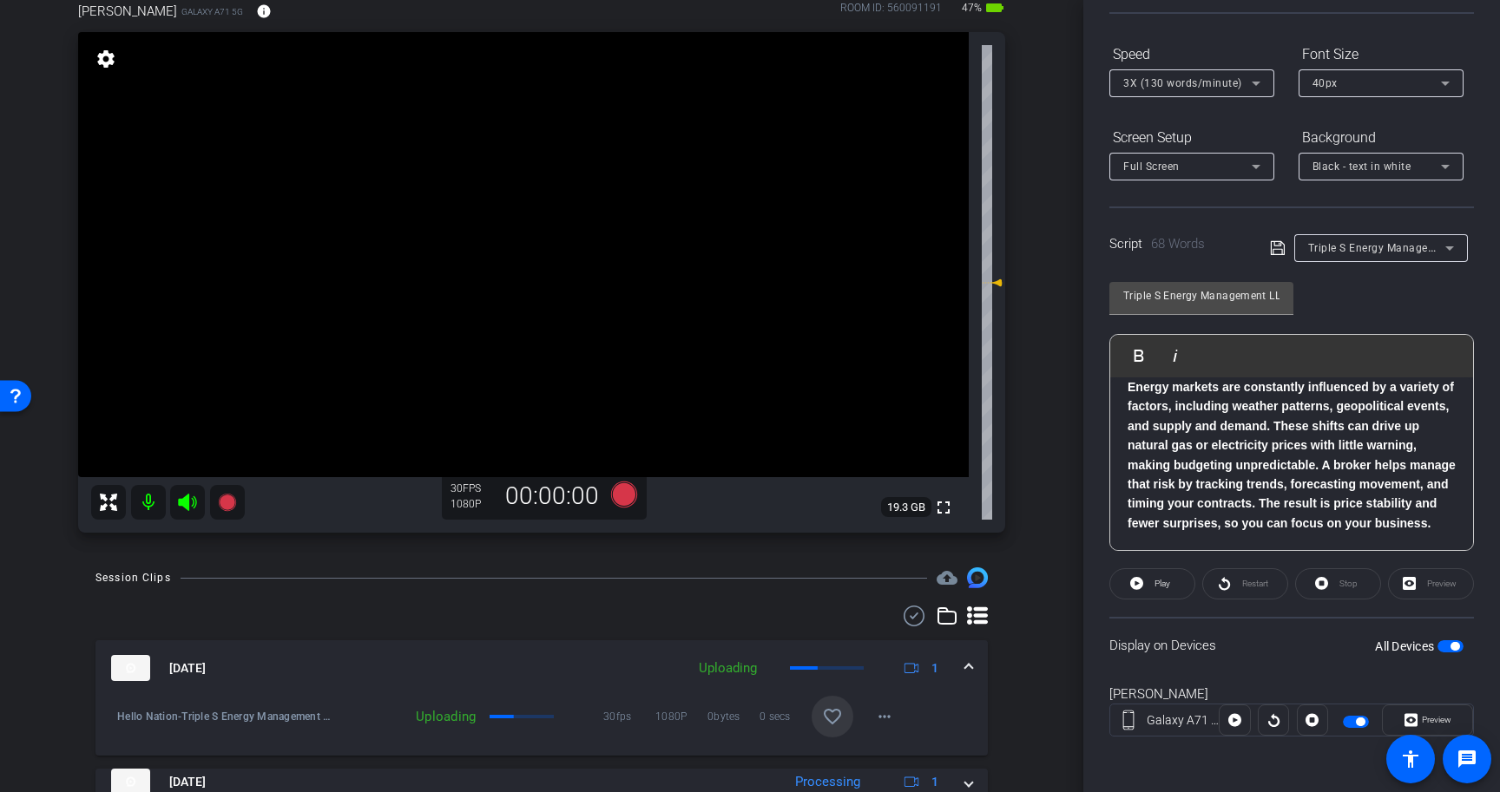
scroll to position [0, 0]
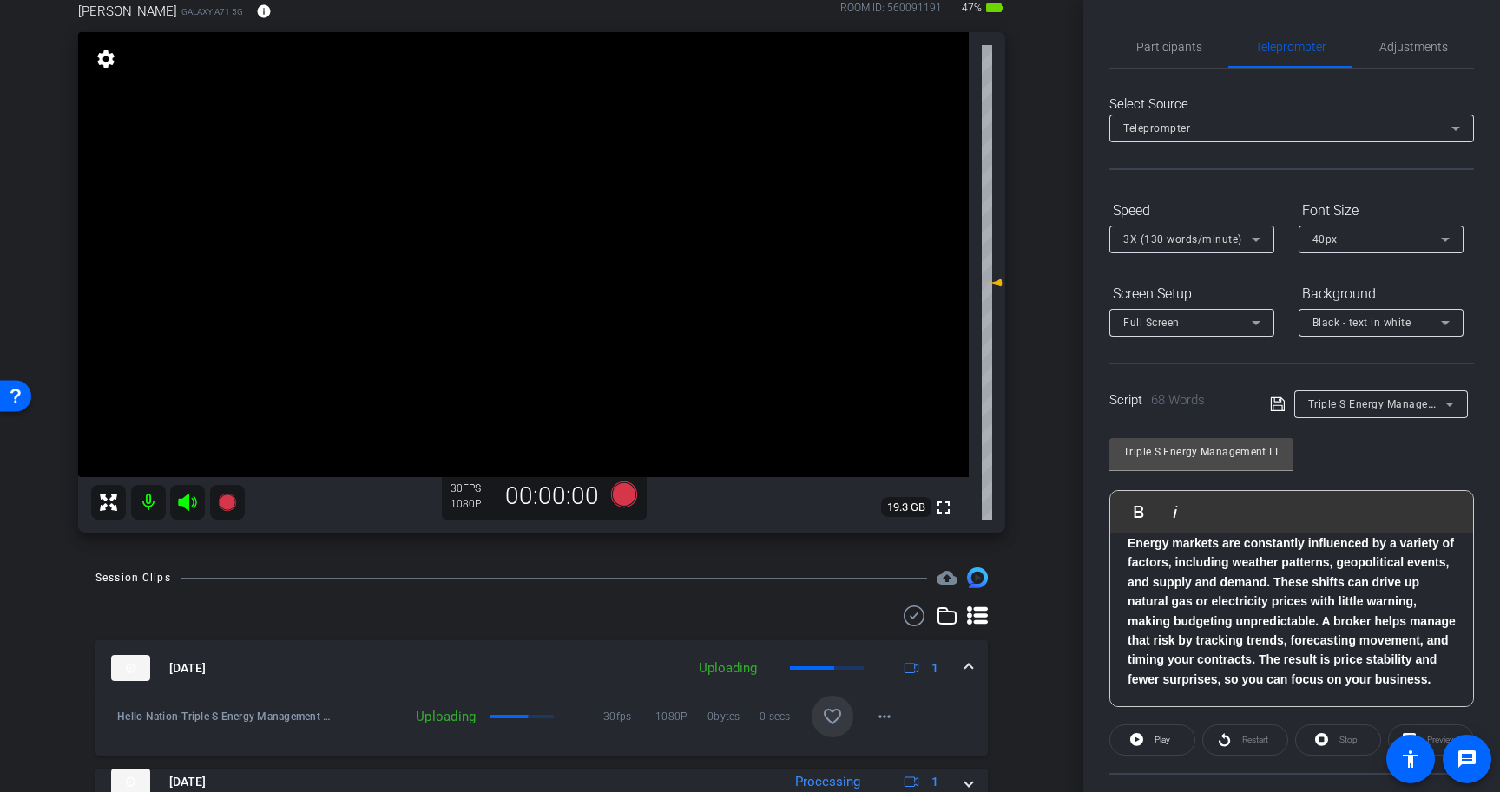
click at [1178, 44] on span "Participants" at bounding box center [1169, 47] width 66 height 12
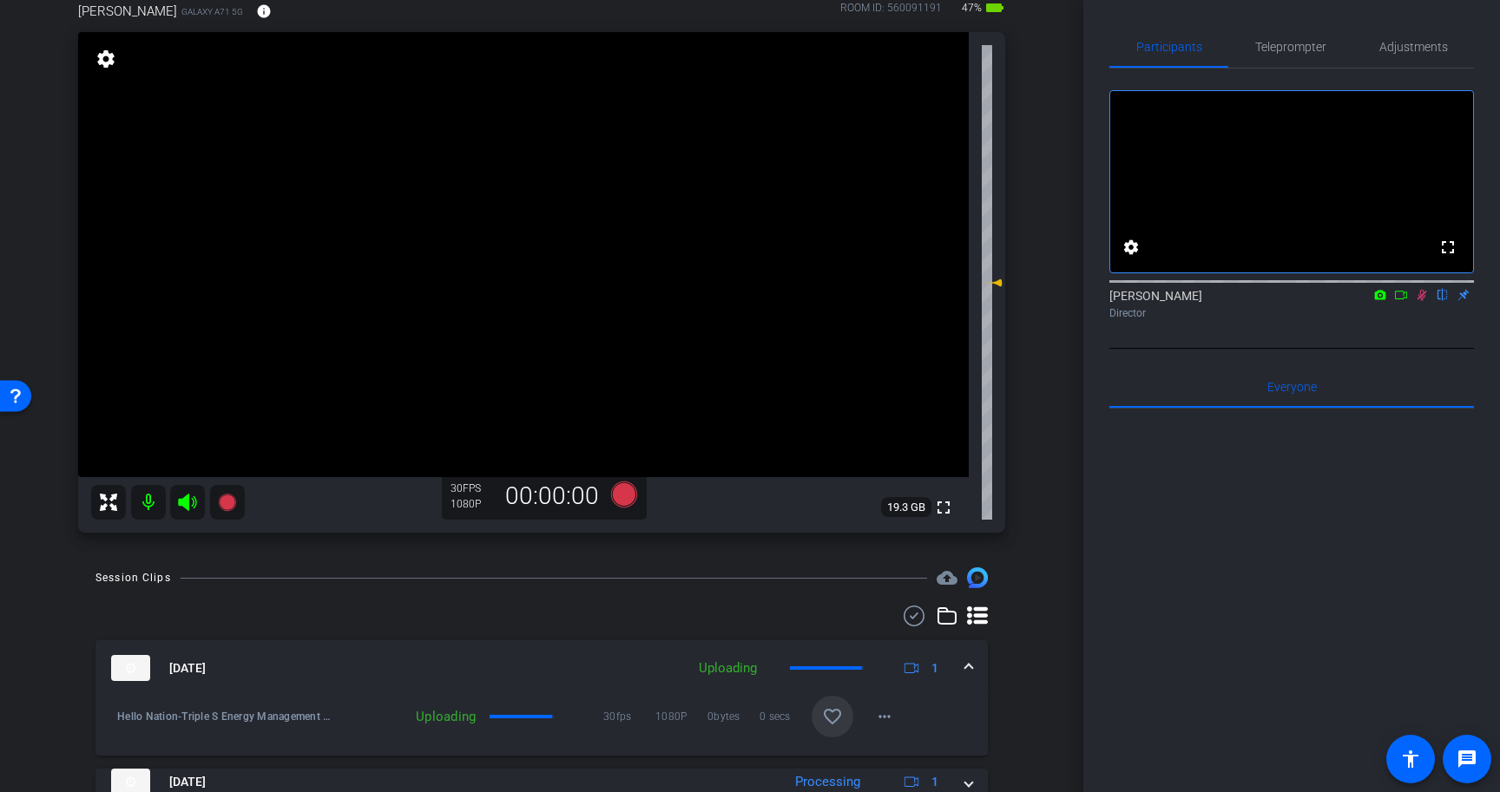
click at [1422, 301] on icon at bounding box center [1422, 295] width 14 height 12
click at [1315, 58] on span "Teleprompter" at bounding box center [1290, 47] width 71 height 42
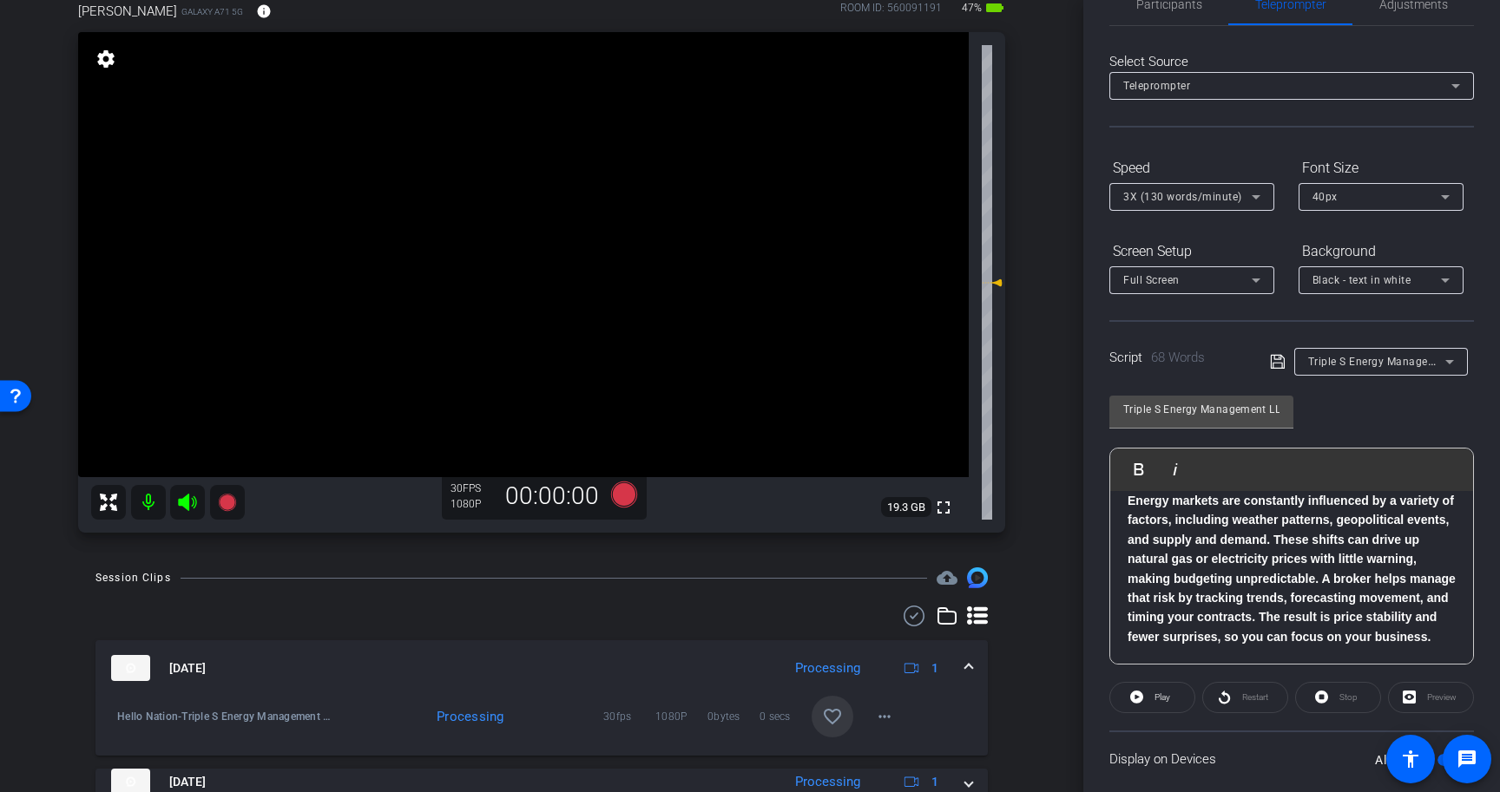
scroll to position [156, 0]
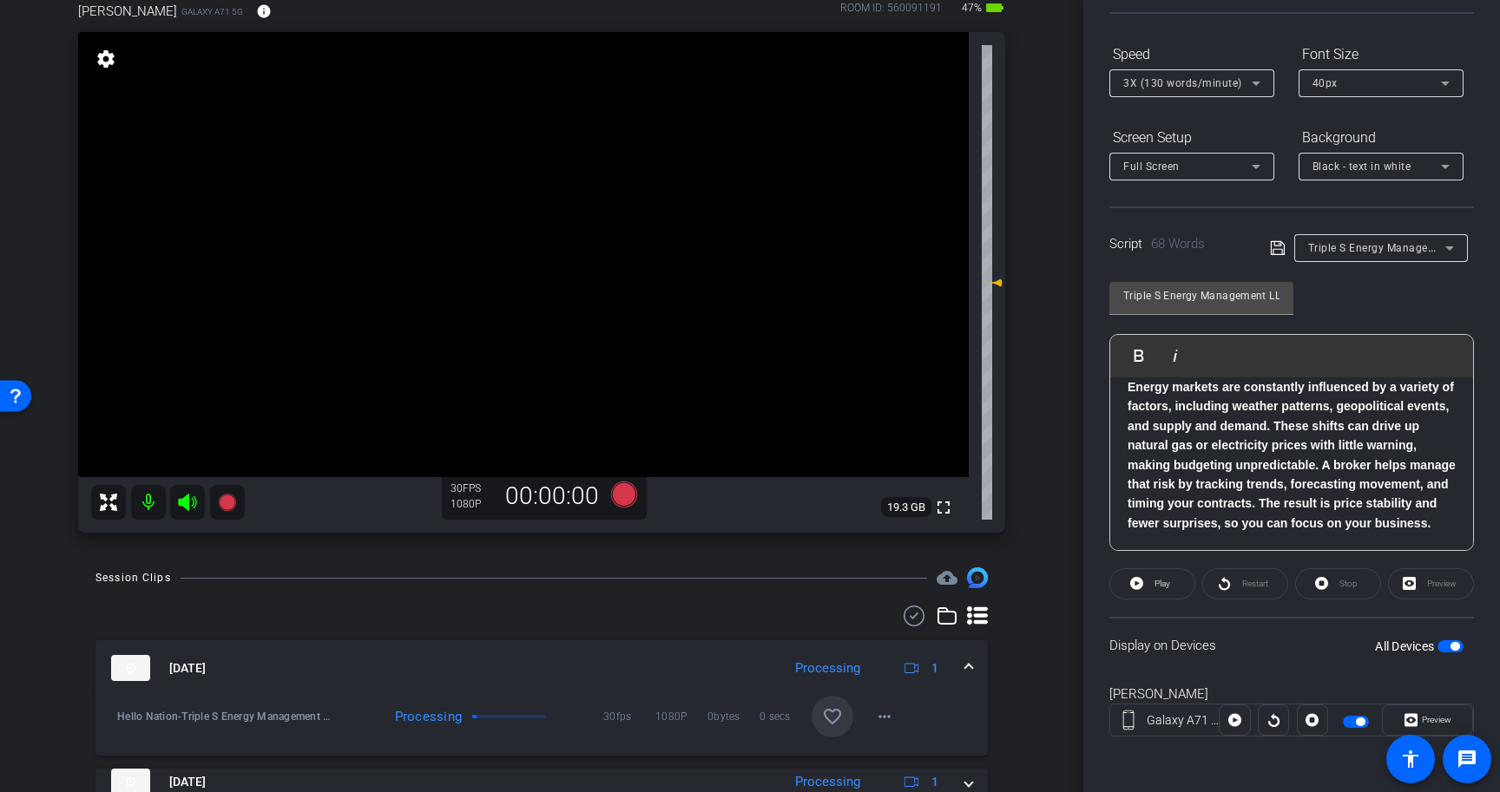
click at [1448, 650] on span "button" at bounding box center [1450, 647] width 26 height 12
click at [1250, 457] on p "Energy markets are constantly influenced by a variety of factors, including wea…" at bounding box center [1291, 455] width 328 height 155
click at [1437, 525] on p "Energy markets are constantly influenced by a variety of factors, including wea…" at bounding box center [1291, 455] width 328 height 155
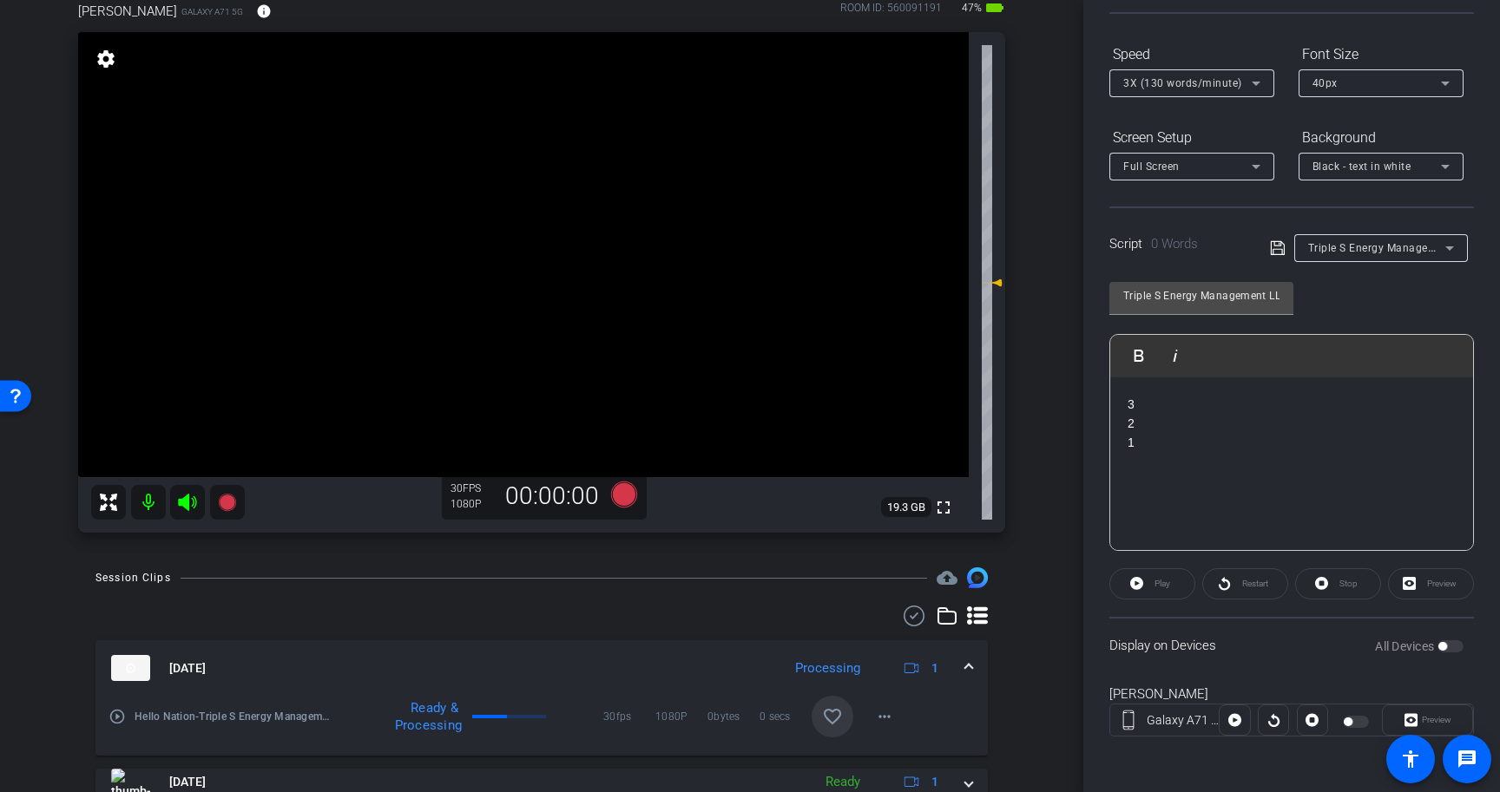
scroll to position [194, 0]
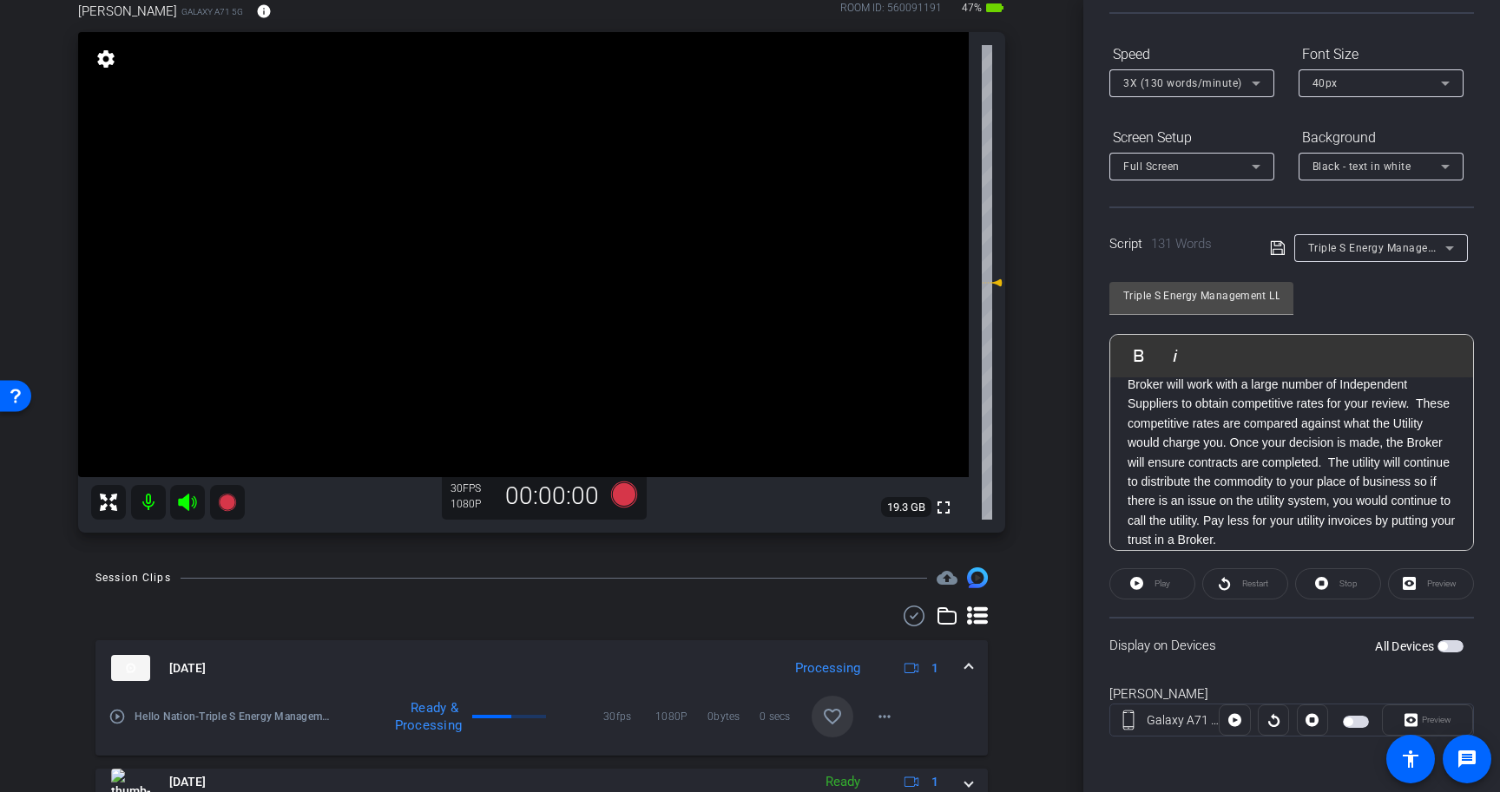
click at [1270, 463] on p "The large utility systems in [US_STATE] are deregulated meaning businesses have…" at bounding box center [1291, 414] width 328 height 272
click at [1311, 410] on p "The large utility systems in [US_STATE] are deregulated meaning businesses have…" at bounding box center [1291, 414] width 328 height 272
click at [1343, 453] on p "The large utility systems in [US_STATE] are deregulated meaning businesses have…" at bounding box center [1291, 494] width 328 height 272
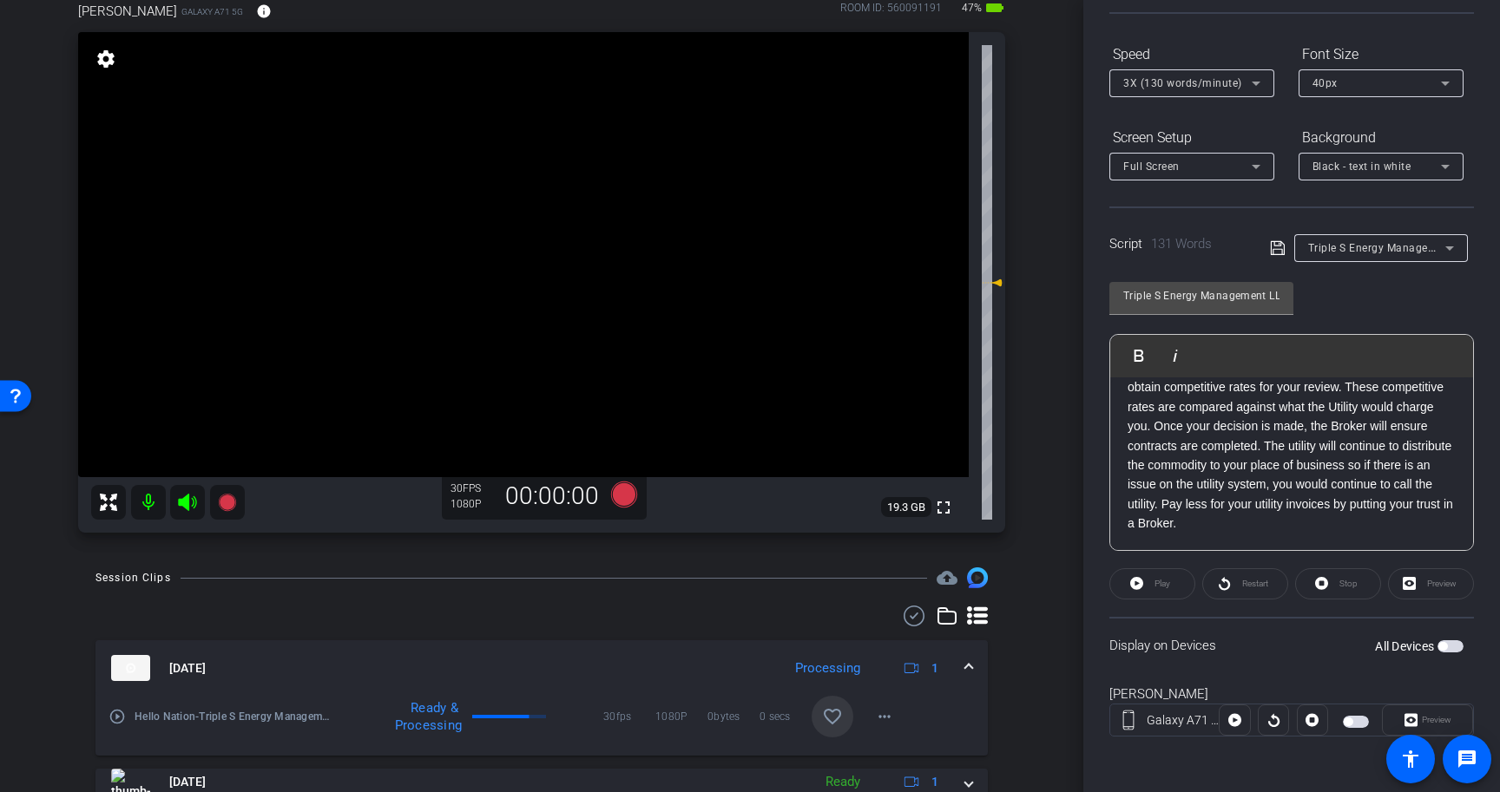
click at [1276, 254] on icon at bounding box center [1277, 248] width 14 height 14
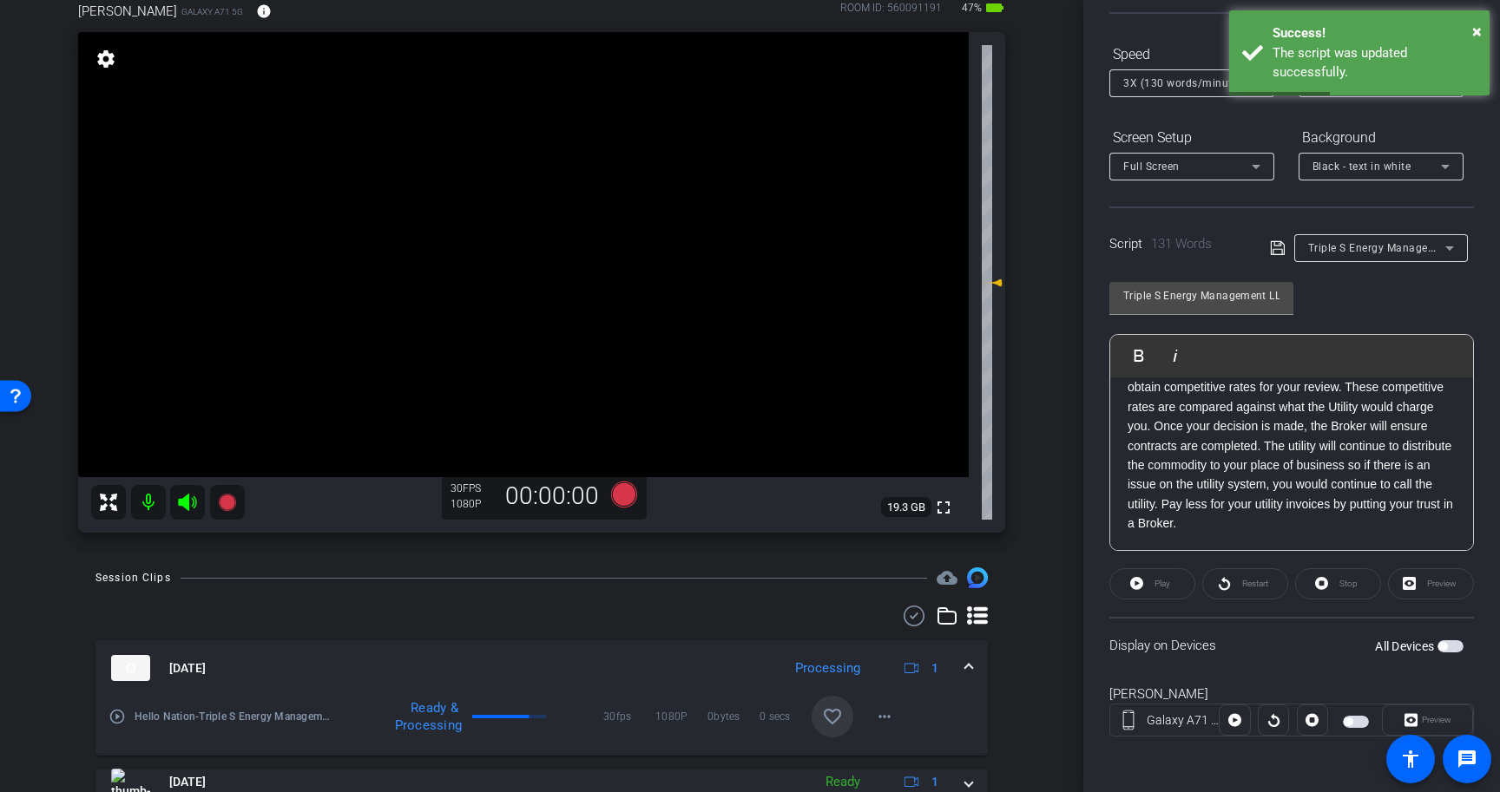
click at [1458, 647] on span "button" at bounding box center [1450, 647] width 26 height 12
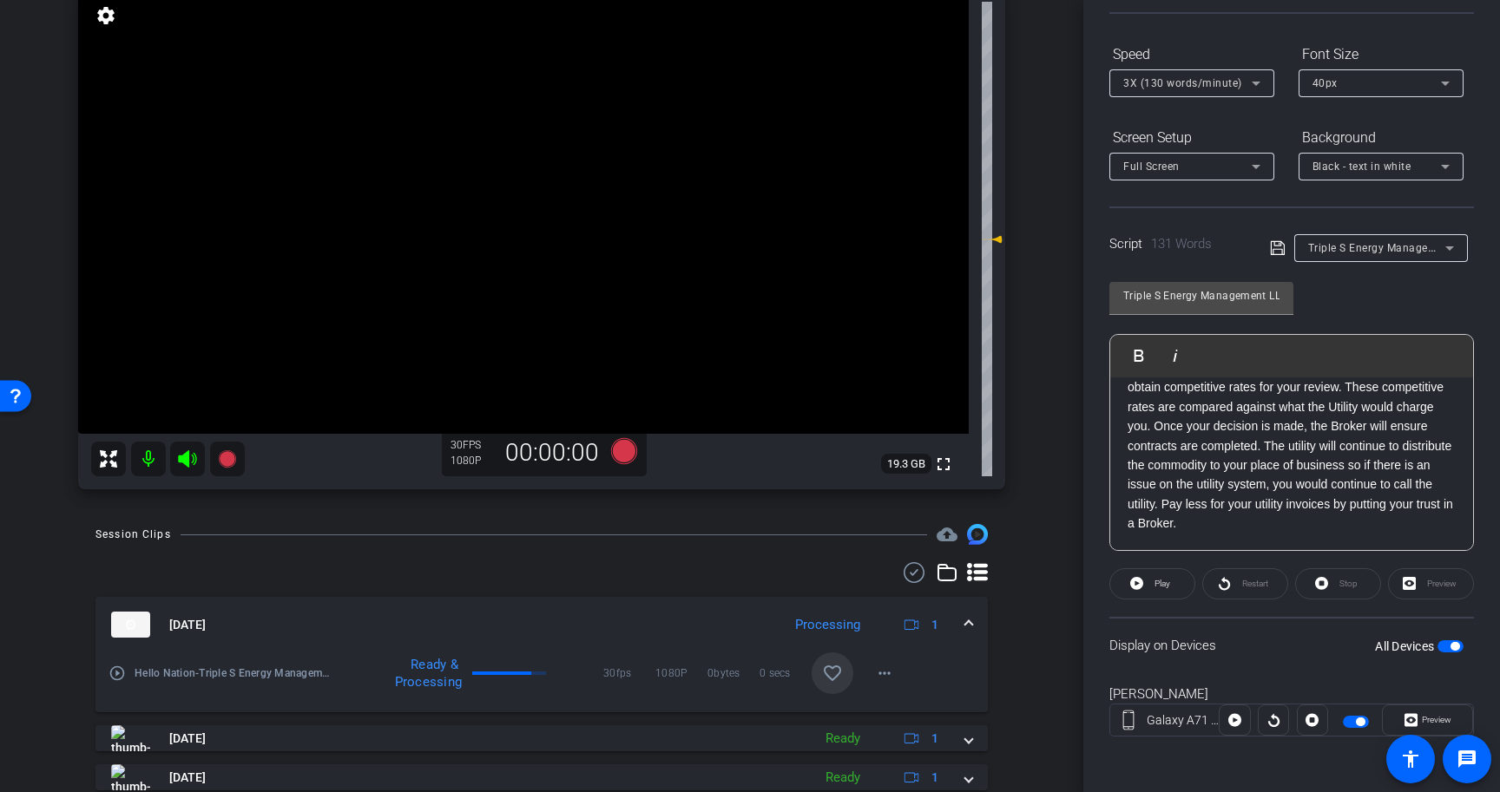
scroll to position [195, 0]
click at [837, 667] on mat-icon "favorite_border" at bounding box center [832, 670] width 21 height 21
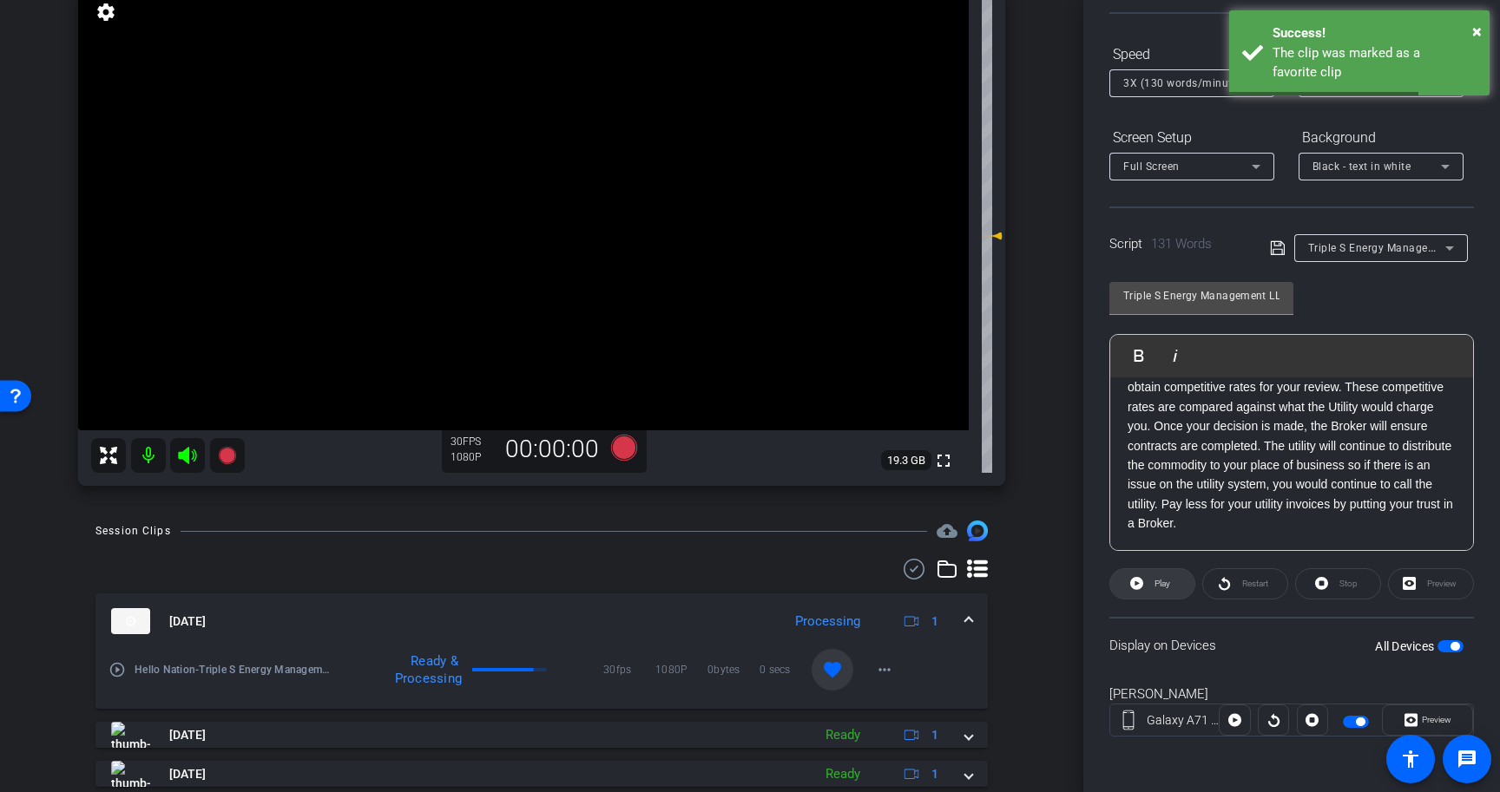
click at [1138, 583] on icon at bounding box center [1136, 584] width 13 height 22
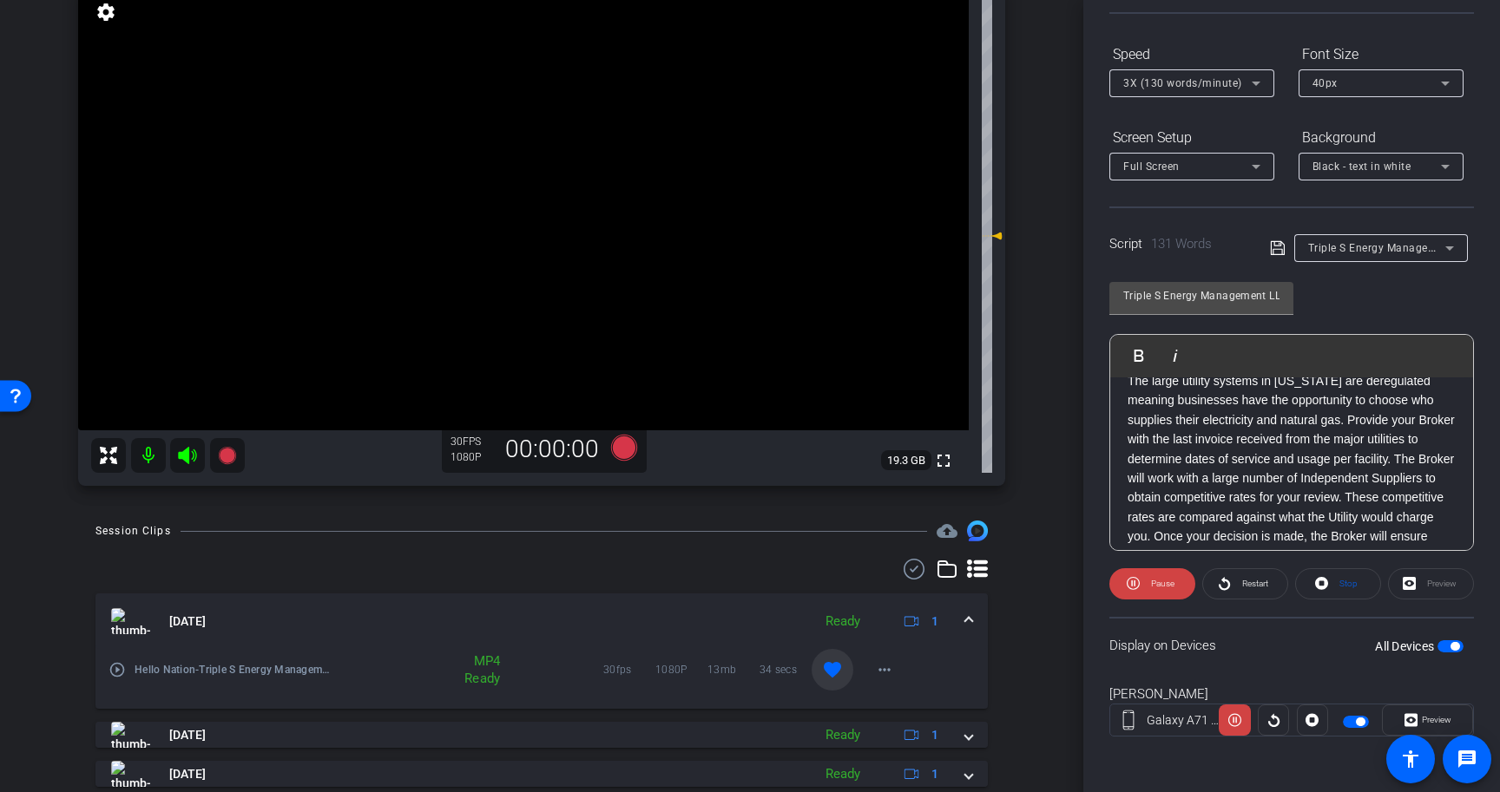
scroll to position [104, 0]
click at [1331, 568] on span at bounding box center [1338, 584] width 84 height 42
click at [1331, 471] on p "The large utility systems in [US_STATE] are deregulated meaning businesses have…" at bounding box center [1291, 504] width 328 height 272
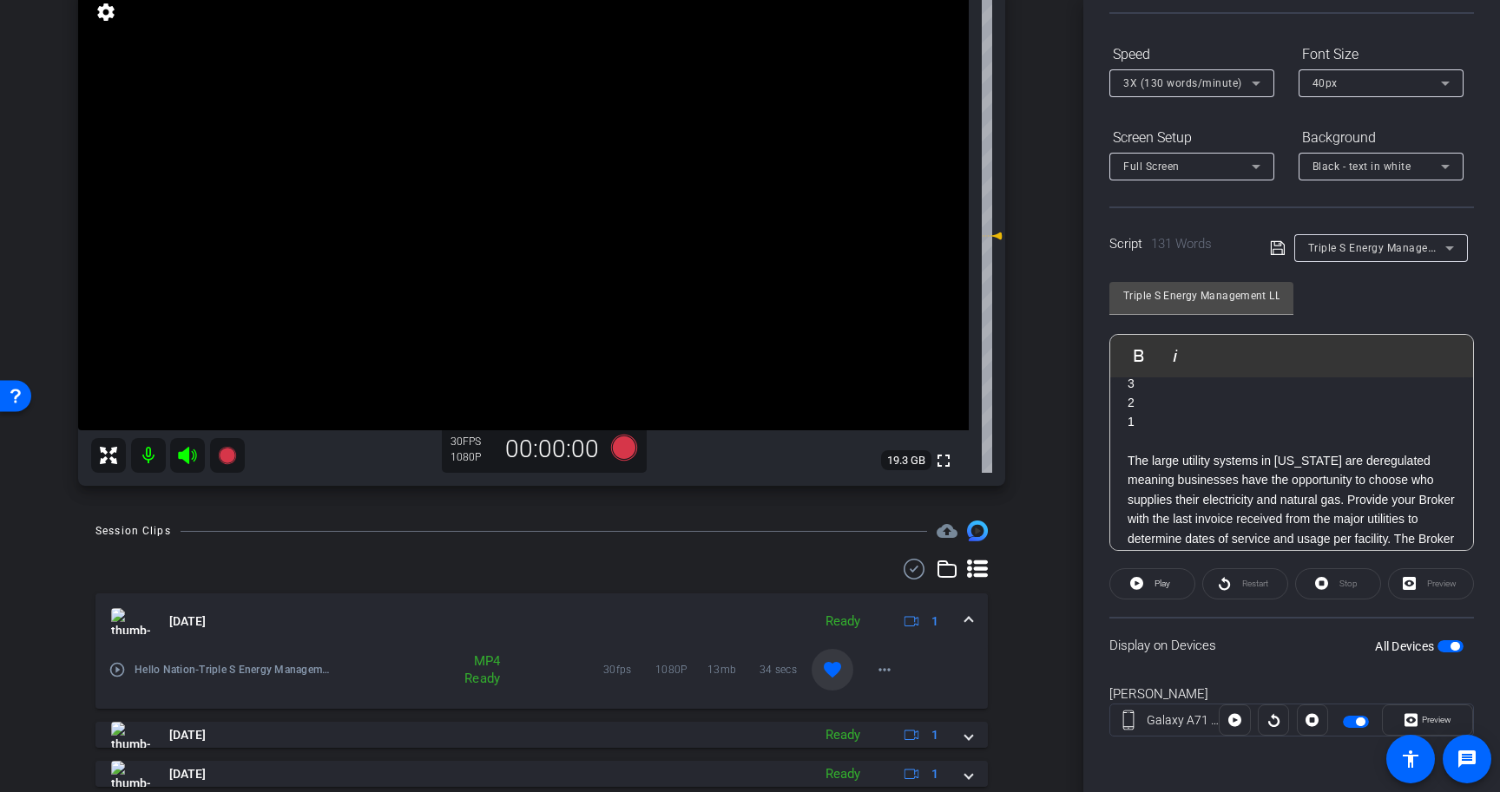
scroll to position [0, 0]
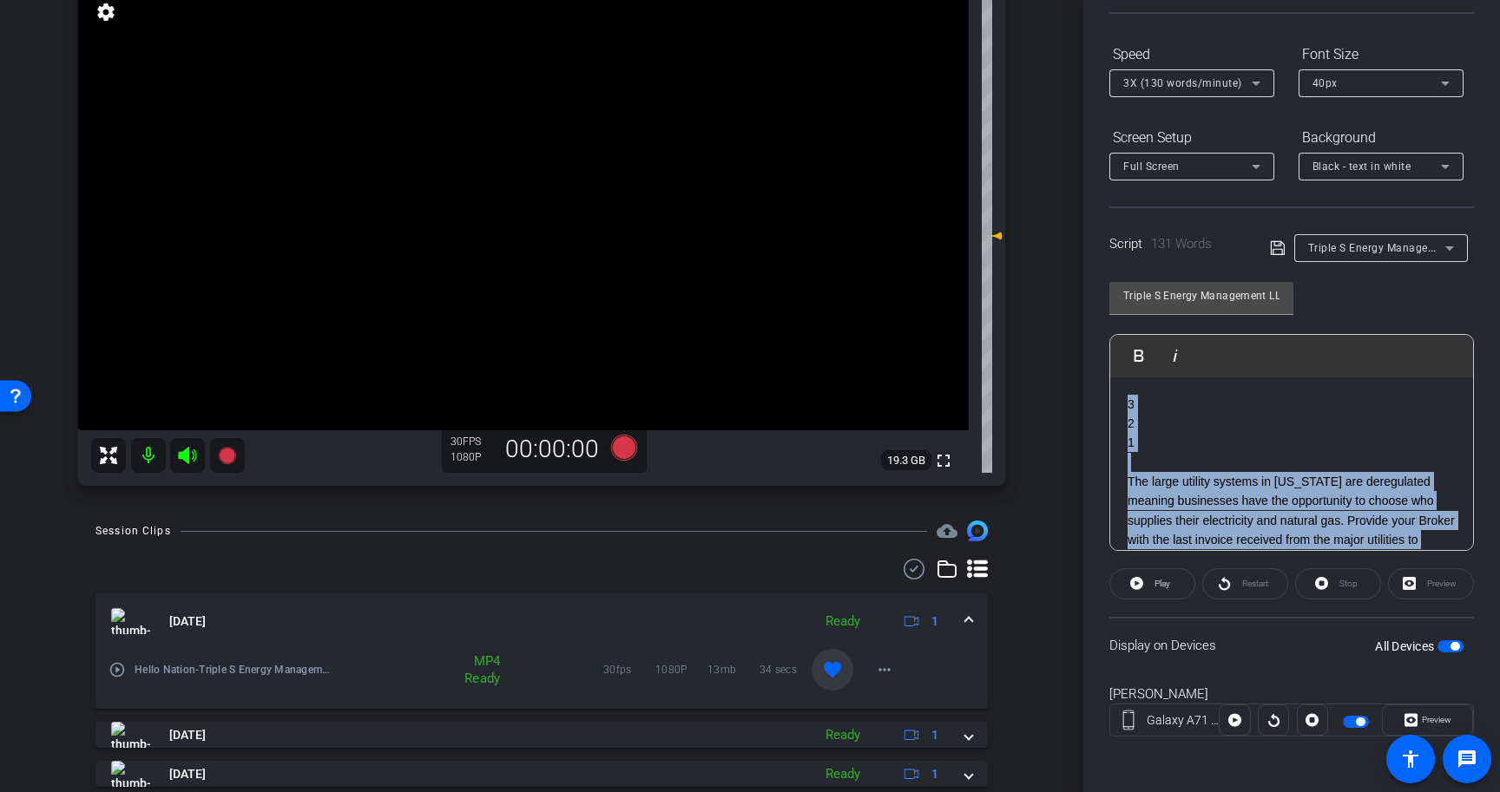
click at [1461, 650] on span "button" at bounding box center [1450, 647] width 26 height 12
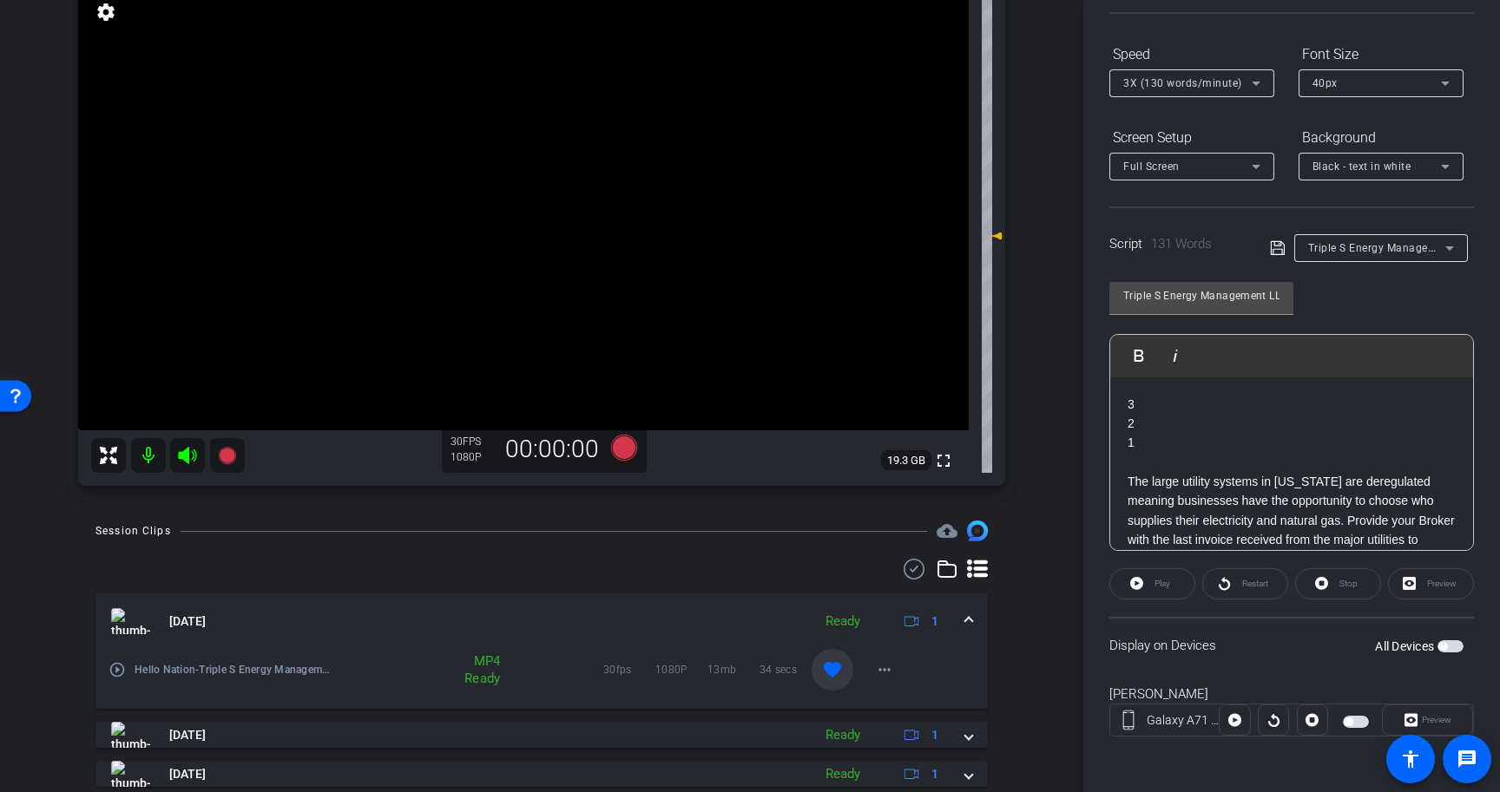
click at [1403, 516] on p "The large utility systems in [US_STATE] are deregulated meaning businesses have…" at bounding box center [1291, 608] width 328 height 272
click at [1406, 504] on p "The large utility systems in [US_STATE] are deregulated meaning businesses have…" at bounding box center [1291, 608] width 328 height 272
click at [1278, 253] on icon at bounding box center [1278, 248] width 16 height 21
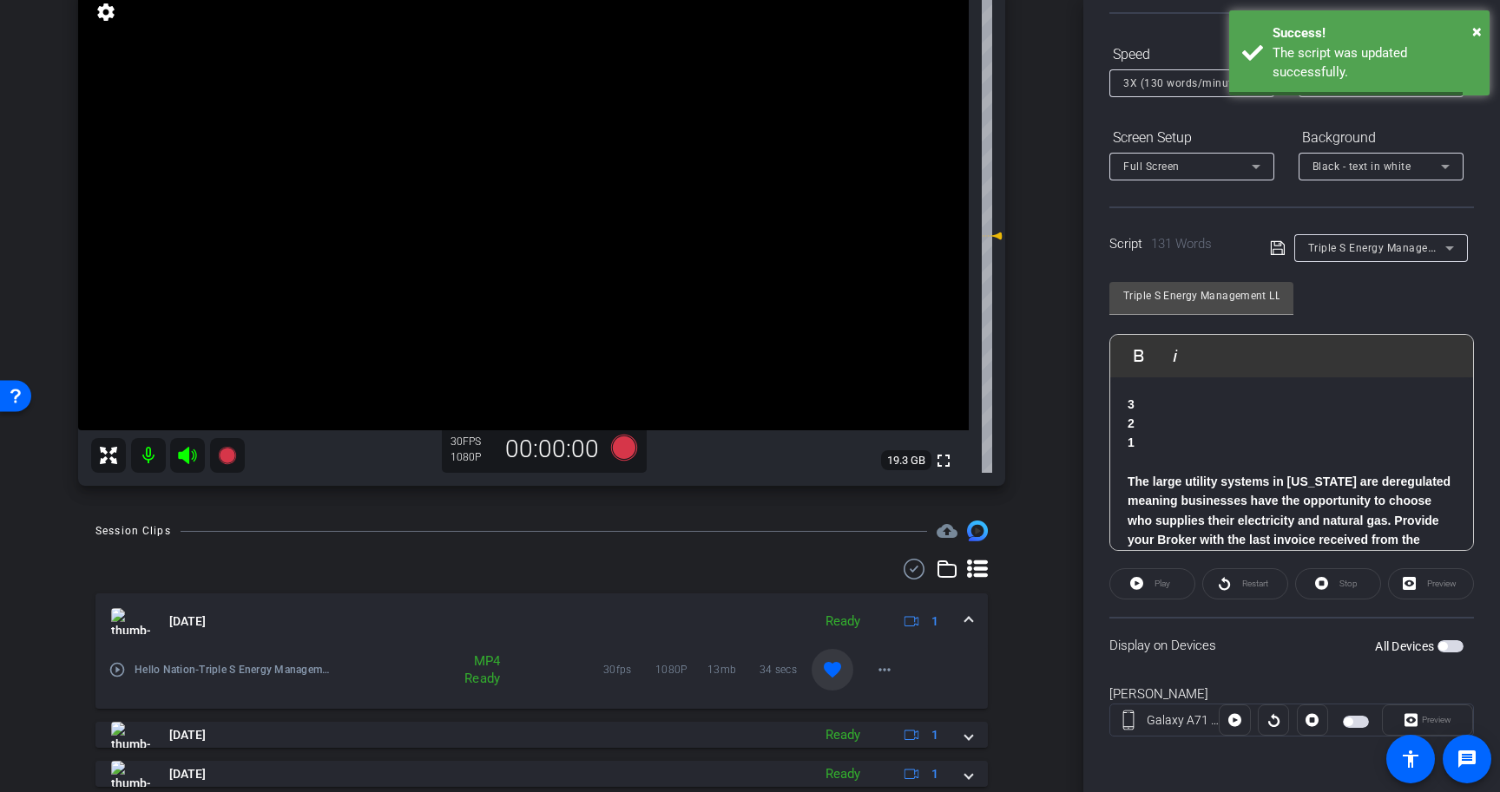
click at [1398, 467] on p at bounding box center [1291, 462] width 328 height 19
click at [1453, 644] on span "button" at bounding box center [1450, 647] width 26 height 12
click at [1158, 584] on span "Play" at bounding box center [1162, 584] width 16 height 10
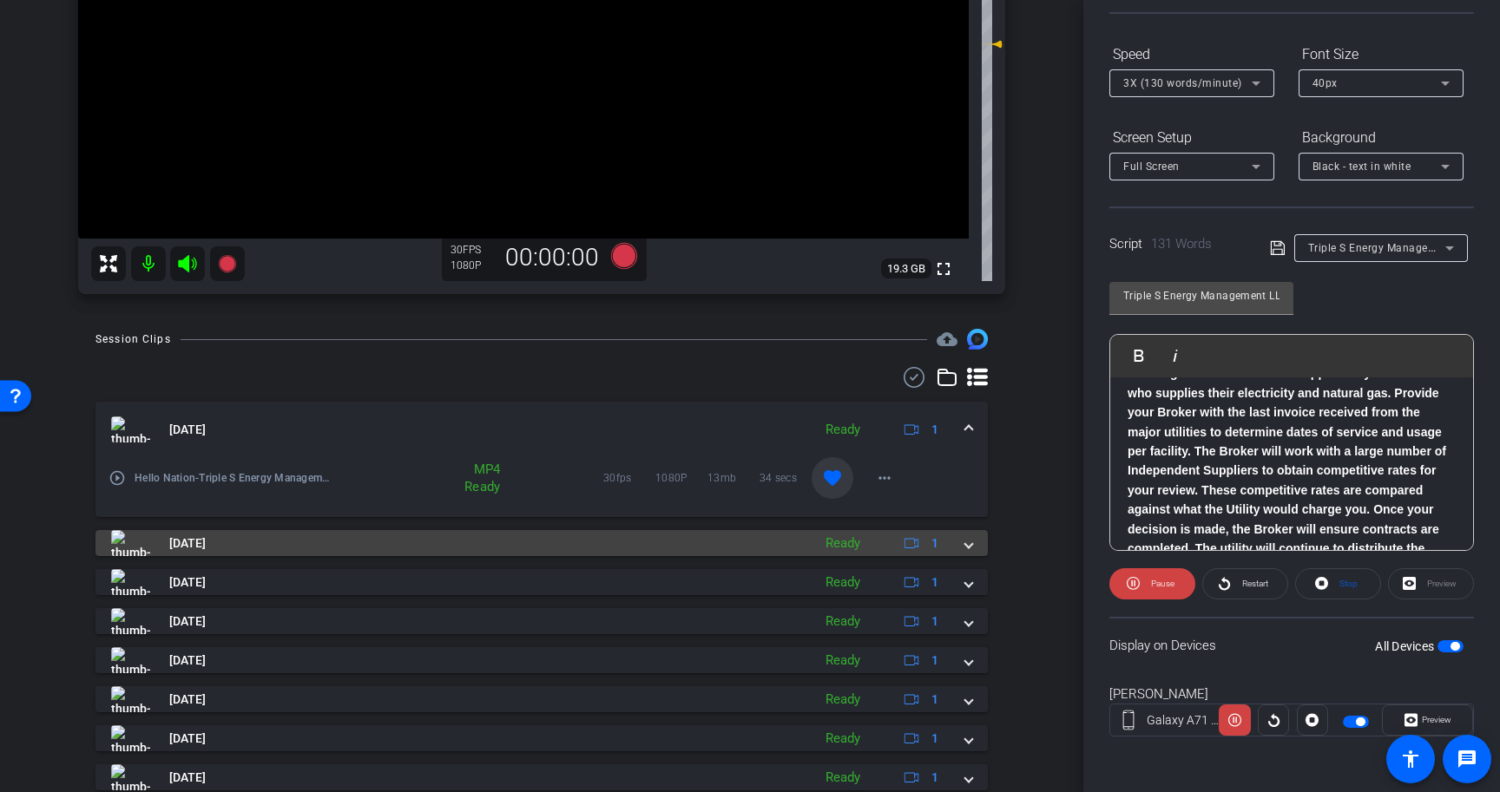
scroll to position [377, 0]
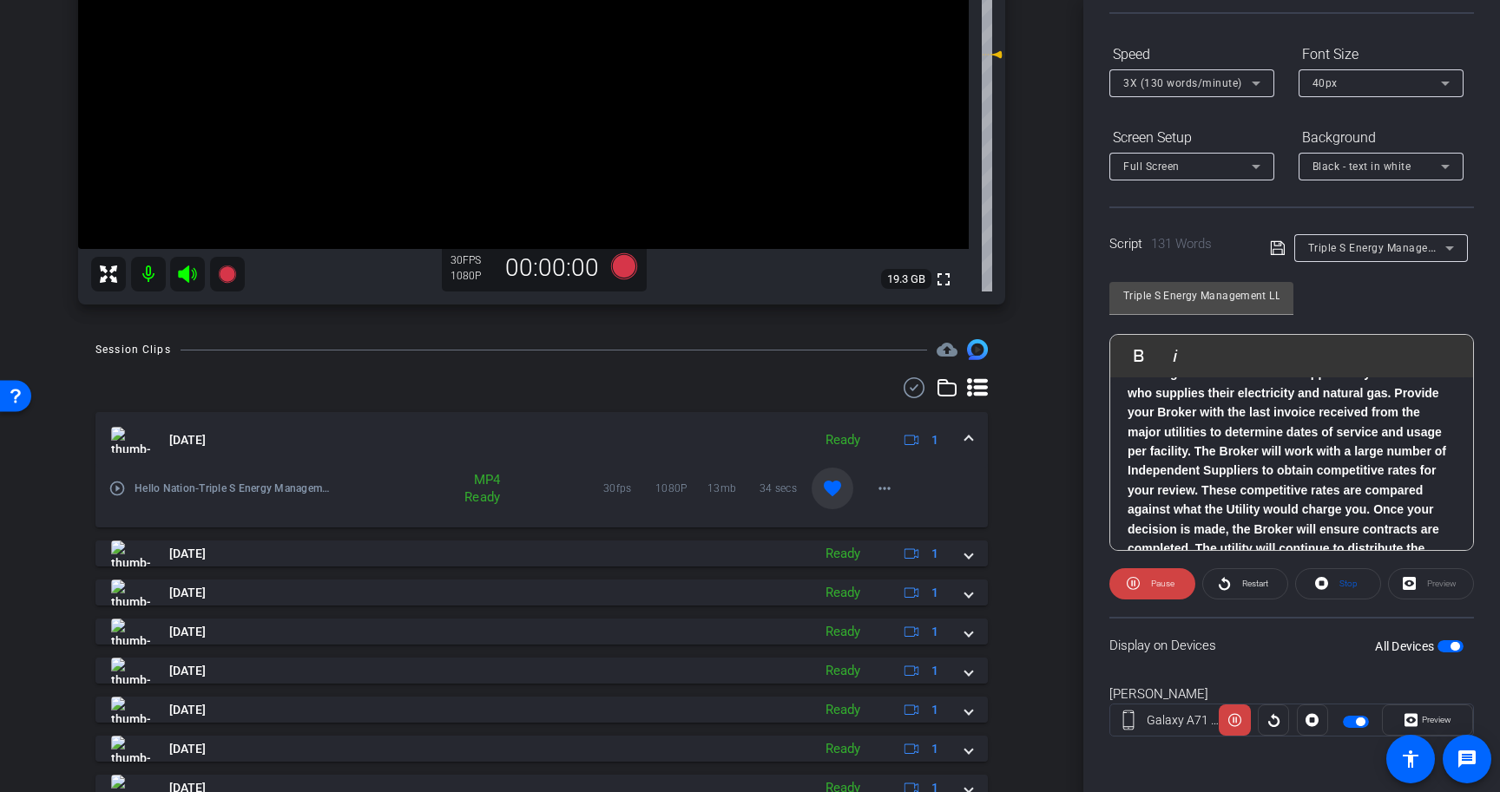
click at [971, 441] on span at bounding box center [968, 440] width 7 height 18
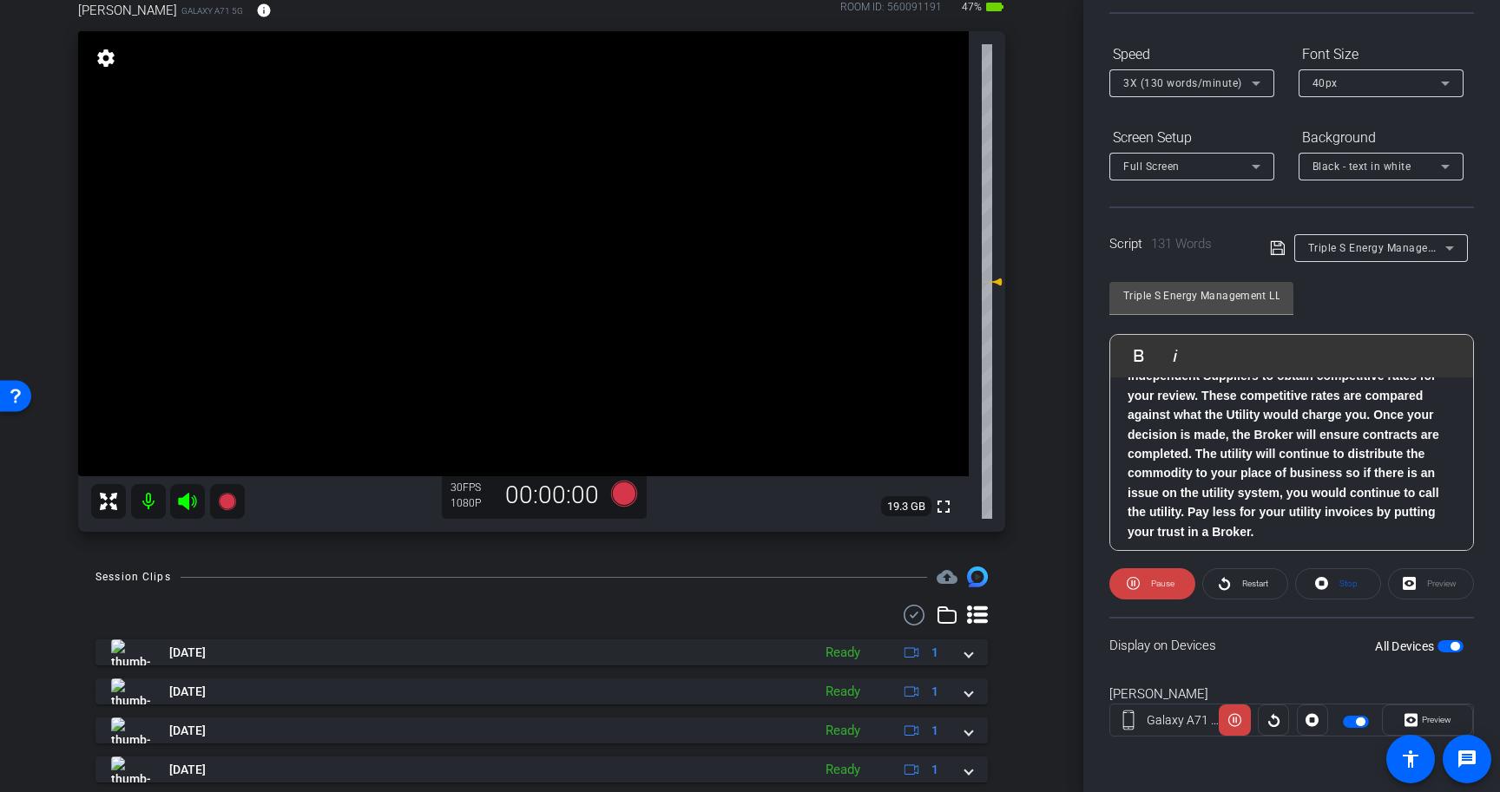
scroll to position [230, 0]
click at [1328, 588] on icon at bounding box center [1321, 584] width 13 height 22
click at [1455, 647] on span "button" at bounding box center [1454, 646] width 9 height 9
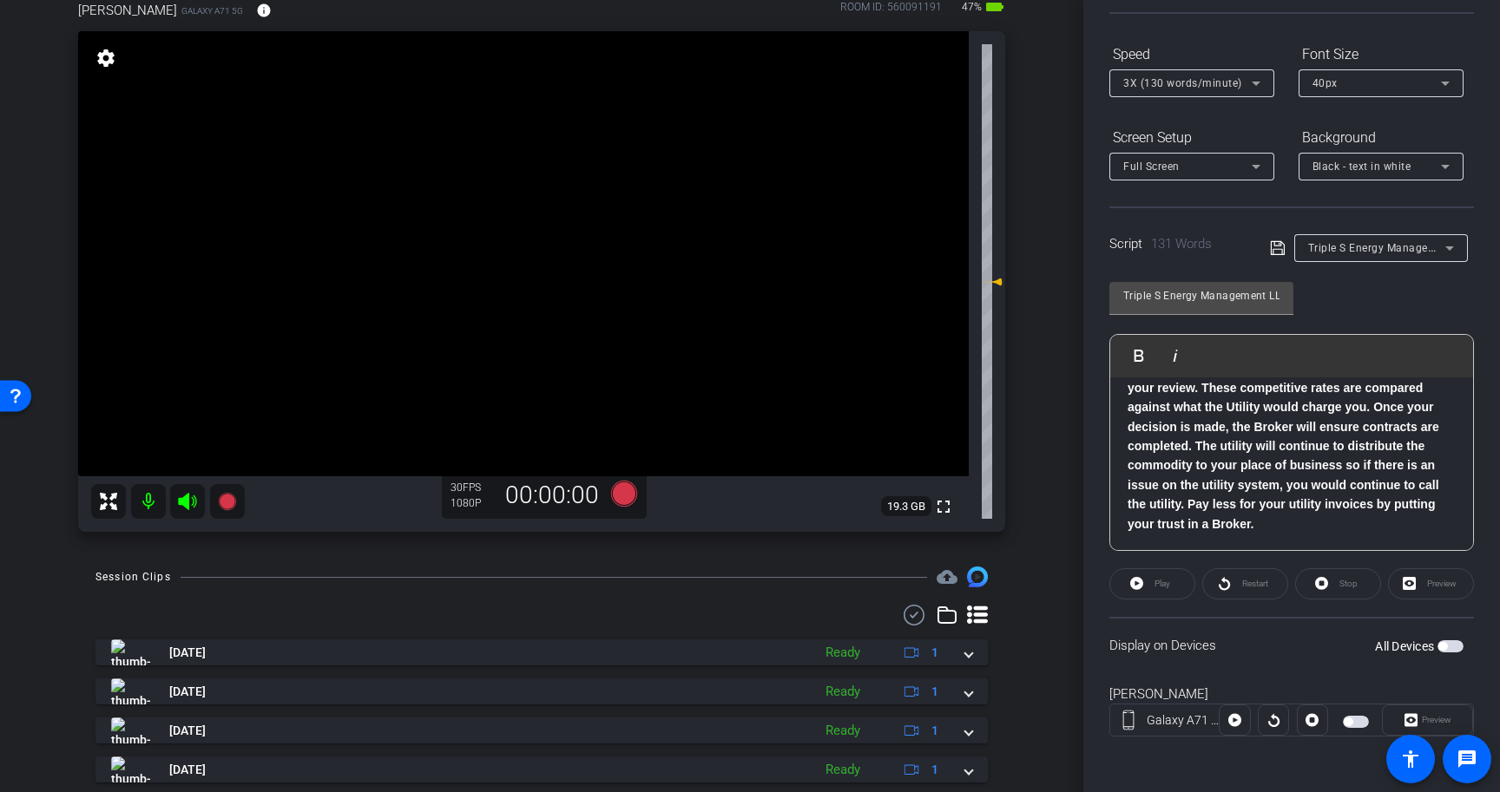
click at [1255, 81] on icon at bounding box center [1255, 83] width 21 height 21
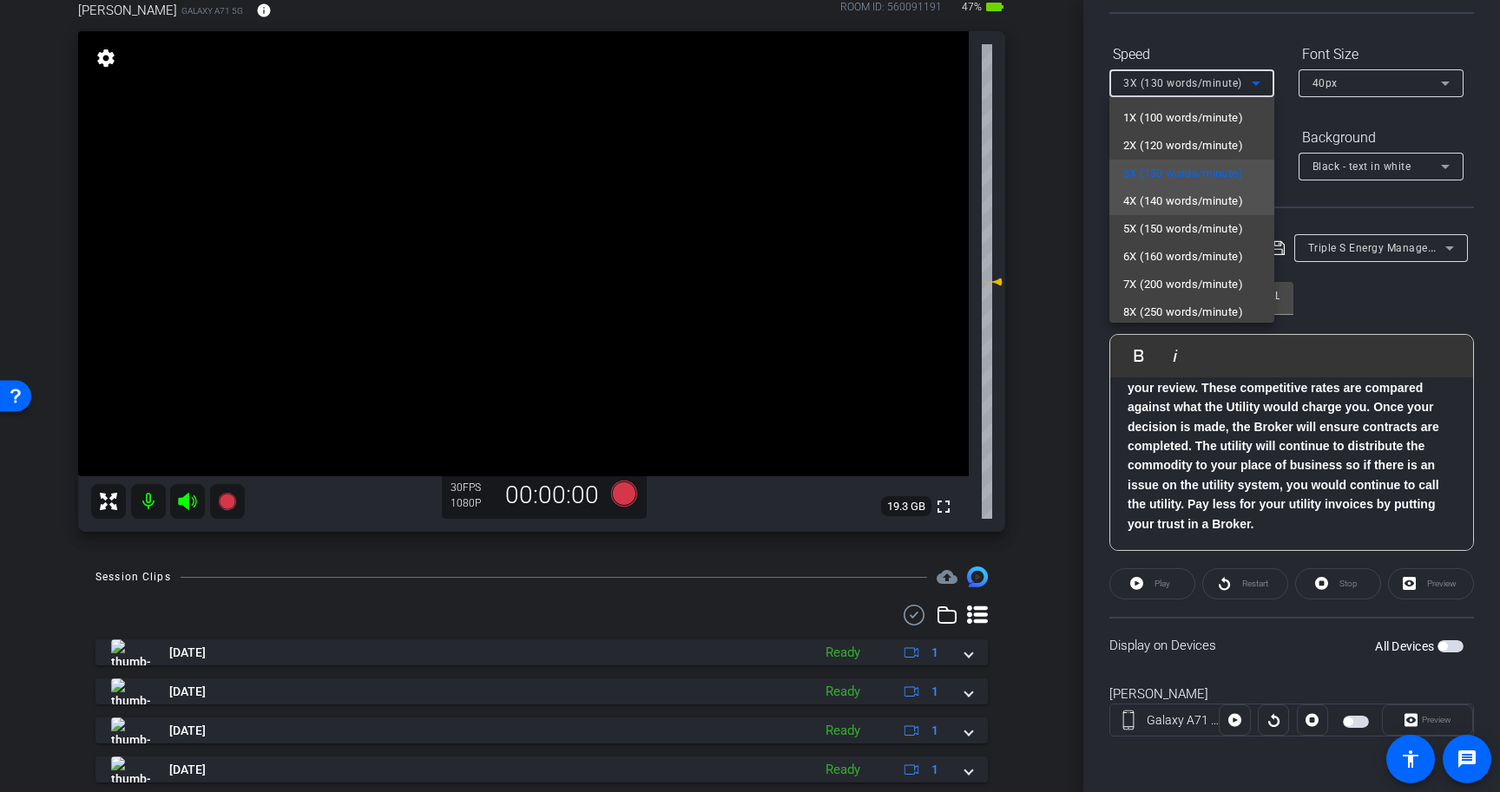
click at [1249, 200] on mat-option "4X (140 words/minute)" at bounding box center [1191, 201] width 165 height 28
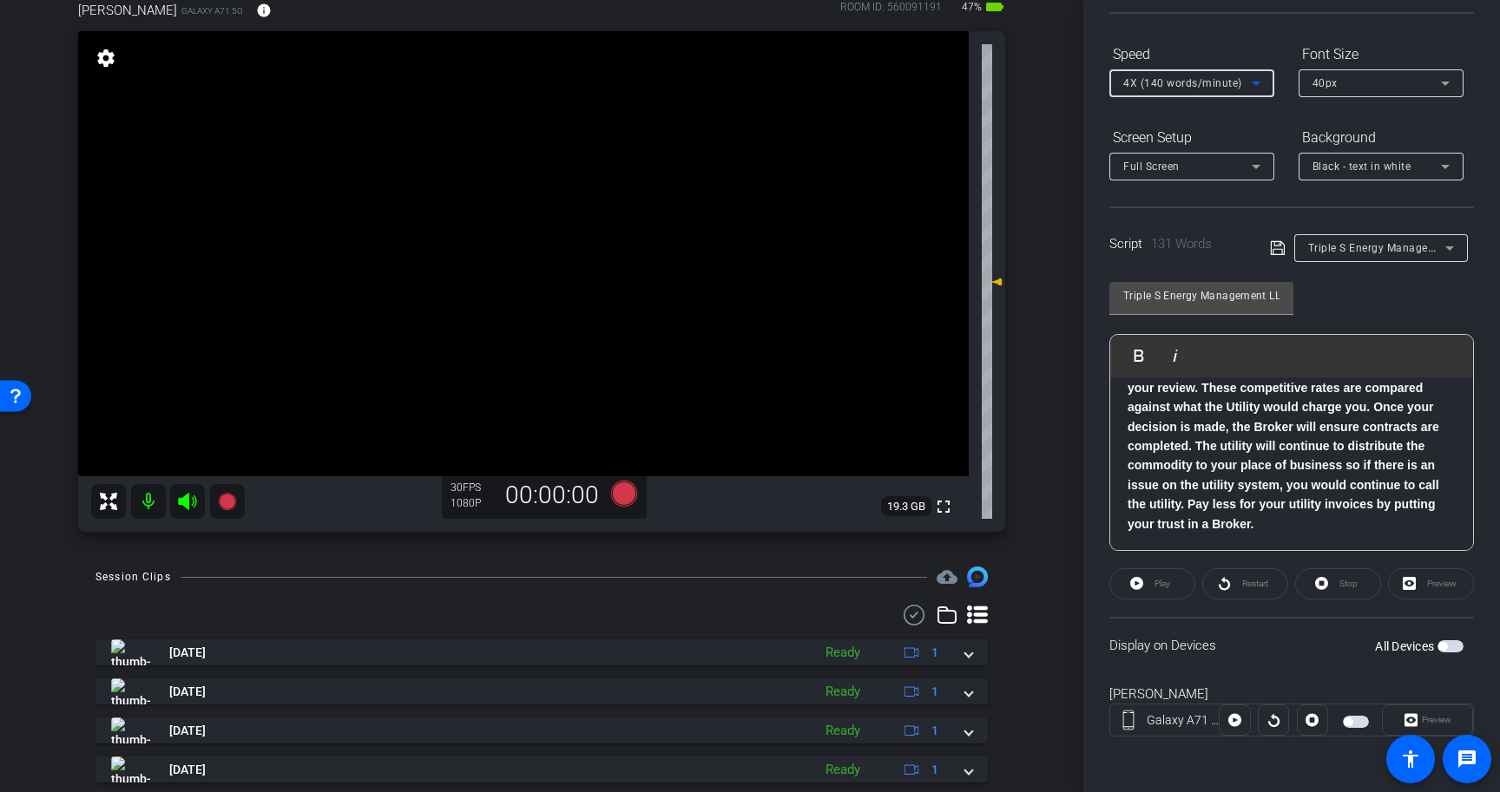
click at [1277, 246] on icon at bounding box center [1278, 248] width 16 height 21
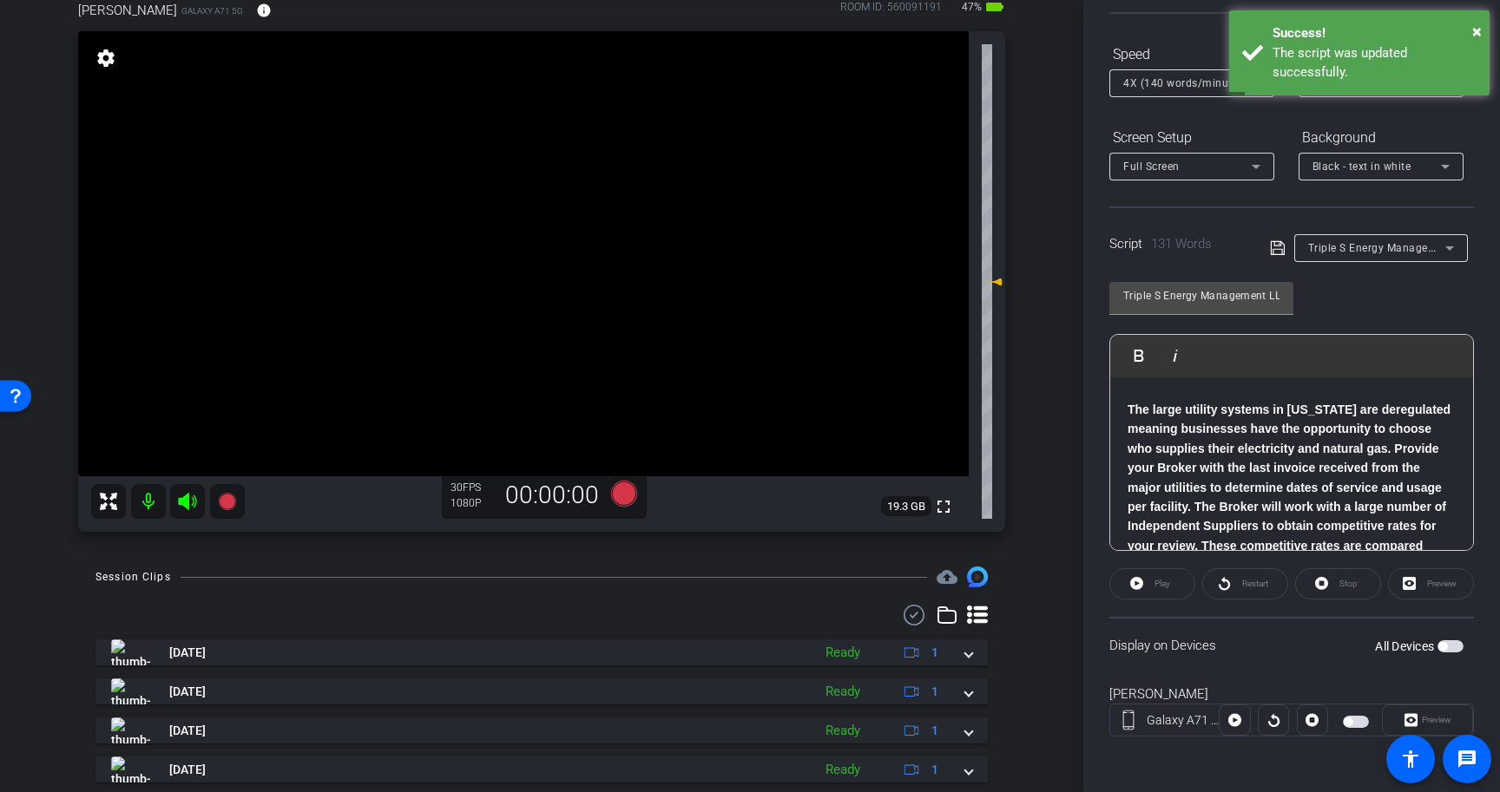
scroll to position [0, 0]
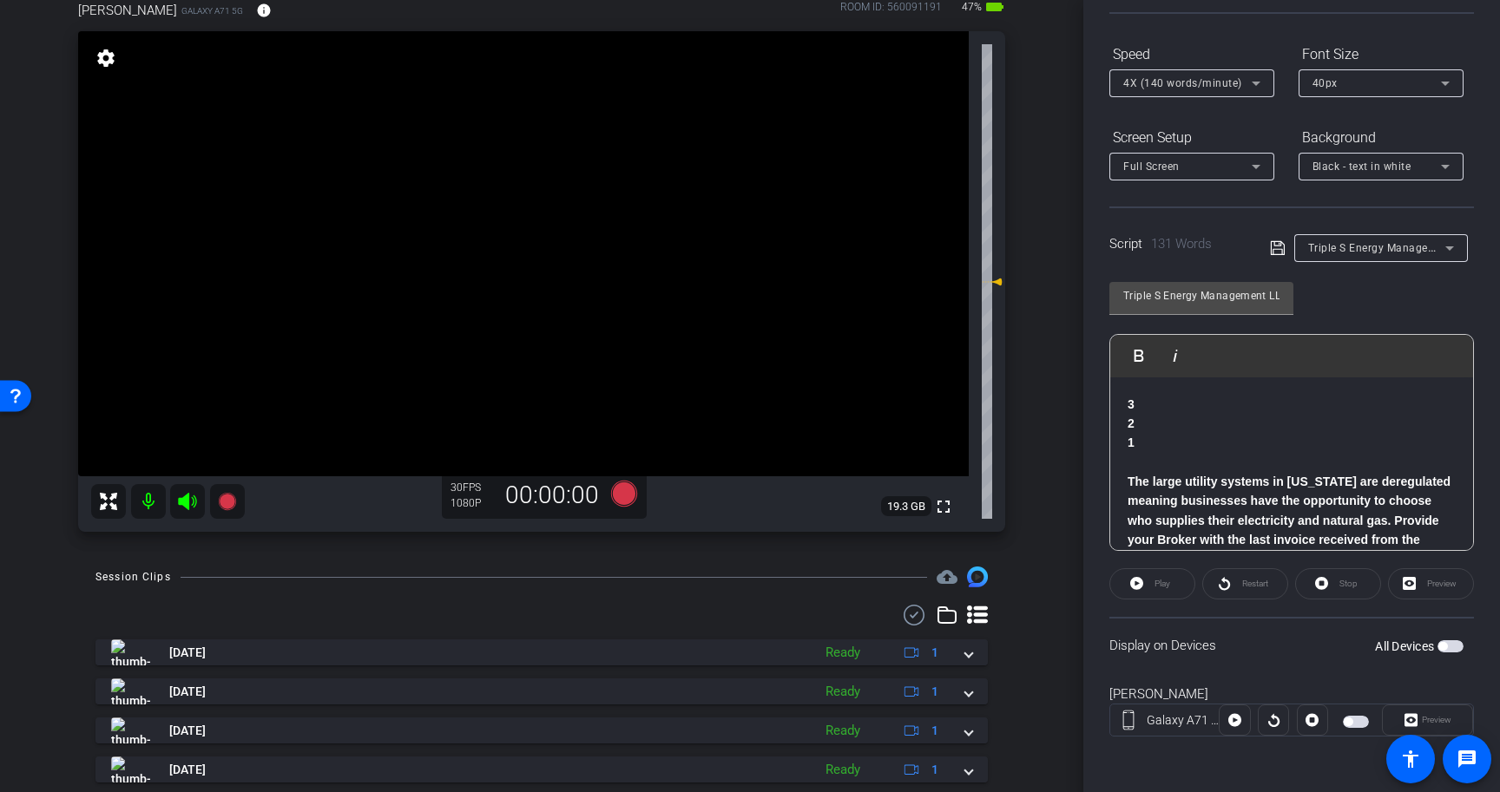
click at [1278, 252] on icon at bounding box center [1278, 248] width 16 height 21
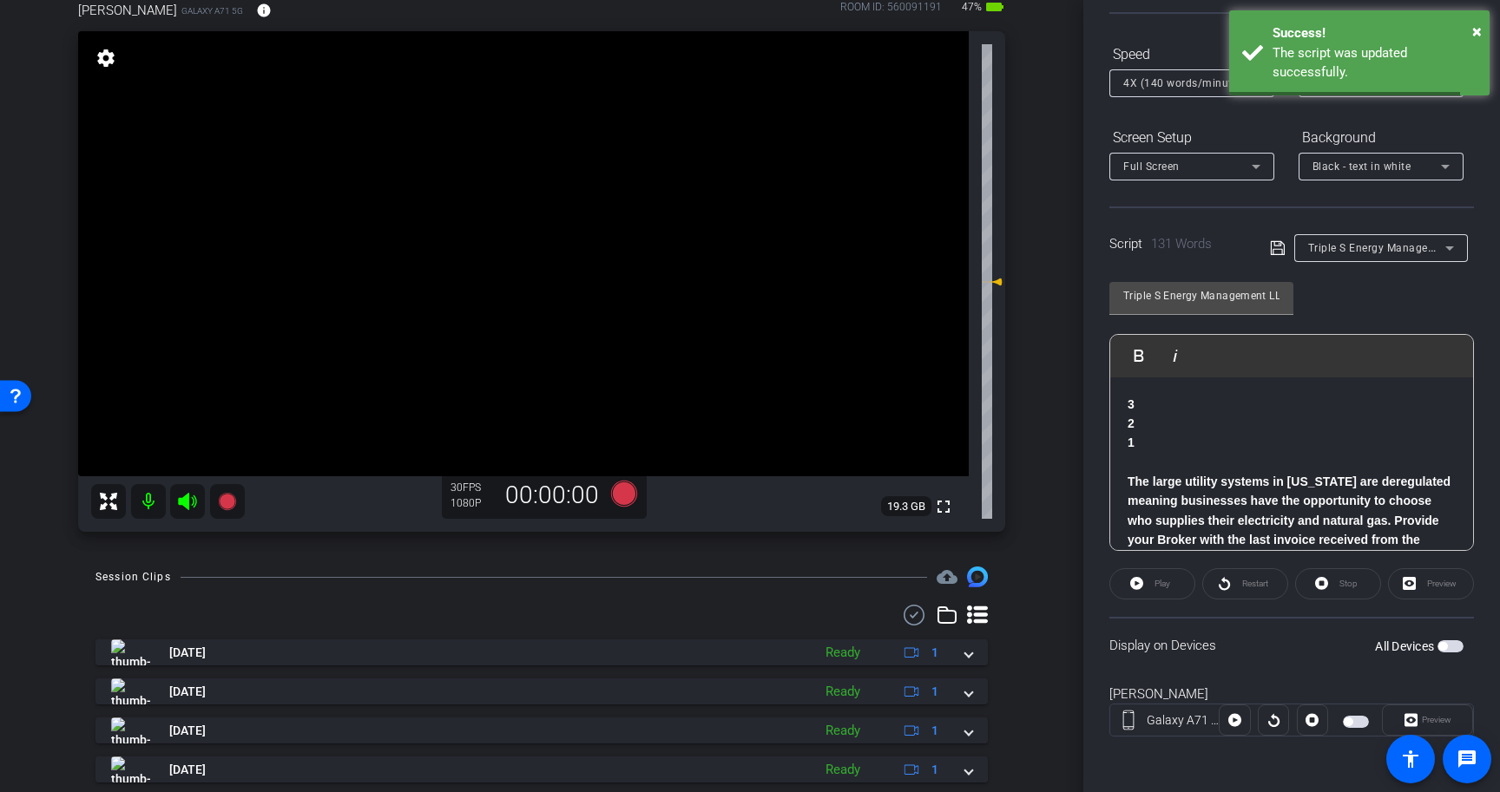
scroll to position [230, 0]
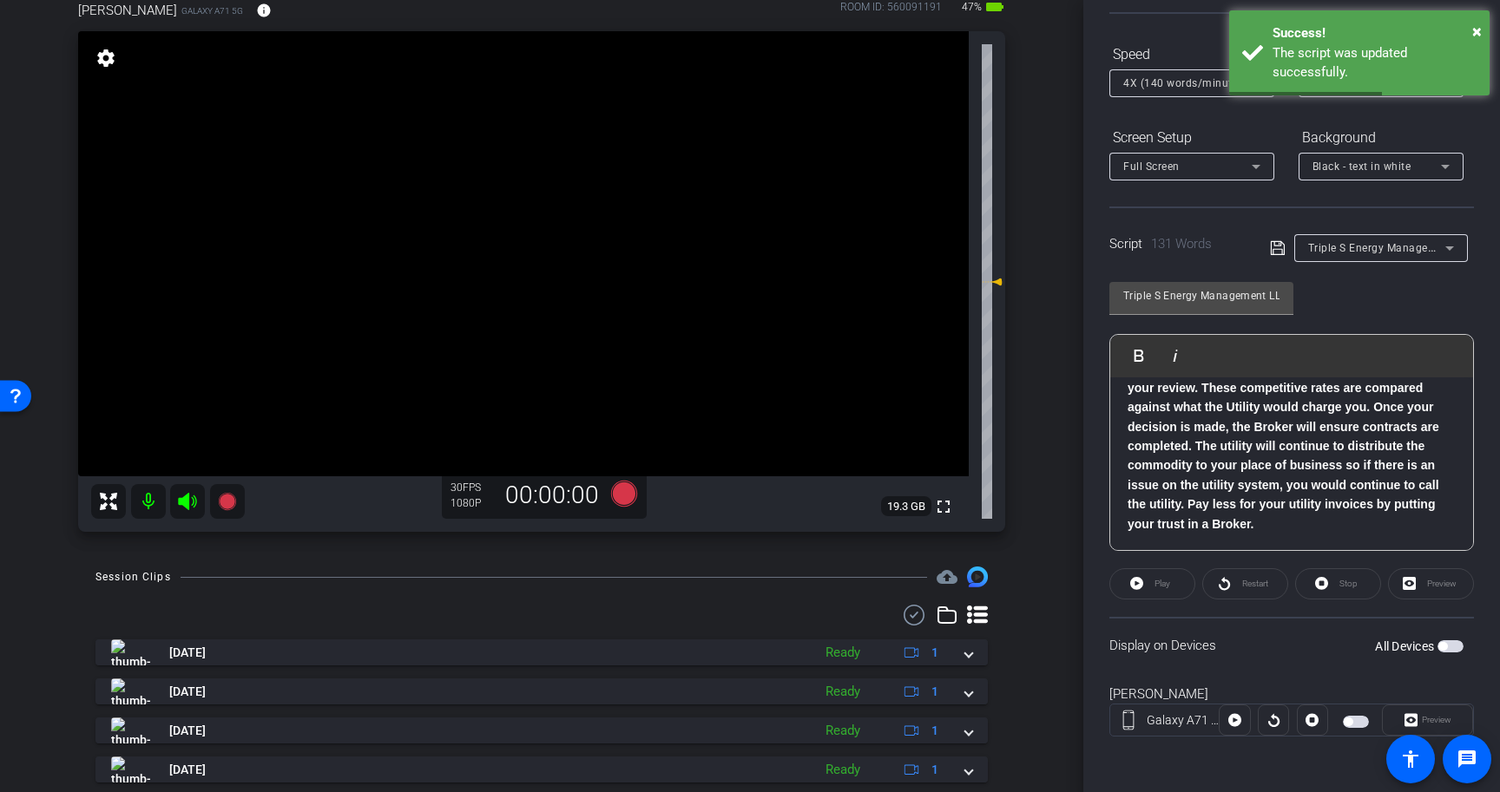
click at [1449, 647] on span "button" at bounding box center [1450, 647] width 26 height 12
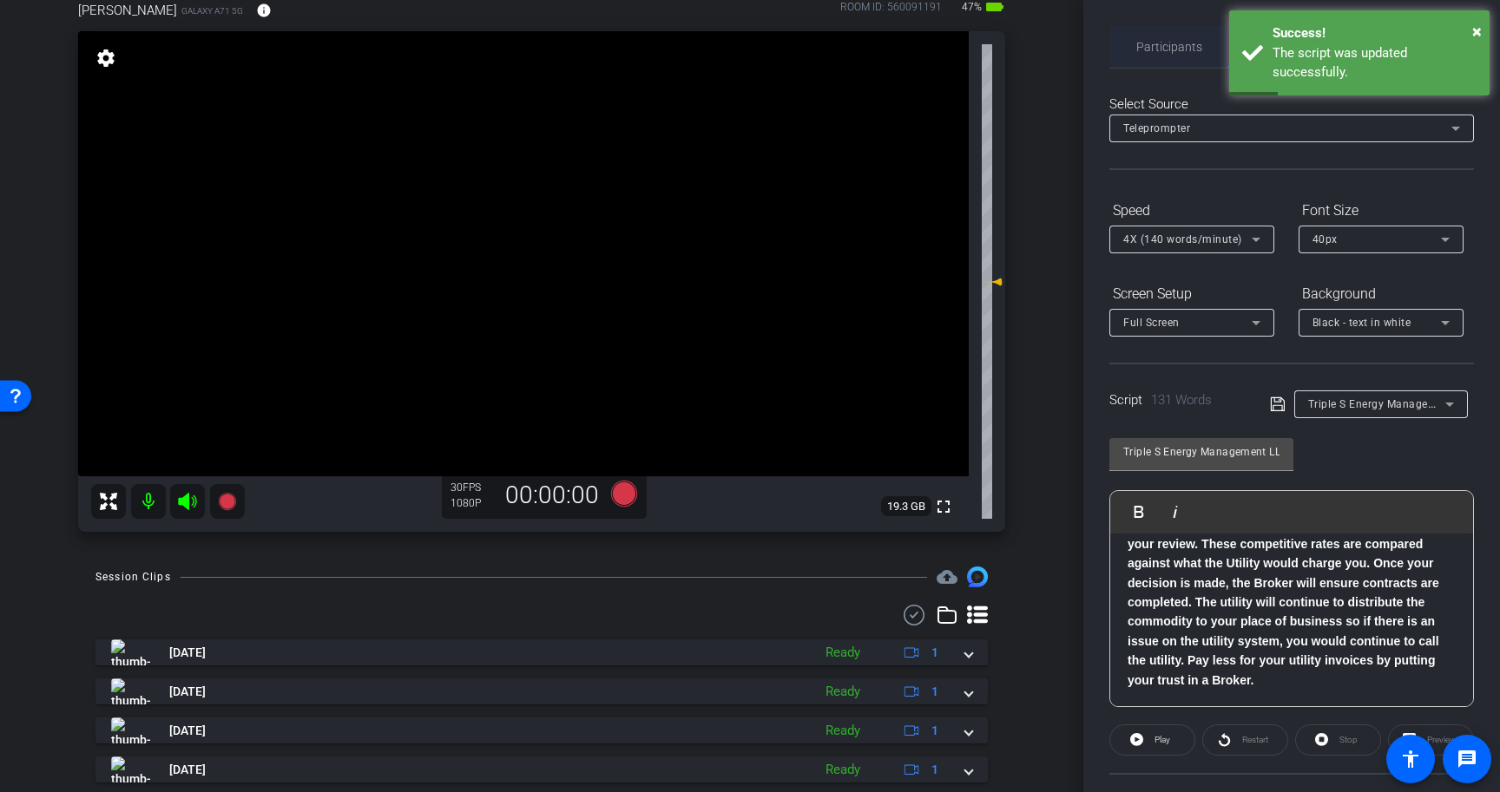
click at [1173, 36] on span "Participants" at bounding box center [1169, 47] width 66 height 42
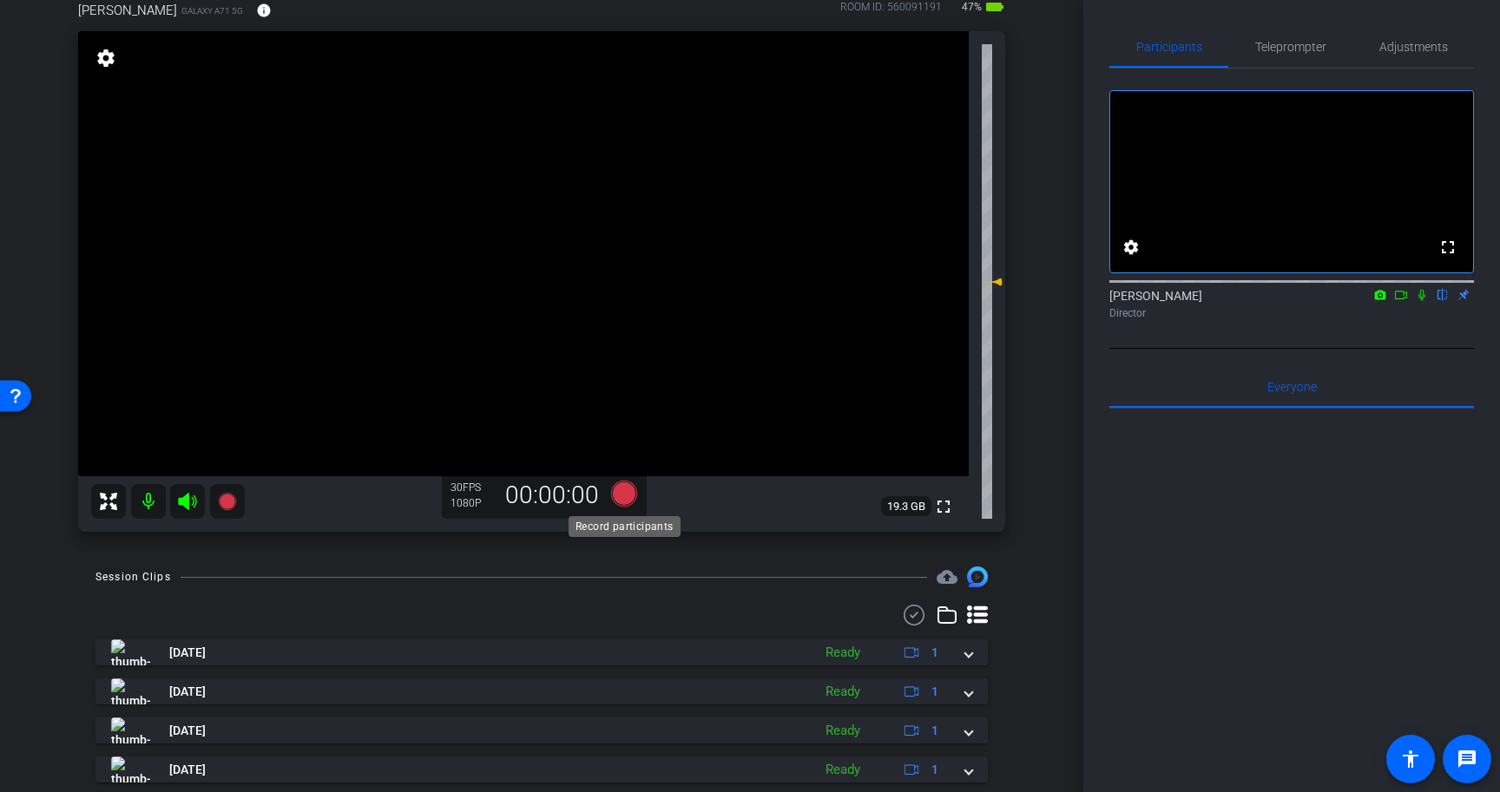
click at [624, 495] on icon at bounding box center [624, 494] width 26 height 26
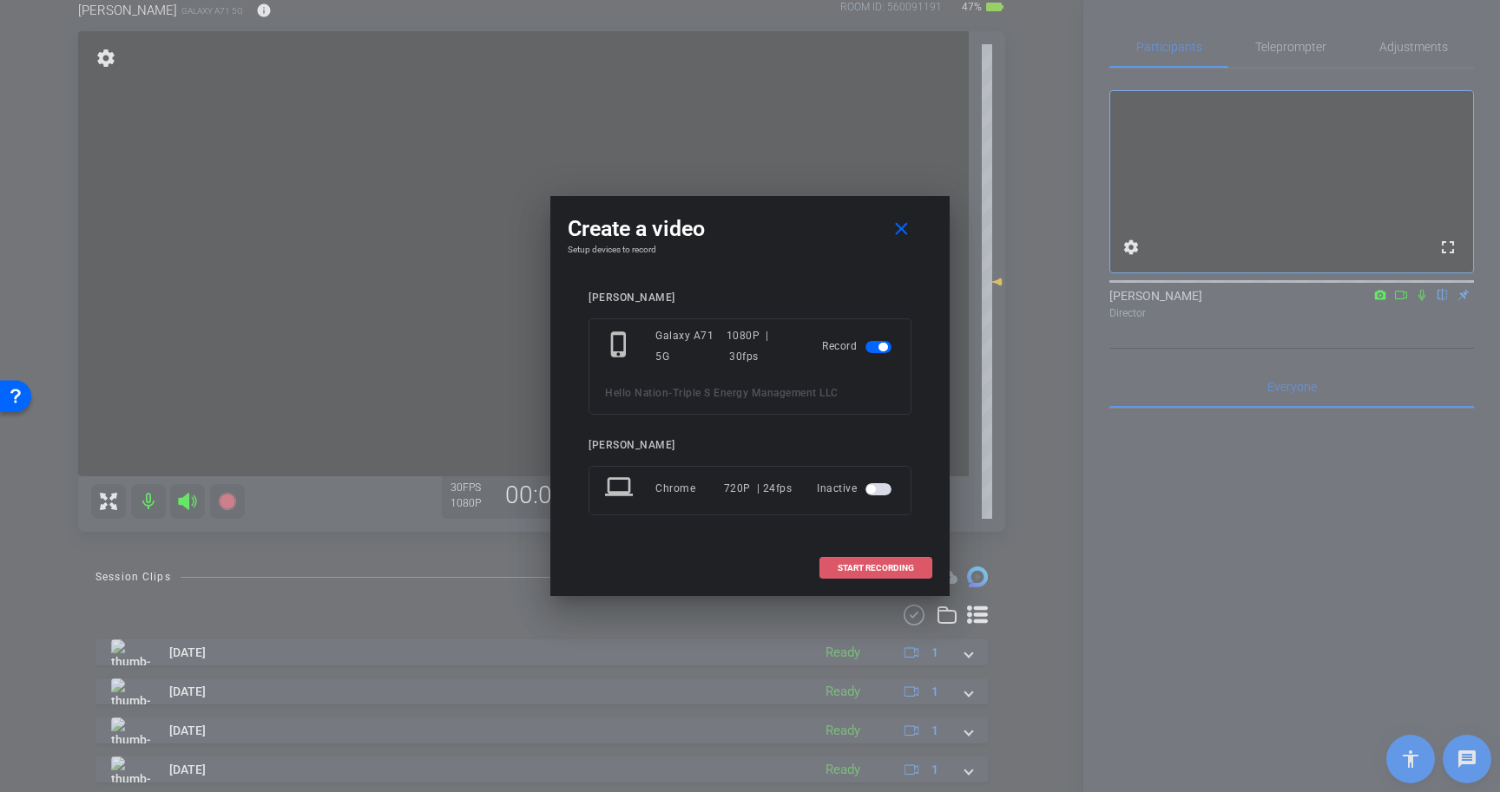
click at [884, 568] on span "START RECORDING" at bounding box center [876, 568] width 76 height 9
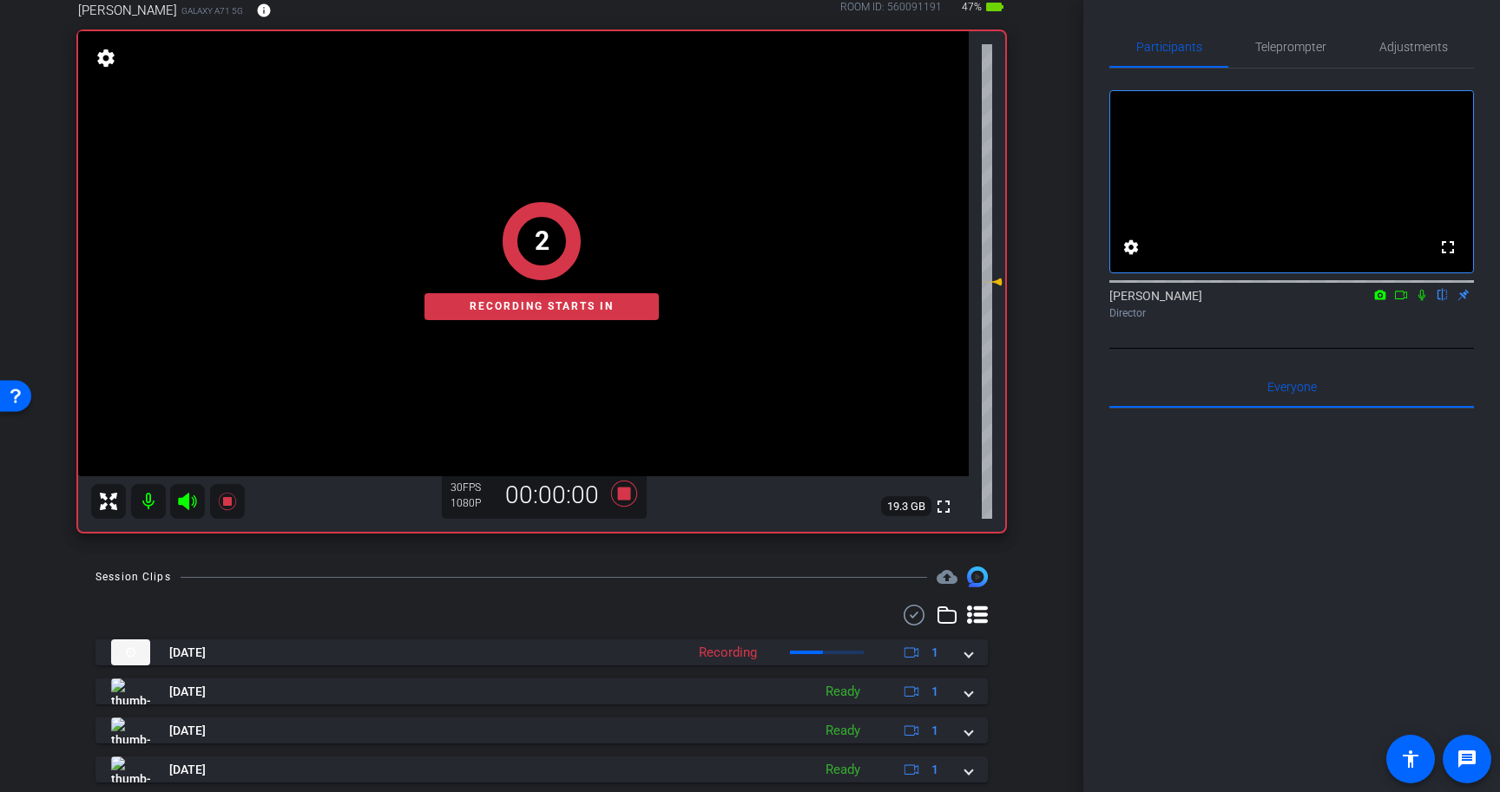
click at [1423, 301] on icon at bounding box center [1422, 295] width 14 height 12
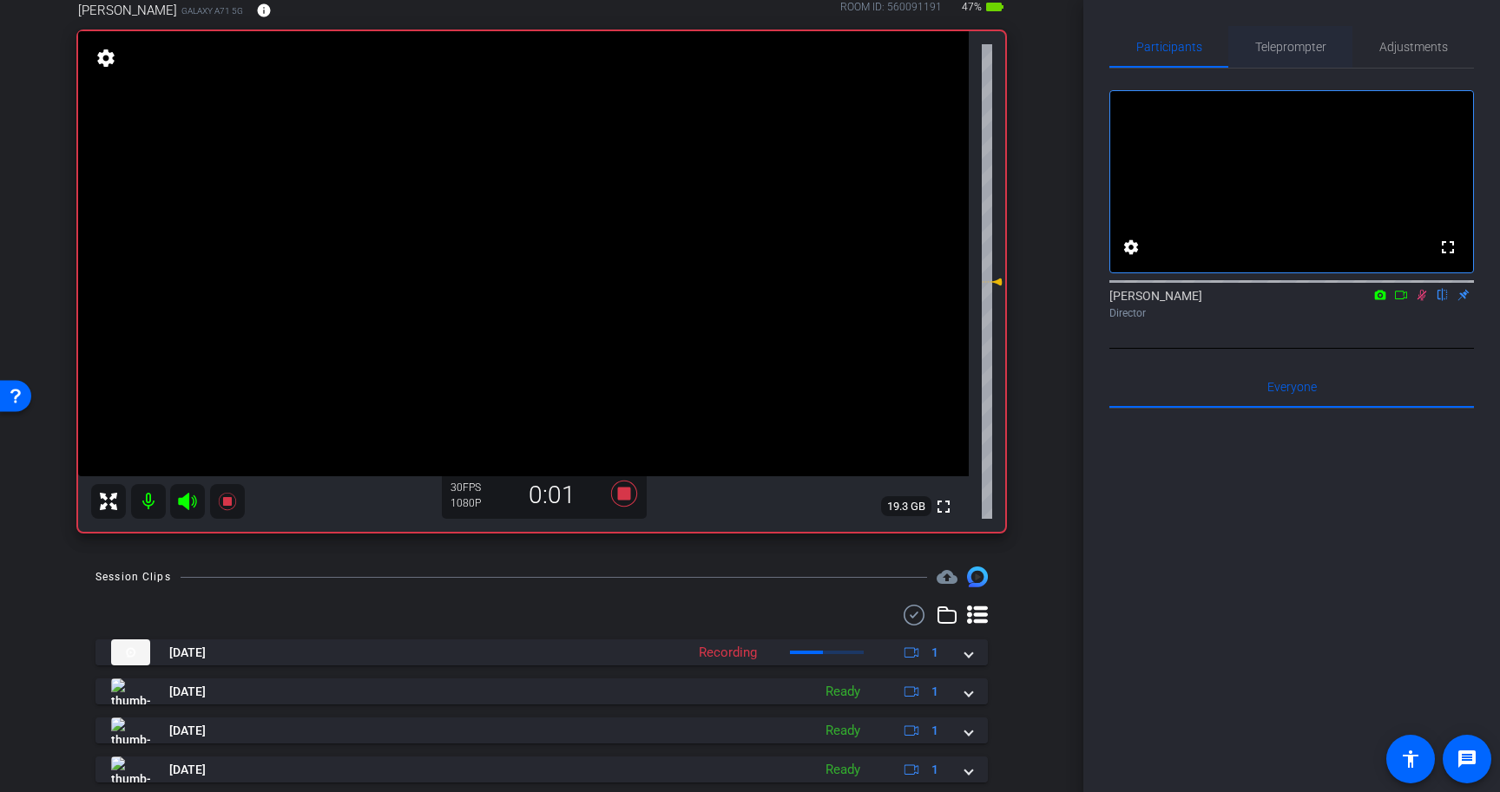
click at [1259, 49] on span "Teleprompter" at bounding box center [1290, 47] width 71 height 12
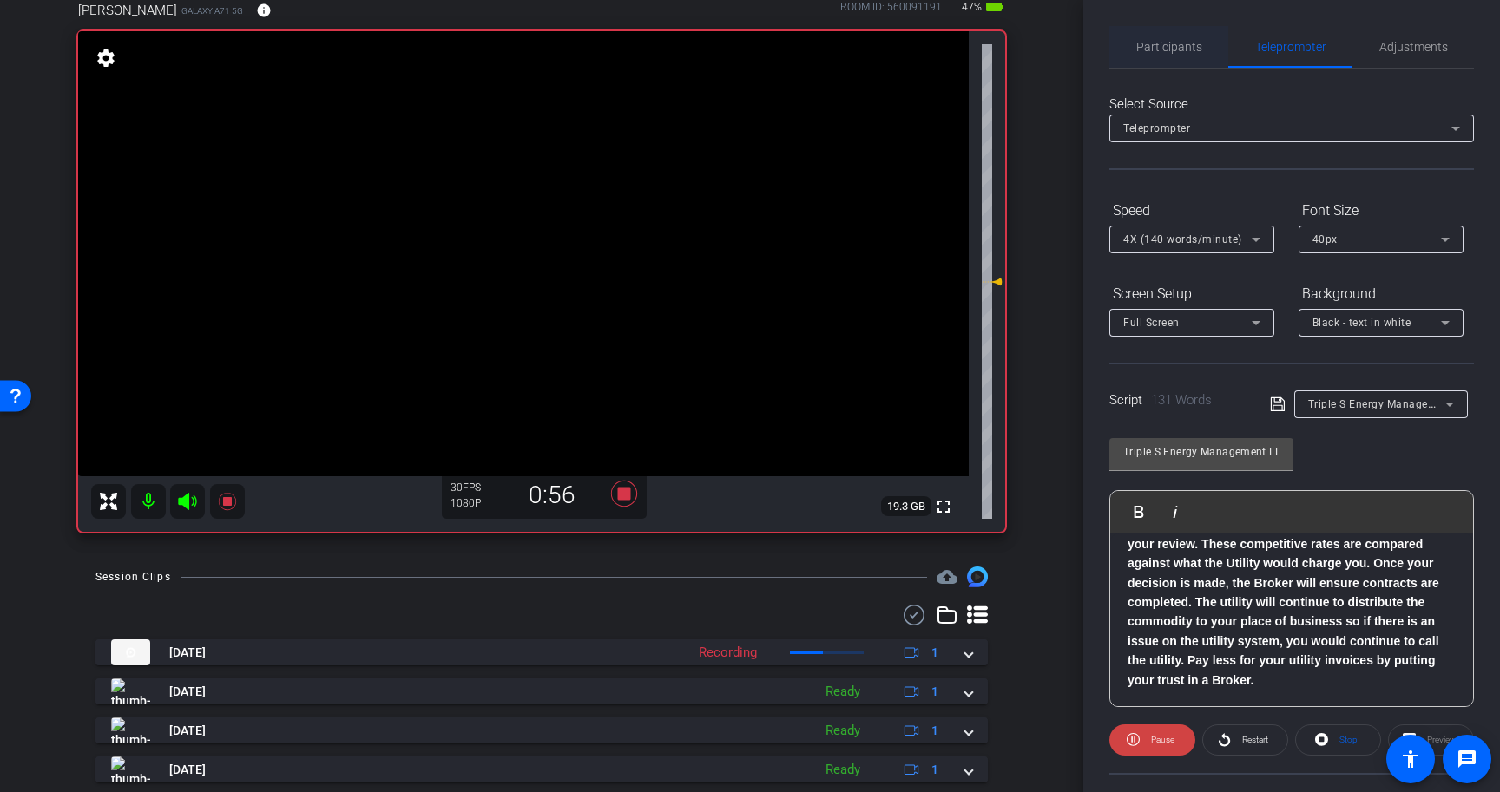
click at [1181, 49] on span "Participants" at bounding box center [1169, 47] width 66 height 12
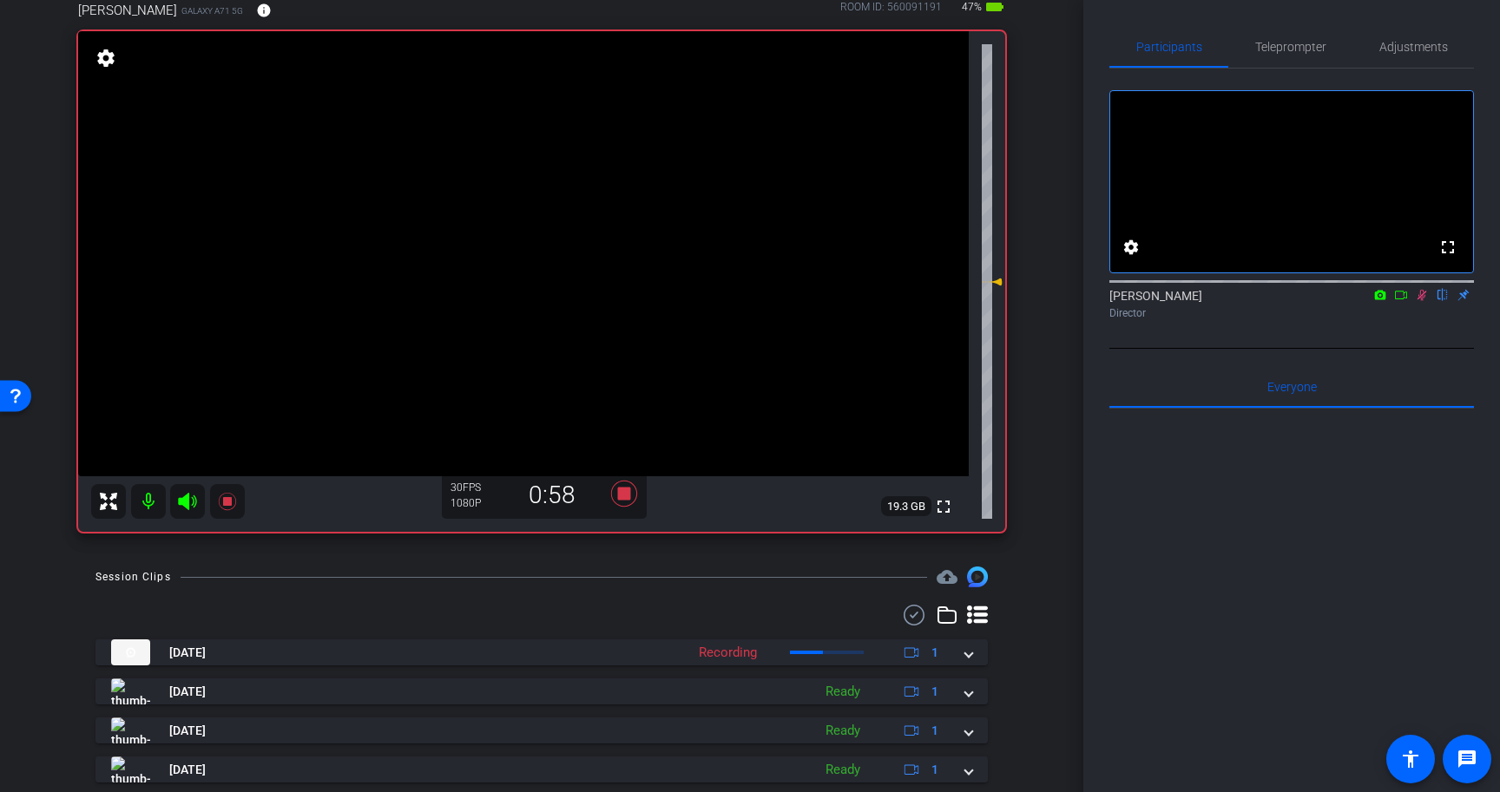
click at [1423, 301] on icon at bounding box center [1422, 295] width 10 height 11
click at [624, 492] on icon at bounding box center [624, 494] width 26 height 26
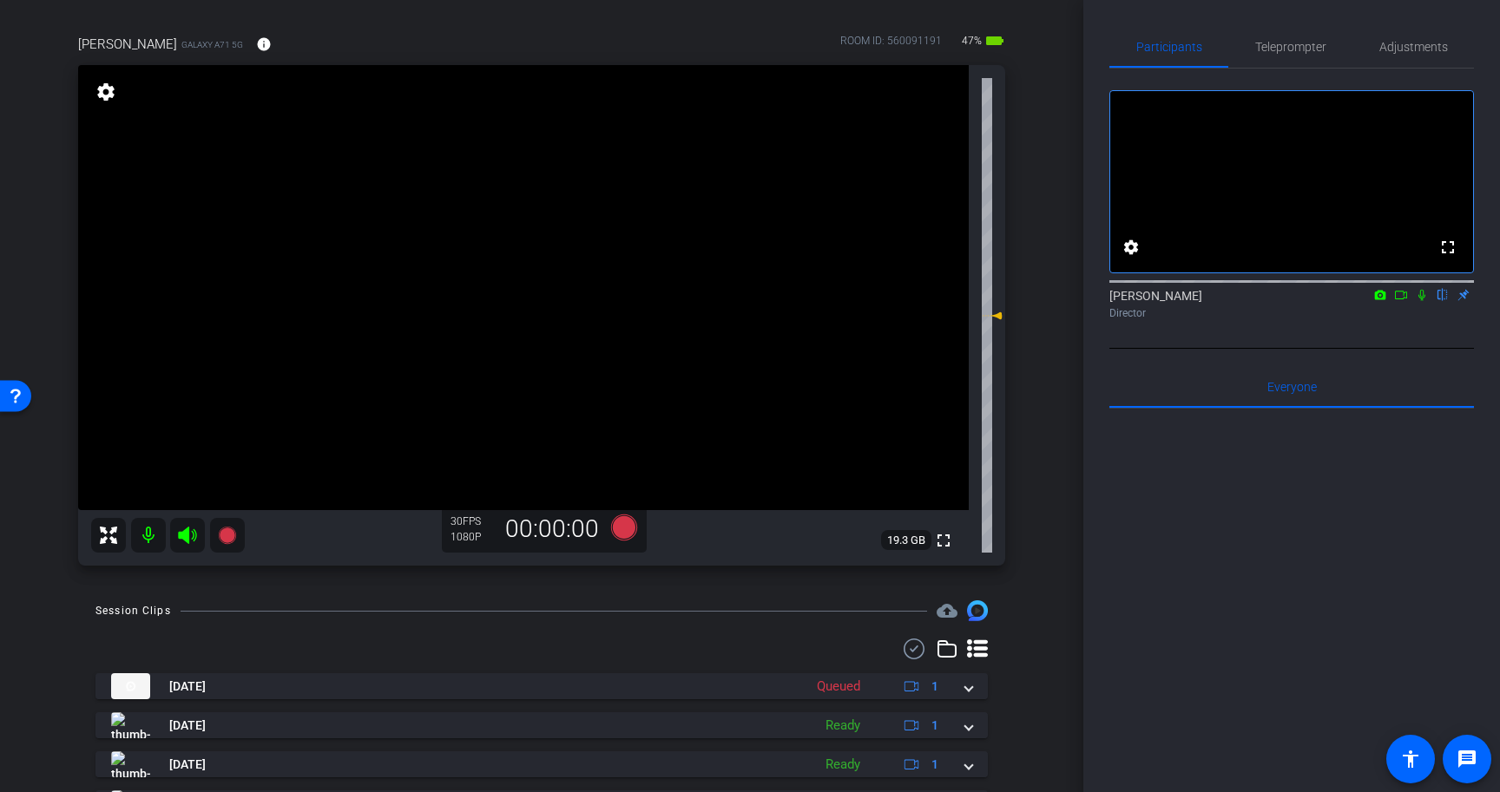
scroll to position [115, 0]
click at [1305, 52] on span "Teleprompter" at bounding box center [1290, 47] width 71 height 12
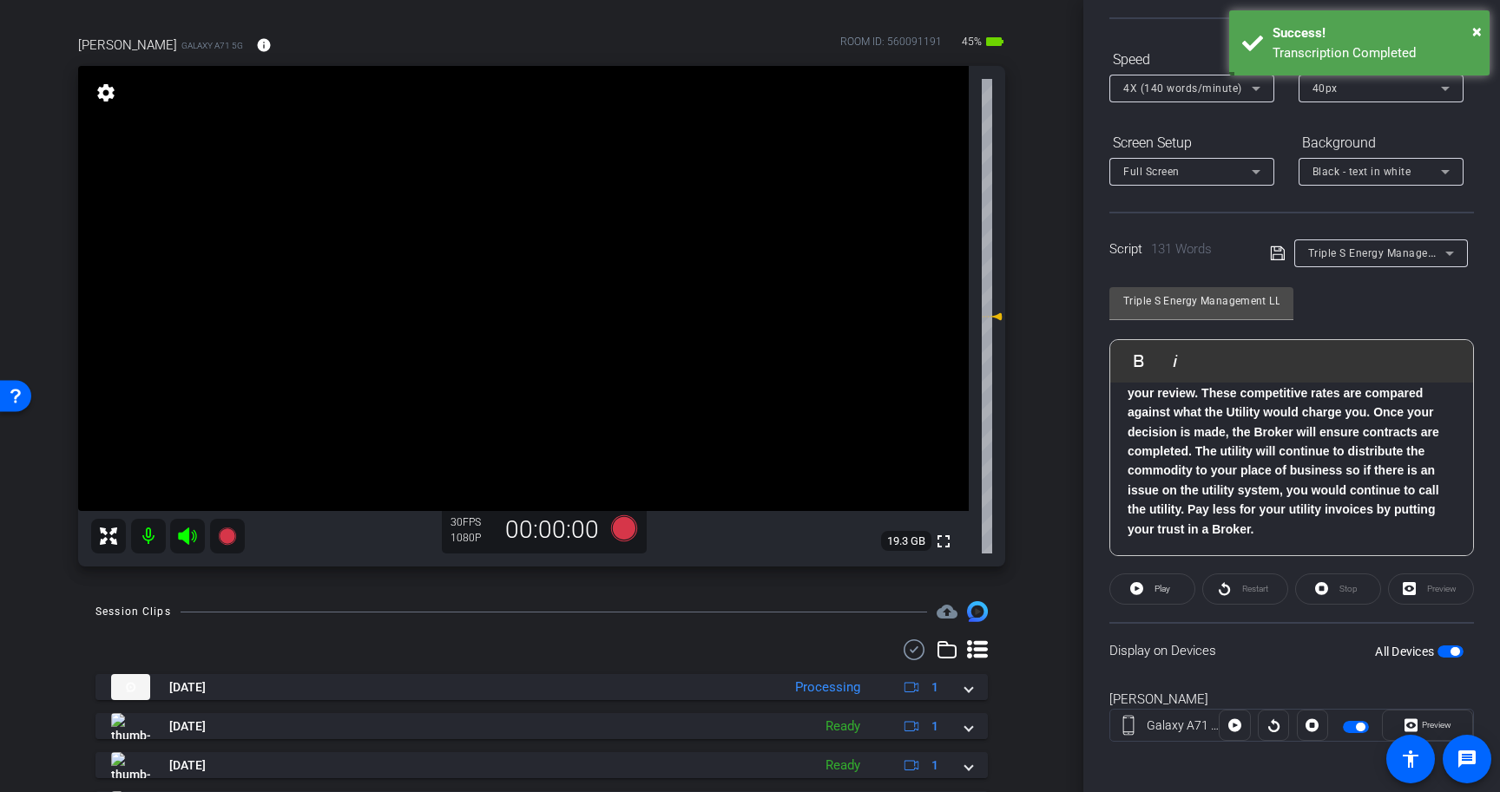
scroll to position [156, 0]
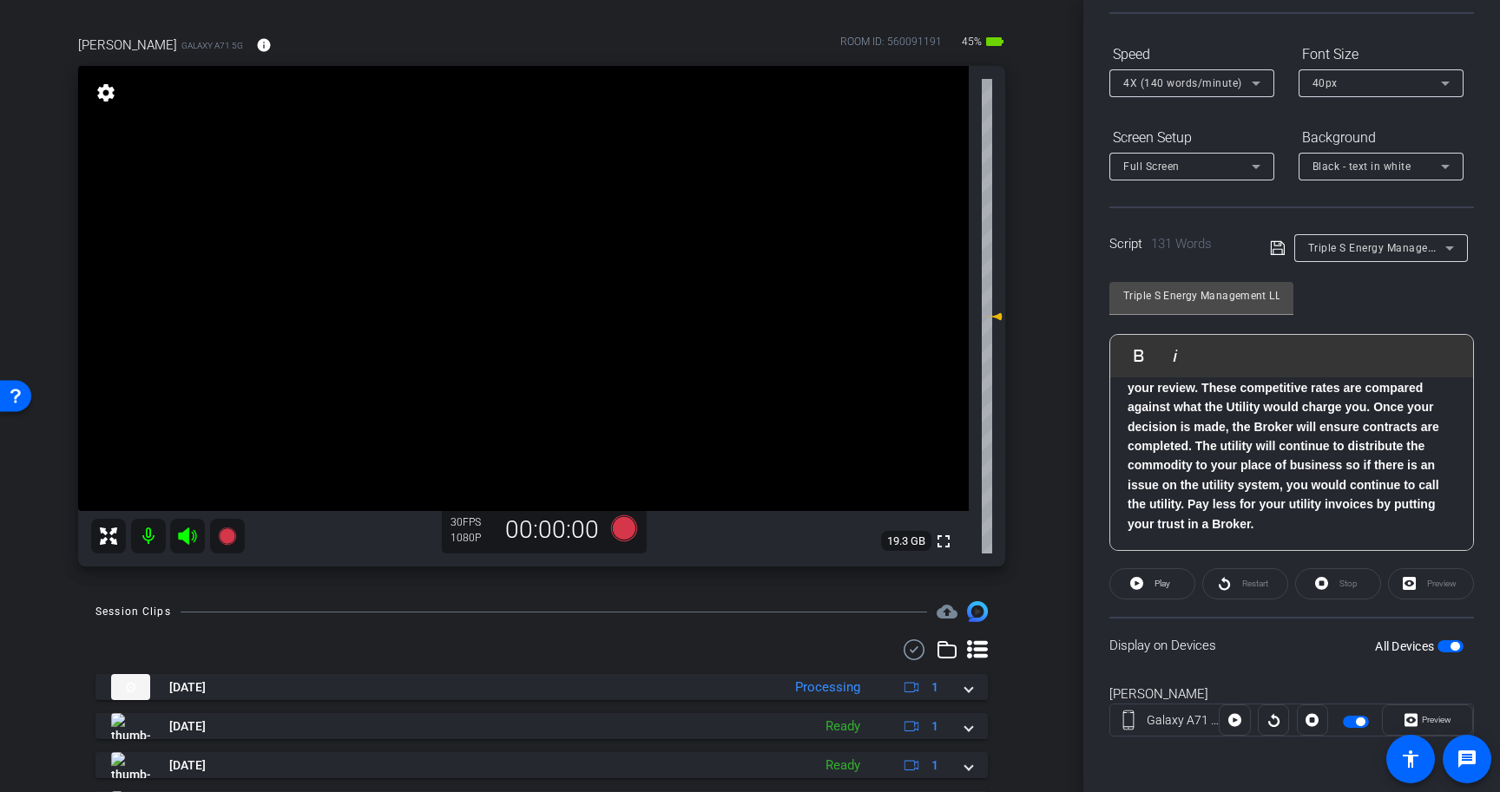
click at [1449, 647] on span "button" at bounding box center [1450, 647] width 26 height 12
click at [1252, 74] on icon at bounding box center [1255, 83] width 21 height 21
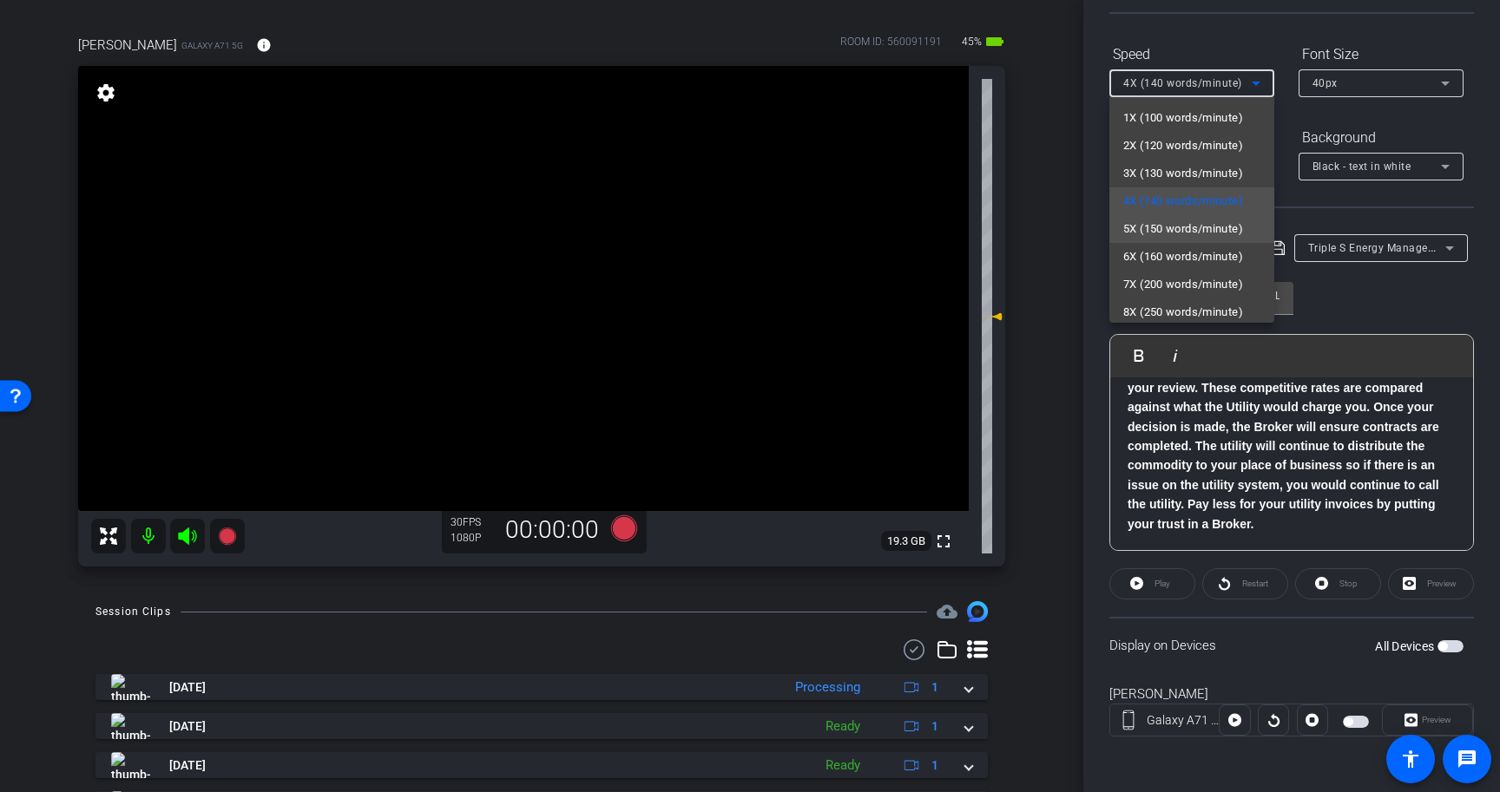
click at [1234, 233] on span "5X (150 words/minute)" at bounding box center [1183, 229] width 120 height 21
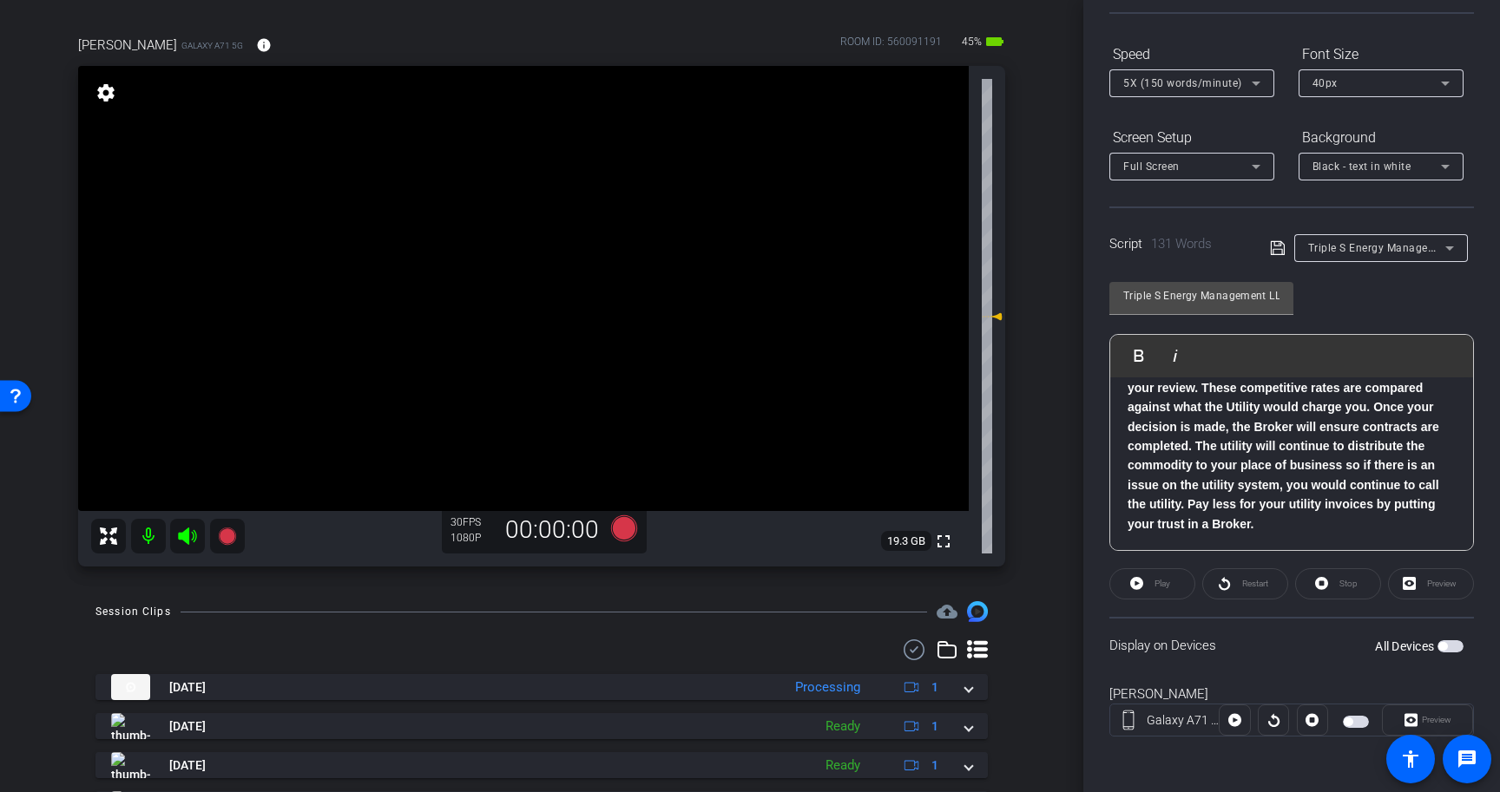
click at [1278, 247] on icon at bounding box center [1278, 248] width 16 height 21
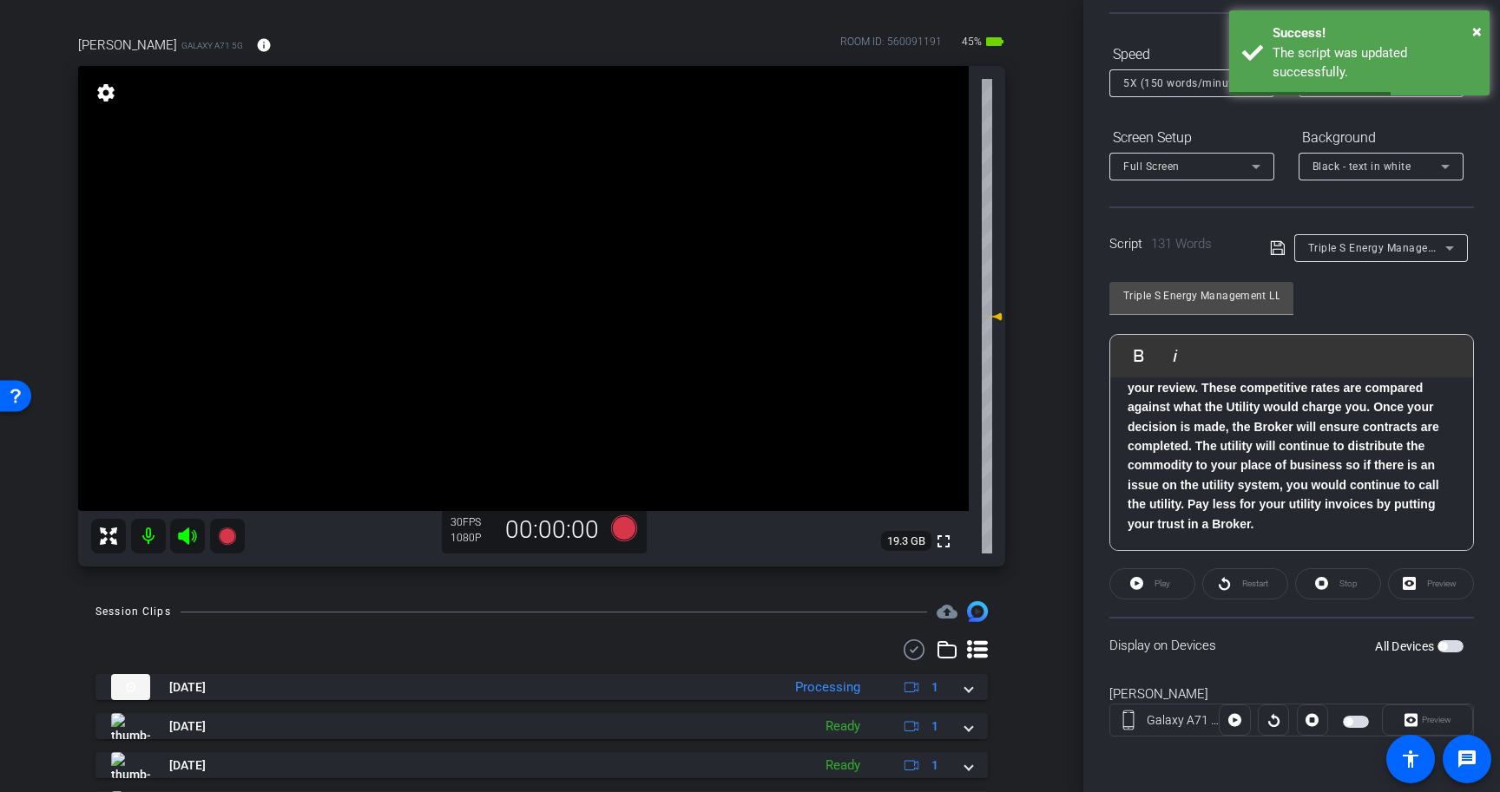
click at [1457, 649] on span "button" at bounding box center [1450, 647] width 26 height 12
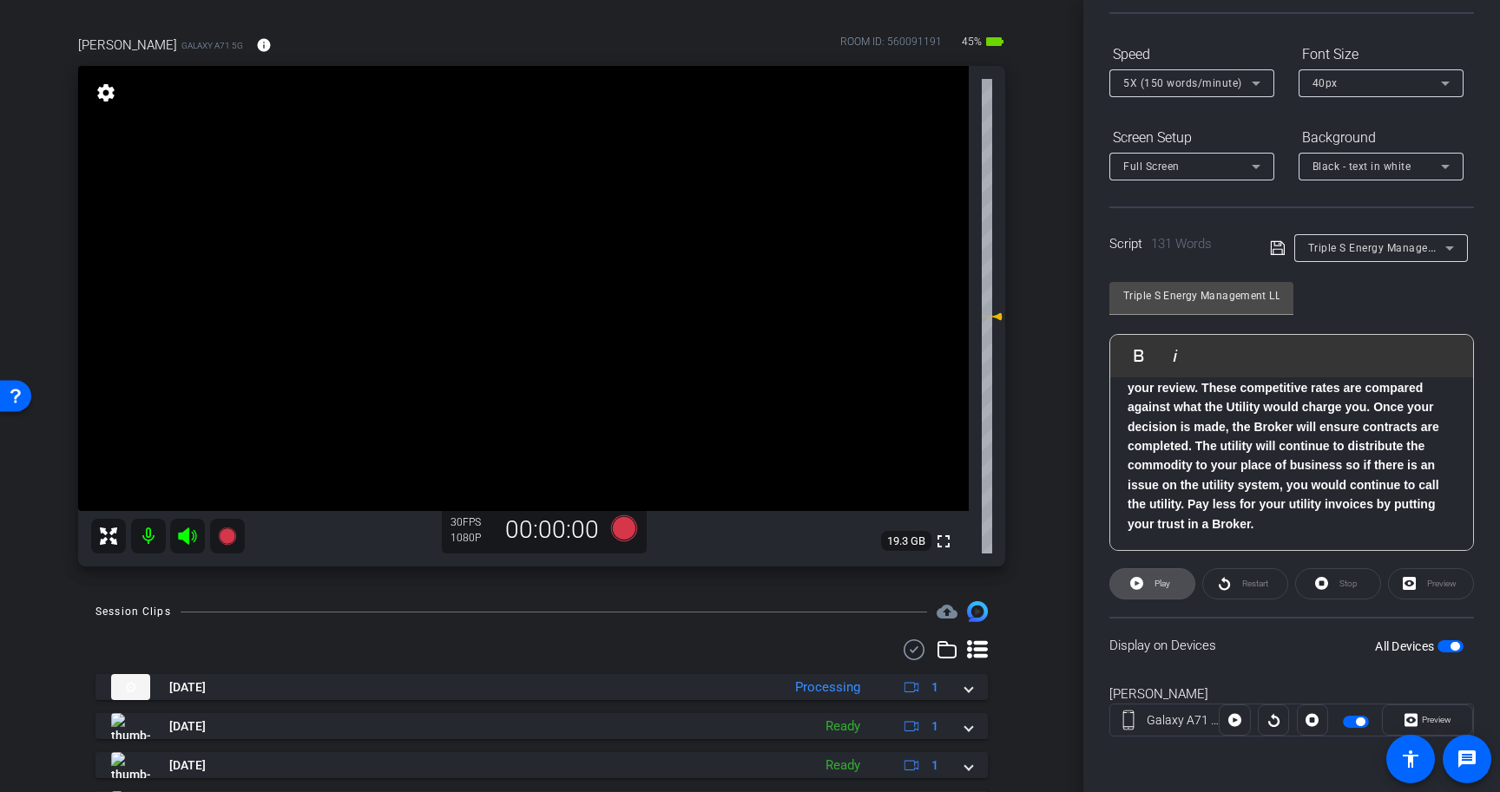
click at [1138, 580] on icon at bounding box center [1136, 583] width 13 height 13
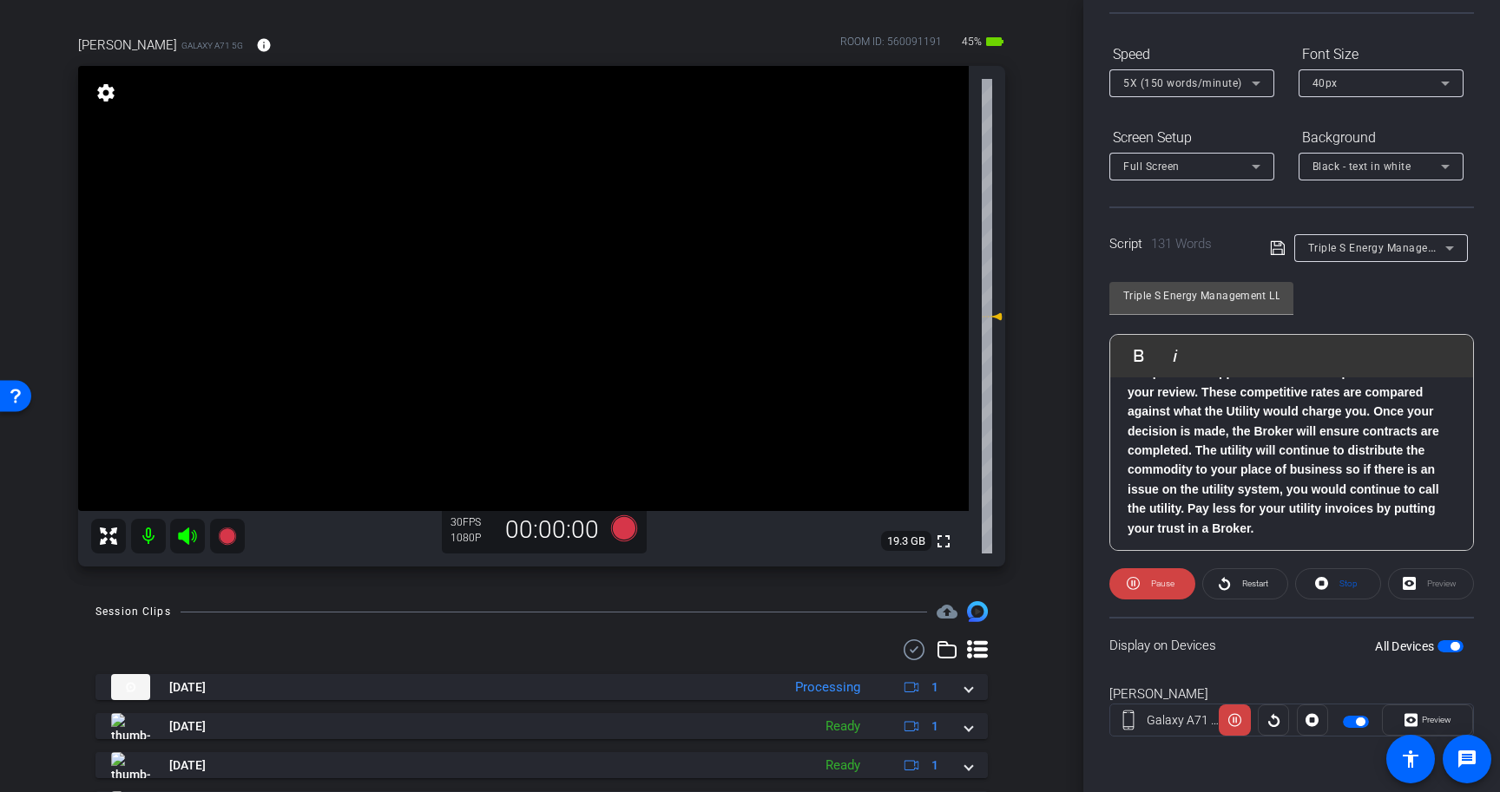
scroll to position [227, 0]
click at [1328, 583] on span at bounding box center [1338, 584] width 84 height 42
click at [1453, 645] on span "button" at bounding box center [1454, 646] width 9 height 9
click at [1453, 645] on span "button" at bounding box center [1450, 647] width 26 height 12
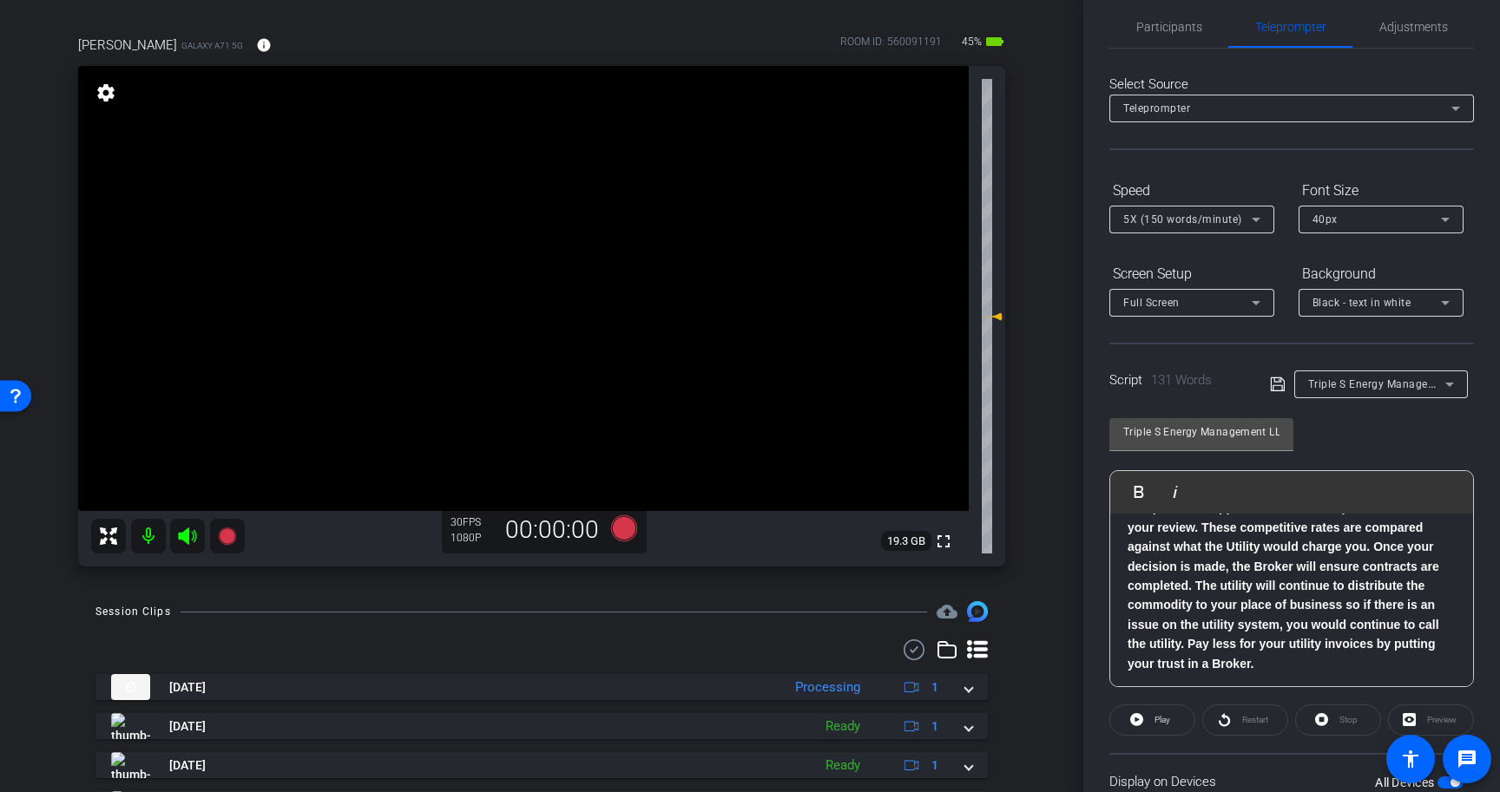
scroll to position [0, 0]
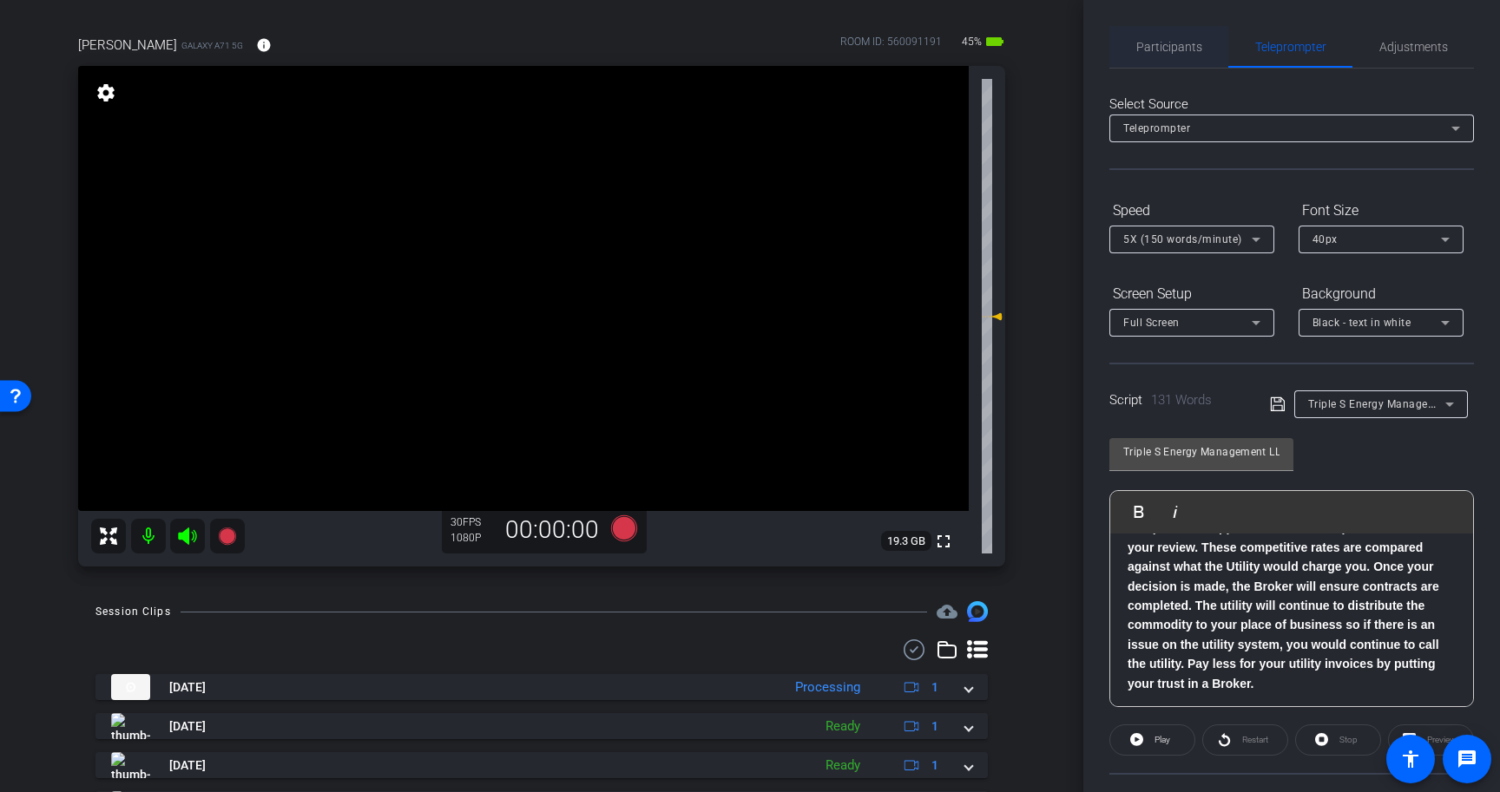
click at [1197, 41] on span "Participants" at bounding box center [1169, 47] width 66 height 12
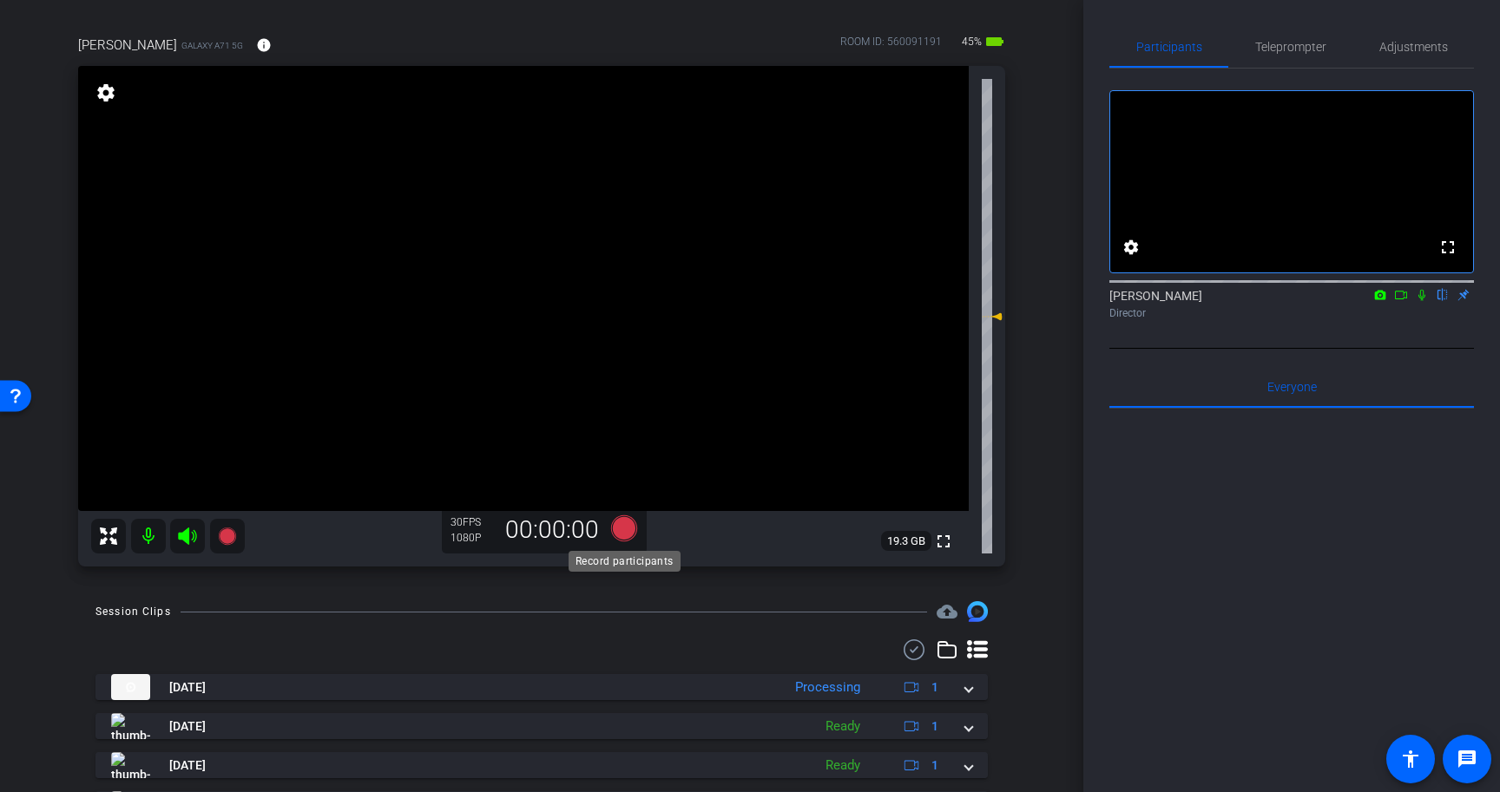
click at [623, 530] on icon at bounding box center [624, 529] width 26 height 26
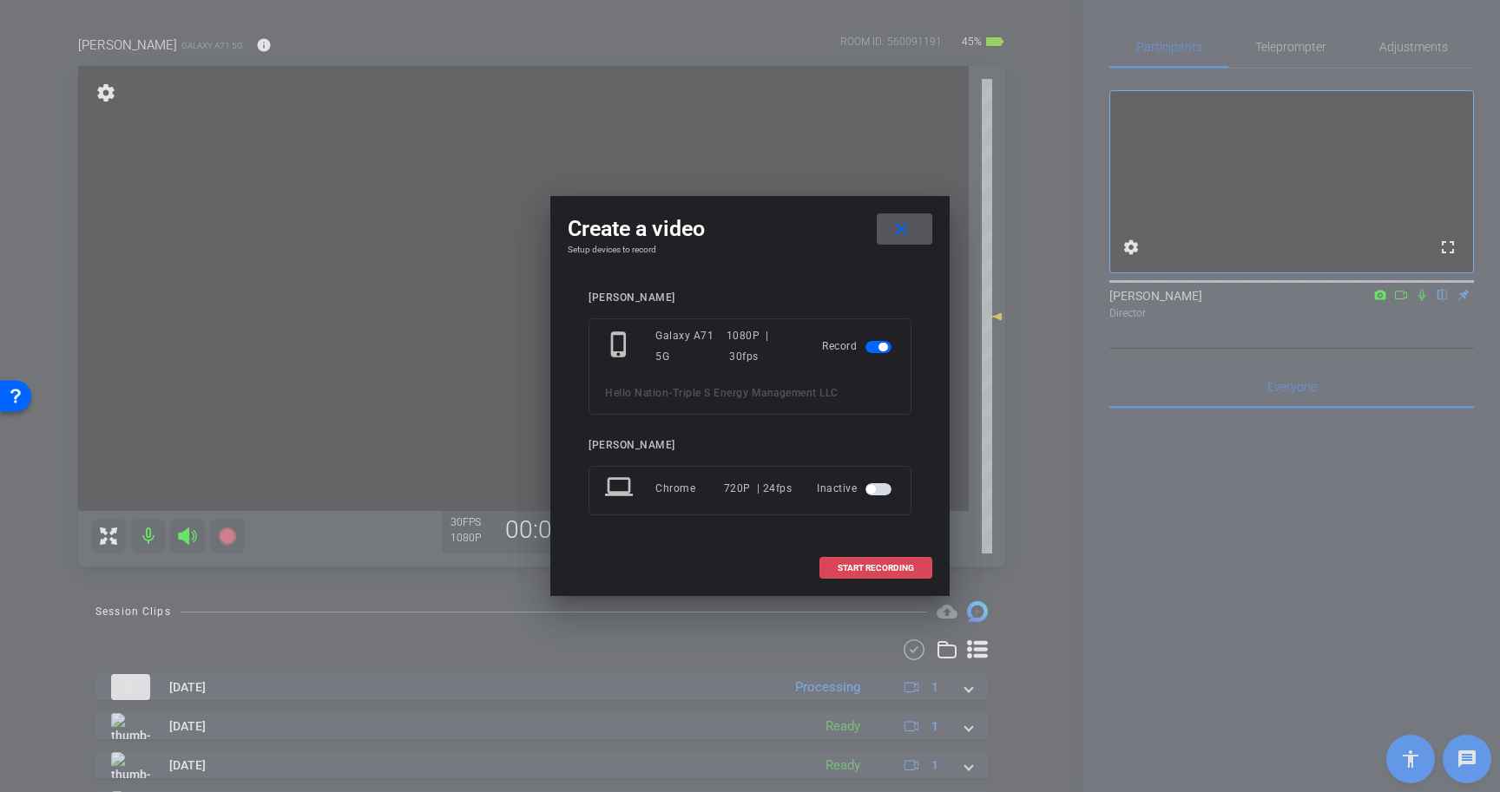
click at [874, 561] on span at bounding box center [875, 569] width 111 height 42
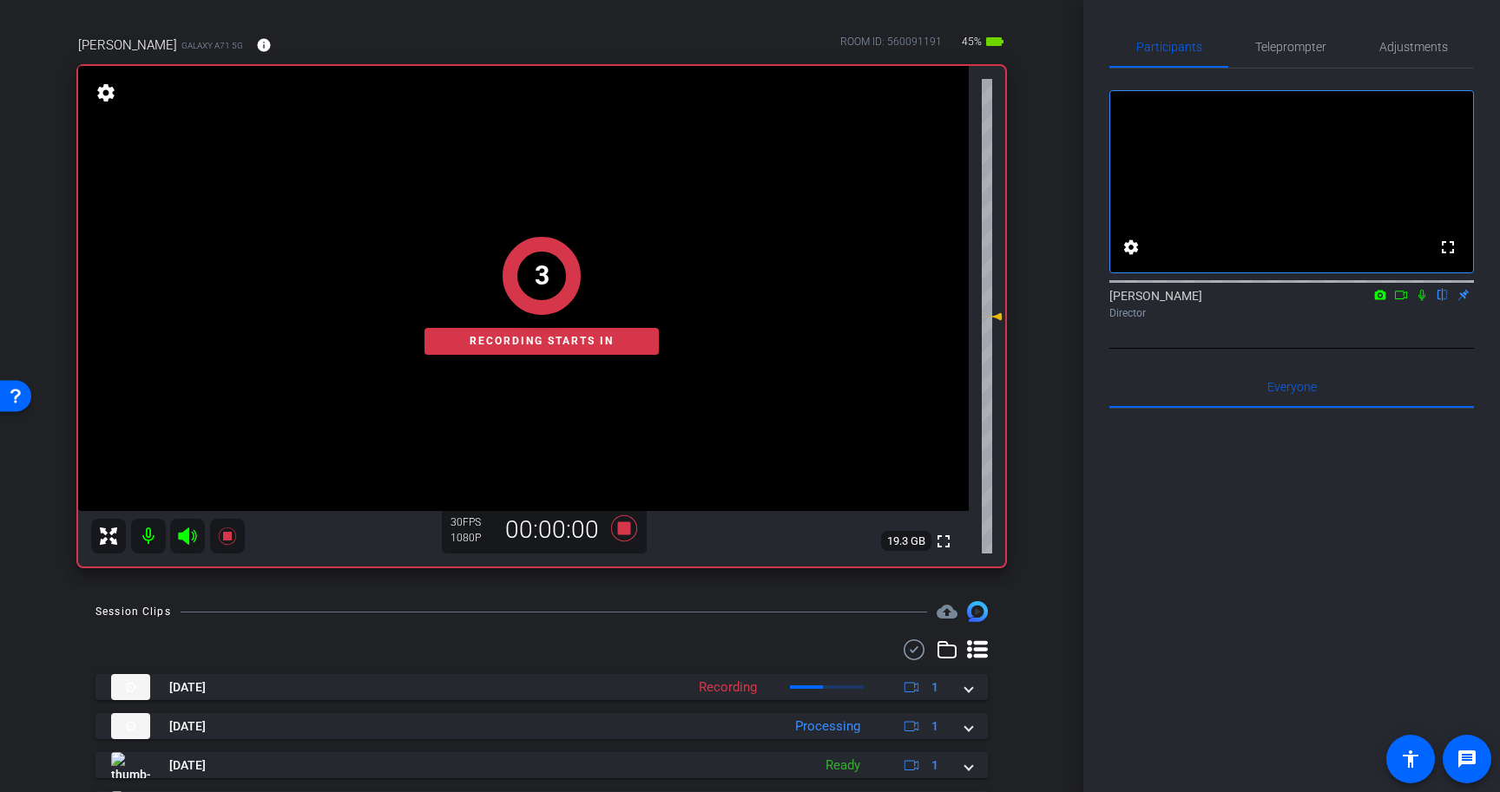
click at [1423, 301] on icon at bounding box center [1421, 295] width 7 height 11
click at [1309, 49] on span "Teleprompter" at bounding box center [1290, 47] width 71 height 12
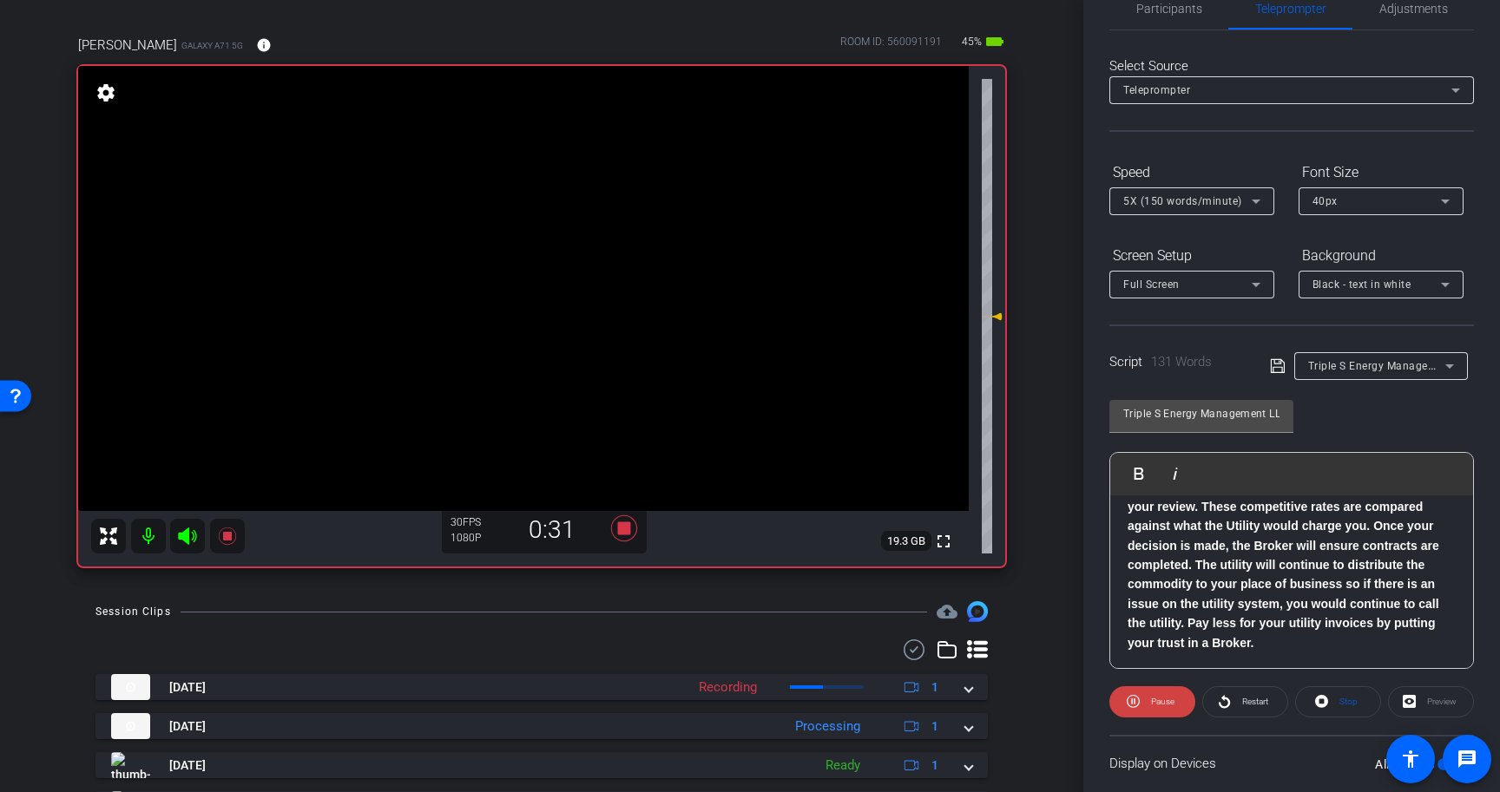
scroll to position [230, 0]
click at [1173, 4] on span "Participants" at bounding box center [1169, 9] width 66 height 12
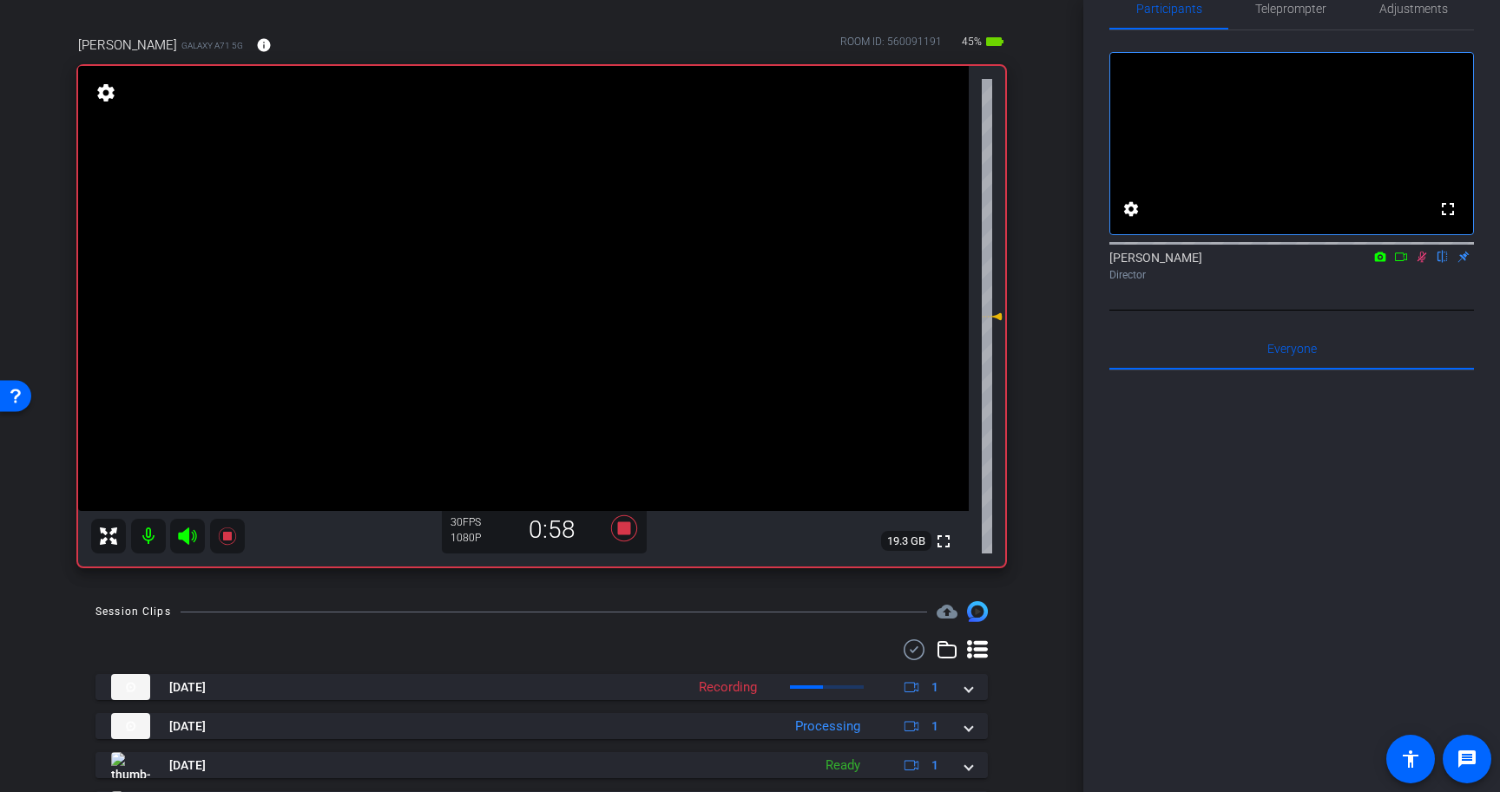
click at [1427, 263] on icon at bounding box center [1422, 257] width 14 height 12
click at [630, 529] on icon at bounding box center [624, 529] width 26 height 26
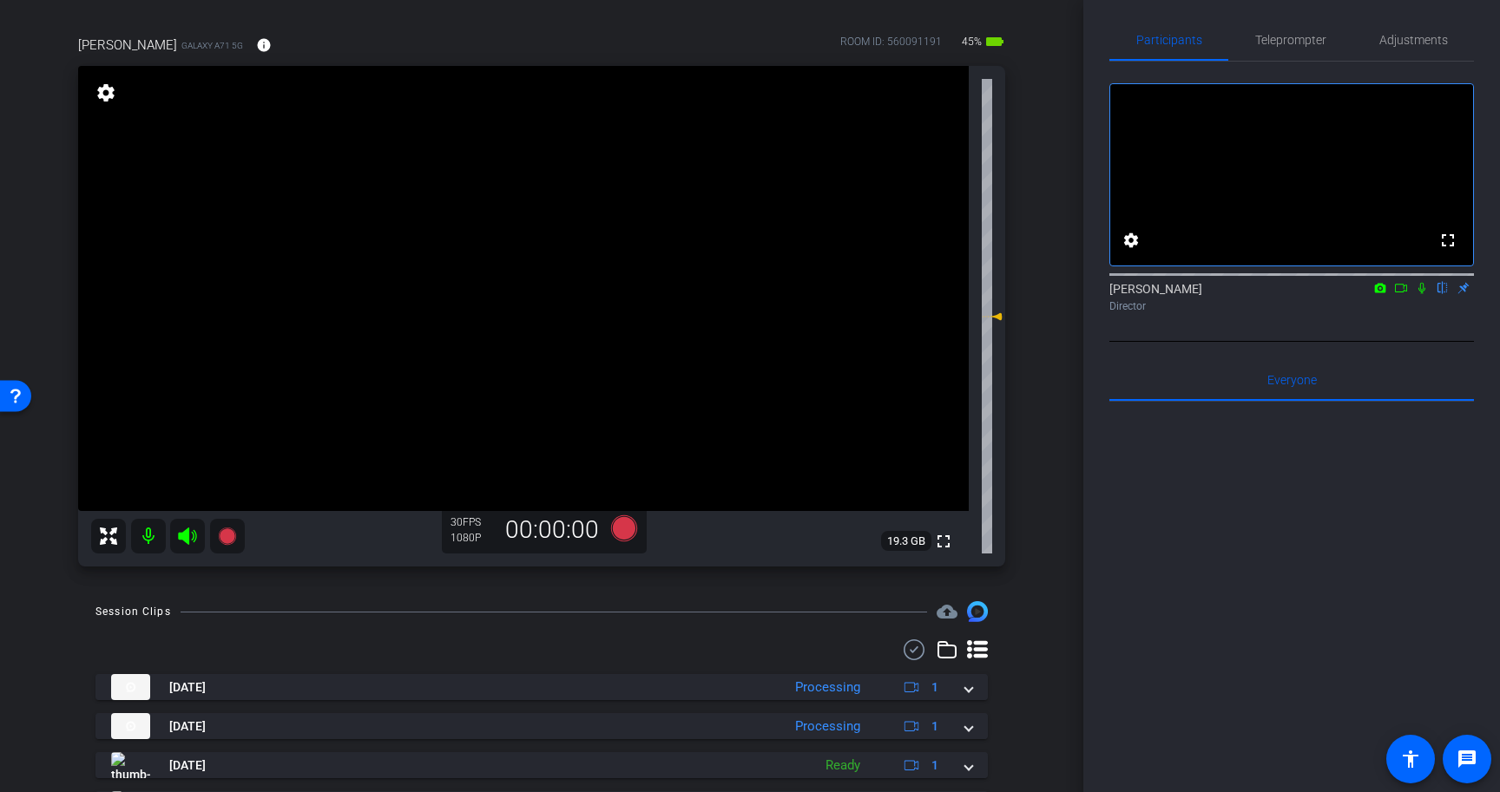
scroll to position [8, 0]
click at [621, 526] on icon at bounding box center [624, 529] width 26 height 26
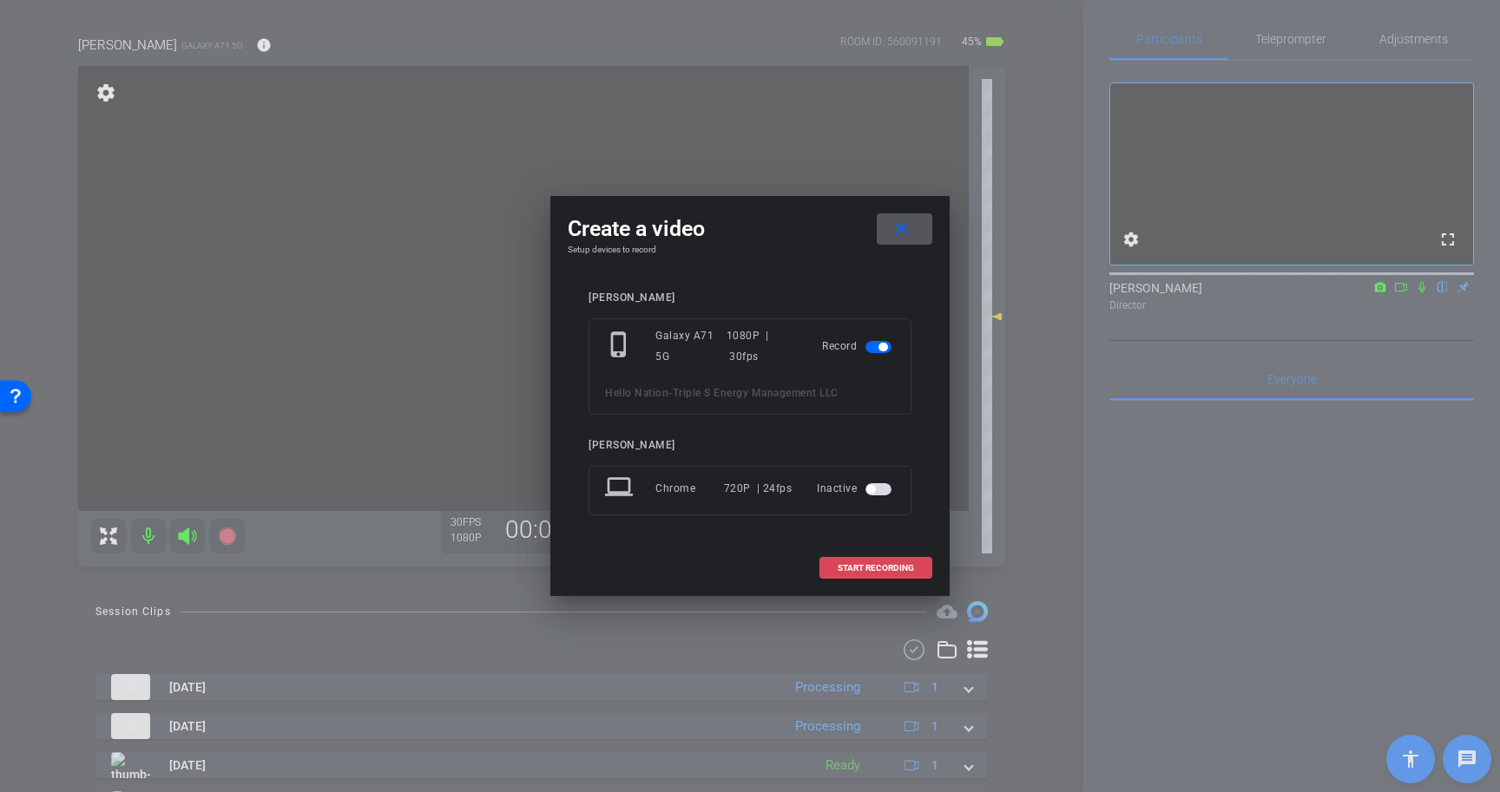
click at [895, 569] on span "START RECORDING" at bounding box center [876, 568] width 76 height 9
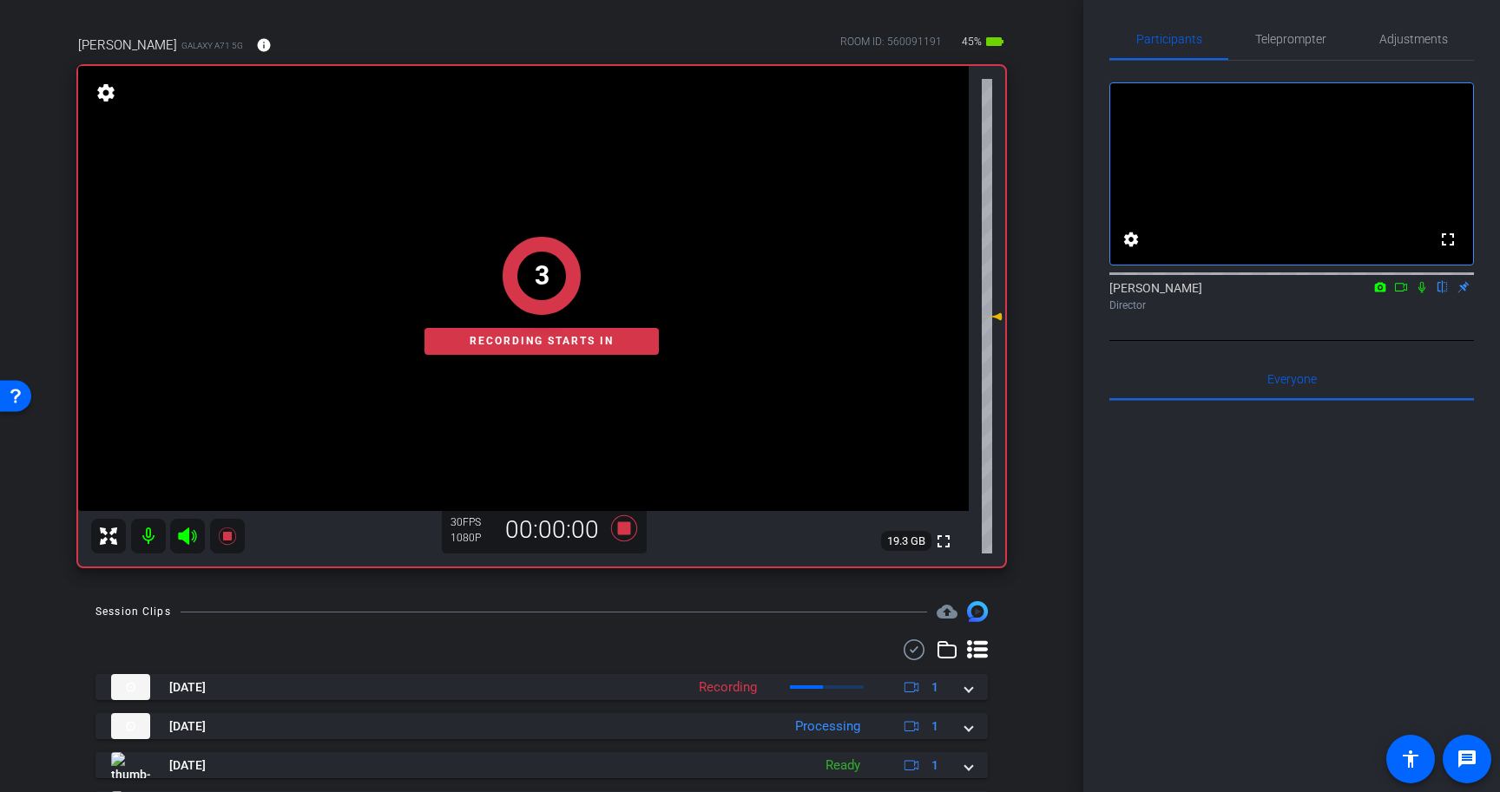
click at [1423, 293] on icon at bounding box center [1422, 287] width 14 height 12
click at [1285, 36] on span "Teleprompter" at bounding box center [1290, 39] width 71 height 12
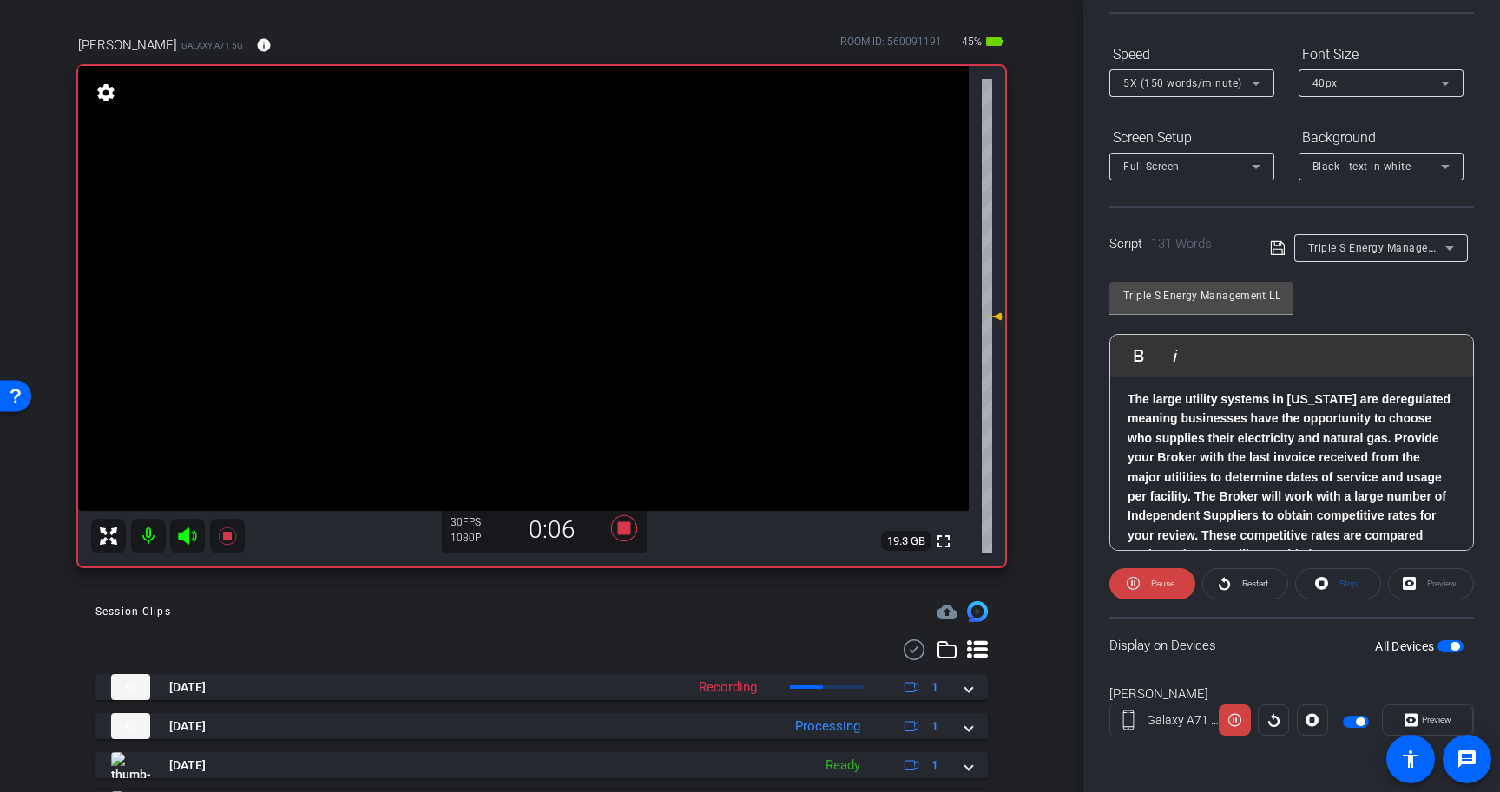
scroll to position [204, 0]
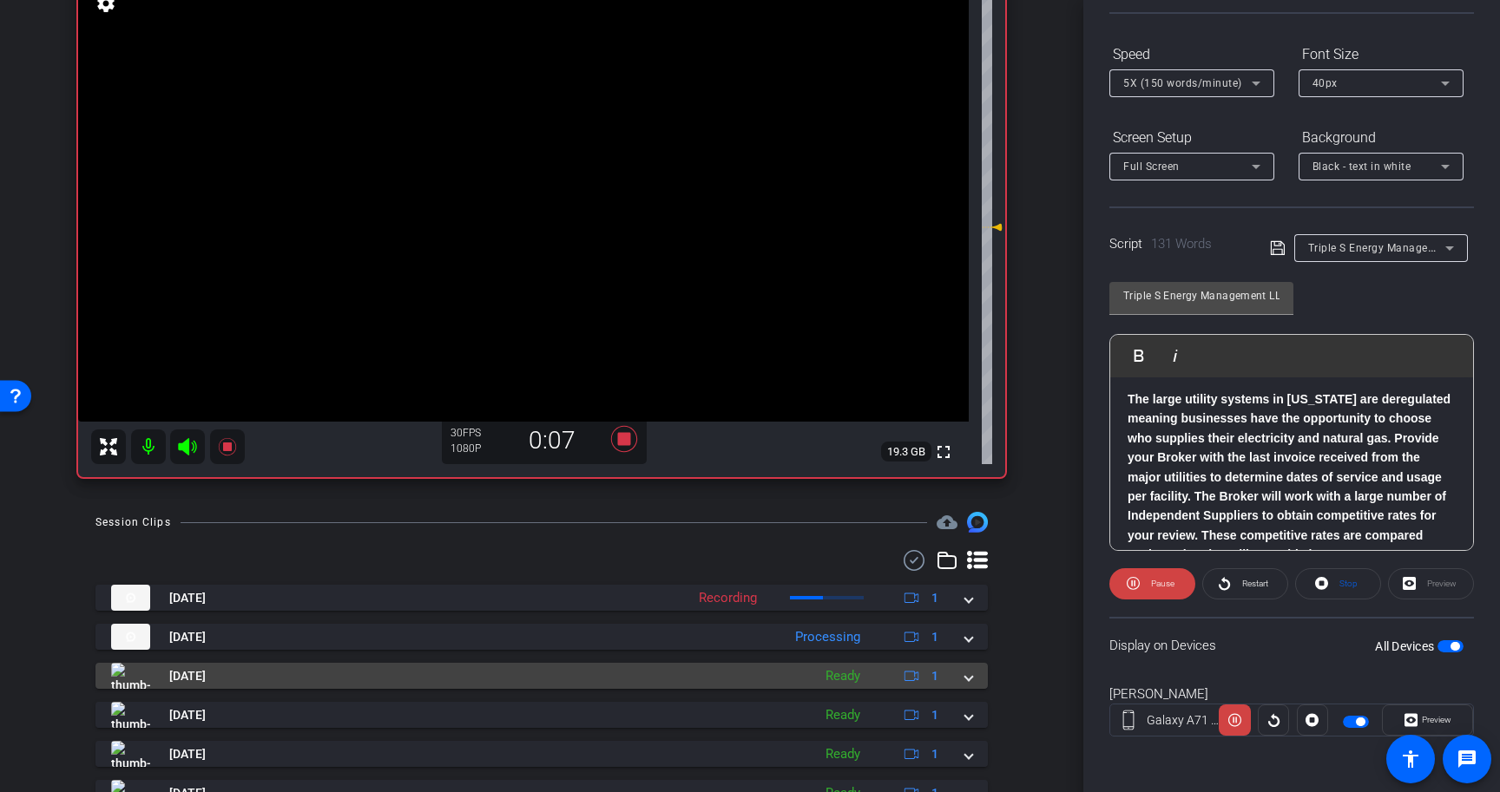
click at [961, 669] on div "[DATE] Ready 1" at bounding box center [538, 676] width 854 height 26
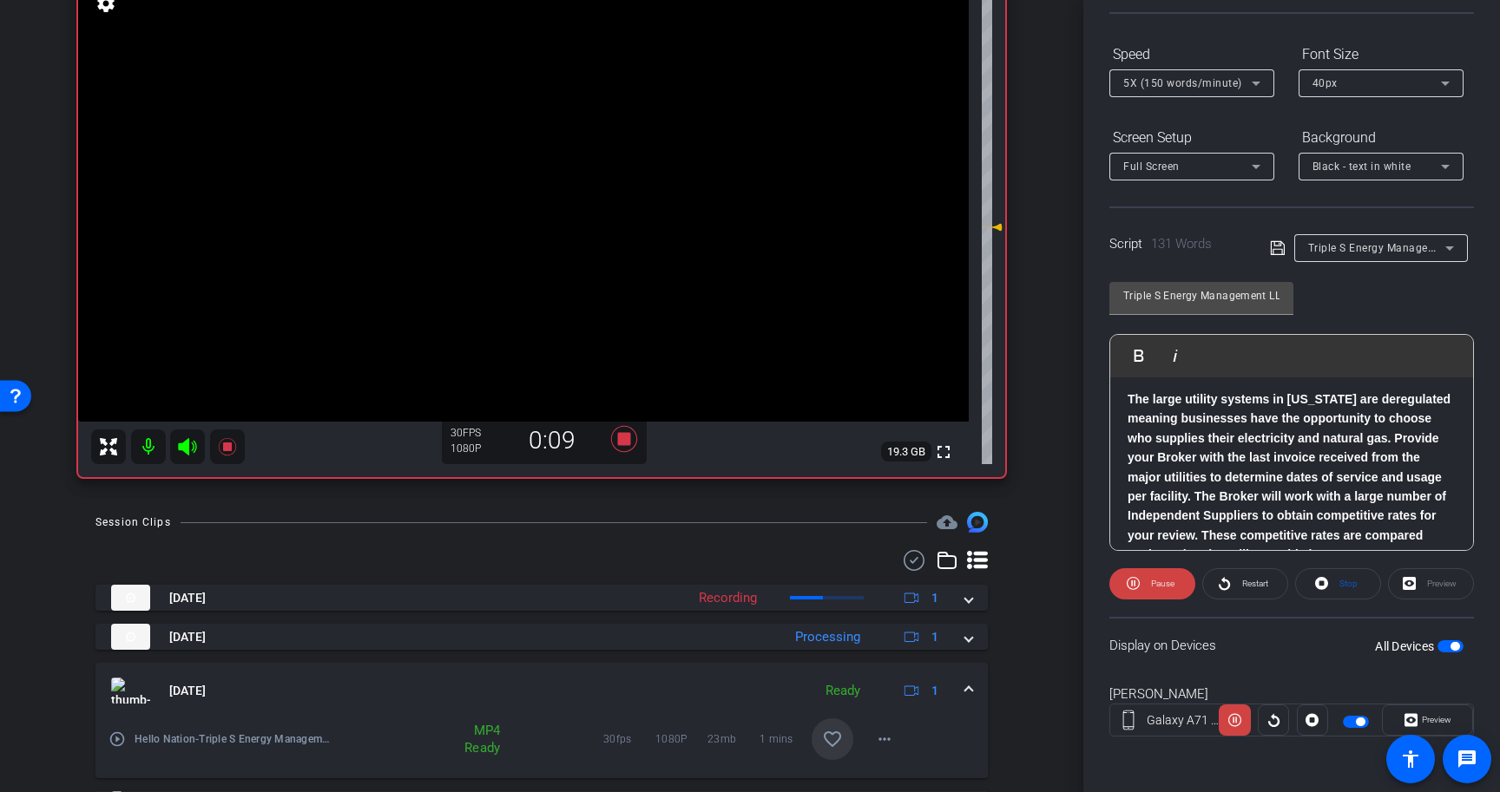
click at [839, 738] on mat-icon "favorite_border" at bounding box center [832, 739] width 21 height 21
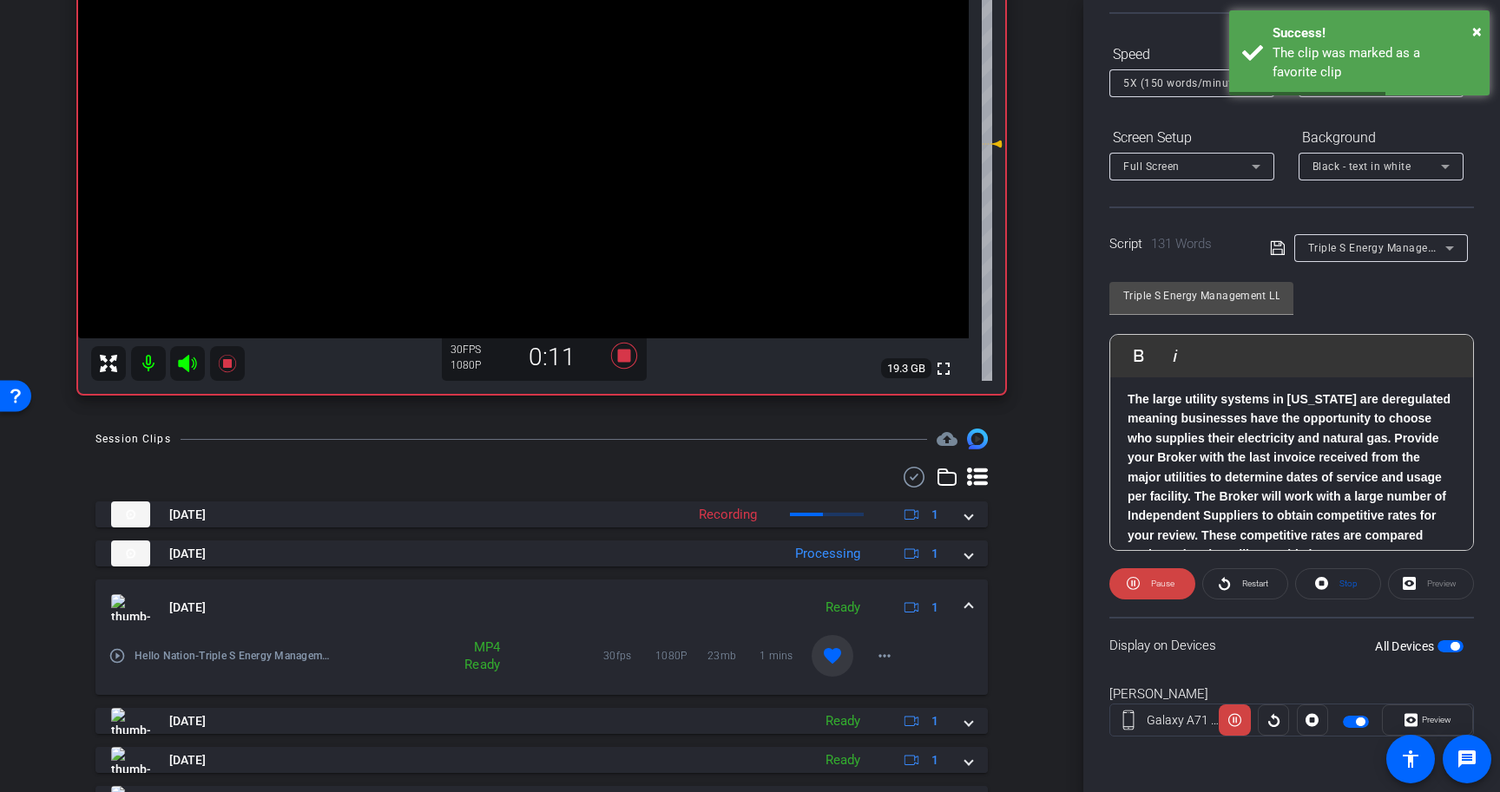
scroll to position [318, 0]
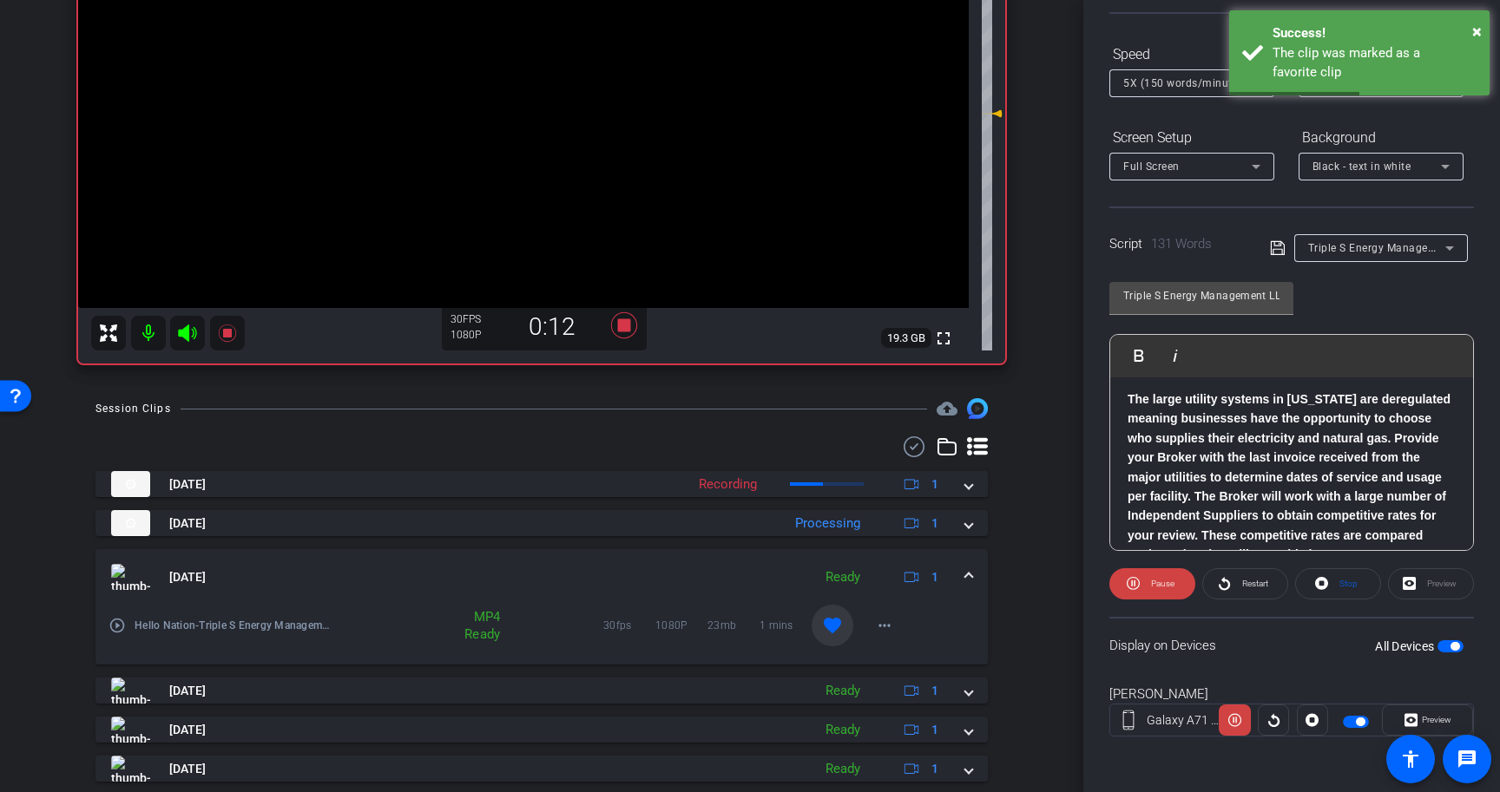
click at [966, 690] on span at bounding box center [968, 691] width 7 height 18
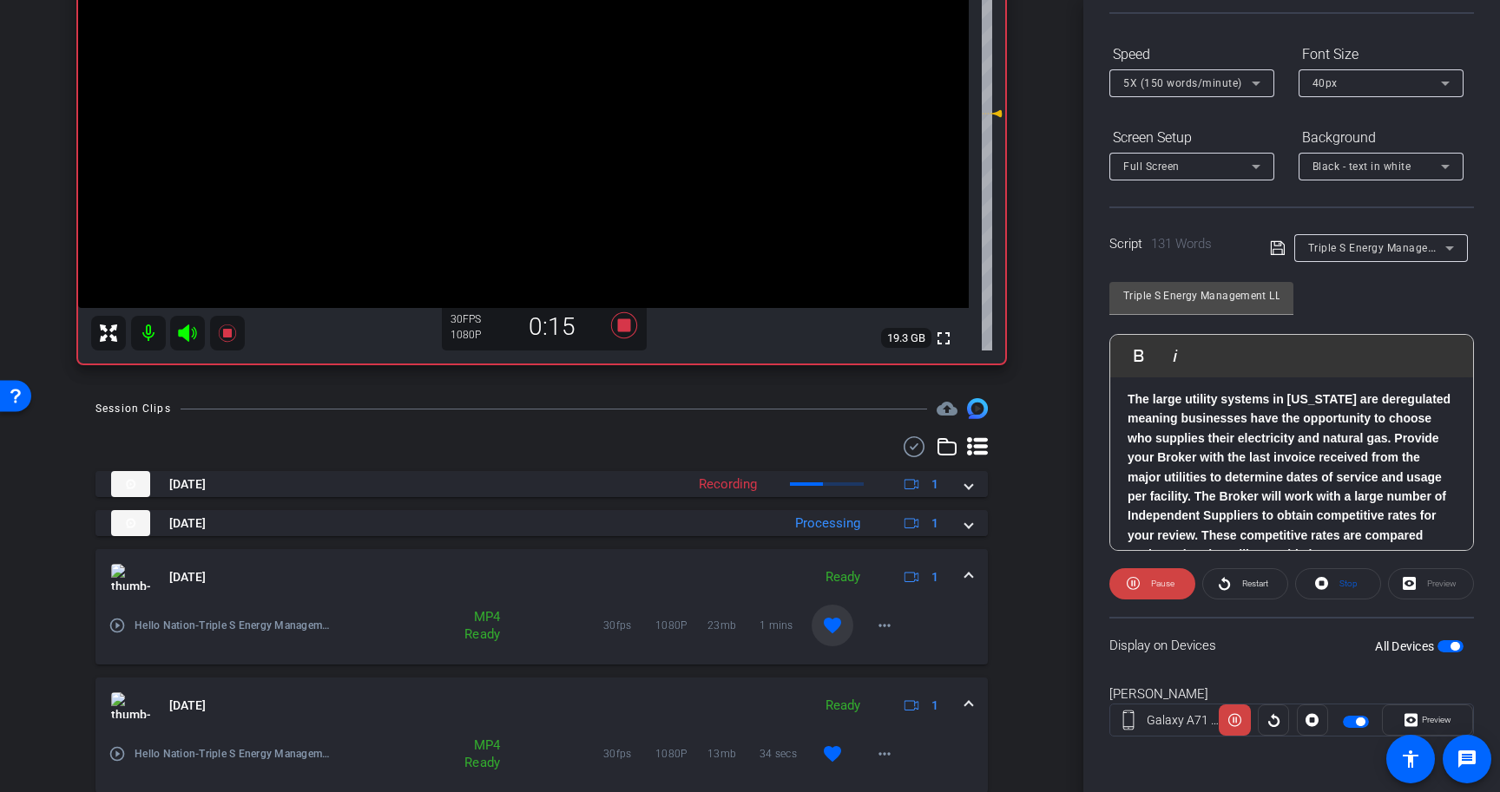
click at [971, 571] on span at bounding box center [968, 577] width 7 height 18
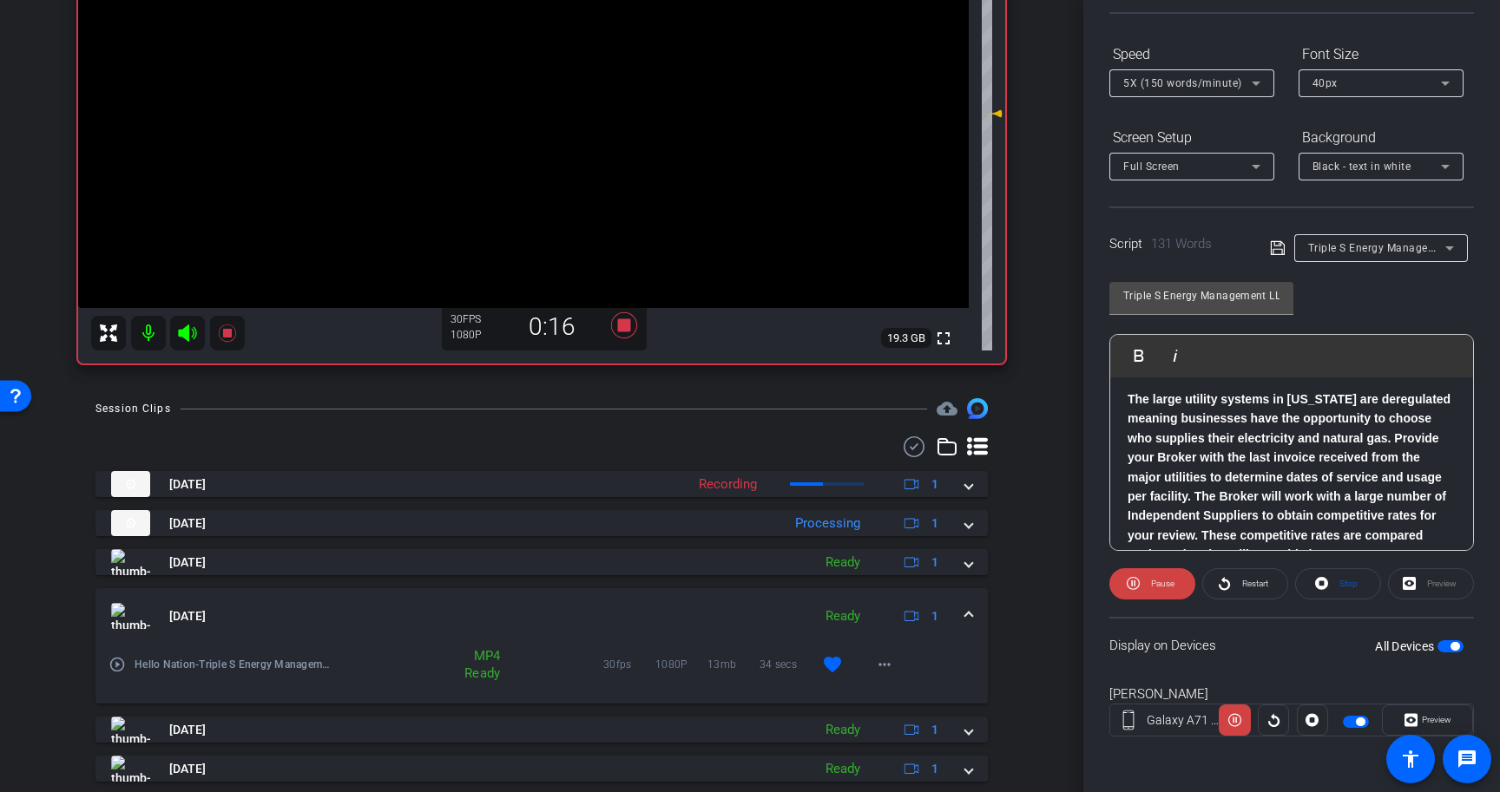
click at [968, 614] on span at bounding box center [968, 617] width 7 height 18
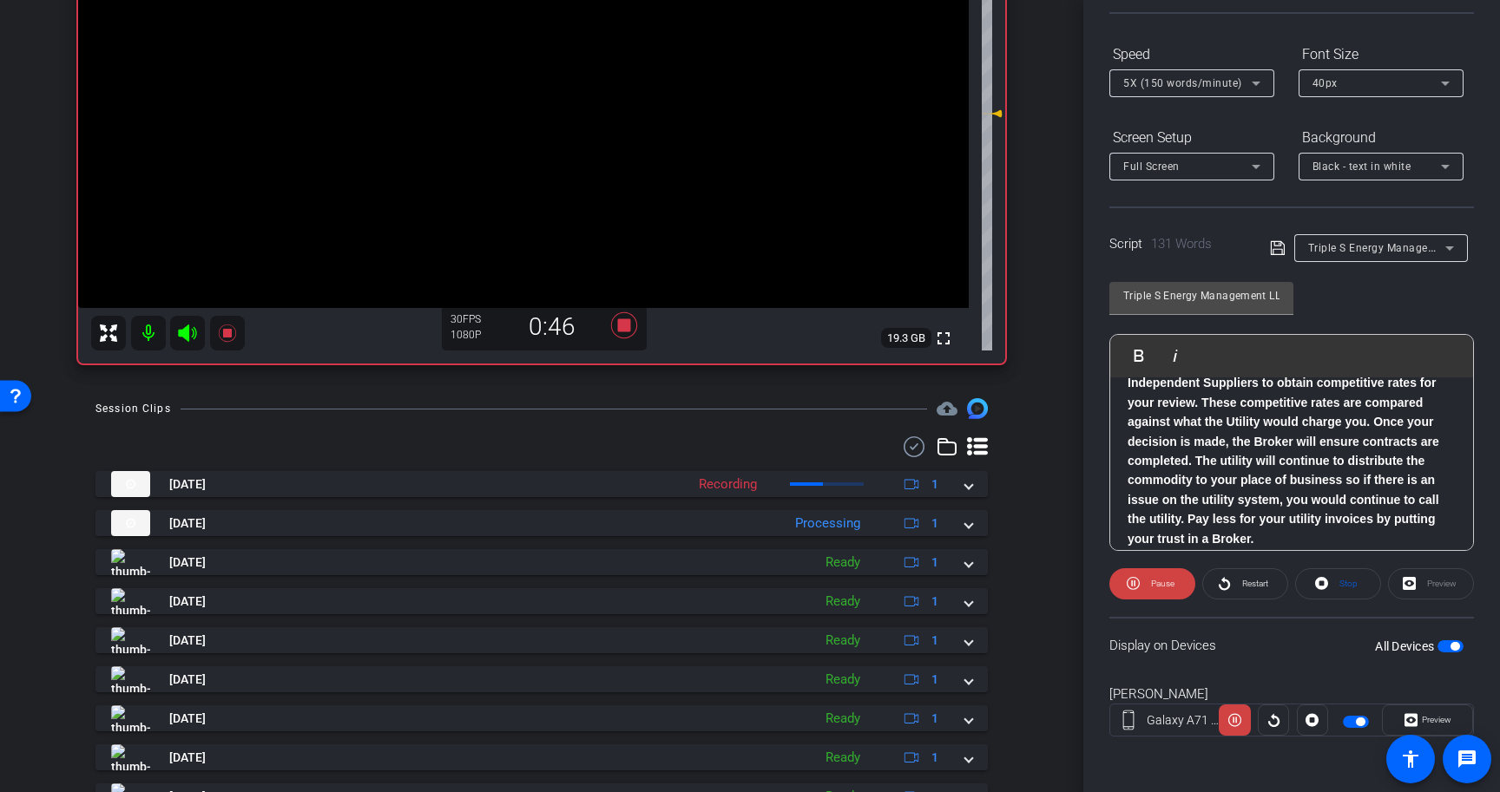
scroll to position [230, 0]
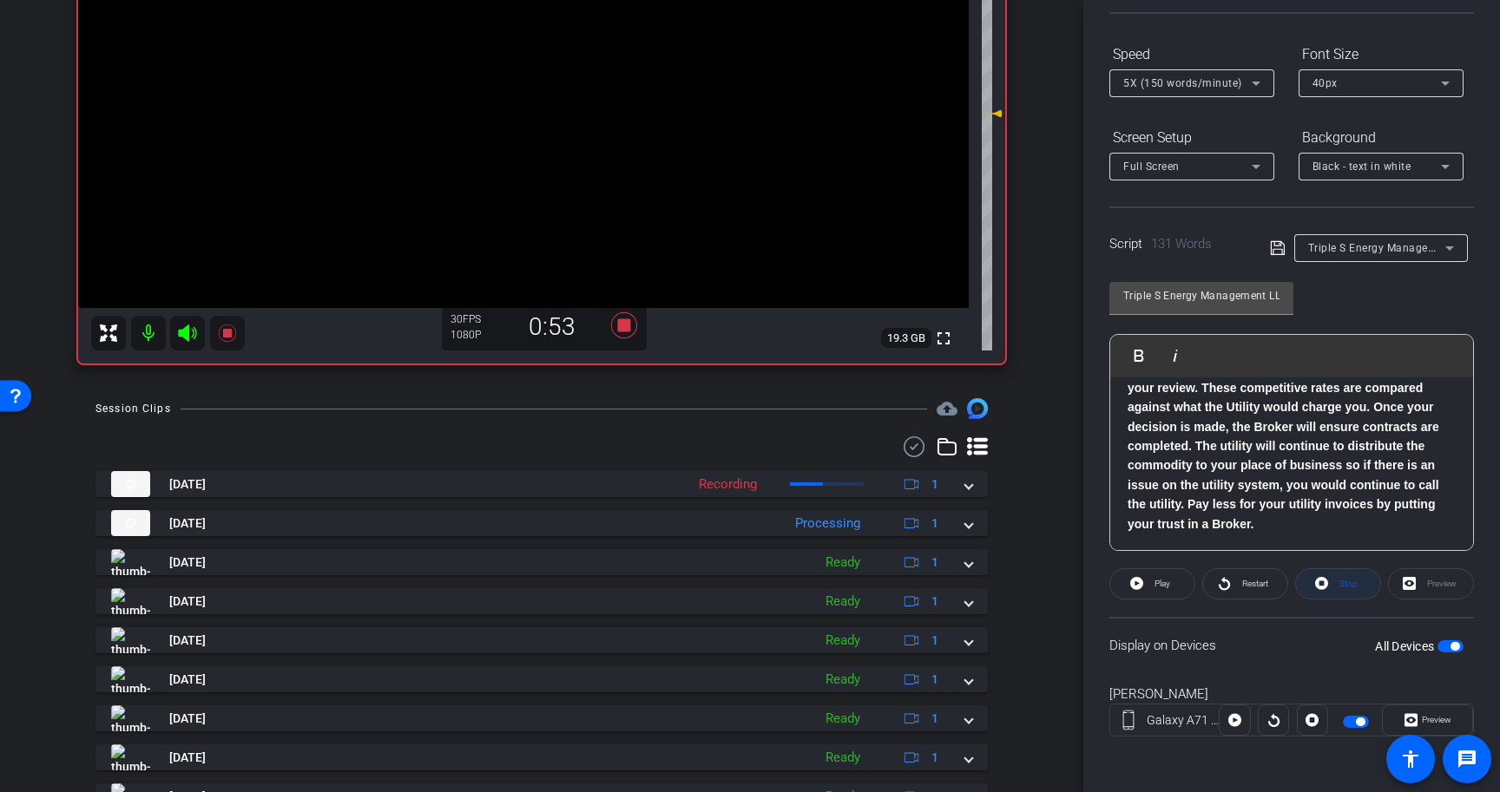
click at [1327, 575] on icon at bounding box center [1321, 584] width 13 height 22
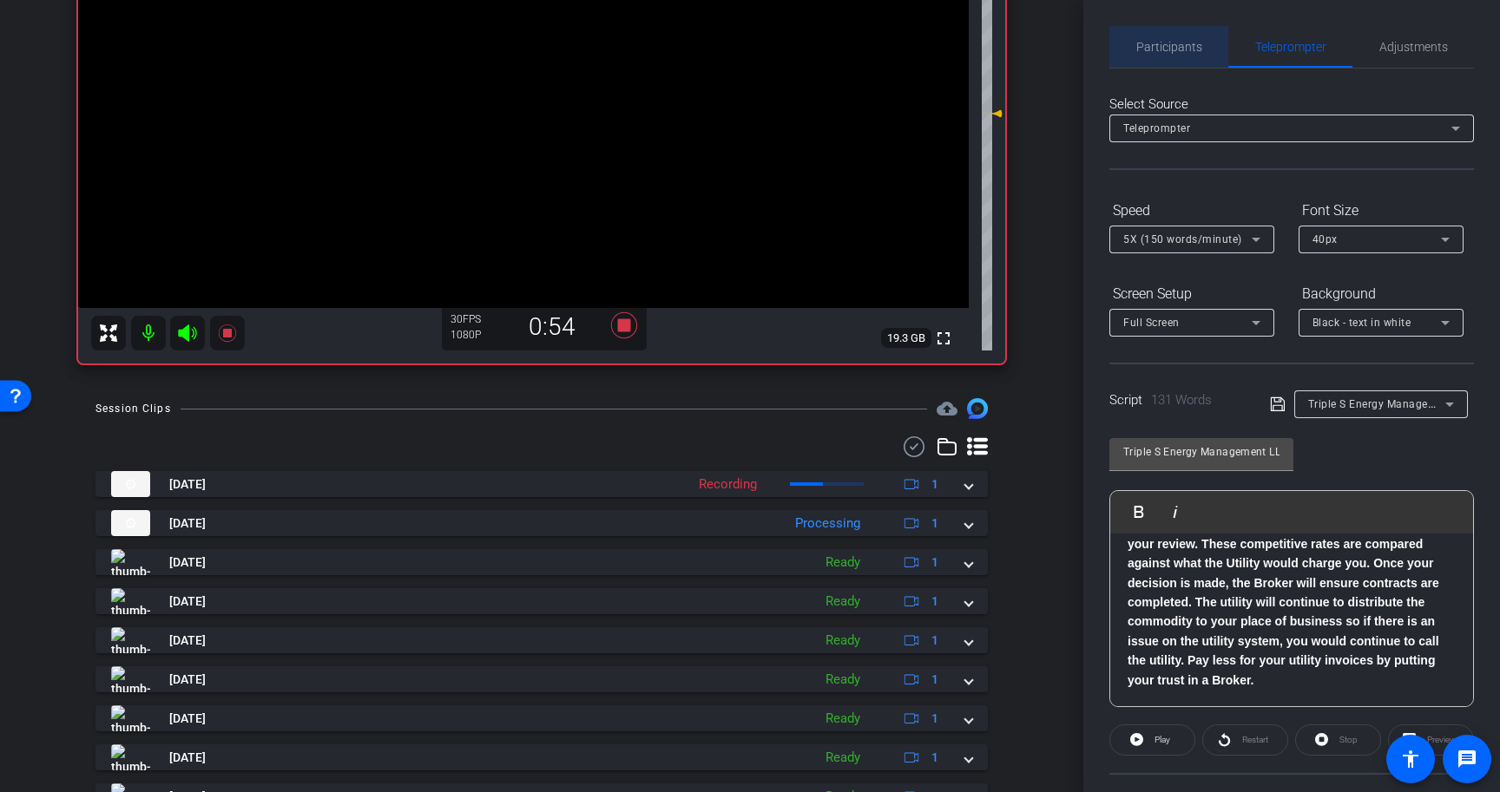
click at [1187, 61] on span "Participants" at bounding box center [1169, 47] width 66 height 42
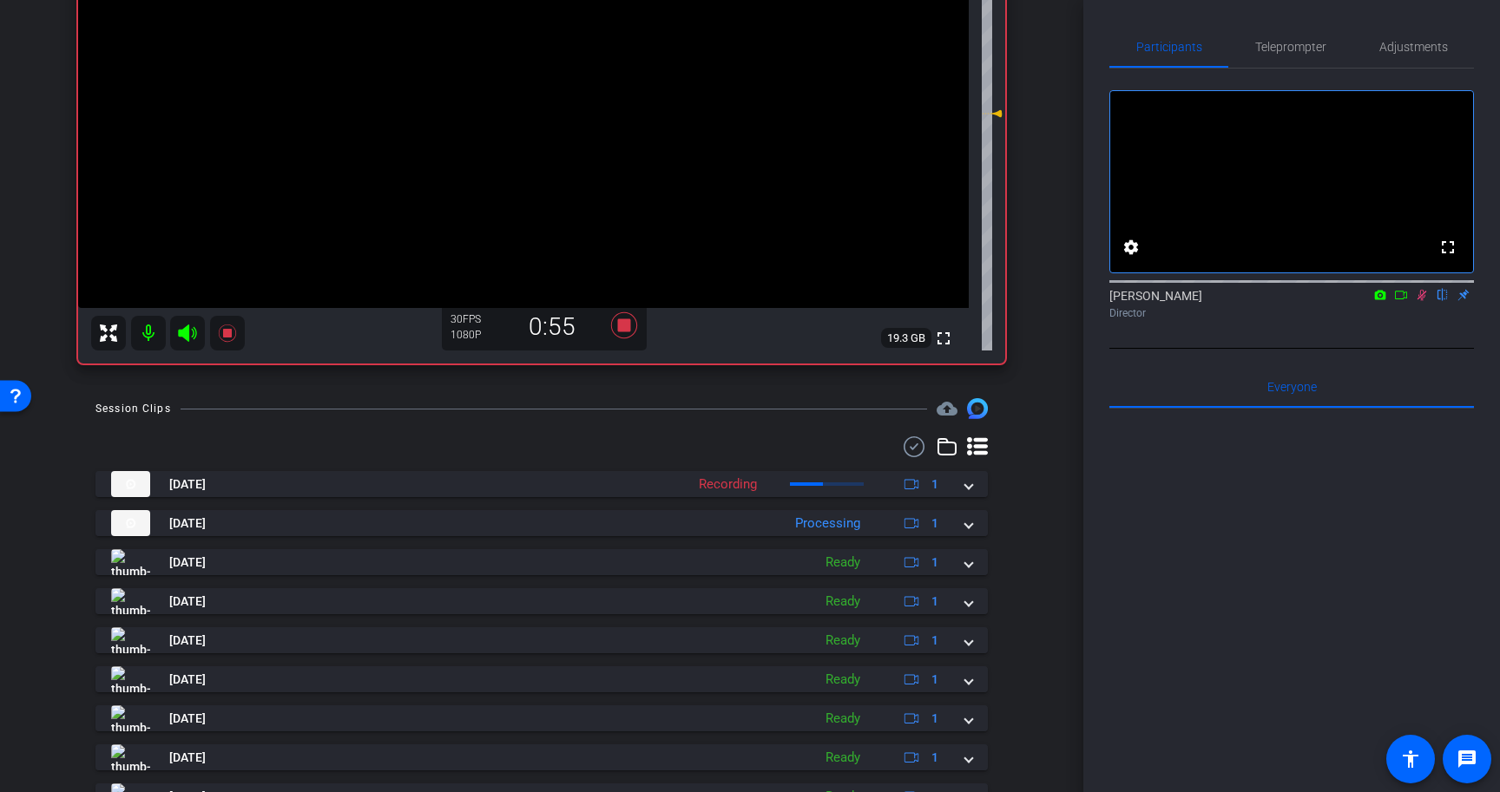
click at [1419, 301] on icon at bounding box center [1422, 295] width 14 height 12
click at [621, 325] on icon at bounding box center [624, 325] width 26 height 26
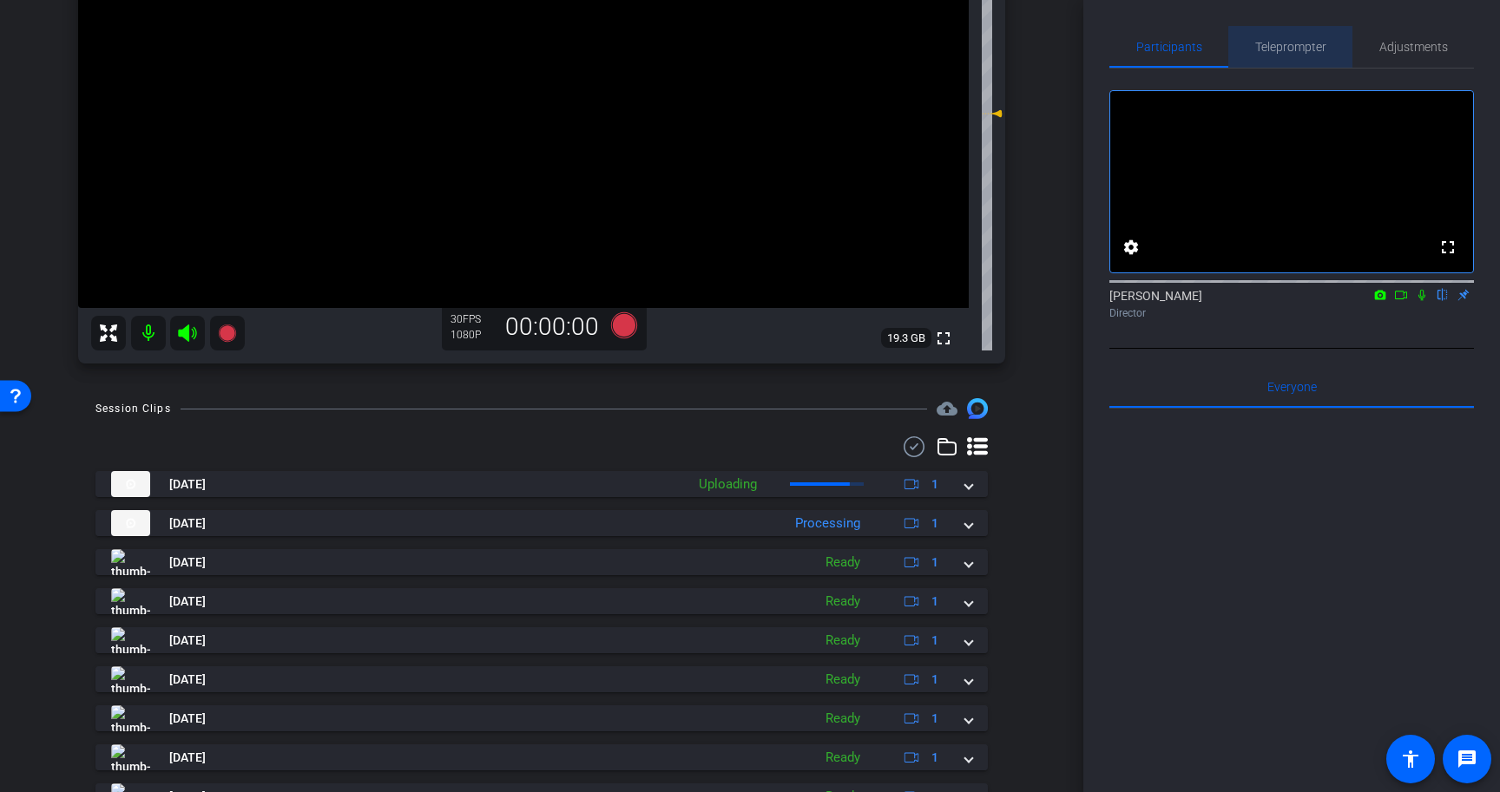
click at [1307, 54] on span "Teleprompter" at bounding box center [1290, 47] width 71 height 42
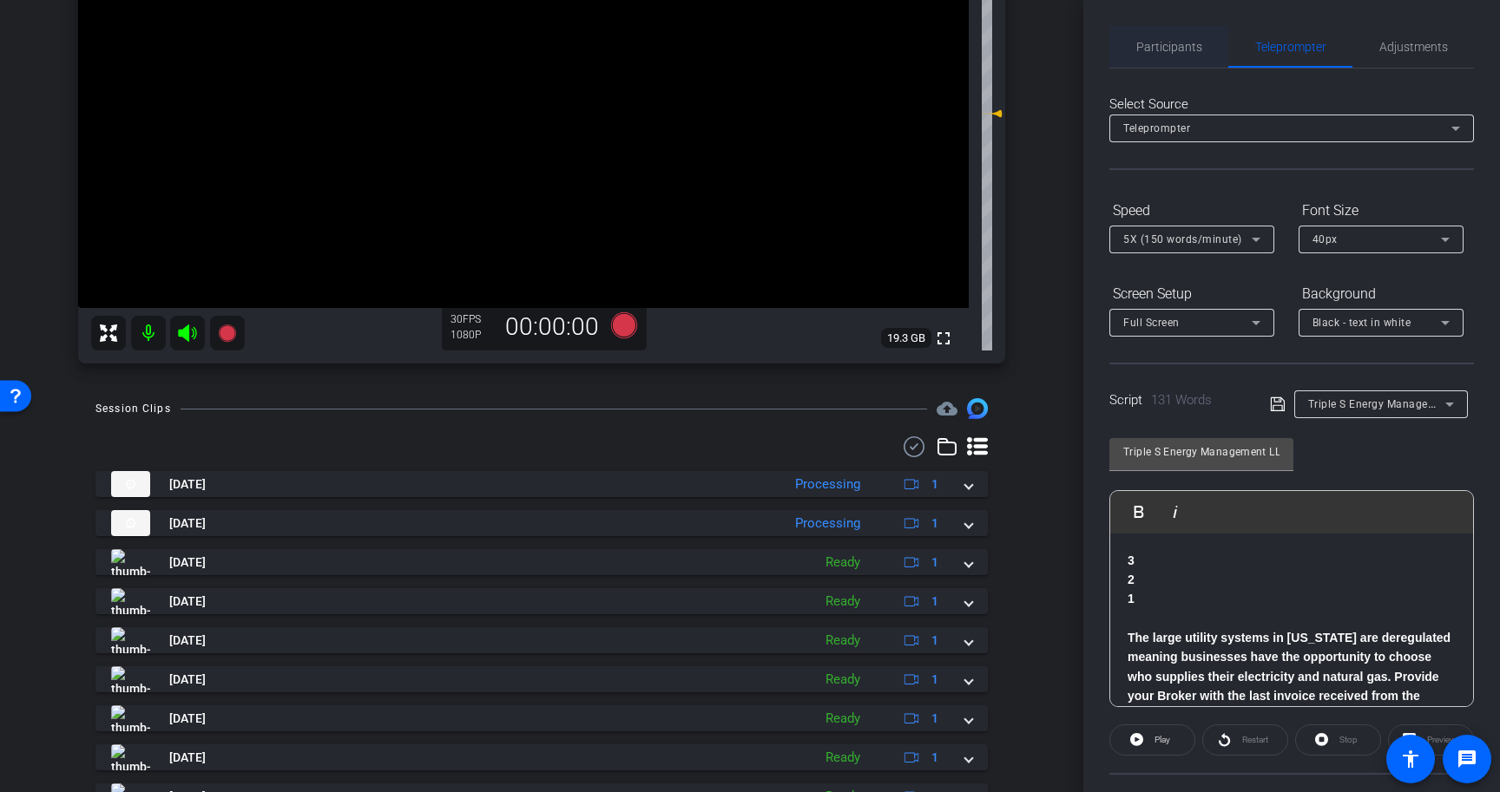
click at [1157, 36] on span "Participants" at bounding box center [1169, 47] width 66 height 42
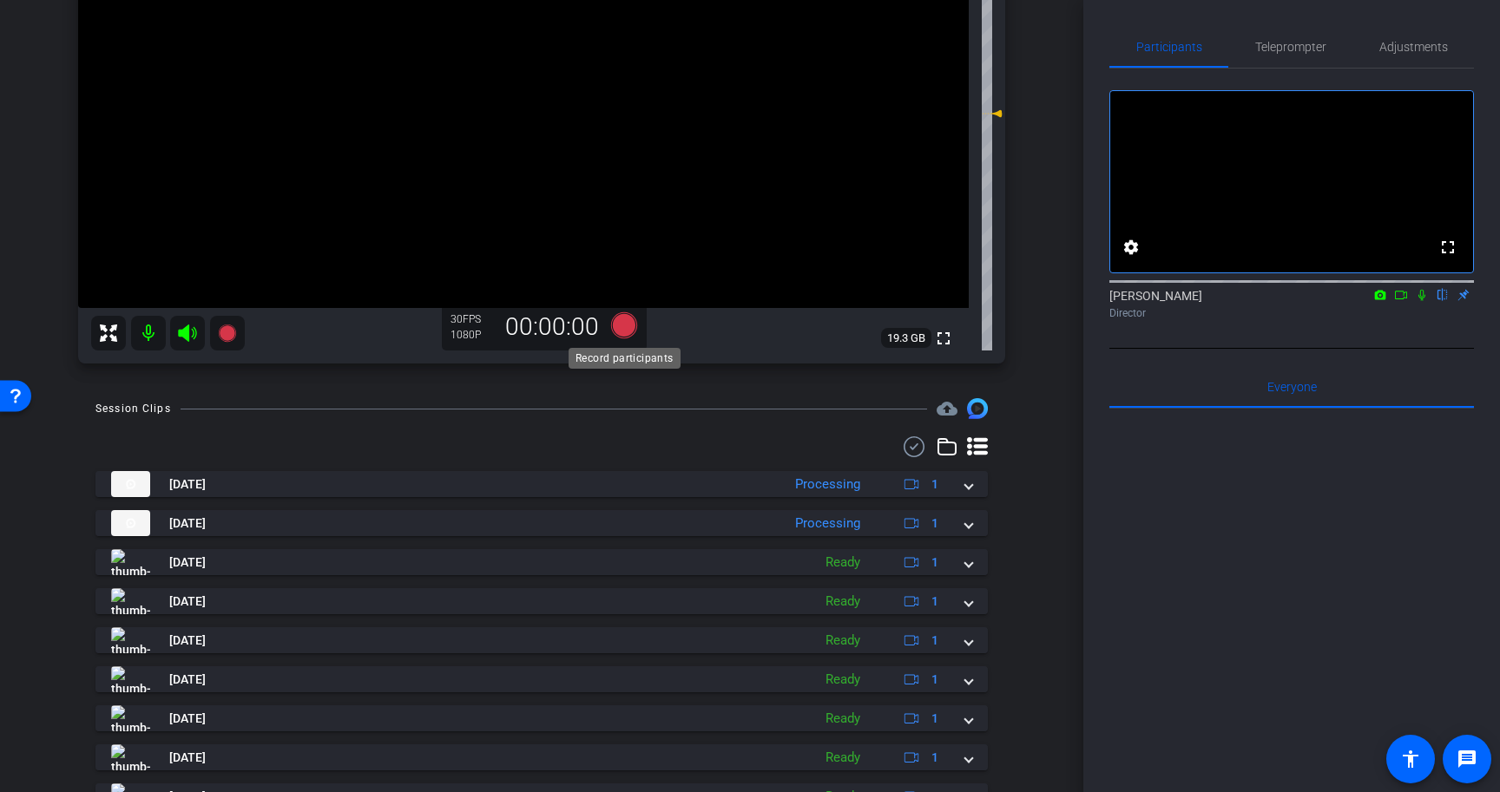
click at [625, 327] on icon at bounding box center [624, 325] width 26 height 26
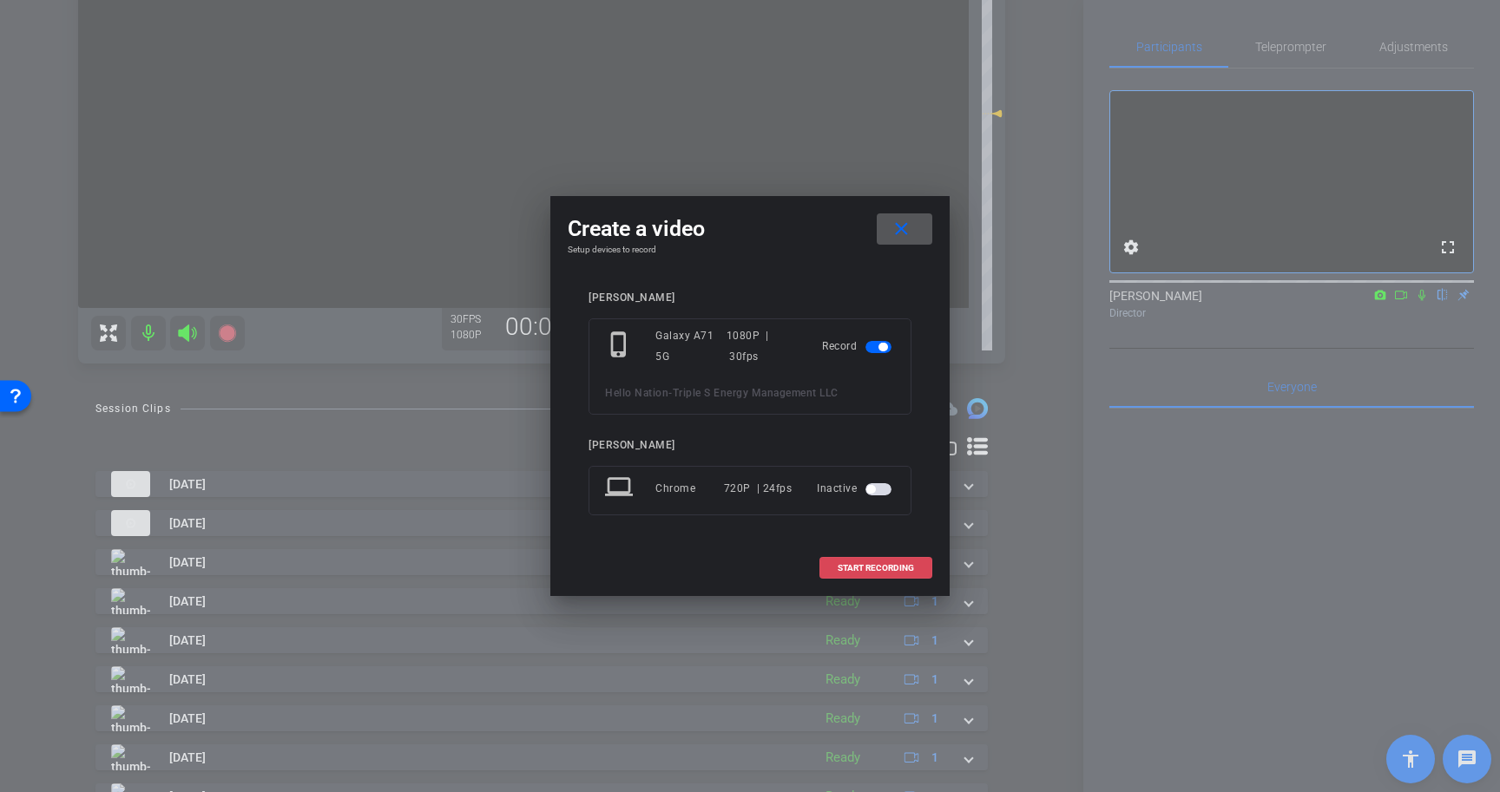
click at [887, 568] on span "START RECORDING" at bounding box center [876, 568] width 76 height 9
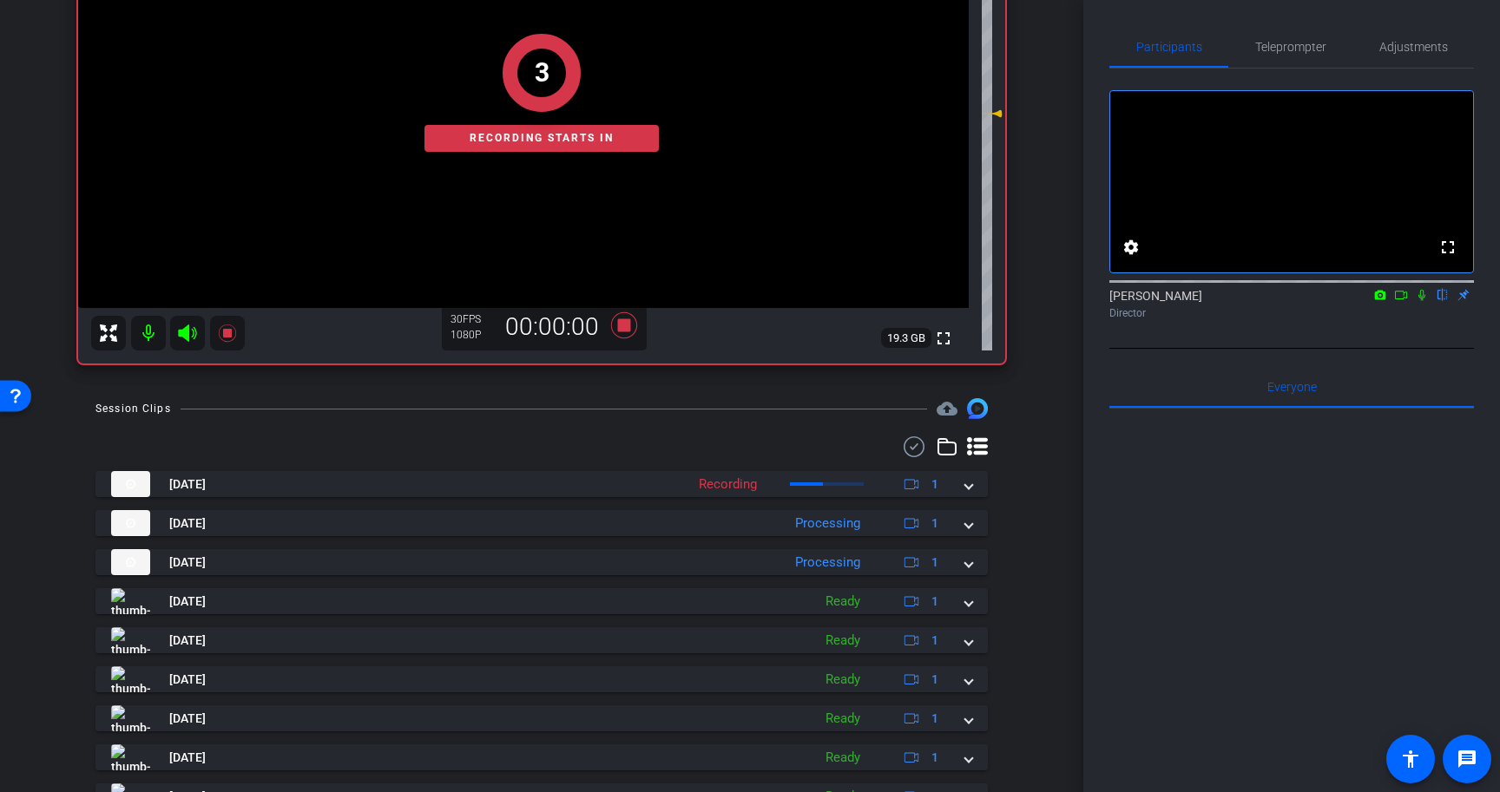
click at [1423, 301] on icon at bounding box center [1422, 295] width 14 height 12
click at [1283, 56] on span "Teleprompter" at bounding box center [1290, 47] width 71 height 42
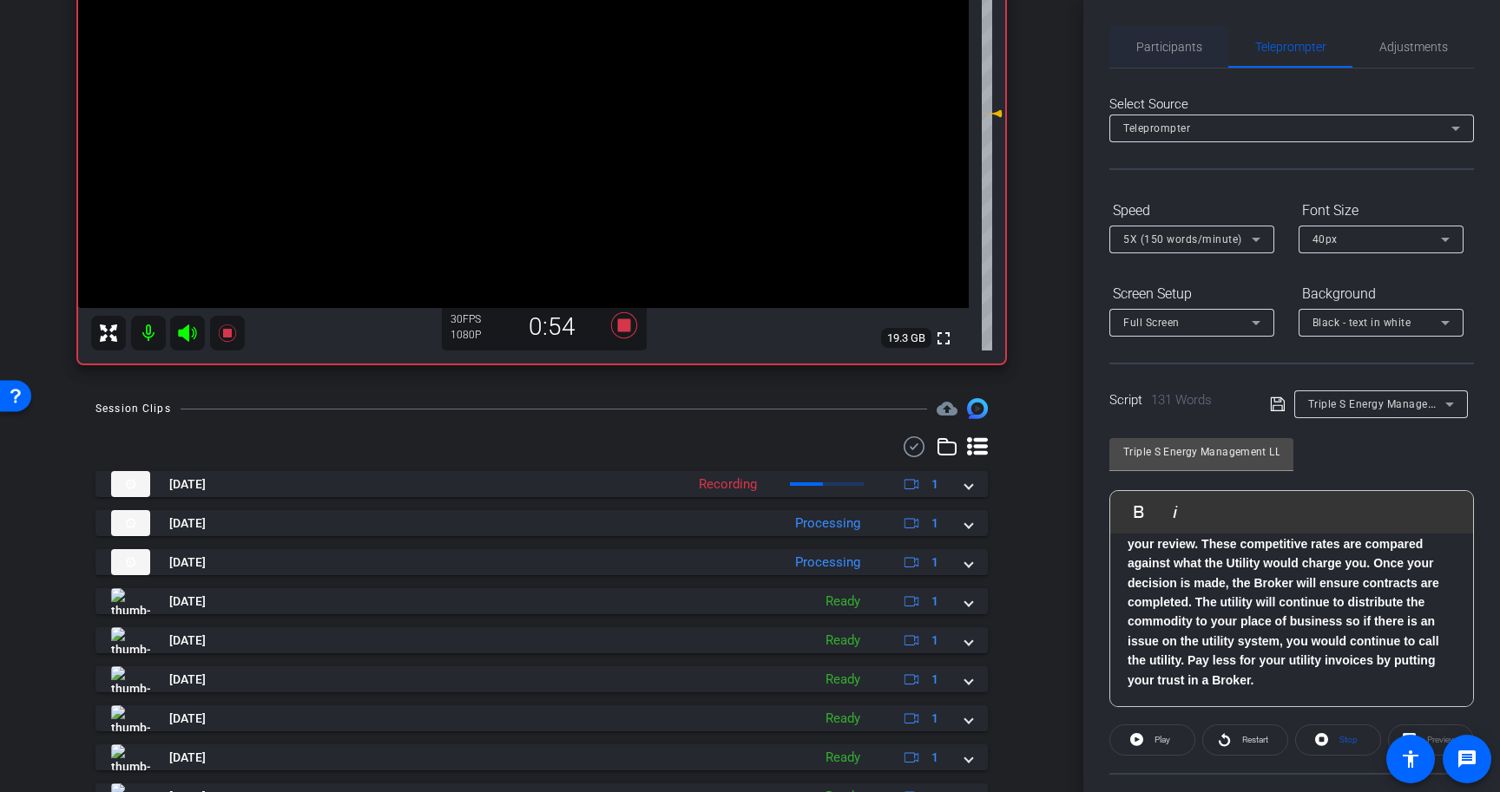
click at [1190, 58] on span "Participants" at bounding box center [1169, 47] width 66 height 42
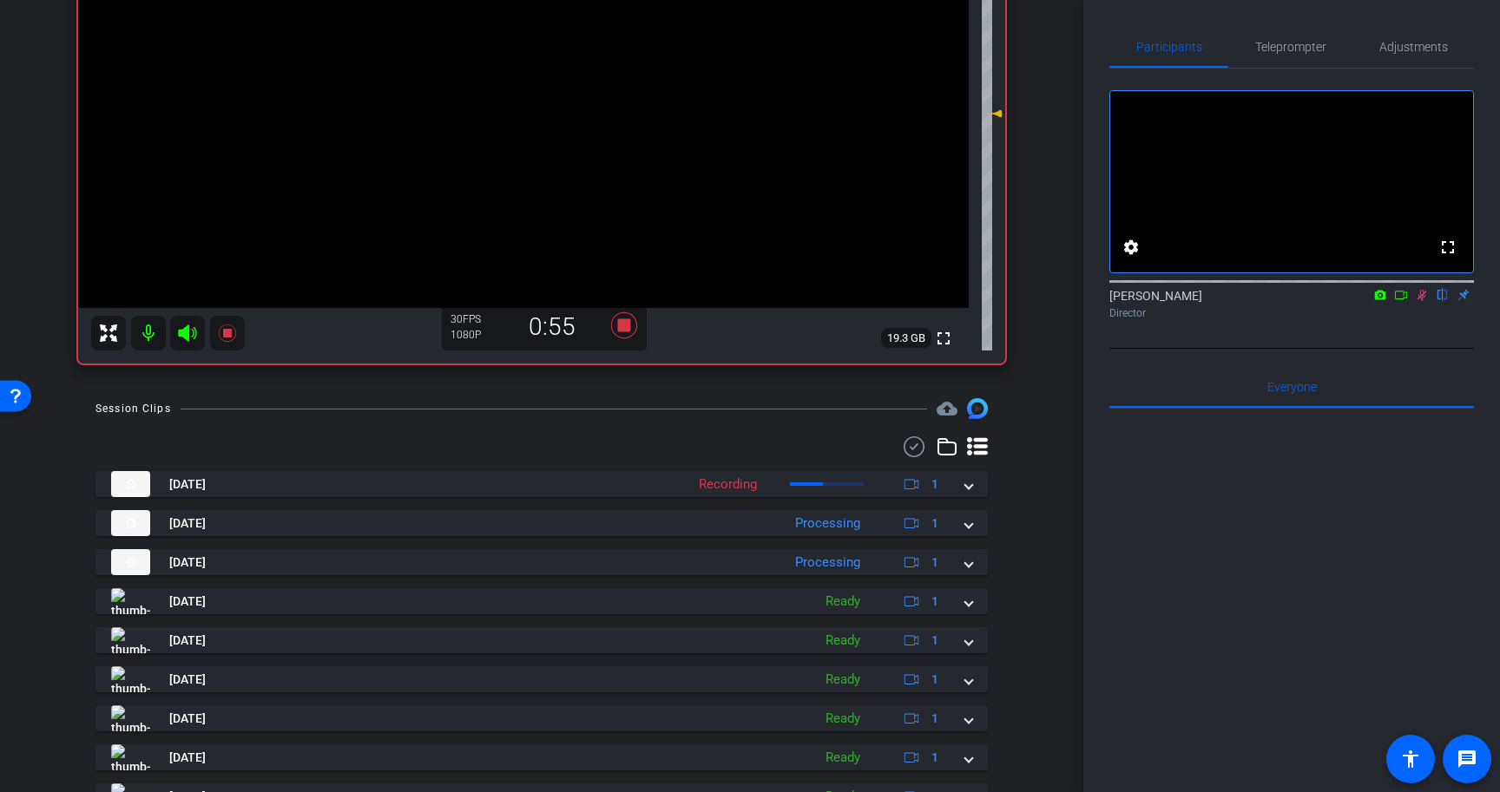
click at [1422, 301] on icon at bounding box center [1422, 295] width 10 height 11
click at [621, 325] on icon at bounding box center [624, 325] width 26 height 26
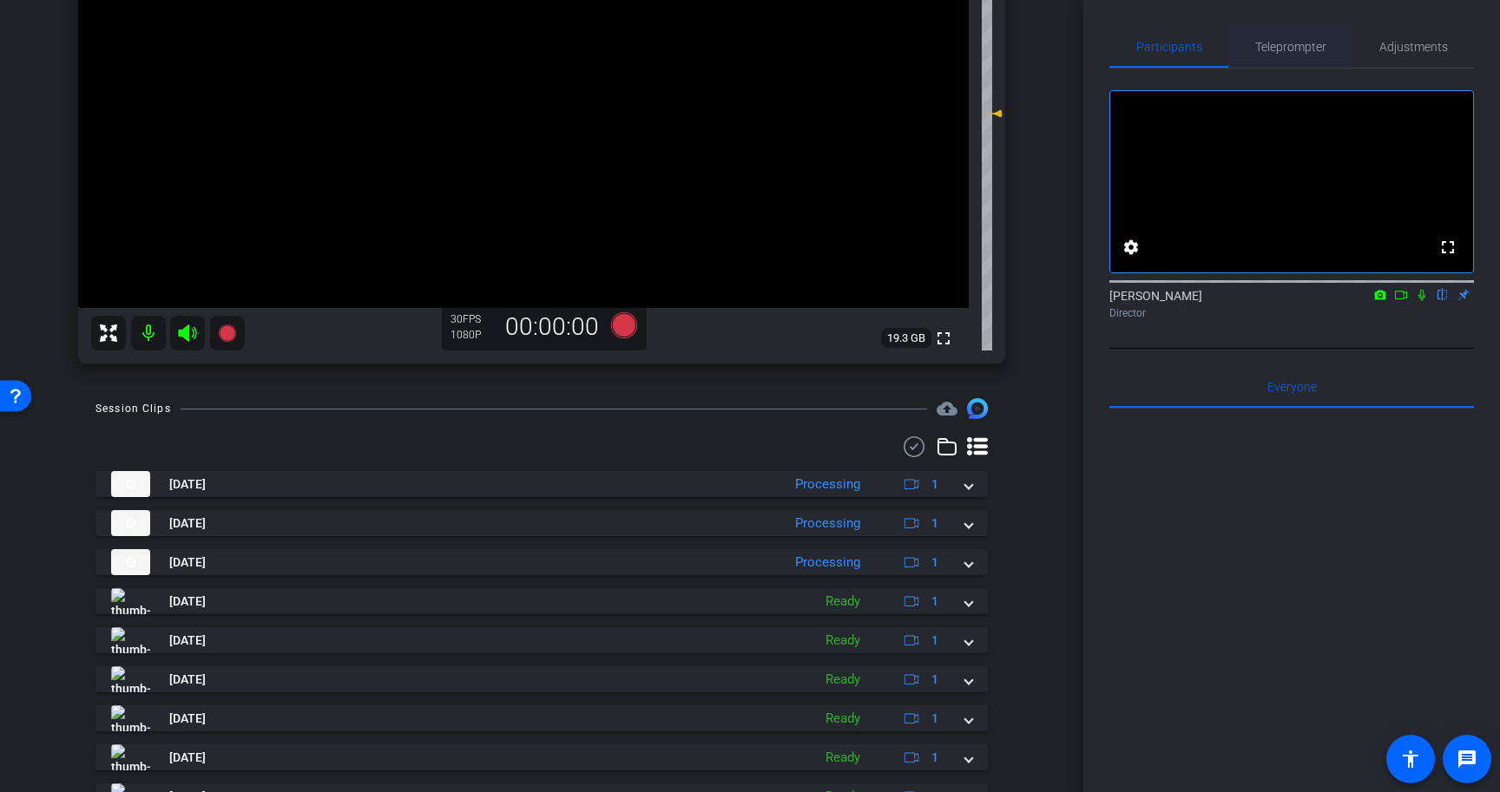
click at [1300, 43] on span "Teleprompter" at bounding box center [1290, 47] width 71 height 12
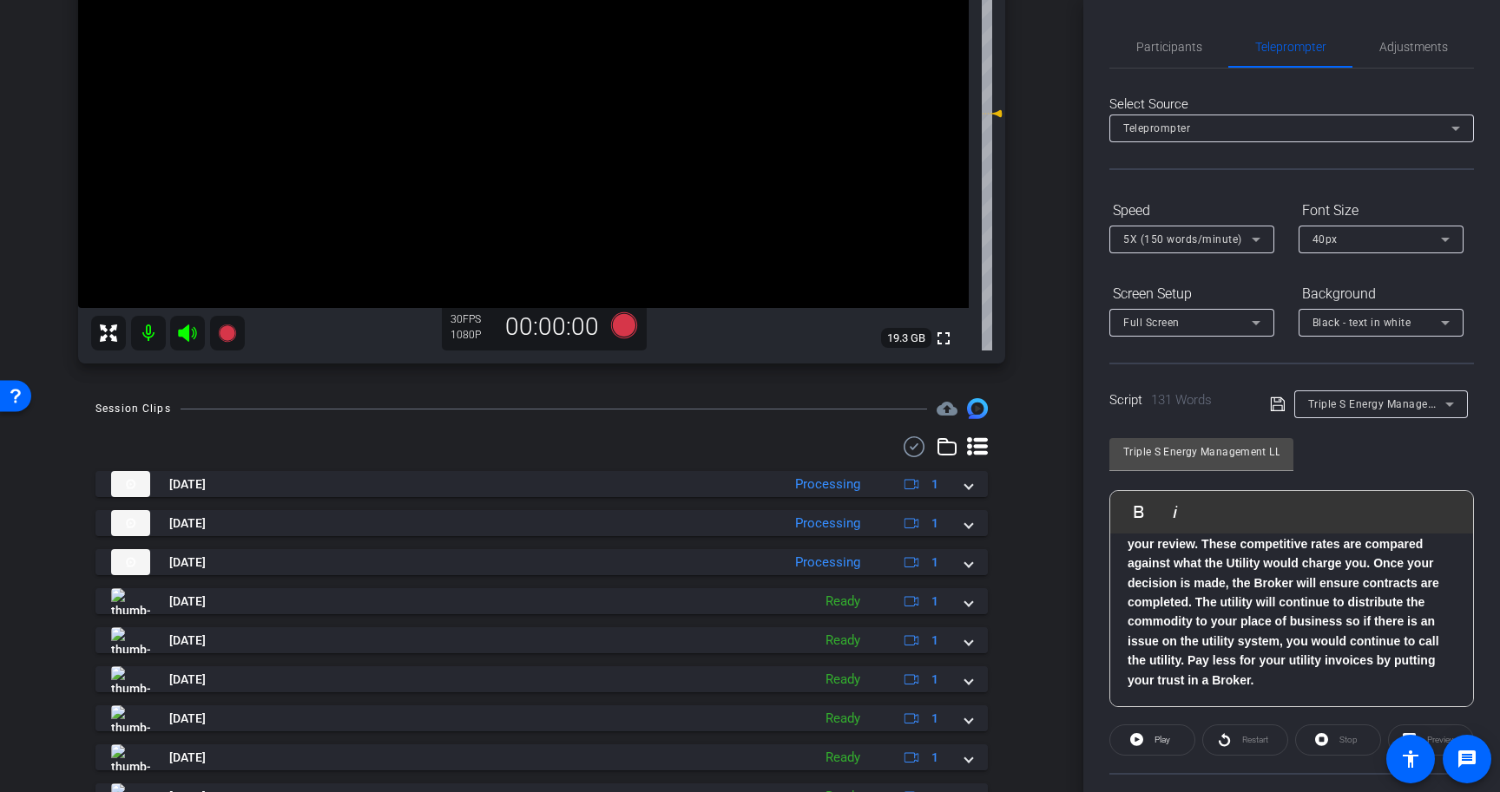
click at [1260, 685] on p "The large utility systems in [US_STATE] are deregulated meaning businesses have…" at bounding box center [1291, 544] width 328 height 292
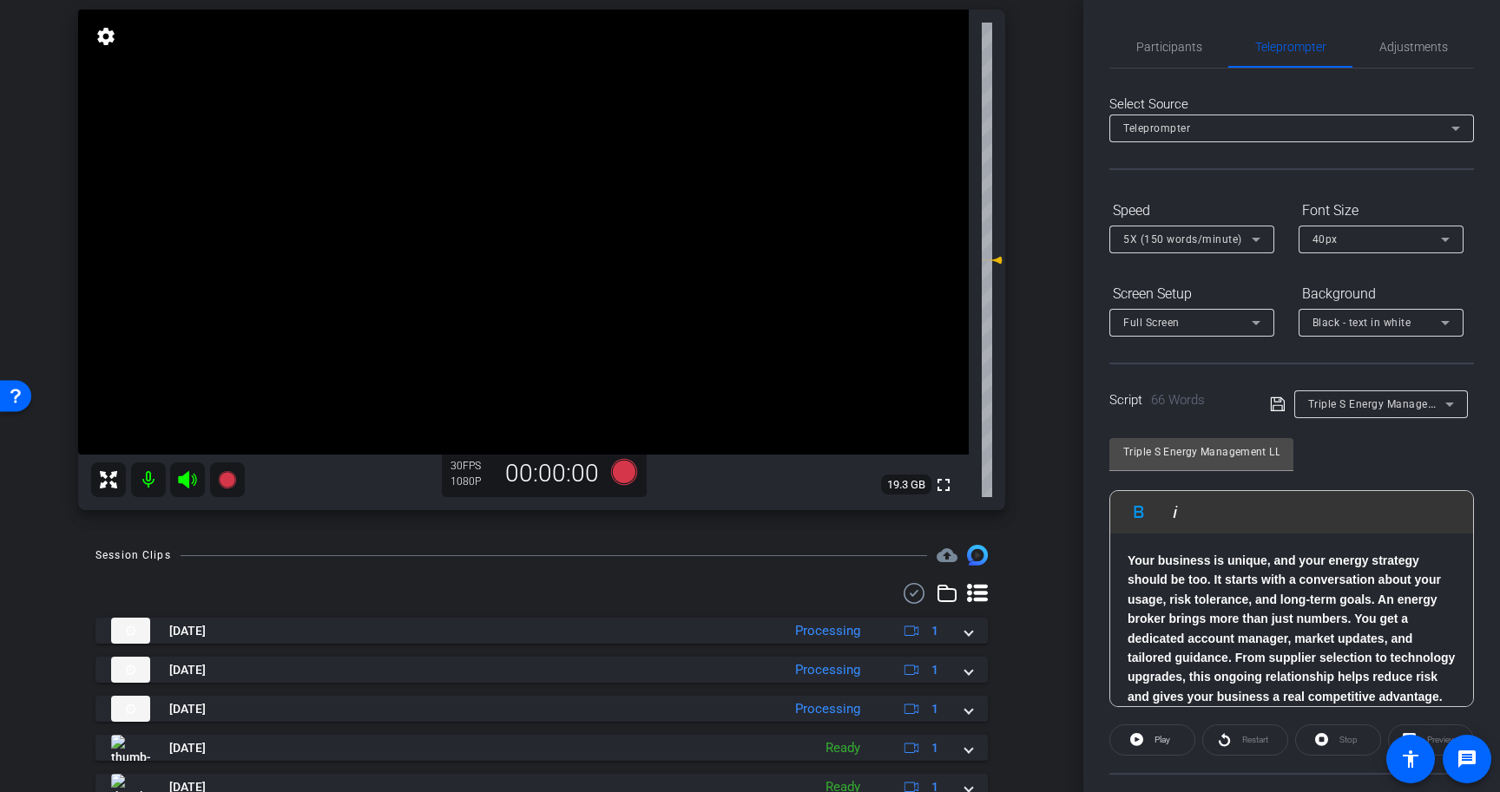
scroll to position [170, 0]
click at [1328, 459] on div "Triple S Energy Management LLC Play Play from this location Play Selected Play …" at bounding box center [1291, 566] width 365 height 282
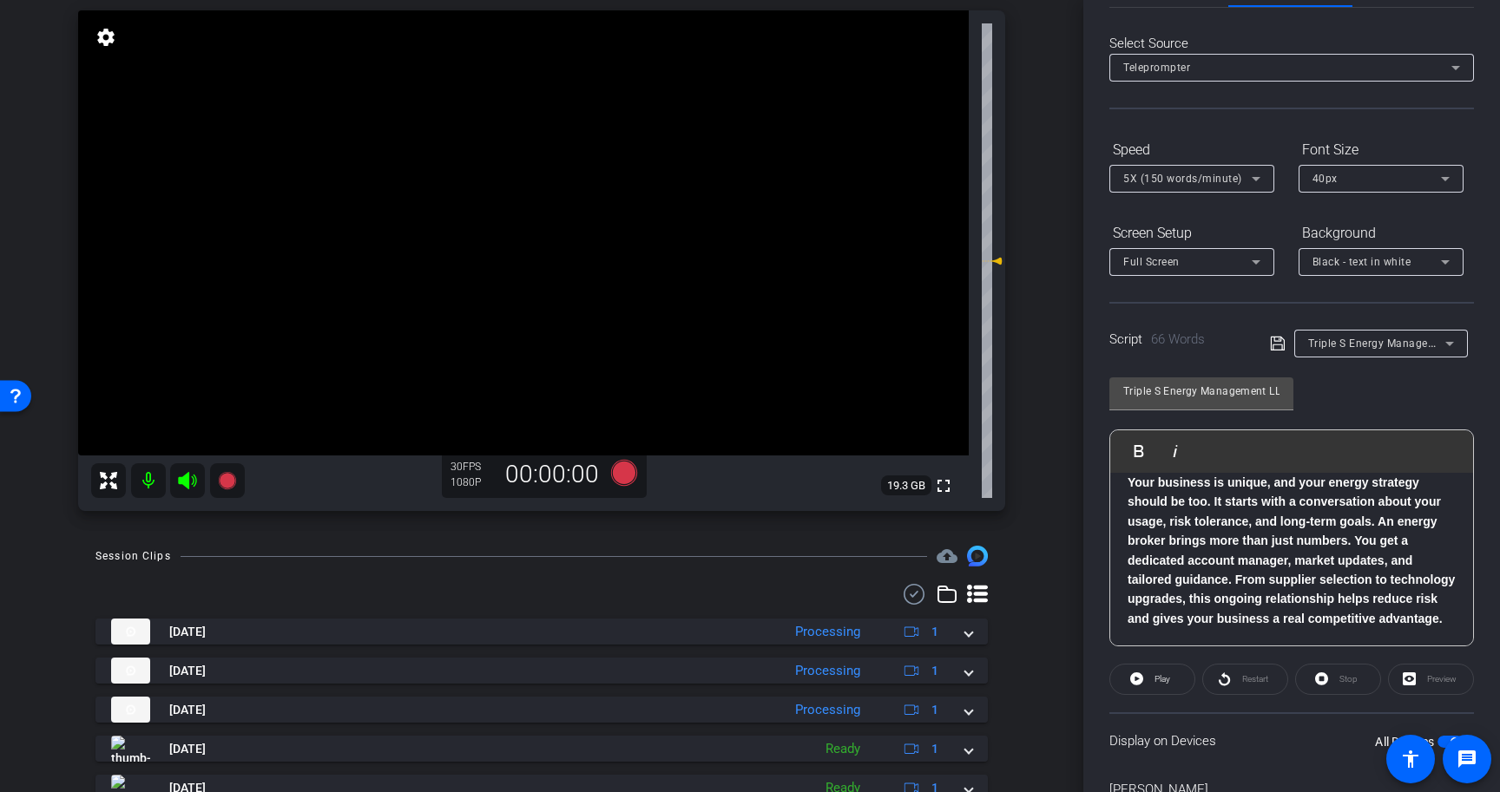
scroll to position [156, 0]
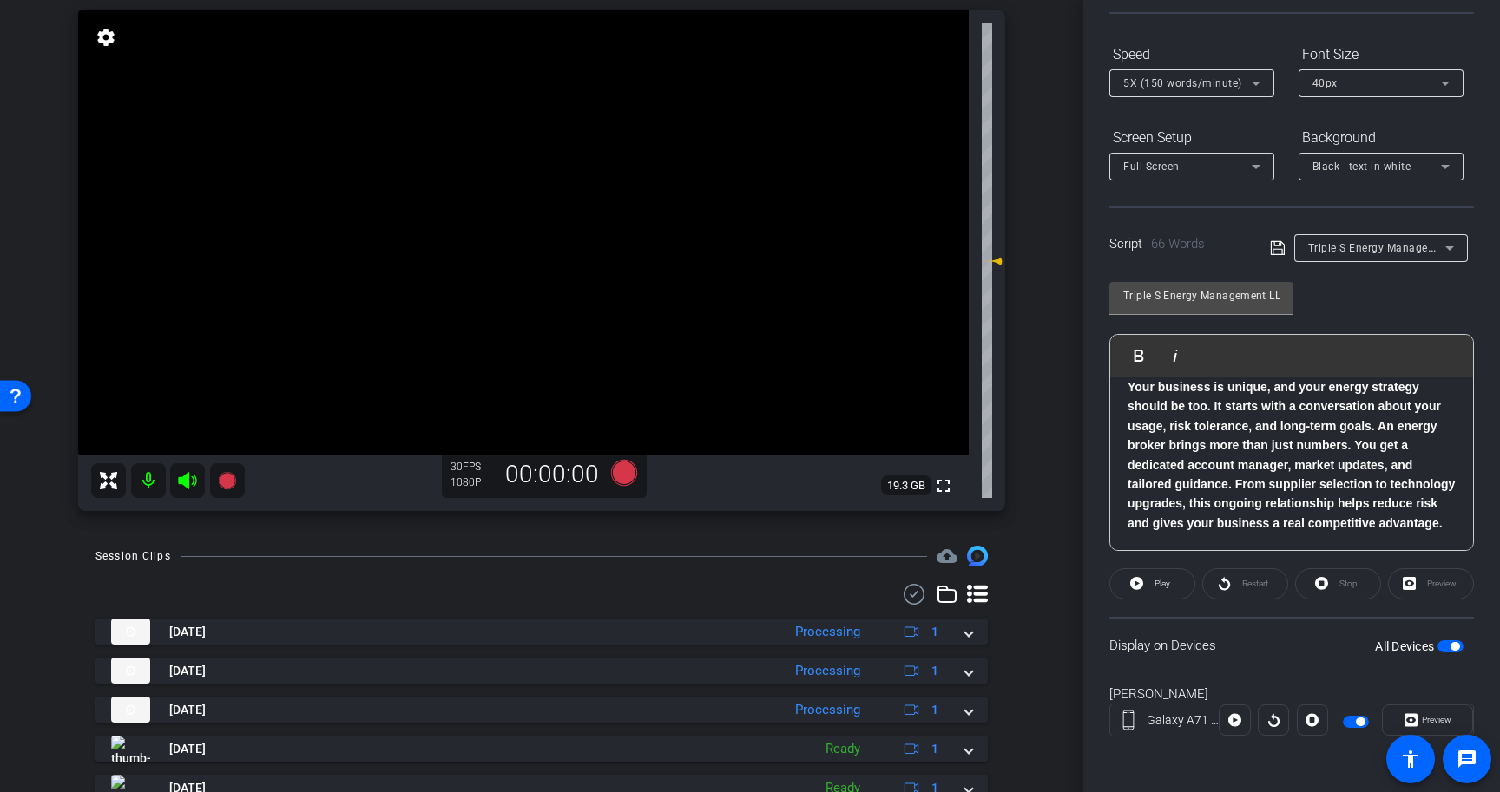
click at [1459, 647] on span "button" at bounding box center [1454, 646] width 9 height 9
click at [1281, 241] on icon at bounding box center [1278, 248] width 16 height 21
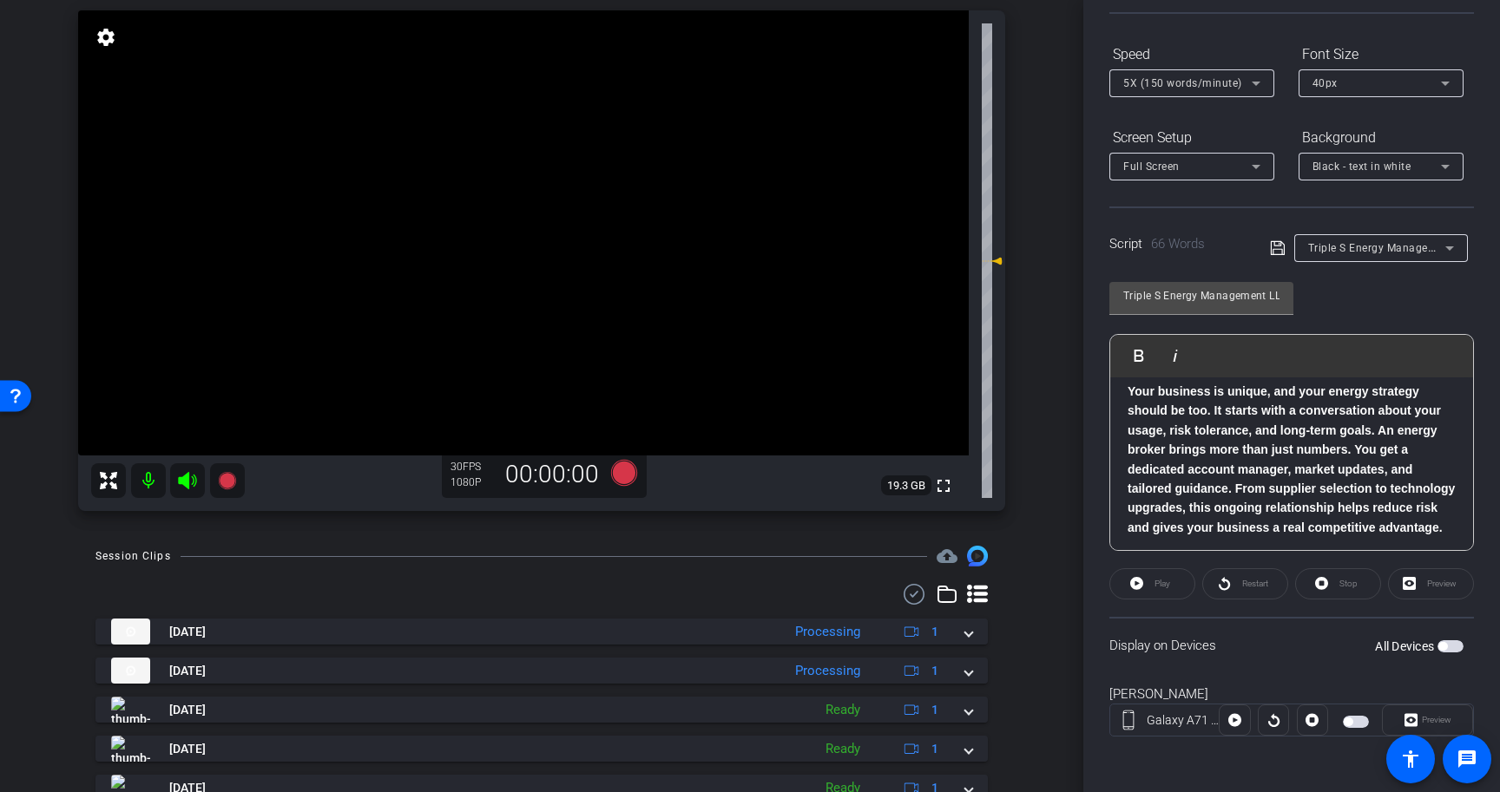
scroll to position [95, 0]
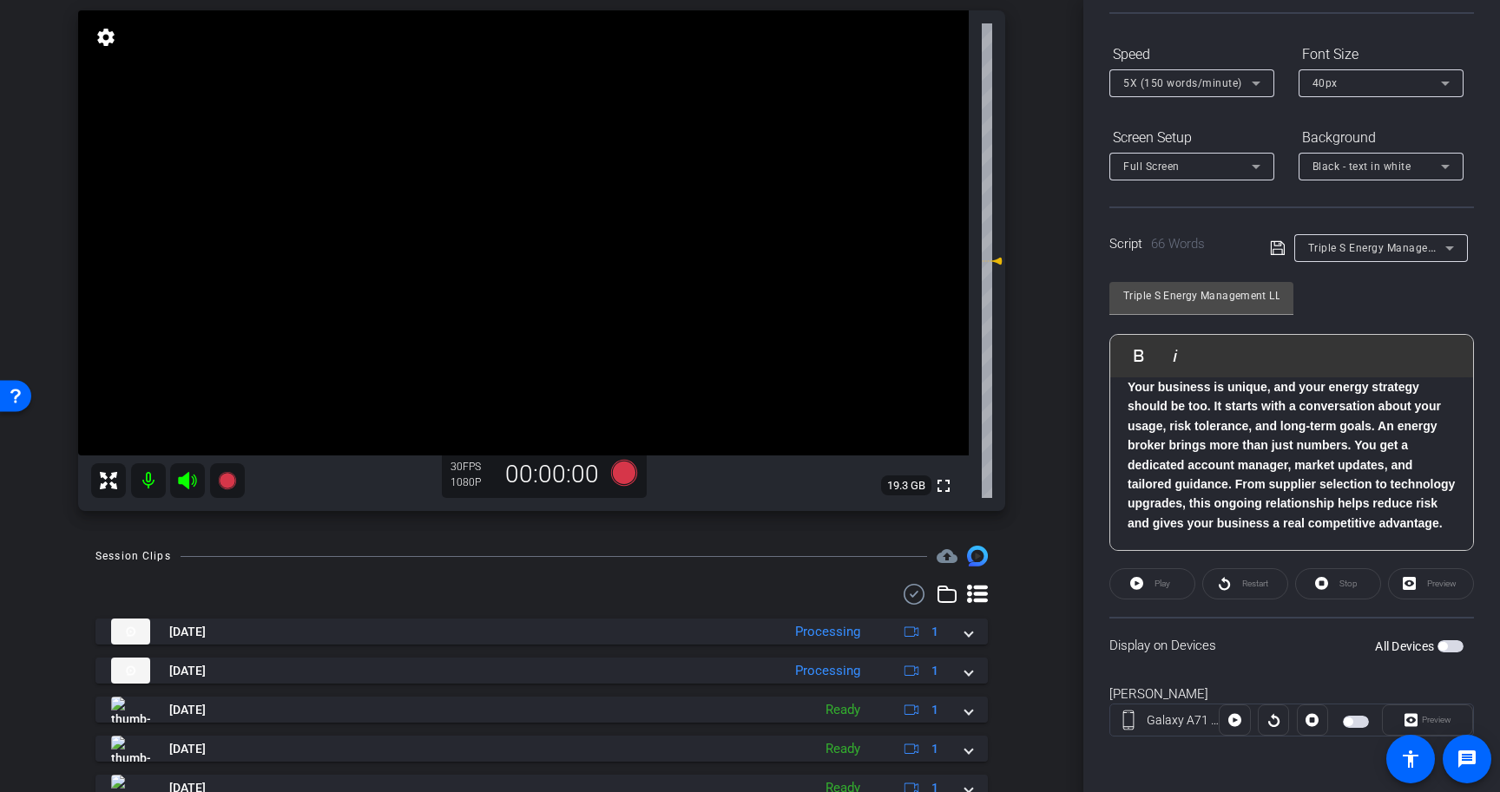
click at [1278, 252] on icon at bounding box center [1278, 248] width 16 height 21
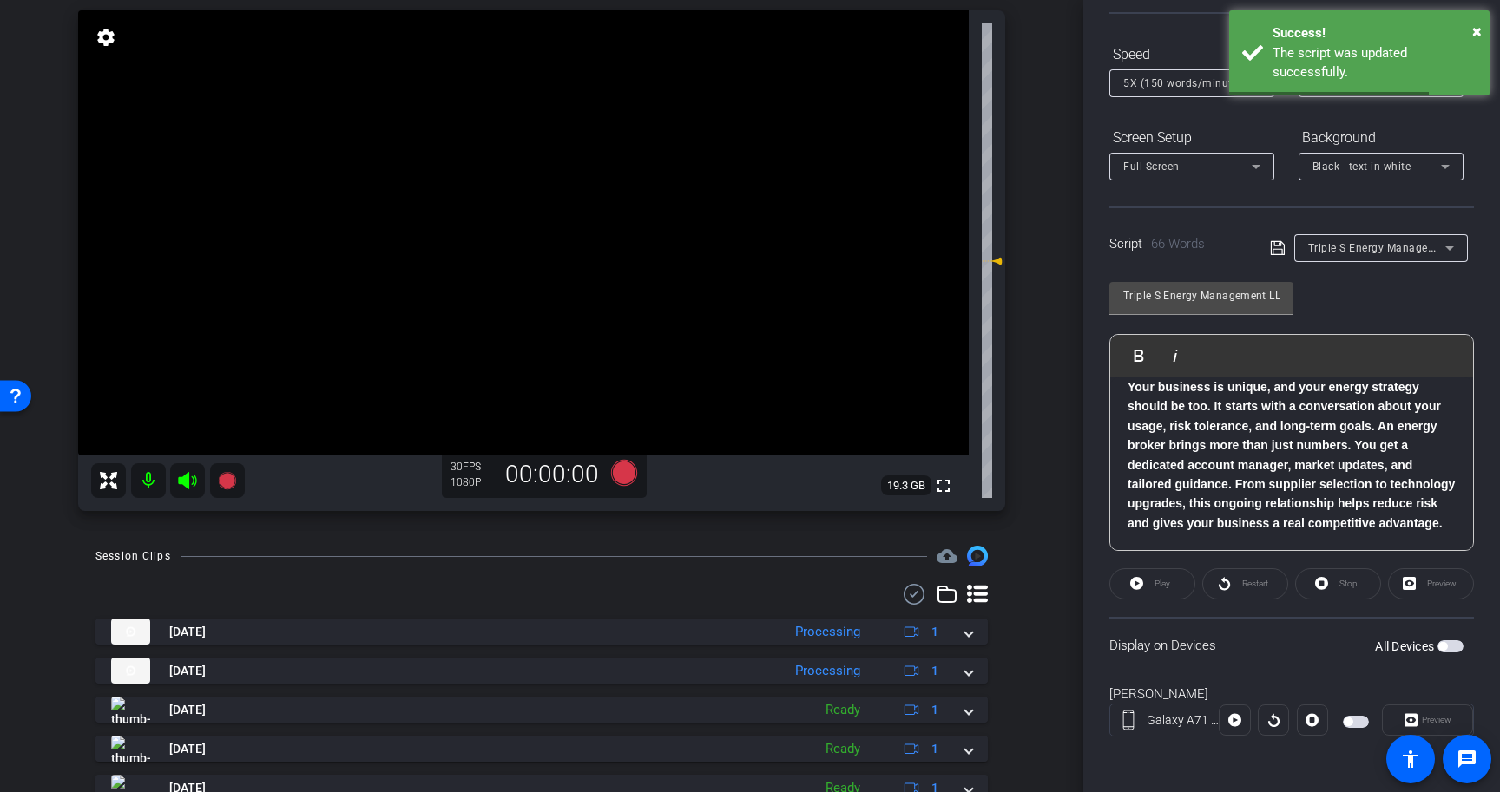
click at [1452, 645] on span "button" at bounding box center [1450, 647] width 26 height 12
click at [1156, 579] on span "Play" at bounding box center [1162, 584] width 16 height 10
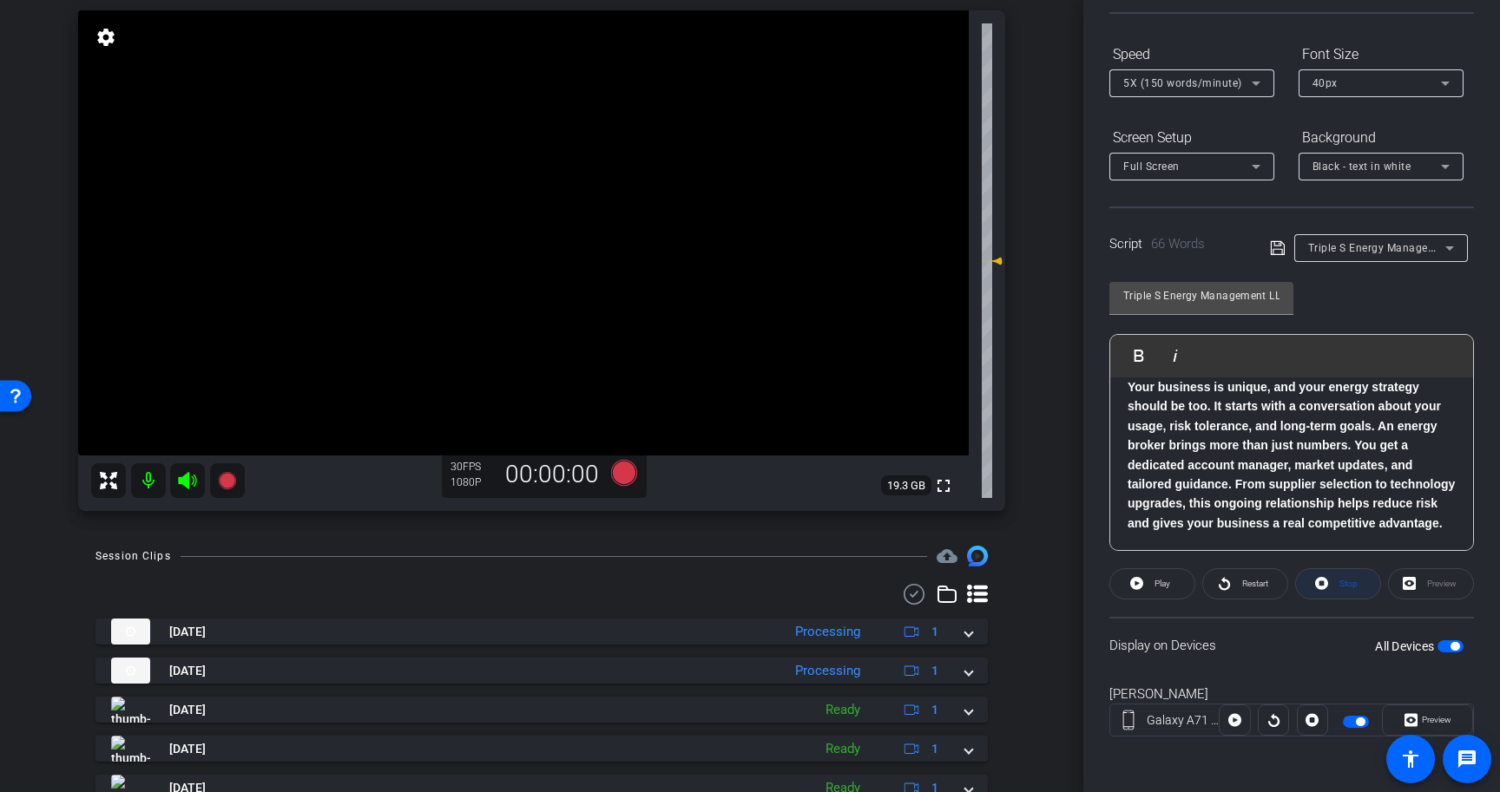
click at [1355, 586] on span "Stop" at bounding box center [1348, 584] width 18 height 10
click at [1456, 644] on span "button" at bounding box center [1454, 646] width 9 height 9
click at [1449, 646] on span "button" at bounding box center [1450, 647] width 26 height 12
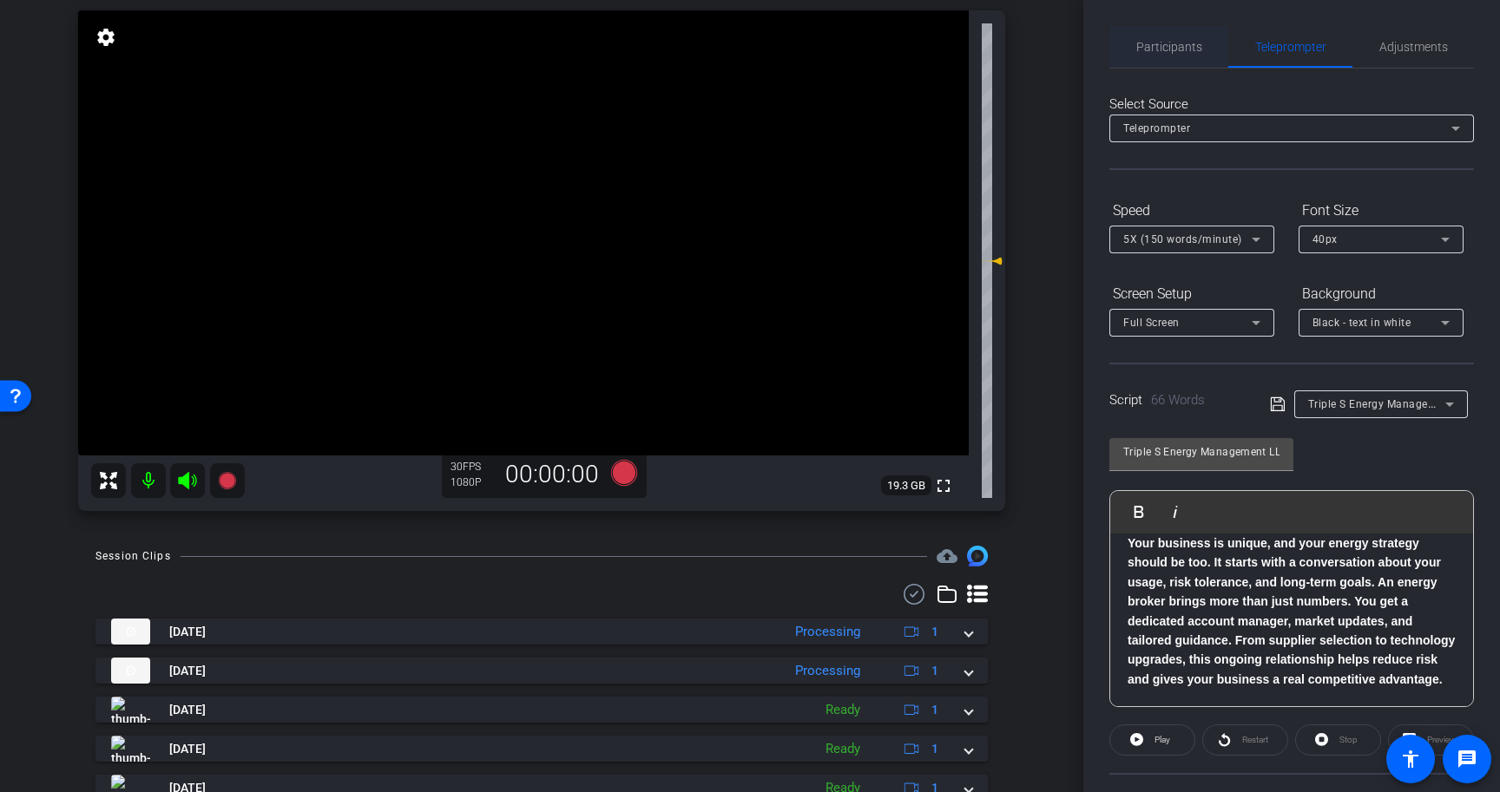
click at [1173, 54] on span "Participants" at bounding box center [1169, 47] width 66 height 42
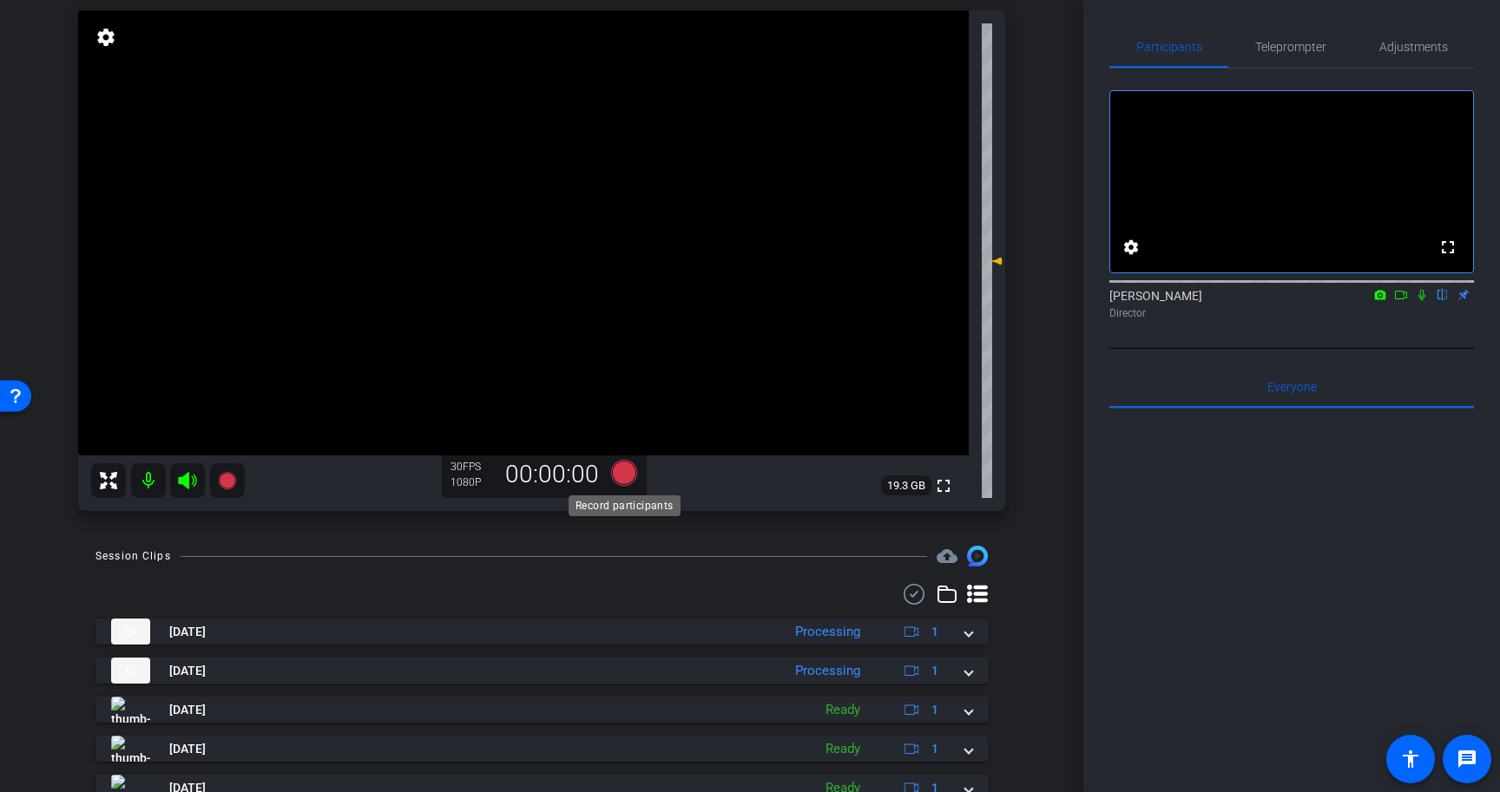
click at [614, 473] on icon at bounding box center [624, 473] width 26 height 26
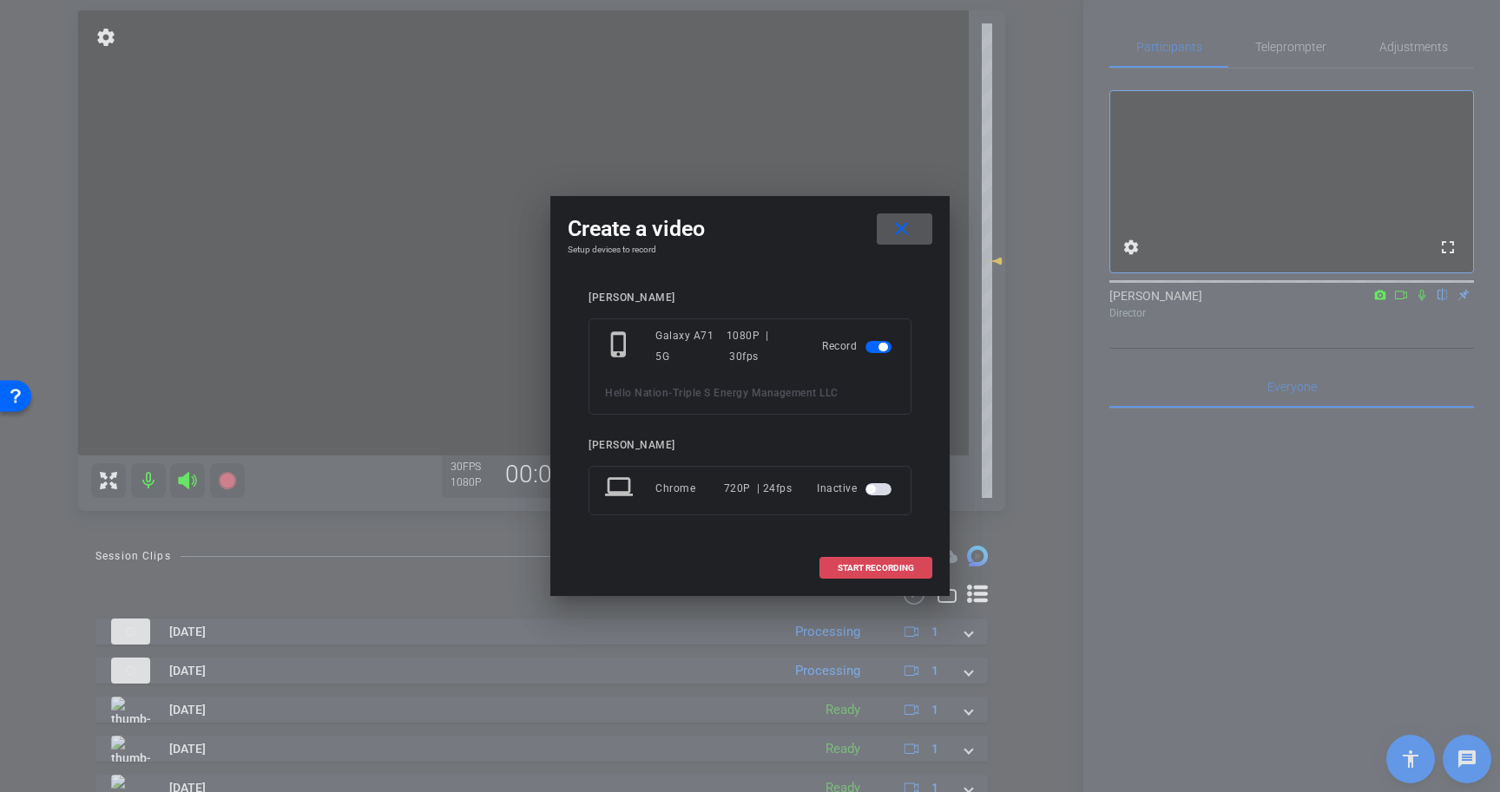
click at [896, 568] on span "START RECORDING" at bounding box center [876, 568] width 76 height 9
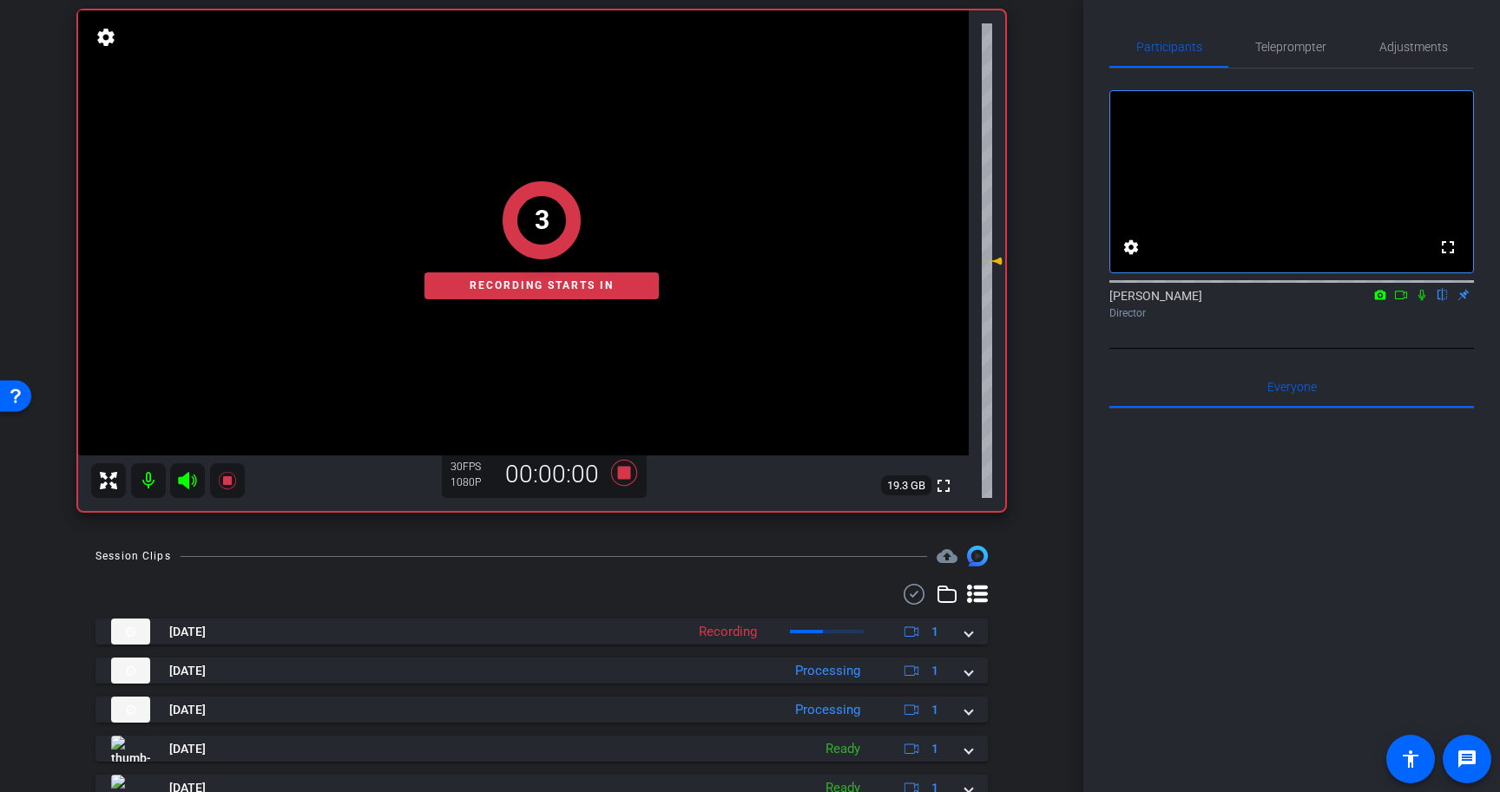
click at [1419, 301] on icon at bounding box center [1422, 295] width 14 height 12
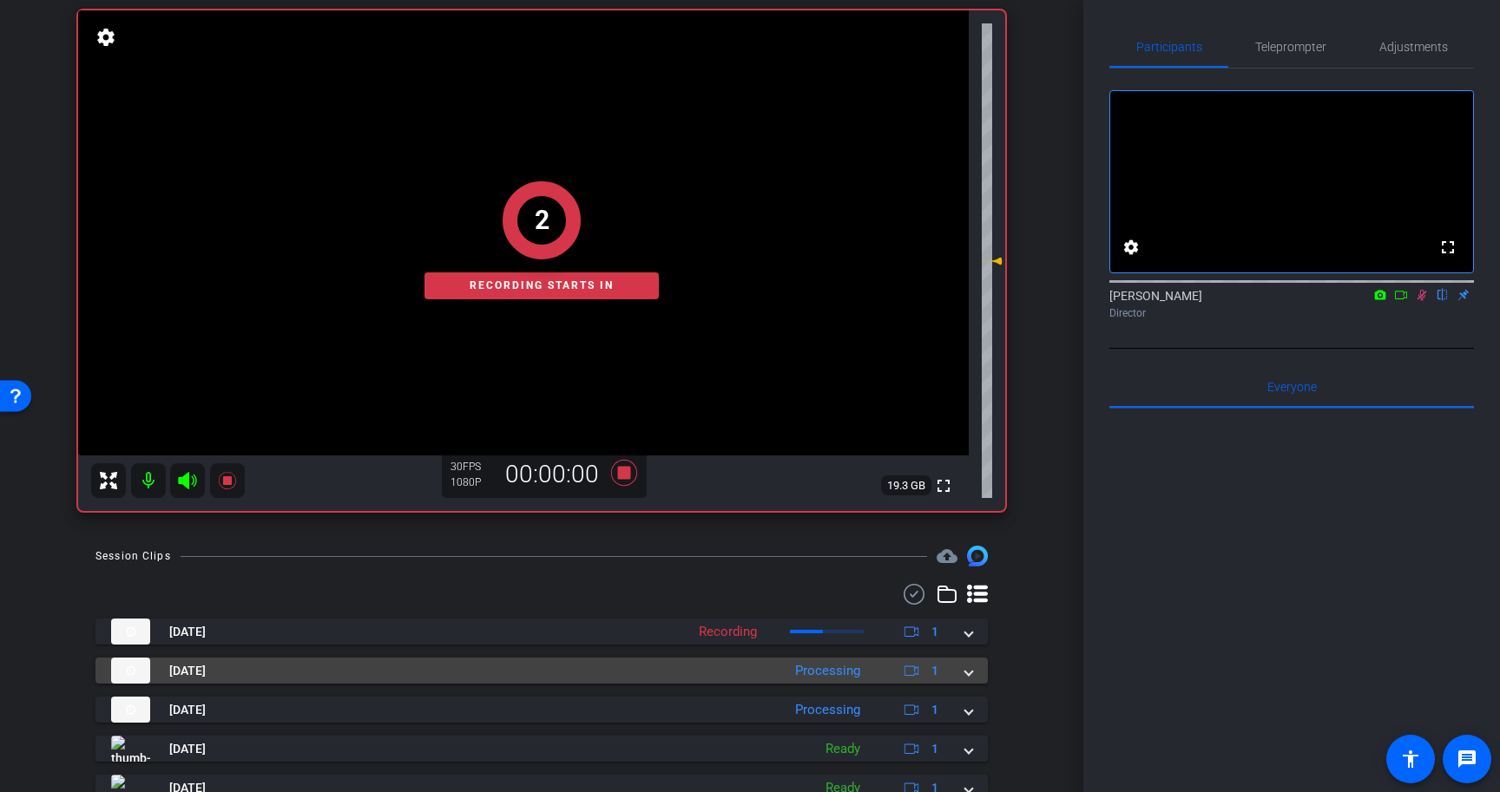
click at [965, 674] on span at bounding box center [968, 671] width 7 height 18
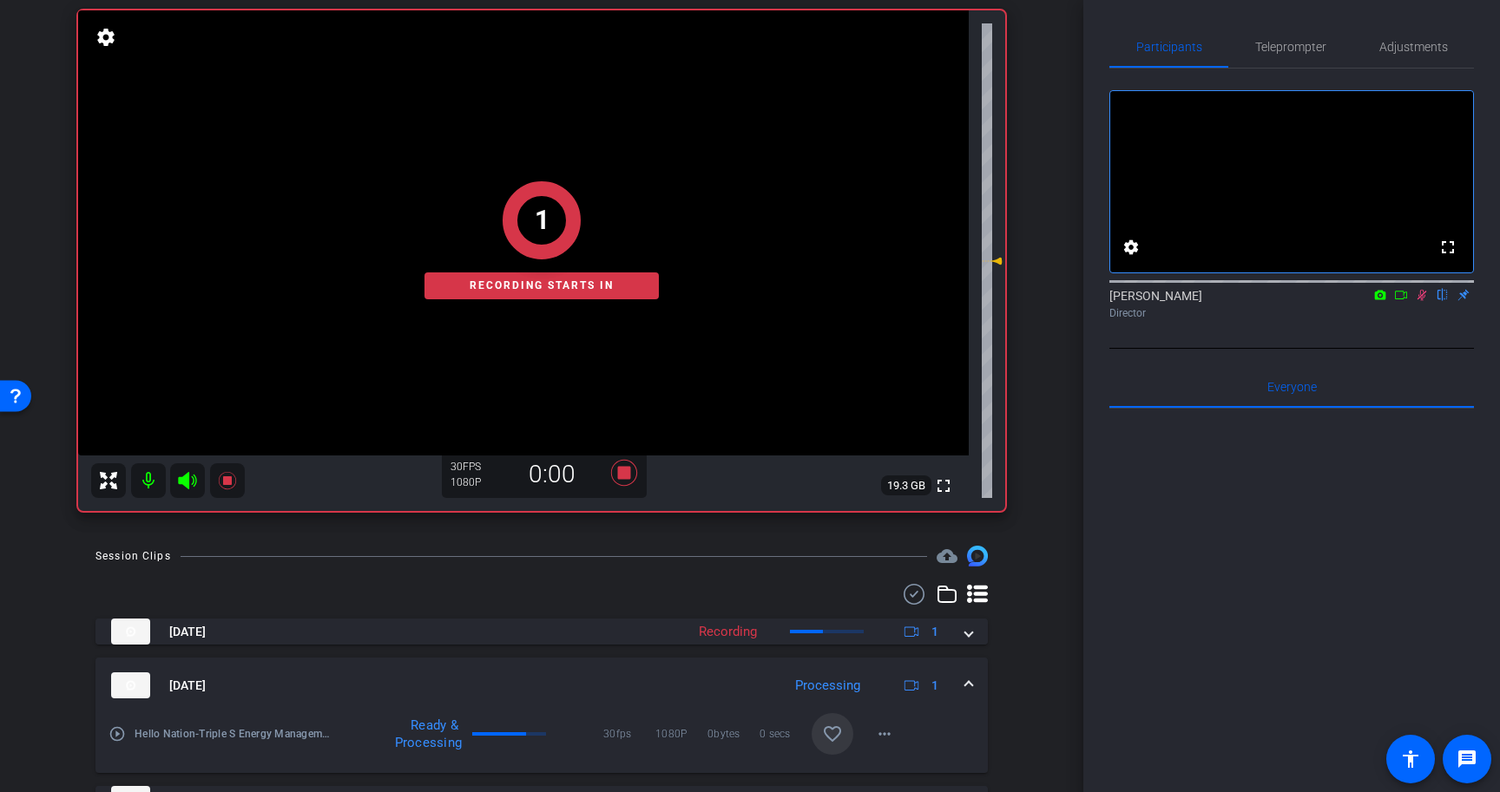
click at [829, 737] on mat-icon "favorite_border" at bounding box center [832, 734] width 21 height 21
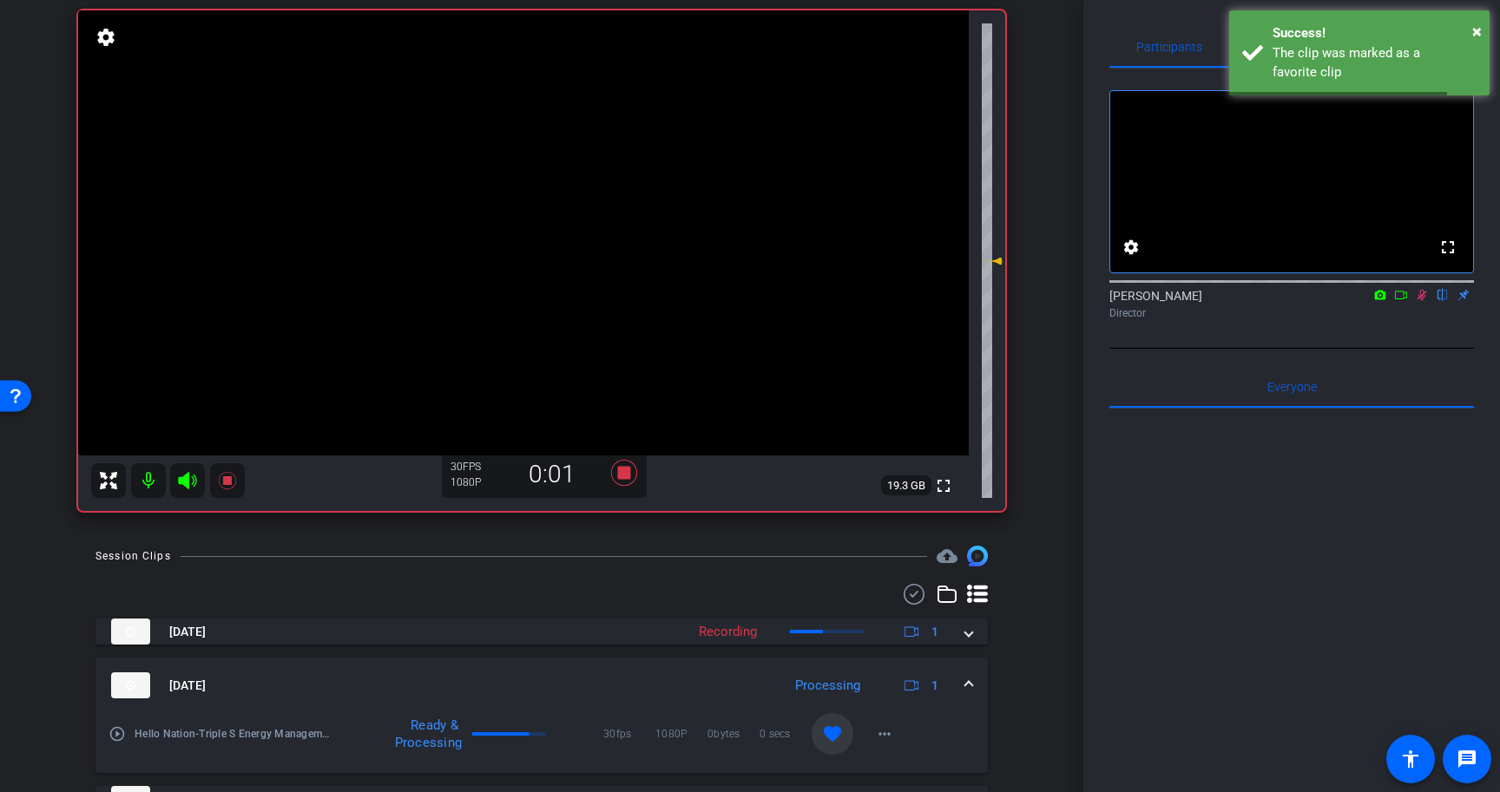
click at [968, 685] on span at bounding box center [968, 686] width 7 height 18
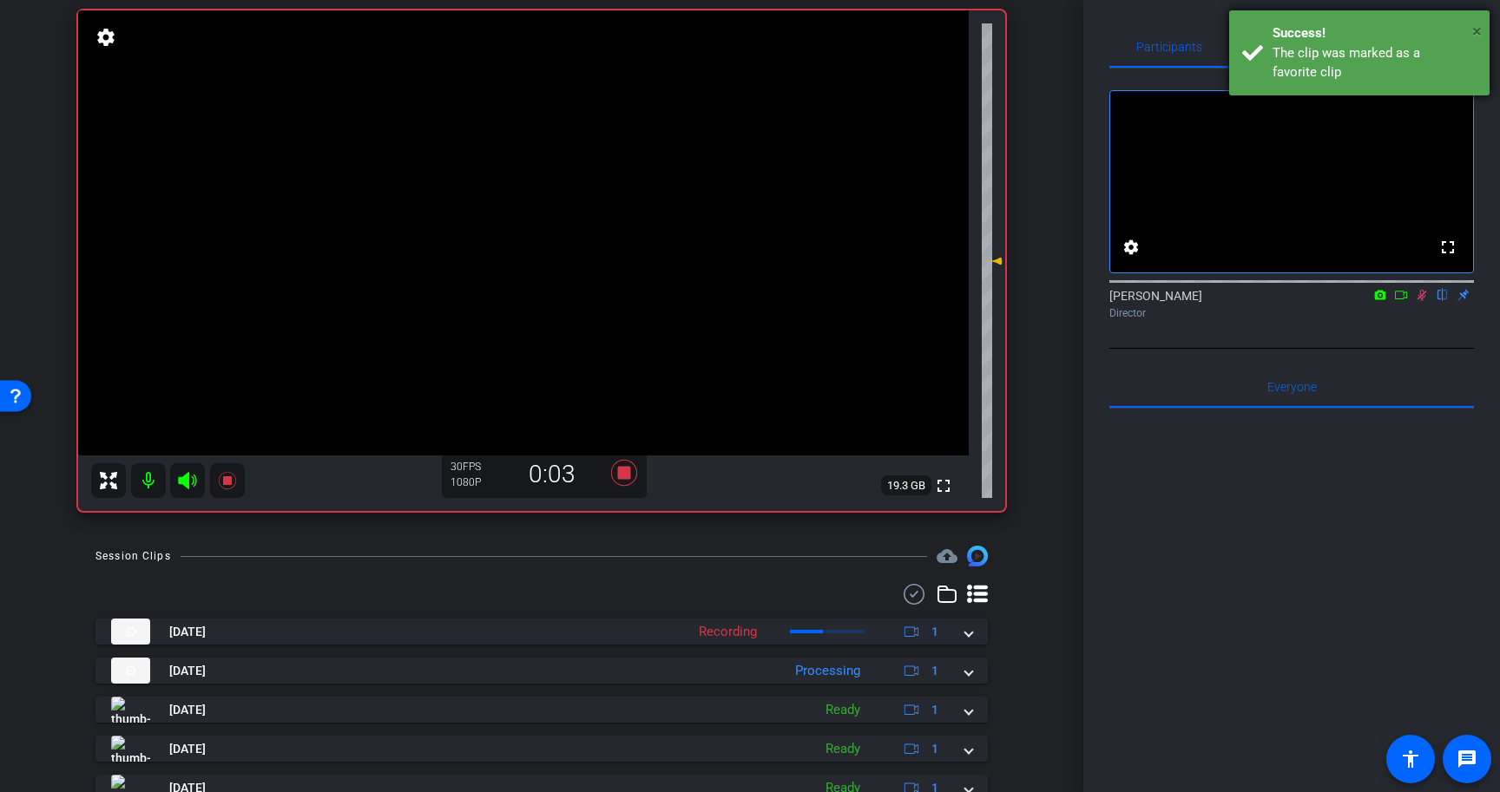
click at [1475, 28] on span "×" at bounding box center [1477, 31] width 10 height 21
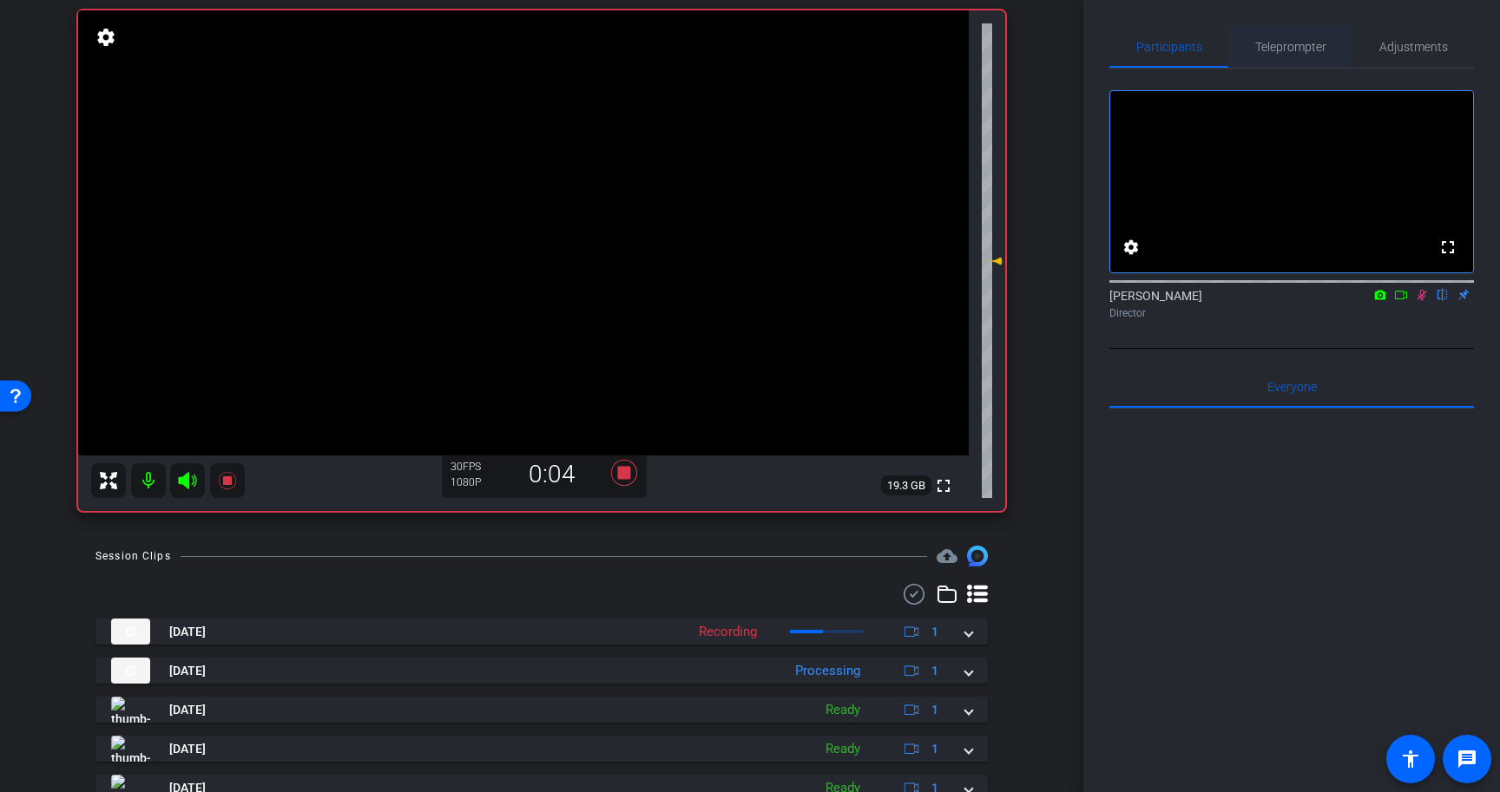
click at [1307, 49] on span "Teleprompter" at bounding box center [1290, 47] width 71 height 12
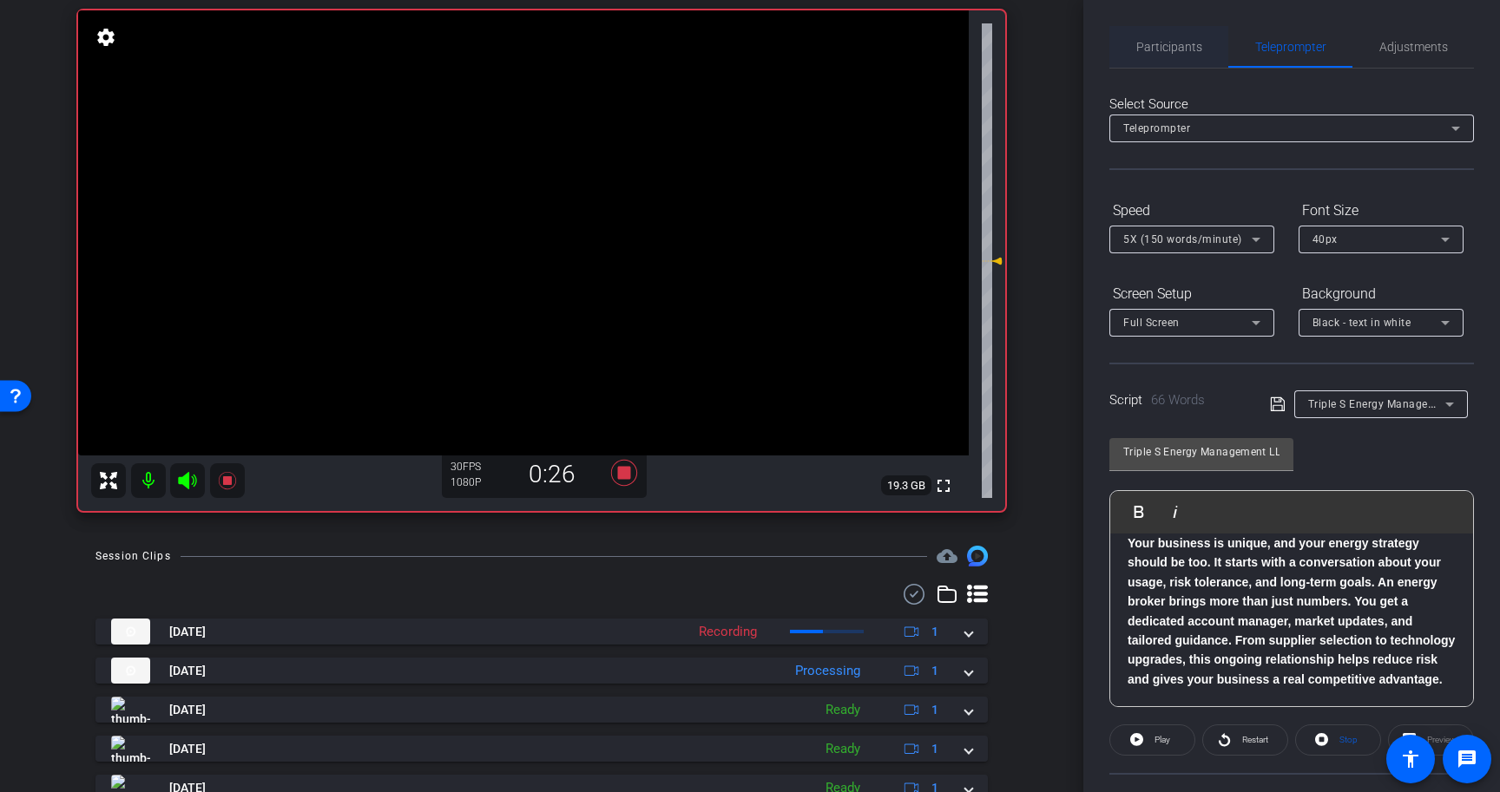
click at [1163, 43] on span "Participants" at bounding box center [1169, 47] width 66 height 12
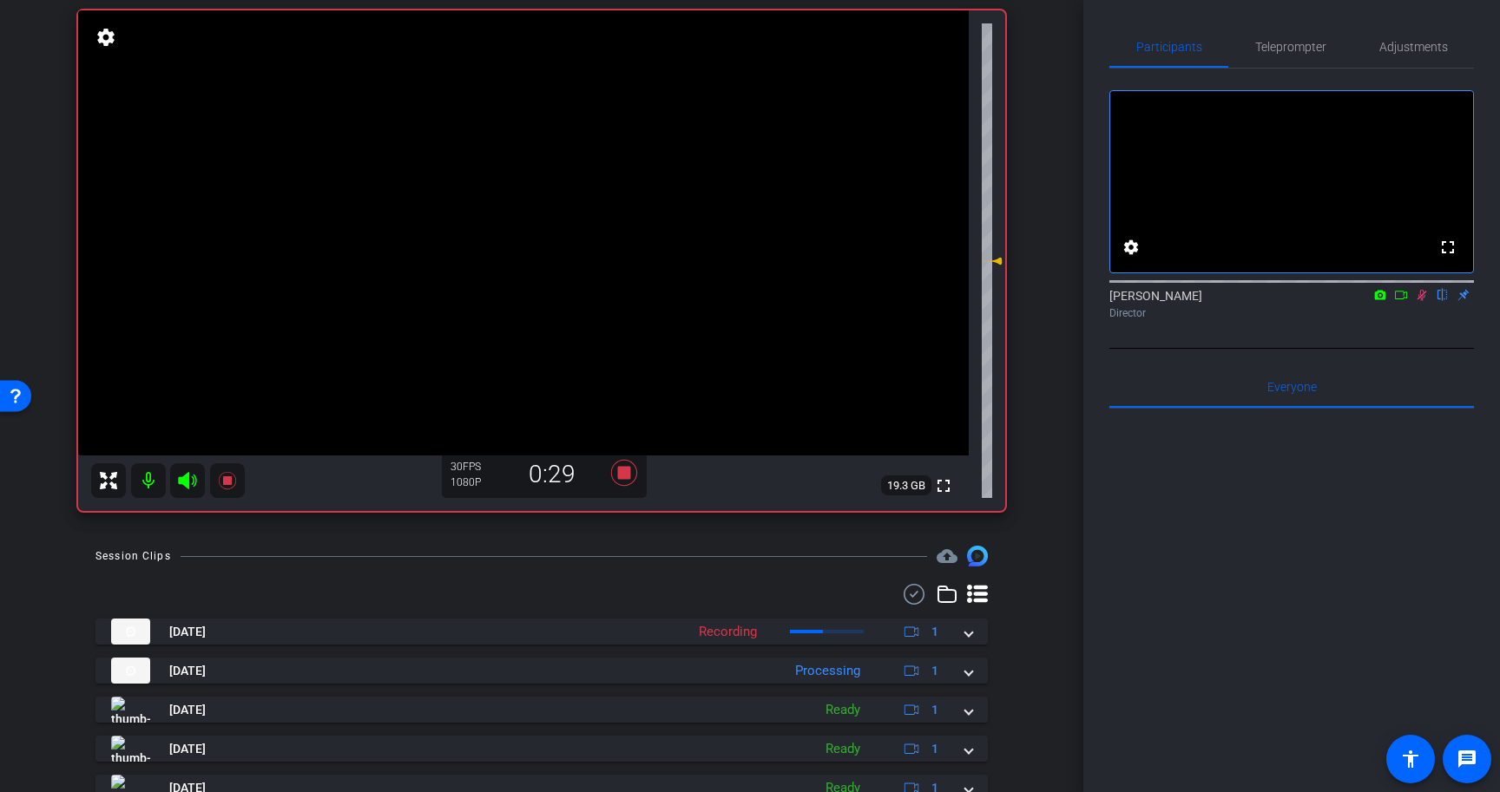
click at [1423, 301] on icon at bounding box center [1422, 295] width 10 height 11
click at [626, 470] on icon at bounding box center [624, 473] width 26 height 26
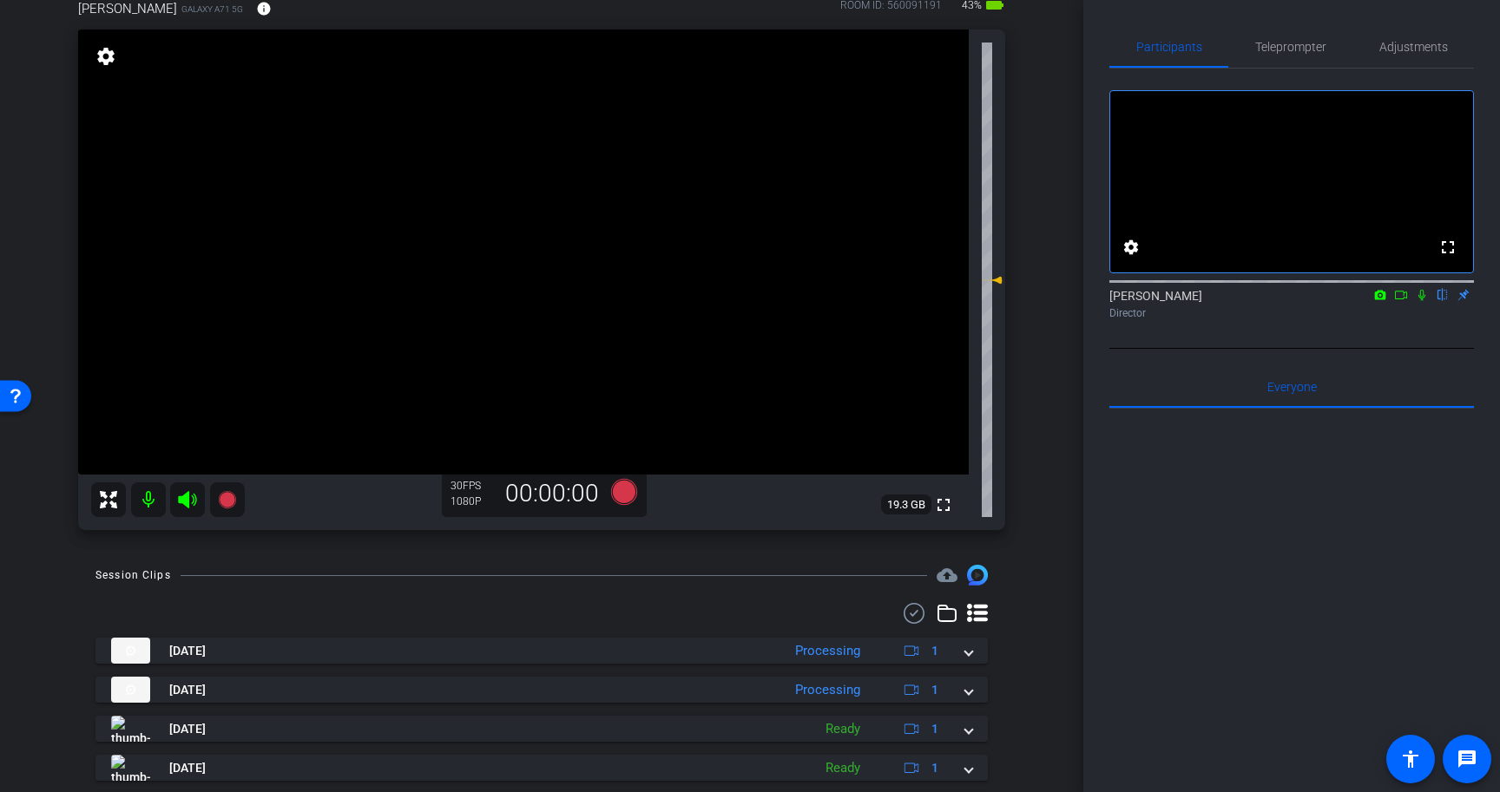
scroll to position [140, 0]
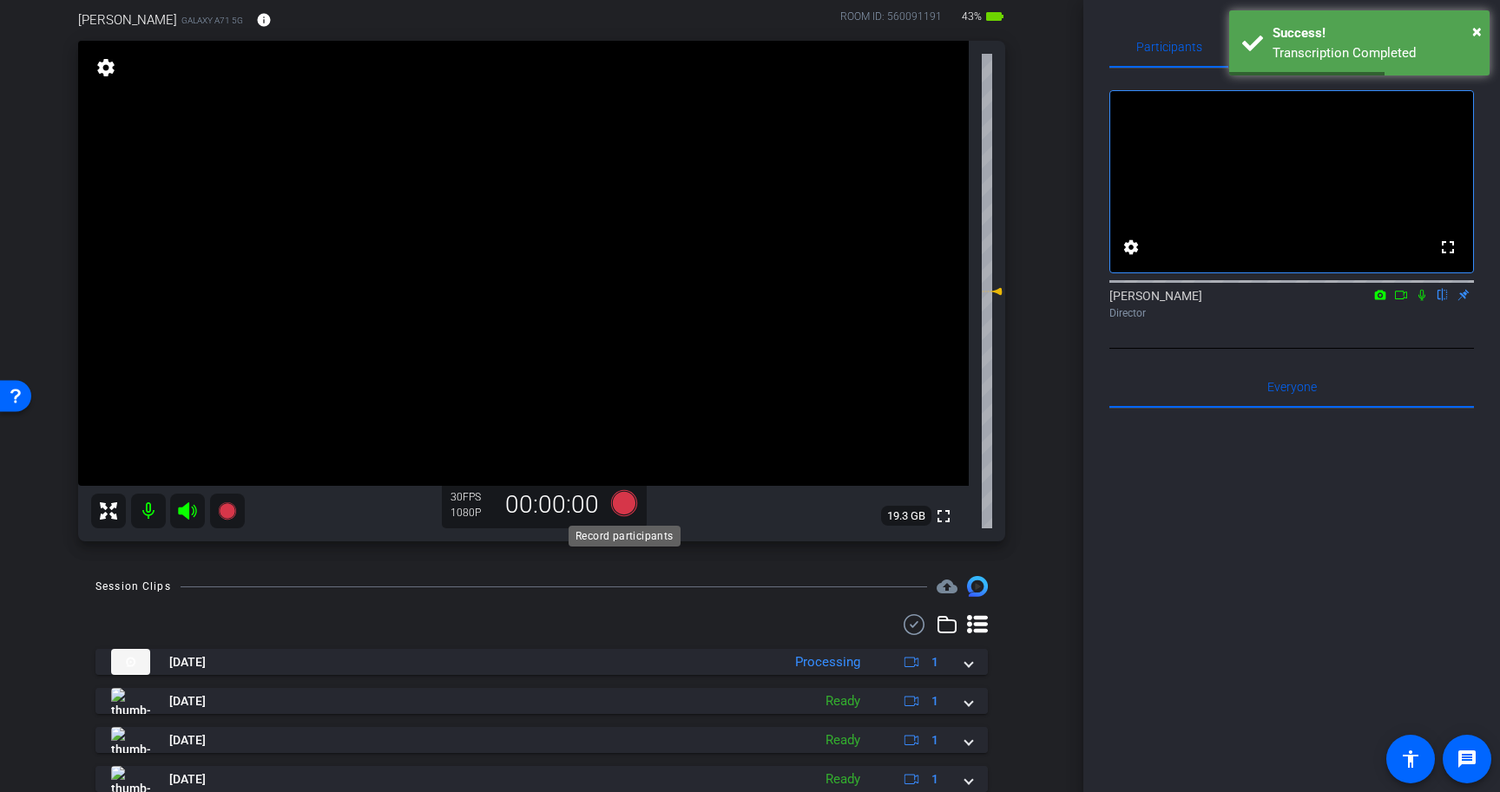
click at [628, 504] on icon at bounding box center [624, 503] width 26 height 26
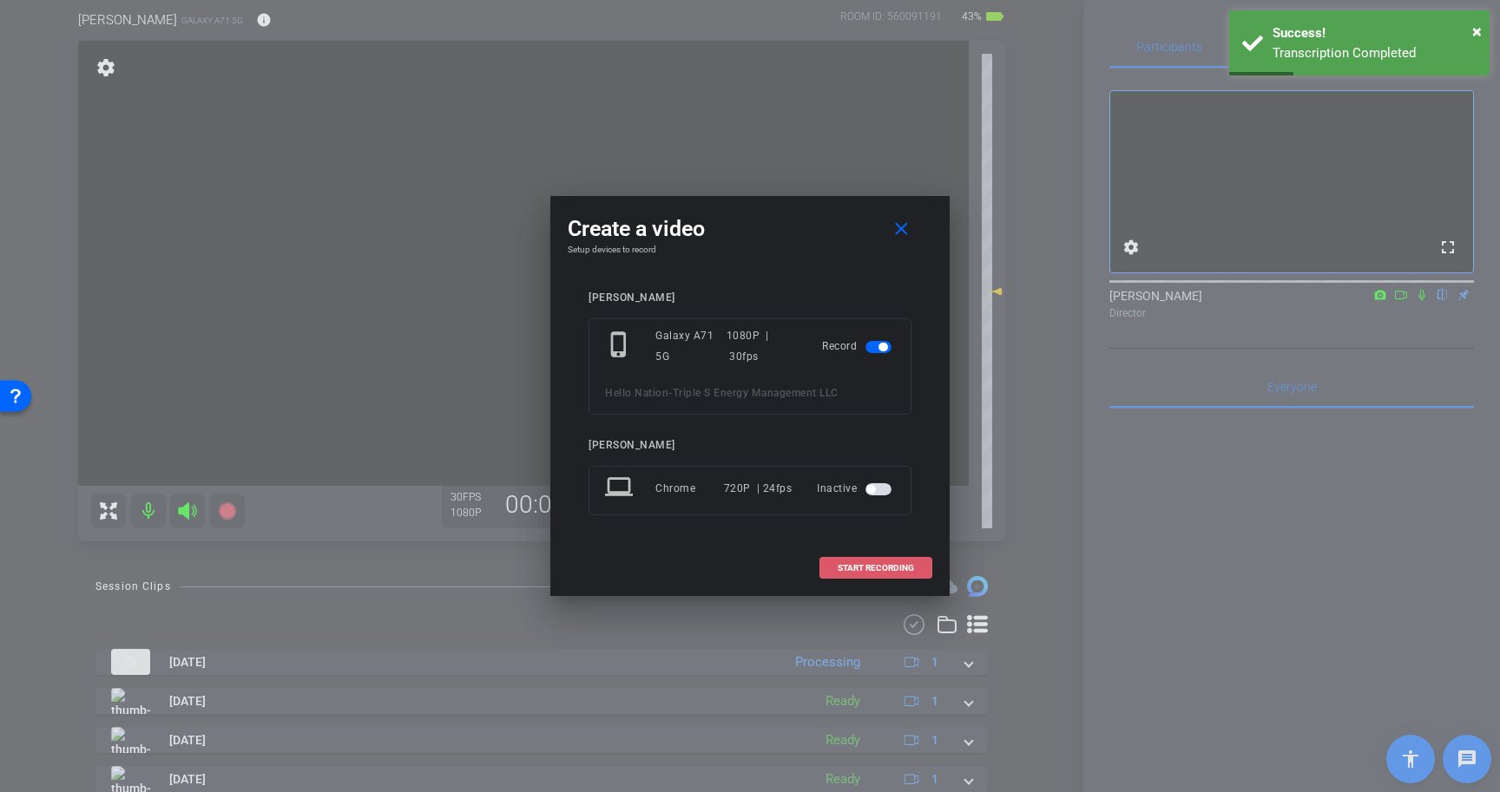
click at [869, 567] on span "START RECORDING" at bounding box center [876, 568] width 76 height 9
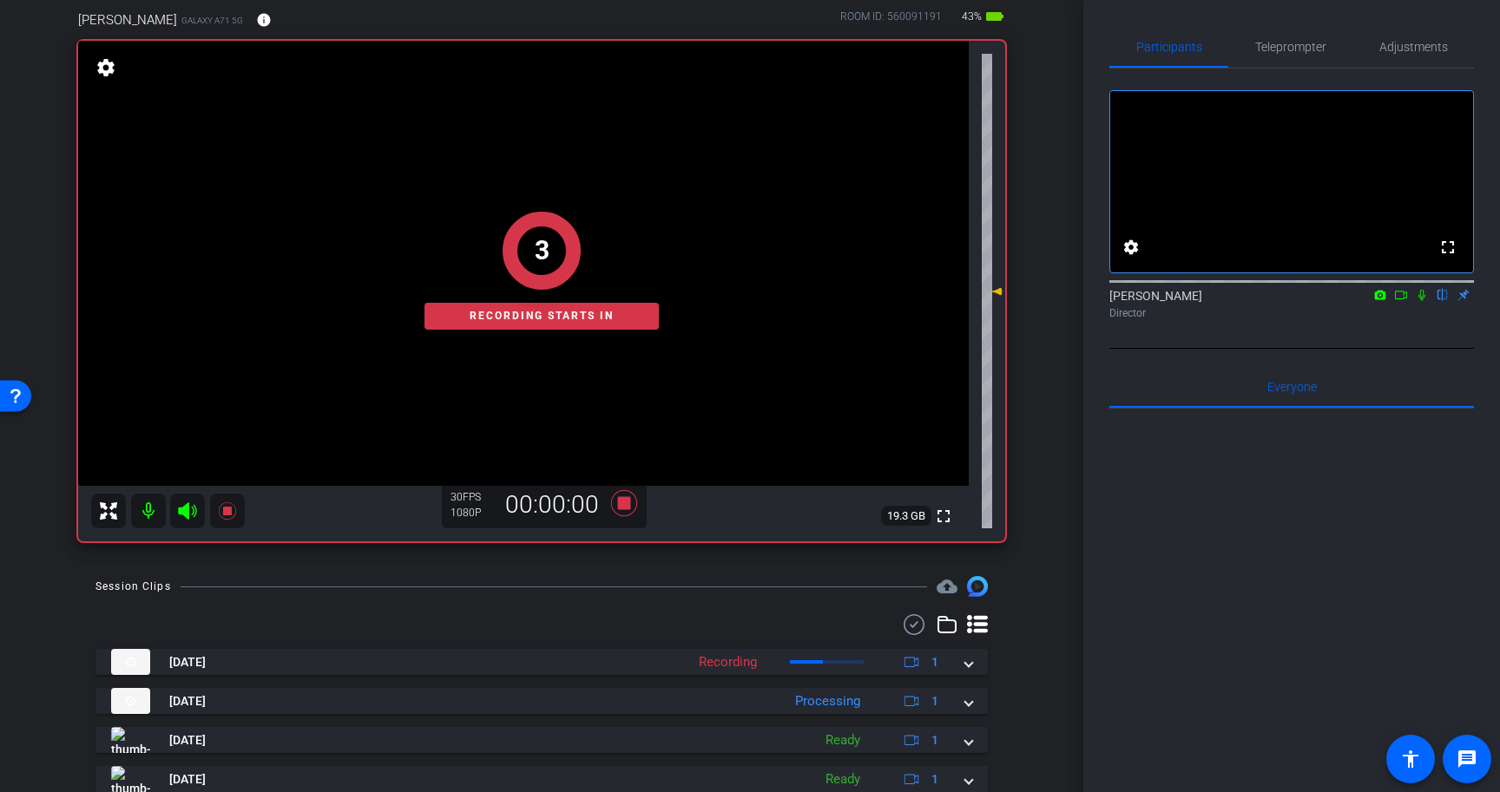
click at [1422, 301] on icon at bounding box center [1422, 295] width 14 height 12
click at [1295, 62] on span "Teleprompter" at bounding box center [1290, 47] width 71 height 42
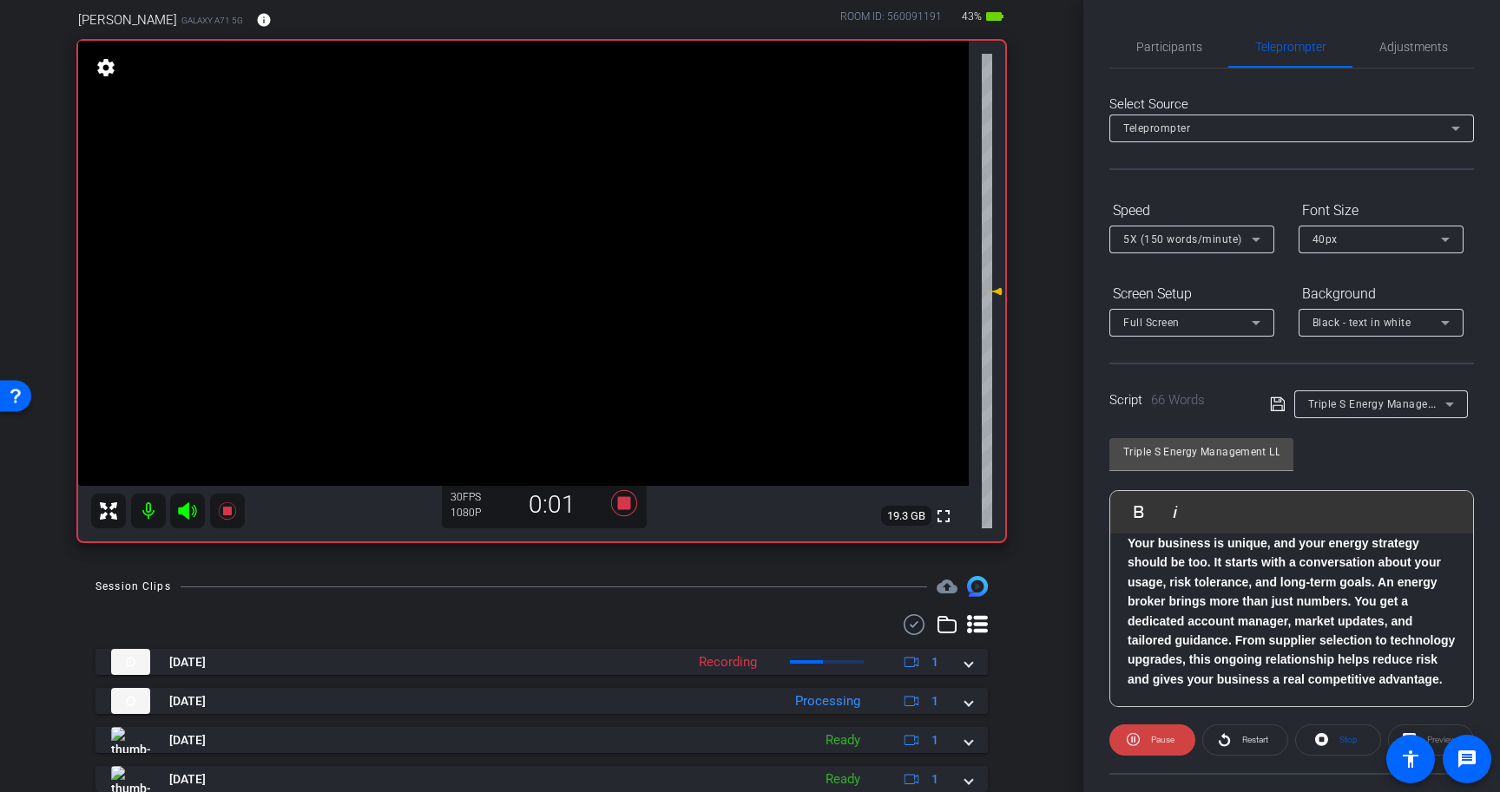
scroll to position [7, 0]
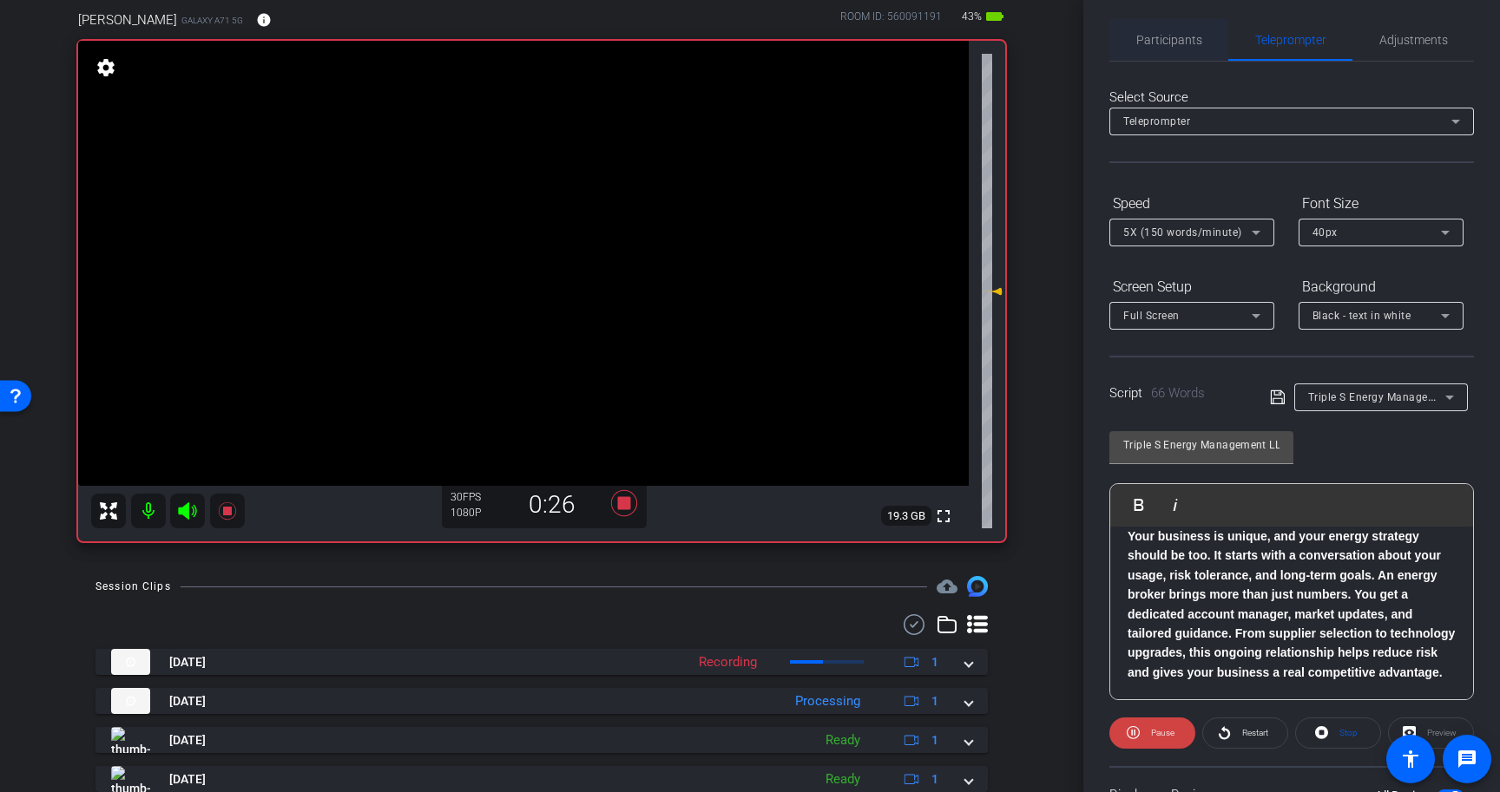
click at [1173, 38] on span "Participants" at bounding box center [1169, 40] width 66 height 12
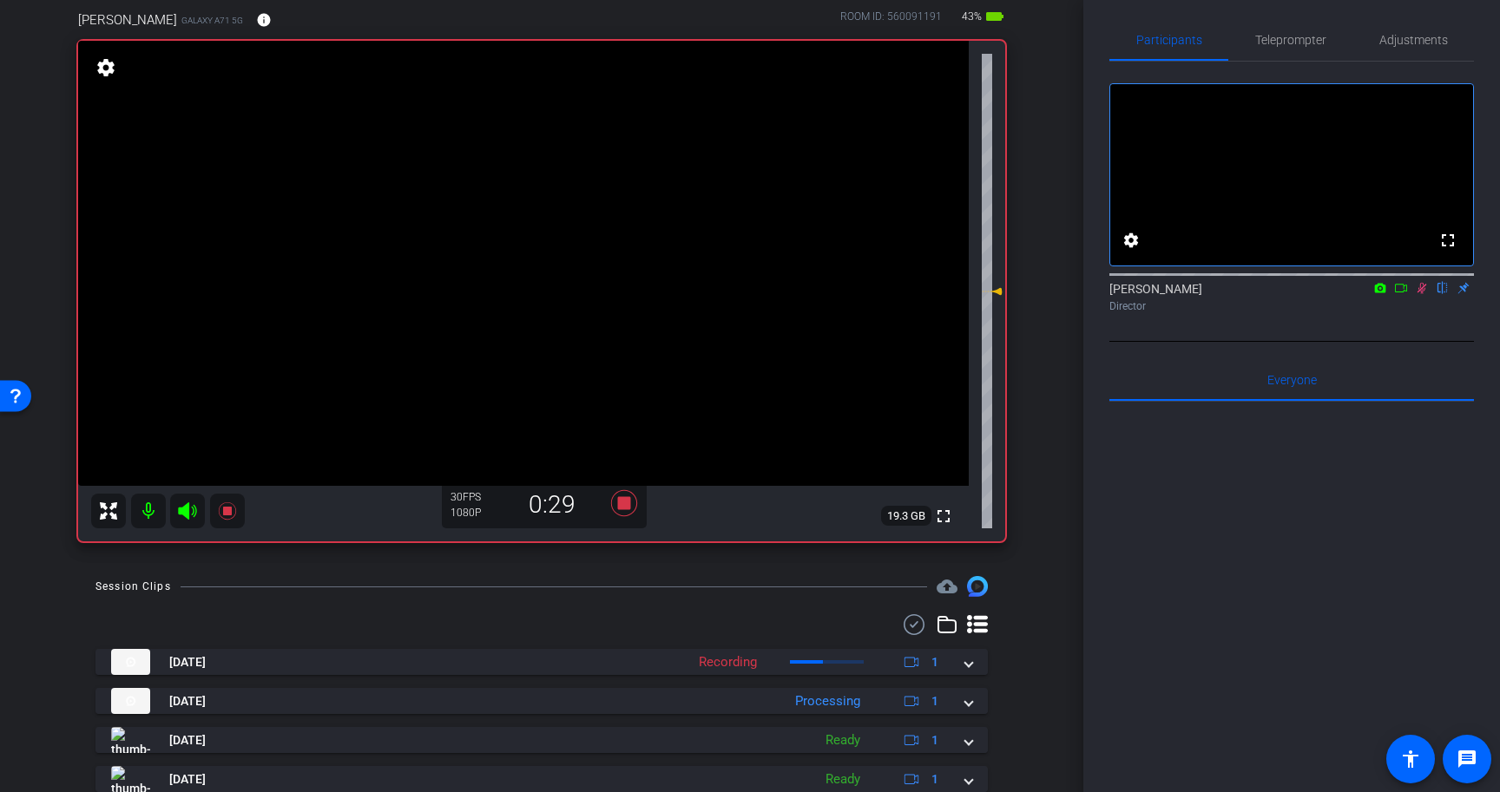
click at [1424, 294] on icon at bounding box center [1422, 288] width 14 height 12
click at [622, 498] on icon at bounding box center [624, 503] width 26 height 26
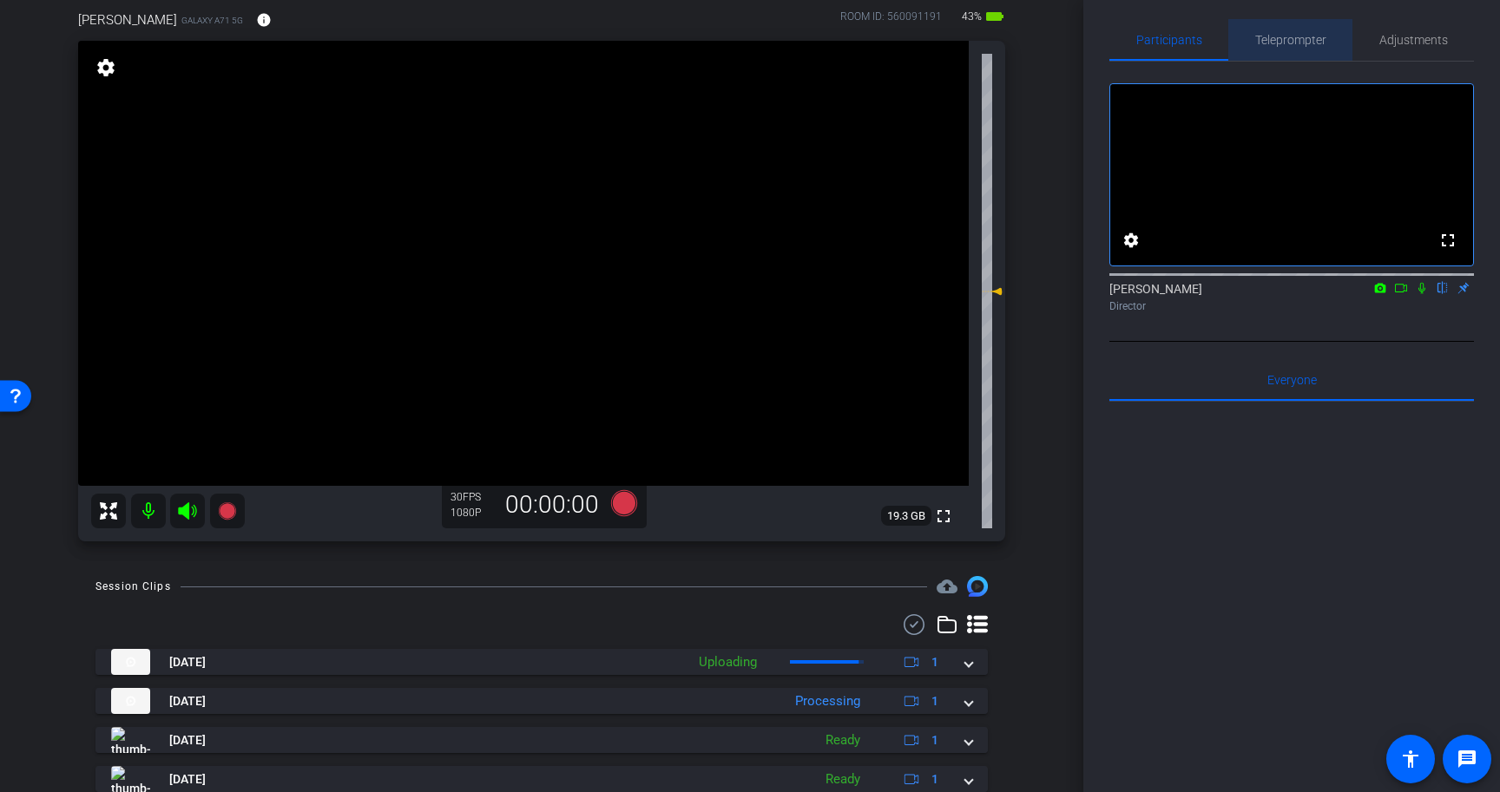
click at [1289, 36] on span "Teleprompter" at bounding box center [1290, 40] width 71 height 12
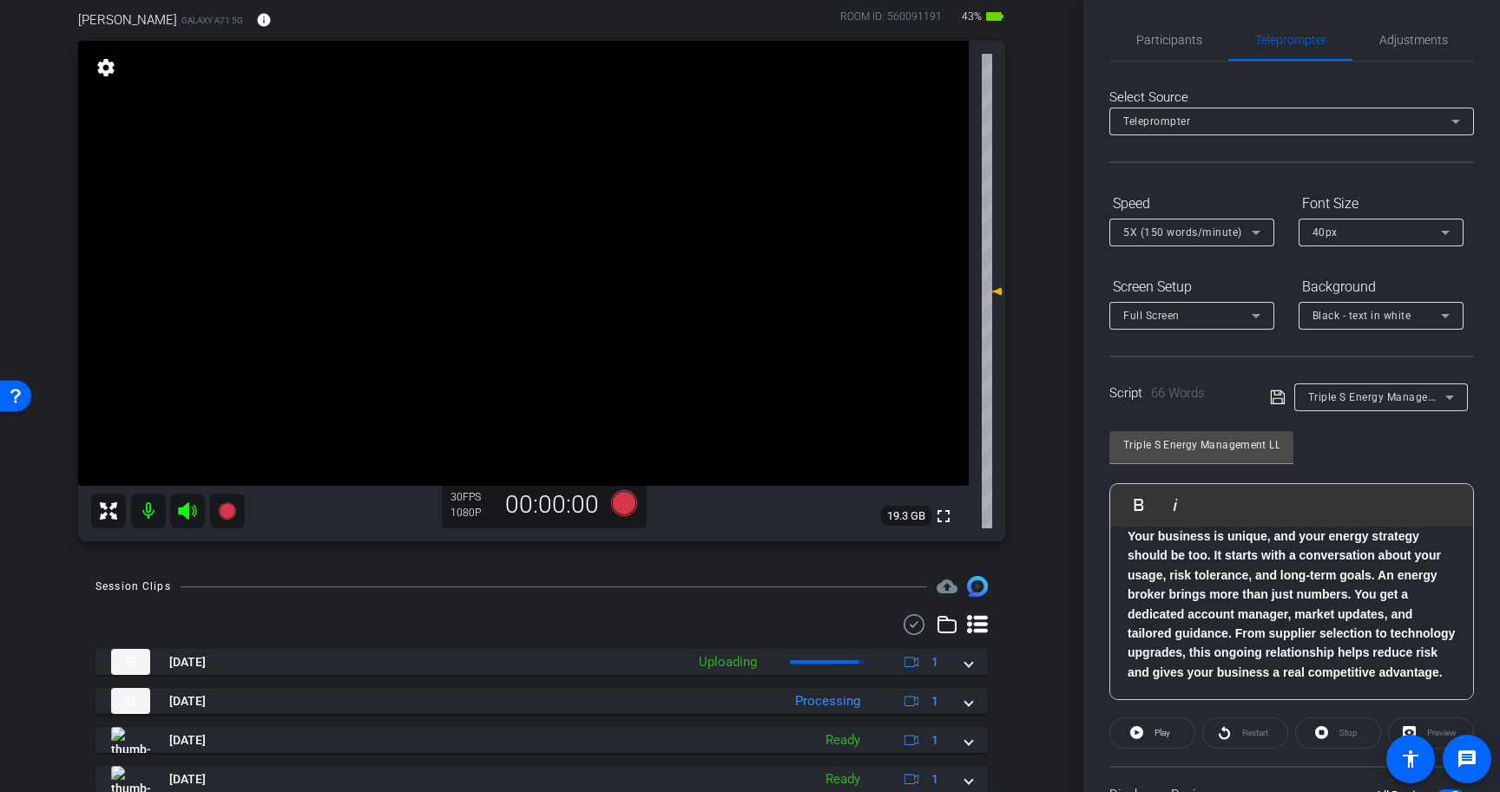
scroll to position [156, 0]
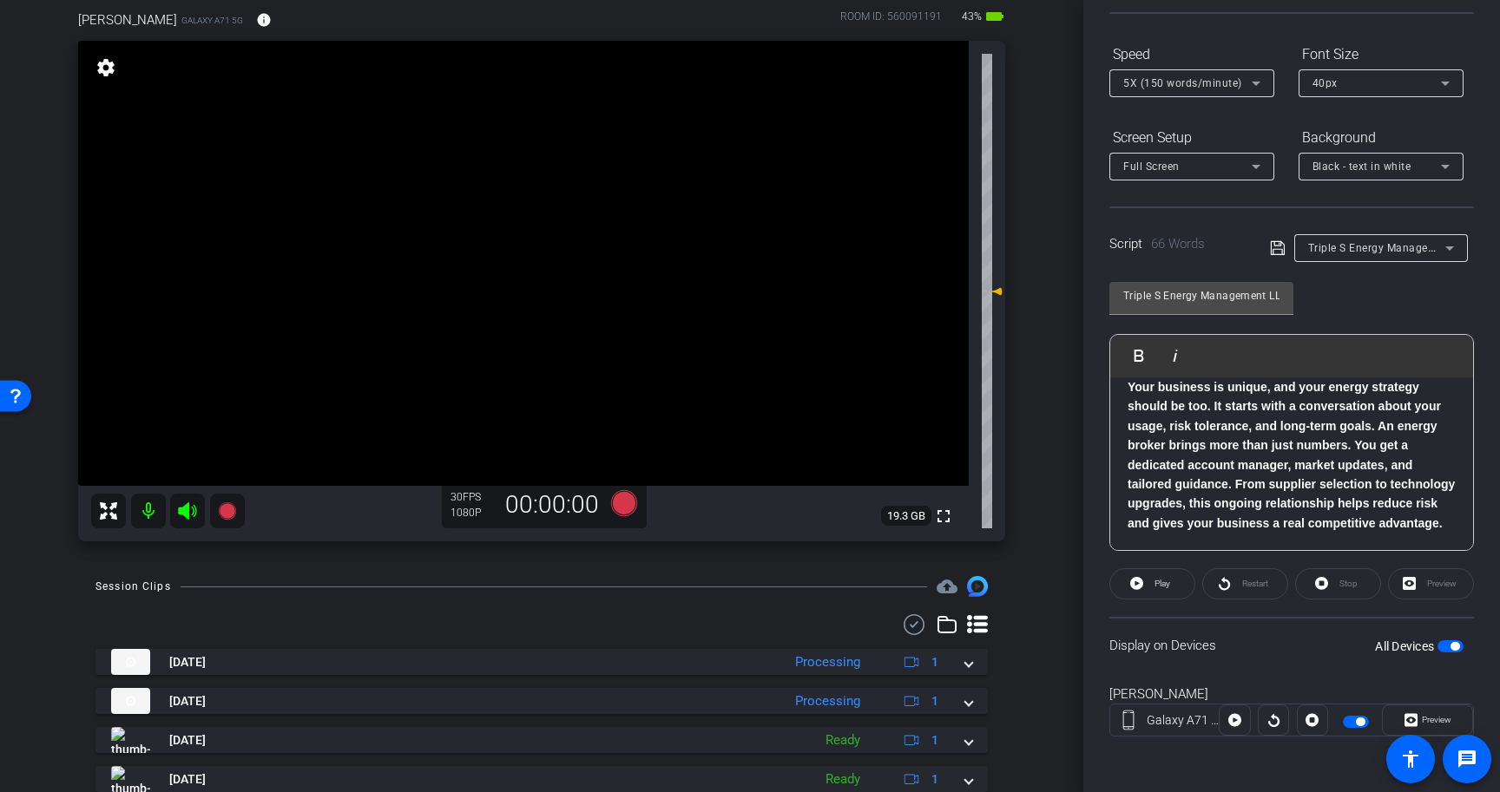
click at [1451, 647] on span "button" at bounding box center [1454, 646] width 9 height 9
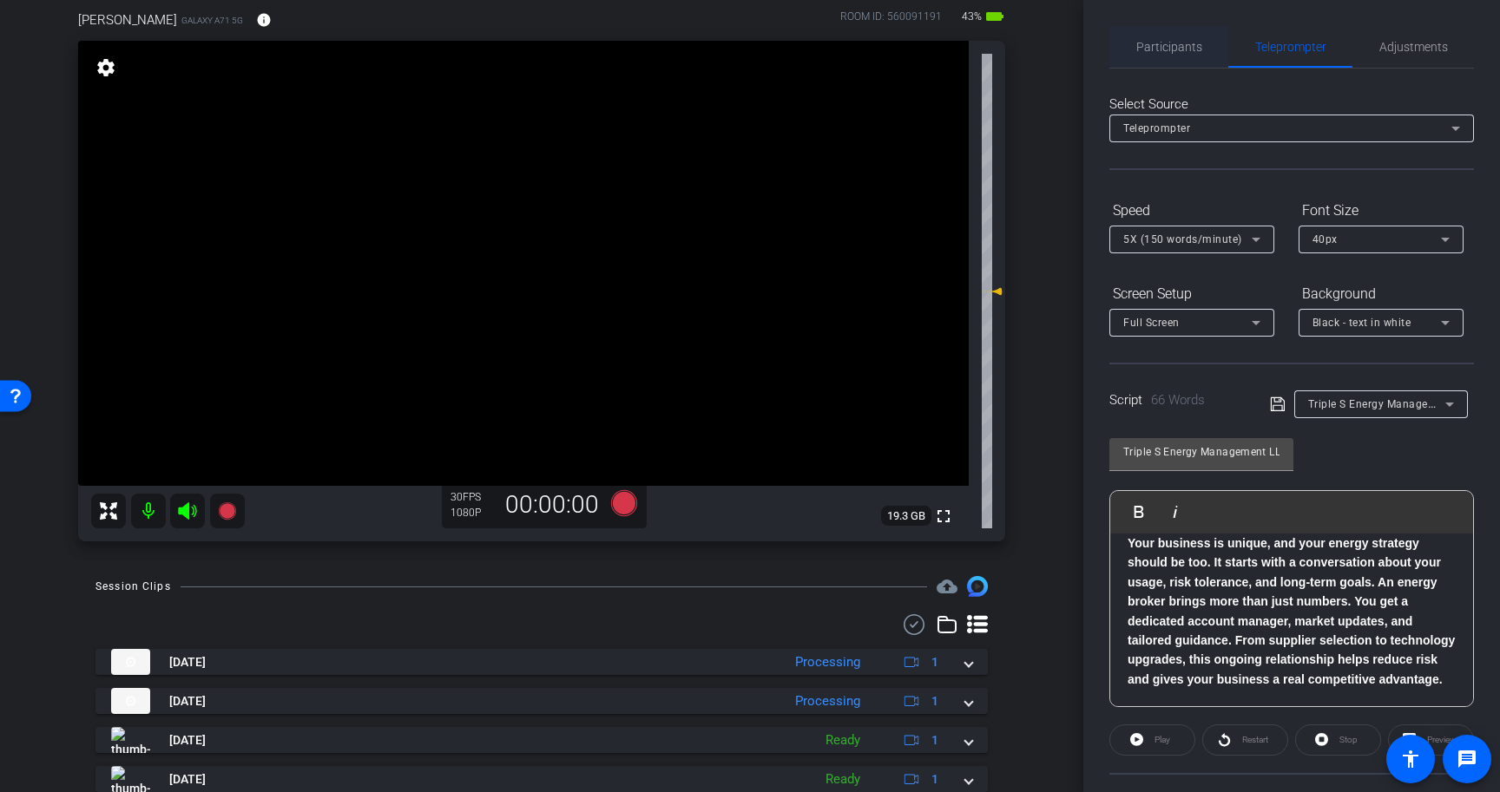
click at [1147, 41] on span "Participants" at bounding box center [1169, 47] width 66 height 12
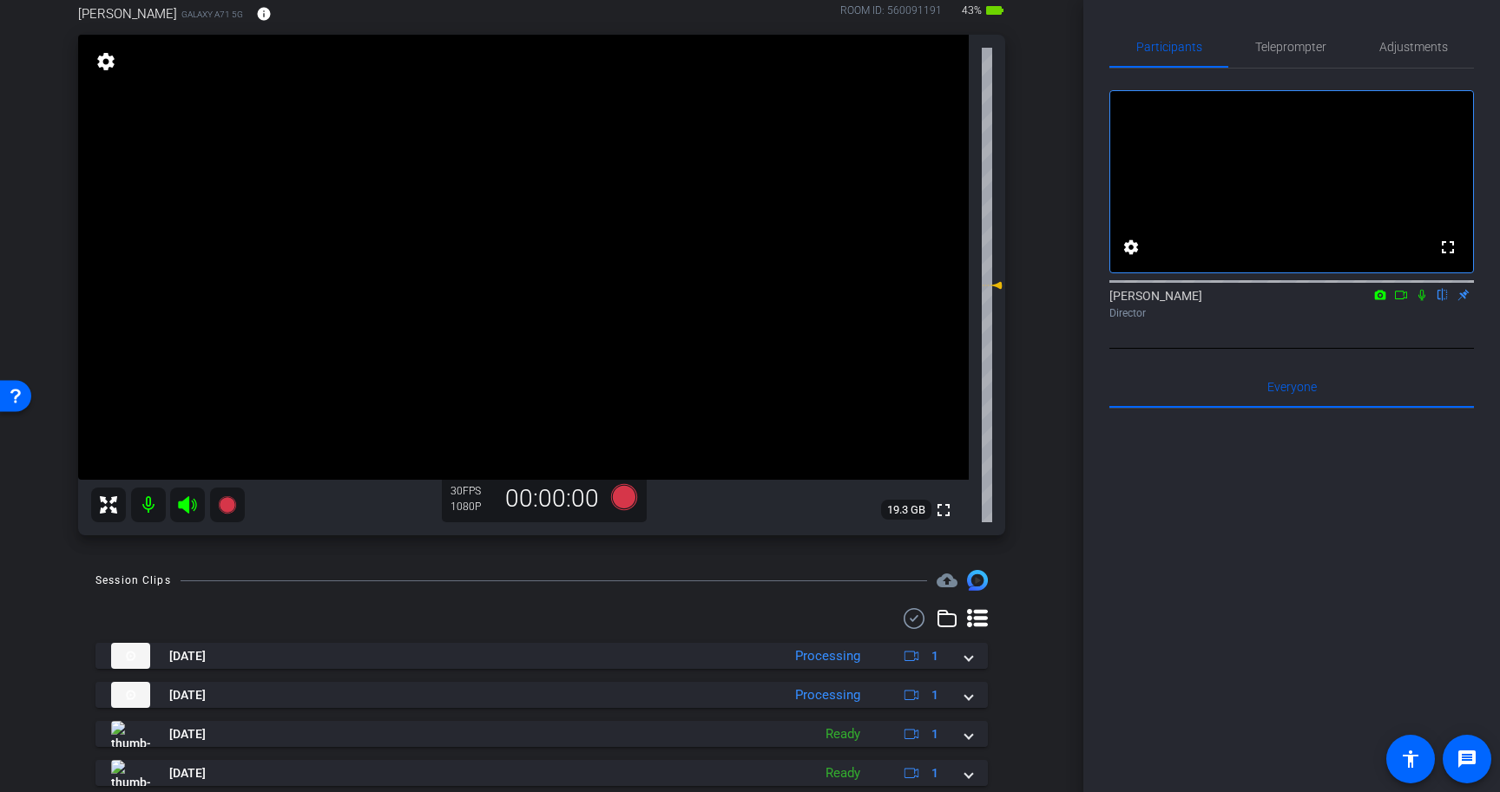
scroll to position [141, 0]
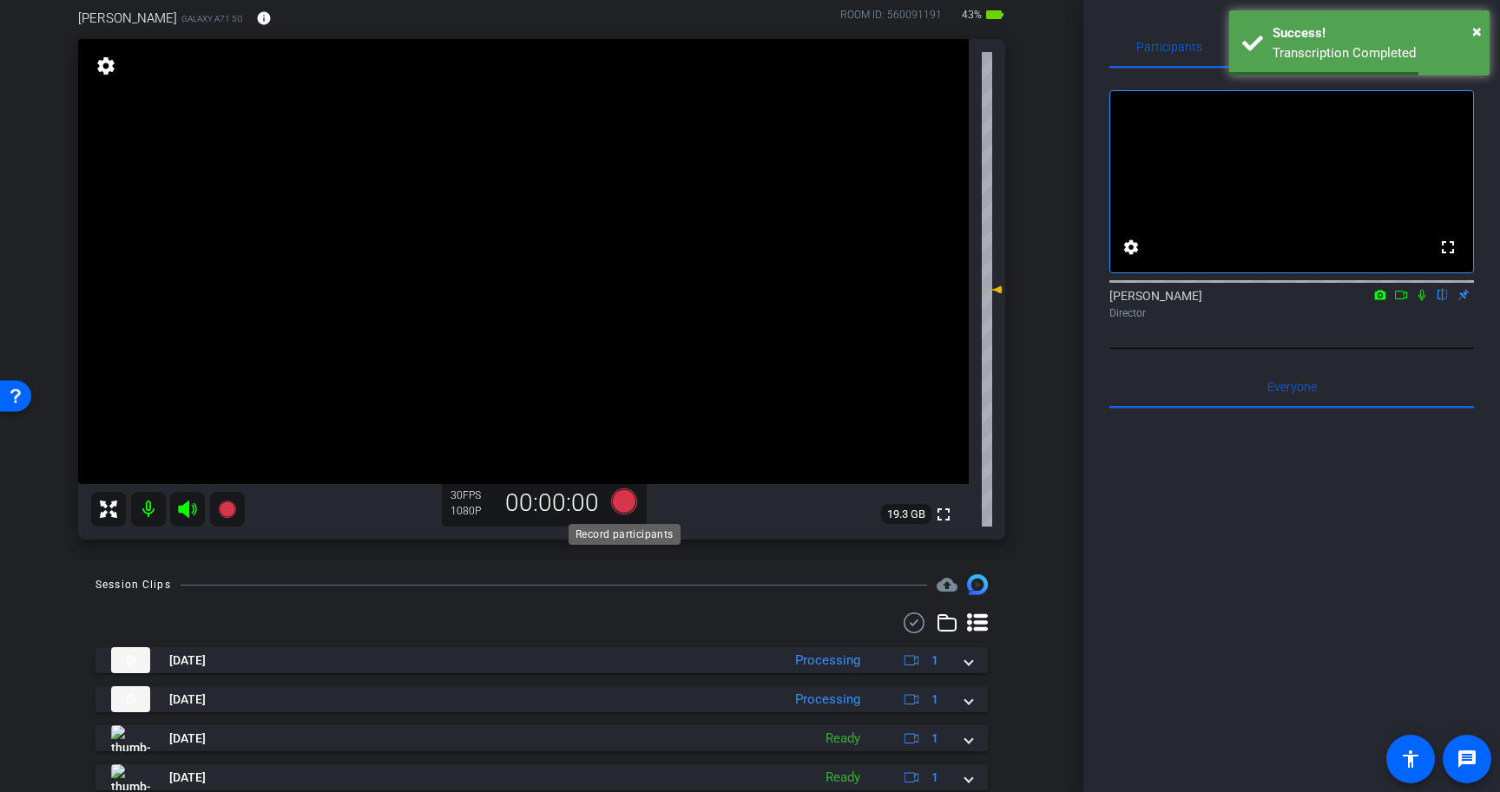
click at [626, 503] on icon at bounding box center [624, 502] width 26 height 26
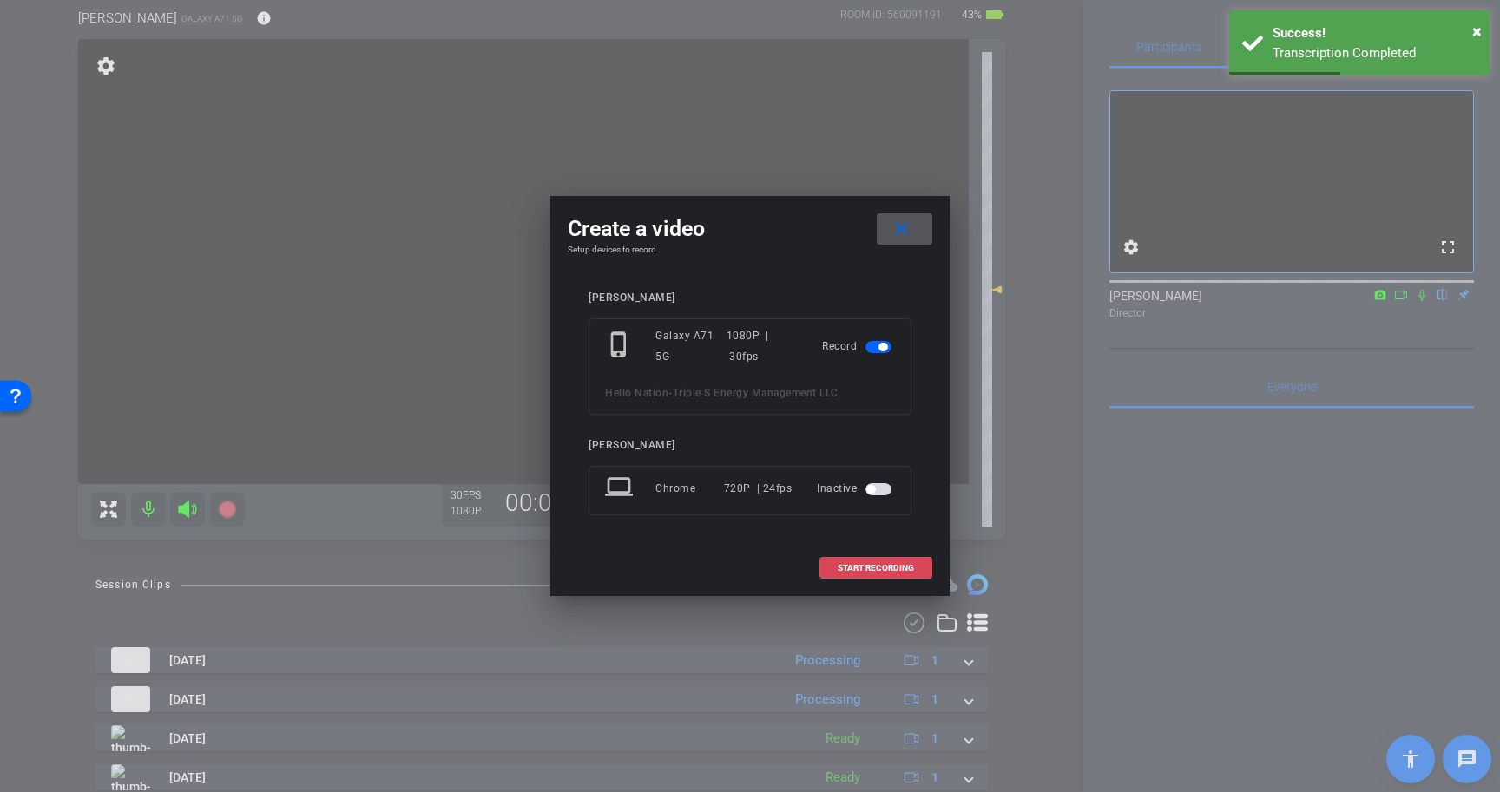
click at [883, 569] on span "START RECORDING" at bounding box center [876, 568] width 76 height 9
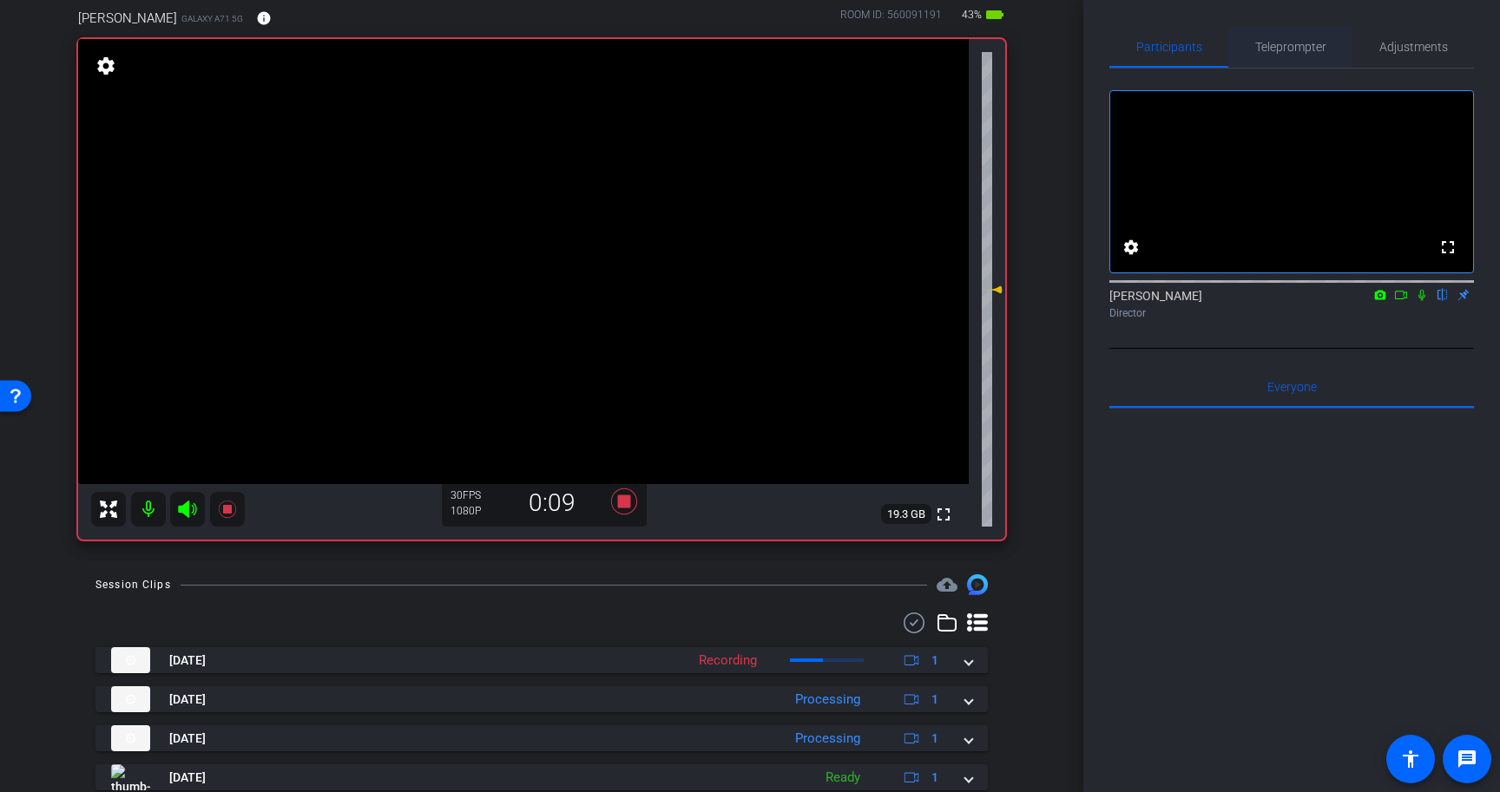
click at [1303, 51] on span "Teleprompter" at bounding box center [1290, 47] width 71 height 12
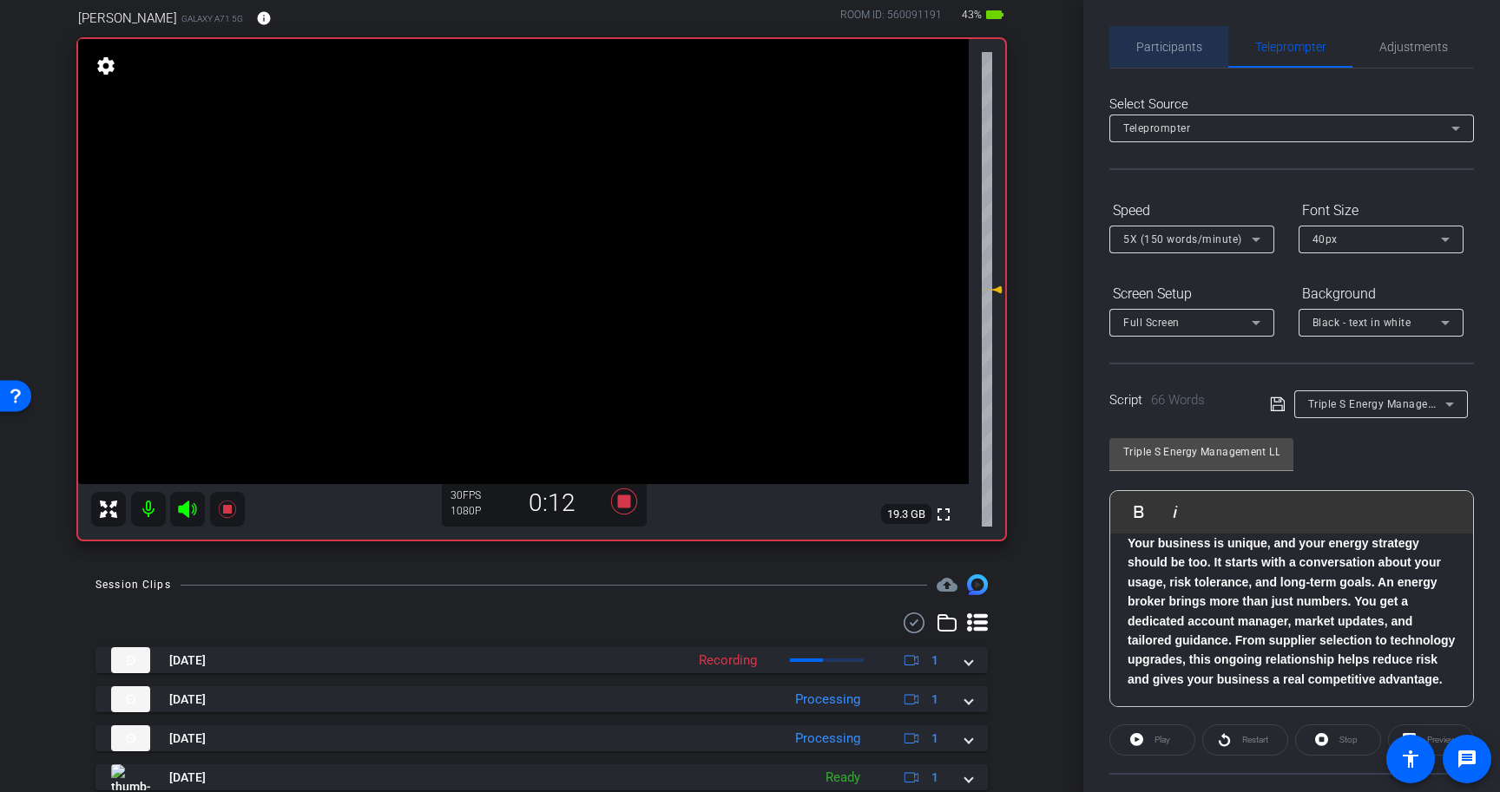
click at [1183, 51] on span "Participants" at bounding box center [1169, 47] width 66 height 12
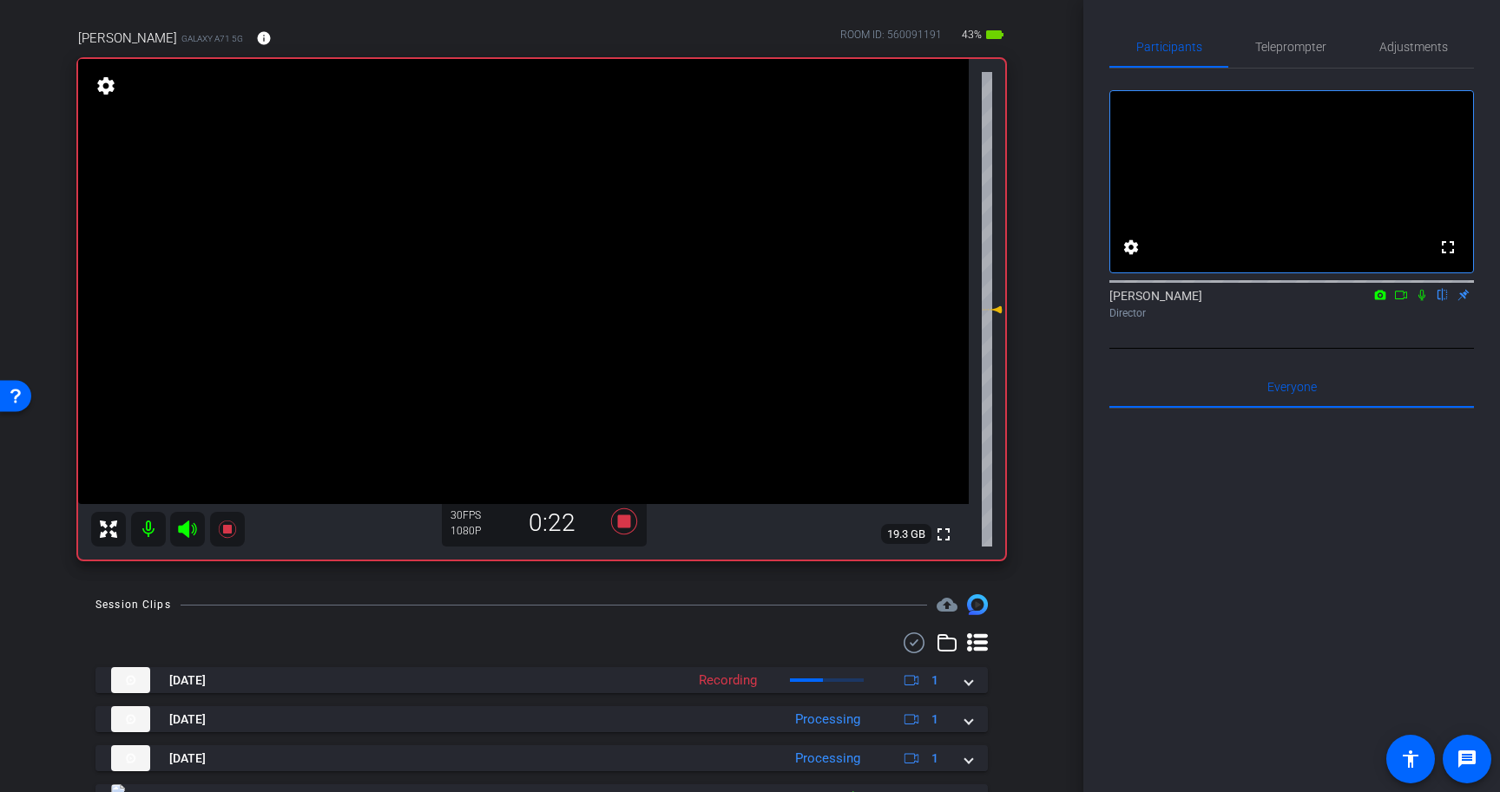
scroll to position [126, 0]
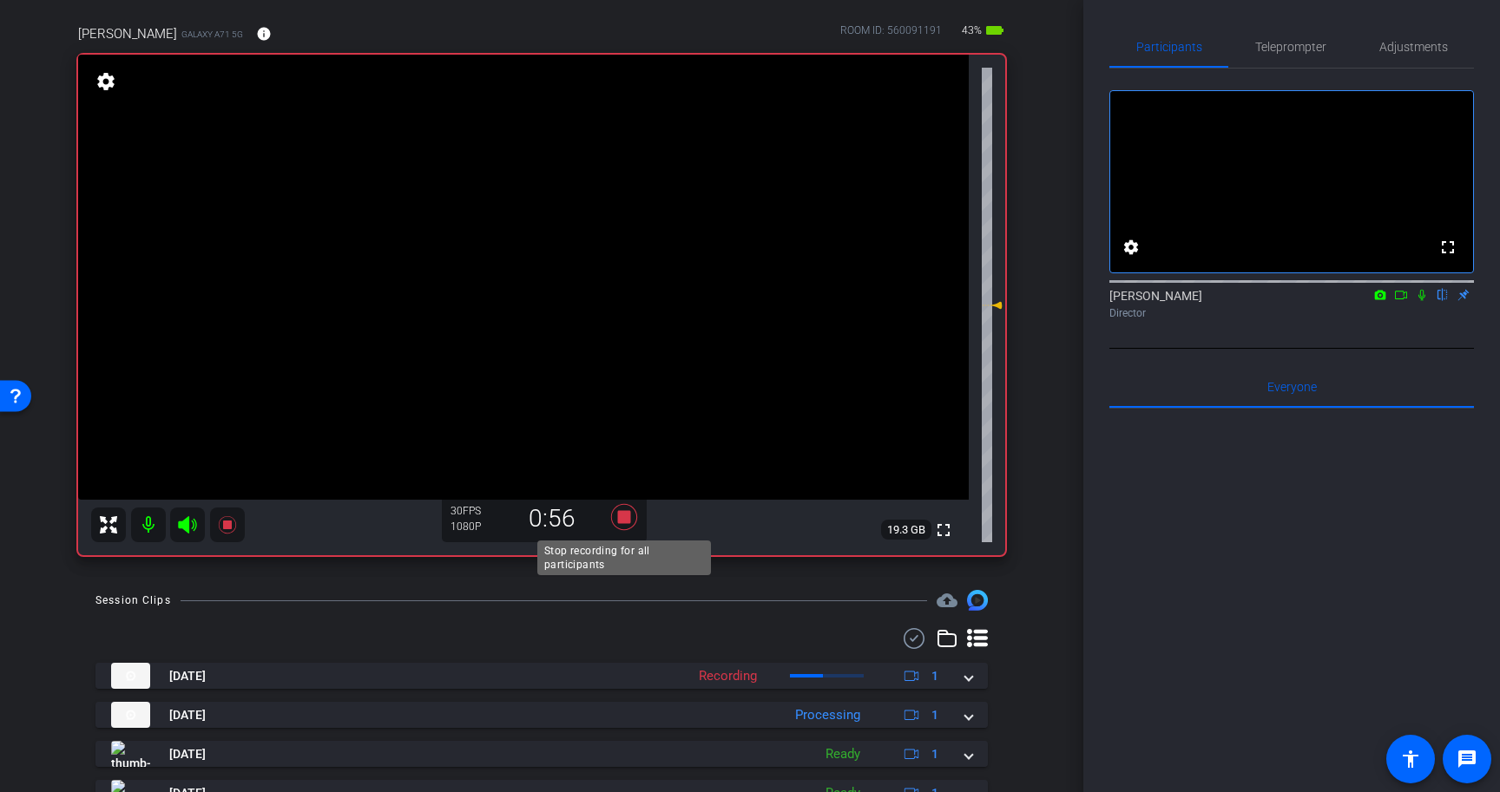
click at [625, 515] on icon at bounding box center [624, 517] width 26 height 26
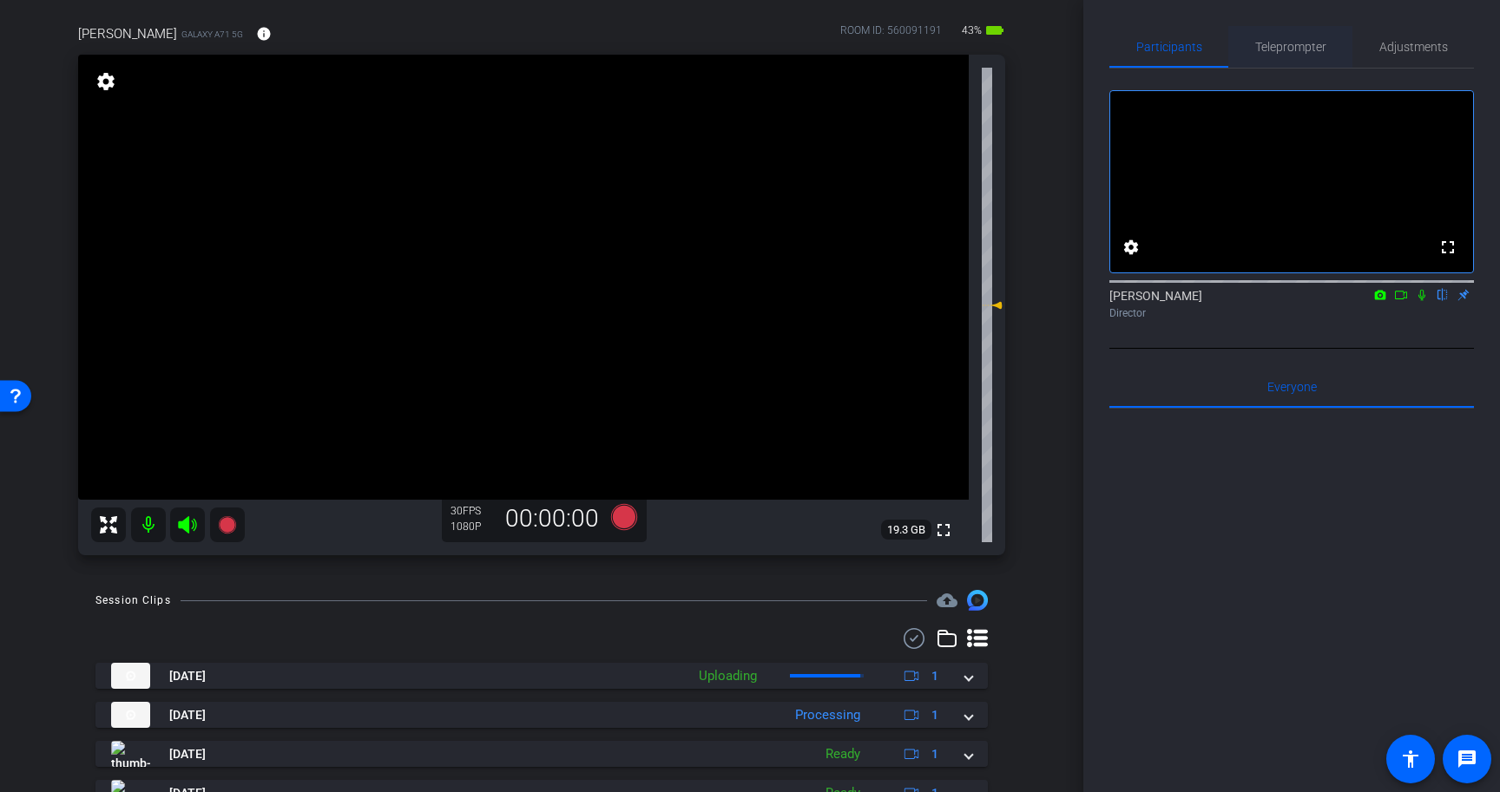
click at [1308, 53] on span "Teleprompter" at bounding box center [1290, 47] width 71 height 12
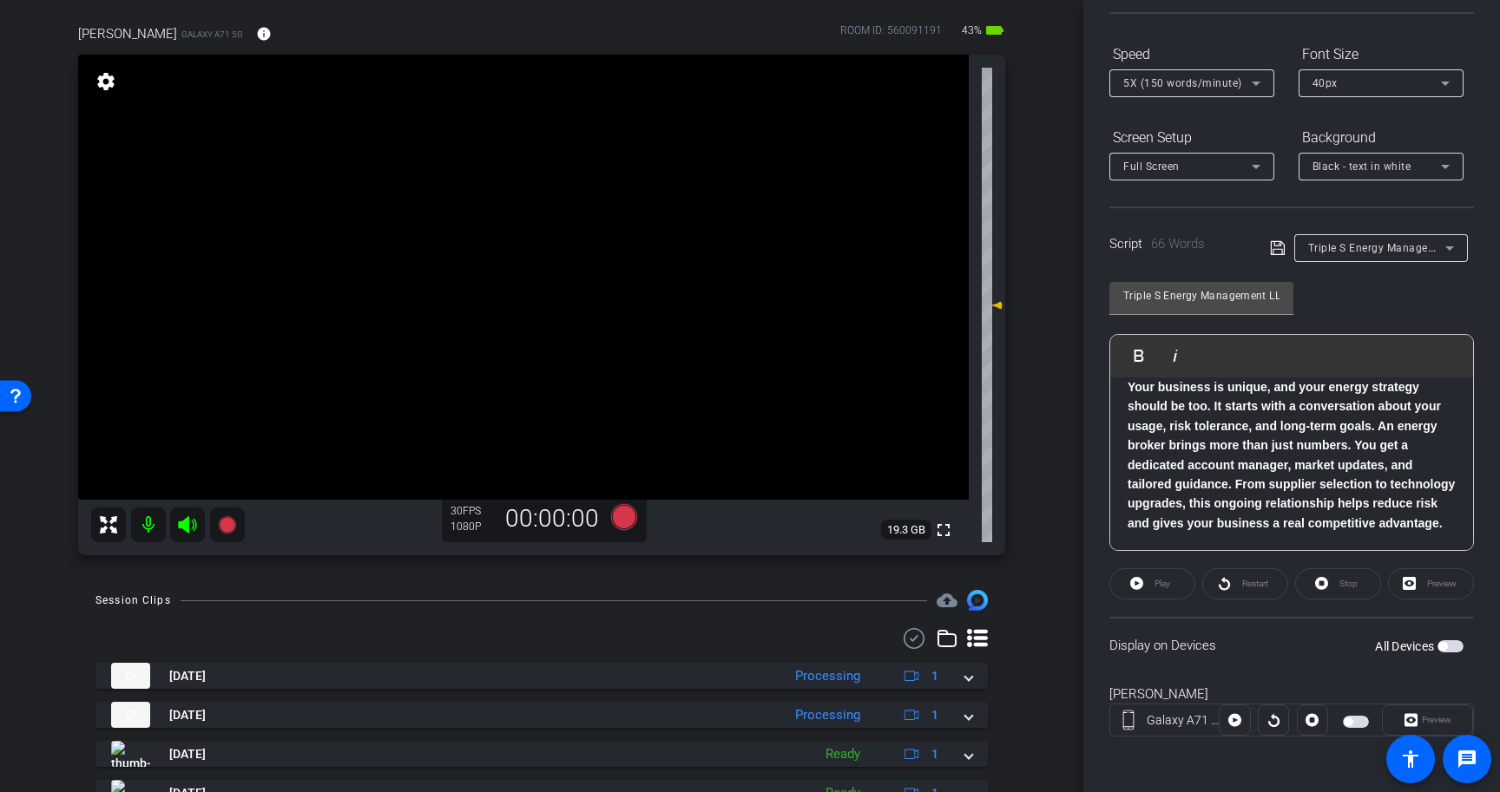
scroll to position [0, 0]
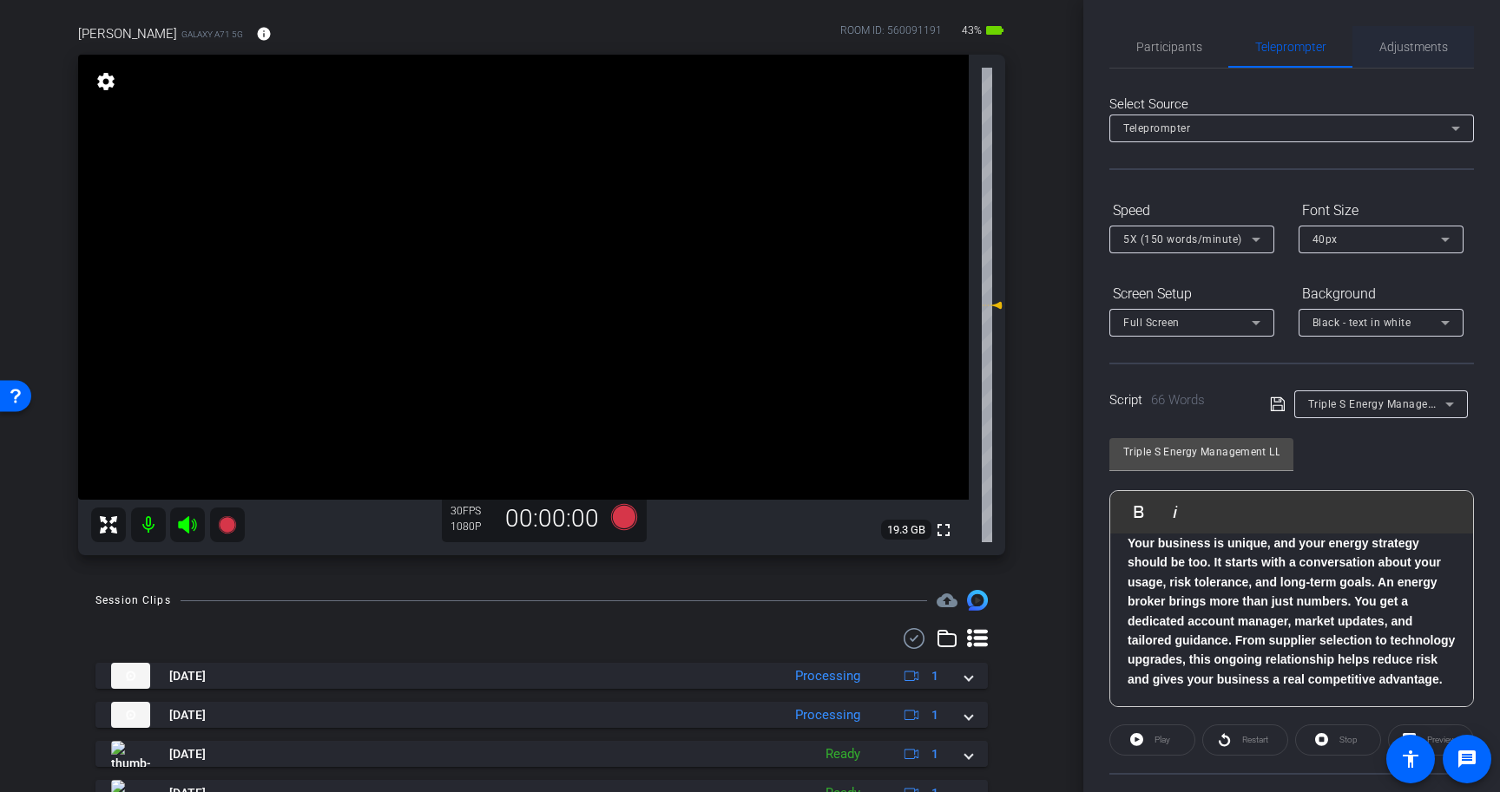
click at [1413, 43] on span "Adjustments" at bounding box center [1413, 47] width 69 height 12
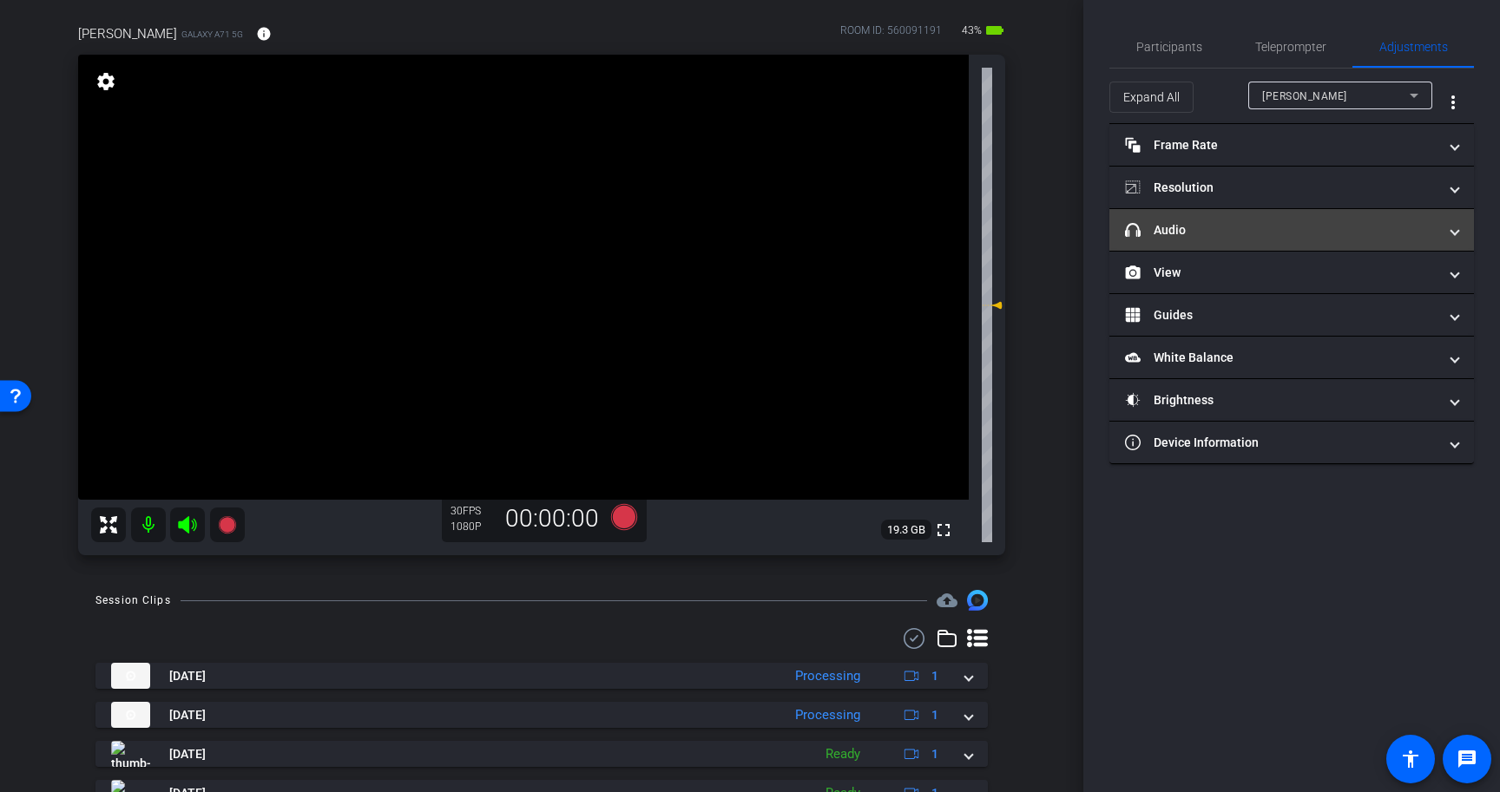
click at [1251, 236] on mat-panel-title "headphone icon Audio" at bounding box center [1281, 230] width 312 height 18
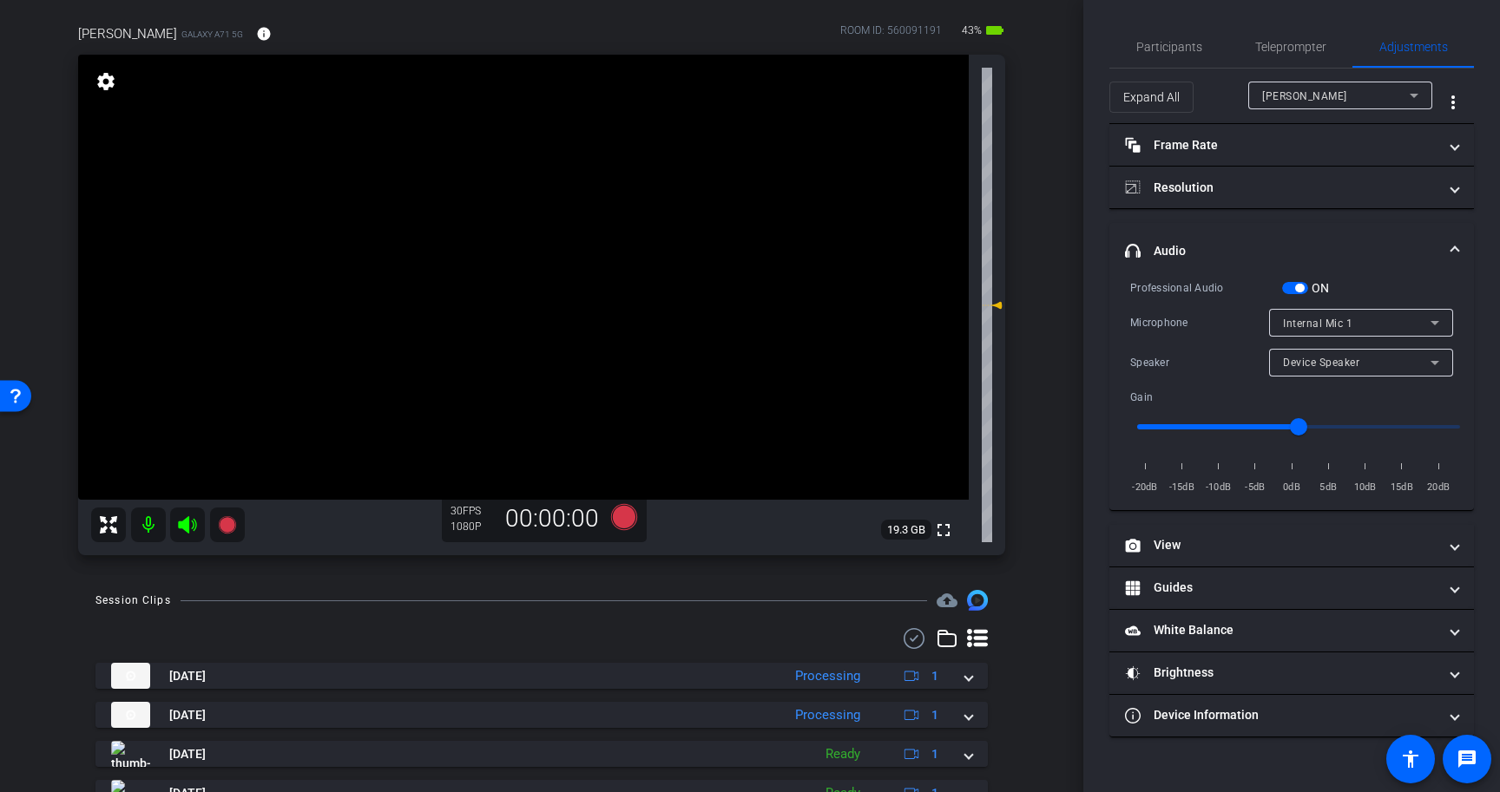
click at [1300, 290] on span "button" at bounding box center [1299, 288] width 9 height 9
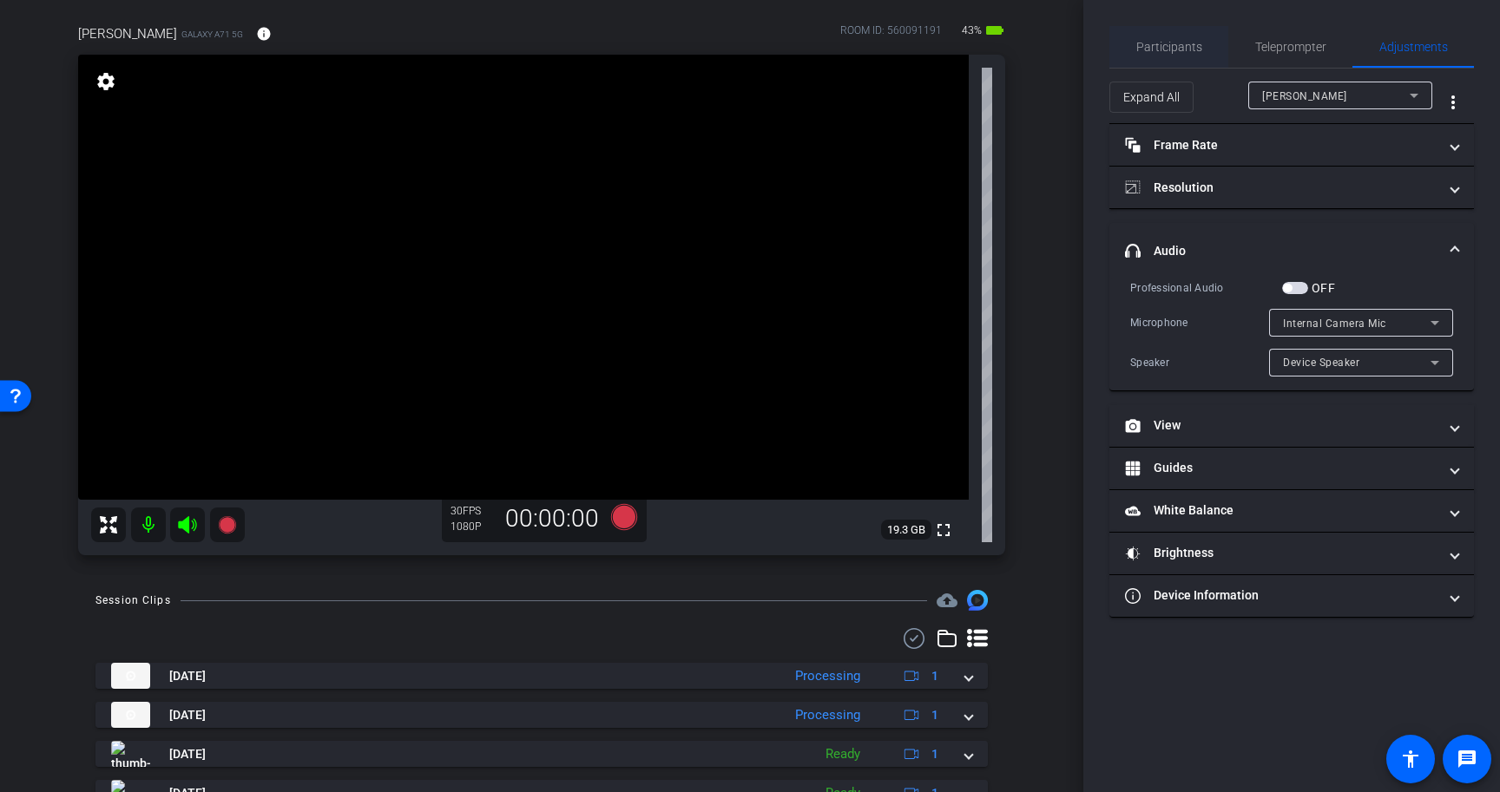
click at [1160, 47] on span "Participants" at bounding box center [1169, 47] width 66 height 12
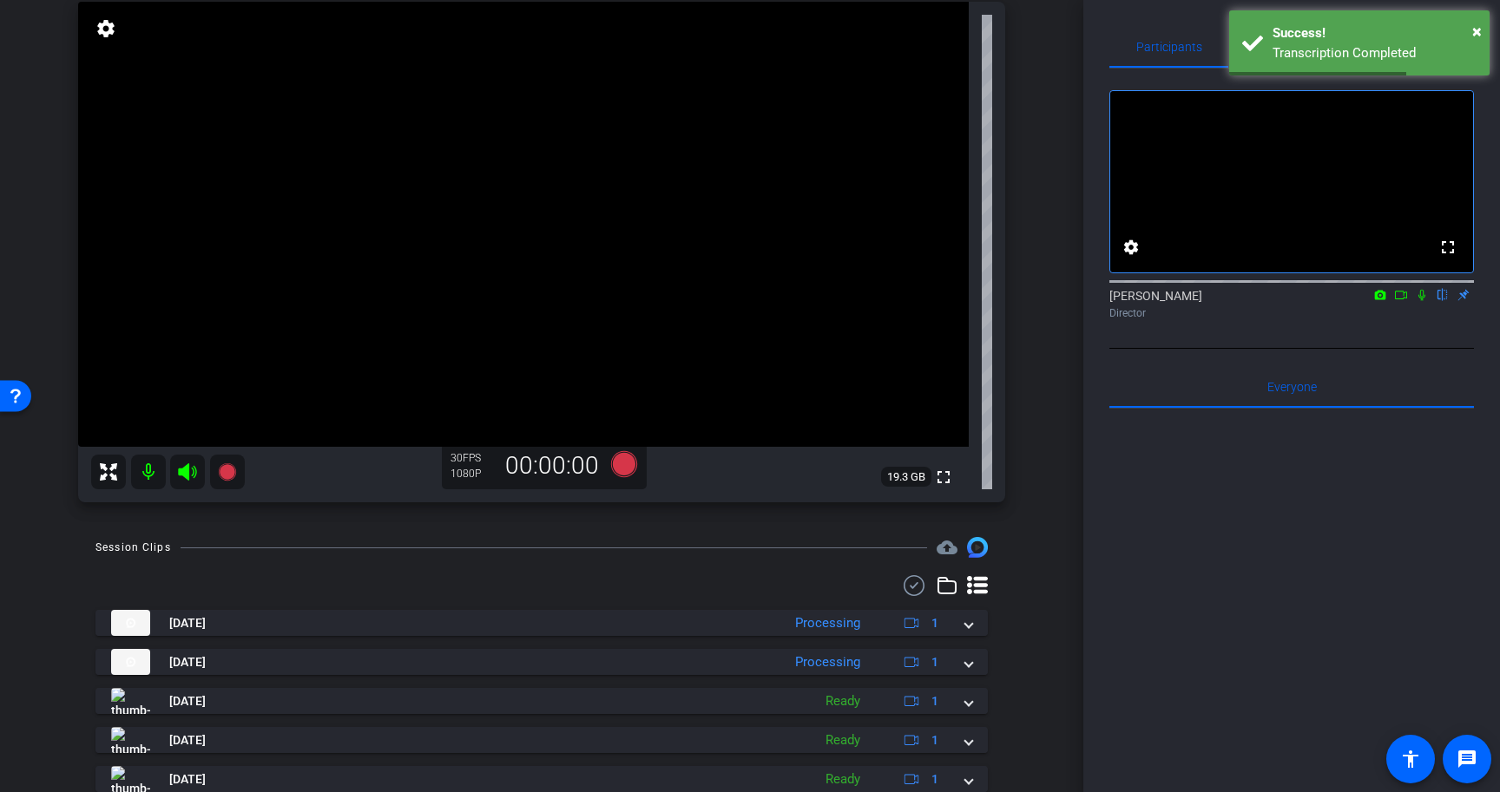
scroll to position [187, 0]
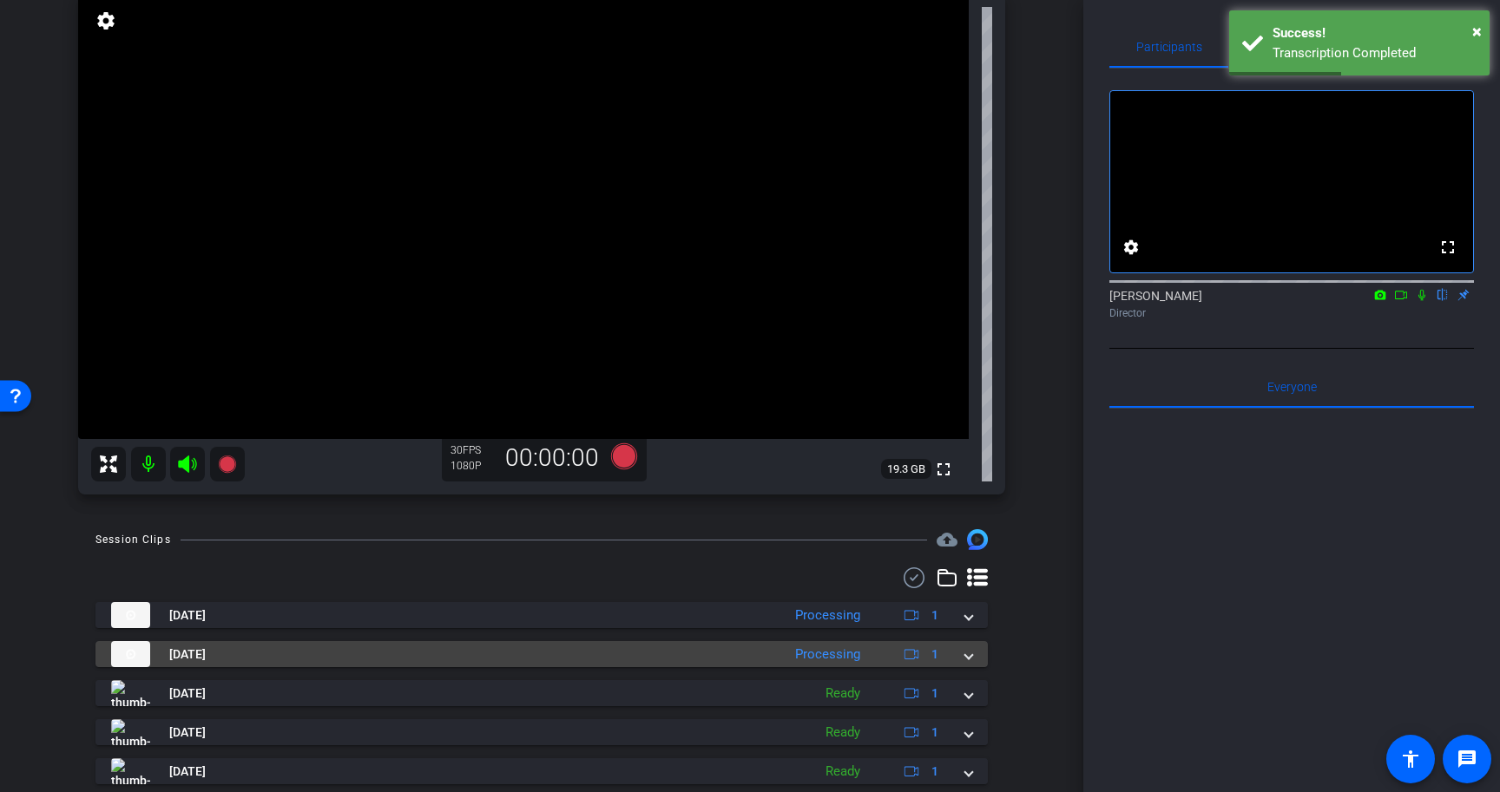
click at [973, 659] on mat-expansion-panel-header "[DATE] Processing 1" at bounding box center [541, 654] width 892 height 26
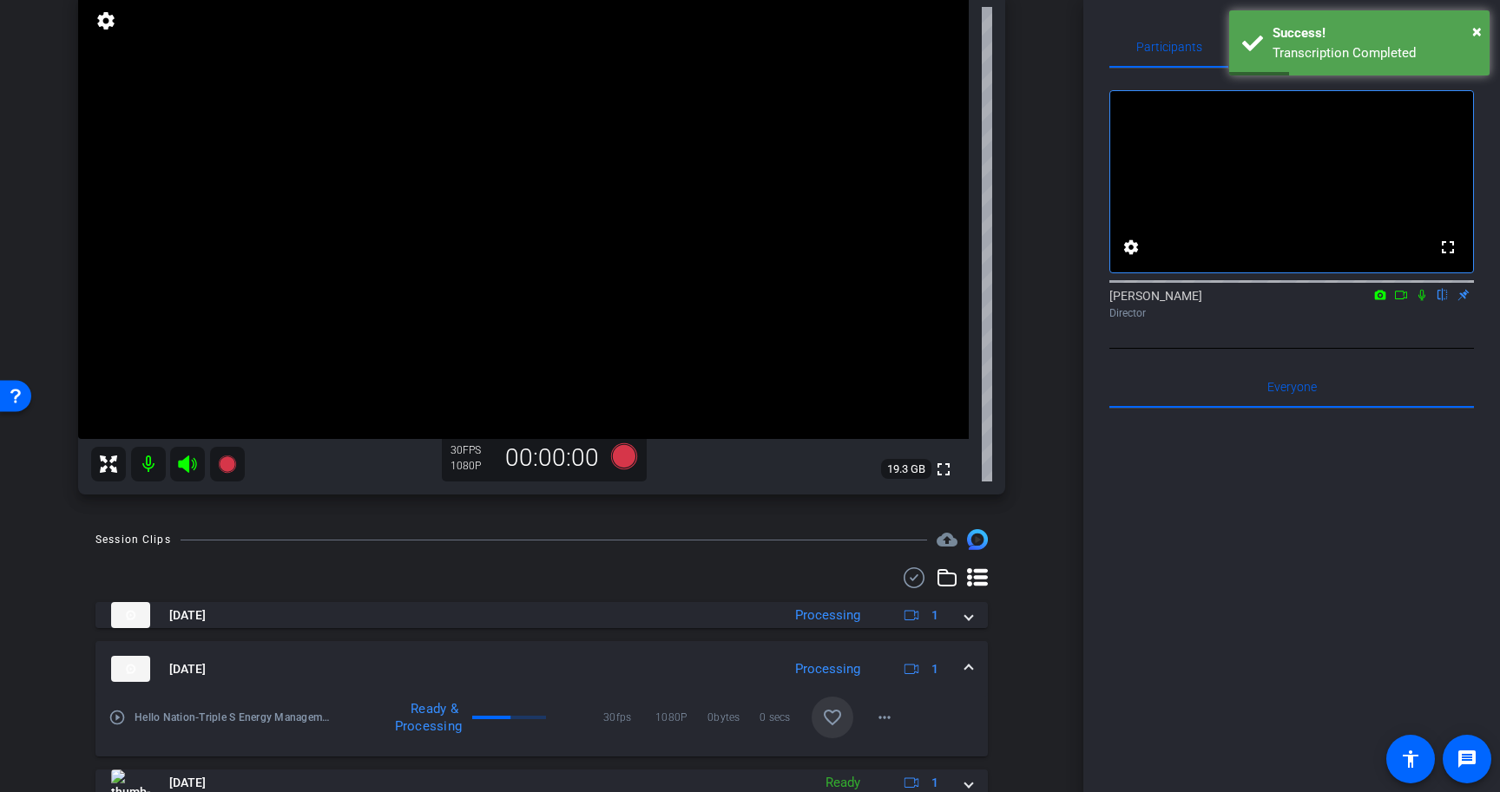
click at [836, 713] on mat-icon "favorite_border" at bounding box center [832, 717] width 21 height 21
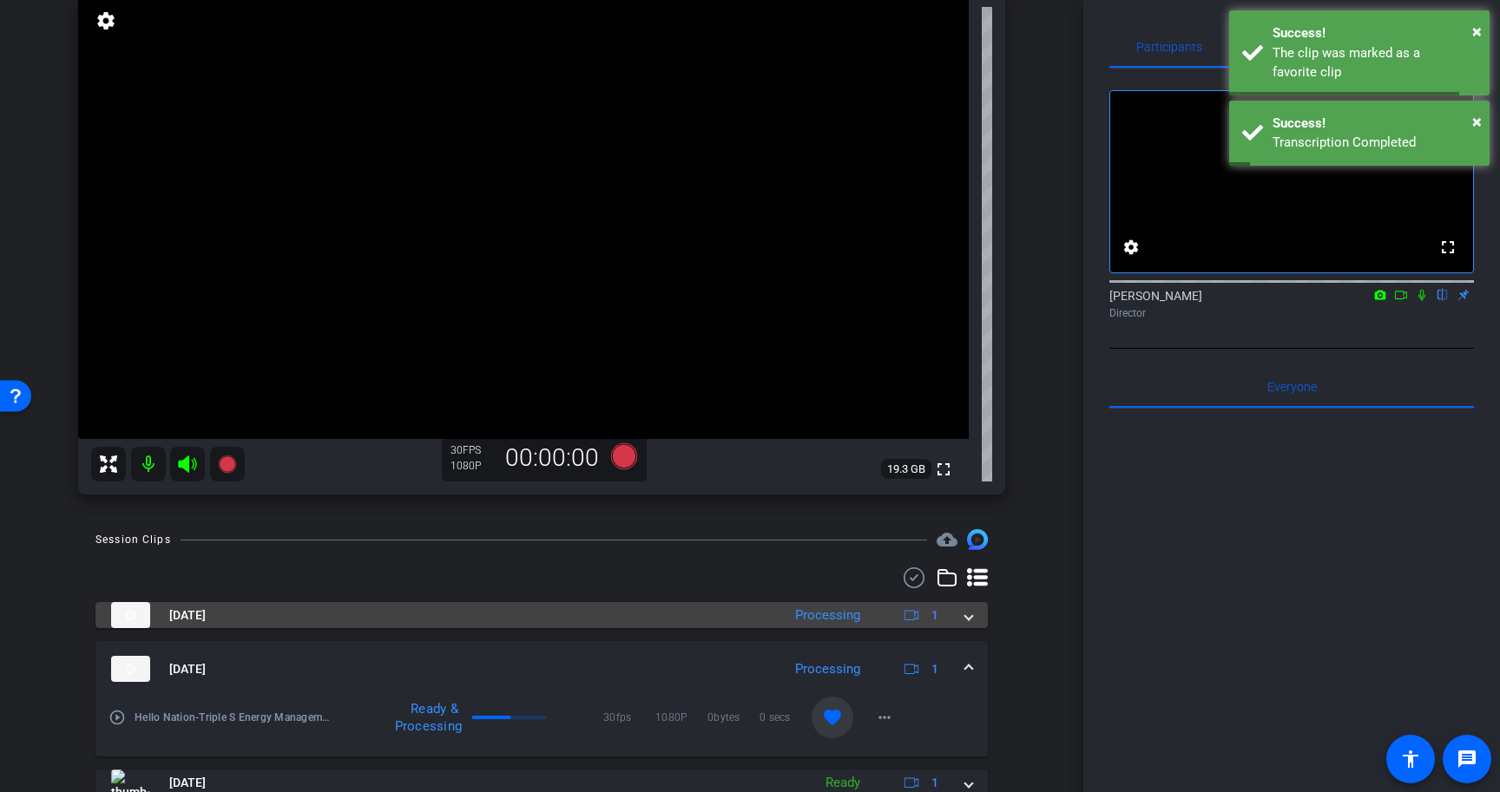
click at [965, 614] on span at bounding box center [968, 616] width 7 height 18
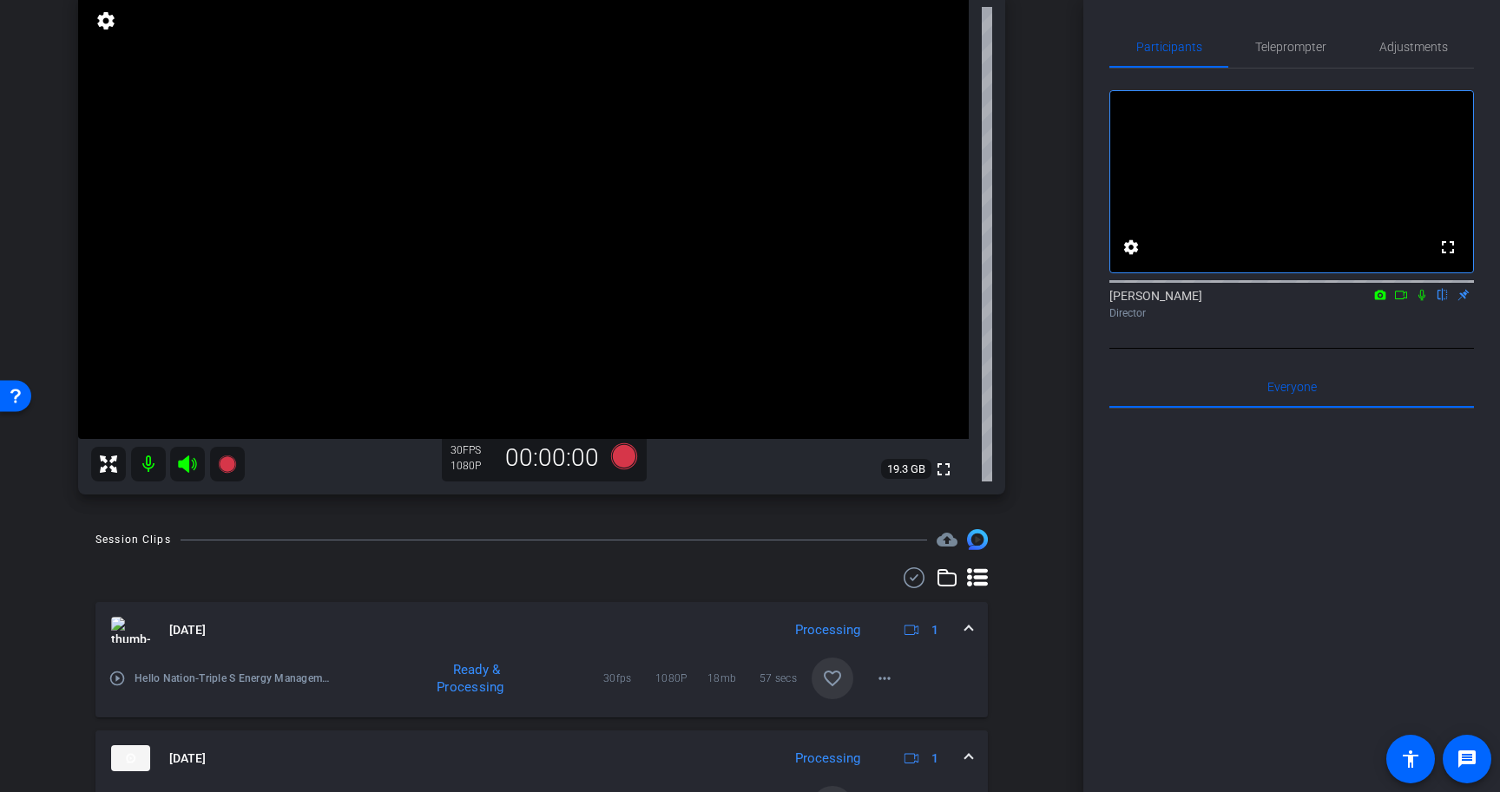
click at [833, 680] on mat-icon "favorite_border" at bounding box center [832, 678] width 21 height 21
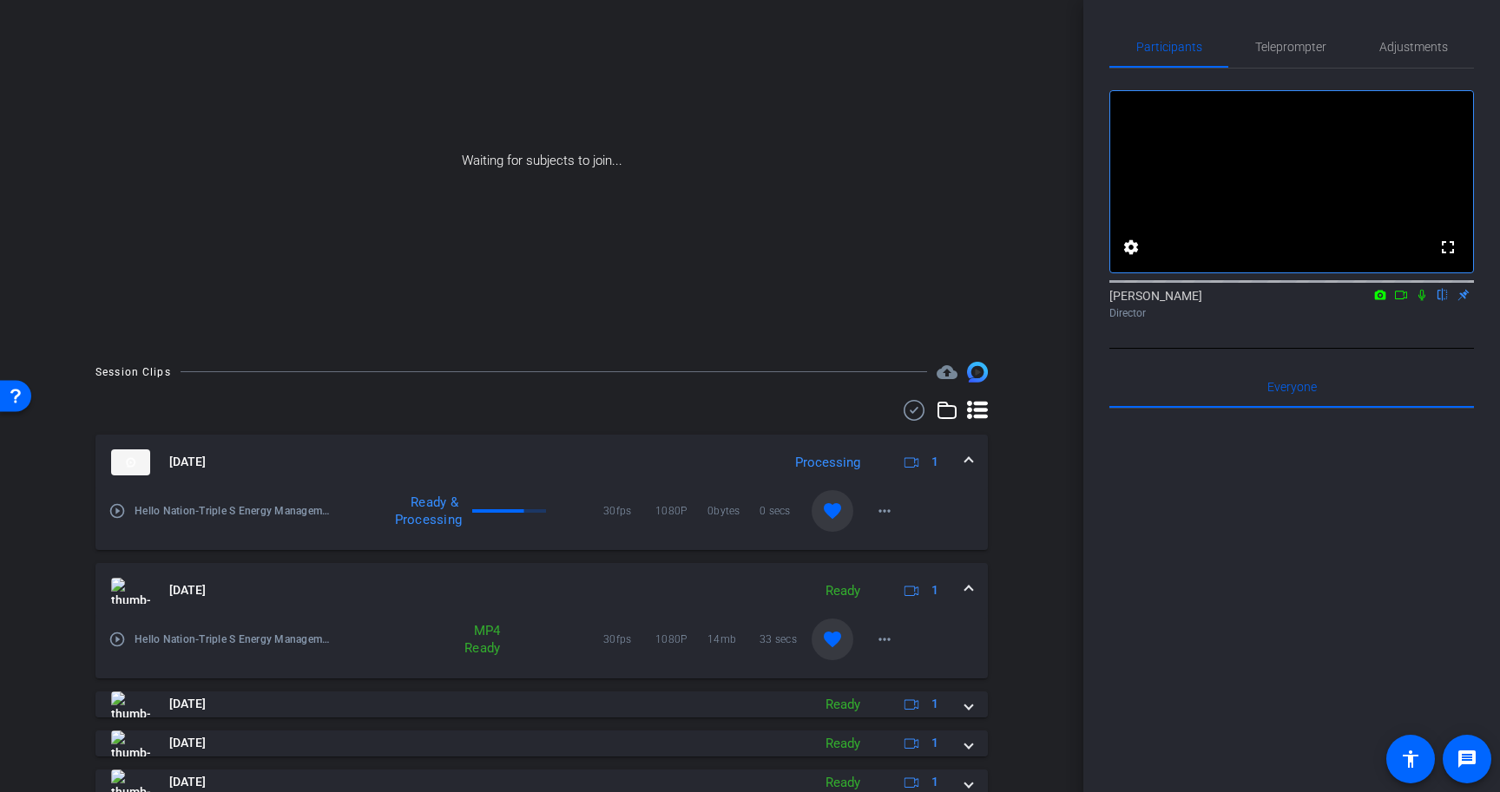
scroll to position [404, 0]
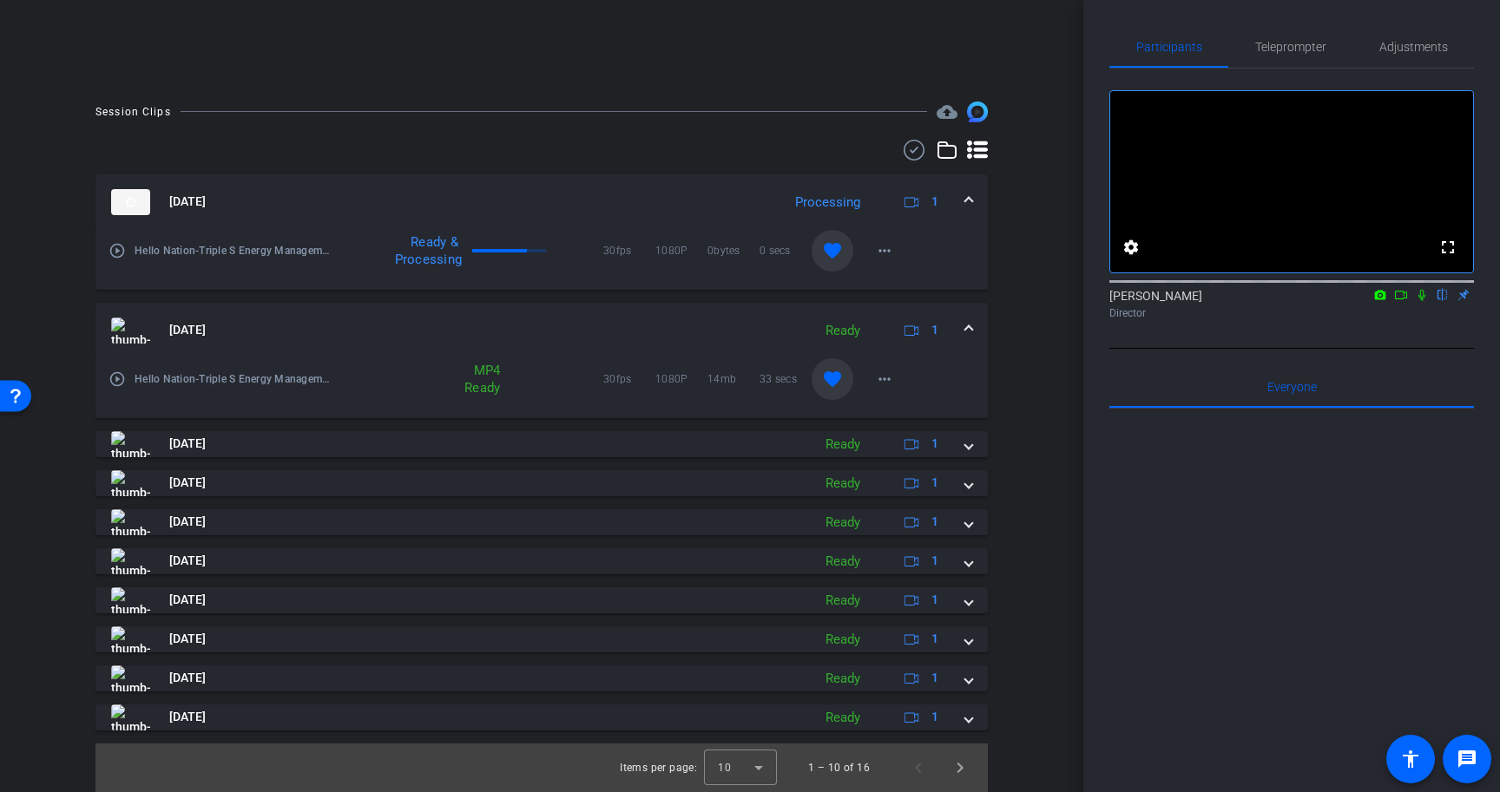
click at [1399, 301] on icon at bounding box center [1401, 295] width 14 height 12
click at [1440, 301] on icon at bounding box center [1443, 295] width 14 height 12
